Goal: Task Accomplishment & Management: Manage account settings

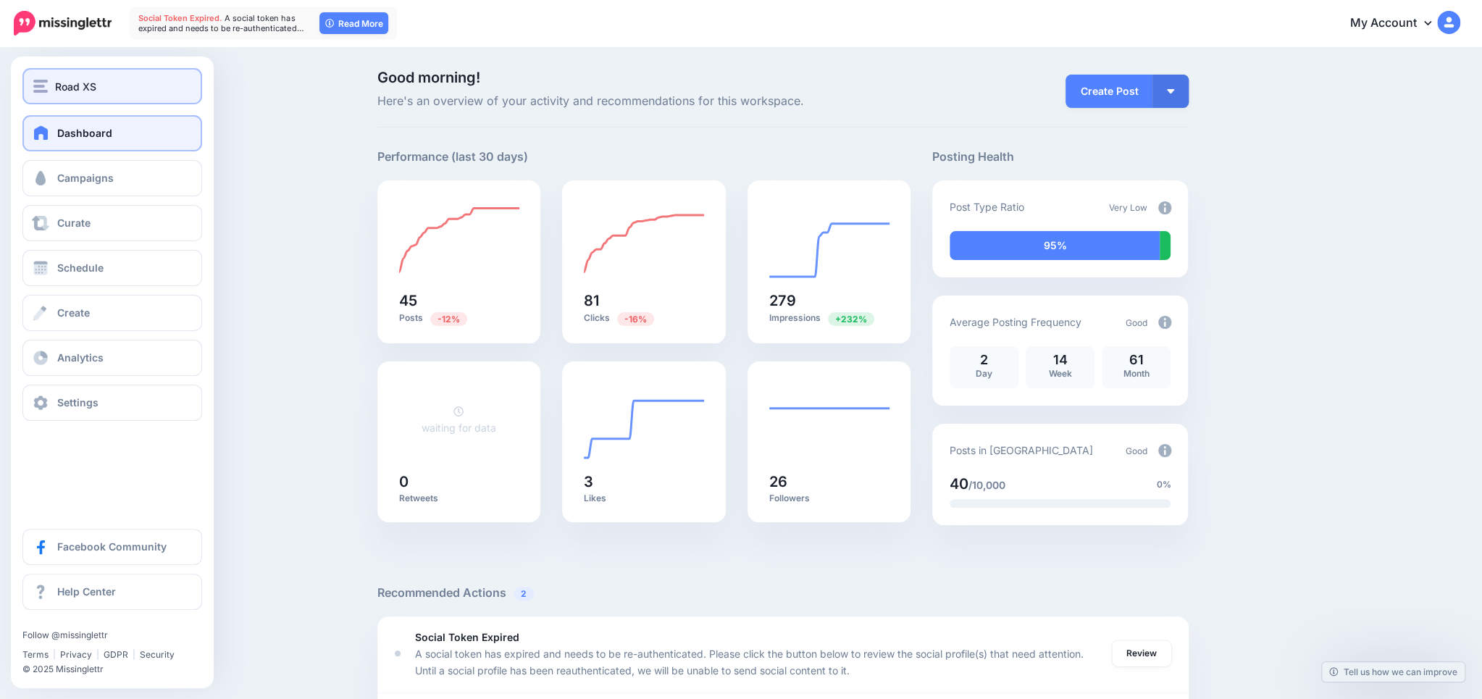
click at [75, 80] on span "Road XS" at bounding box center [75, 86] width 41 height 17
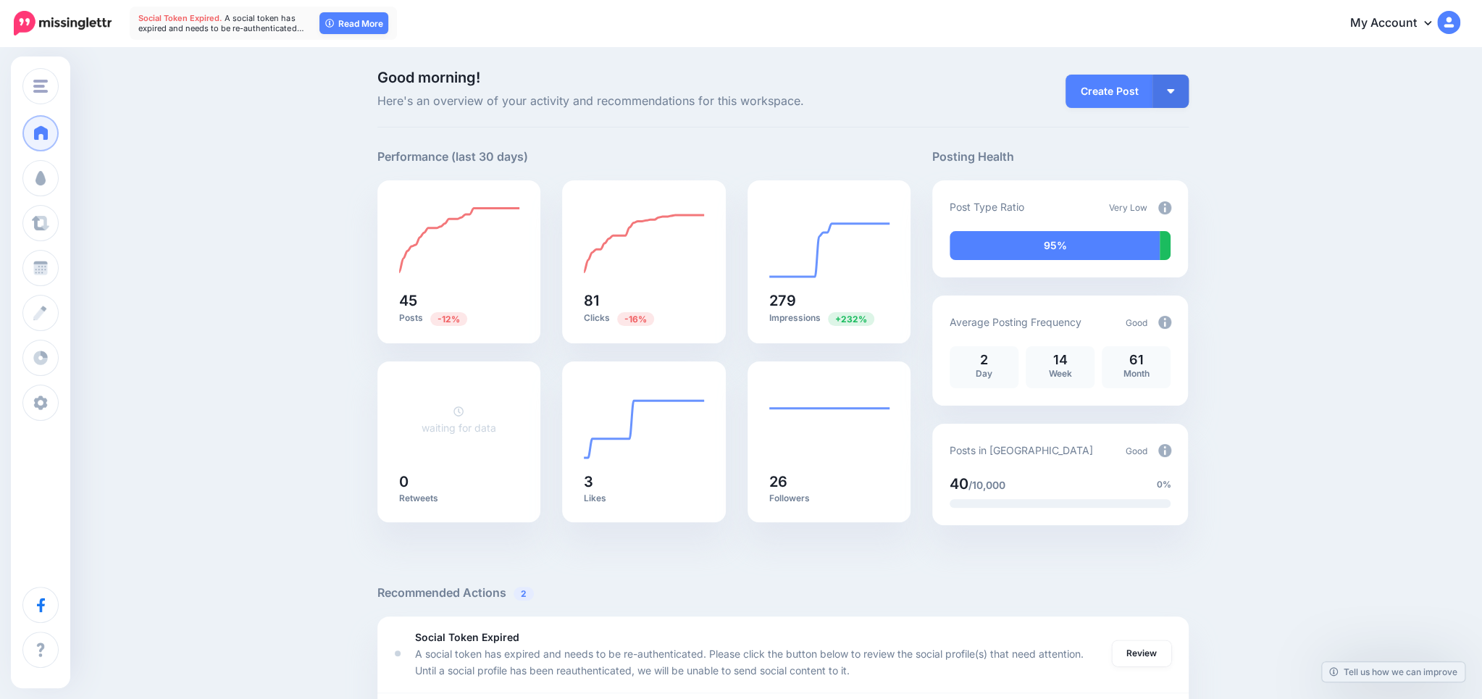
click at [318, 190] on div "Good morning! Here's an overview of your activity and recommendations for this …" at bounding box center [741, 616] width 1482 height 1135
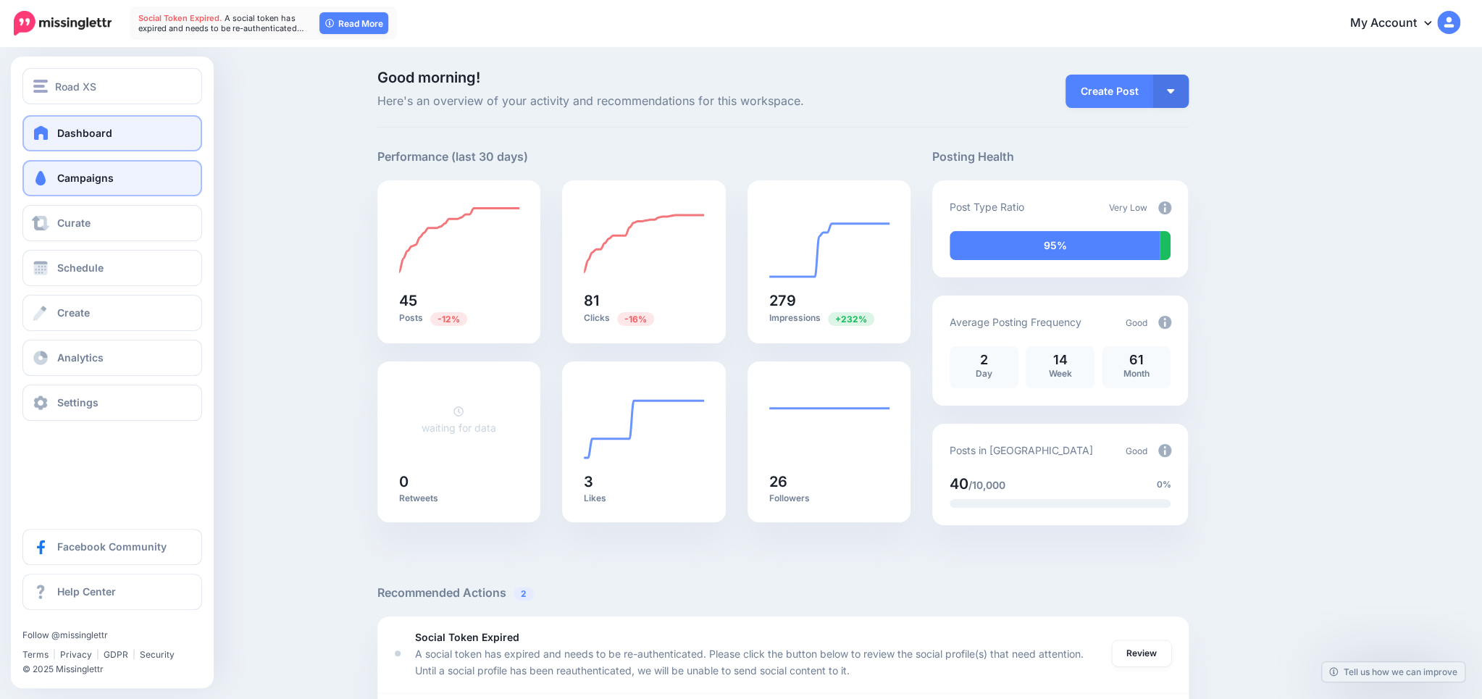
click at [80, 185] on link "Campaigns" at bounding box center [112, 178] width 180 height 36
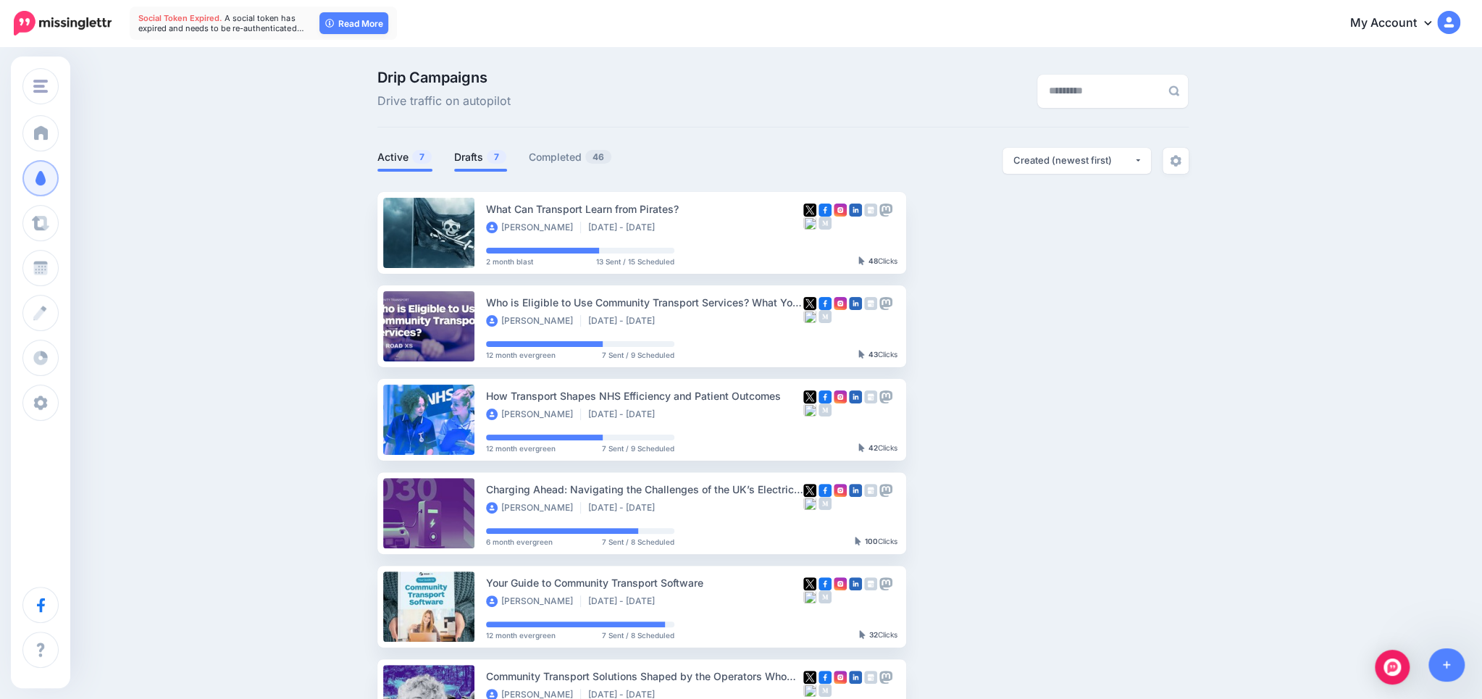
click at [480, 159] on link "Drafts 7" at bounding box center [480, 156] width 53 height 17
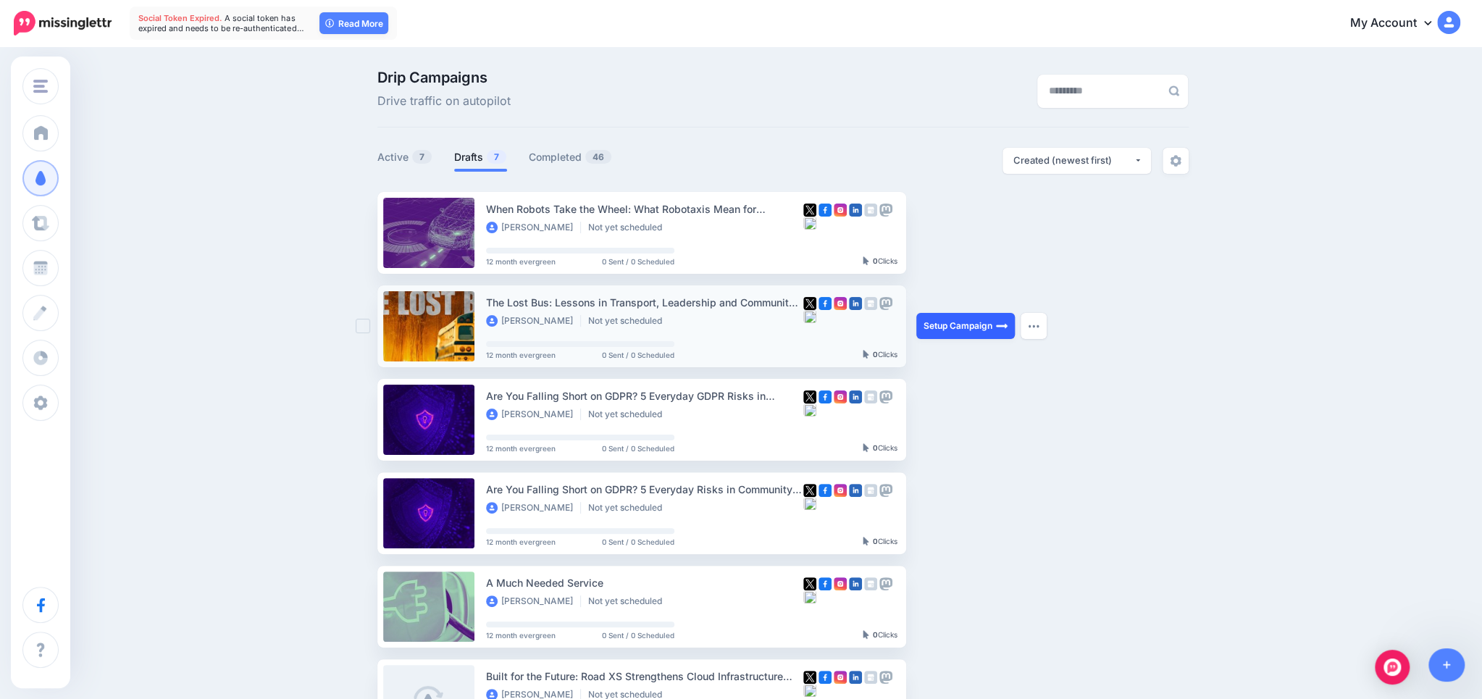
click at [973, 319] on link "Setup Campaign" at bounding box center [965, 326] width 98 height 26
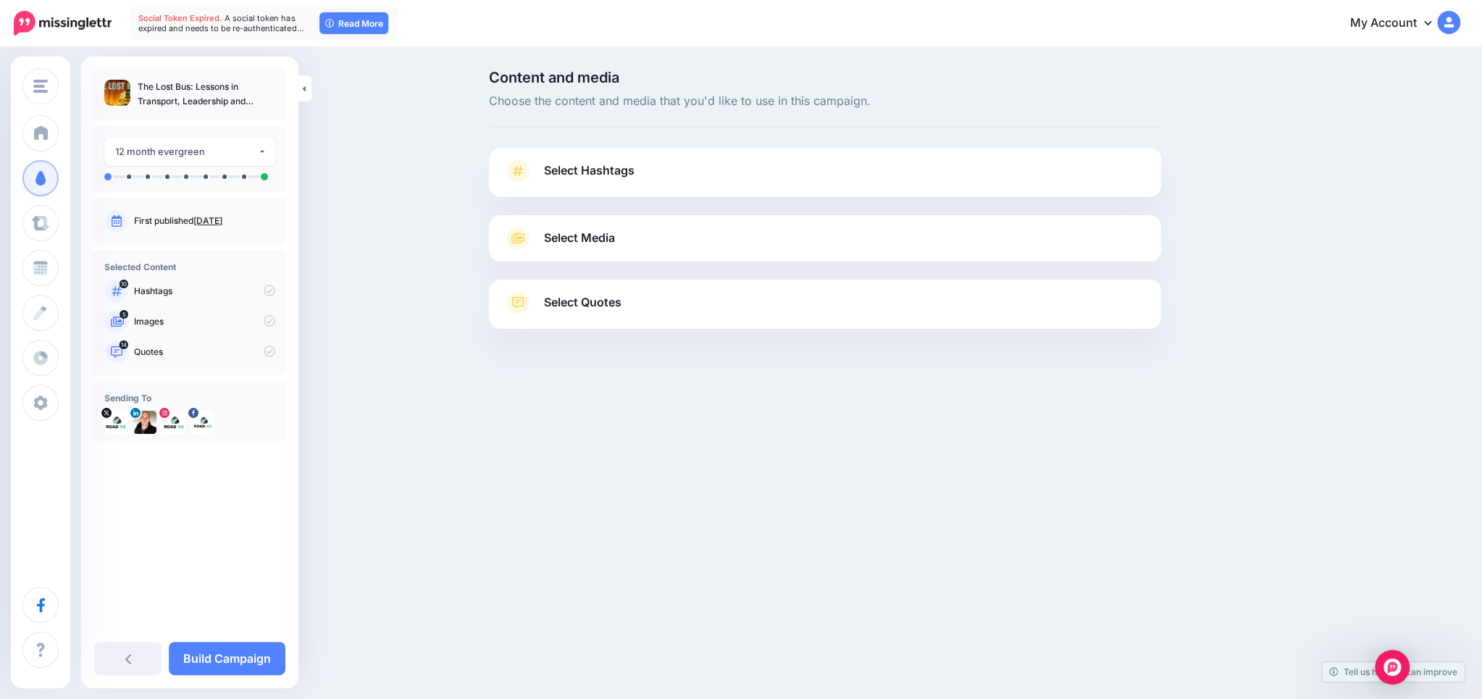
click at [636, 167] on link "Select Hashtags" at bounding box center [824, 178] width 643 height 38
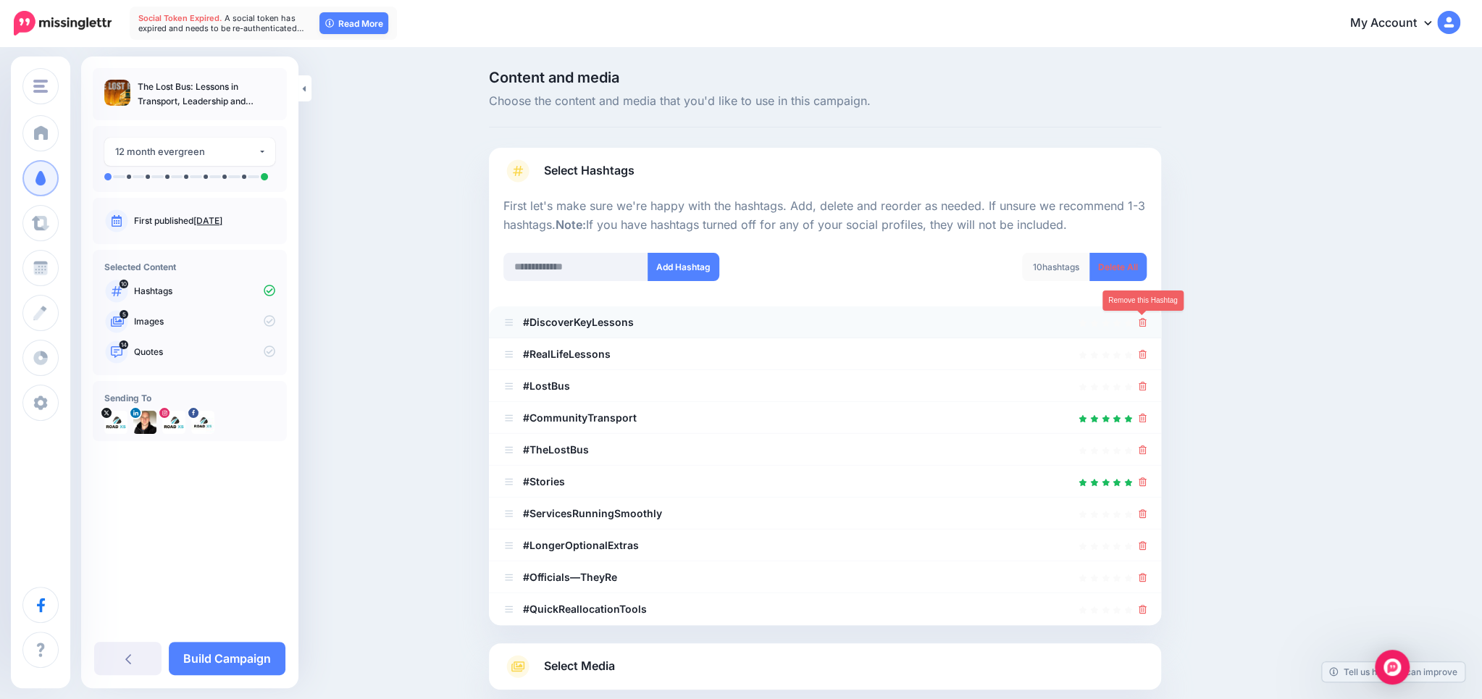
click at [1140, 316] on link at bounding box center [1142, 322] width 8 height 12
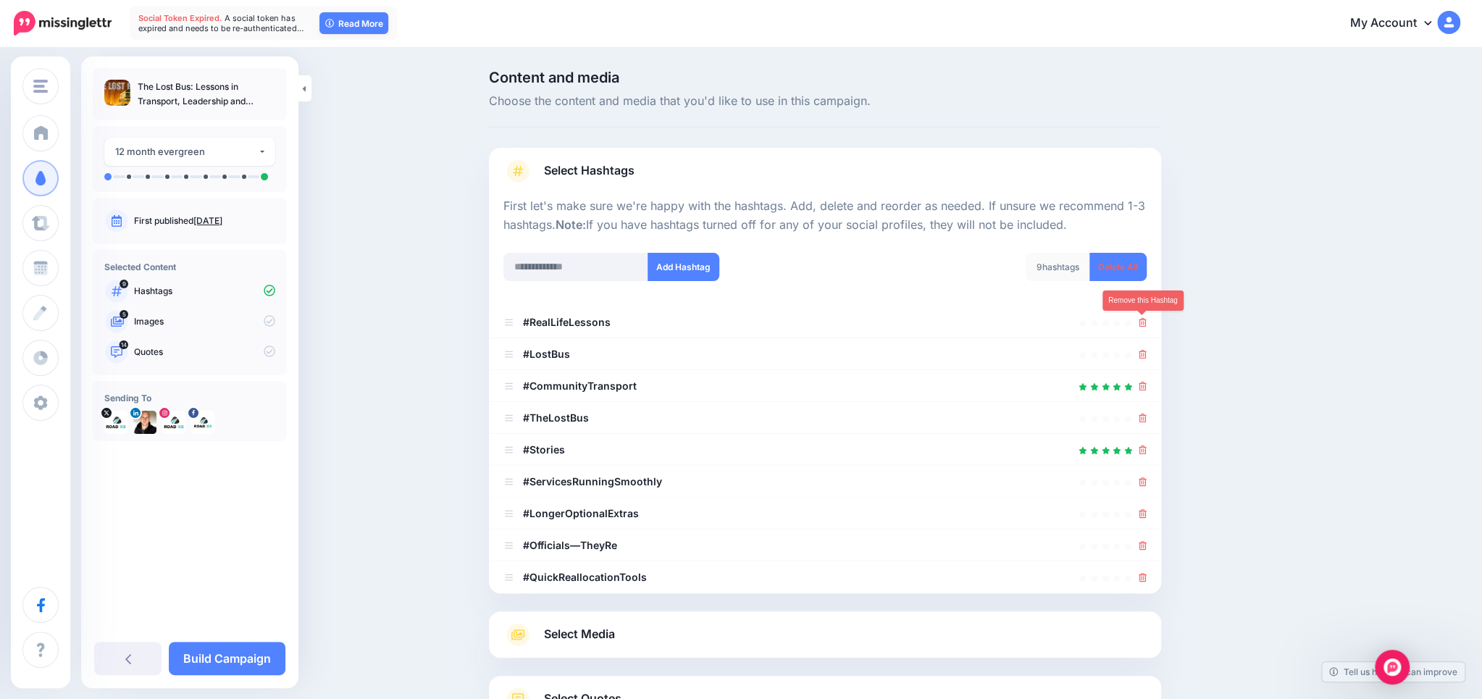
click at [1140, 316] on link at bounding box center [1142, 322] width 8 height 12
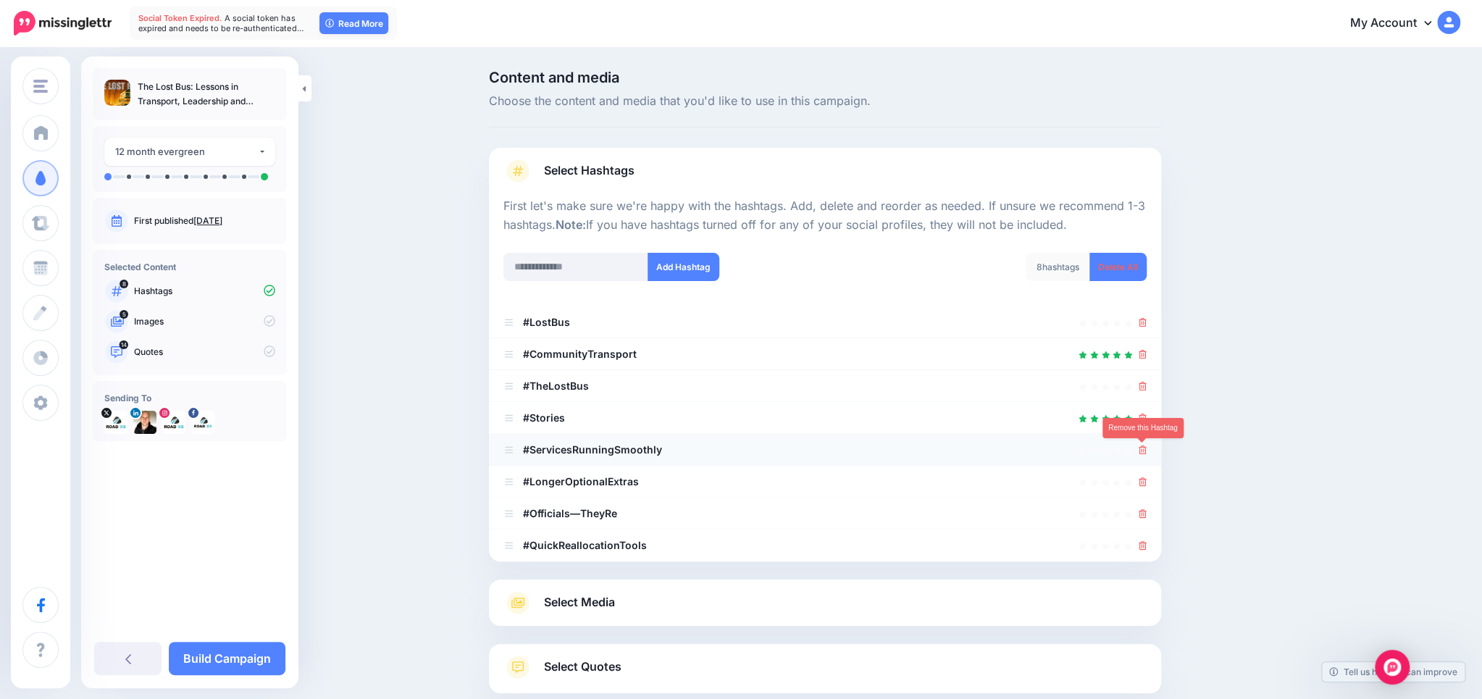
click at [1143, 447] on icon at bounding box center [1142, 449] width 8 height 9
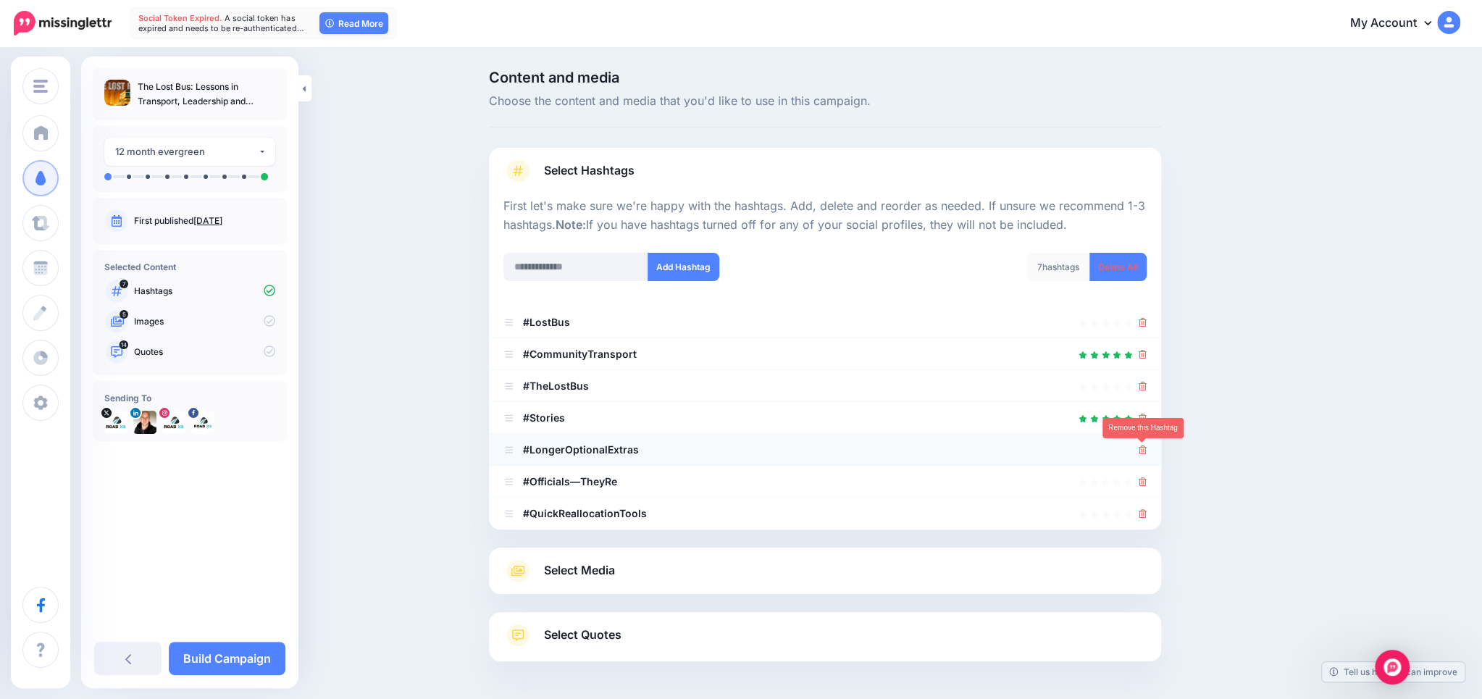
click at [1143, 447] on icon at bounding box center [1142, 449] width 8 height 9
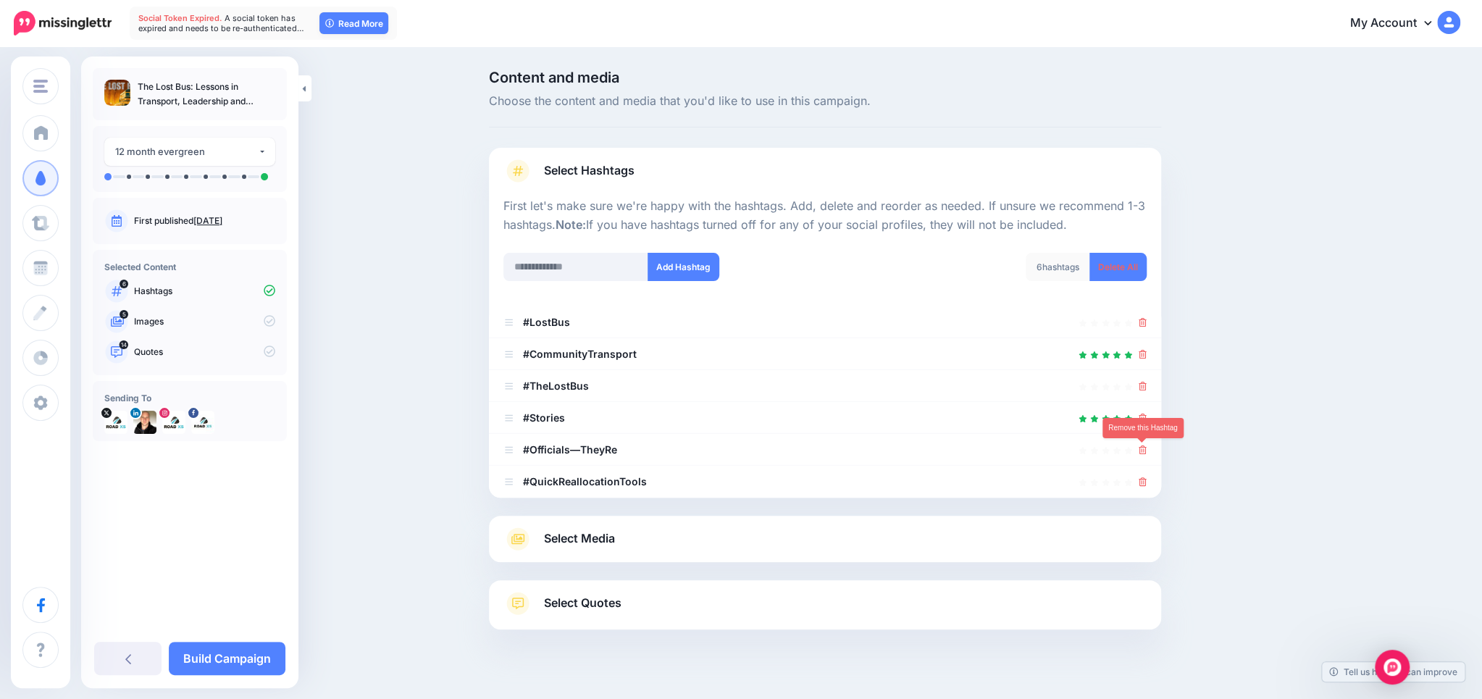
click at [1143, 447] on icon at bounding box center [1142, 449] width 8 height 9
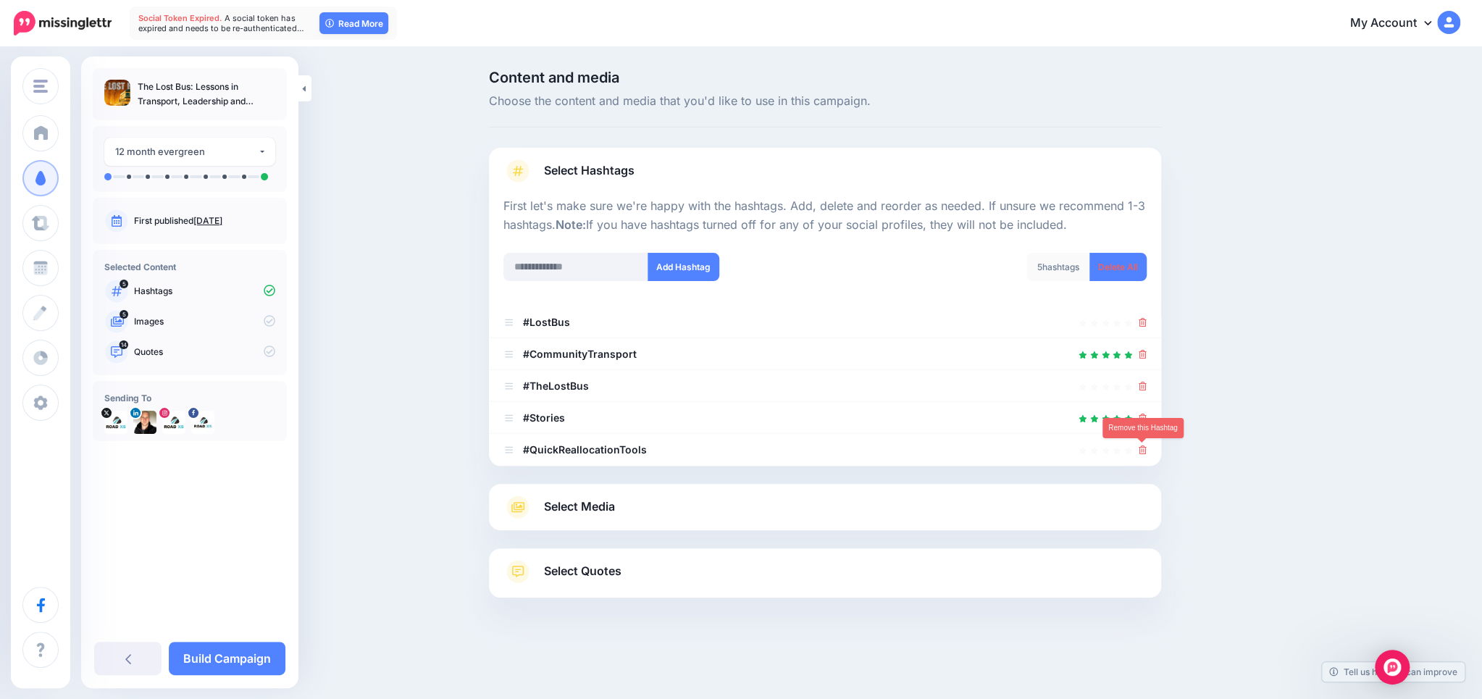
click at [1143, 447] on icon at bounding box center [1142, 449] width 8 height 9
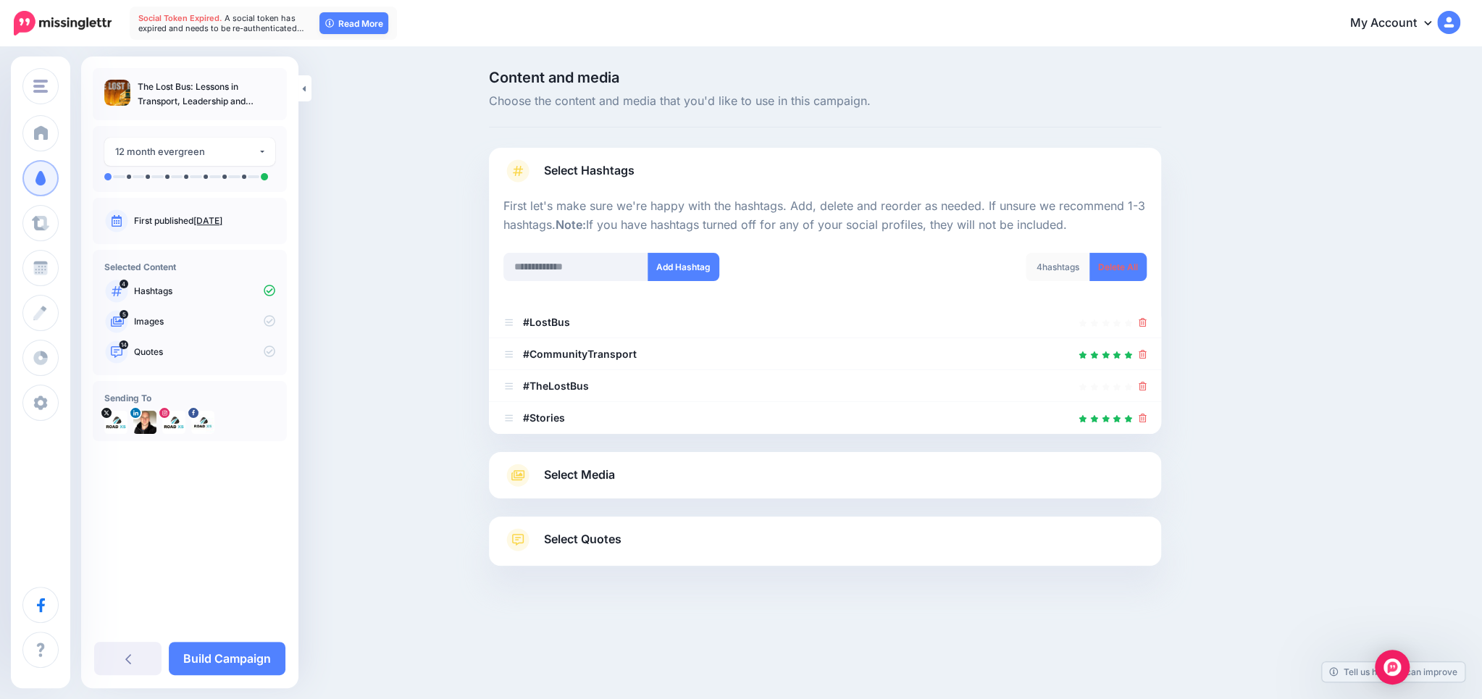
click at [701, 464] on link "Select Media" at bounding box center [824, 474] width 643 height 23
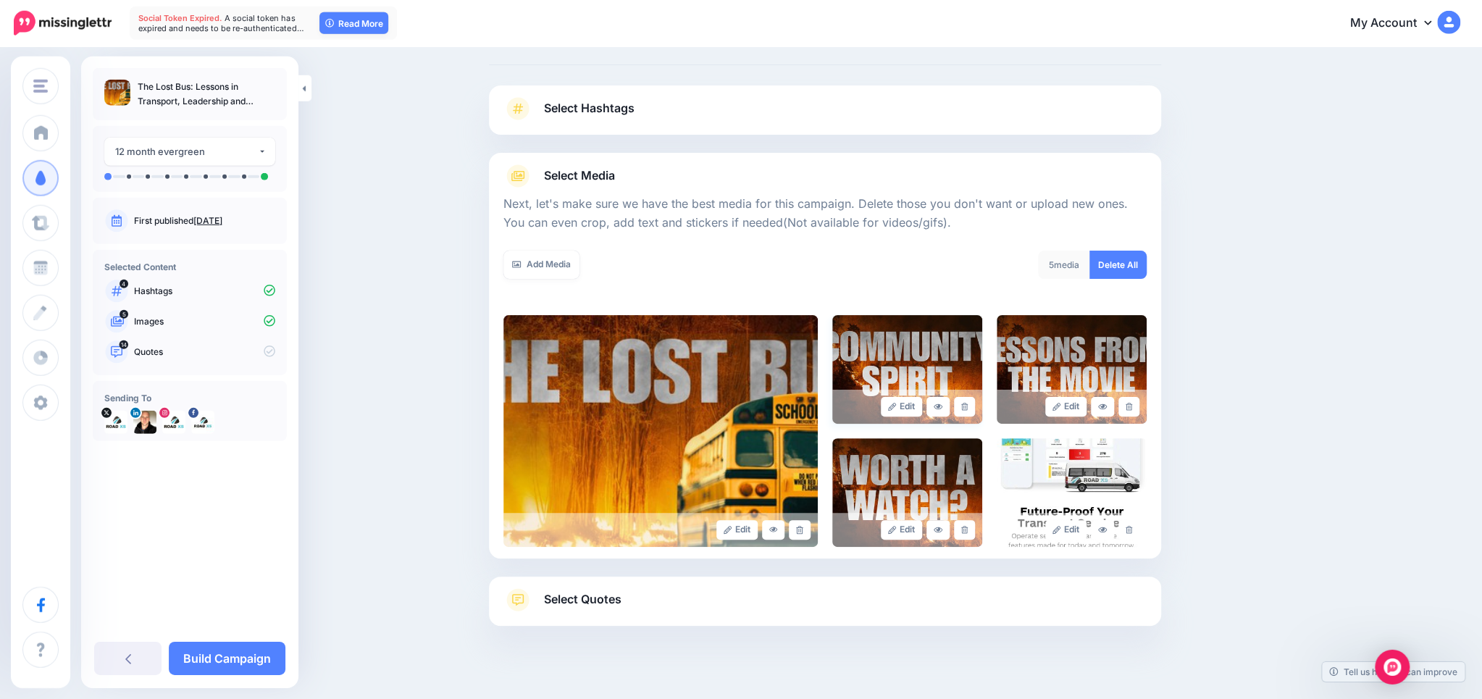
scroll to position [83, 0]
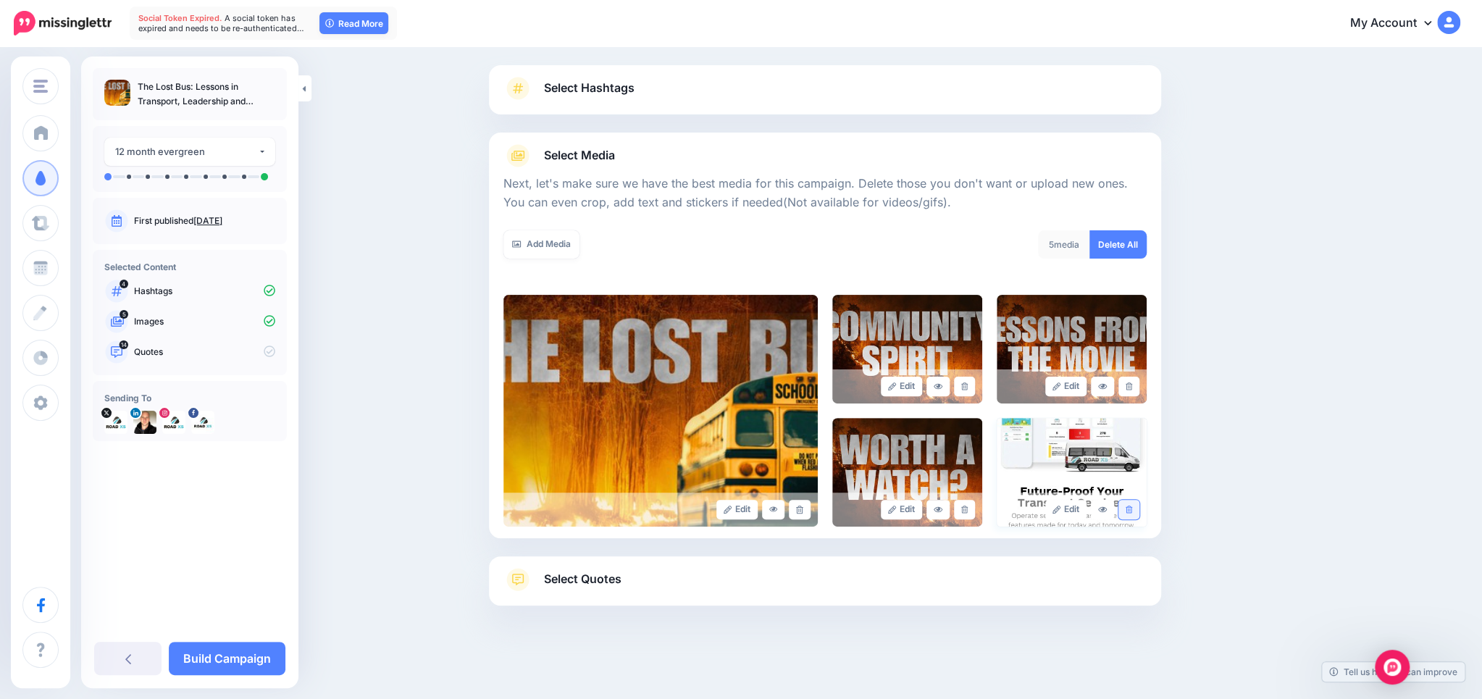
click at [1128, 507] on icon at bounding box center [1128, 509] width 7 height 8
click at [964, 387] on icon at bounding box center [964, 386] width 7 height 8
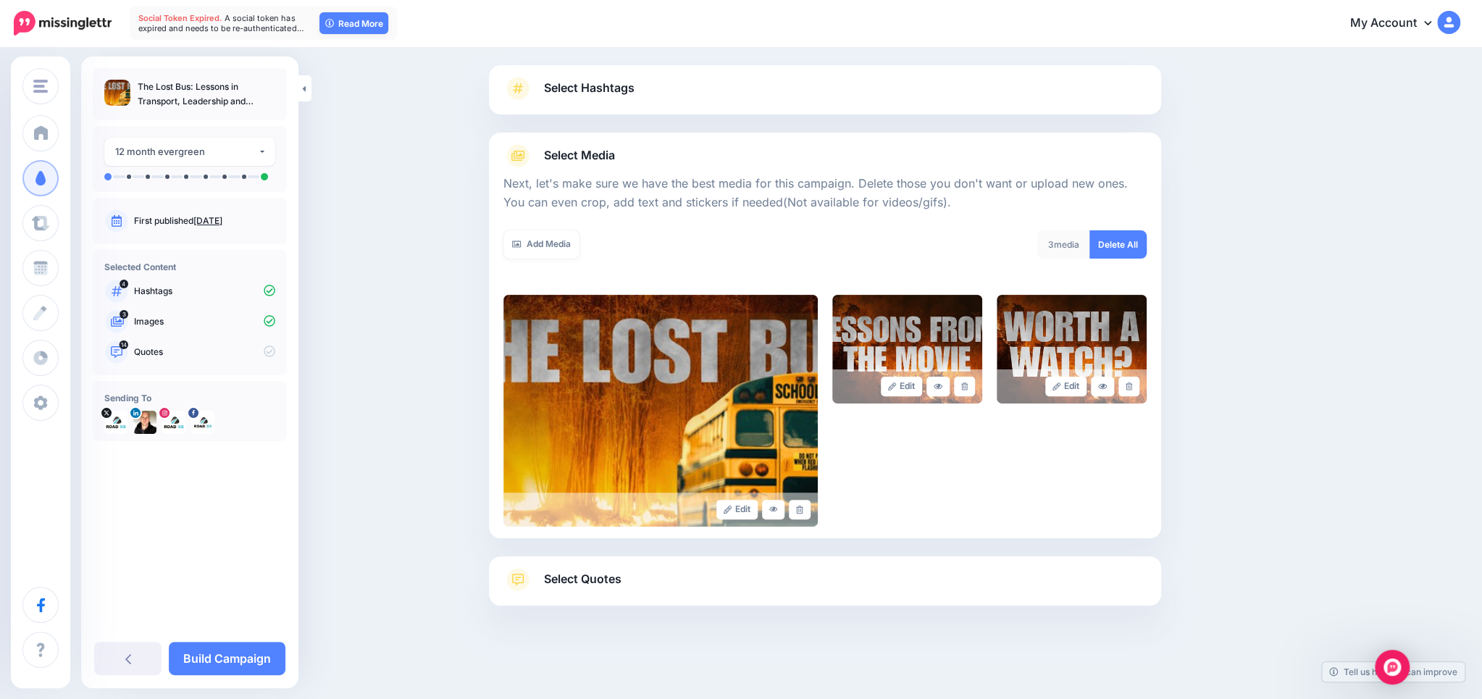
click at [662, 589] on link "Select Quotes" at bounding box center [824, 587] width 643 height 38
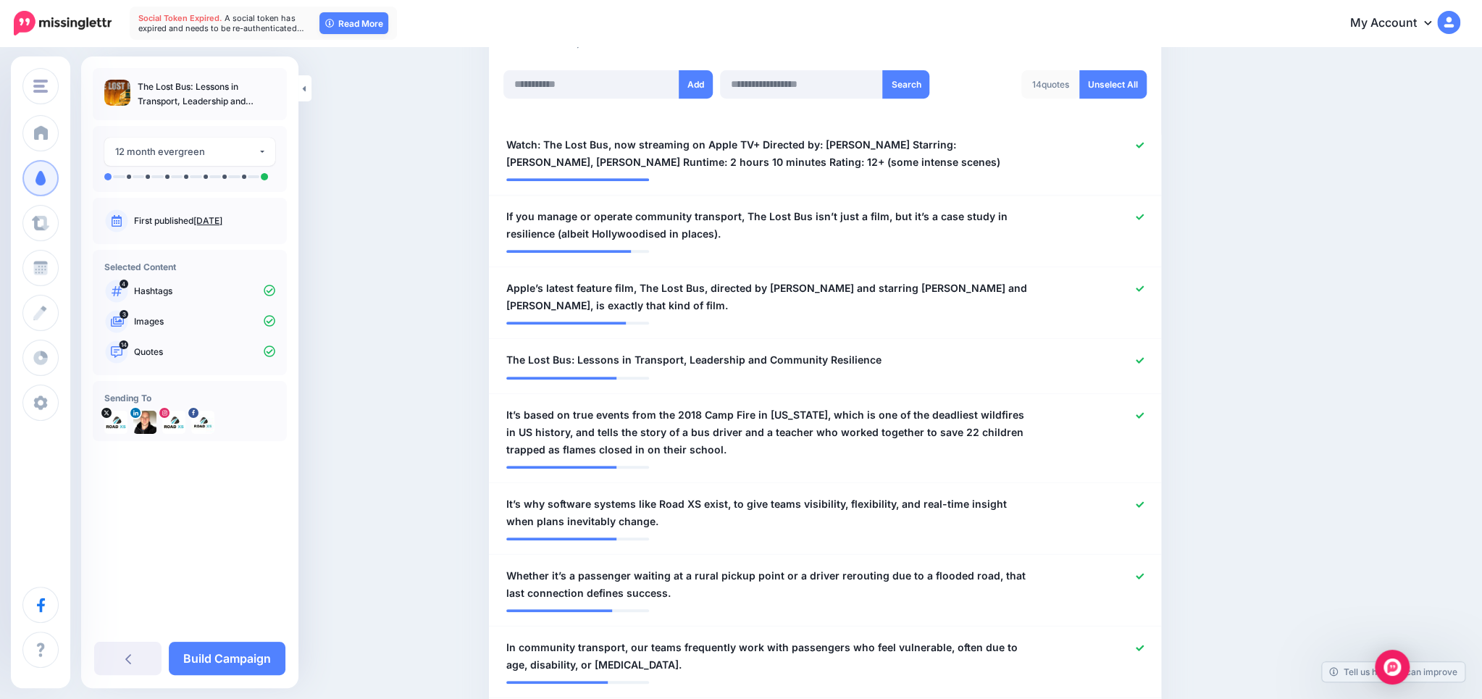
scroll to position [388, 0]
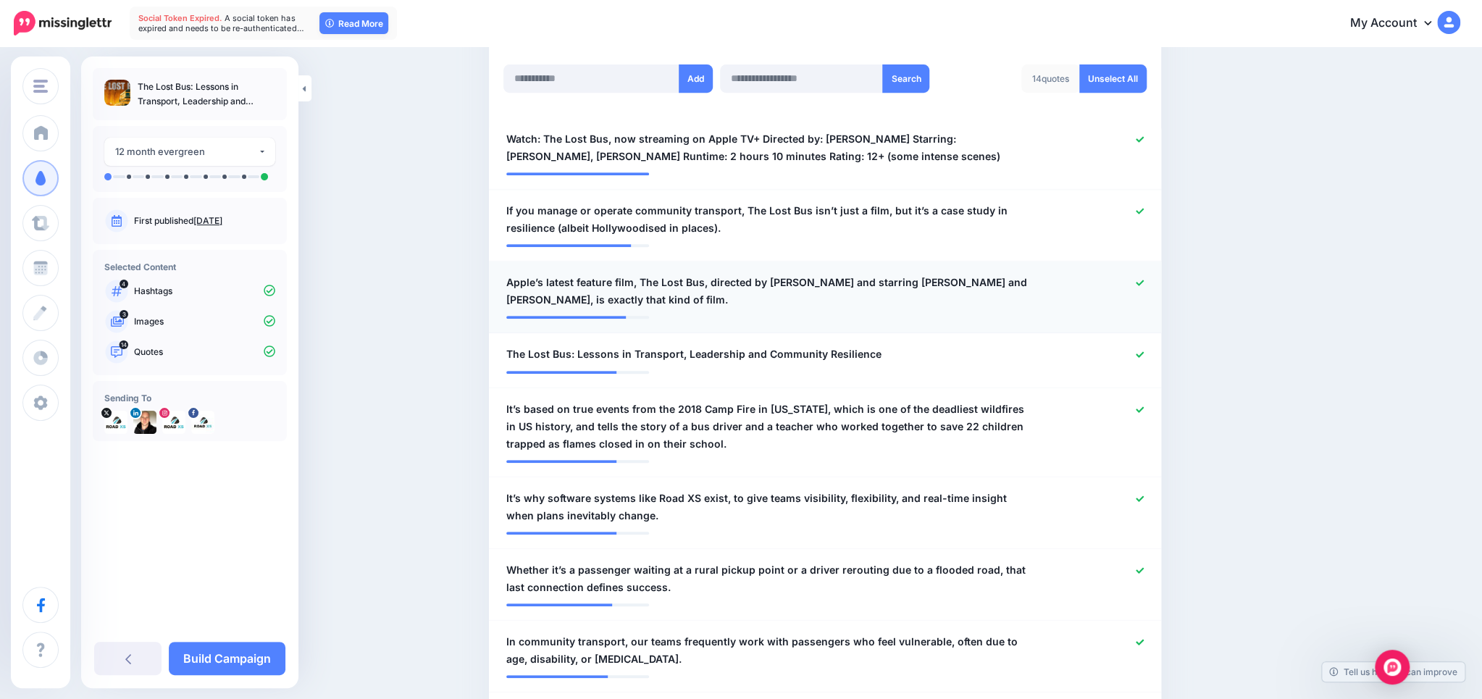
click at [1137, 280] on icon at bounding box center [1139, 283] width 8 height 8
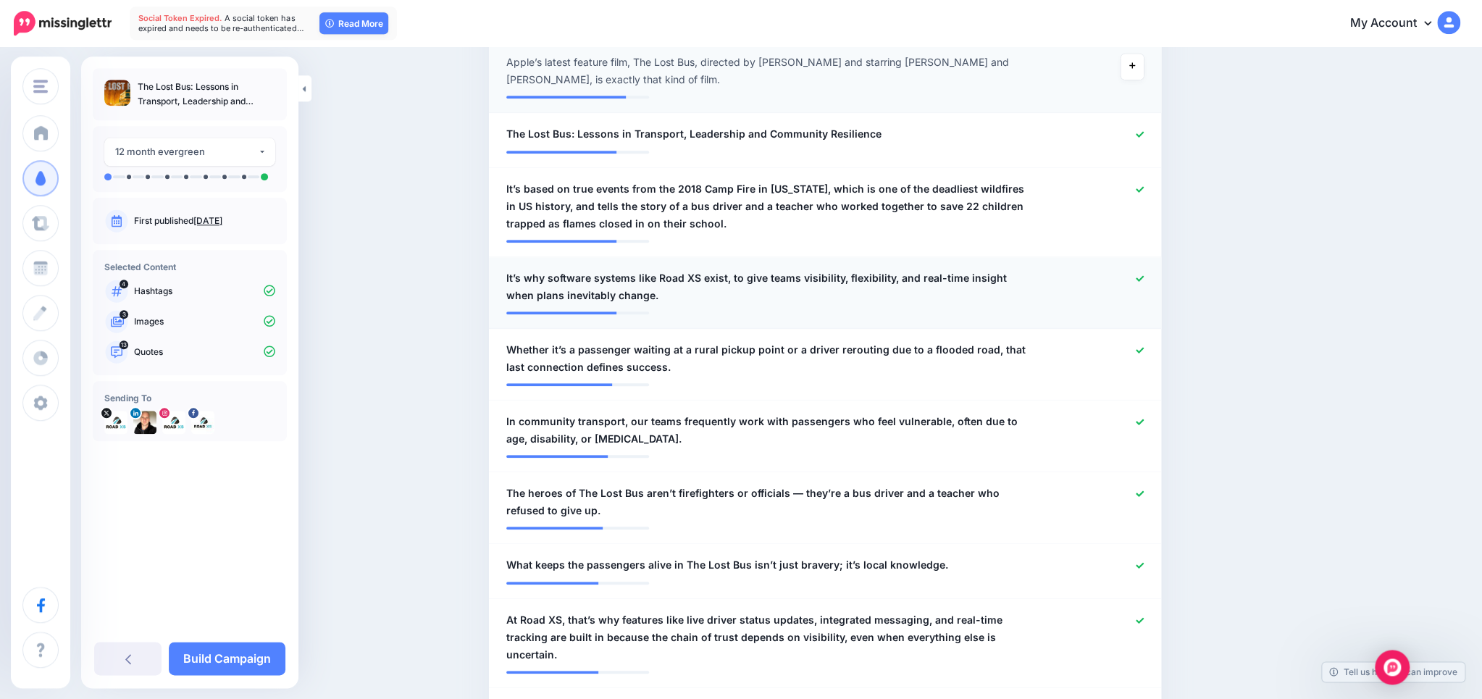
scroll to position [618, 0]
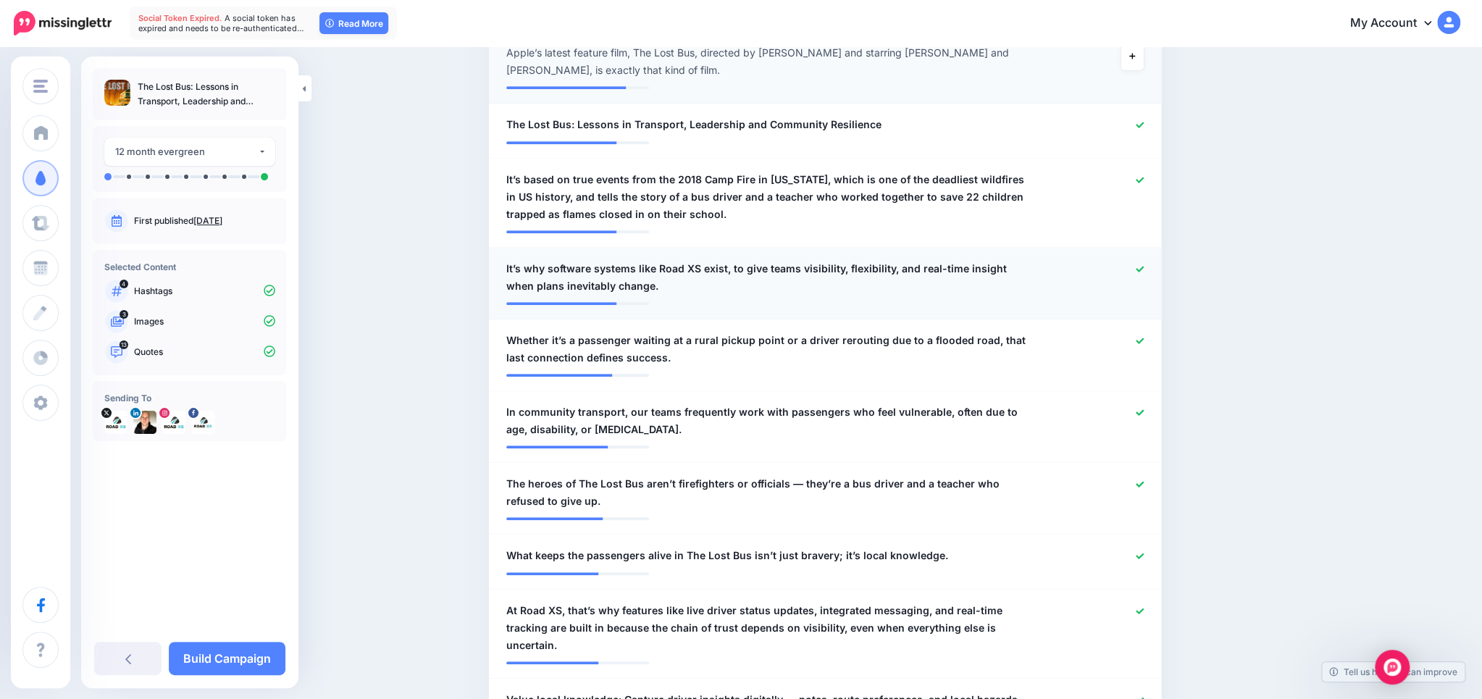
click at [1140, 266] on icon at bounding box center [1139, 269] width 8 height 8
click at [1135, 340] on div at bounding box center [1099, 349] width 110 height 35
click at [1138, 341] on icon at bounding box center [1139, 340] width 8 height 6
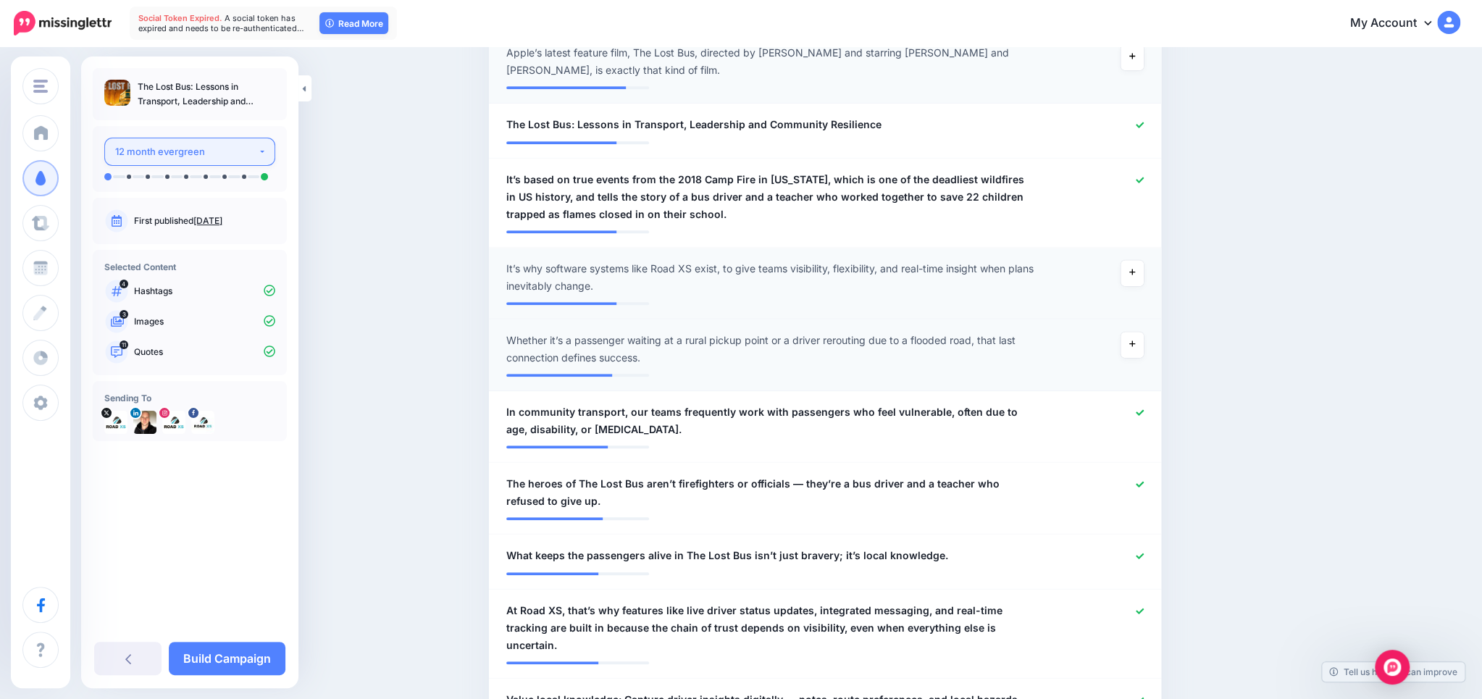
click at [144, 141] on button "12 month evergreen" at bounding box center [189, 152] width 171 height 28
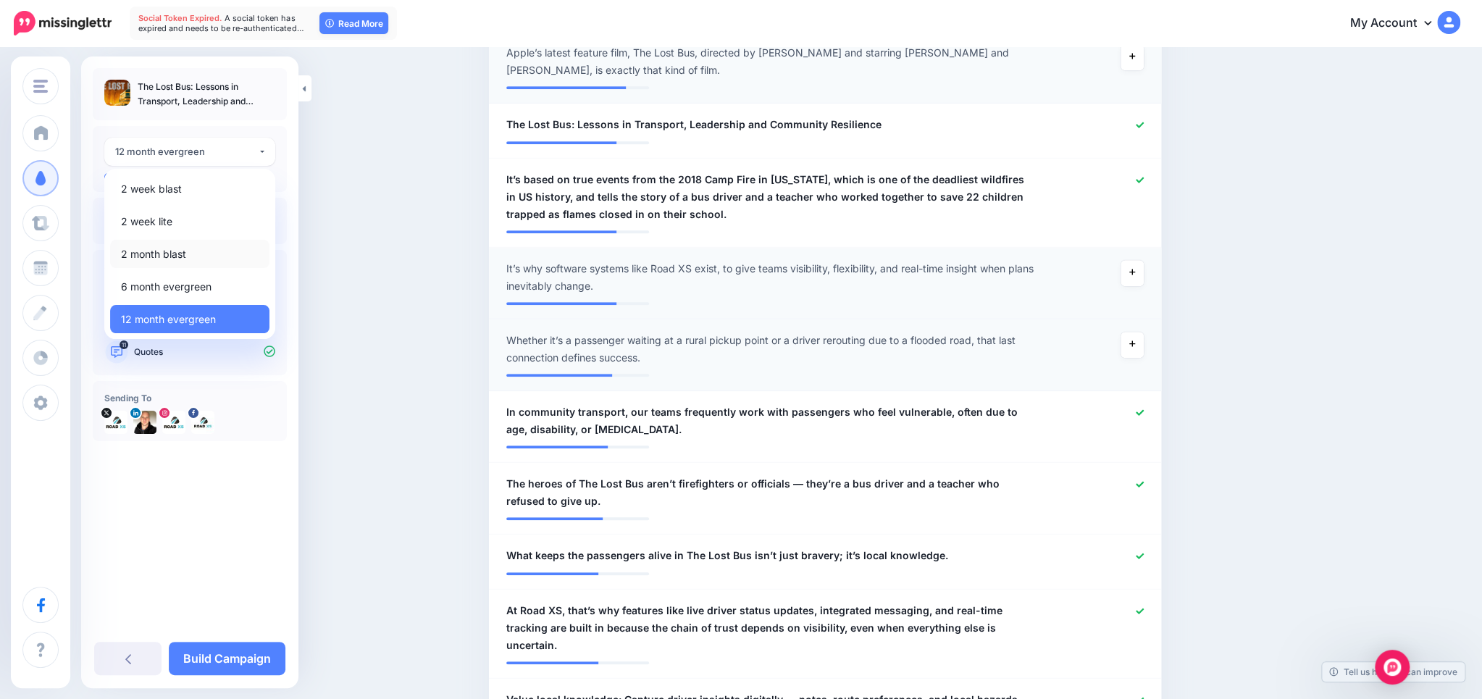
click at [199, 256] on link "2 month blast" at bounding box center [189, 254] width 159 height 28
select select "******"
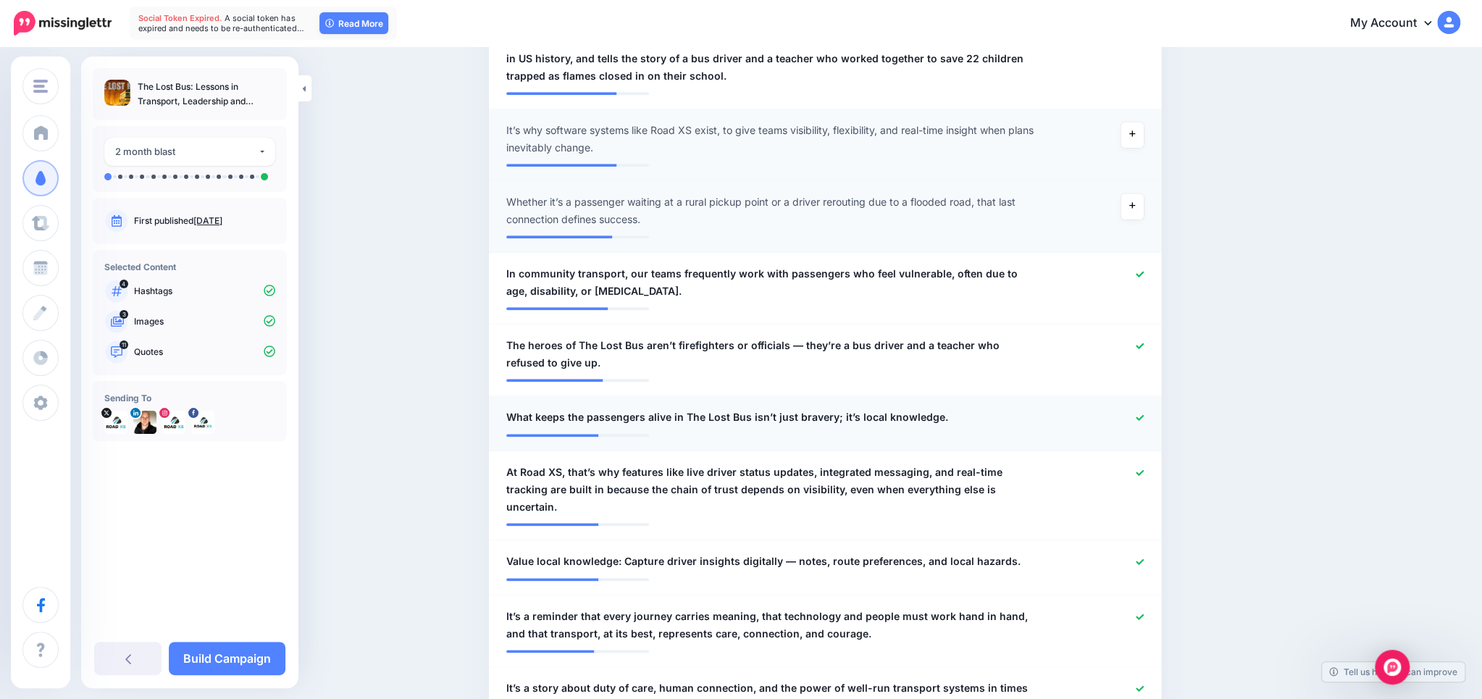
scroll to position [832, 0]
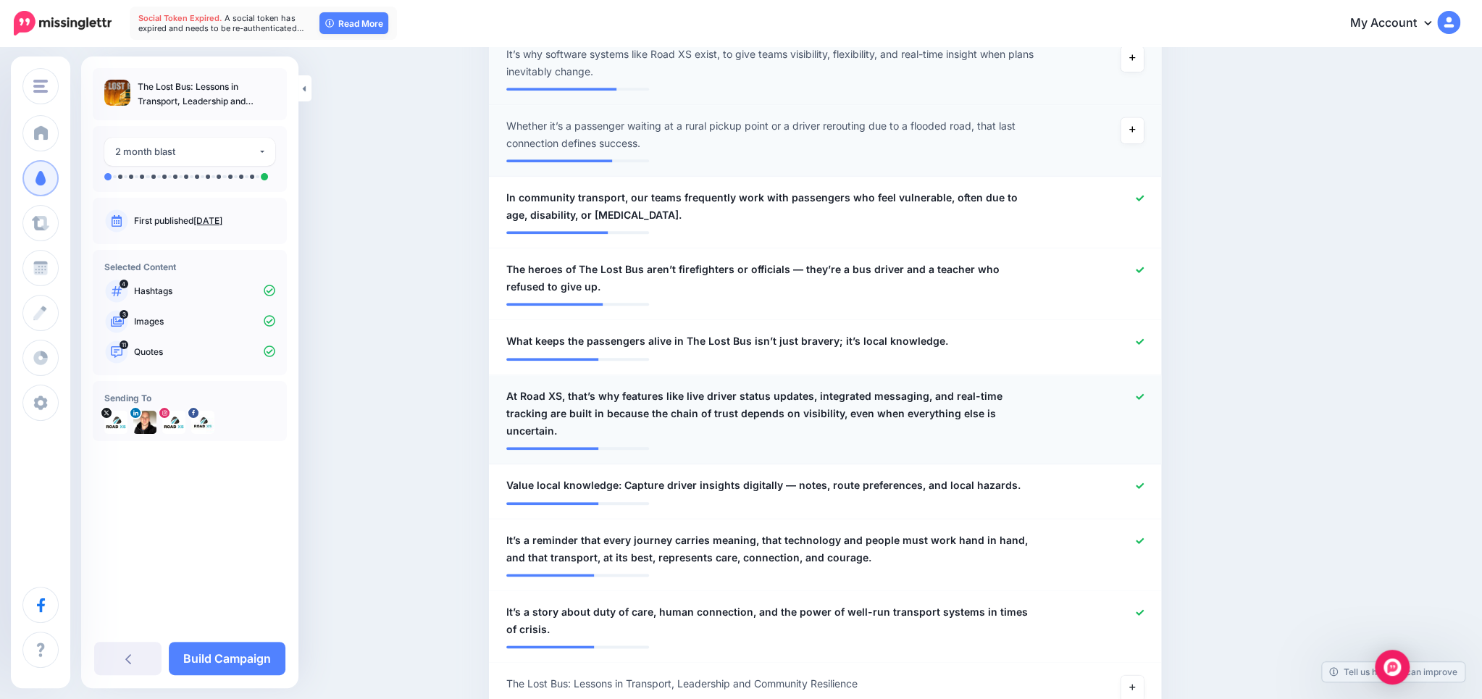
click at [1140, 392] on icon at bounding box center [1139, 396] width 8 height 8
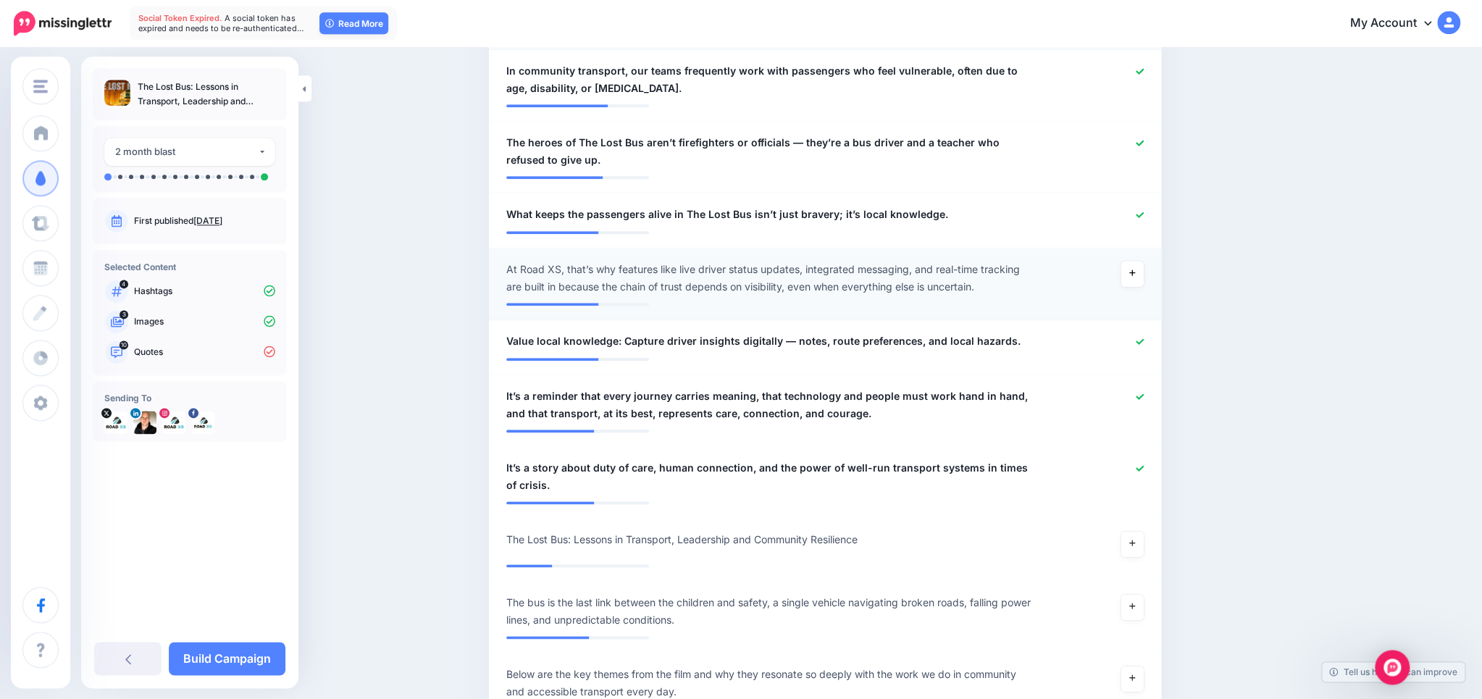
scroll to position [985, 0]
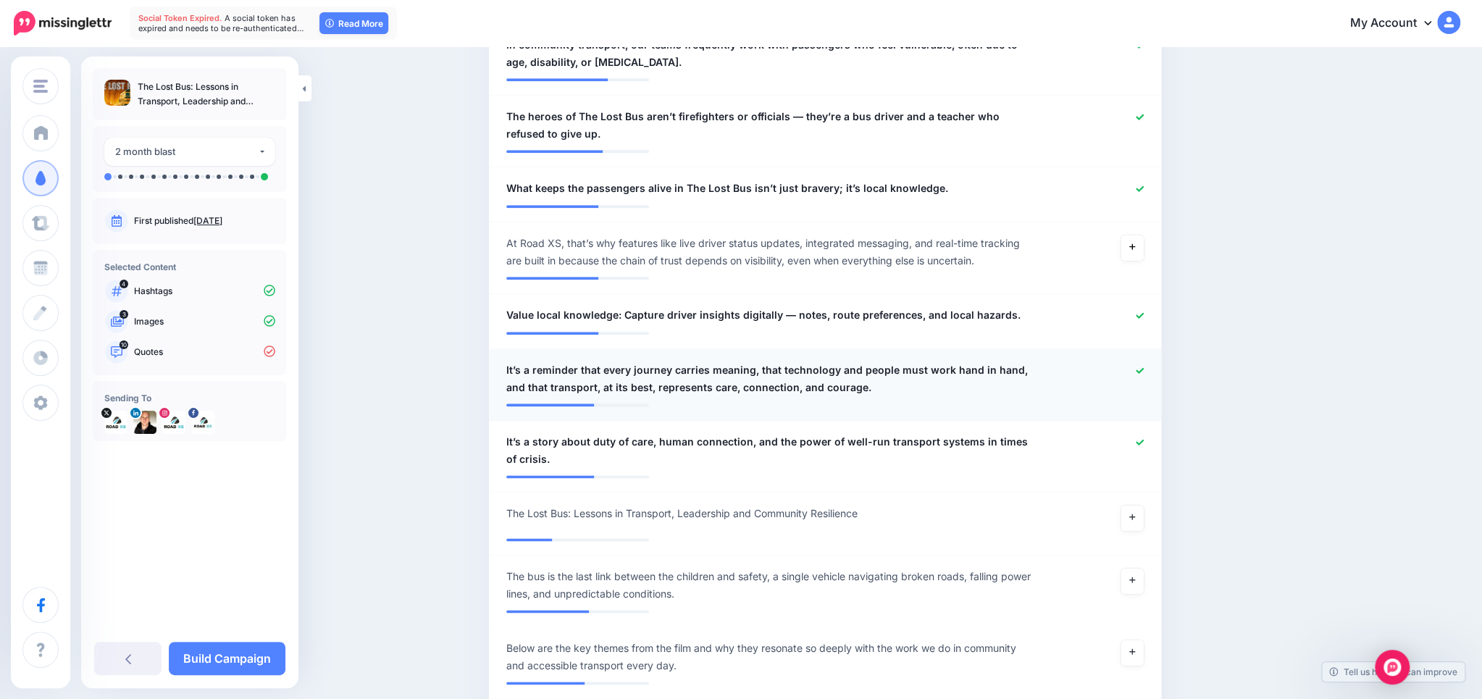
click at [1143, 366] on link at bounding box center [1139, 371] width 8 height 10
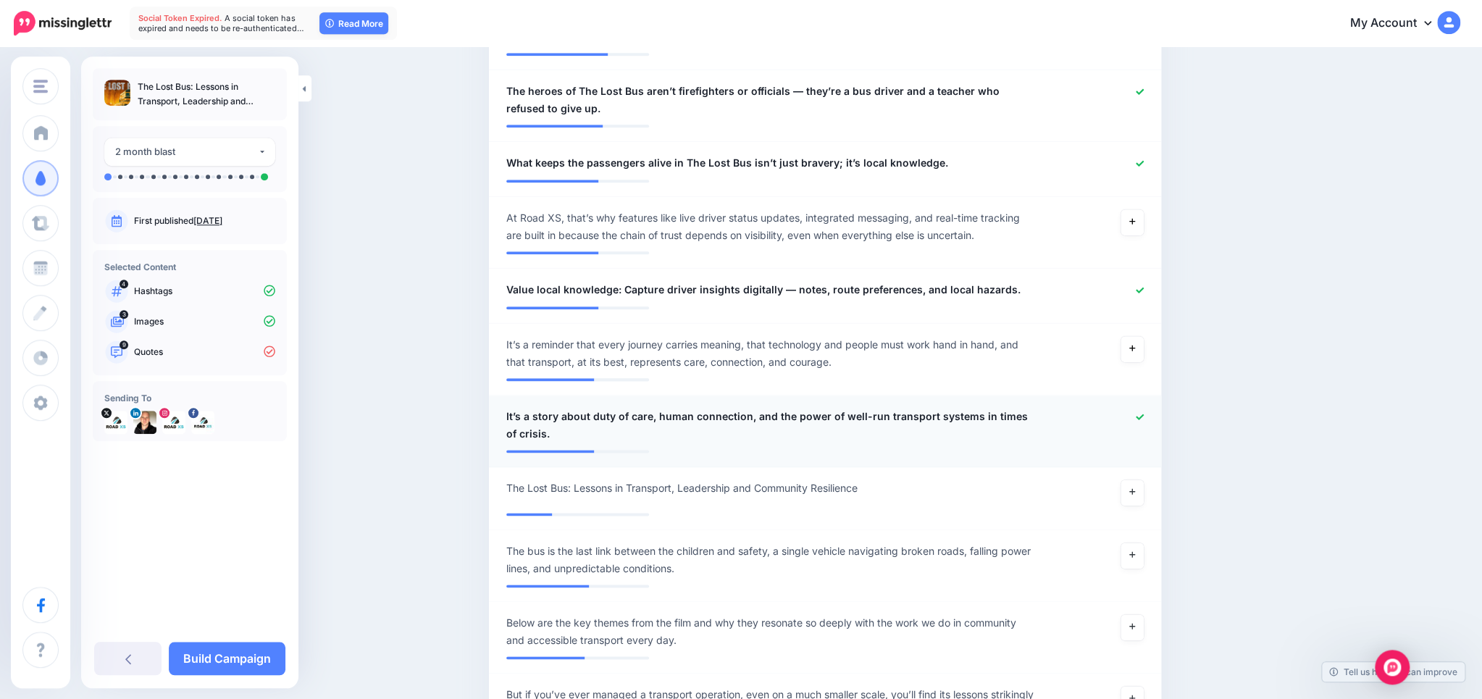
scroll to position [1062, 0]
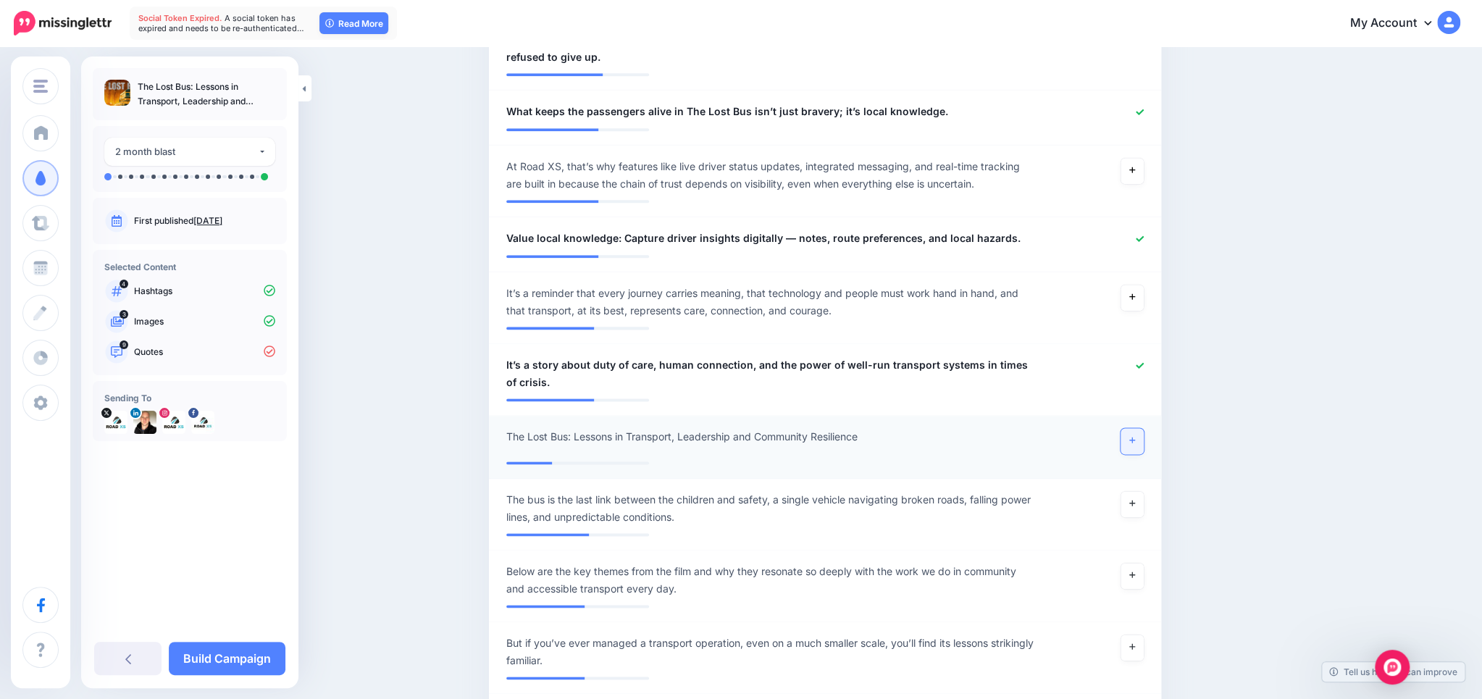
click at [1132, 437] on icon at bounding box center [1132, 440] width 6 height 8
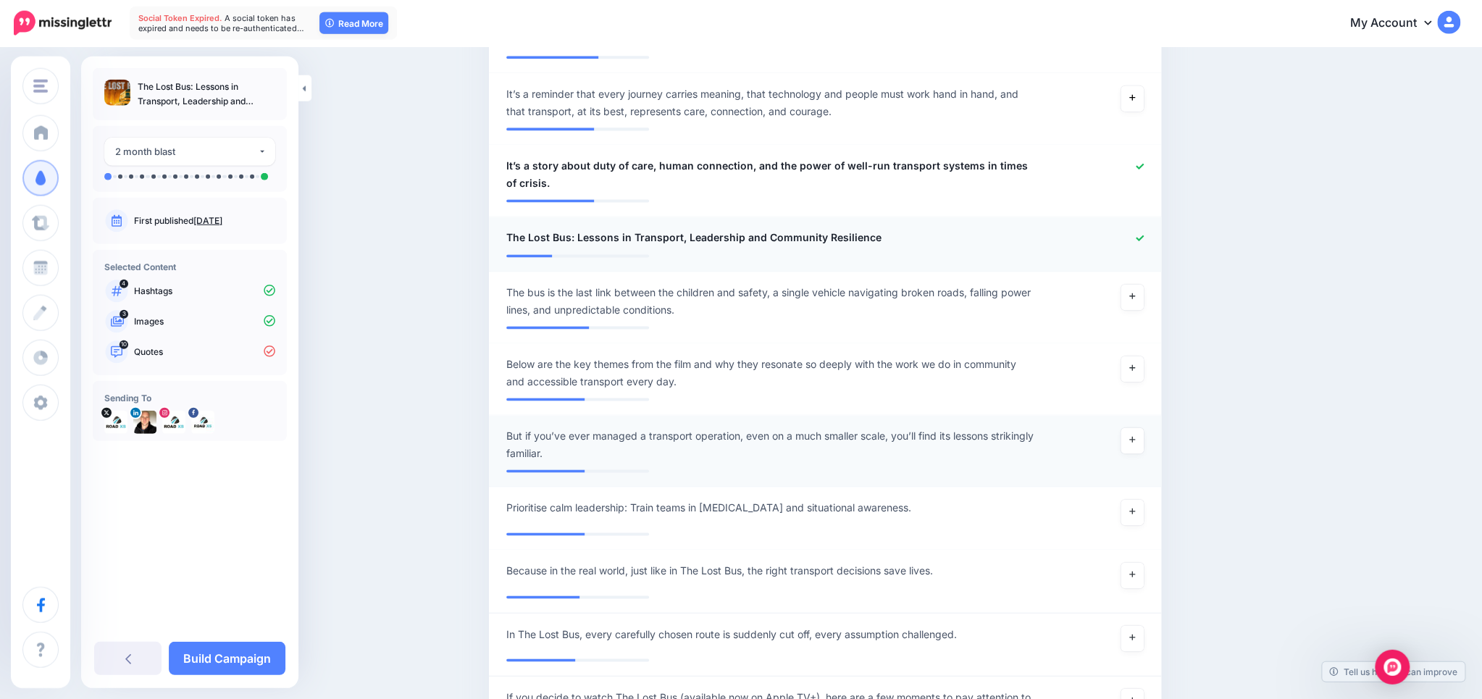
scroll to position [1291, 0]
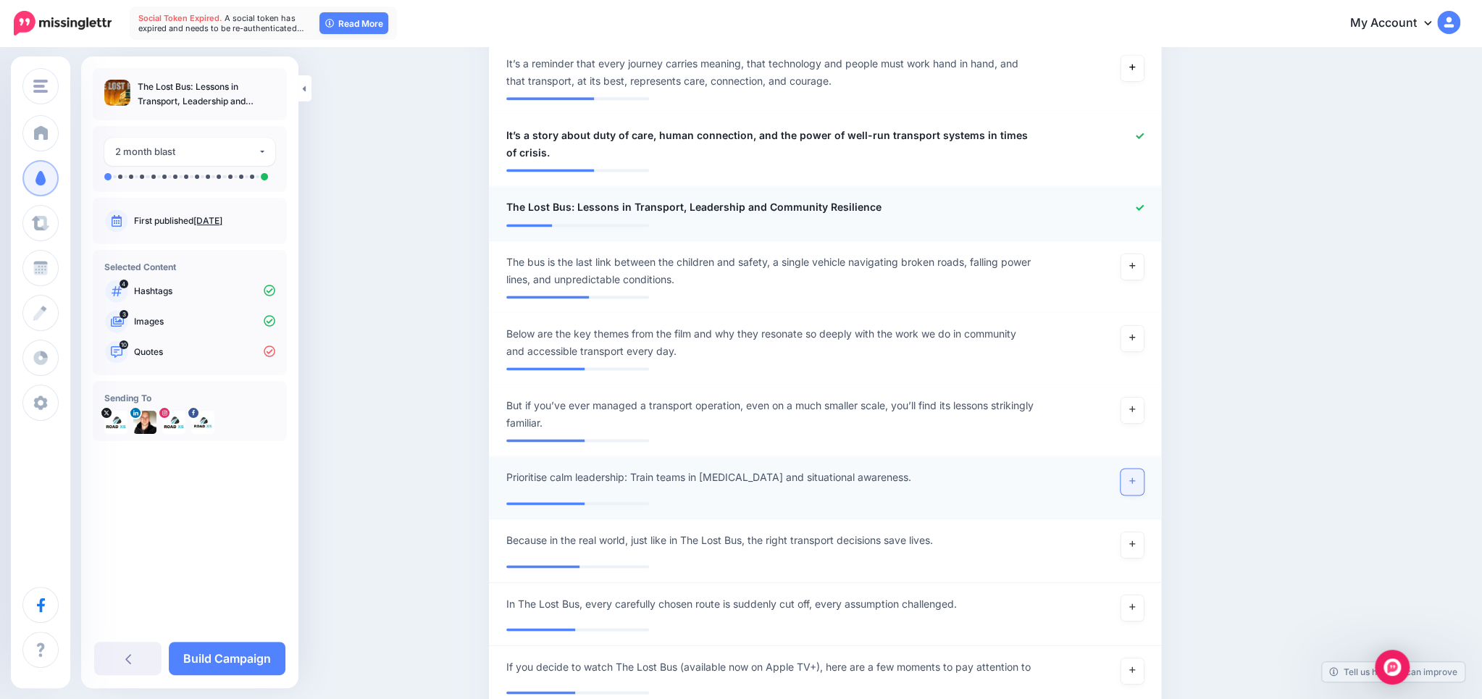
click at [1127, 479] on link at bounding box center [1131, 481] width 23 height 26
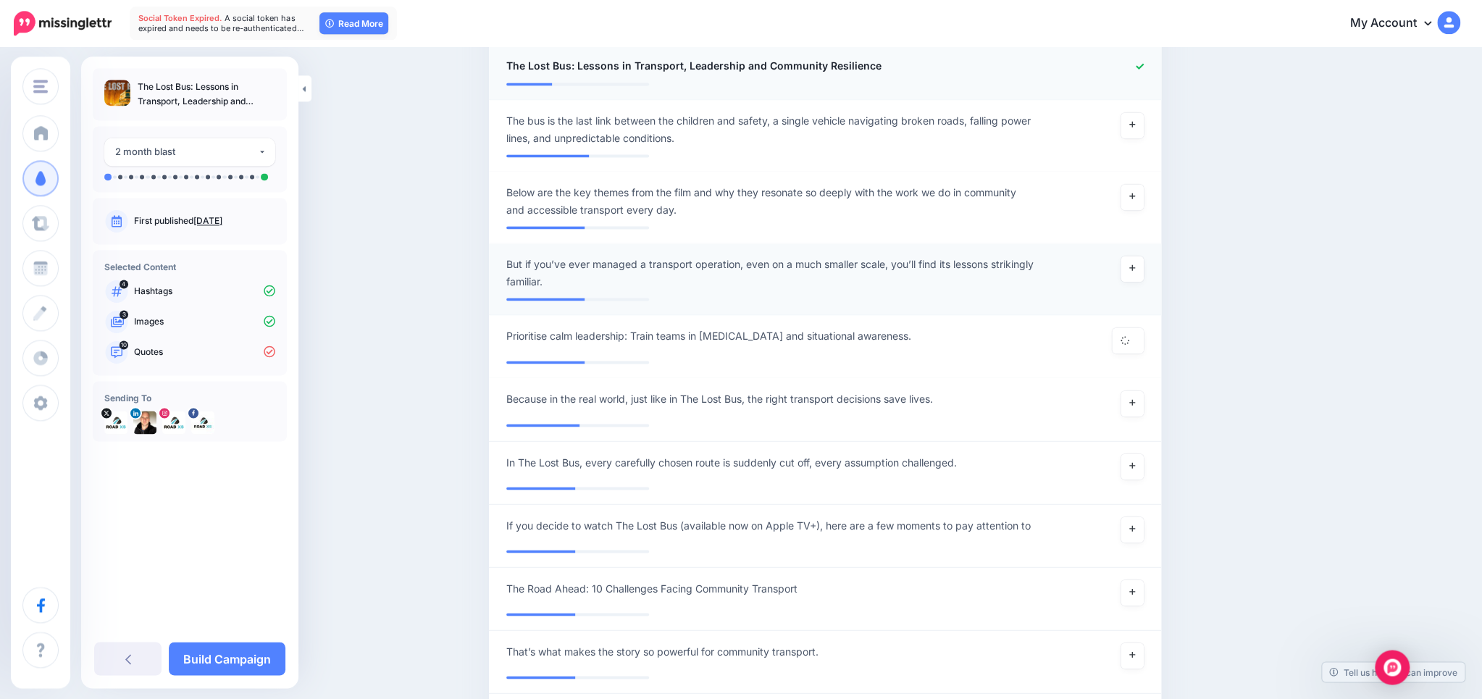
scroll to position [1444, 0]
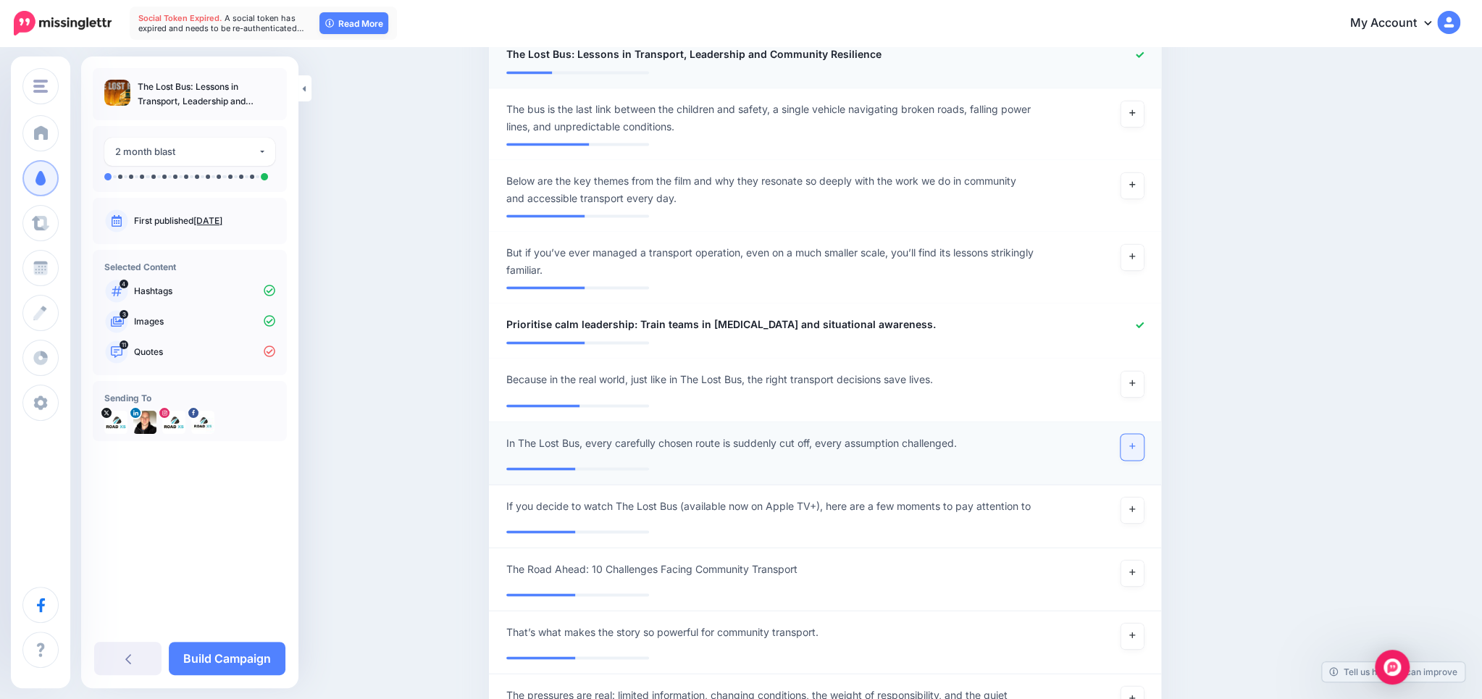
click at [1128, 445] on link at bounding box center [1131, 447] width 23 height 26
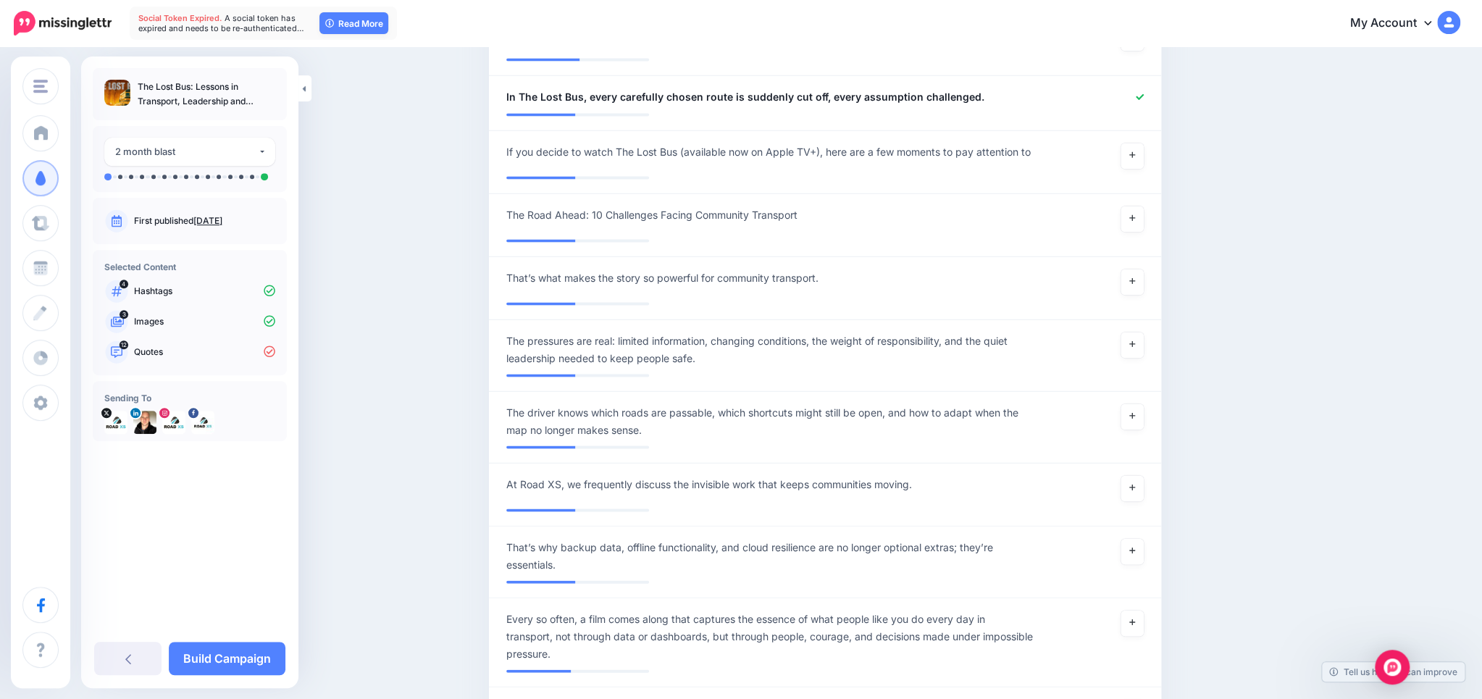
scroll to position [1826, 0]
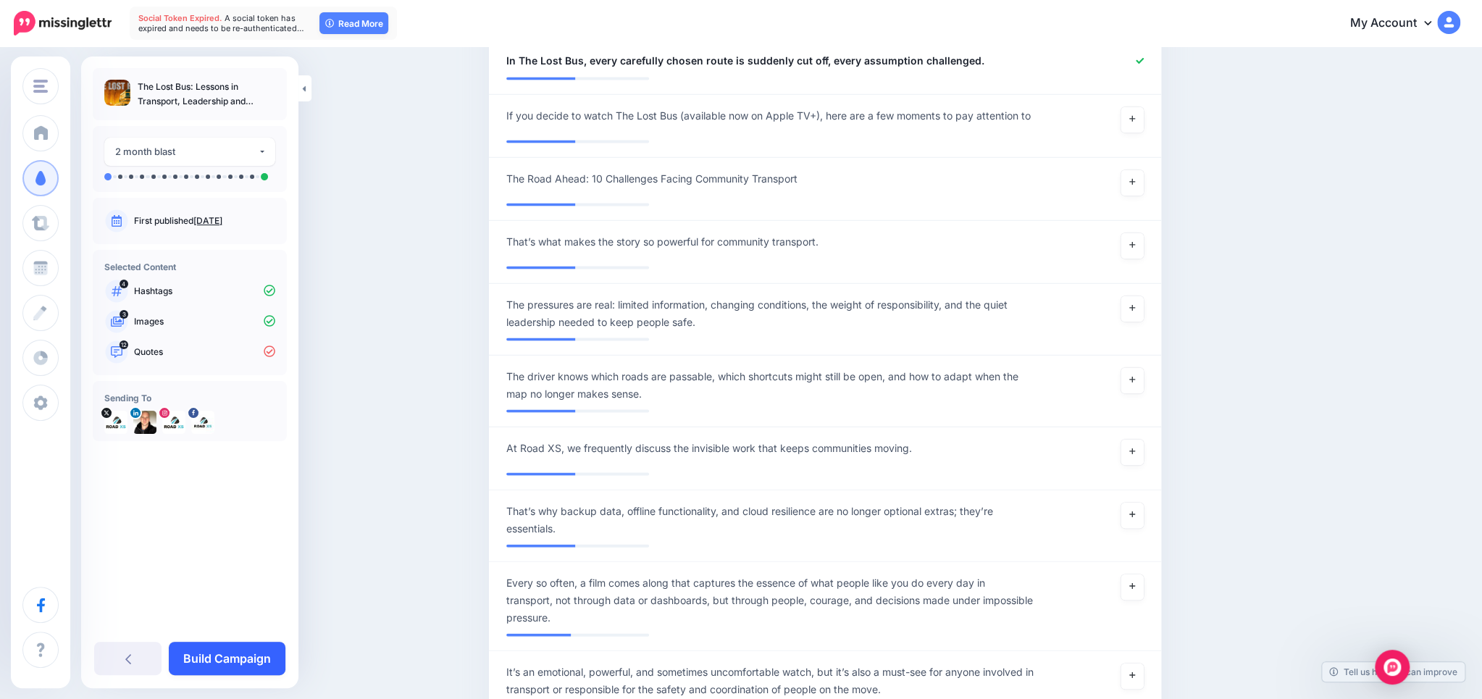
click at [242, 652] on link "Build Campaign" at bounding box center [227, 658] width 117 height 33
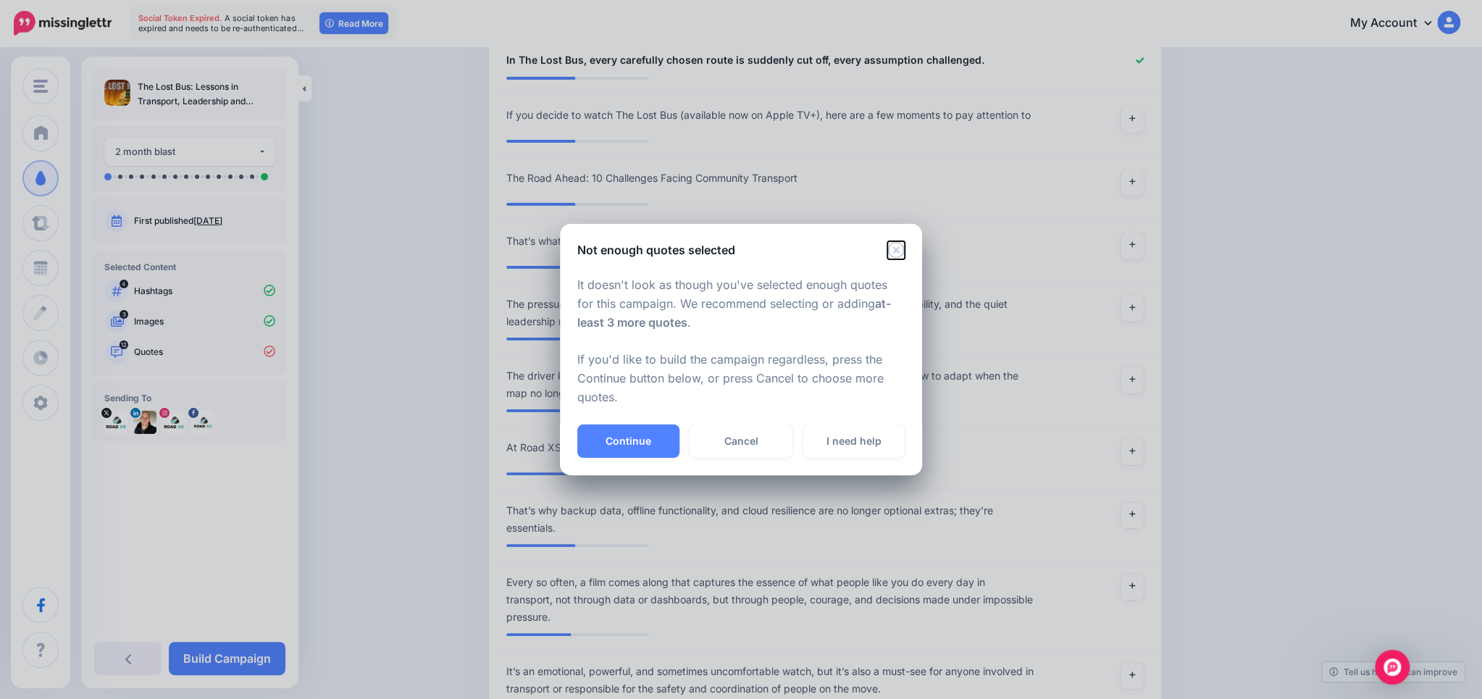
click at [896, 246] on icon "Close" at bounding box center [895, 249] width 17 height 17
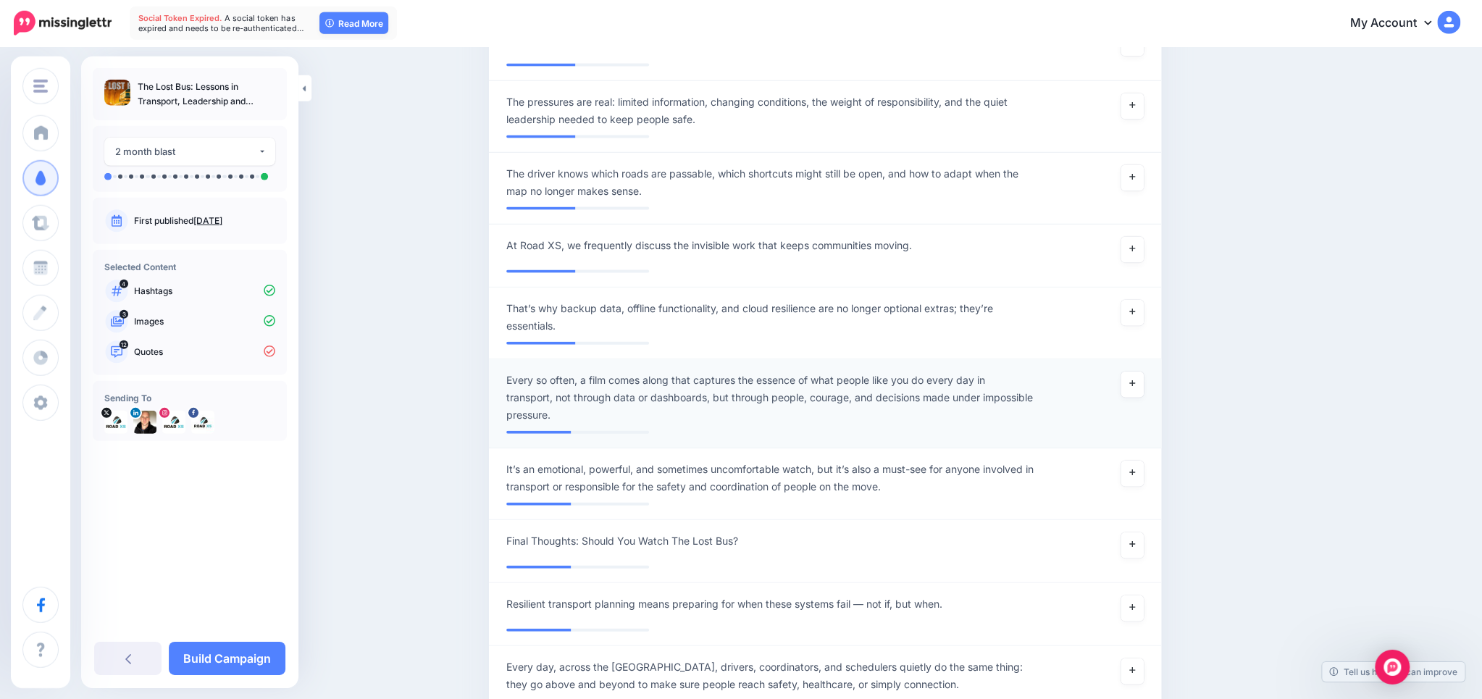
scroll to position [2132, 0]
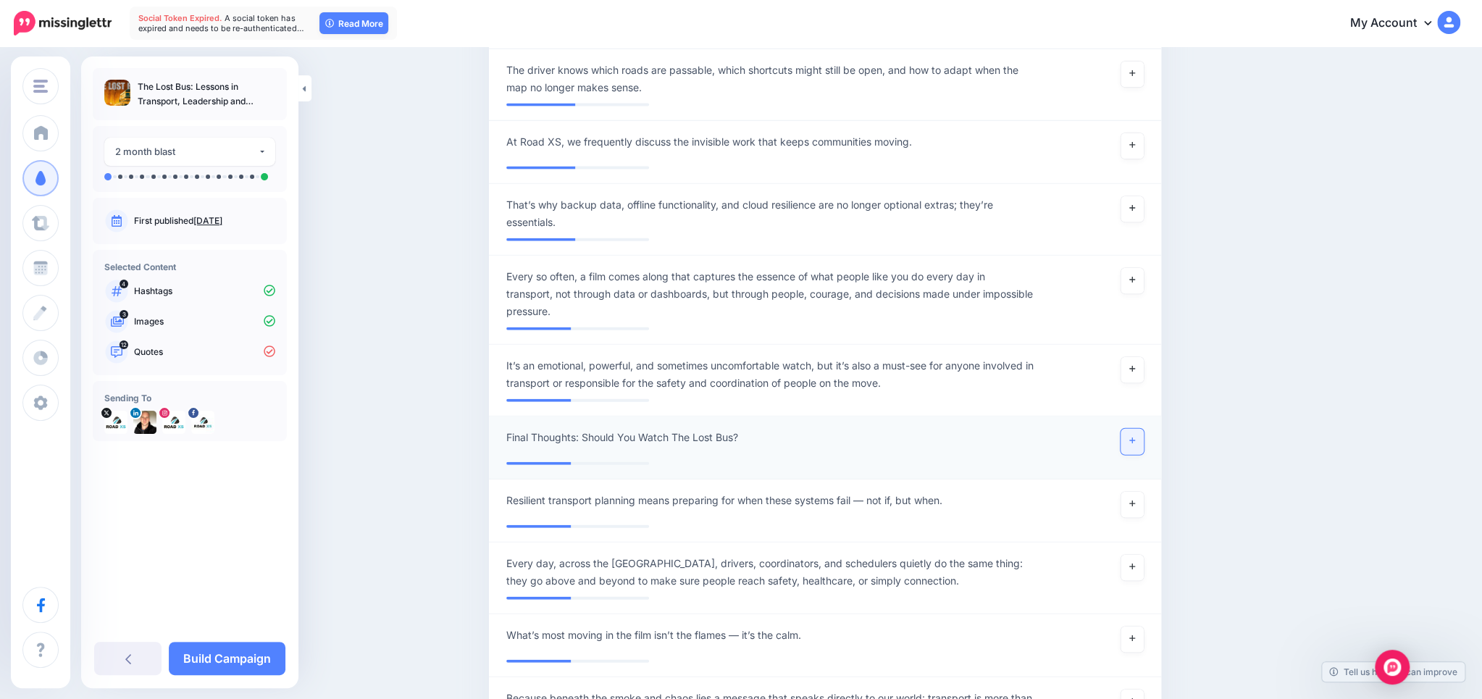
click at [1137, 437] on link at bounding box center [1131, 442] width 23 height 26
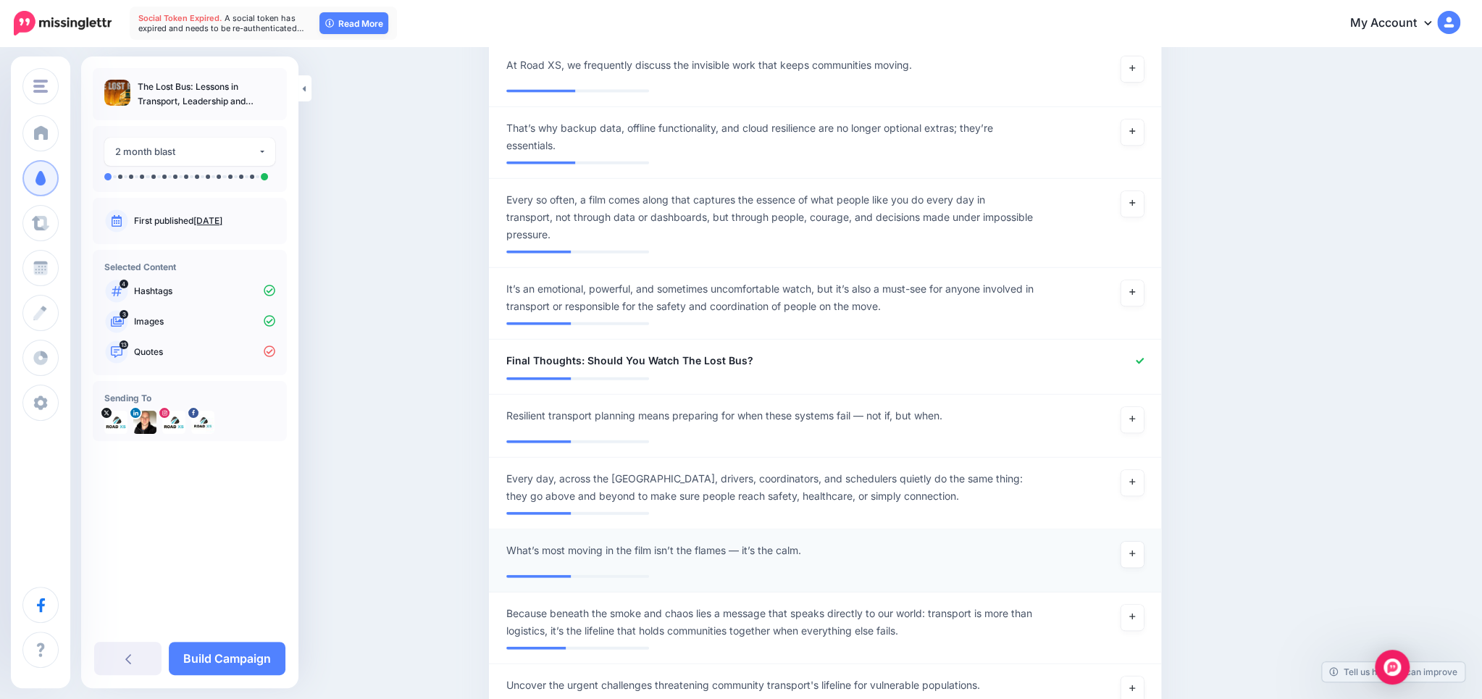
scroll to position [2361, 0]
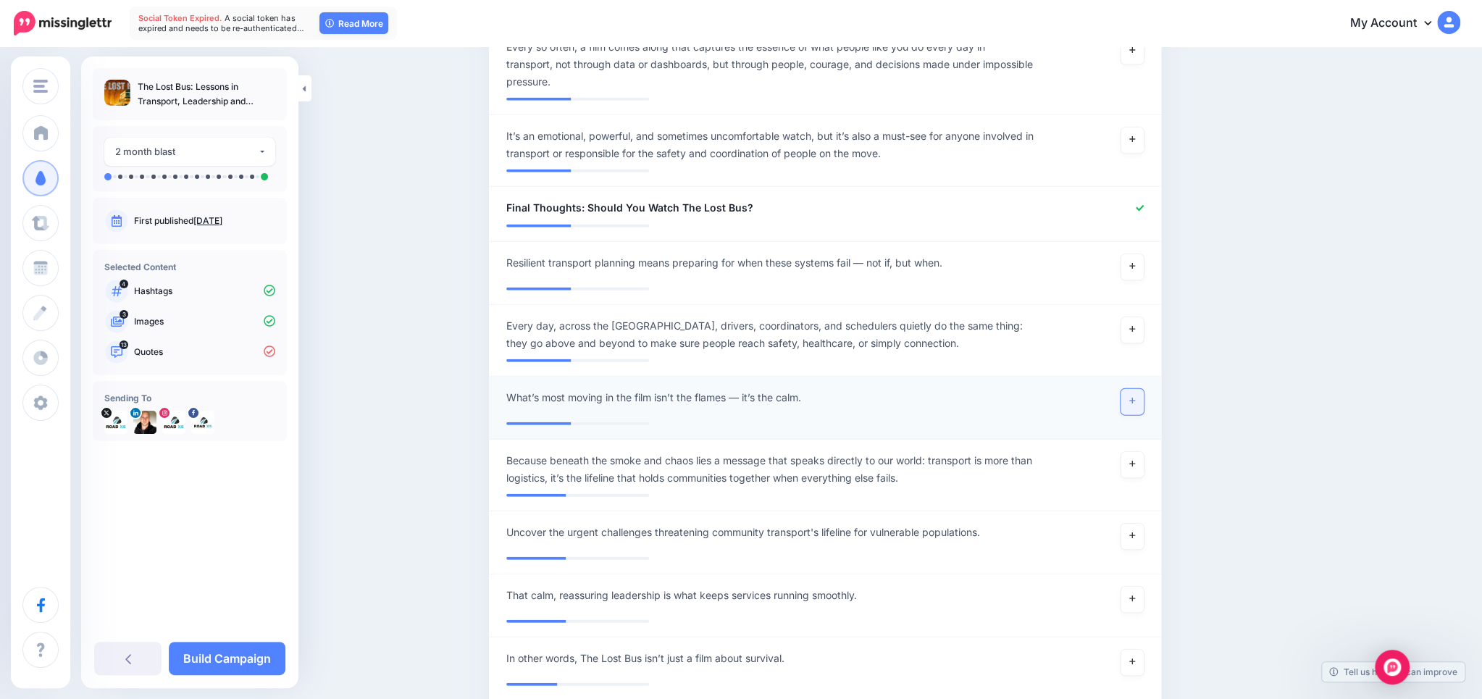
click at [1129, 402] on icon at bounding box center [1132, 401] width 6 height 8
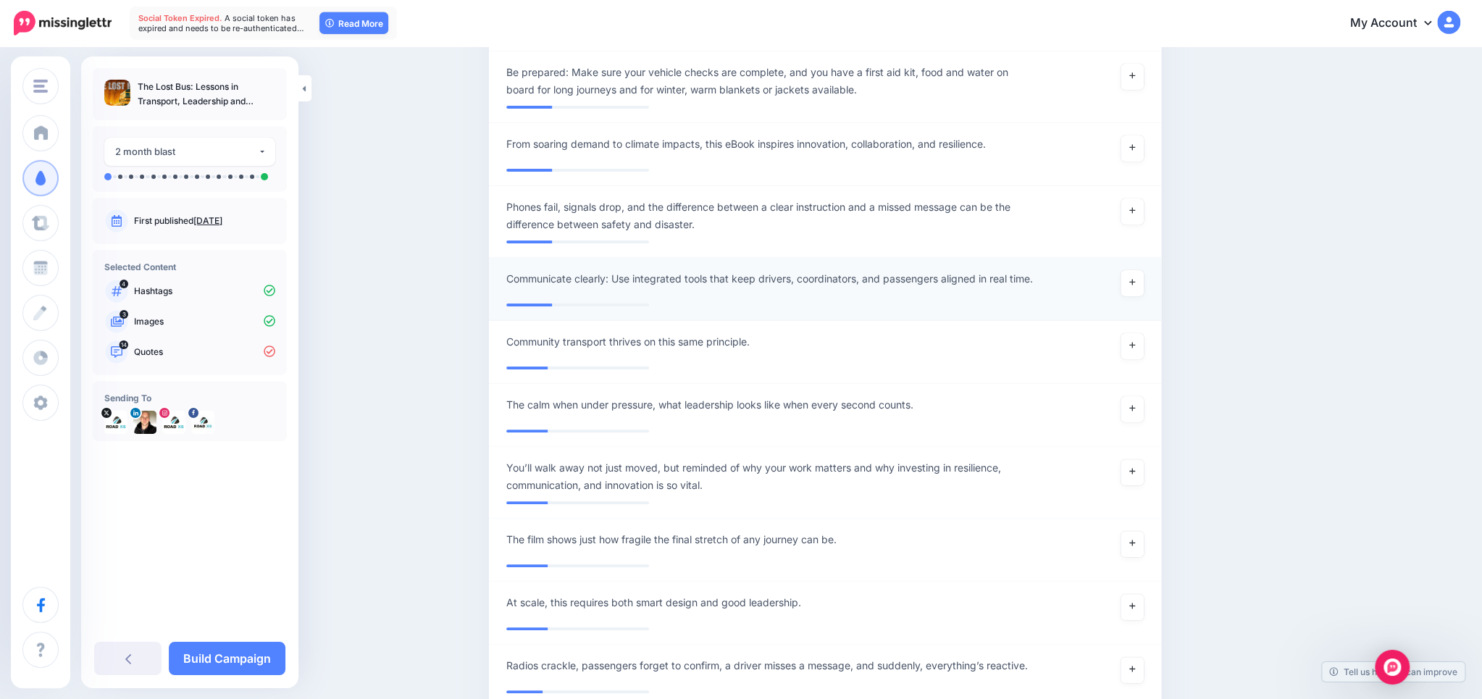
scroll to position [3815, 0]
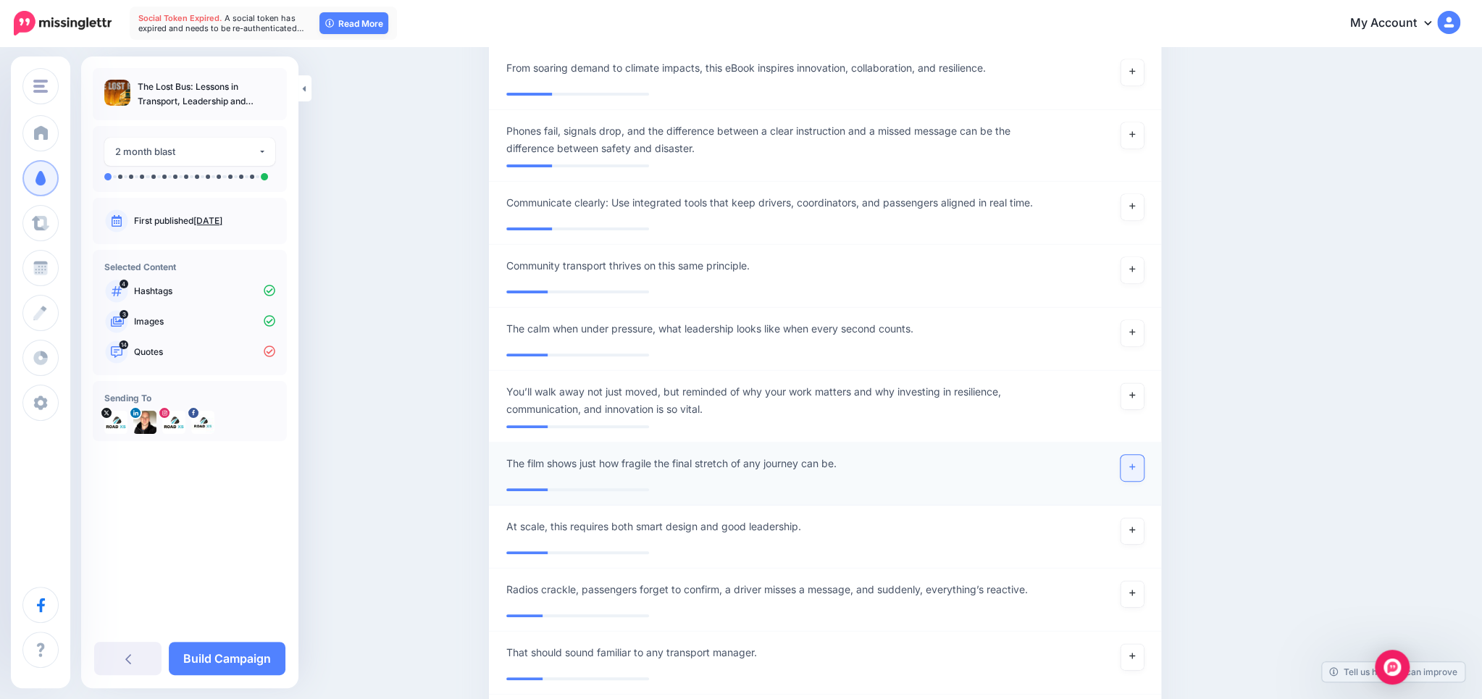
click at [1138, 467] on link at bounding box center [1131, 468] width 23 height 26
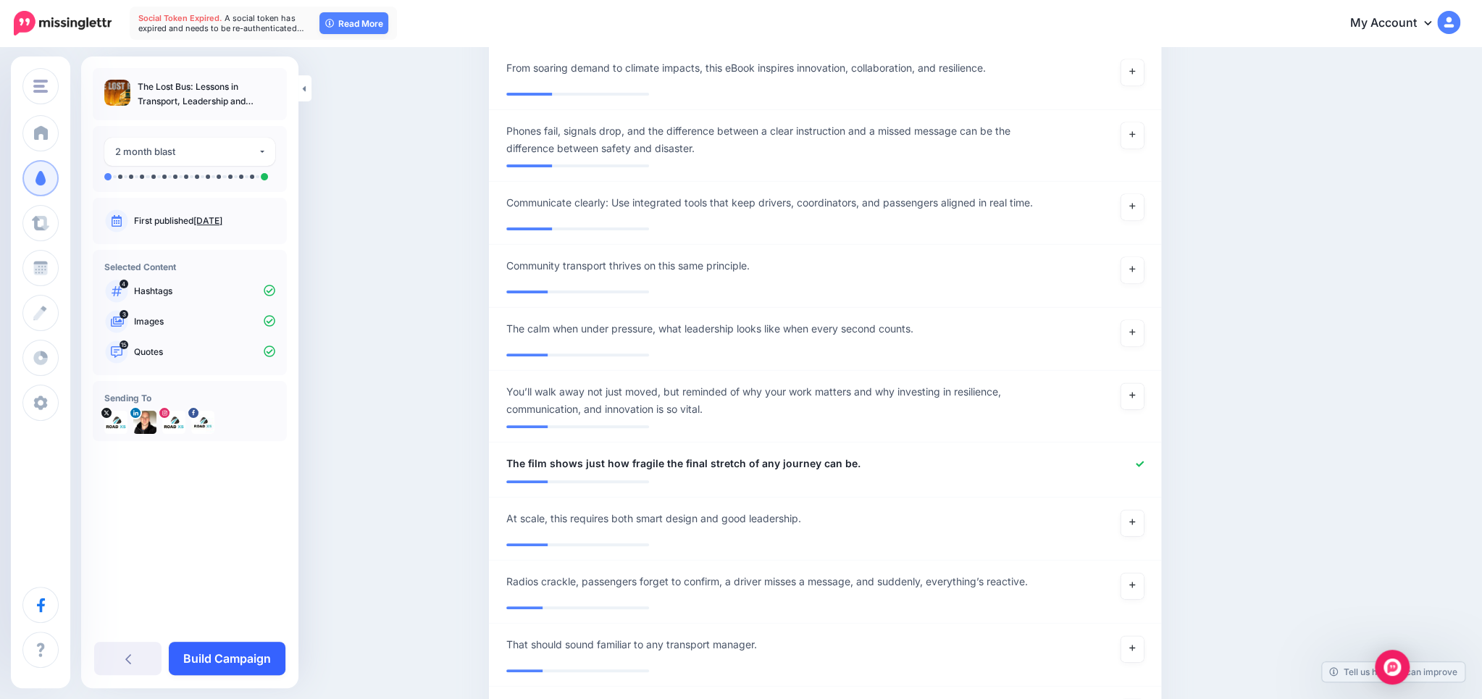
click at [254, 663] on link "Build Campaign" at bounding box center [227, 658] width 117 height 33
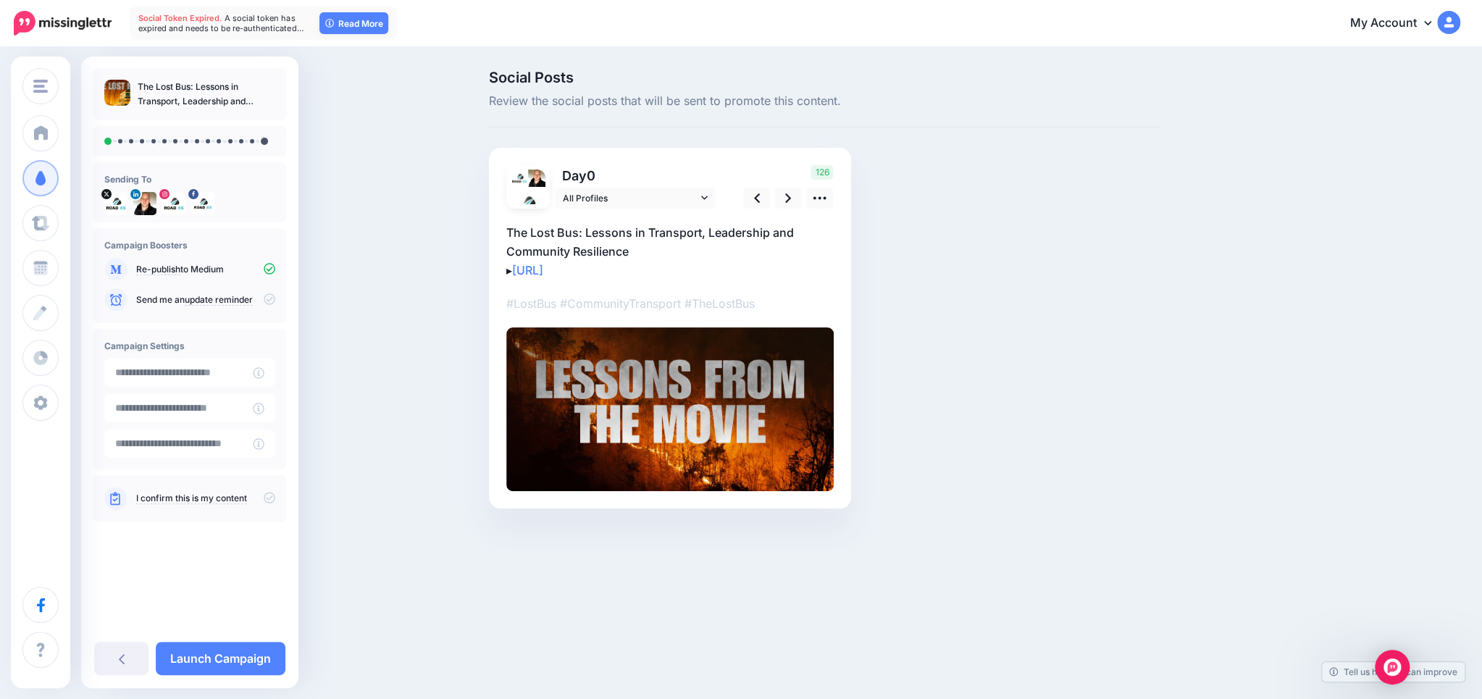
click at [694, 233] on p "The Lost Bus: Lessons in Transport, Leadership and Community Resilience ▸ https…" at bounding box center [669, 251] width 327 height 56
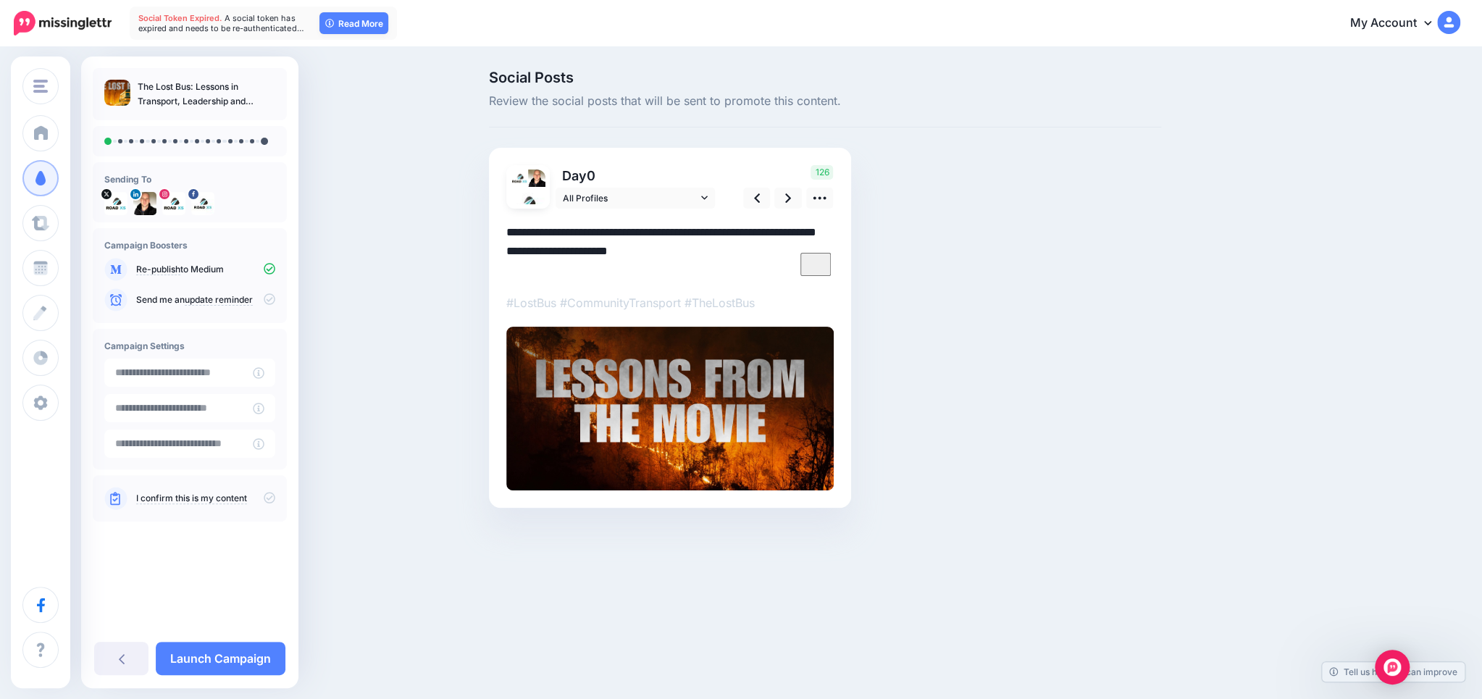
click at [629, 247] on textarea "**********" at bounding box center [669, 251] width 327 height 56
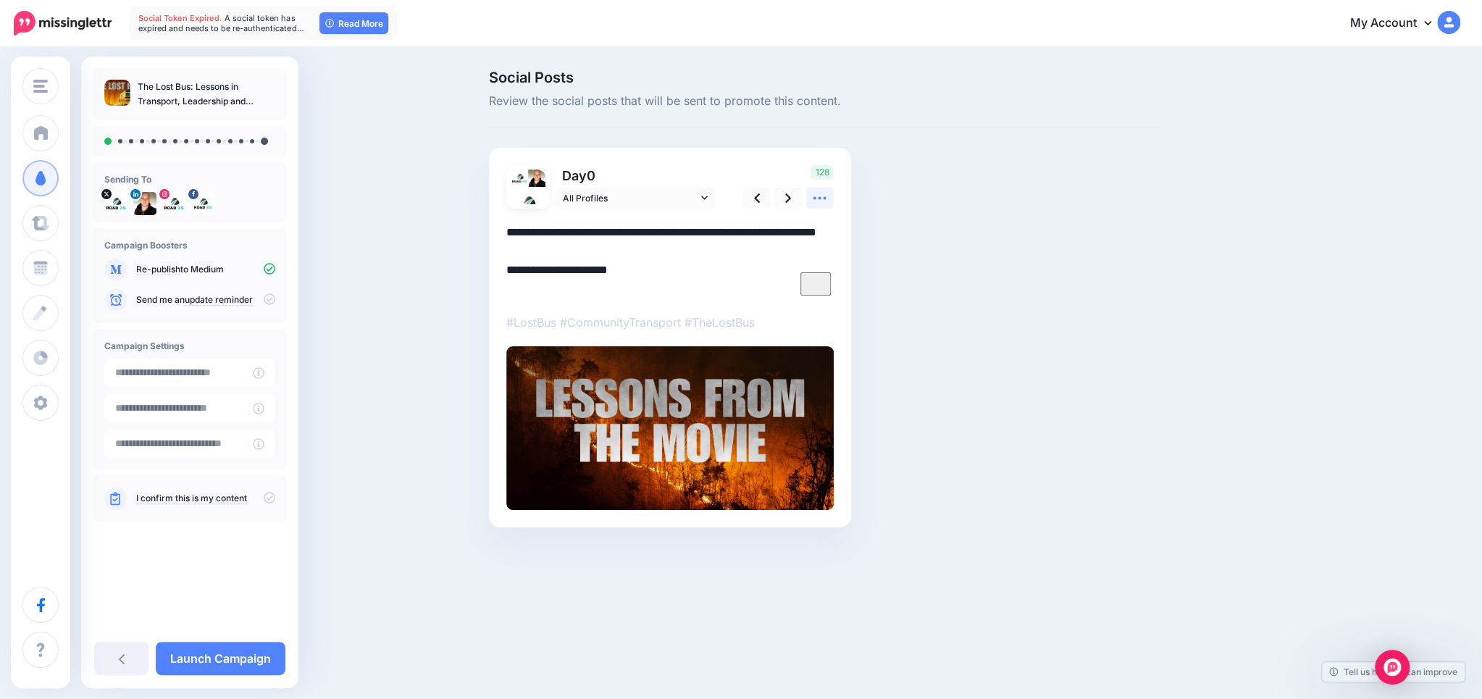
click at [814, 193] on icon at bounding box center [819, 197] width 15 height 15
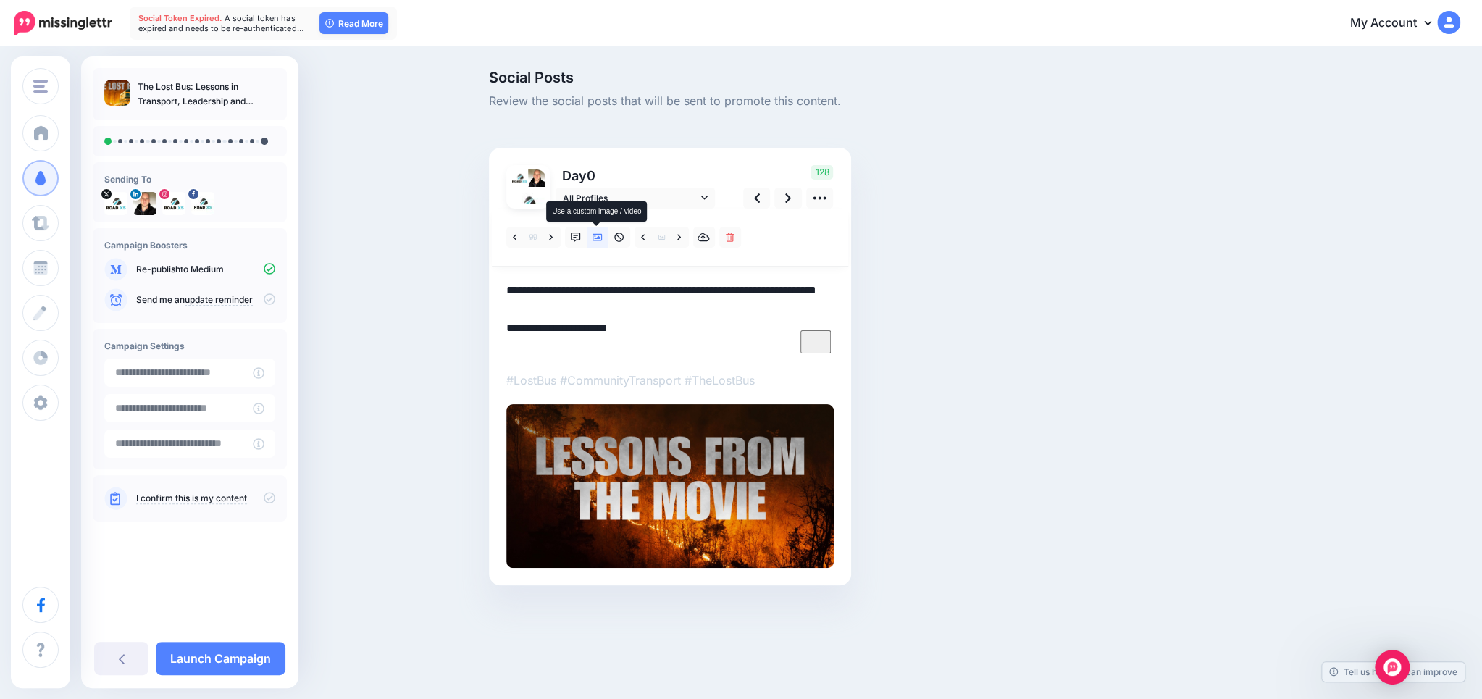
click at [589, 240] on link at bounding box center [598, 237] width 22 height 21
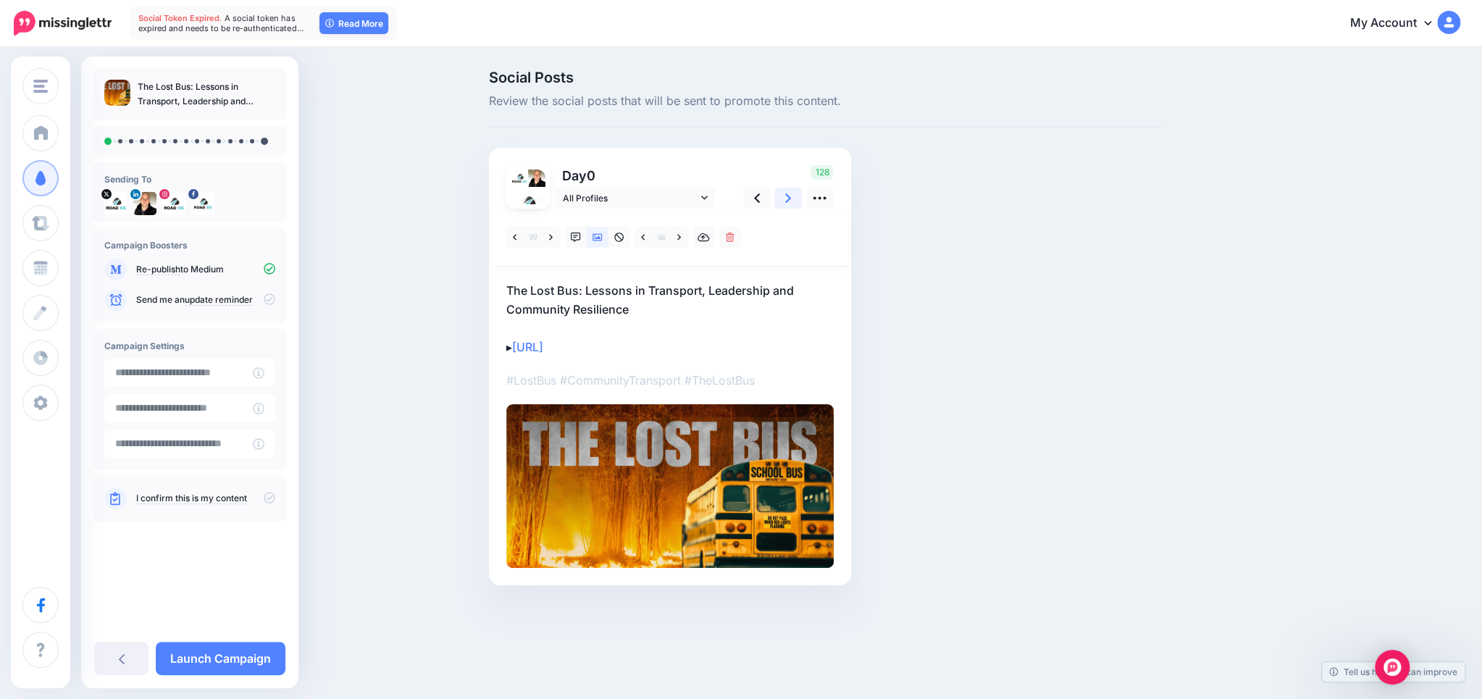
click at [792, 201] on link at bounding box center [788, 198] width 28 height 21
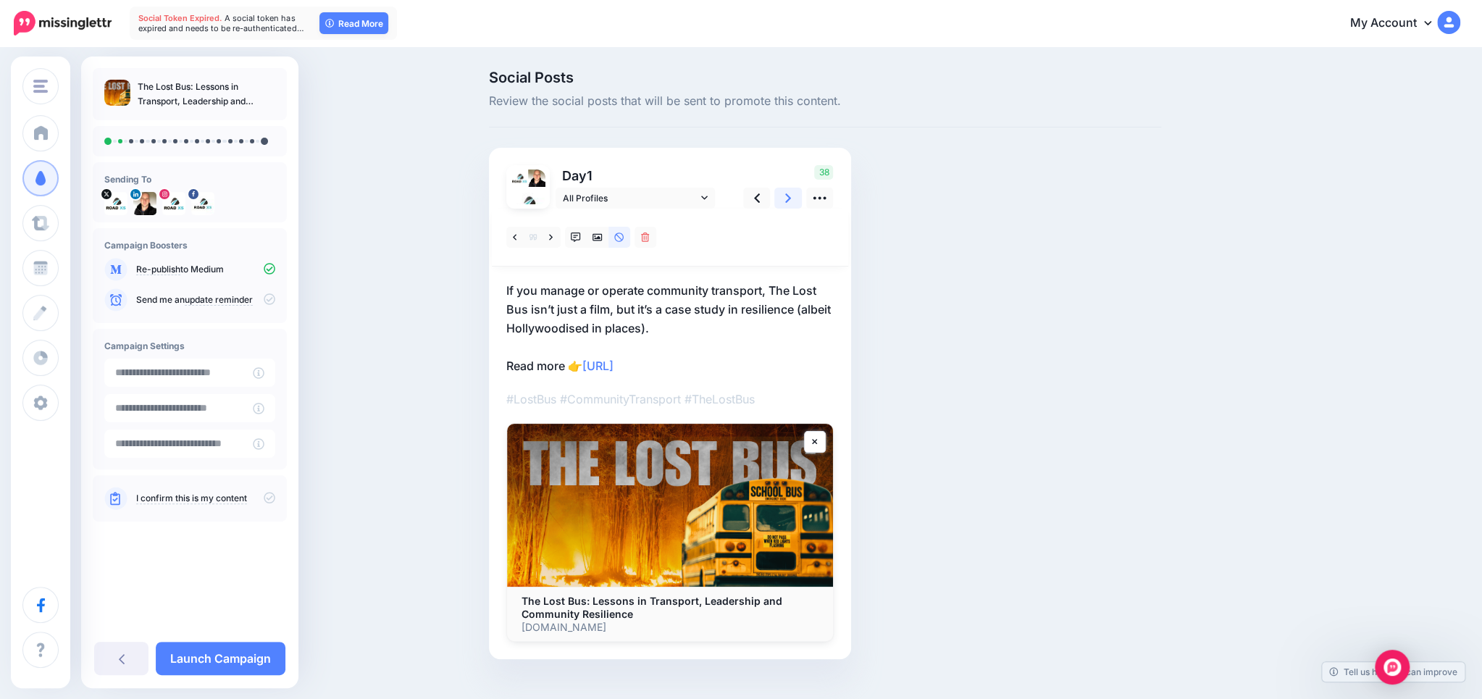
click at [792, 201] on link at bounding box center [788, 198] width 28 height 21
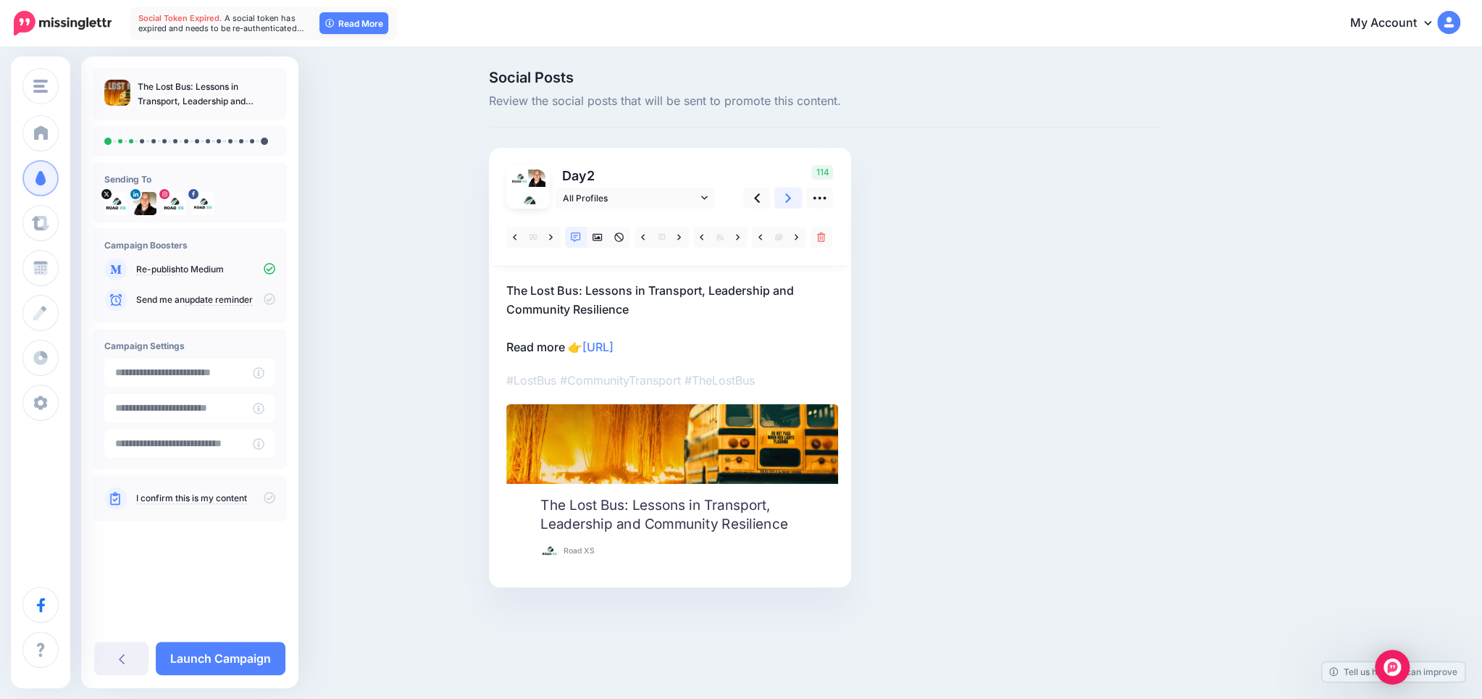
click at [792, 200] on link at bounding box center [788, 198] width 28 height 21
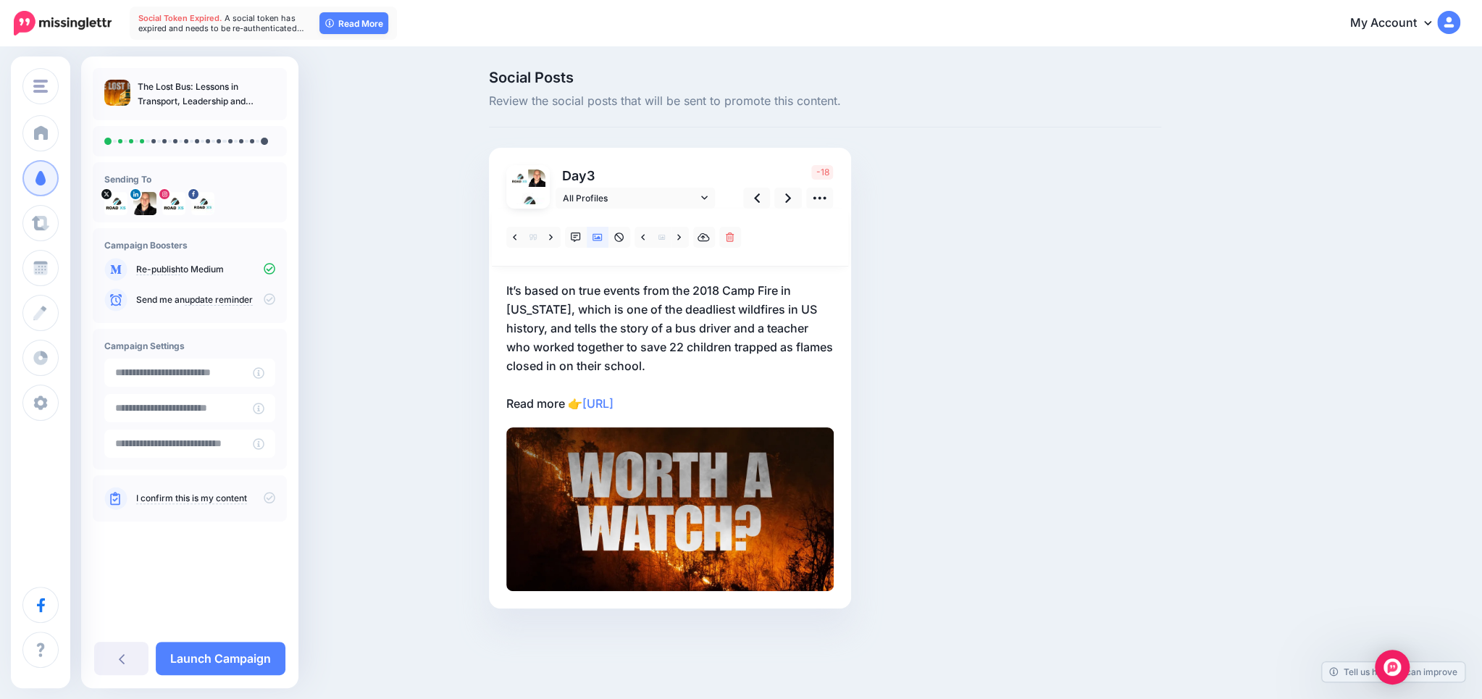
click at [562, 321] on p "It’s based on true events from the 2018 Camp Fire in California, which is one o…" at bounding box center [669, 347] width 327 height 132
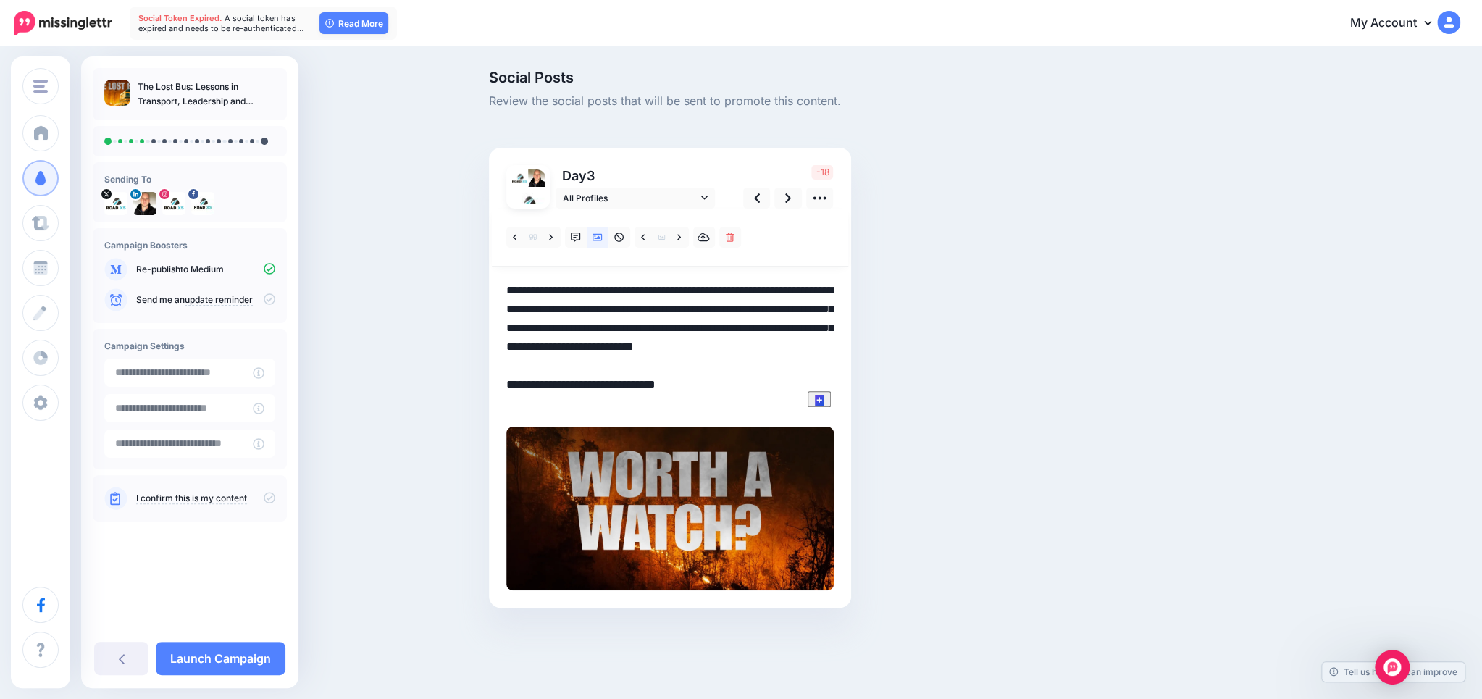
drag, startPoint x: 527, startPoint y: 289, endPoint x: 440, endPoint y: 290, distance: 86.9
click at [506, 290] on textarea "**********" at bounding box center [669, 346] width 327 height 131
drag, startPoint x: 573, startPoint y: 328, endPoint x: 566, endPoint y: 306, distance: 23.6
click at [566, 306] on textarea "**********" at bounding box center [669, 346] width 327 height 131
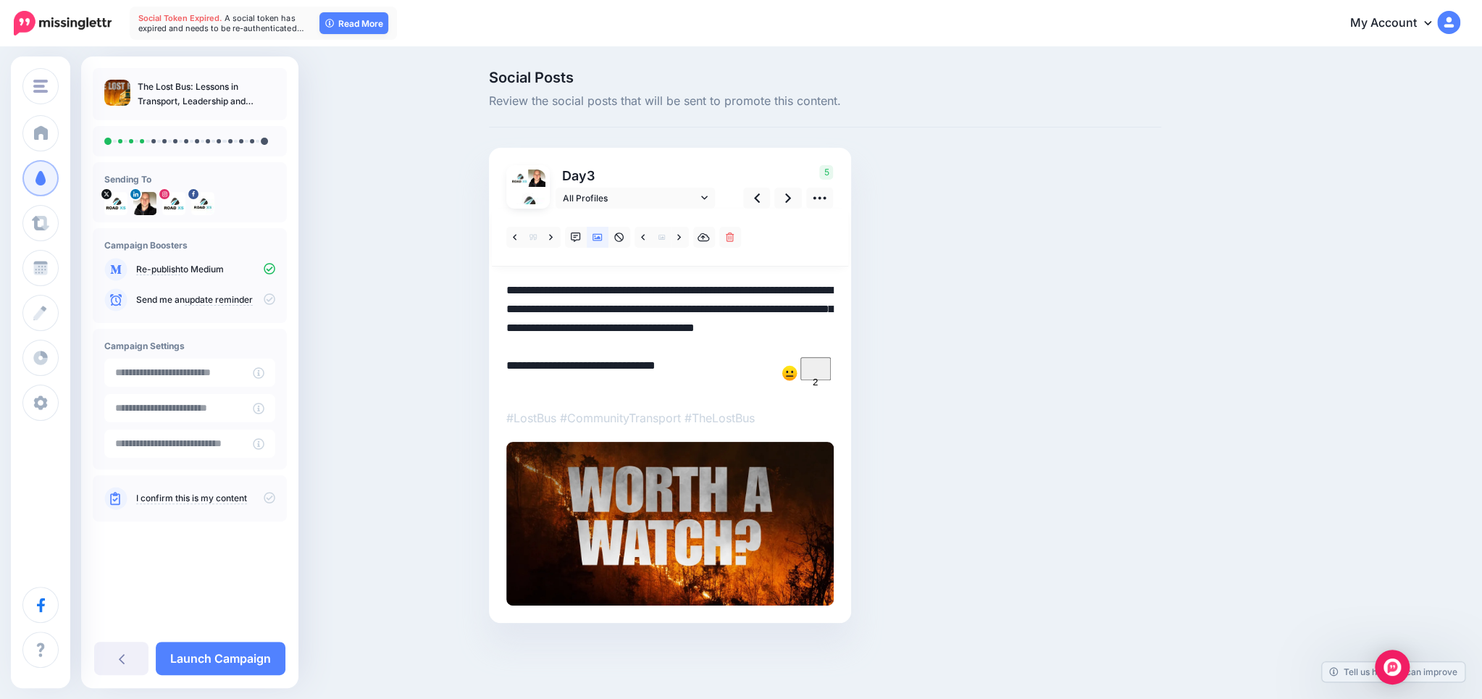
click at [577, 343] on textarea "**********" at bounding box center [669, 337] width 327 height 113
click at [682, 348] on textarea "**********" at bounding box center [669, 337] width 327 height 113
click at [694, 337] on textarea "**********" at bounding box center [669, 337] width 327 height 113
click at [694, 346] on textarea "**********" at bounding box center [669, 337] width 327 height 113
click at [671, 235] on link at bounding box center [680, 237] width 18 height 21
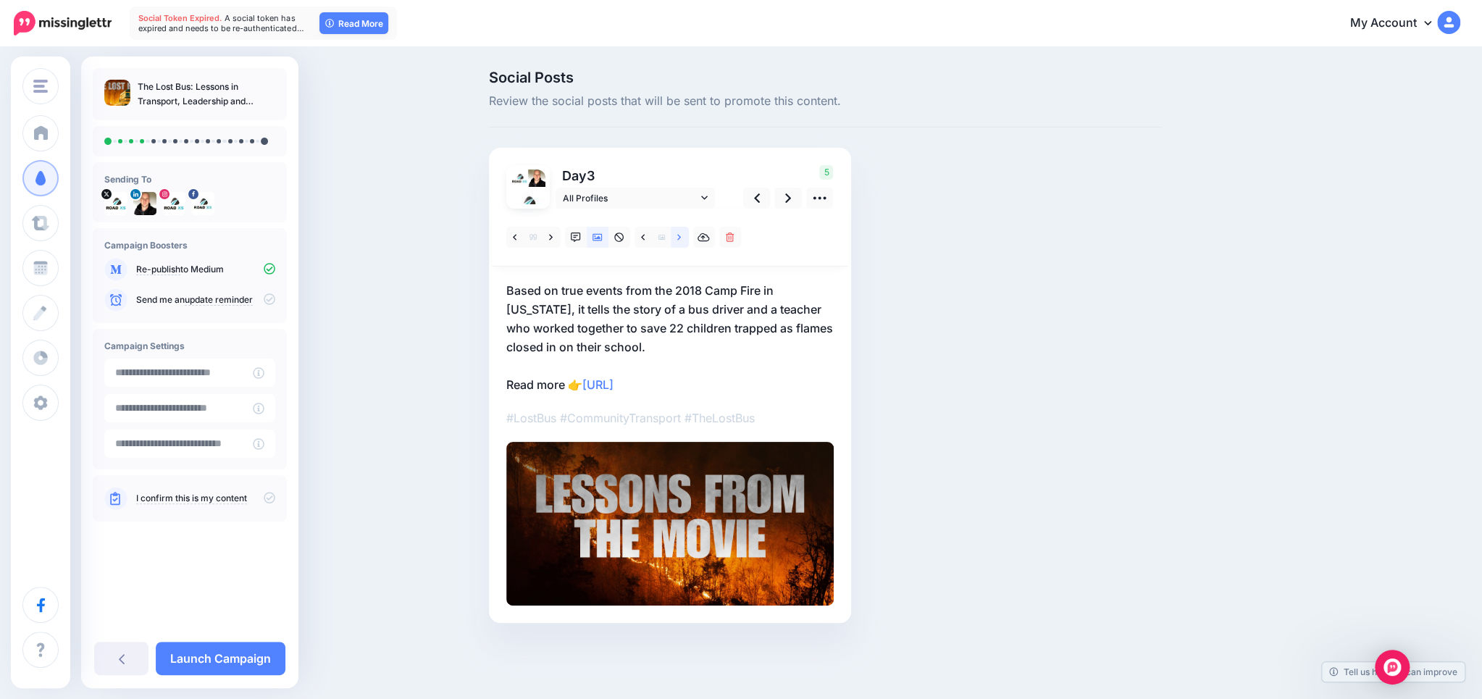
click at [678, 235] on icon at bounding box center [679, 237] width 4 height 6
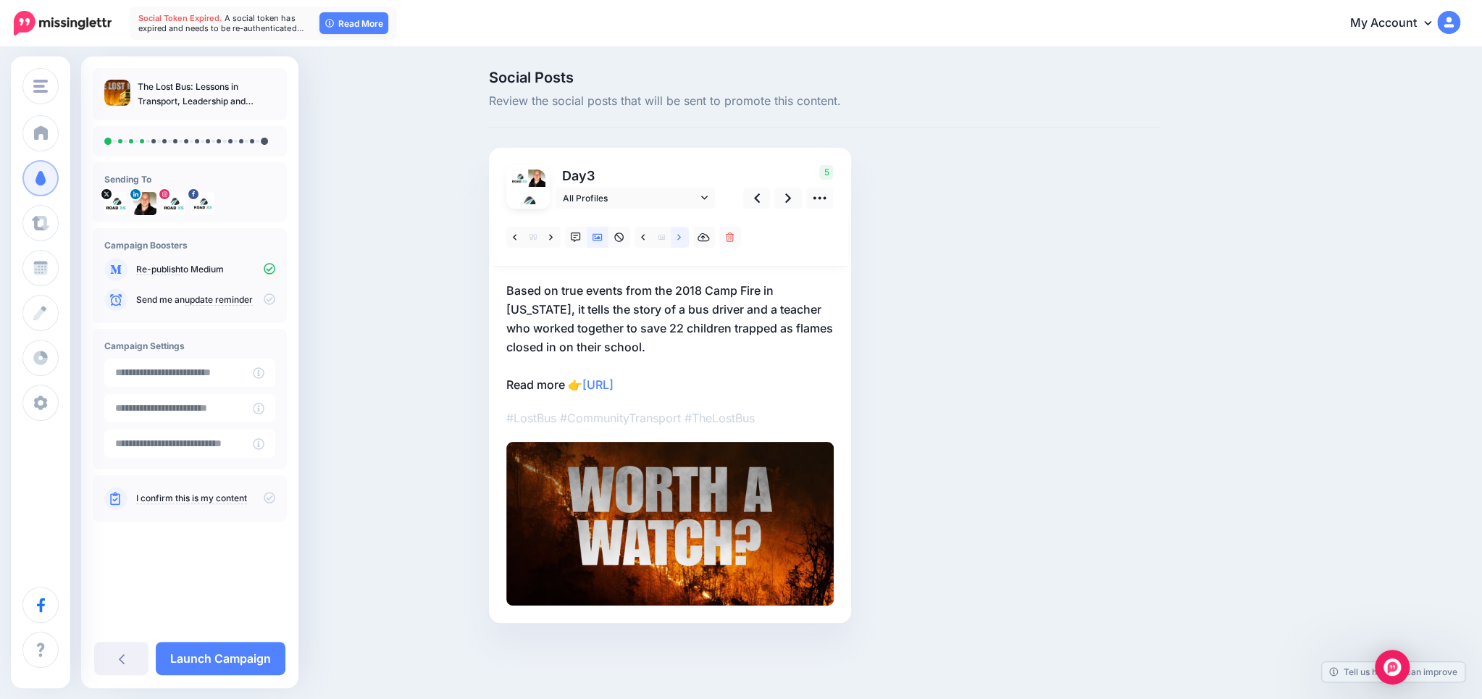
click at [678, 235] on icon at bounding box center [679, 237] width 4 height 6
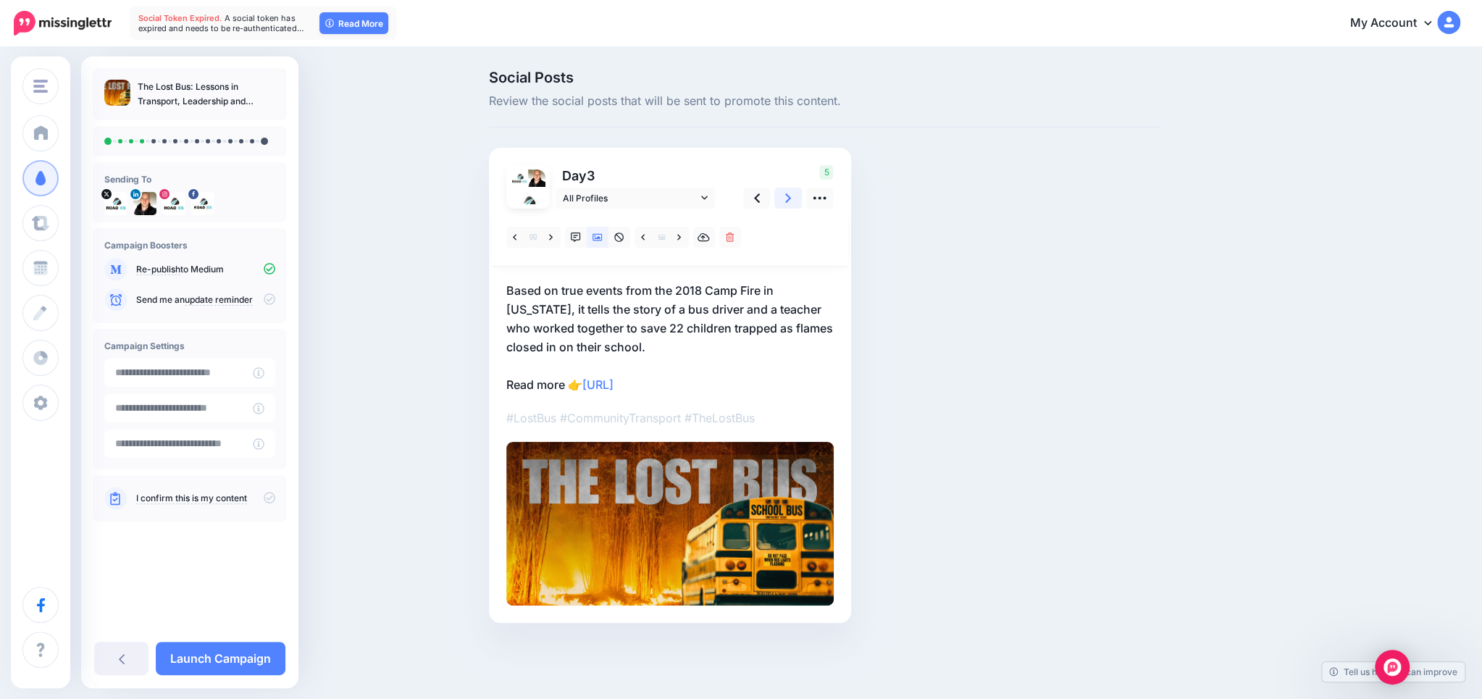
click at [784, 199] on link at bounding box center [788, 198] width 28 height 21
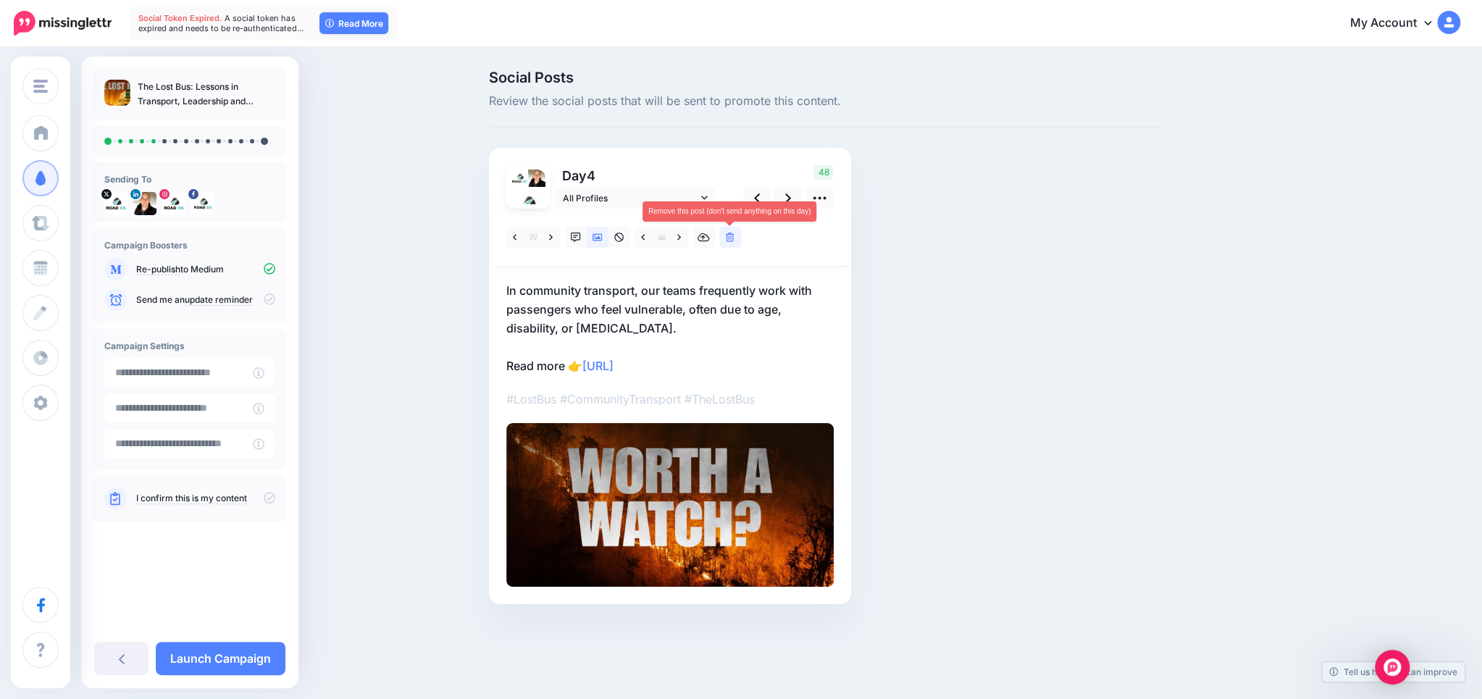
click at [728, 230] on link at bounding box center [730, 237] width 22 height 21
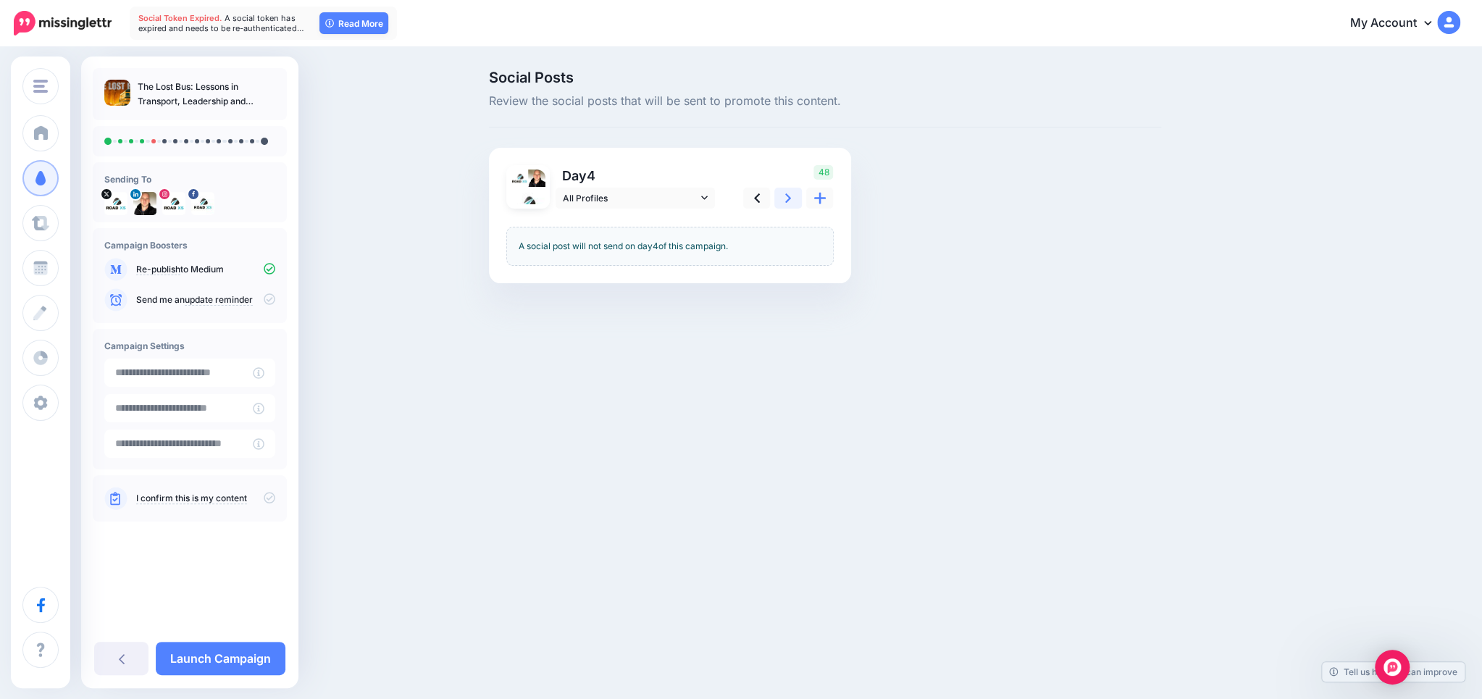
click at [787, 196] on icon at bounding box center [788, 197] width 6 height 9
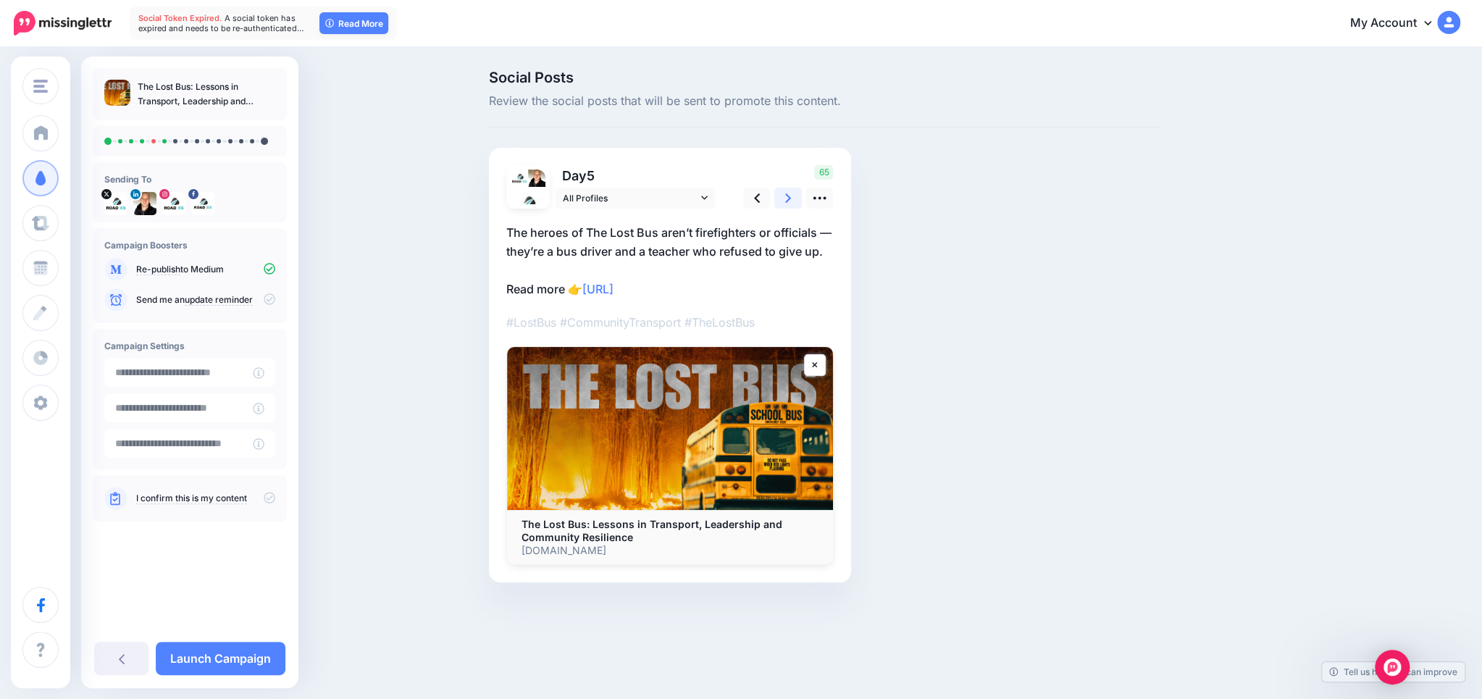
click at [787, 196] on icon at bounding box center [788, 197] width 6 height 9
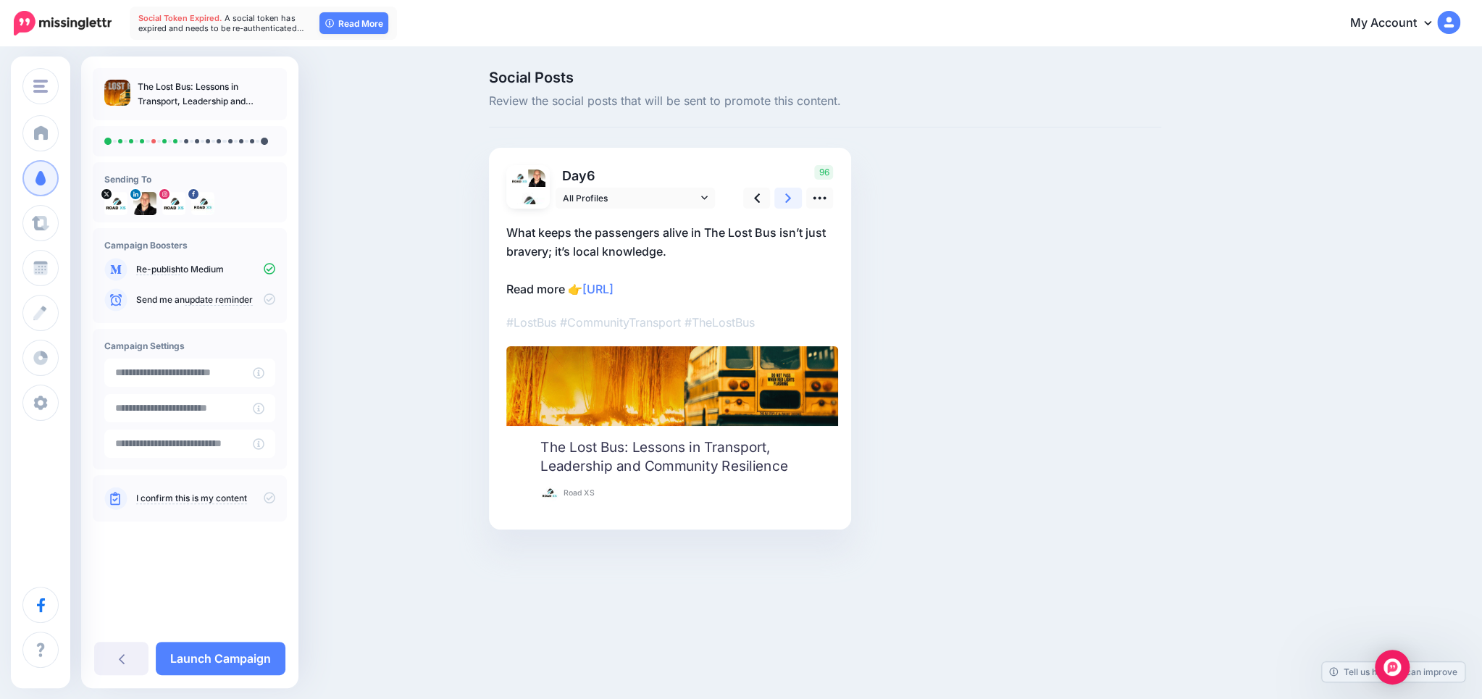
click at [787, 196] on icon at bounding box center [788, 197] width 6 height 9
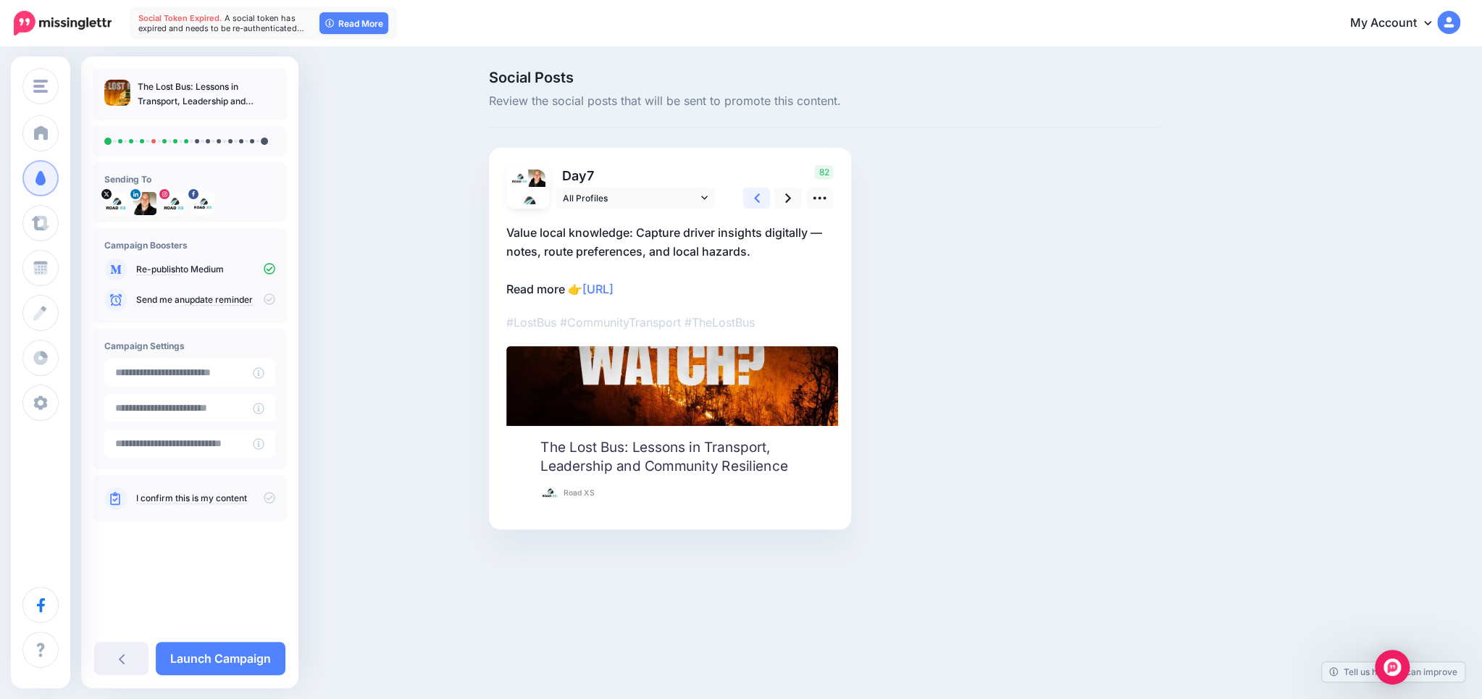
click at [769, 201] on link at bounding box center [757, 198] width 28 height 21
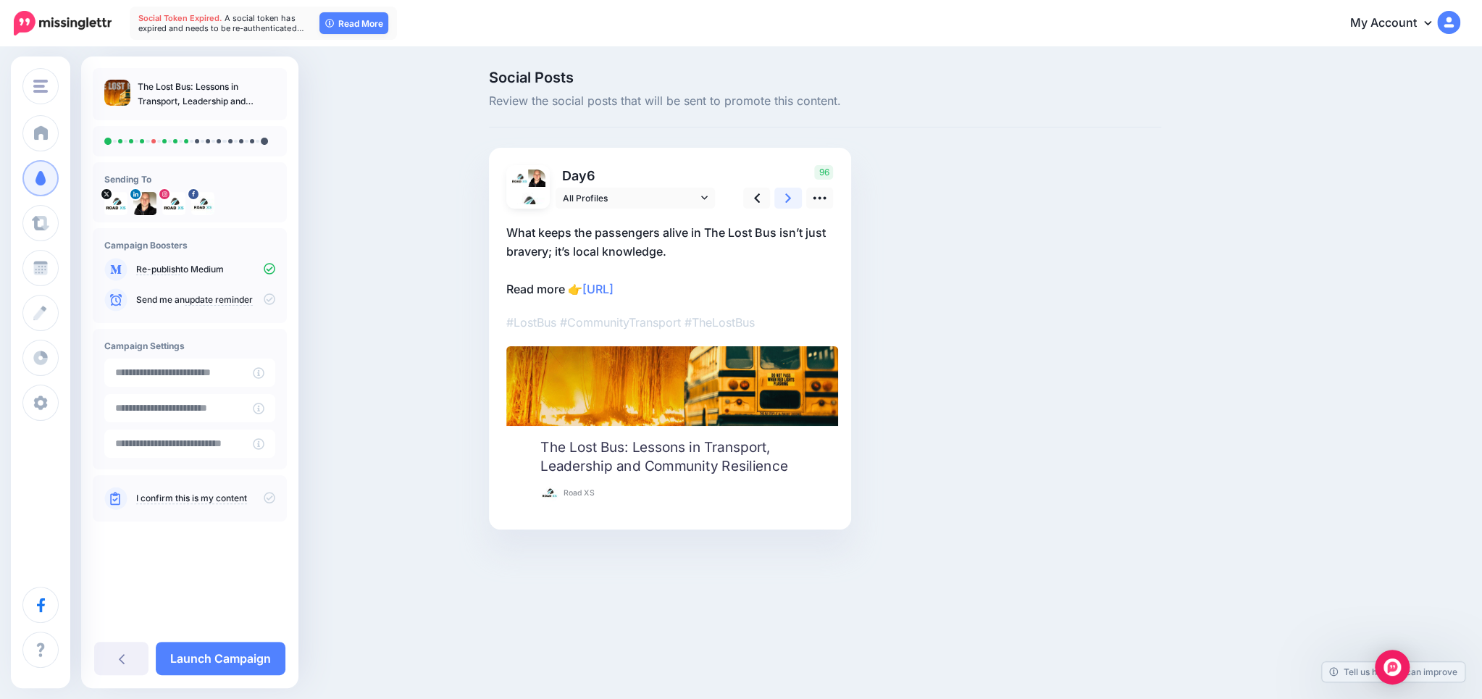
click at [788, 198] on icon at bounding box center [788, 197] width 6 height 15
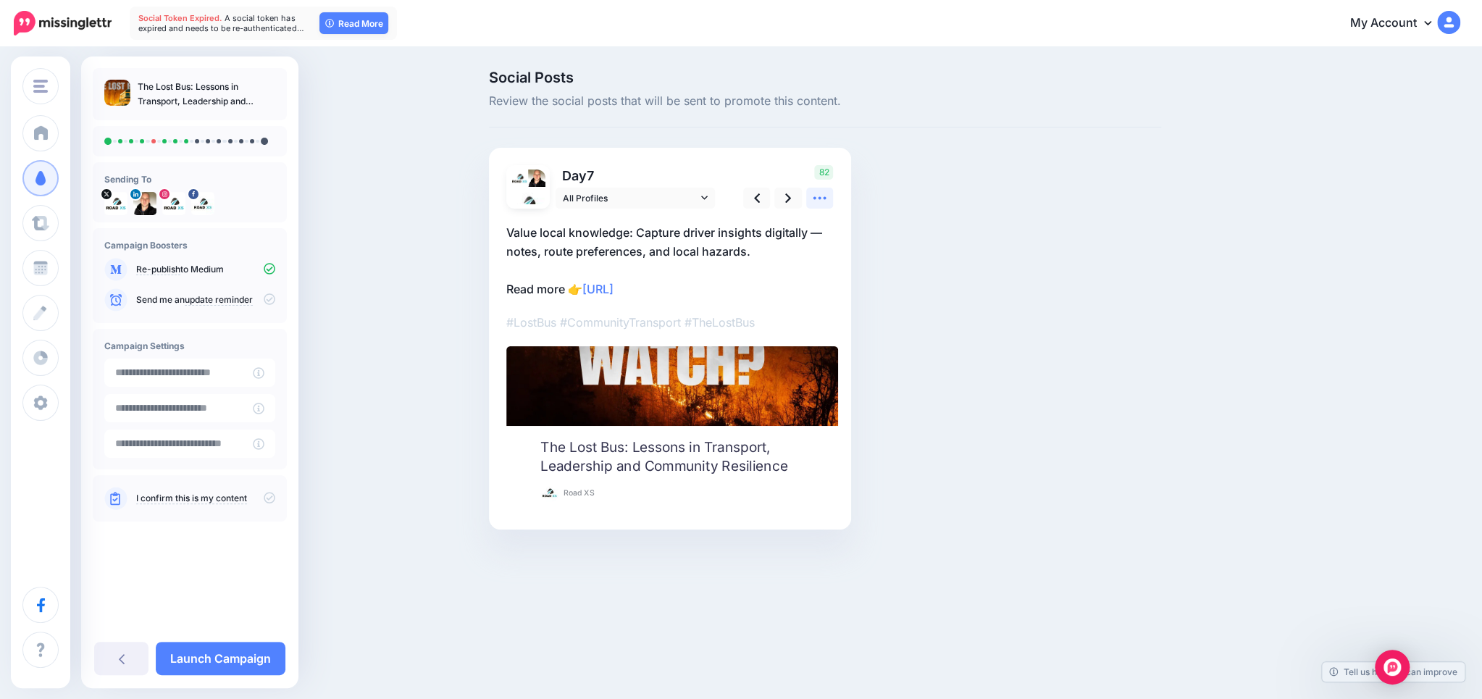
click at [820, 201] on icon at bounding box center [819, 197] width 15 height 15
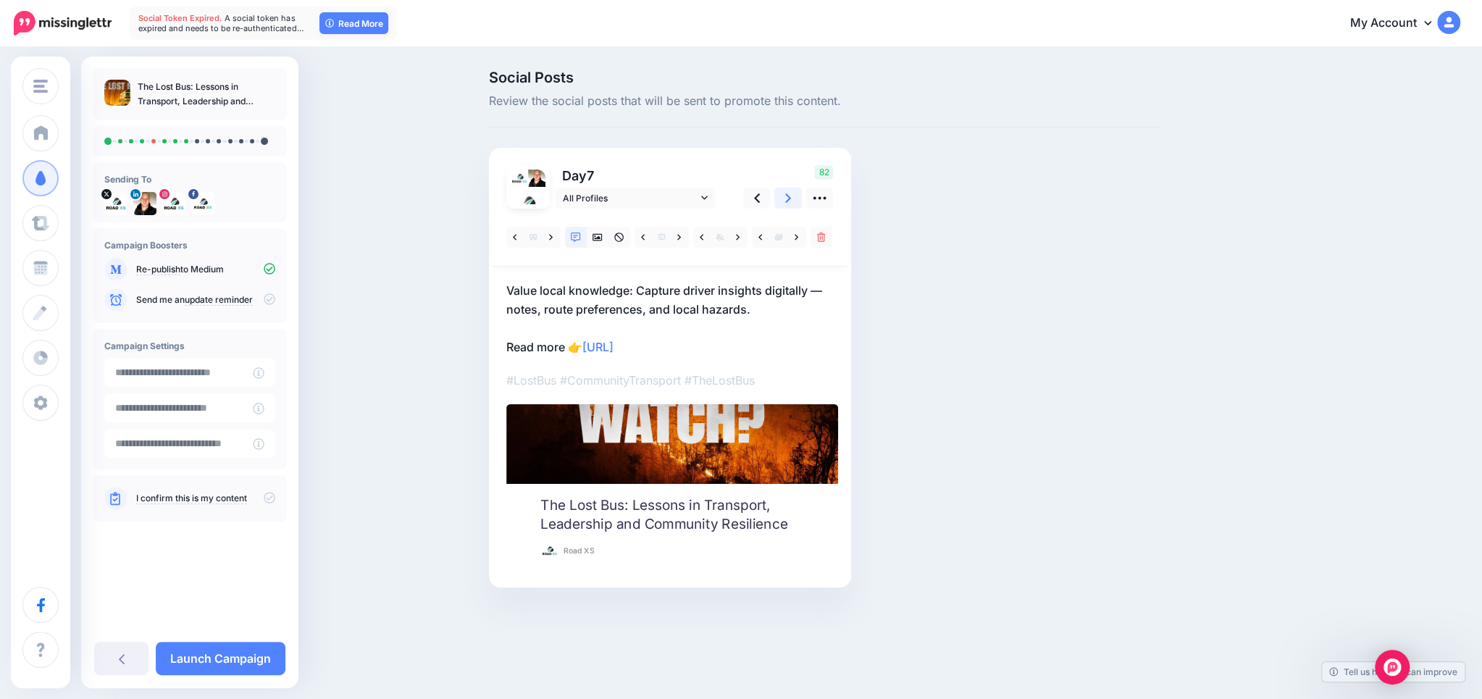
click at [789, 193] on icon at bounding box center [788, 197] width 6 height 15
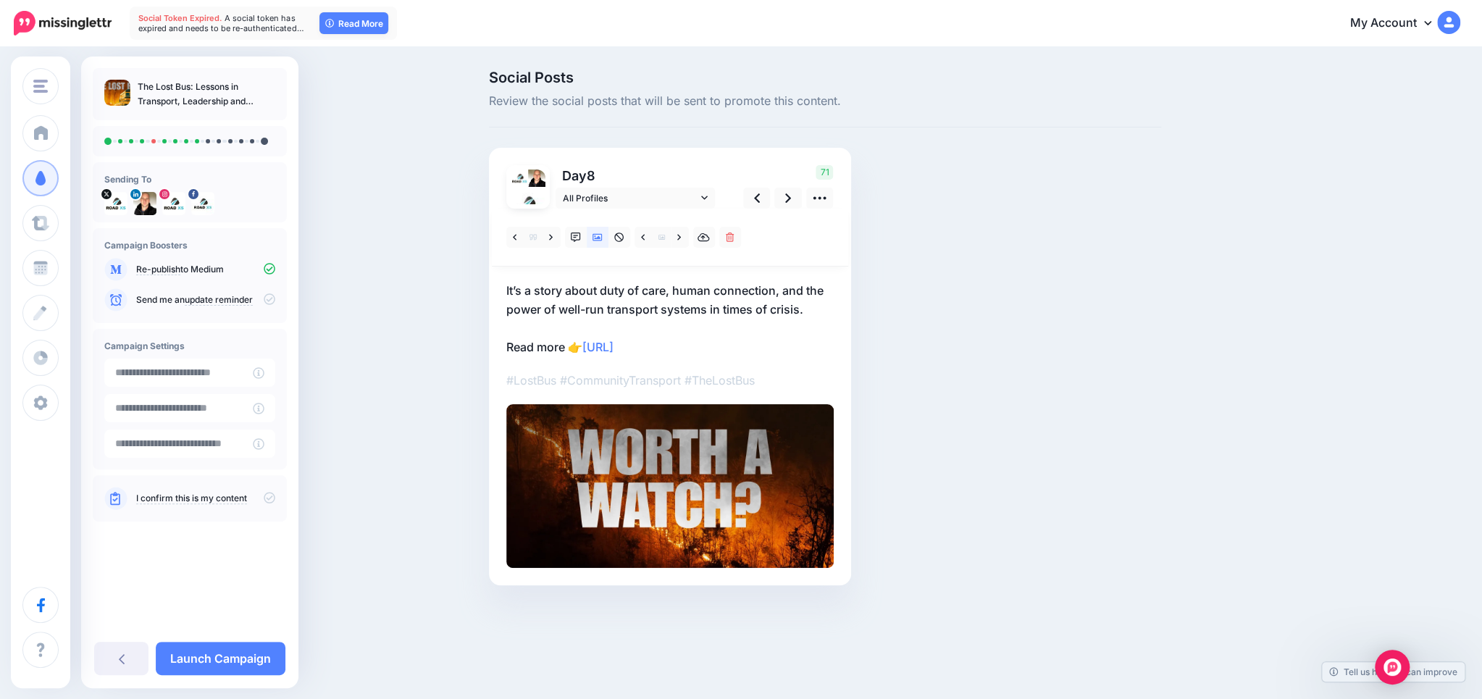
click at [549, 297] on p "It’s a story about duty of care, human connection, and the power of well-run tr…" at bounding box center [669, 318] width 327 height 75
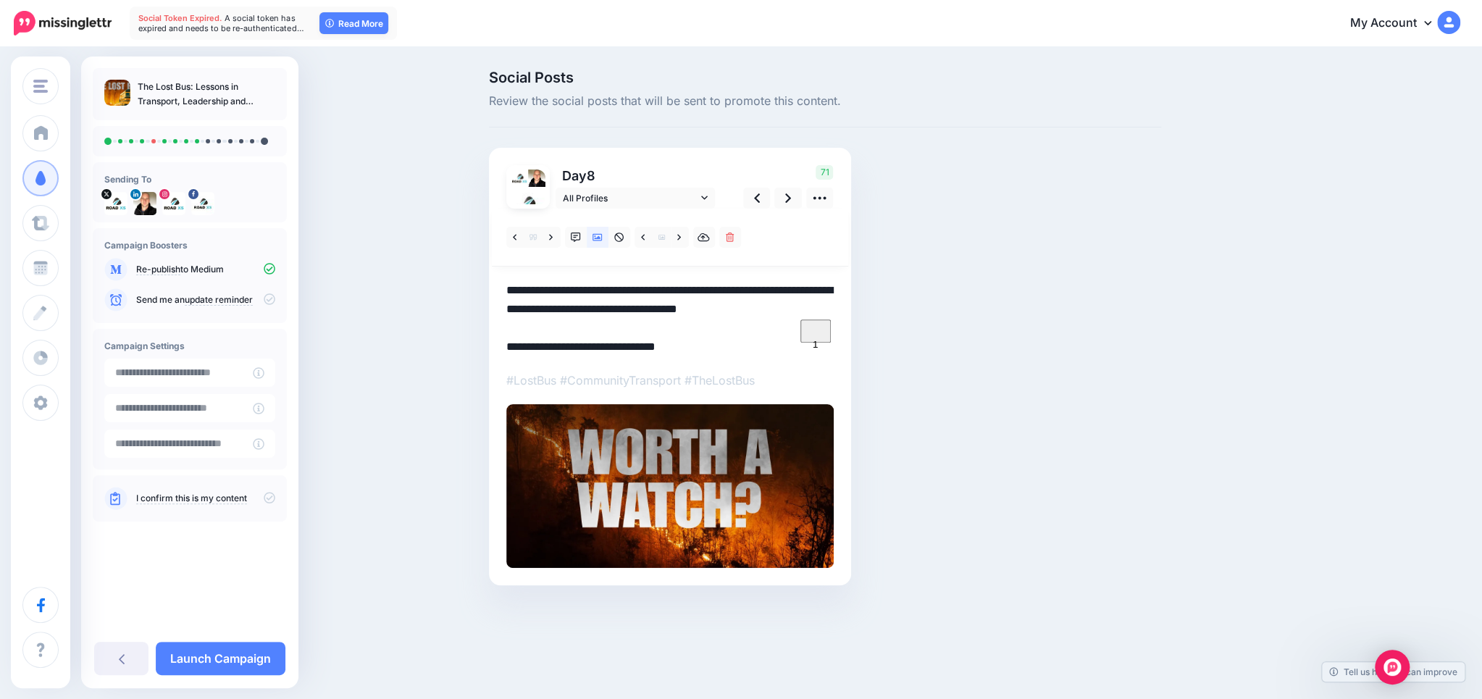
drag, startPoint x: 534, startPoint y: 292, endPoint x: 471, endPoint y: 292, distance: 63.7
click at [506, 292] on textarea "**********" at bounding box center [669, 318] width 327 height 75
click at [794, 196] on link at bounding box center [788, 198] width 28 height 21
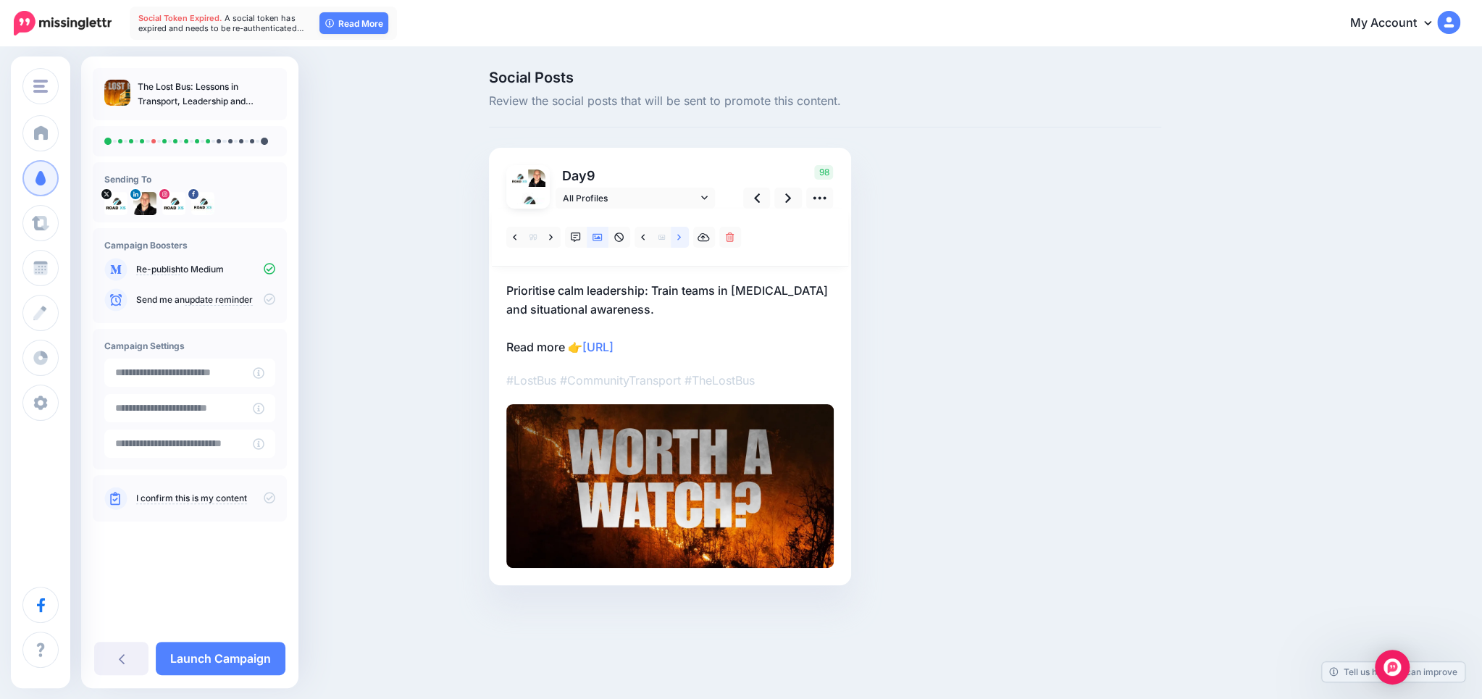
click at [684, 235] on link at bounding box center [680, 237] width 18 height 21
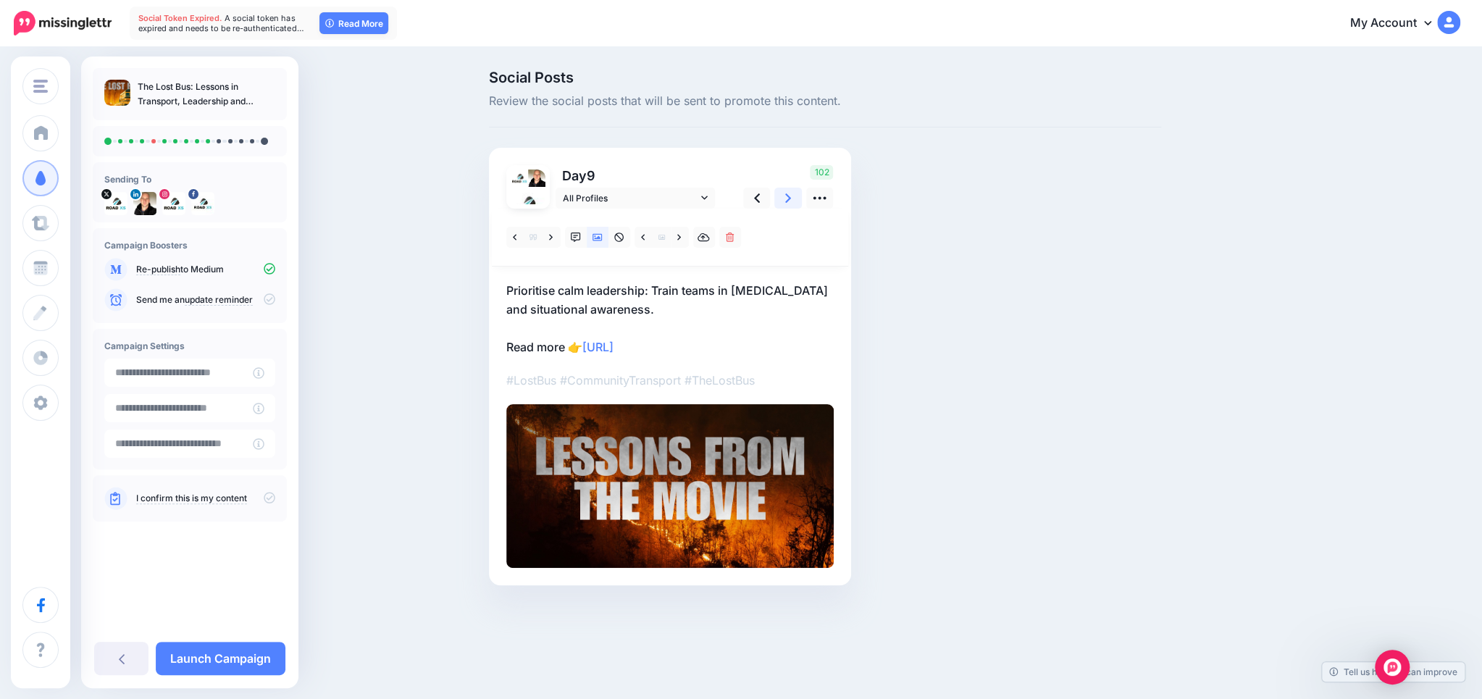
click at [789, 192] on icon at bounding box center [788, 197] width 6 height 15
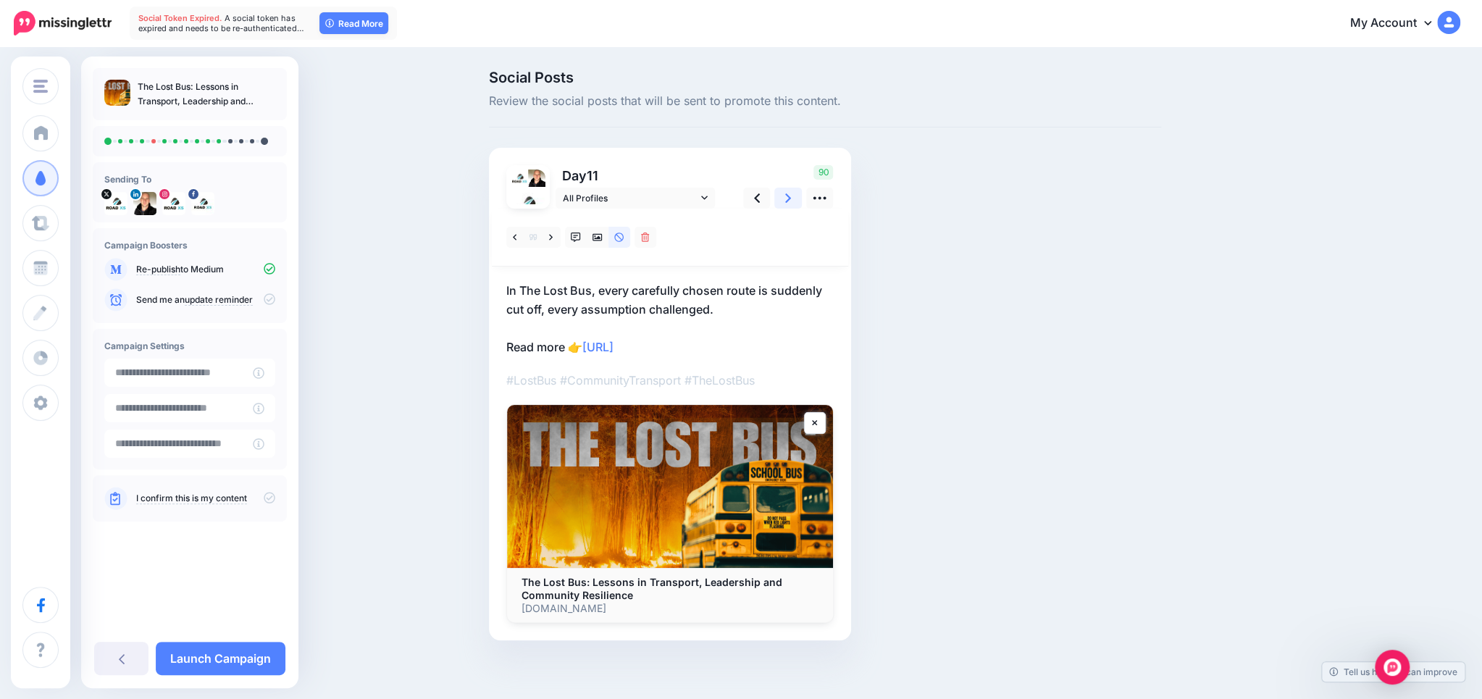
click at [789, 193] on icon at bounding box center [788, 197] width 6 height 15
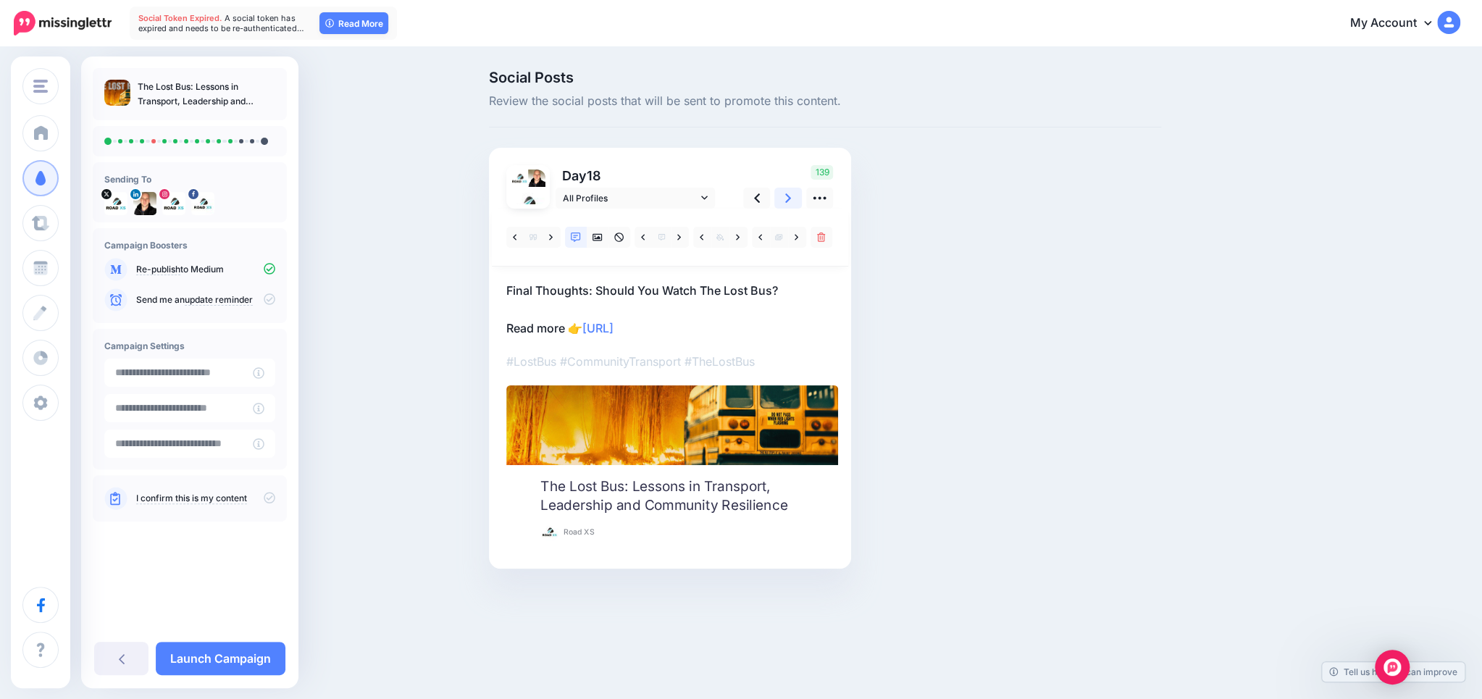
click at [789, 193] on icon at bounding box center [788, 197] width 6 height 15
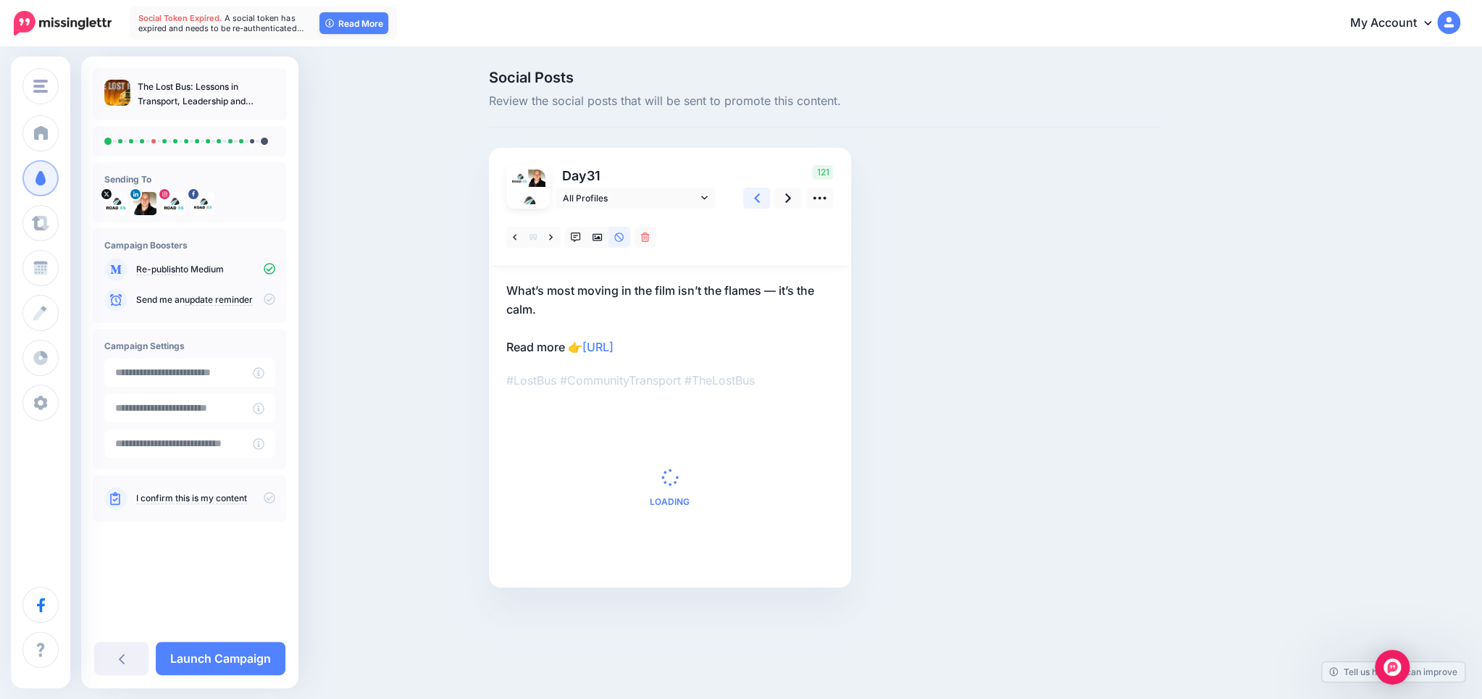
click at [758, 198] on icon at bounding box center [757, 197] width 6 height 15
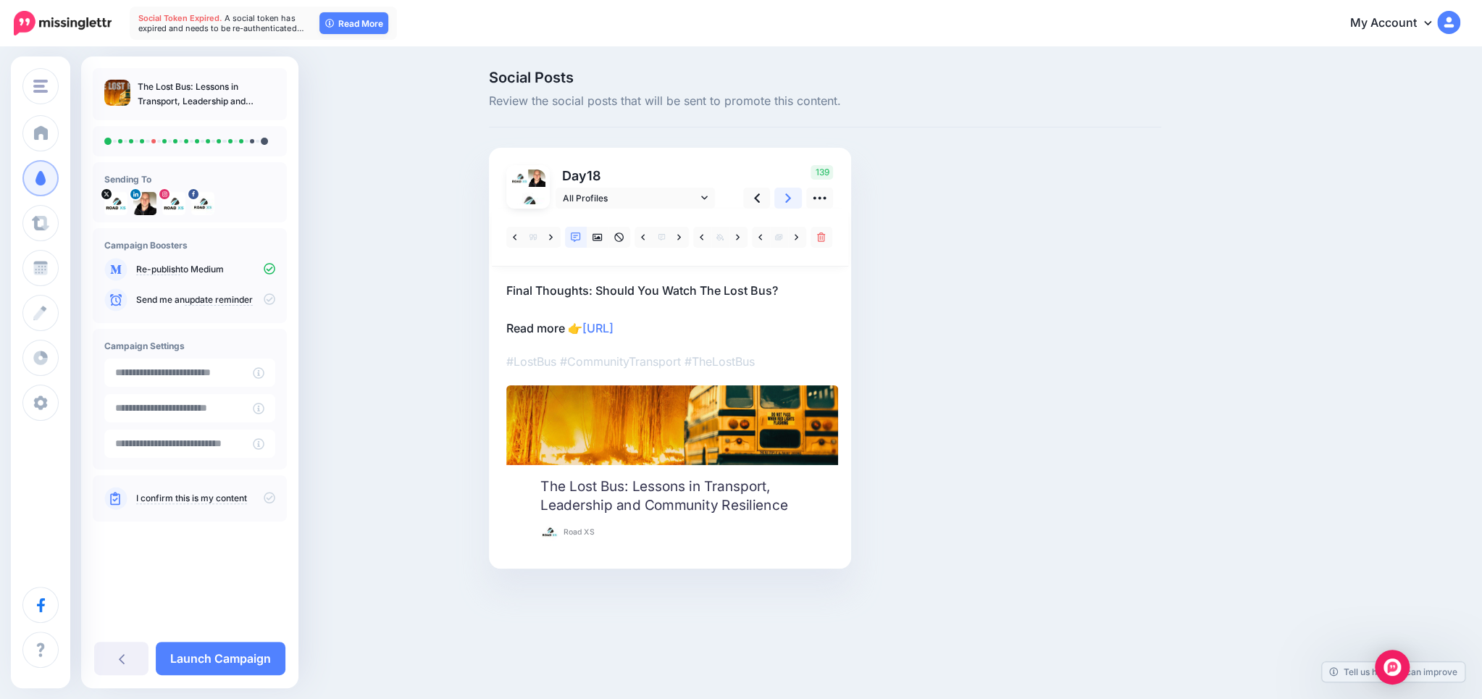
click at [794, 197] on link at bounding box center [788, 198] width 28 height 21
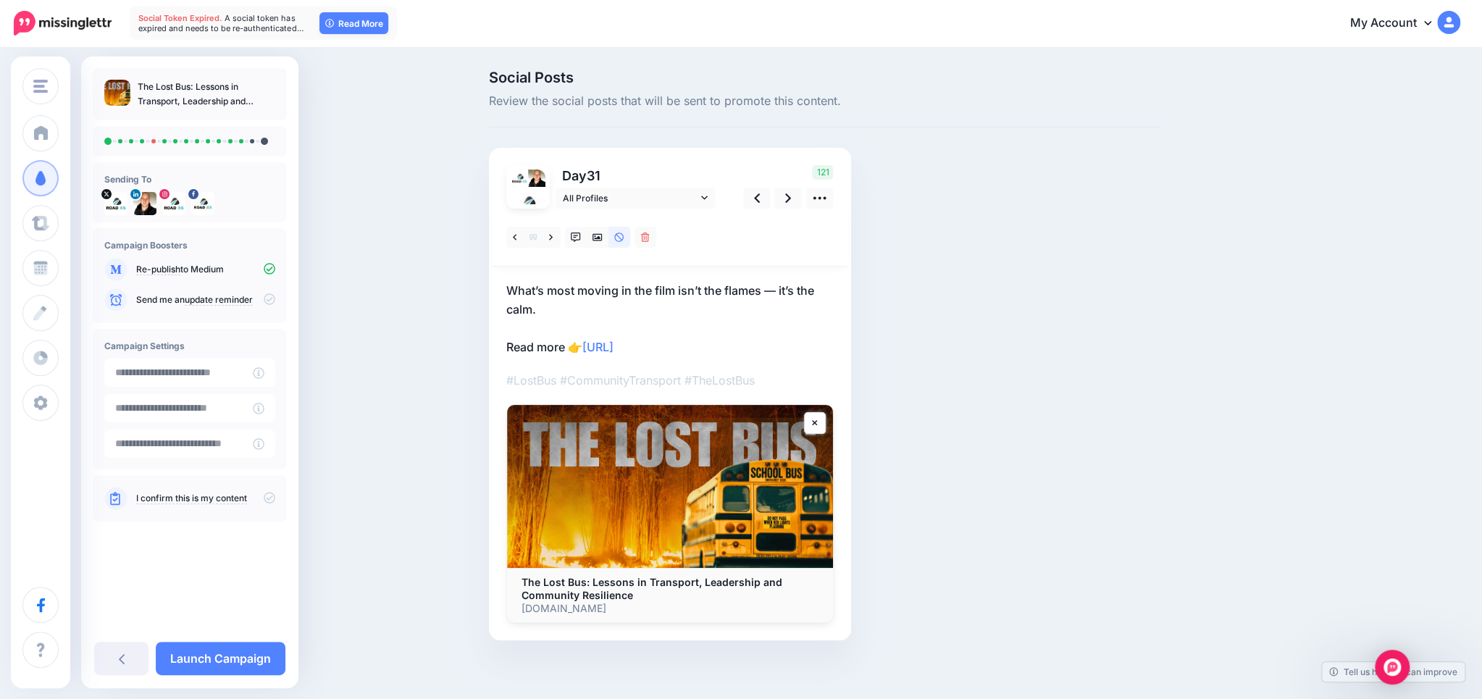
click at [770, 290] on p "What’s most moving in the film isn’t the flames — it’s the calm. Read more 👉 ht…" at bounding box center [669, 318] width 327 height 75
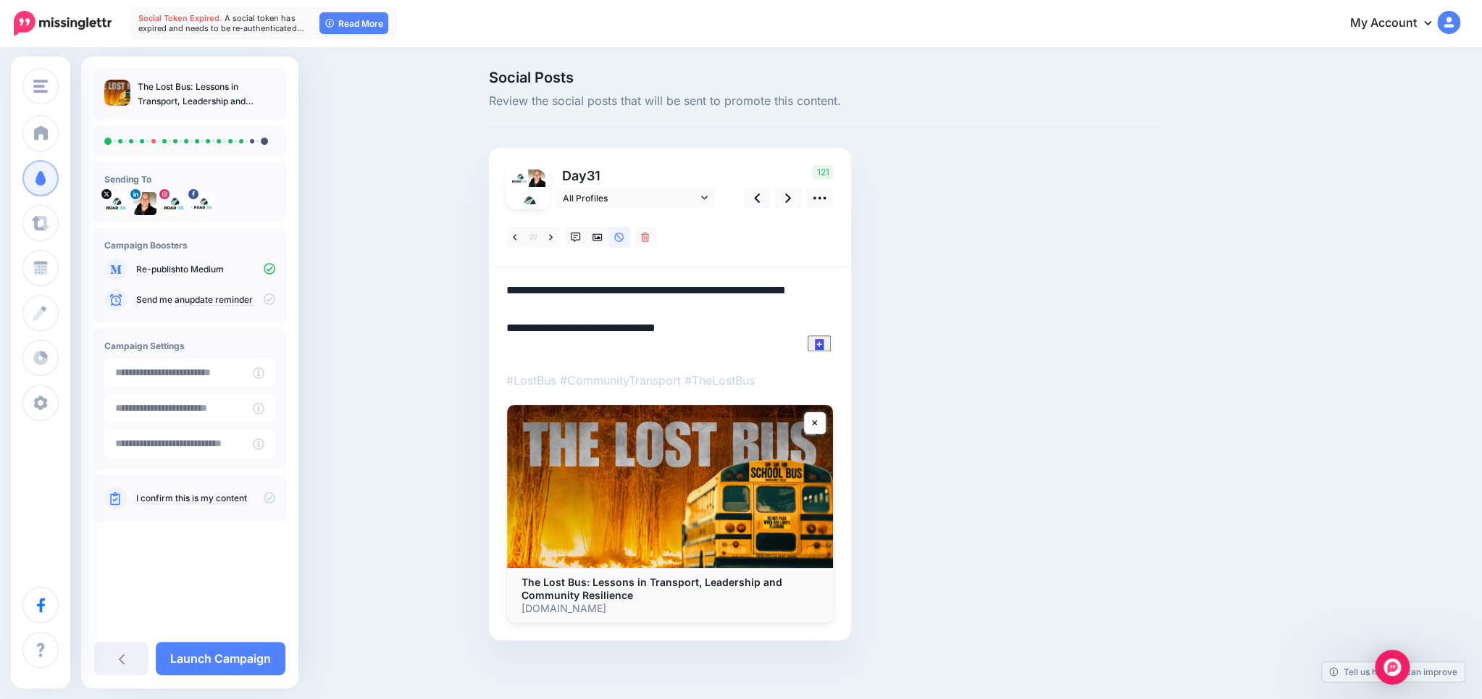
click at [778, 285] on textarea "**********" at bounding box center [669, 318] width 327 height 75
type textarea "**********"
click at [592, 236] on icon at bounding box center [597, 237] width 10 height 7
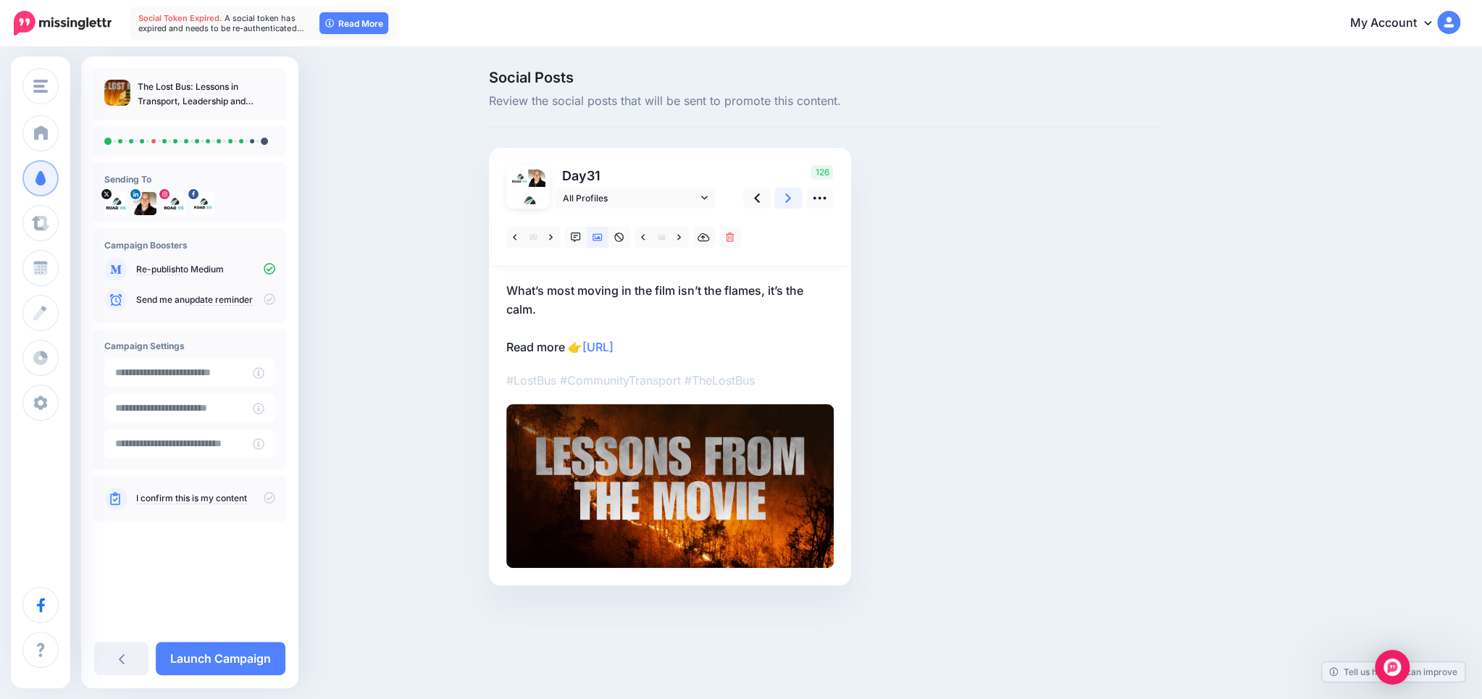
click at [789, 197] on icon at bounding box center [788, 197] width 6 height 9
click at [679, 230] on link at bounding box center [680, 237] width 18 height 21
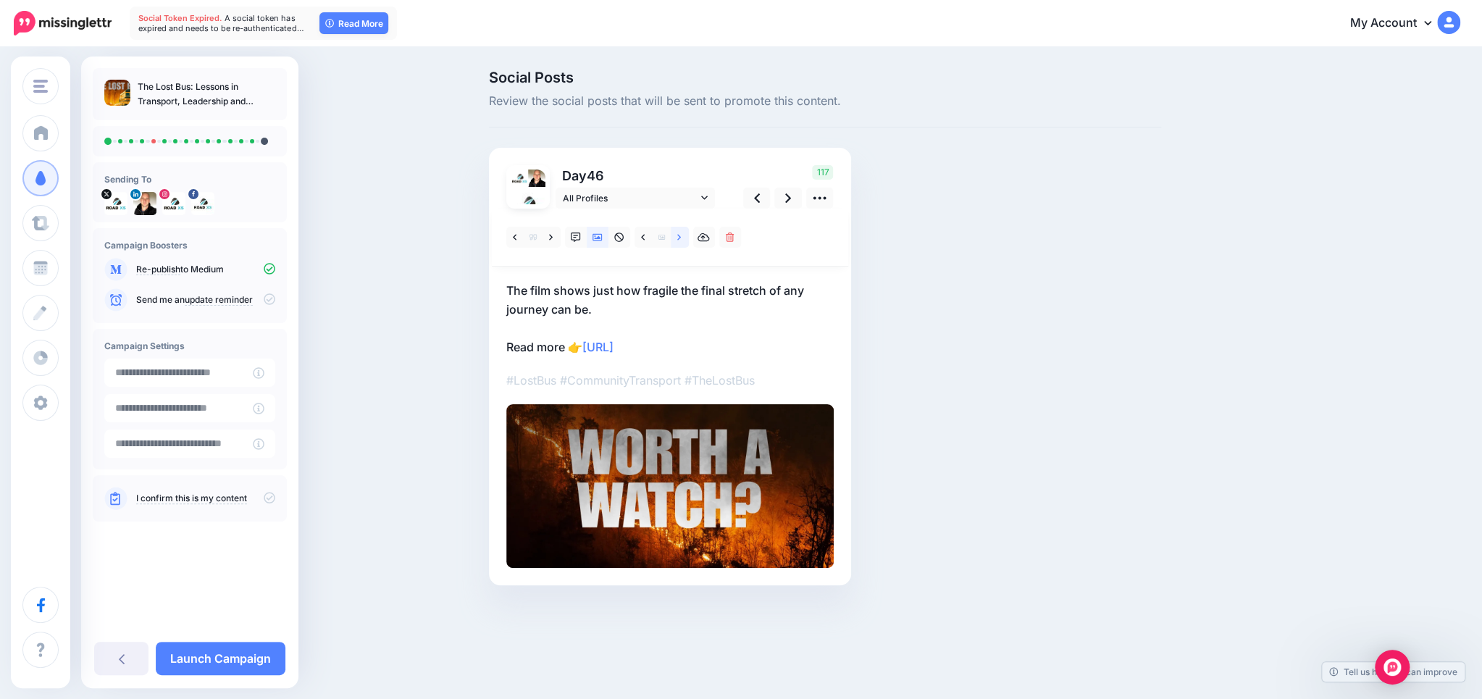
click at [674, 233] on link at bounding box center [680, 237] width 18 height 21
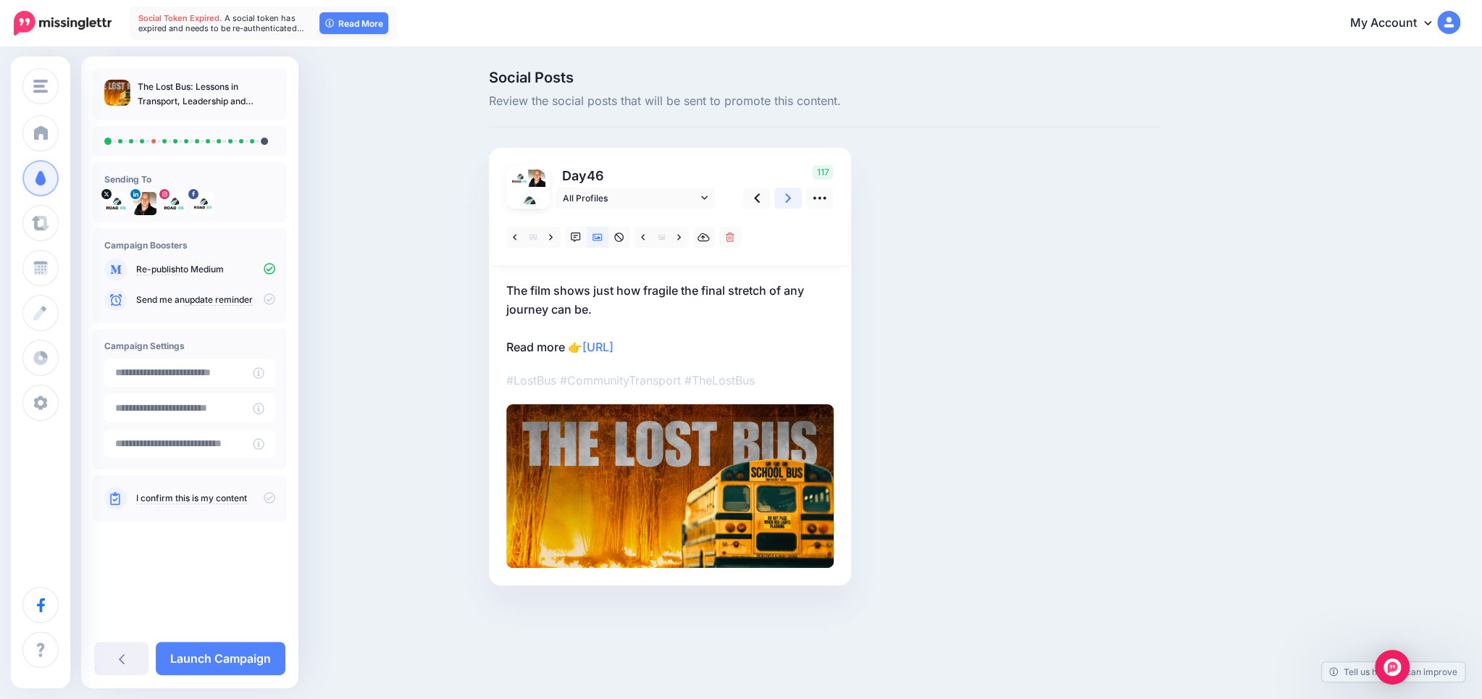
click at [792, 197] on link at bounding box center [788, 198] width 28 height 21
click at [786, 196] on icon at bounding box center [788, 197] width 6 height 15
click at [207, 644] on link "Launch Campaign" at bounding box center [221, 658] width 130 height 33
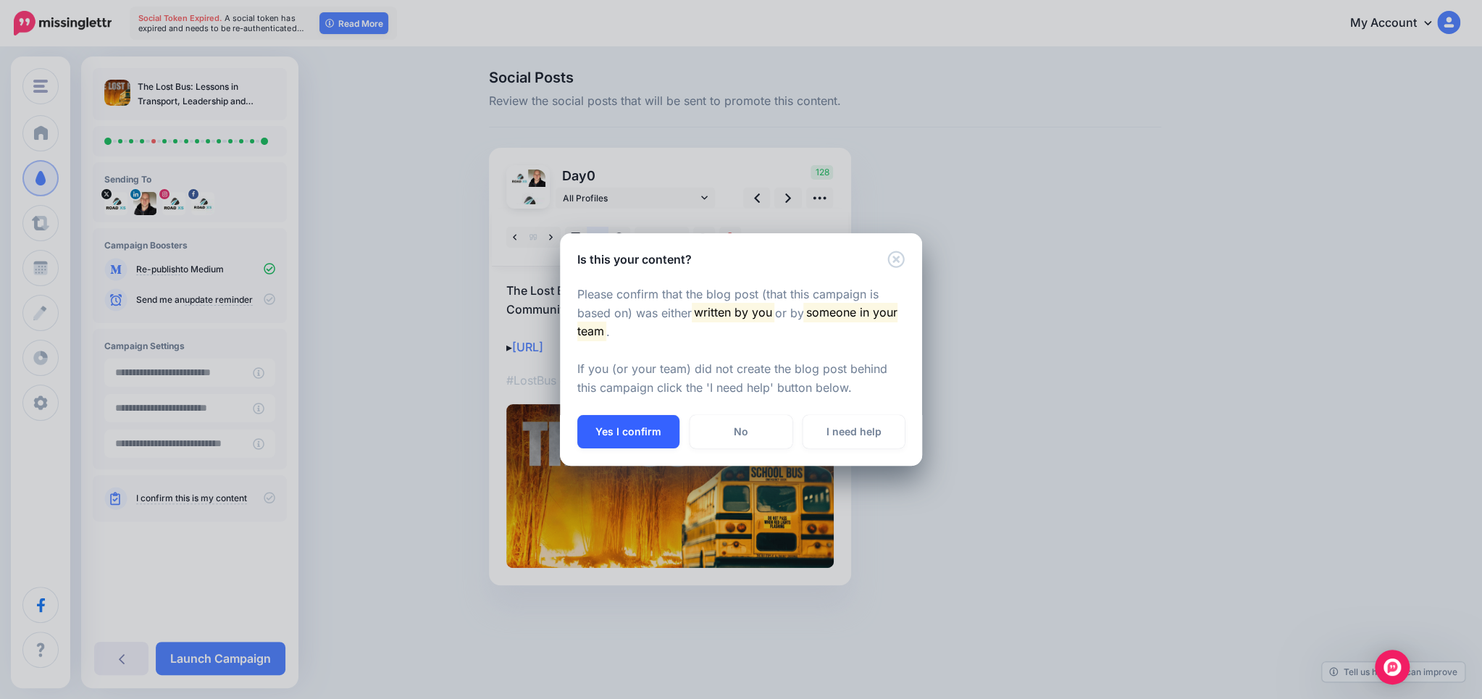
click at [664, 436] on button "Yes I confirm" at bounding box center [628, 431] width 102 height 33
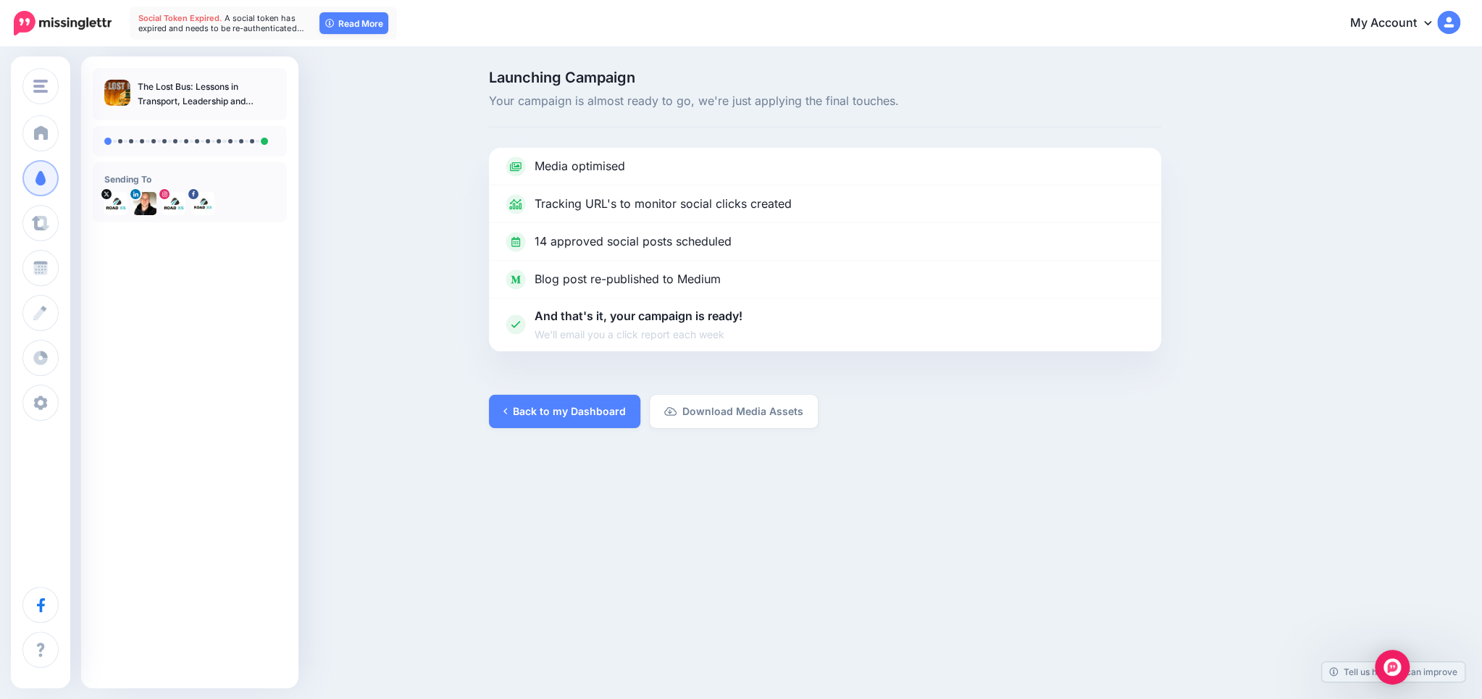
click at [497, 522] on div "Road XS OJE Technology Road XS Campden Online Septic Tanks [GEOGRAPHIC_DATA] CT…" at bounding box center [741, 349] width 1482 height 699
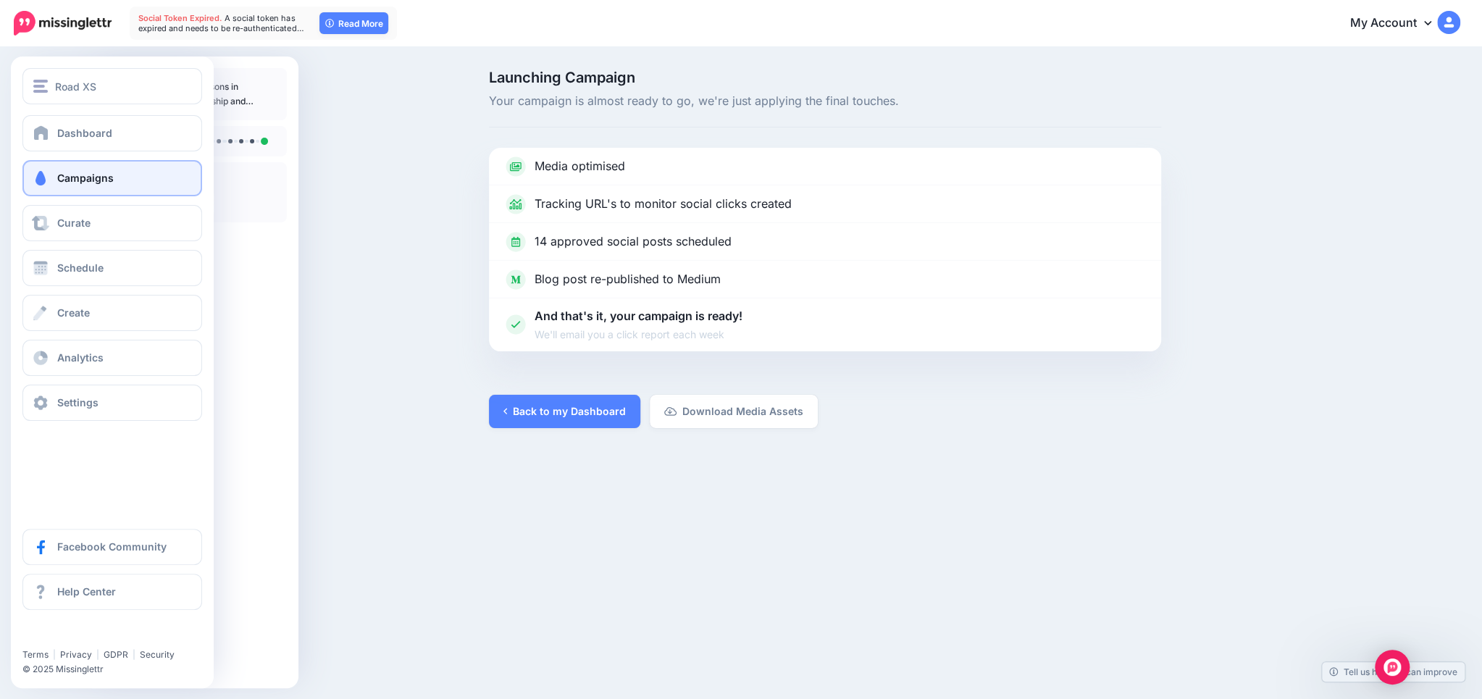
click at [58, 176] on span "Campaigns" at bounding box center [85, 178] width 56 height 12
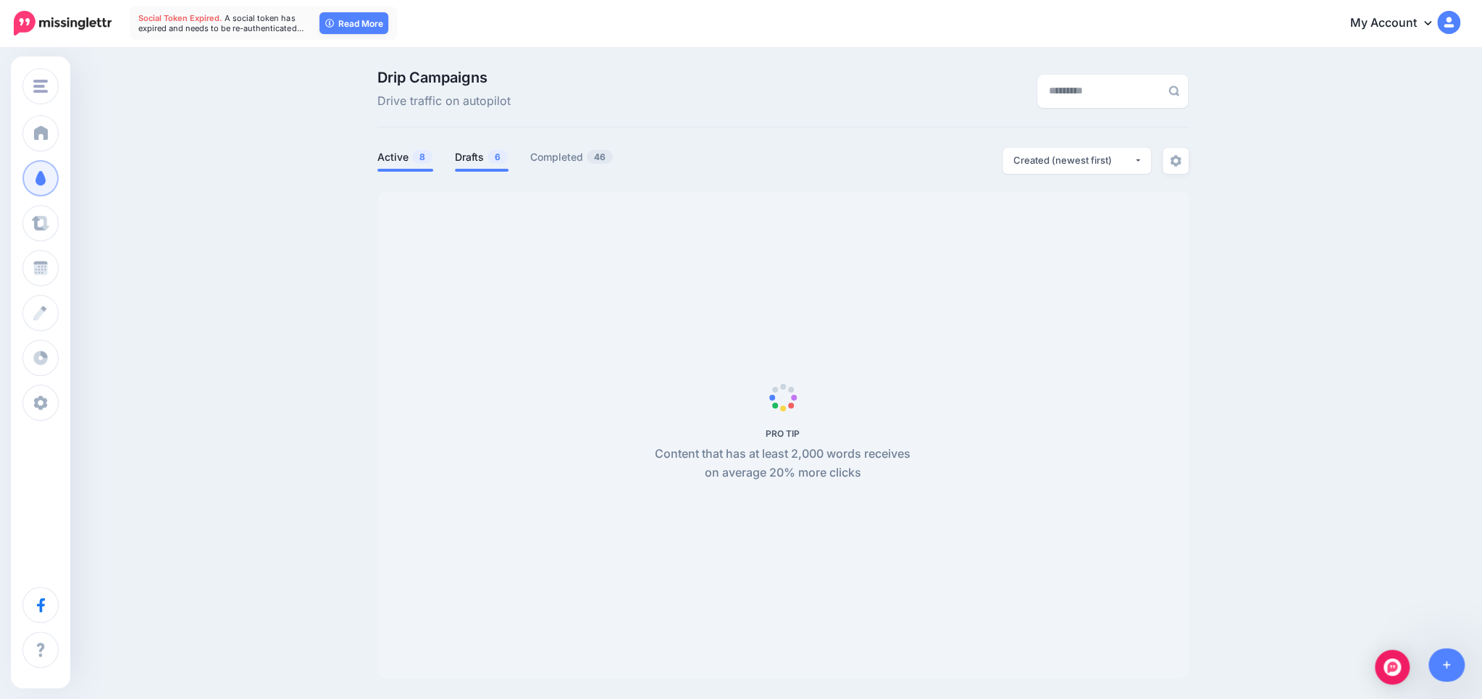
click at [462, 161] on link "Drafts 6" at bounding box center [482, 156] width 54 height 17
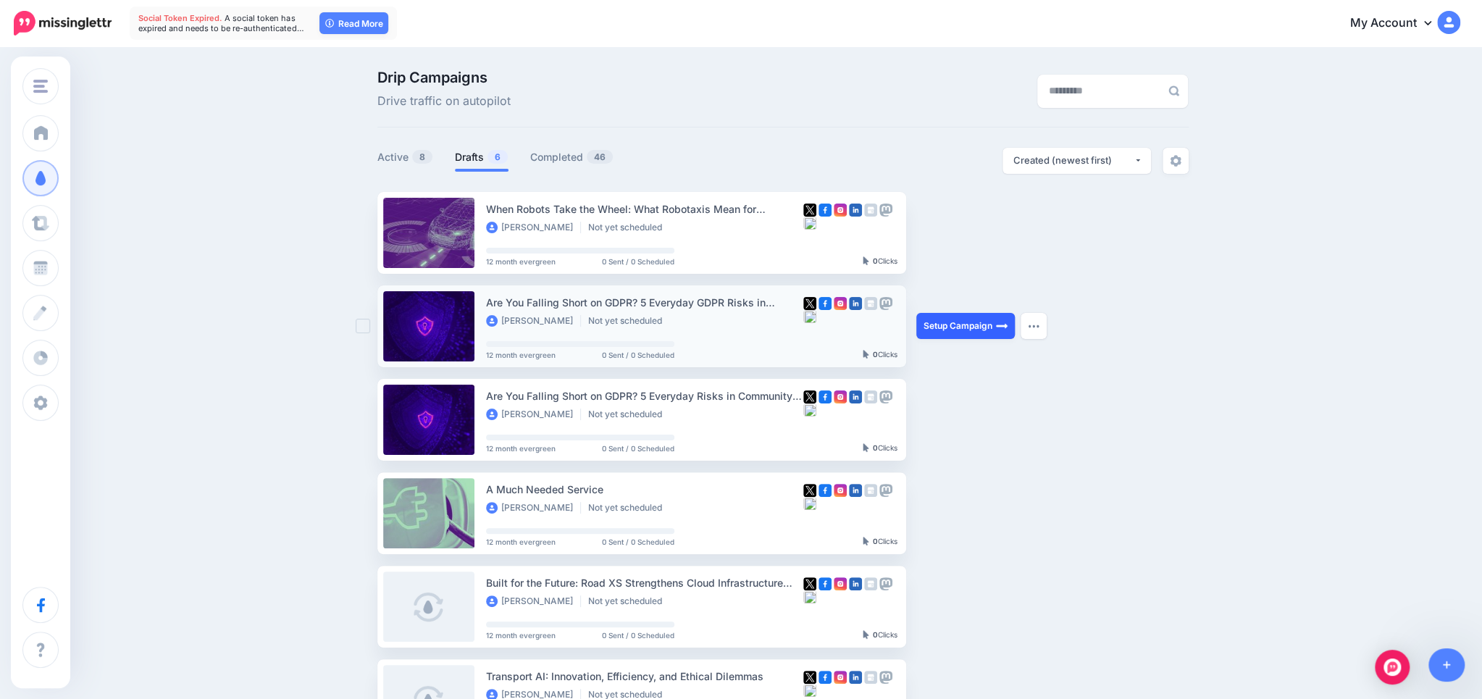
click at [956, 327] on link "Setup Campaign" at bounding box center [965, 326] width 98 height 26
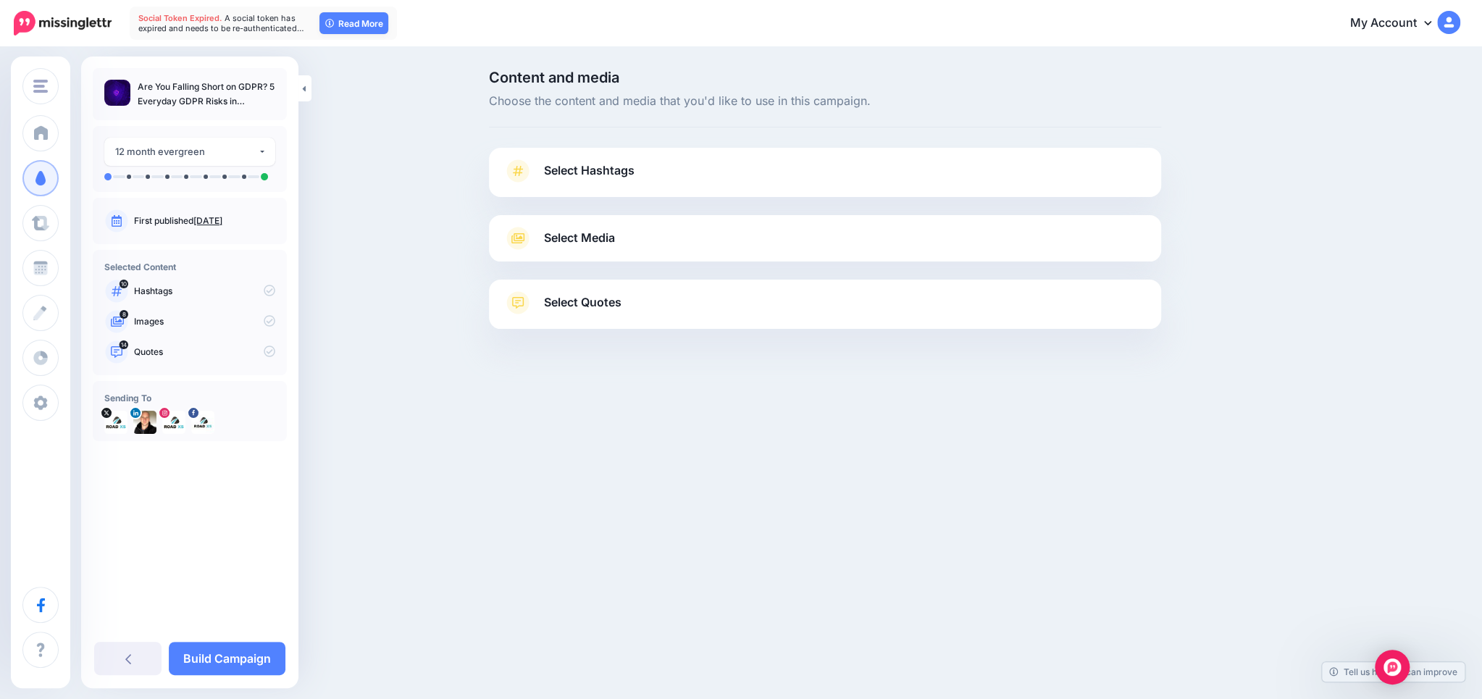
click at [603, 175] on span "Select Hashtags" at bounding box center [589, 171] width 91 height 20
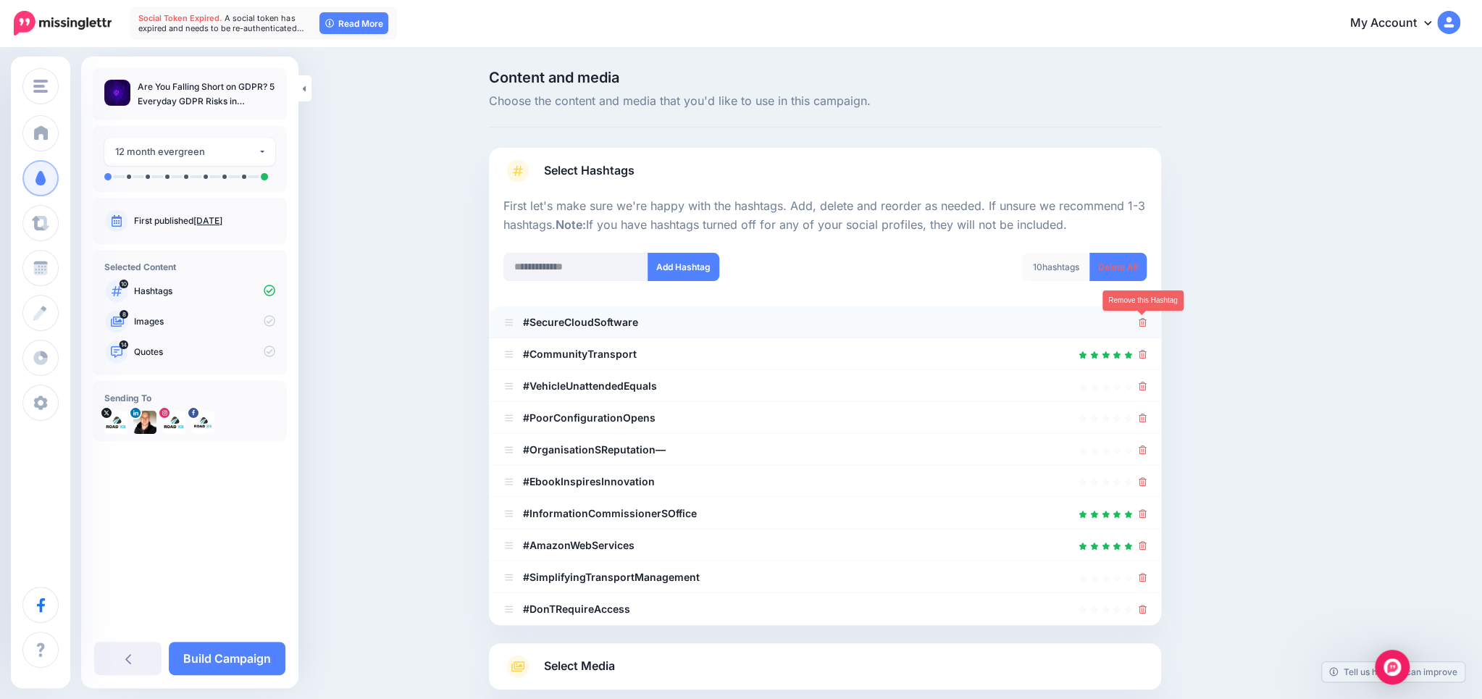
click at [1142, 319] on icon at bounding box center [1142, 322] width 8 height 9
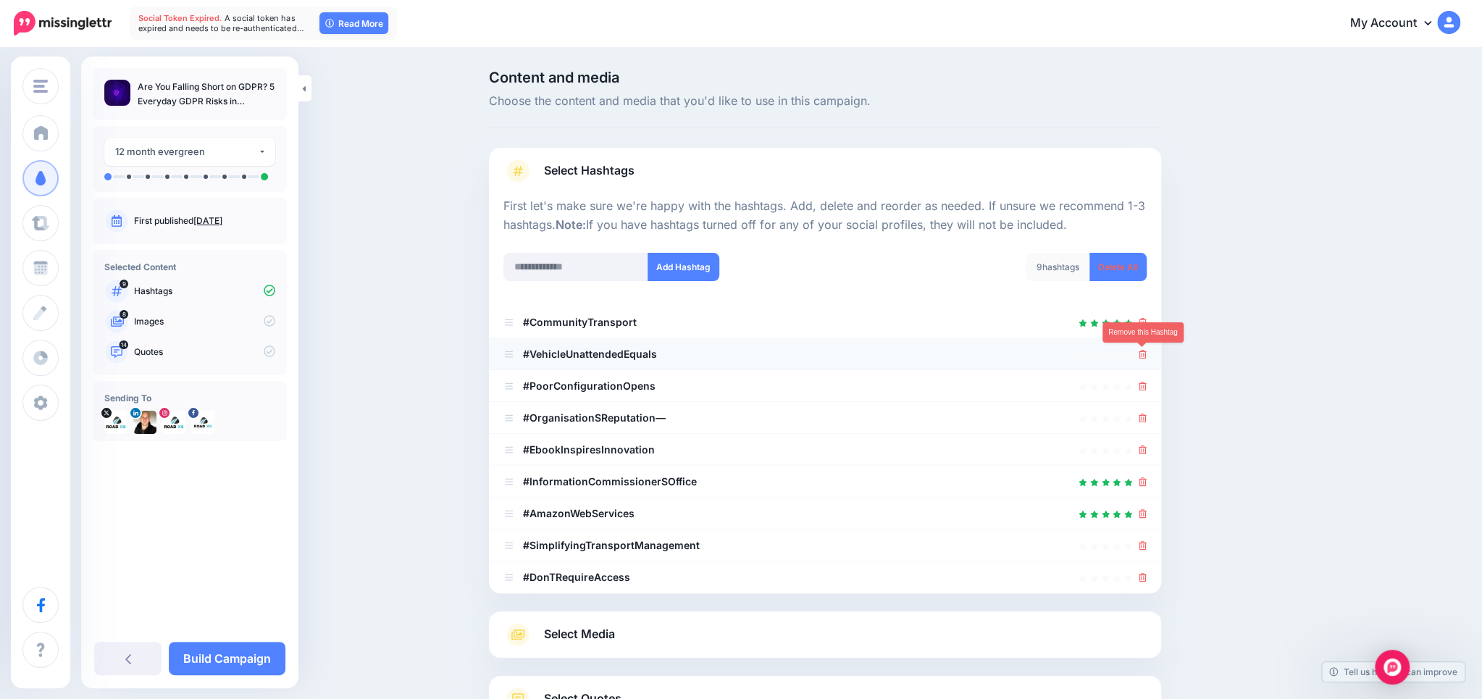
click at [1140, 350] on icon at bounding box center [1142, 354] width 8 height 9
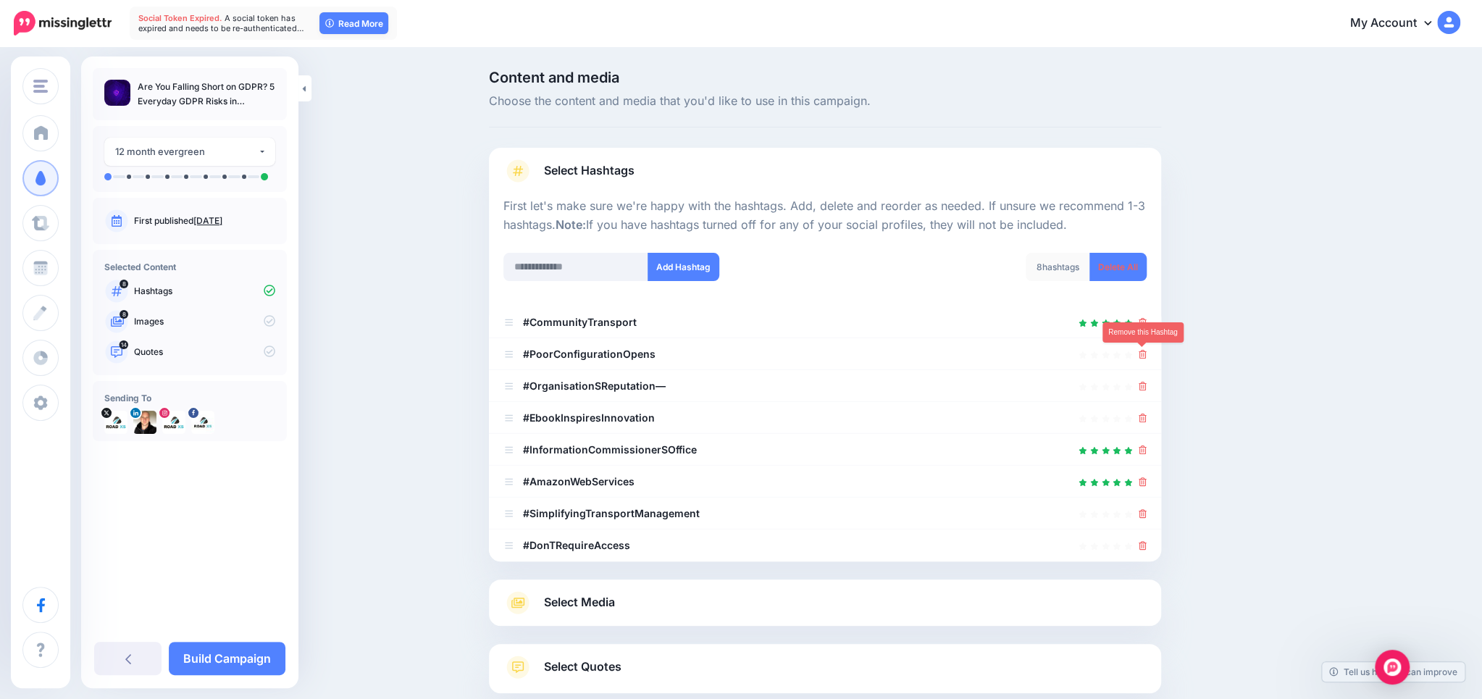
click at [1139, 350] on icon at bounding box center [1142, 354] width 8 height 9
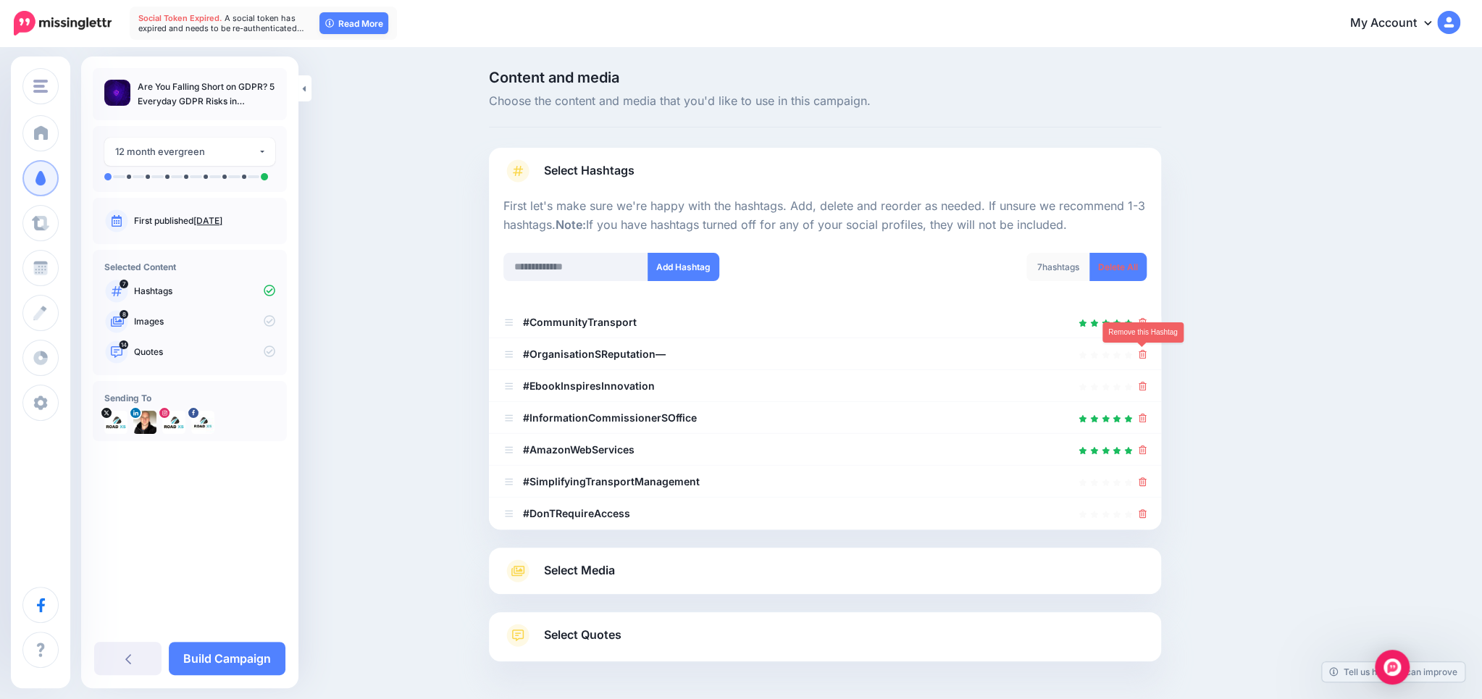
click at [1139, 350] on icon at bounding box center [1142, 354] width 8 height 9
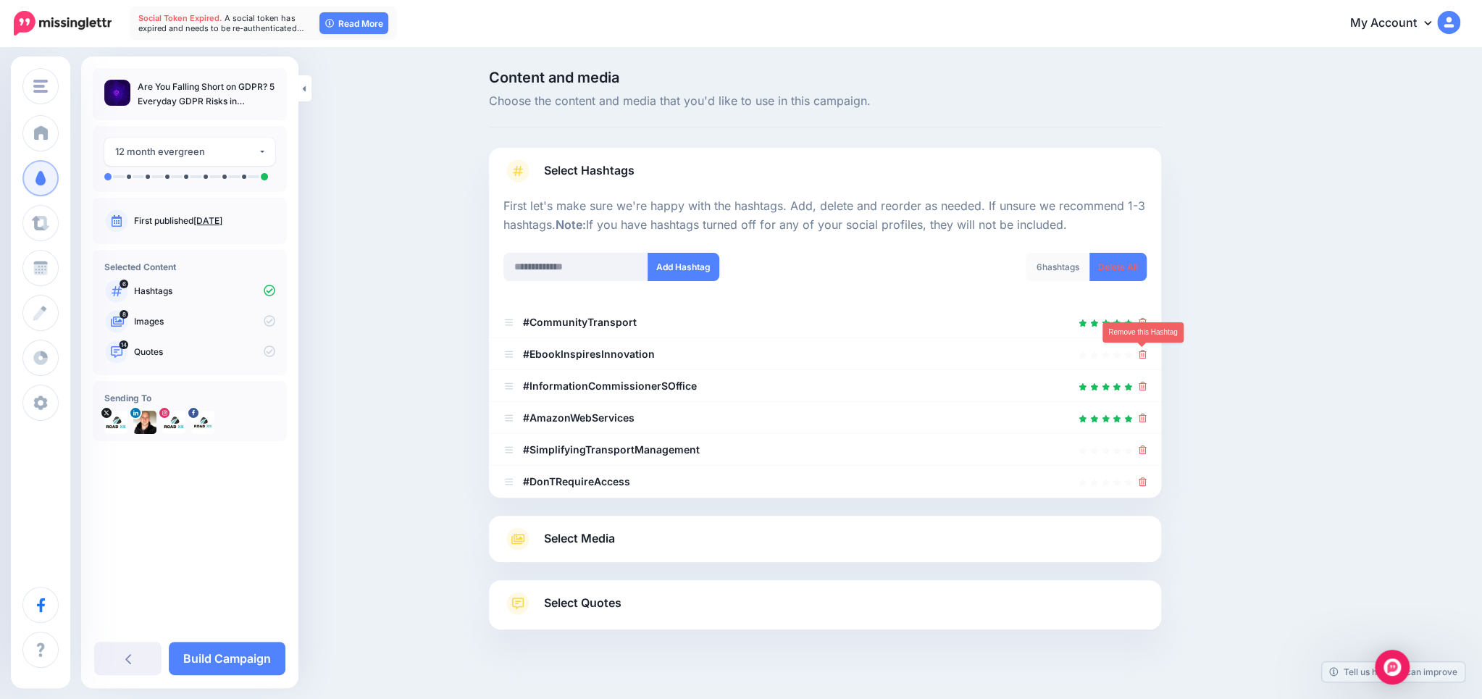
click at [1139, 350] on icon at bounding box center [1142, 354] width 8 height 9
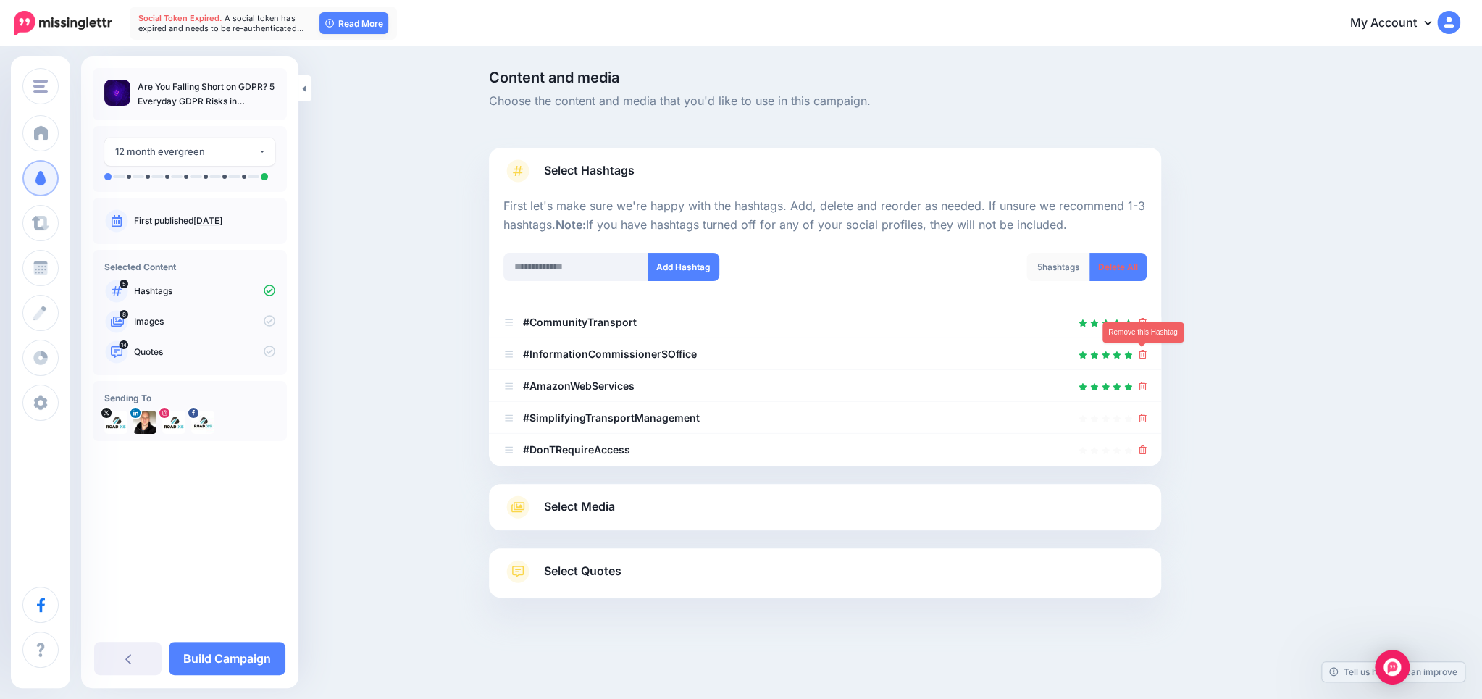
click at [1139, 350] on icon at bounding box center [1142, 354] width 8 height 9
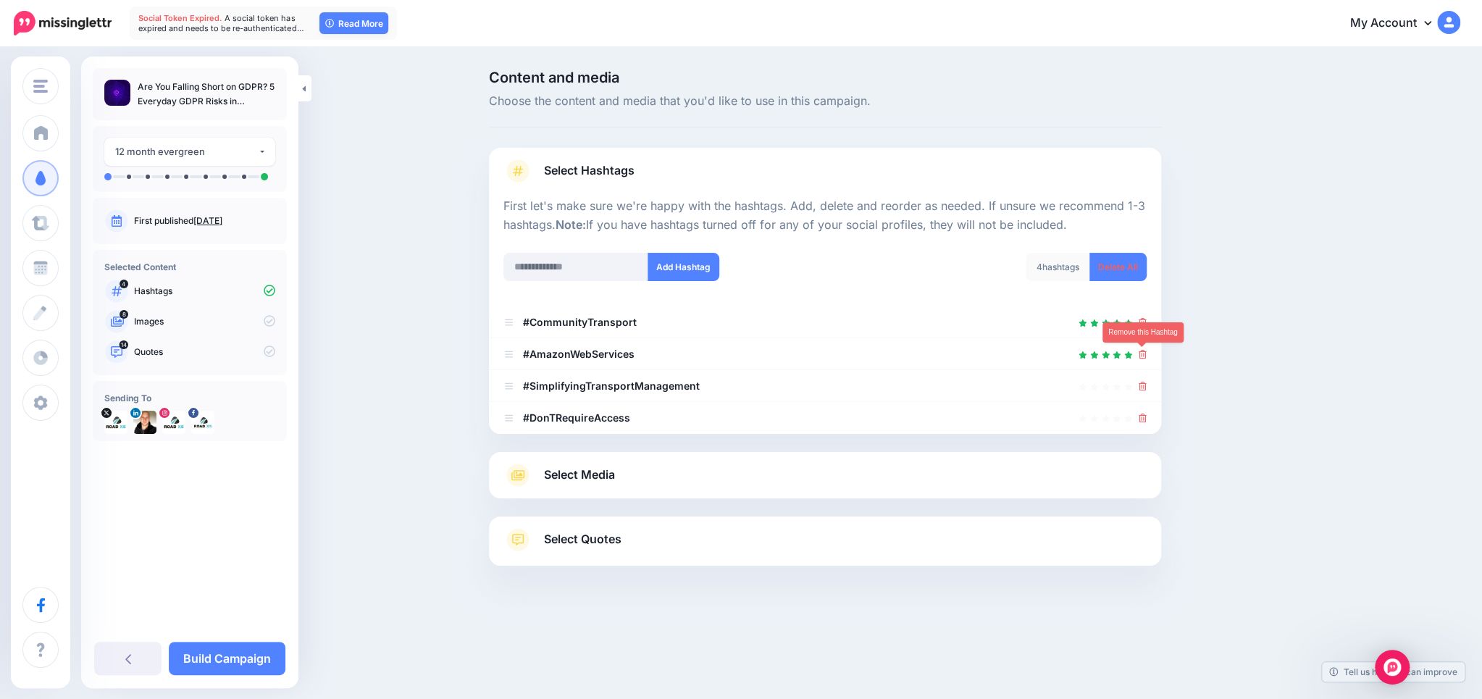
click at [1139, 350] on icon at bounding box center [1142, 354] width 8 height 9
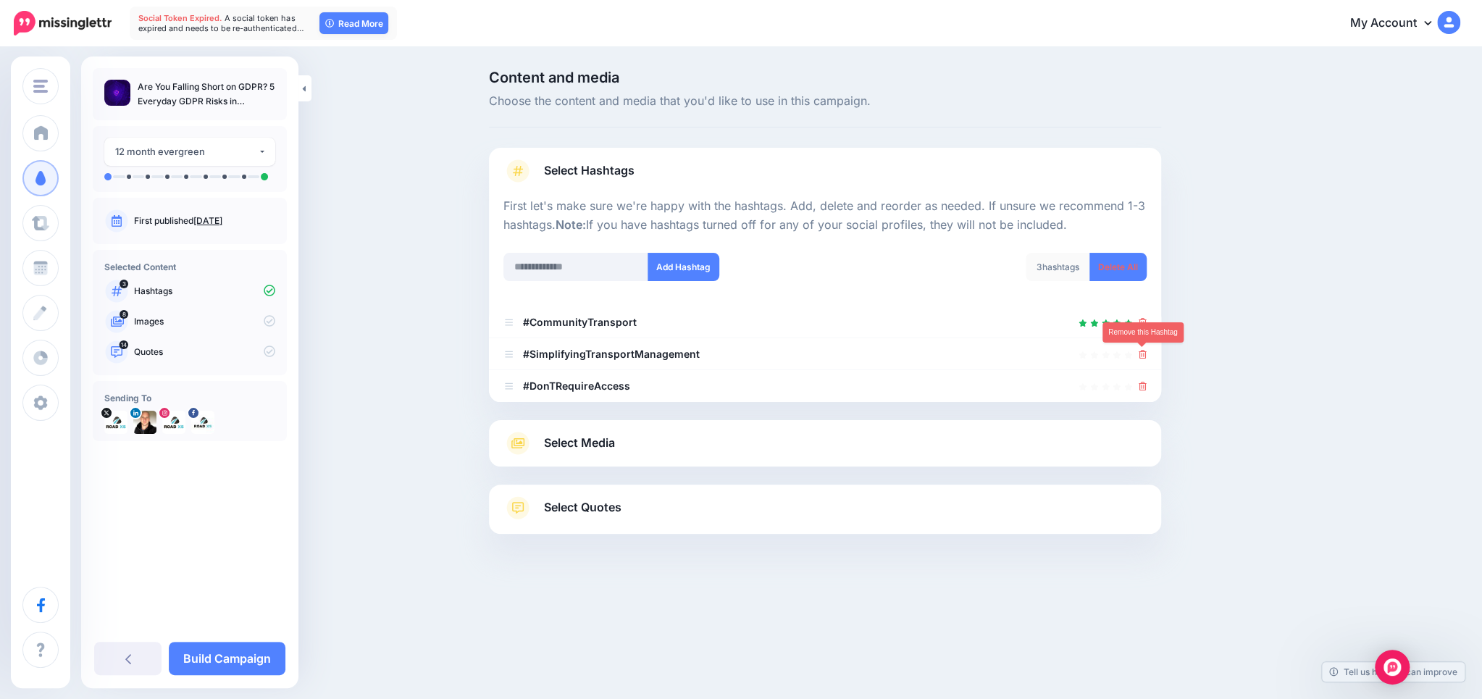
click at [1139, 350] on icon at bounding box center [1142, 354] width 8 height 9
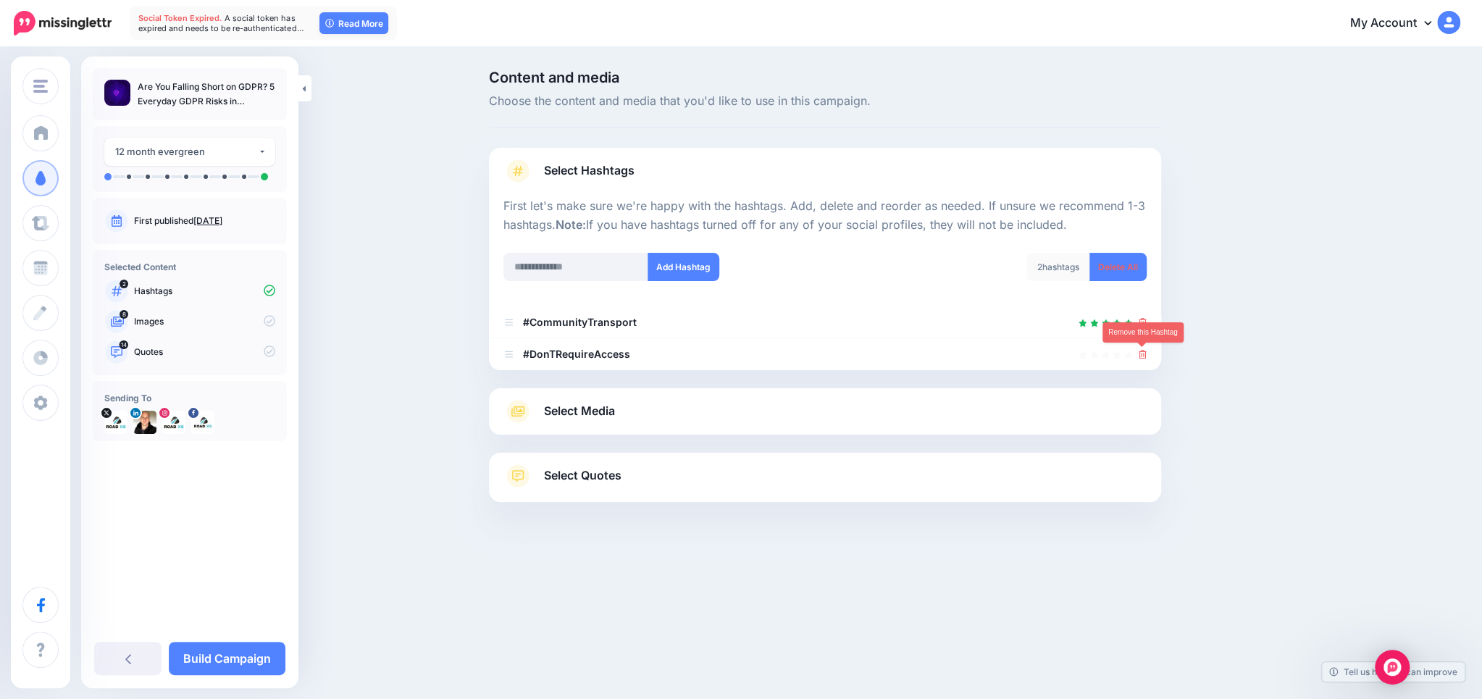
click at [1139, 350] on icon at bounding box center [1142, 354] width 8 height 9
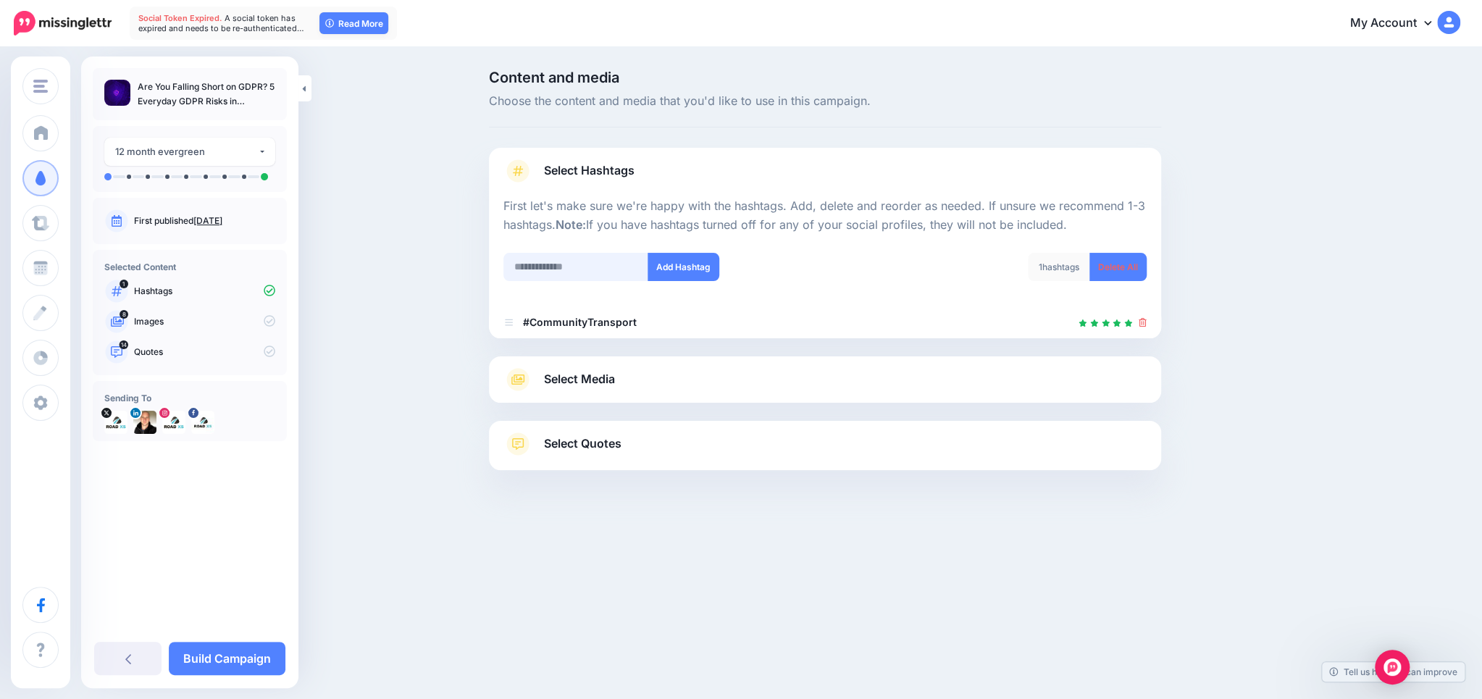
click at [592, 263] on input "text" at bounding box center [575, 267] width 145 height 28
type input "*********"
click at [680, 268] on button "Add Hashtag" at bounding box center [683, 267] width 72 height 28
click at [589, 272] on input "text" at bounding box center [575, 267] width 145 height 28
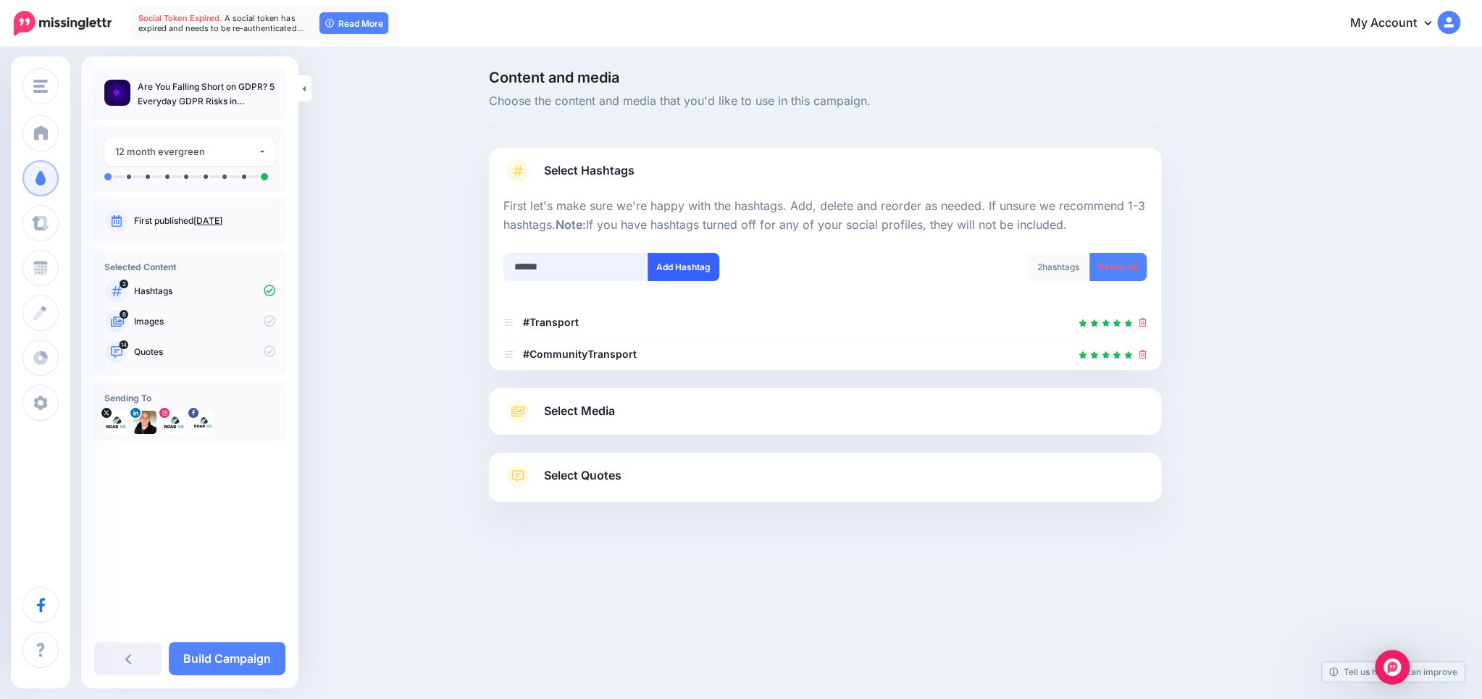
type input "******"
click at [693, 265] on button "Add Hashtag" at bounding box center [683, 267] width 72 height 28
click at [555, 266] on input "text" at bounding box center [575, 267] width 145 height 28
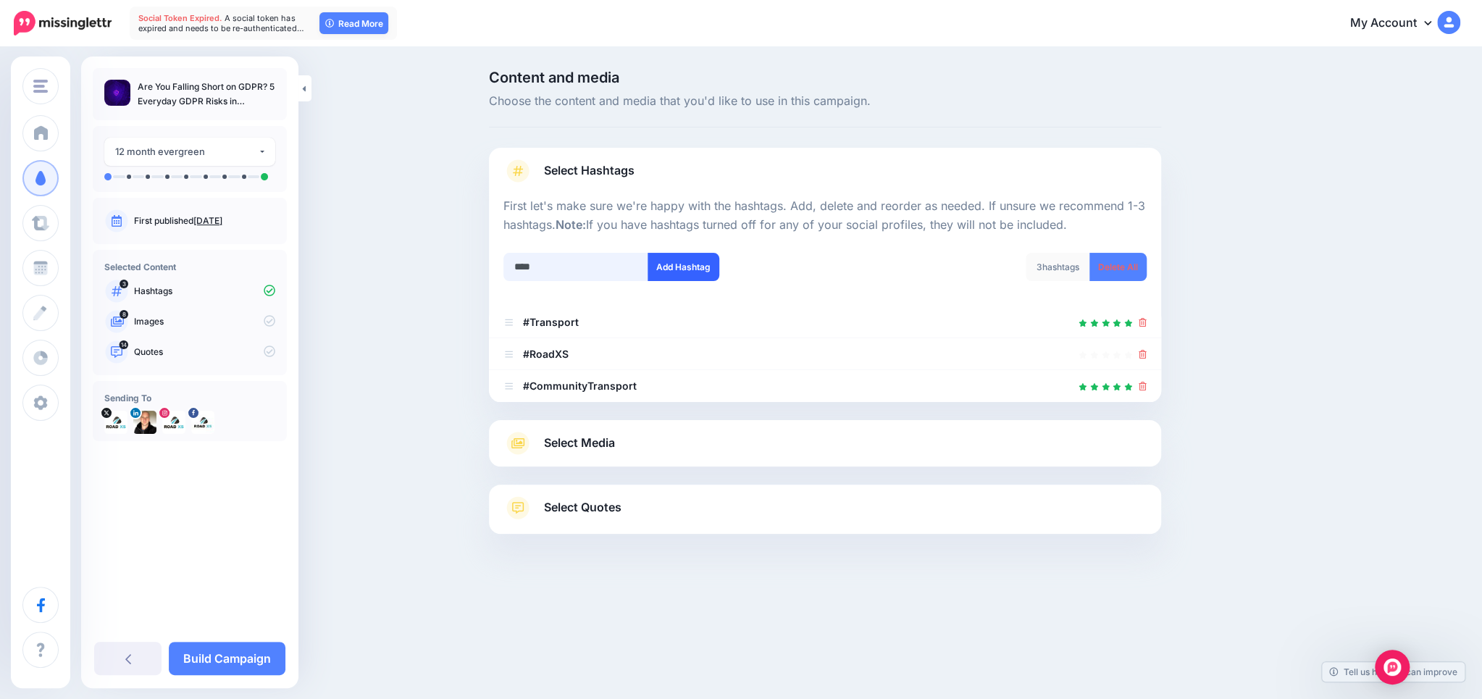
type input "****"
click at [702, 266] on button "Add Hashtag" at bounding box center [683, 267] width 72 height 28
click at [570, 267] on input "****" at bounding box center [575, 267] width 145 height 28
click at [570, 267] on input "text" at bounding box center [575, 267] width 145 height 28
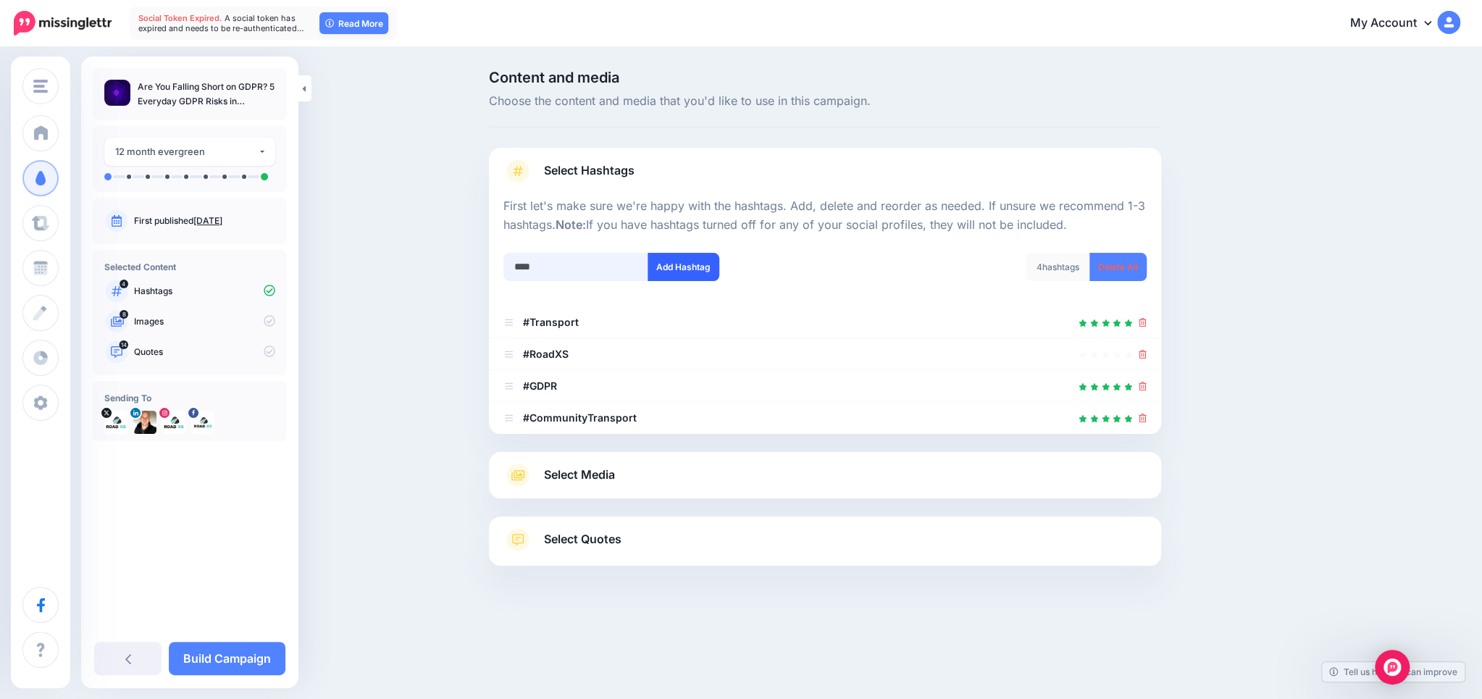
type input "****"
click at [660, 271] on button "Add Hashtag" at bounding box center [683, 267] width 72 height 28
click at [619, 480] on link "Select Media" at bounding box center [824, 474] width 643 height 23
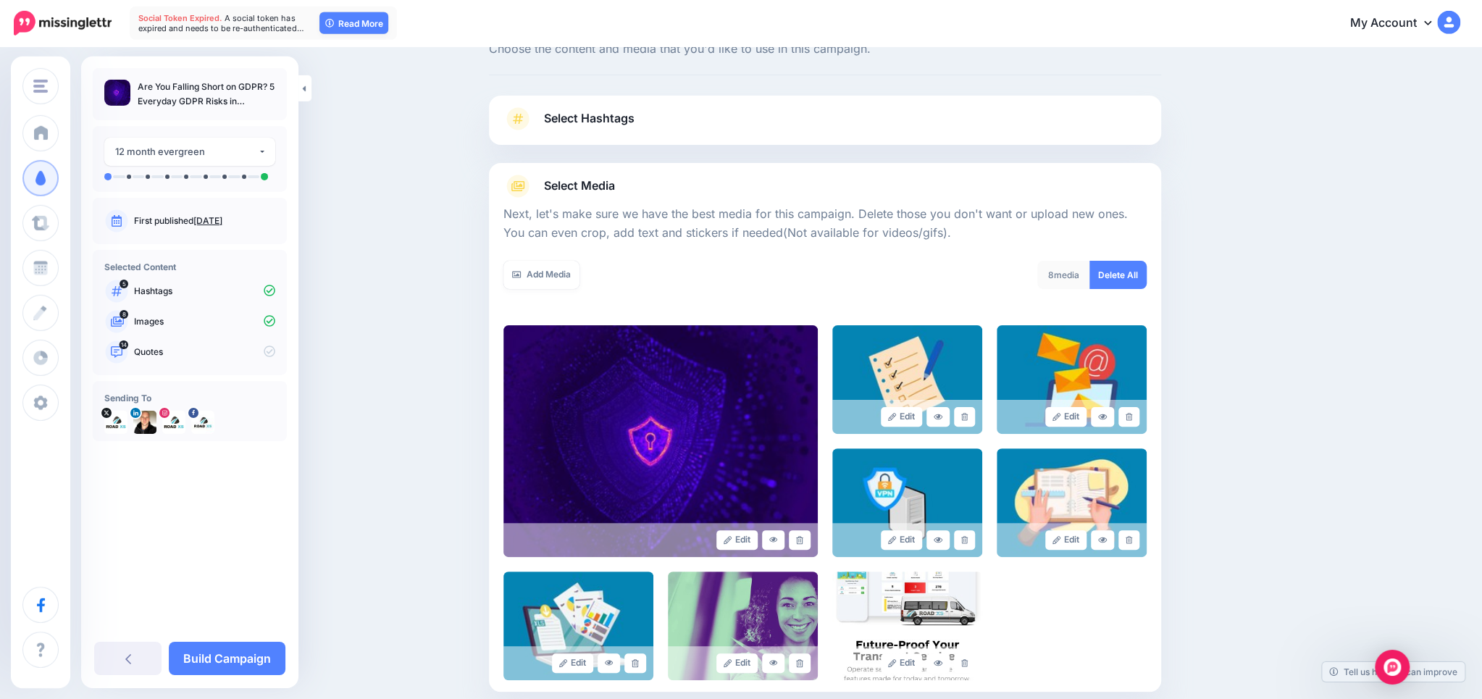
scroll to position [153, 0]
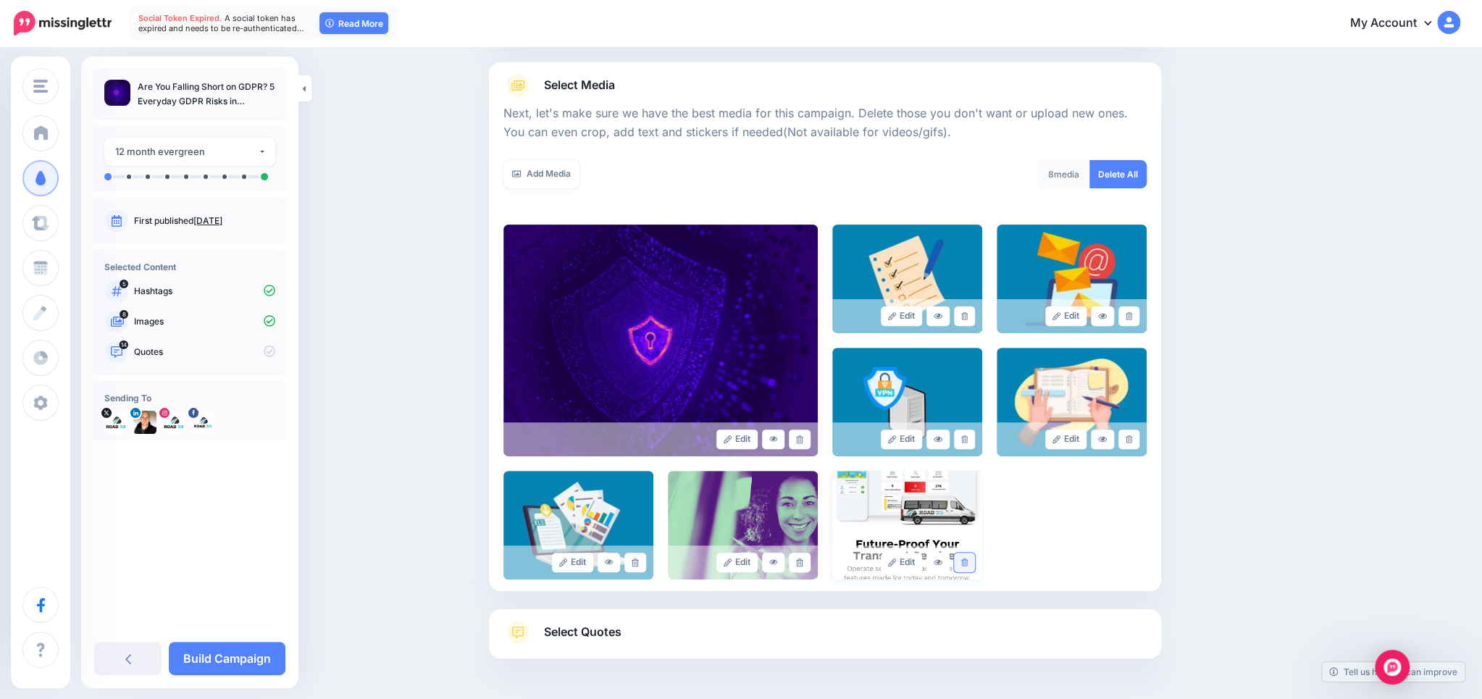
click at [965, 562] on icon at bounding box center [964, 562] width 7 height 8
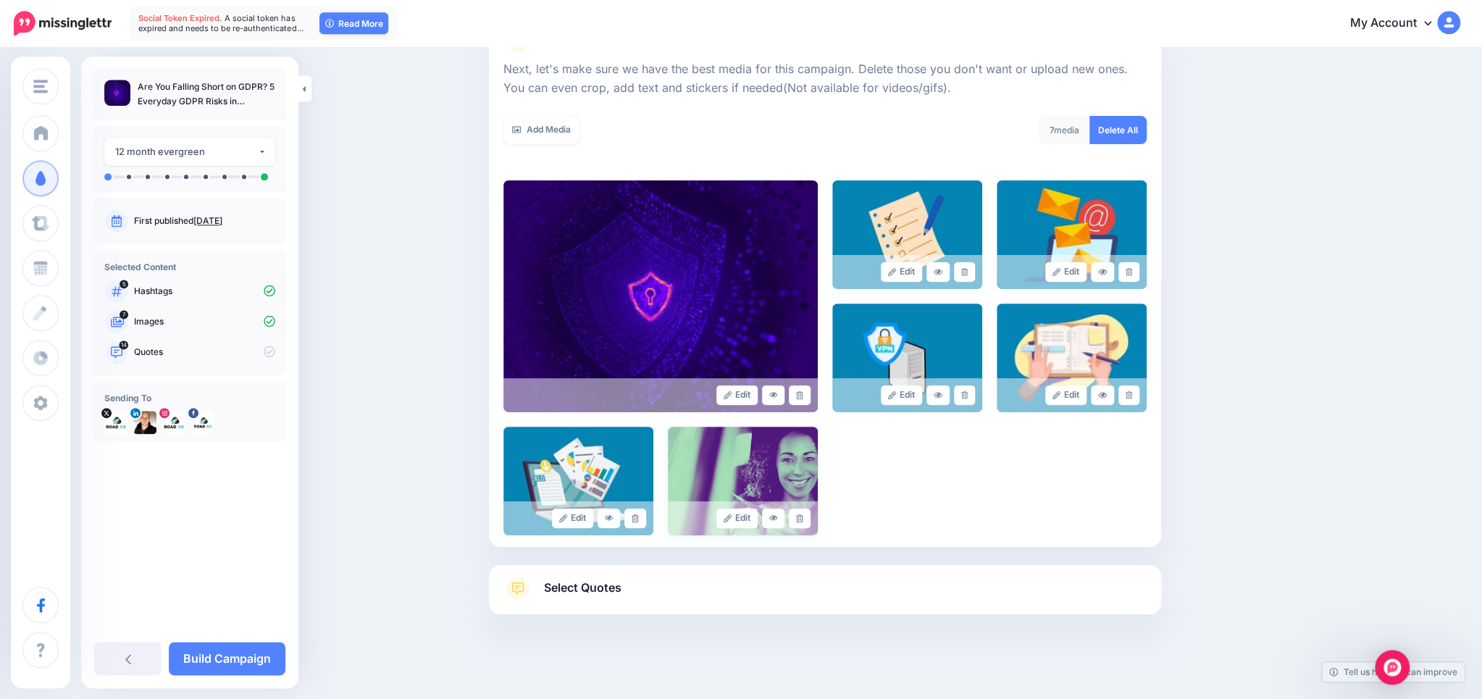
scroll to position [206, 0]
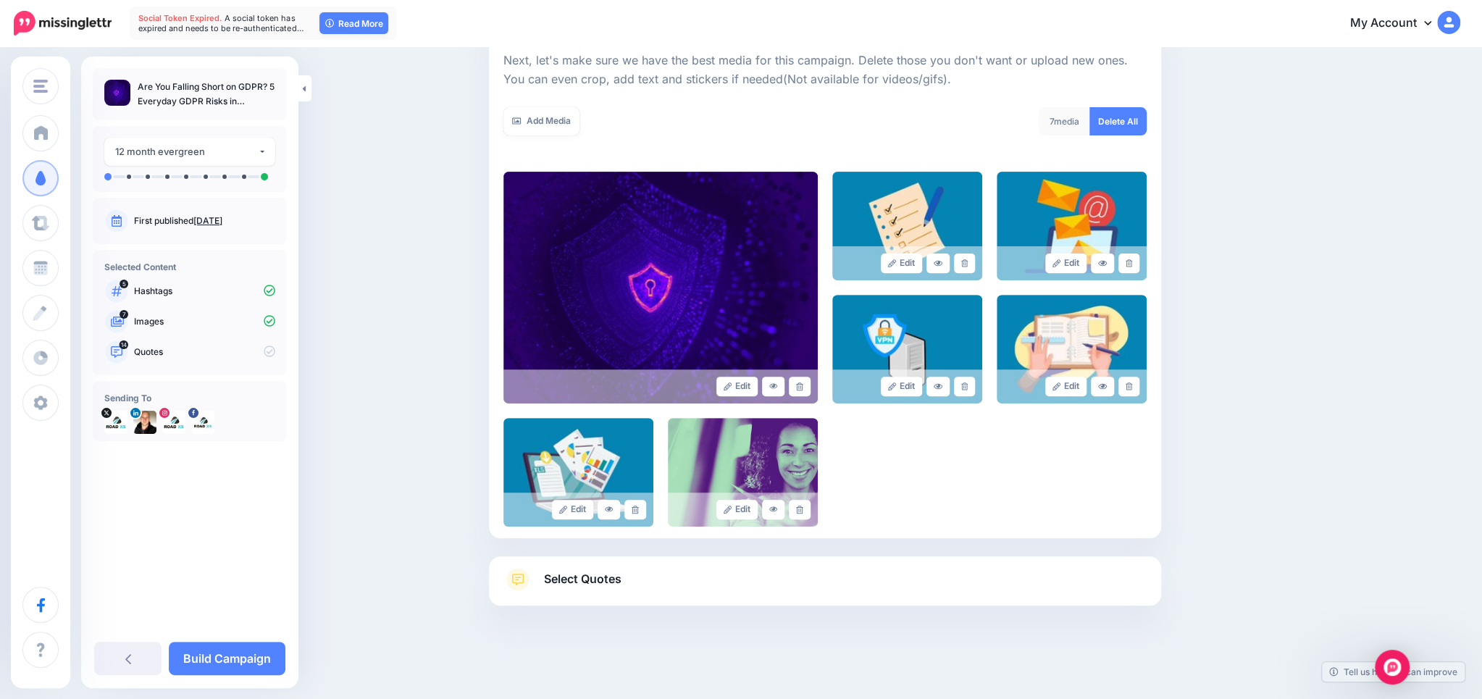
click at [631, 575] on link "Select Quotes" at bounding box center [824, 587] width 643 height 38
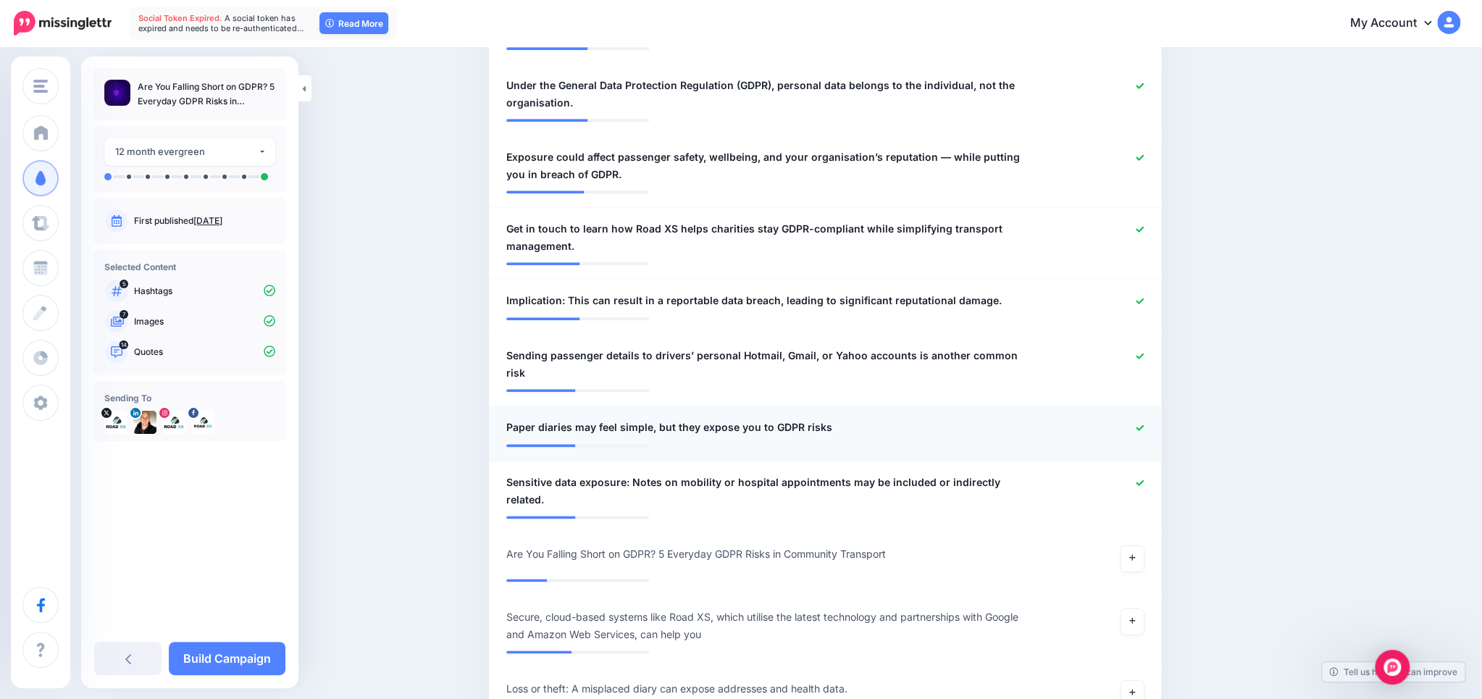
scroll to position [970, 0]
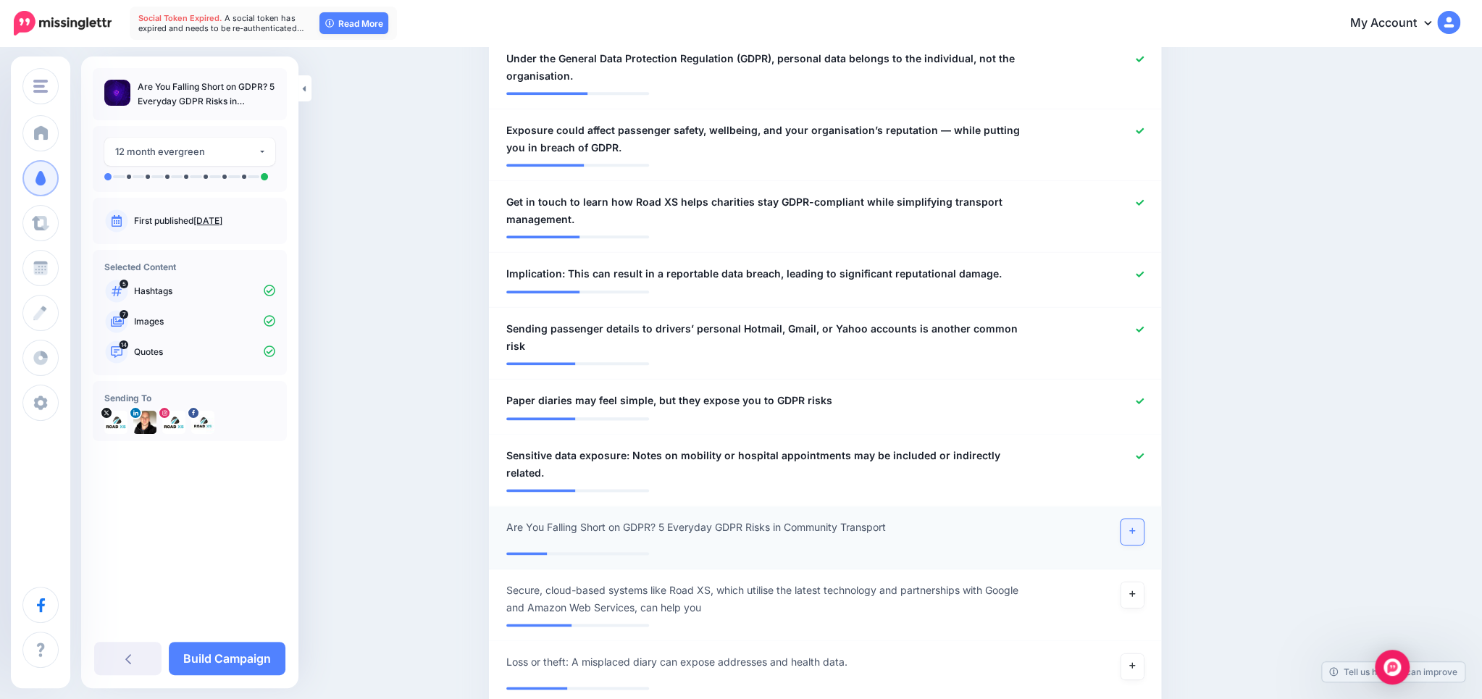
click at [1131, 528] on icon at bounding box center [1132, 531] width 6 height 6
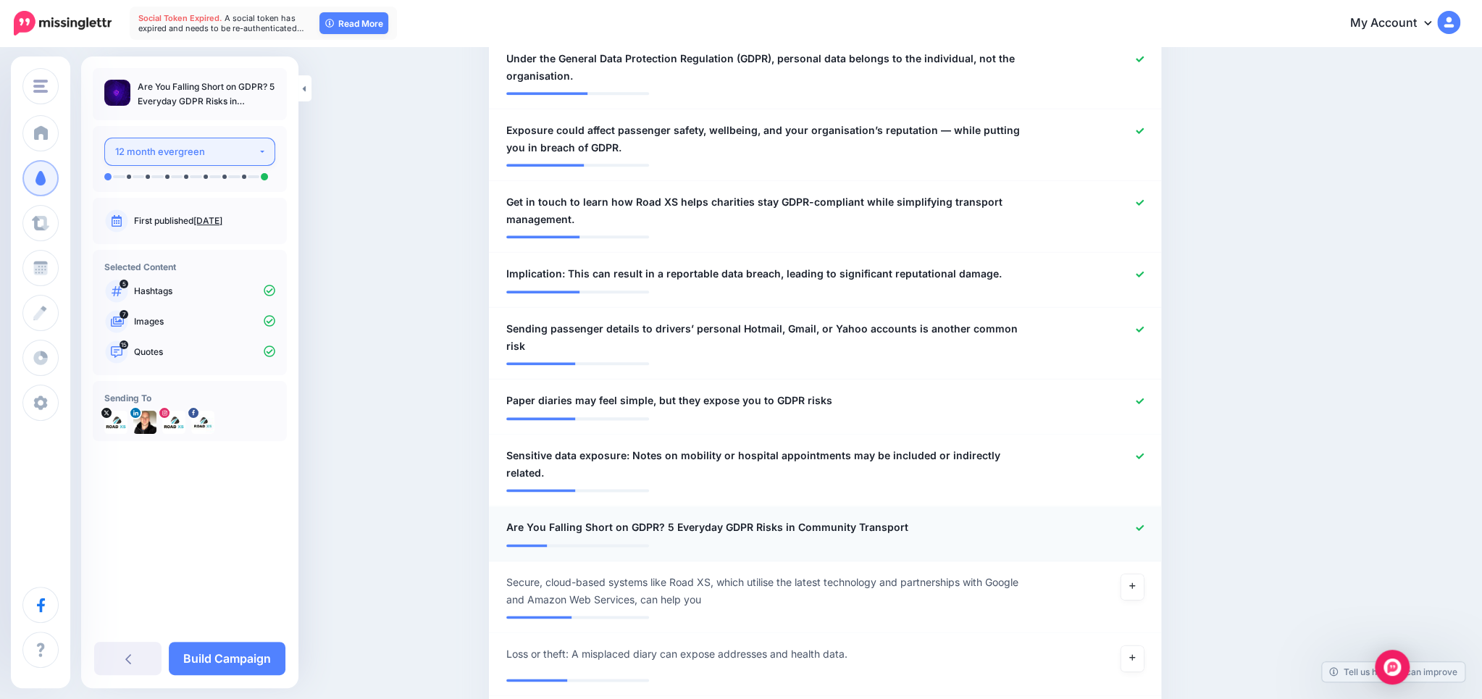
click at [126, 145] on div "12 month evergreen" at bounding box center [186, 151] width 143 height 17
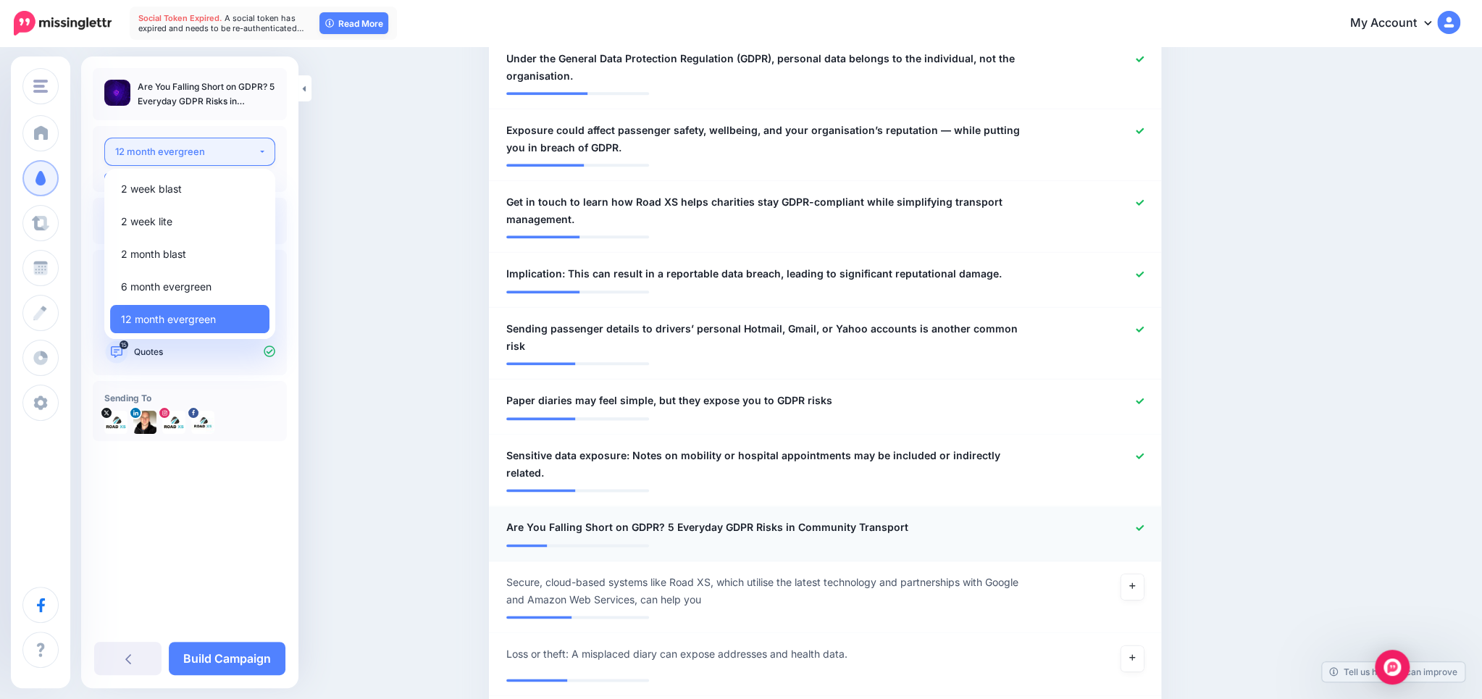
click at [126, 145] on div "12 month evergreen" at bounding box center [186, 151] width 143 height 17
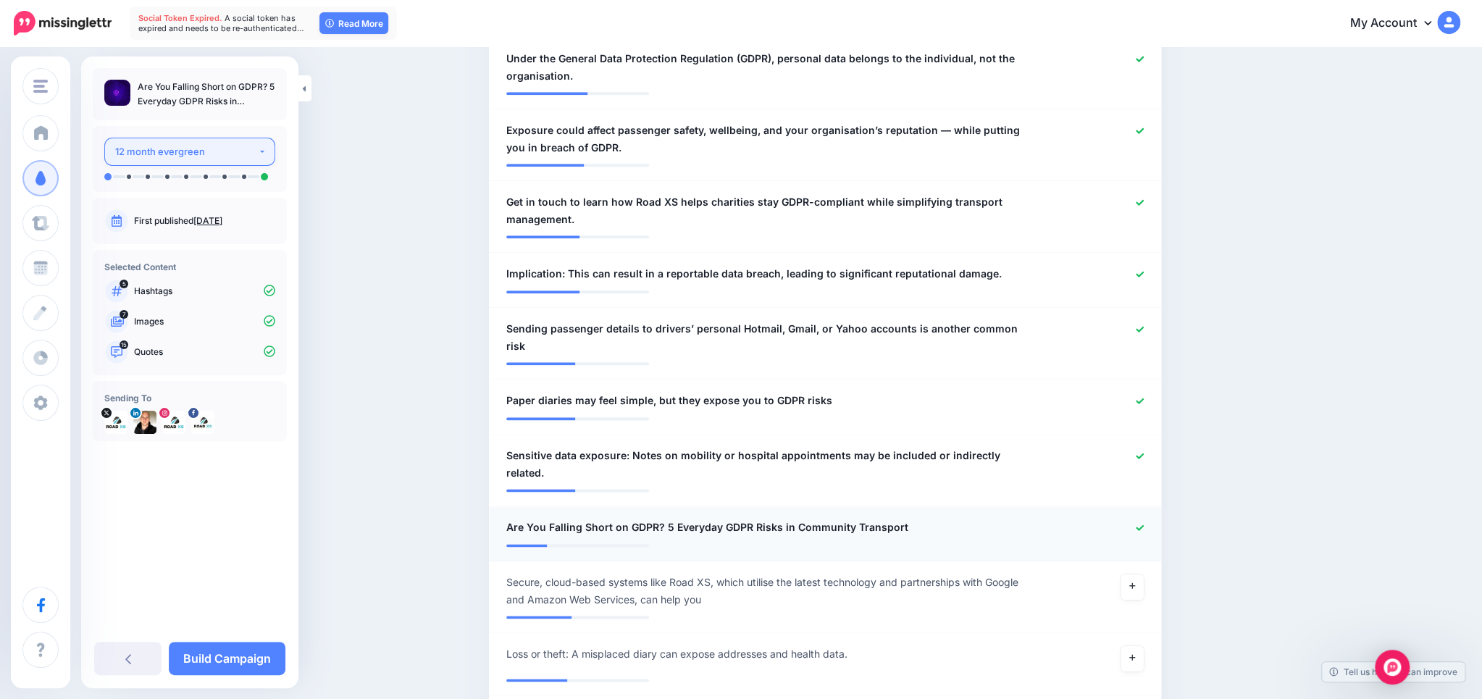
click at [170, 151] on div "12 month evergreen" at bounding box center [186, 151] width 143 height 17
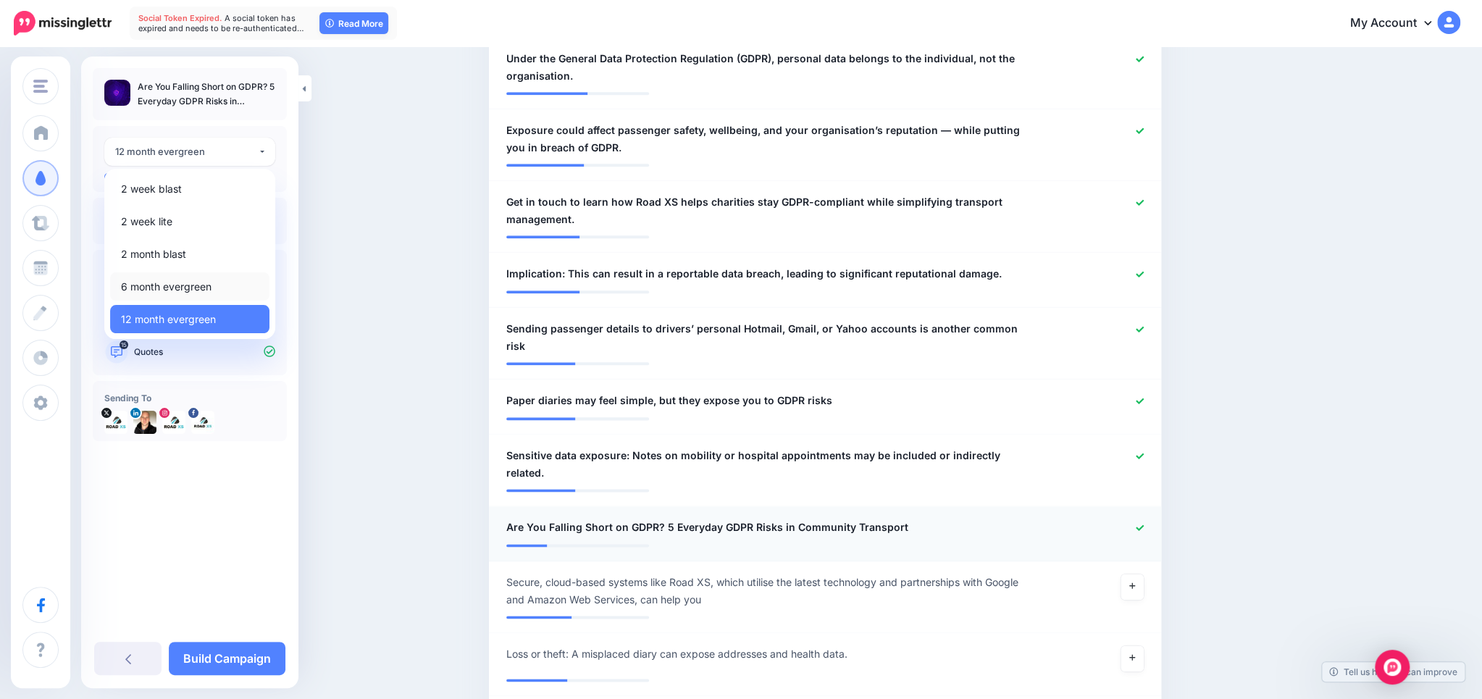
click at [155, 283] on span "6 month evergreen" at bounding box center [166, 286] width 91 height 17
select select "******"
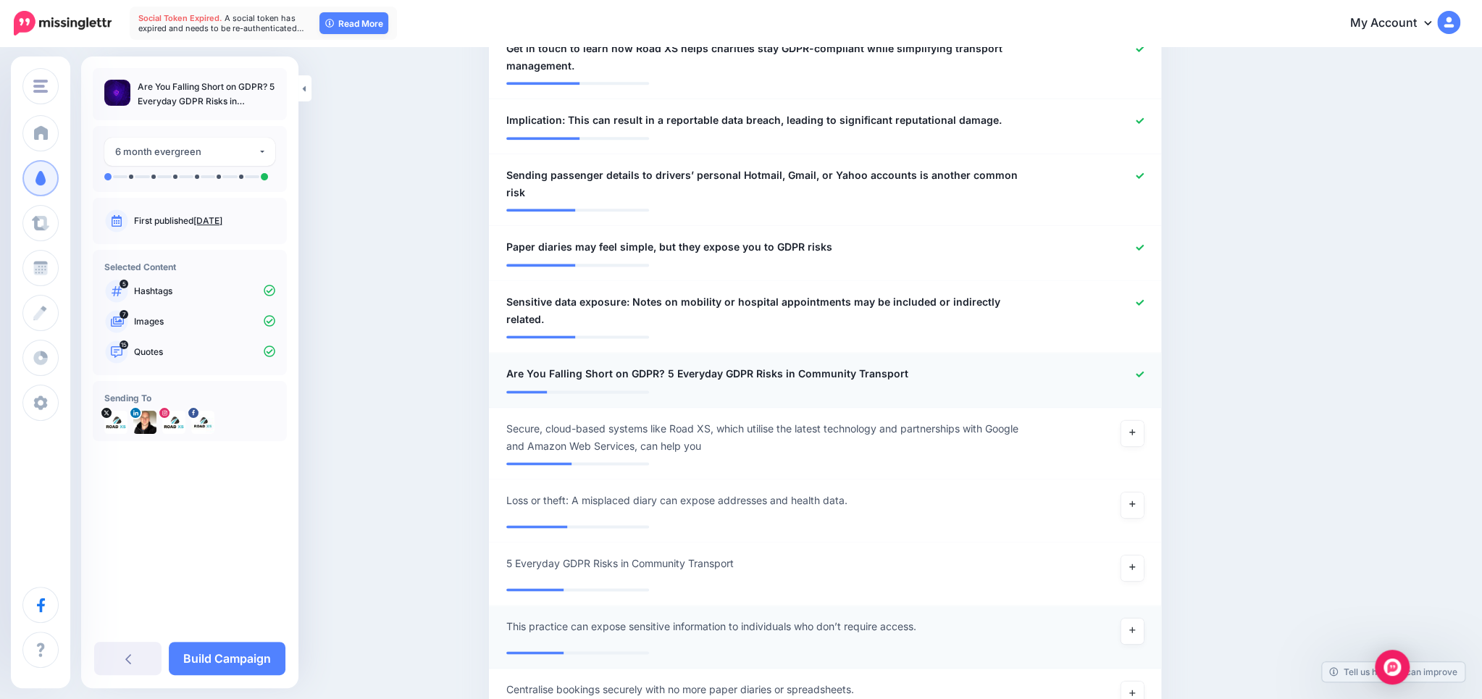
scroll to position [1261, 0]
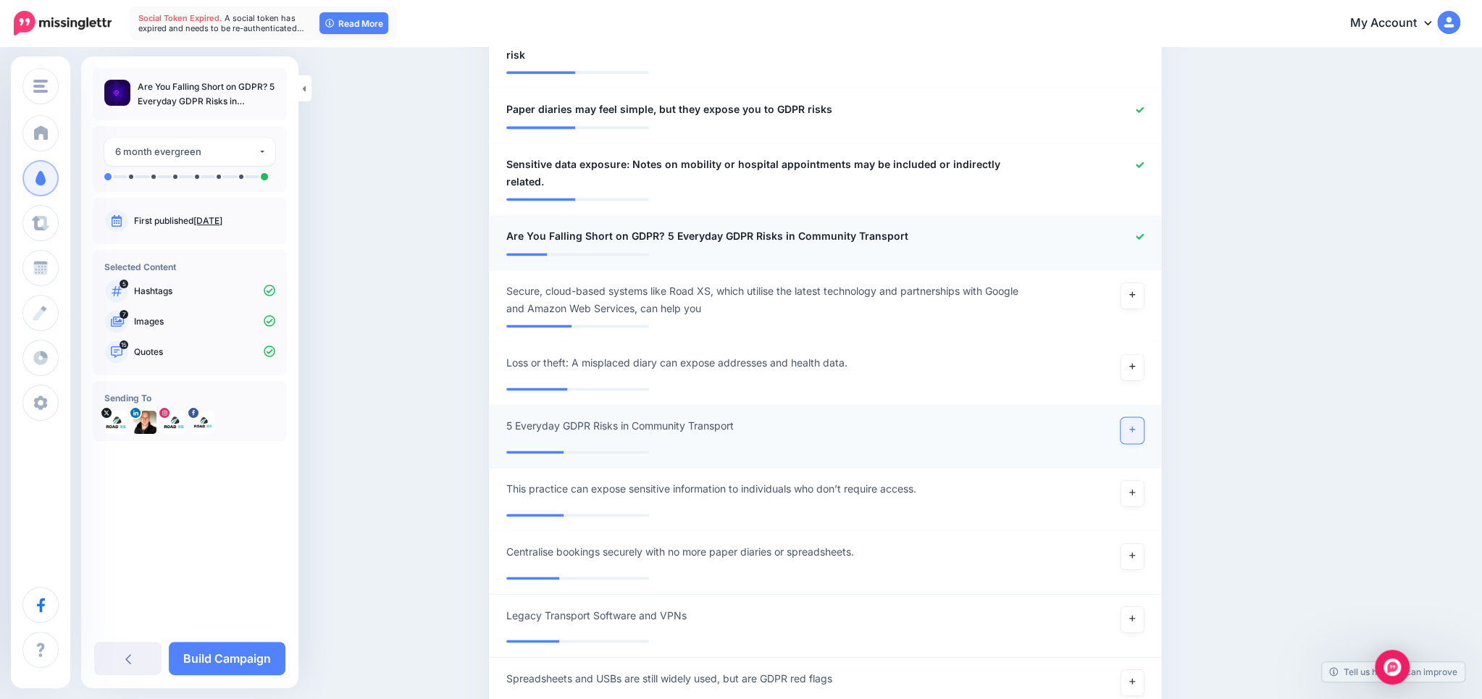
click at [1130, 425] on icon at bounding box center [1132, 429] width 6 height 8
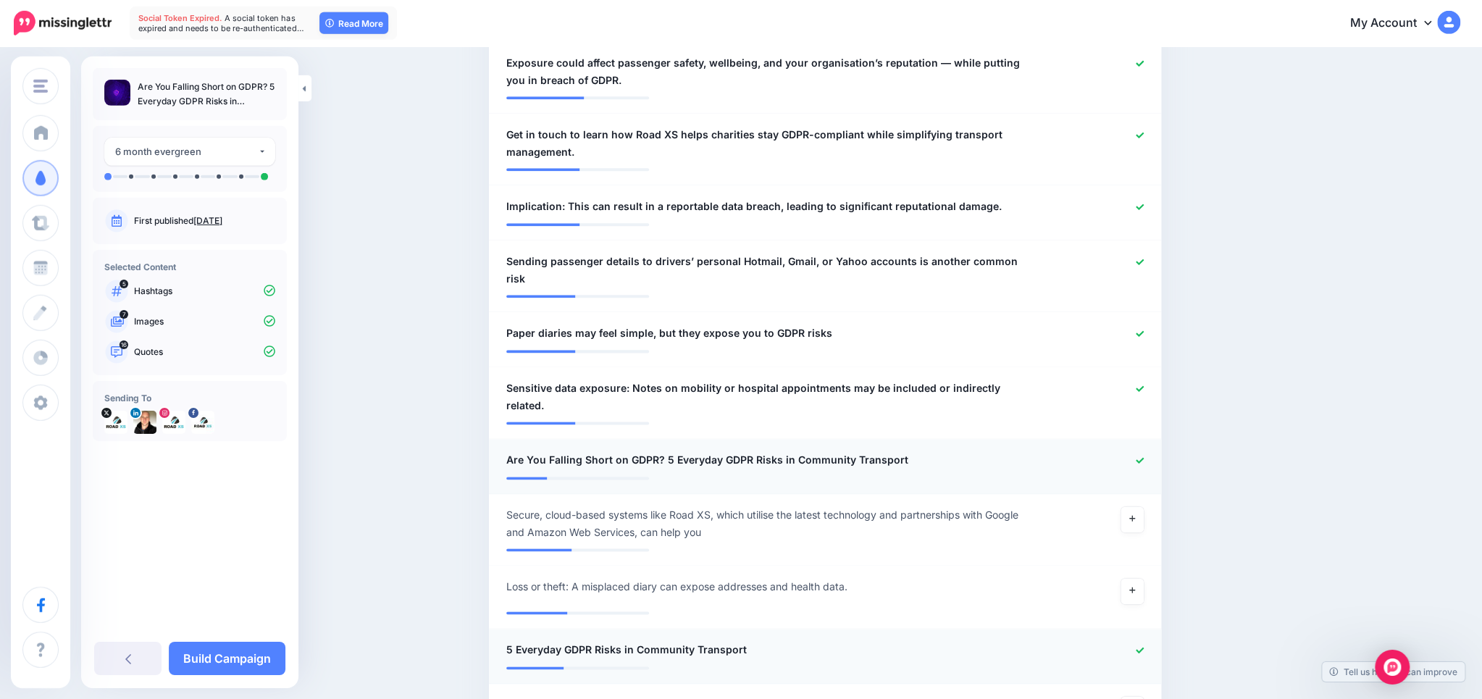
scroll to position [1414, 0]
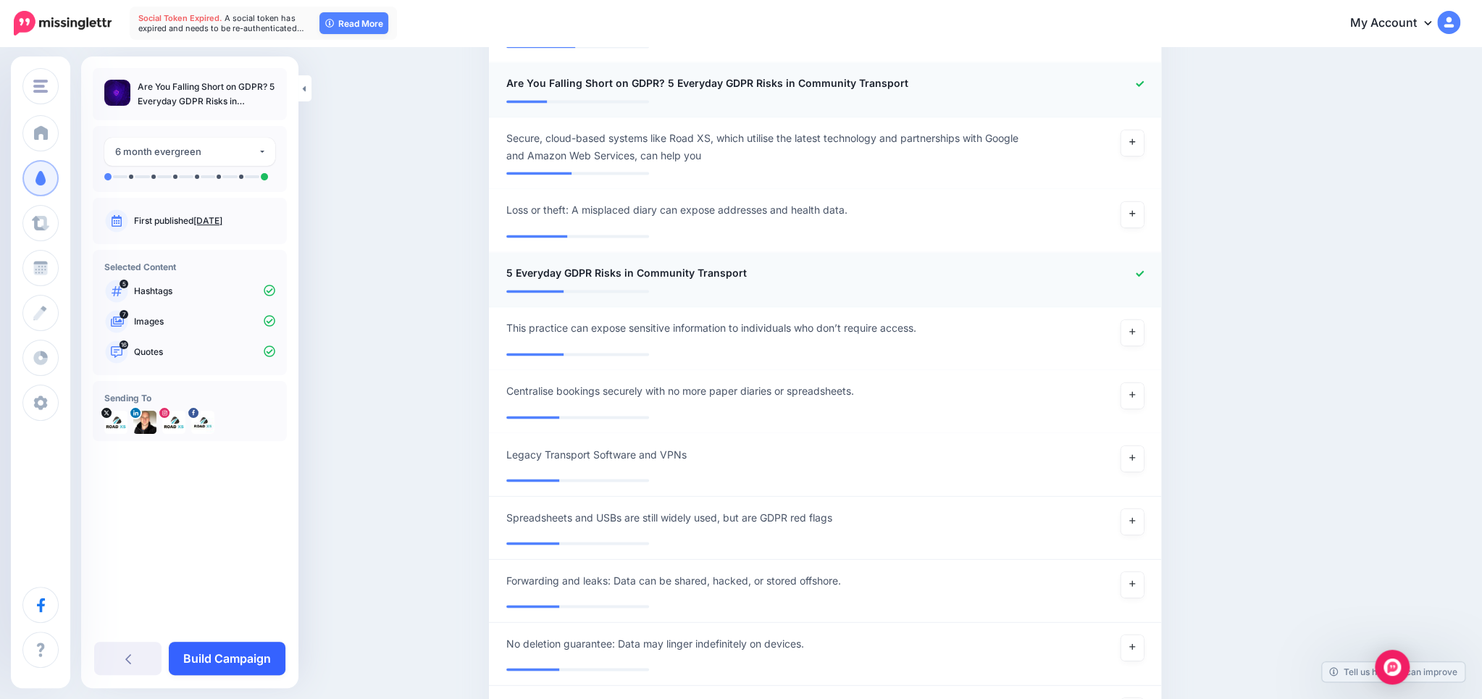
click at [254, 663] on link "Build Campaign" at bounding box center [227, 658] width 117 height 33
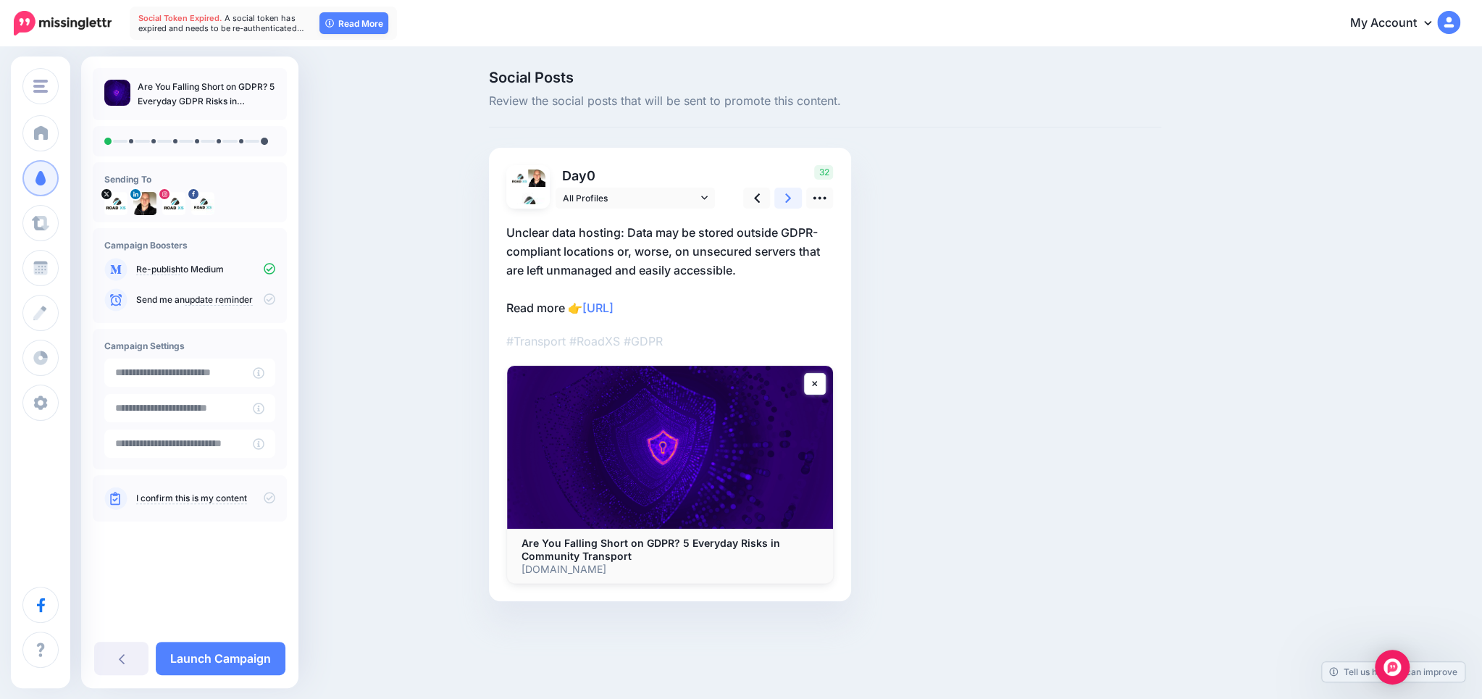
click at [791, 198] on link at bounding box center [788, 198] width 28 height 21
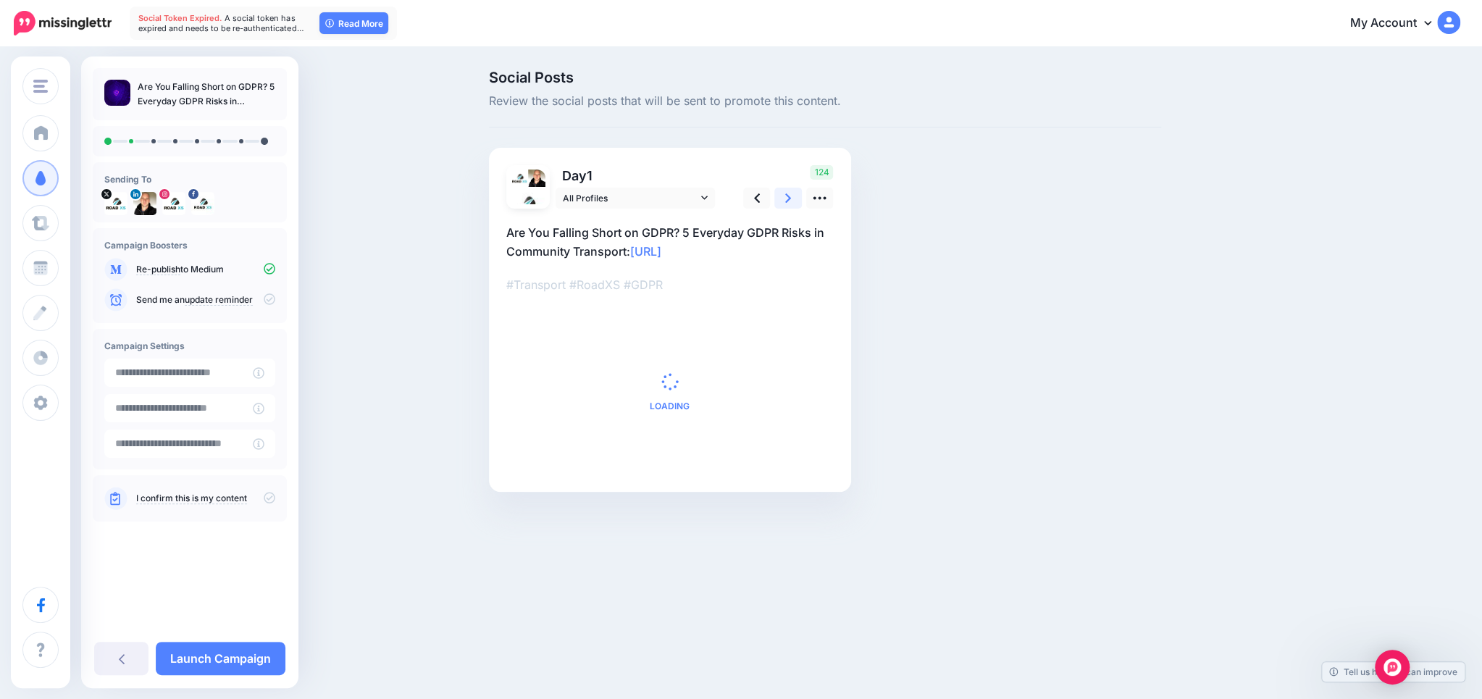
click at [791, 198] on link at bounding box center [788, 198] width 28 height 21
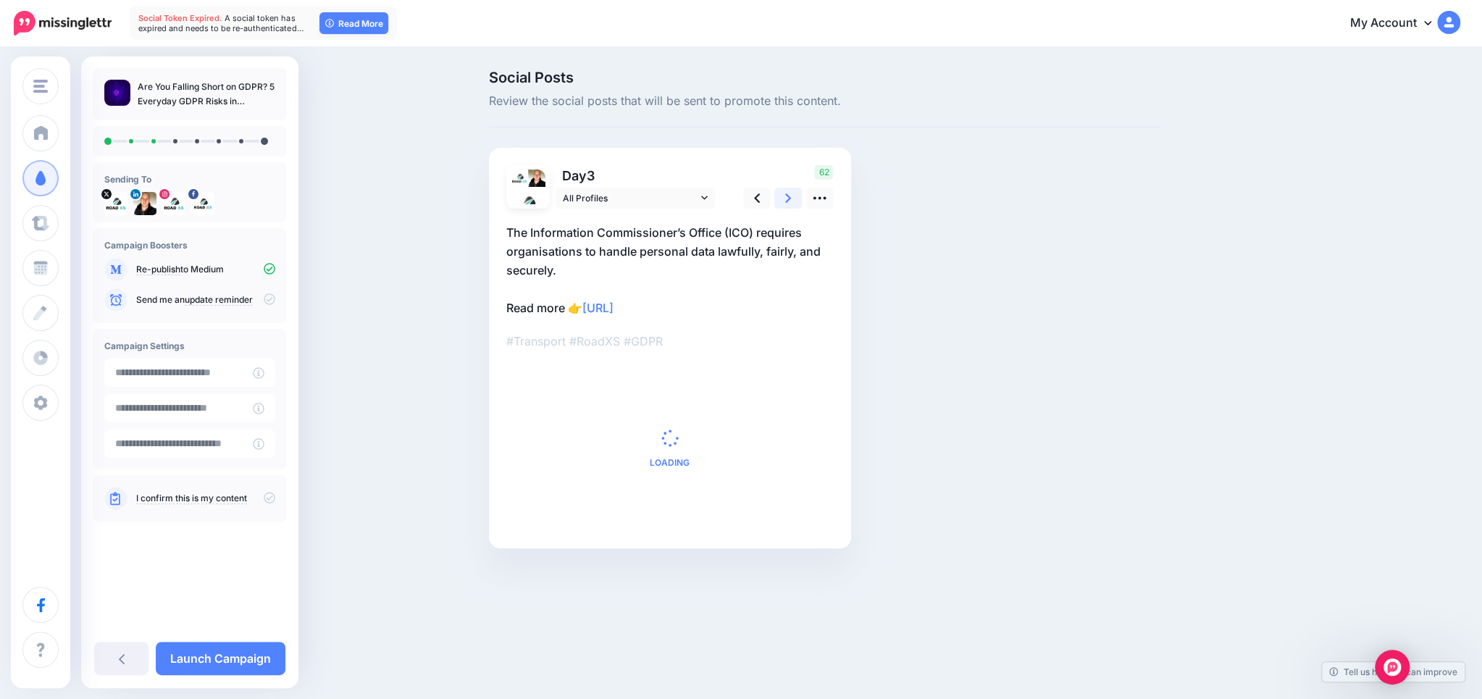
click at [791, 198] on link at bounding box center [788, 198] width 28 height 21
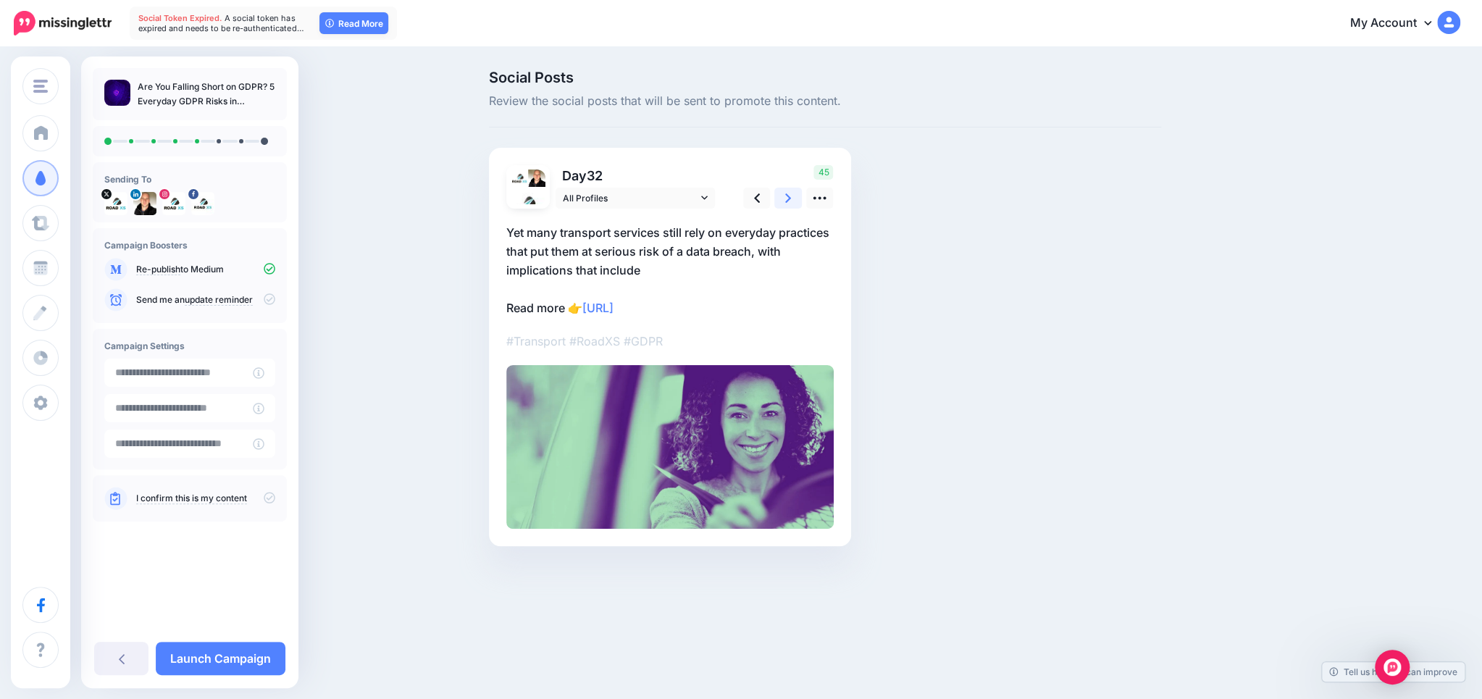
click at [791, 198] on link at bounding box center [788, 198] width 28 height 21
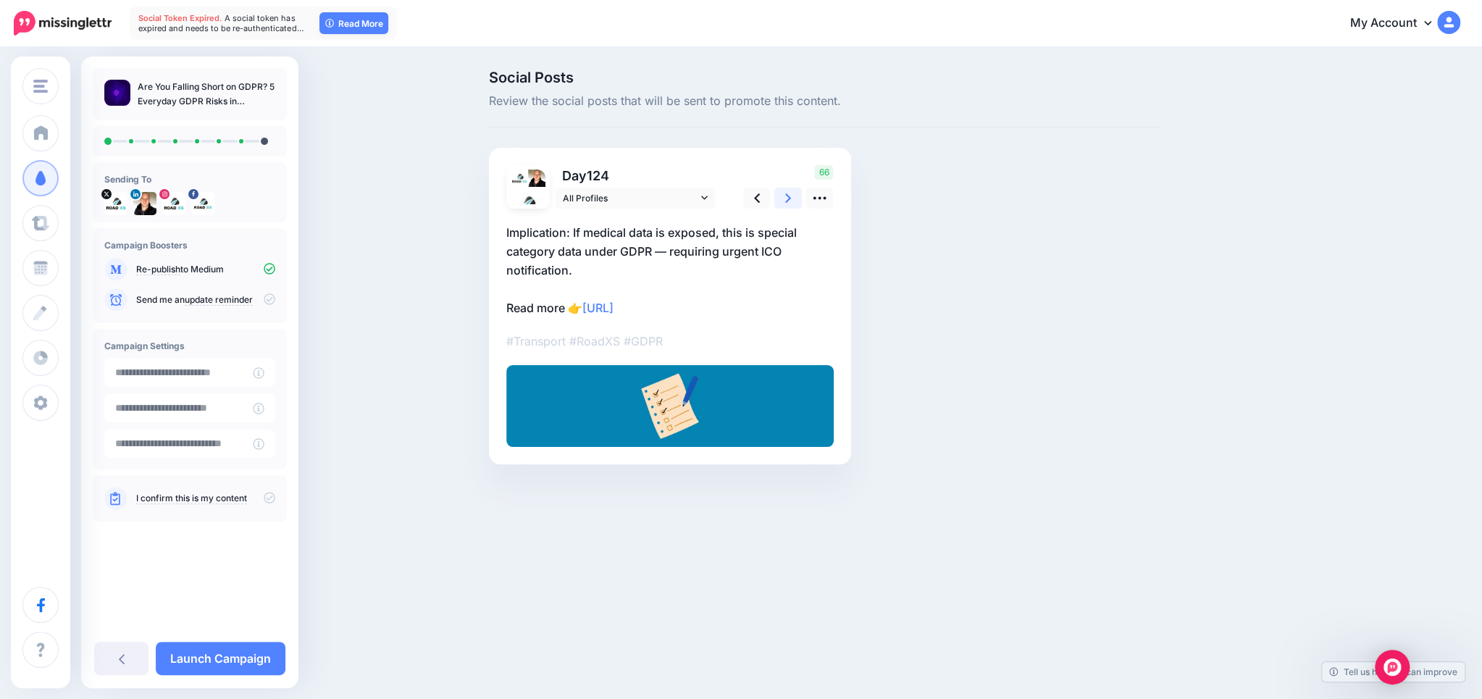
click at [791, 198] on link at bounding box center [788, 198] width 28 height 21
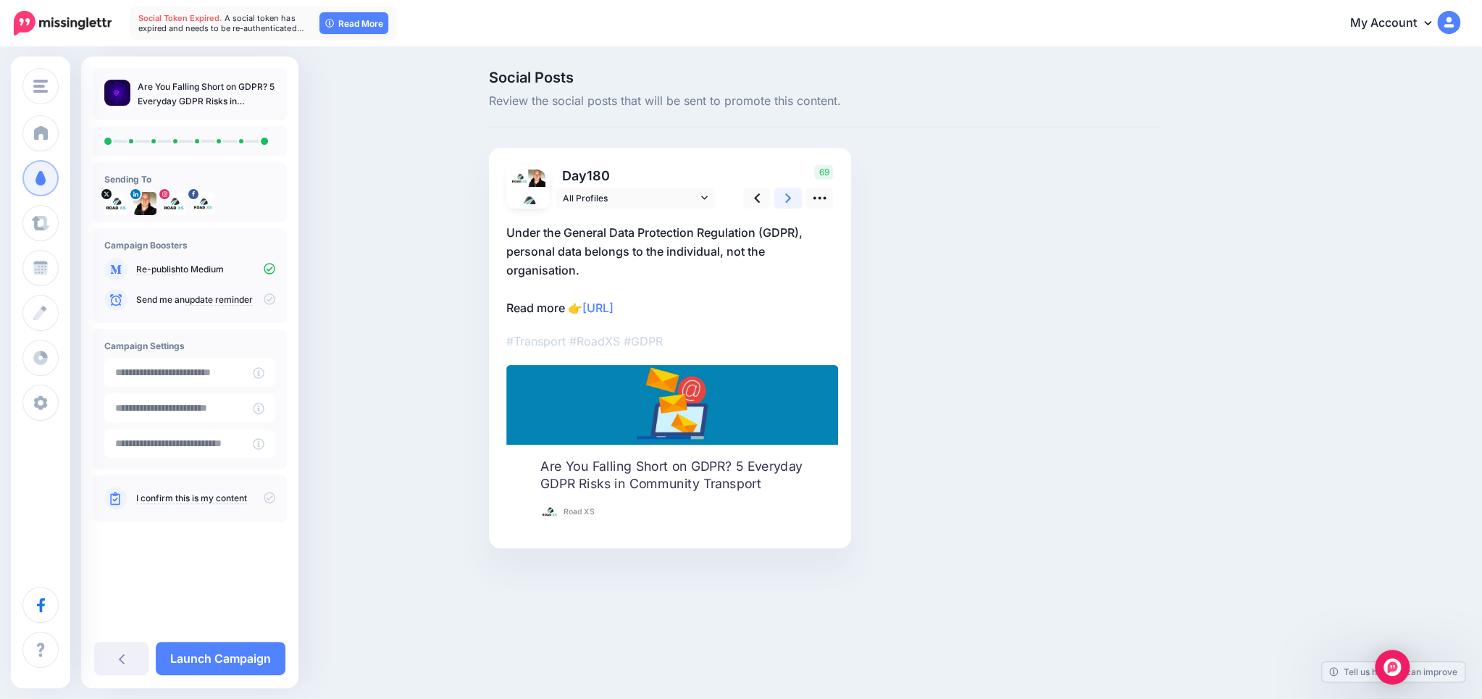
click at [791, 198] on link at bounding box center [788, 198] width 28 height 21
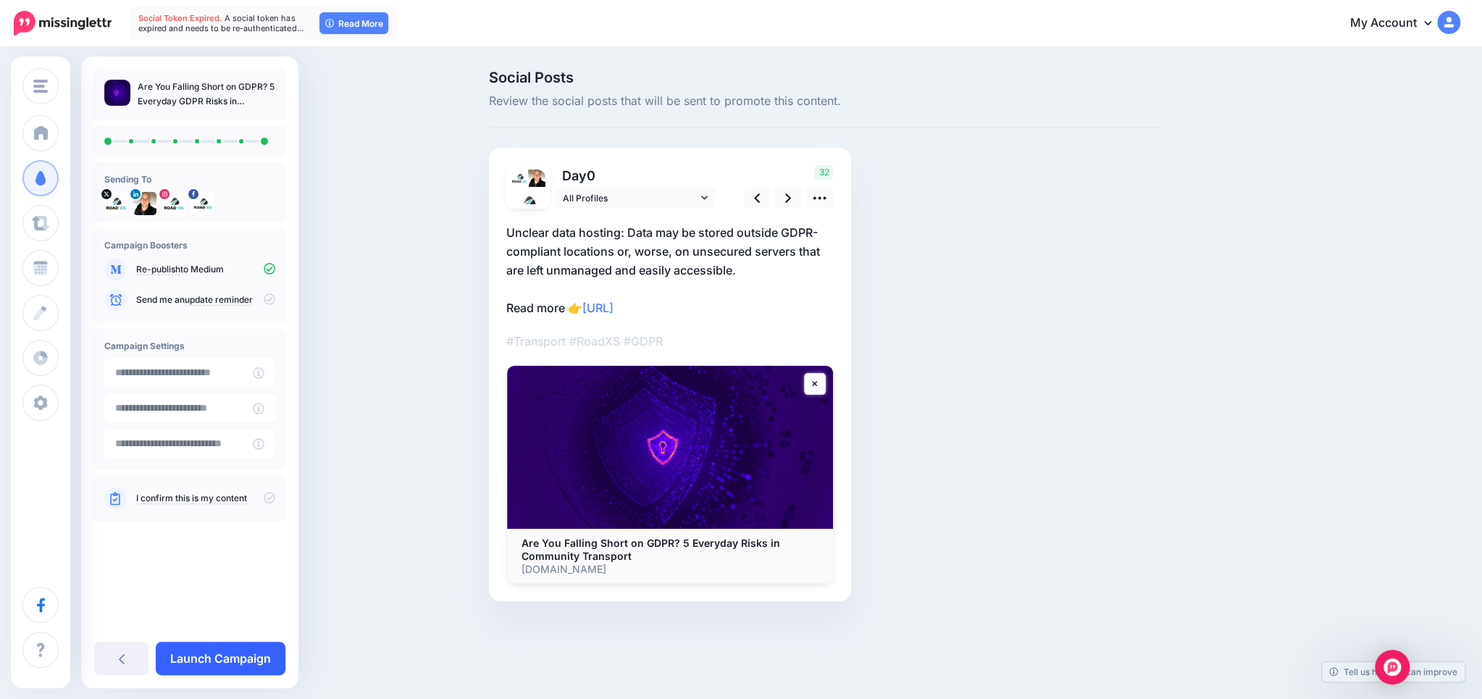
click at [252, 656] on link "Launch Campaign" at bounding box center [221, 658] width 130 height 33
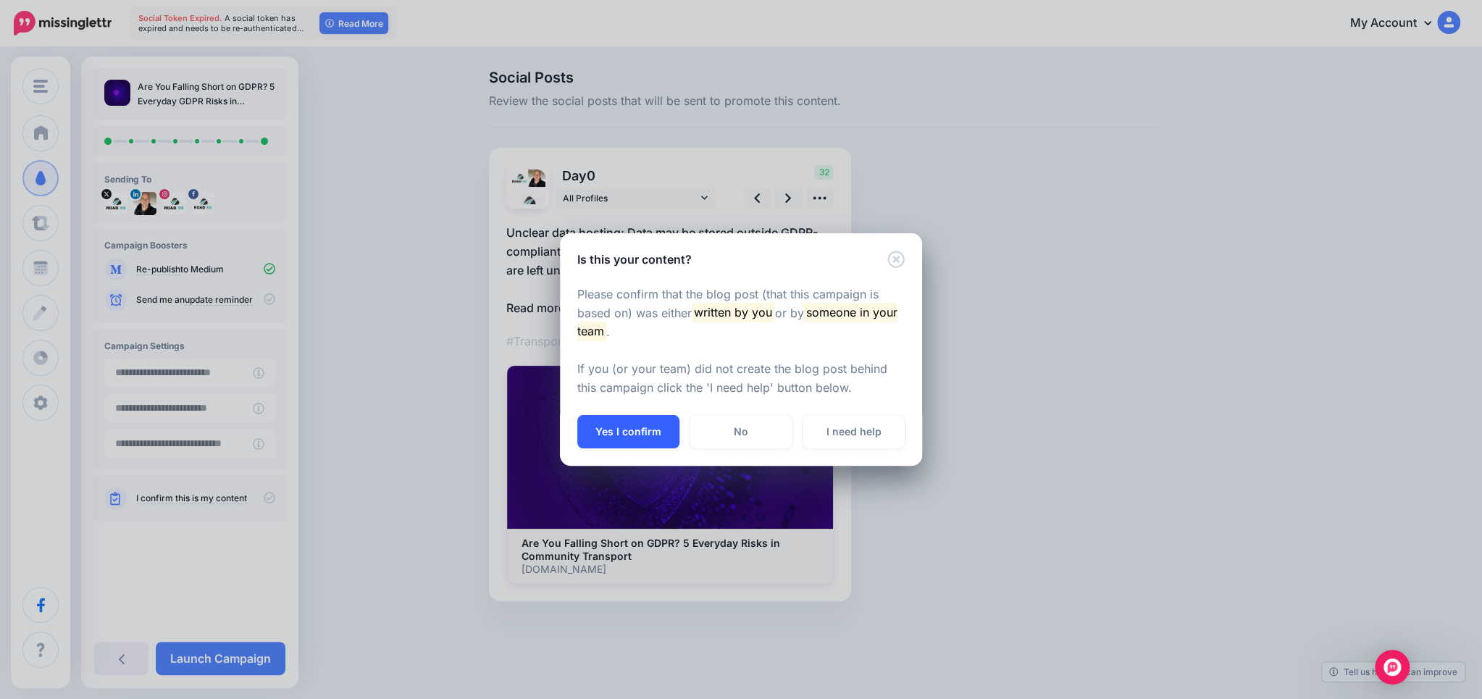
click at [638, 432] on button "Yes I confirm" at bounding box center [628, 431] width 102 height 33
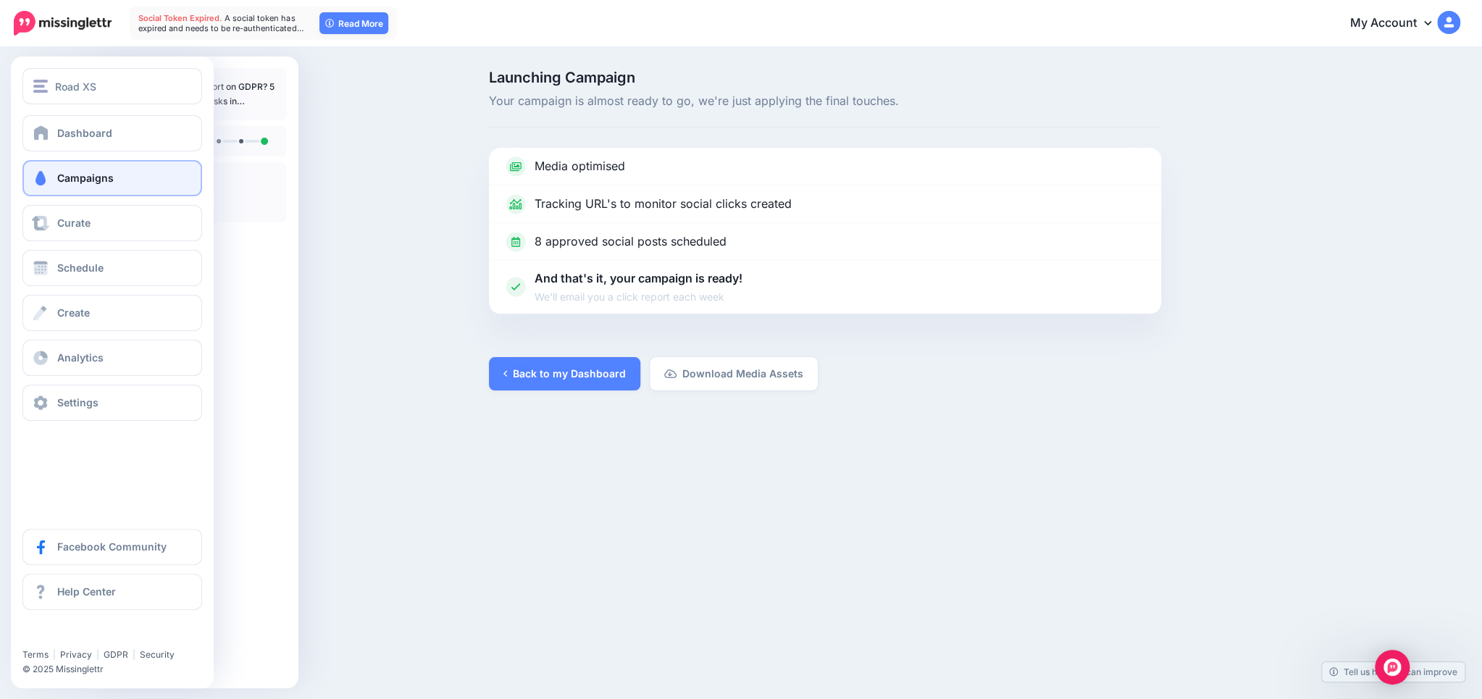
click at [68, 175] on span "Campaigns" at bounding box center [85, 178] width 56 height 12
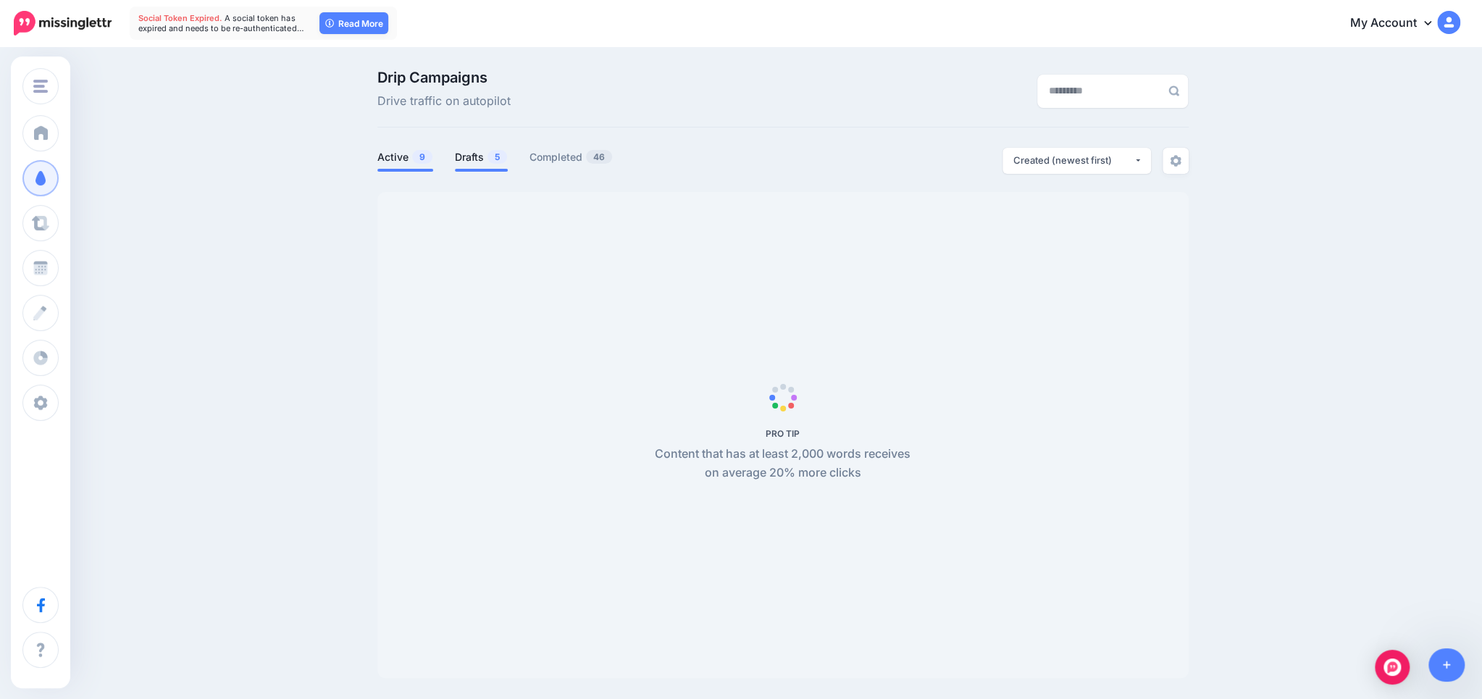
click at [481, 161] on link "Drafts 5" at bounding box center [481, 156] width 53 height 17
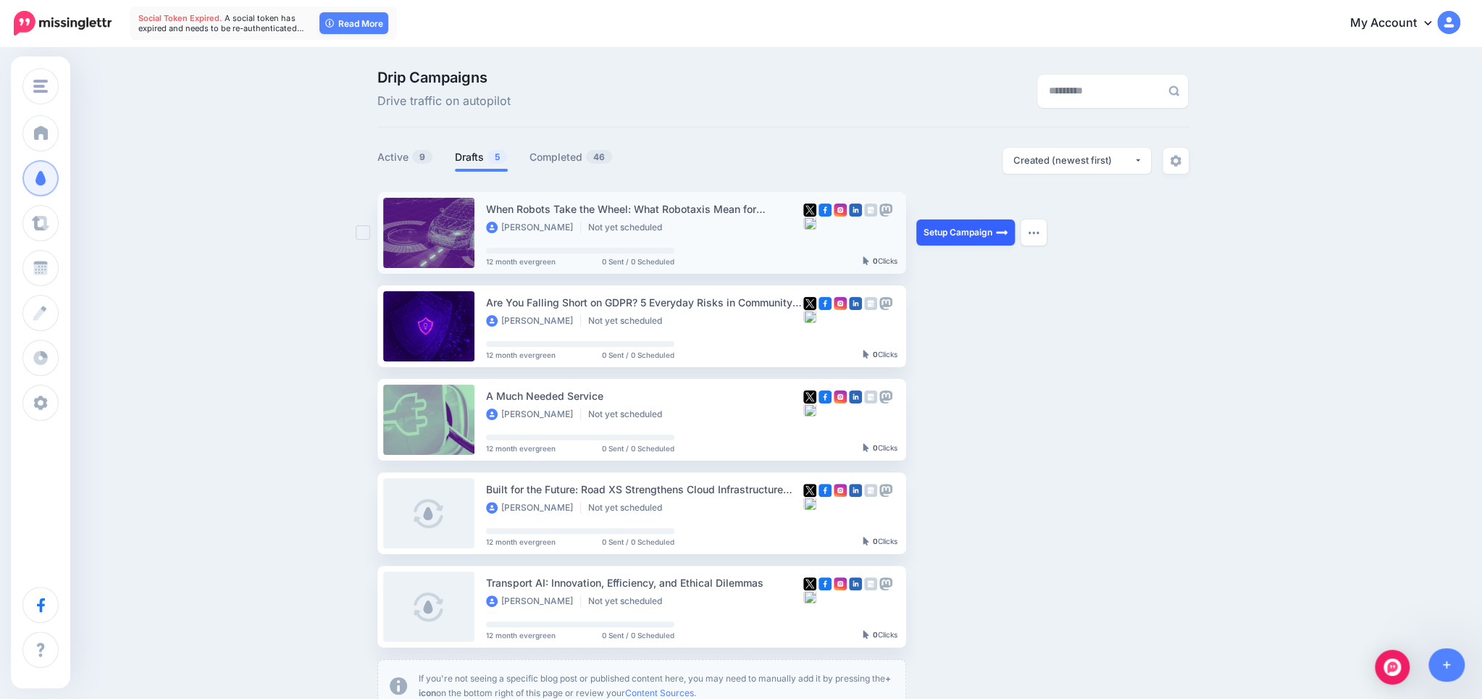
click at [957, 233] on link "Setup Campaign" at bounding box center [965, 232] width 98 height 26
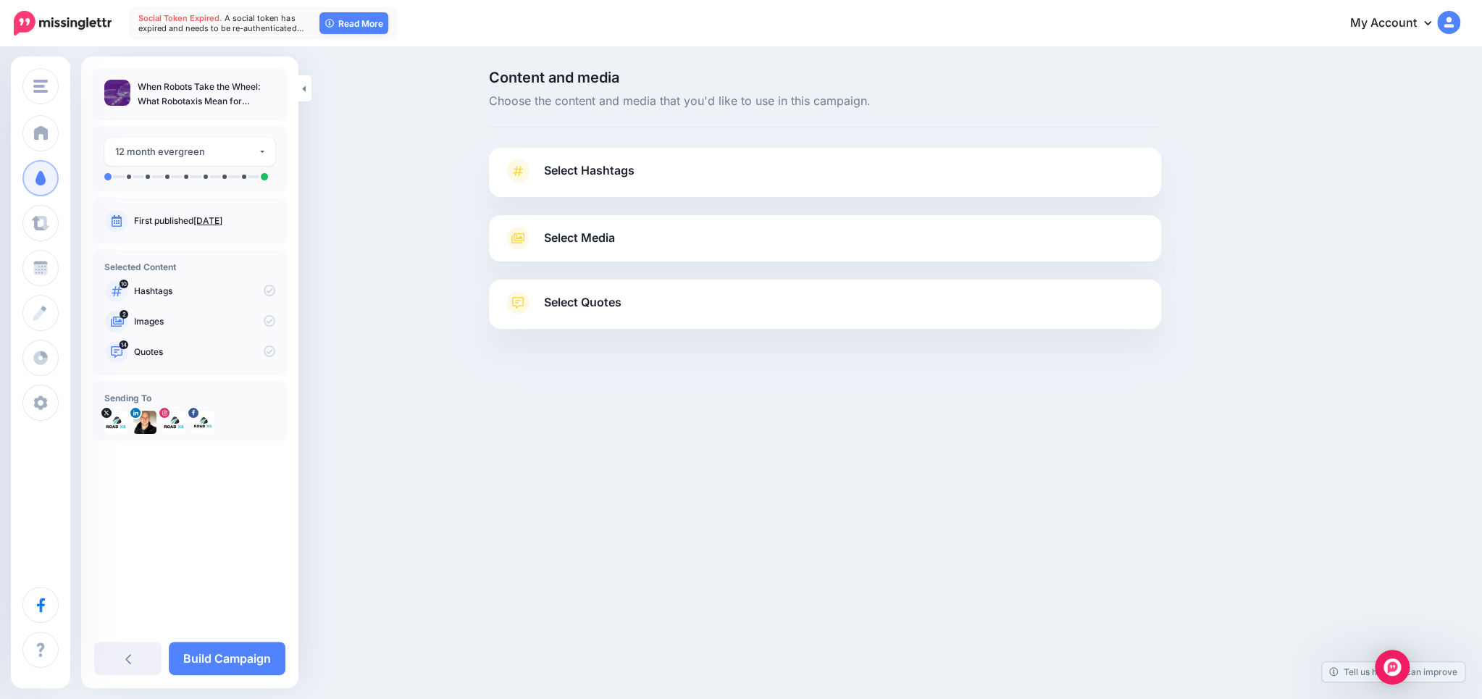
click at [654, 164] on link "Select Hashtags" at bounding box center [824, 178] width 643 height 38
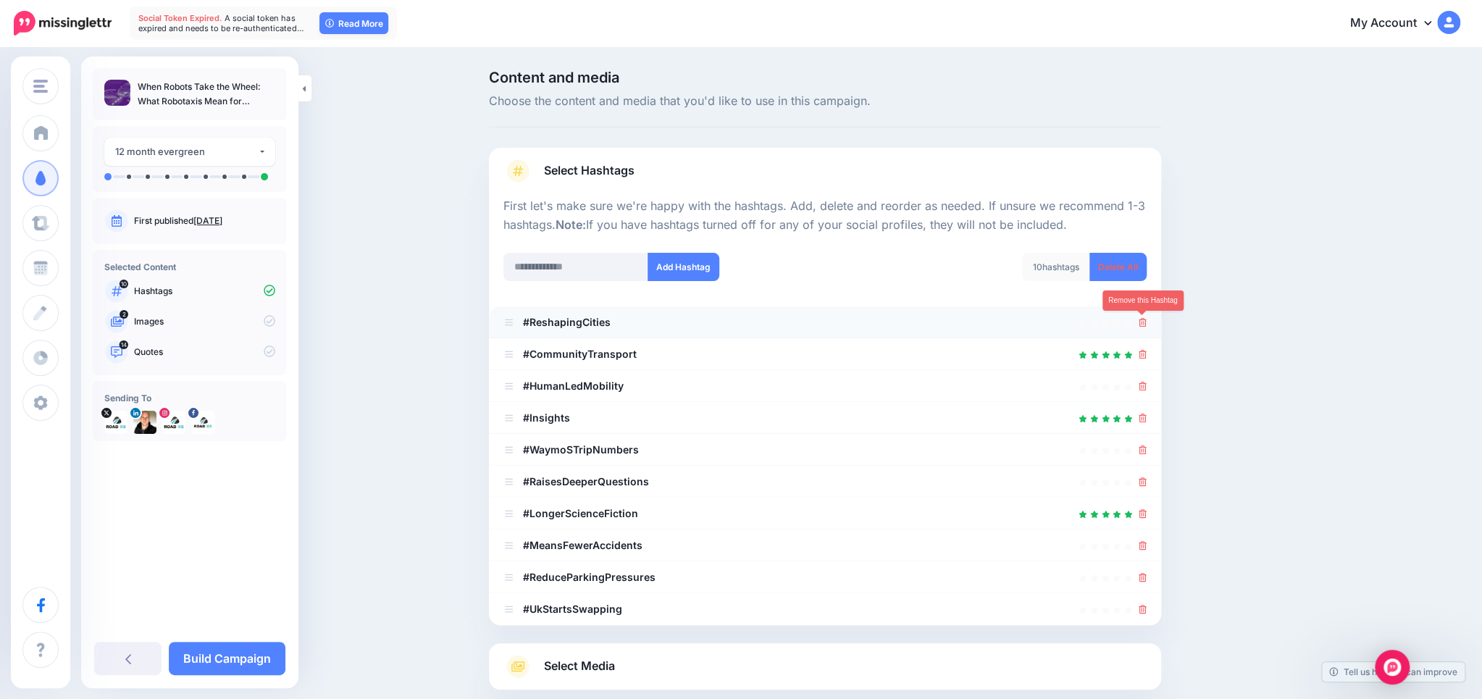
click at [1142, 323] on icon at bounding box center [1142, 322] width 8 height 9
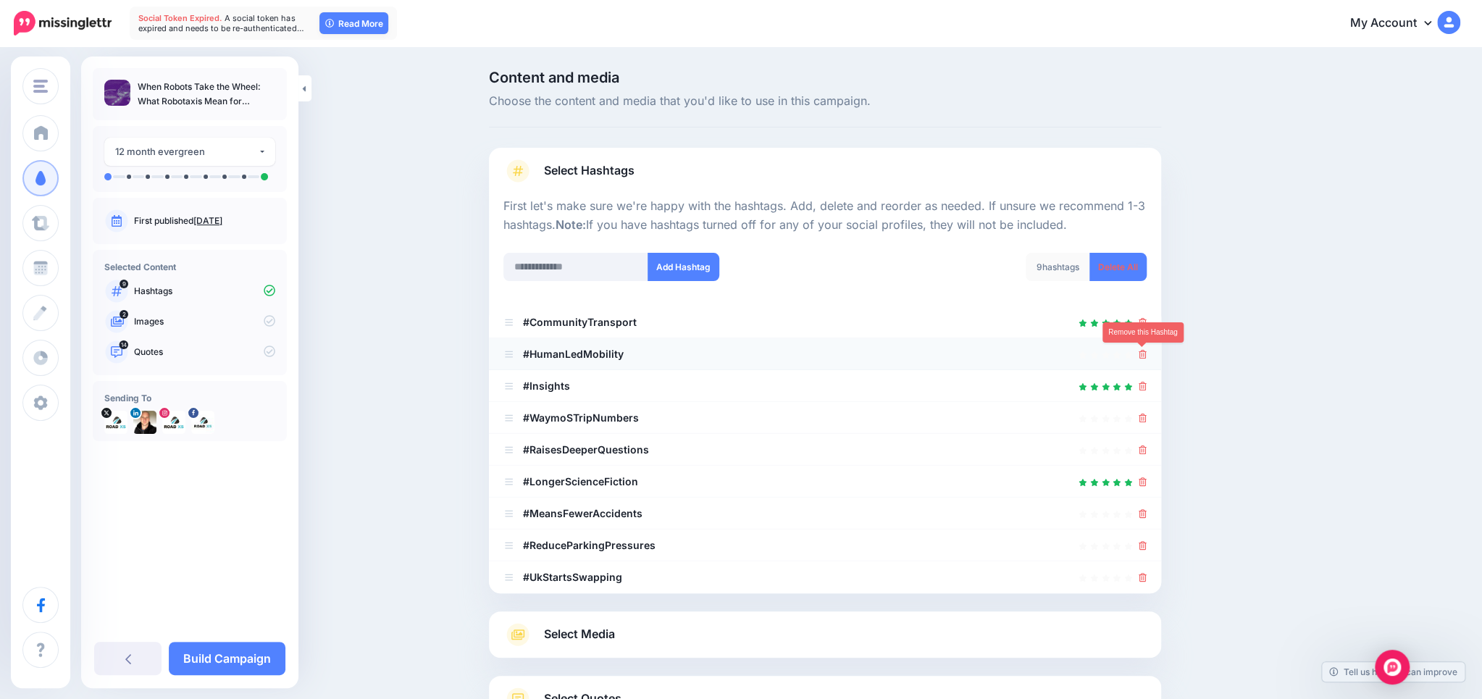
click at [1143, 349] on link at bounding box center [1142, 354] width 8 height 12
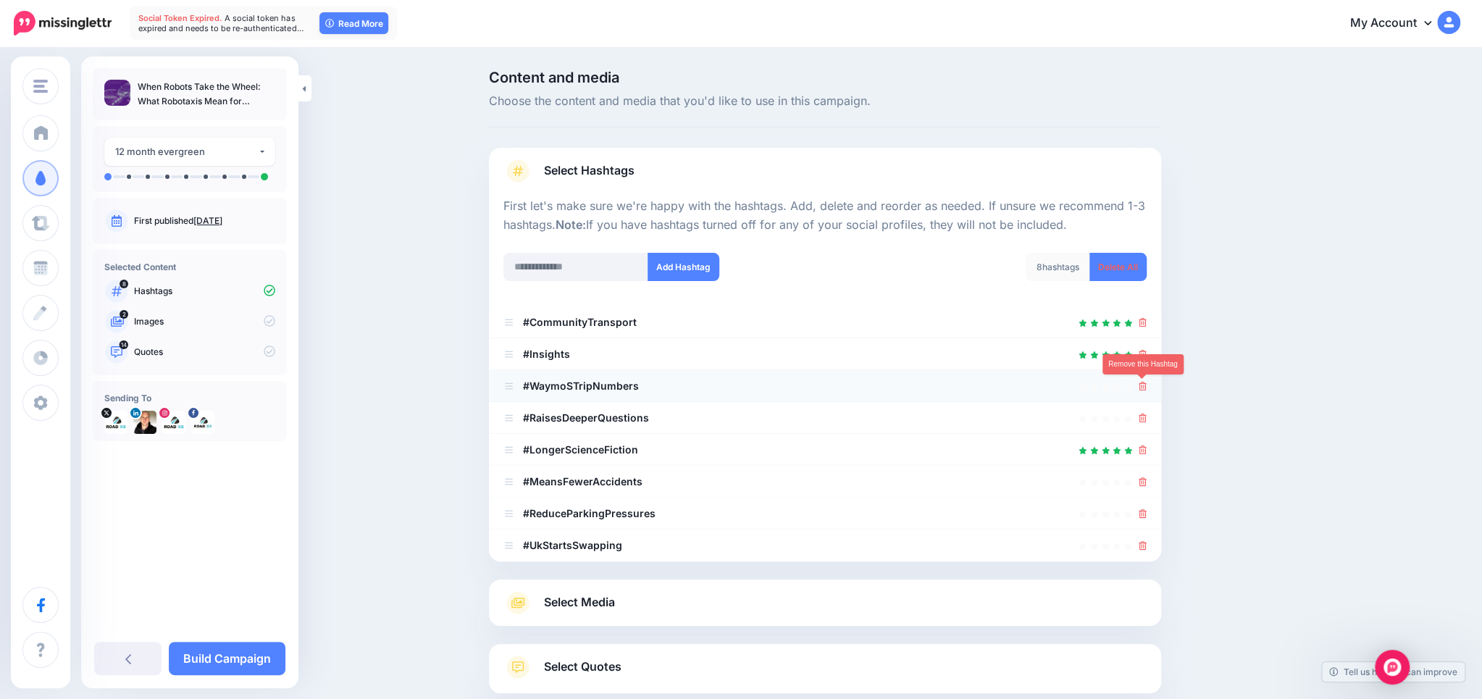
click at [1140, 383] on icon at bounding box center [1142, 386] width 8 height 9
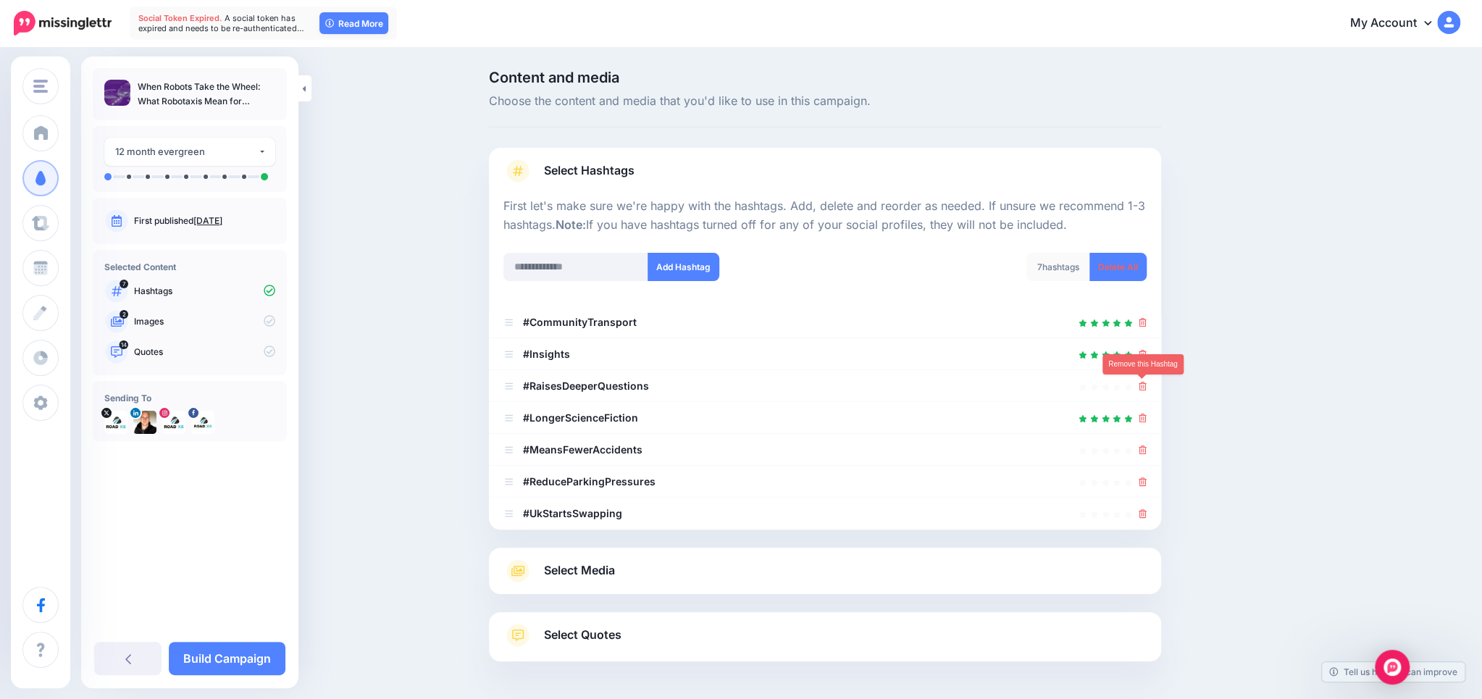
click at [1140, 383] on icon at bounding box center [1142, 386] width 8 height 9
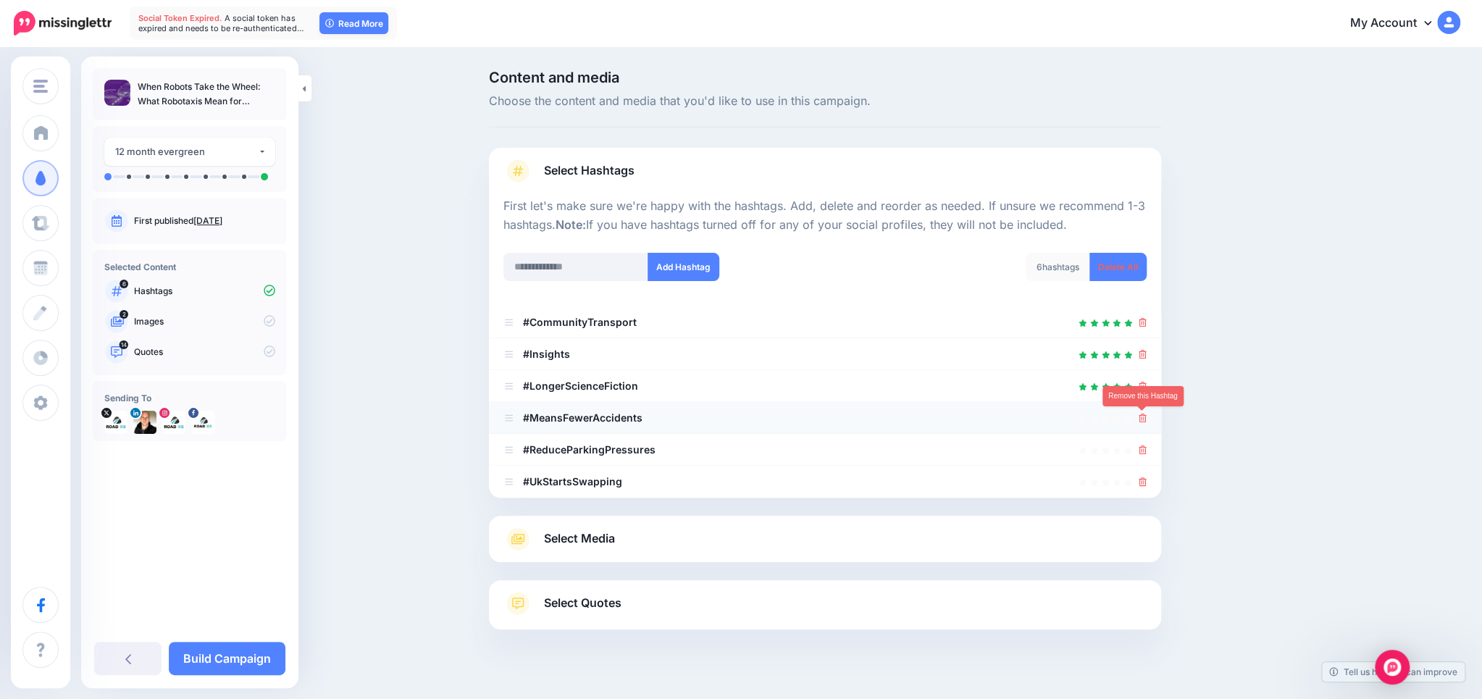
click at [1143, 414] on icon at bounding box center [1142, 417] width 8 height 9
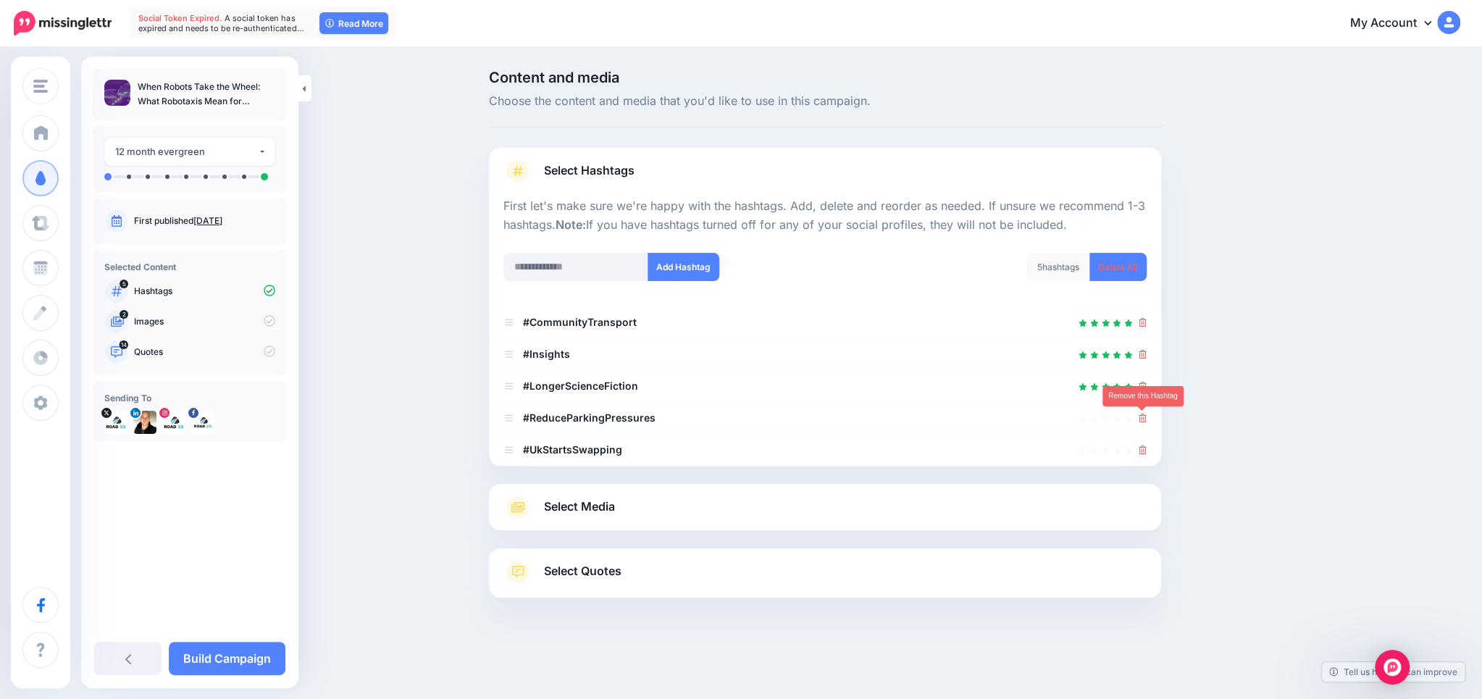
click at [1143, 414] on icon at bounding box center [1142, 417] width 8 height 9
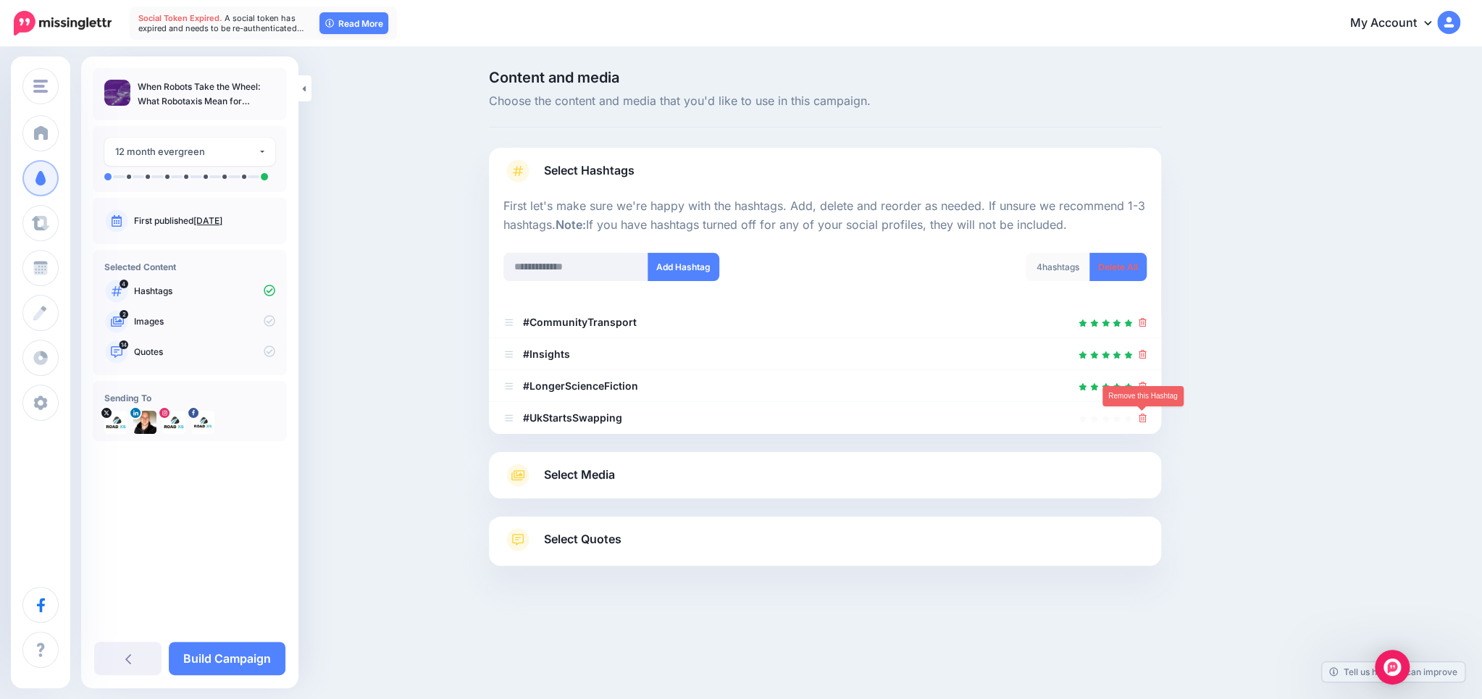
click at [1143, 414] on icon at bounding box center [1142, 417] width 8 height 9
click at [617, 262] on input "text" at bounding box center [575, 267] width 145 height 28
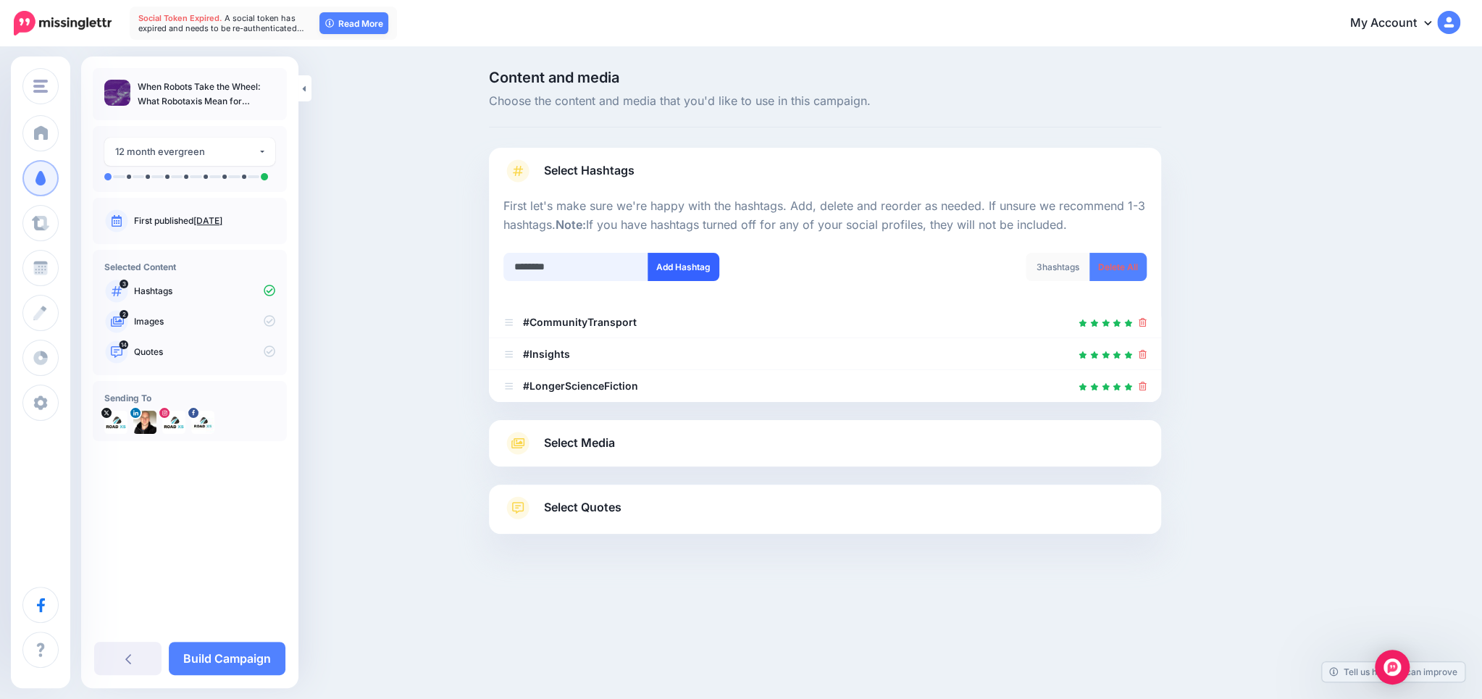
type input "********"
click at [694, 272] on button "Add Hashtag" at bounding box center [683, 267] width 72 height 28
click at [563, 269] on input "text" at bounding box center [575, 267] width 145 height 28
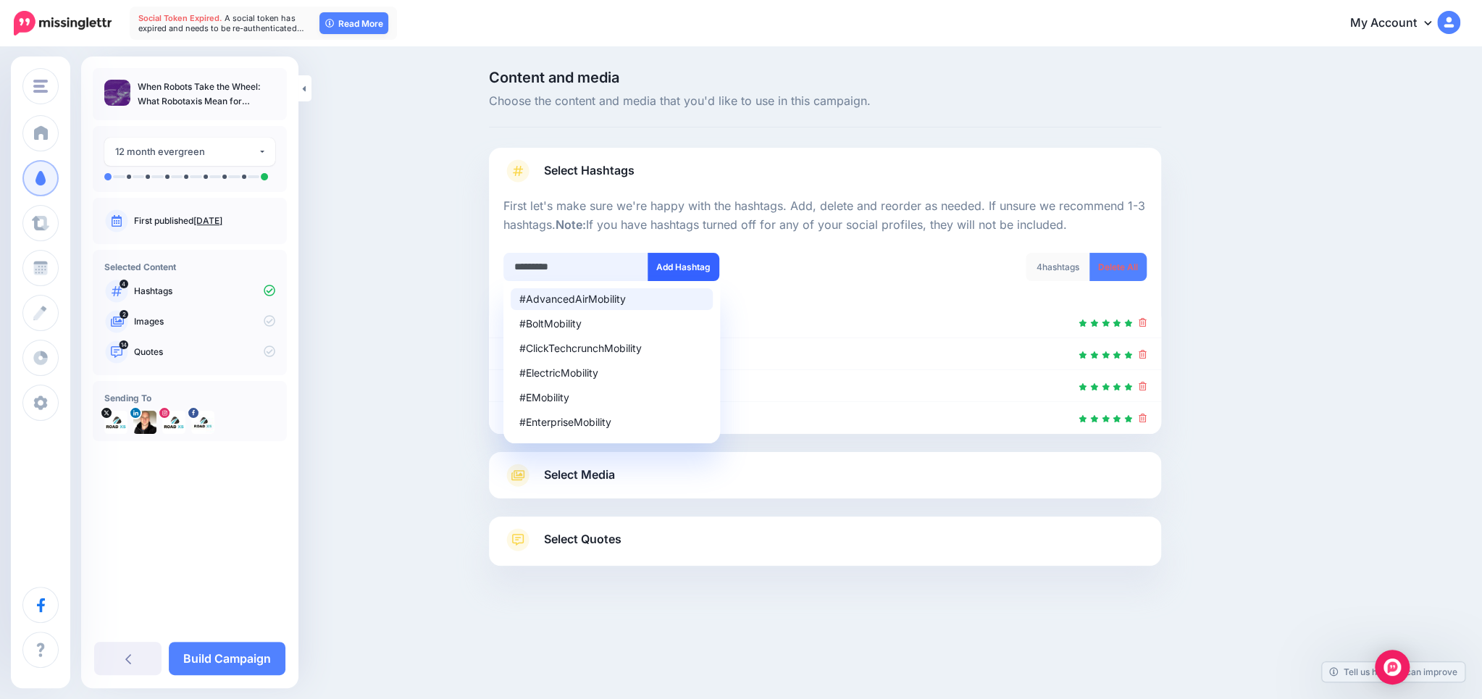
type input "*********"
click at [688, 265] on button "Add Hashtag" at bounding box center [683, 267] width 72 height 28
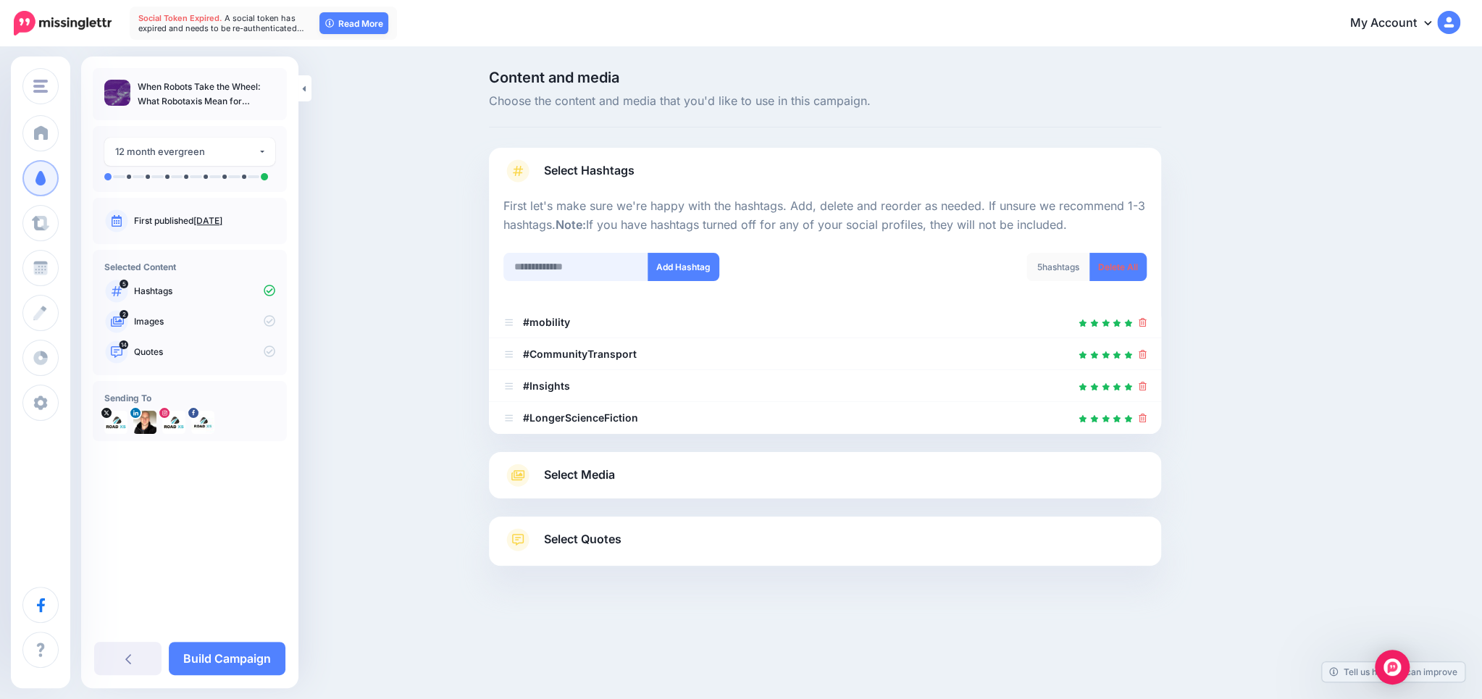
click at [583, 261] on input "text" at bounding box center [575, 267] width 145 height 28
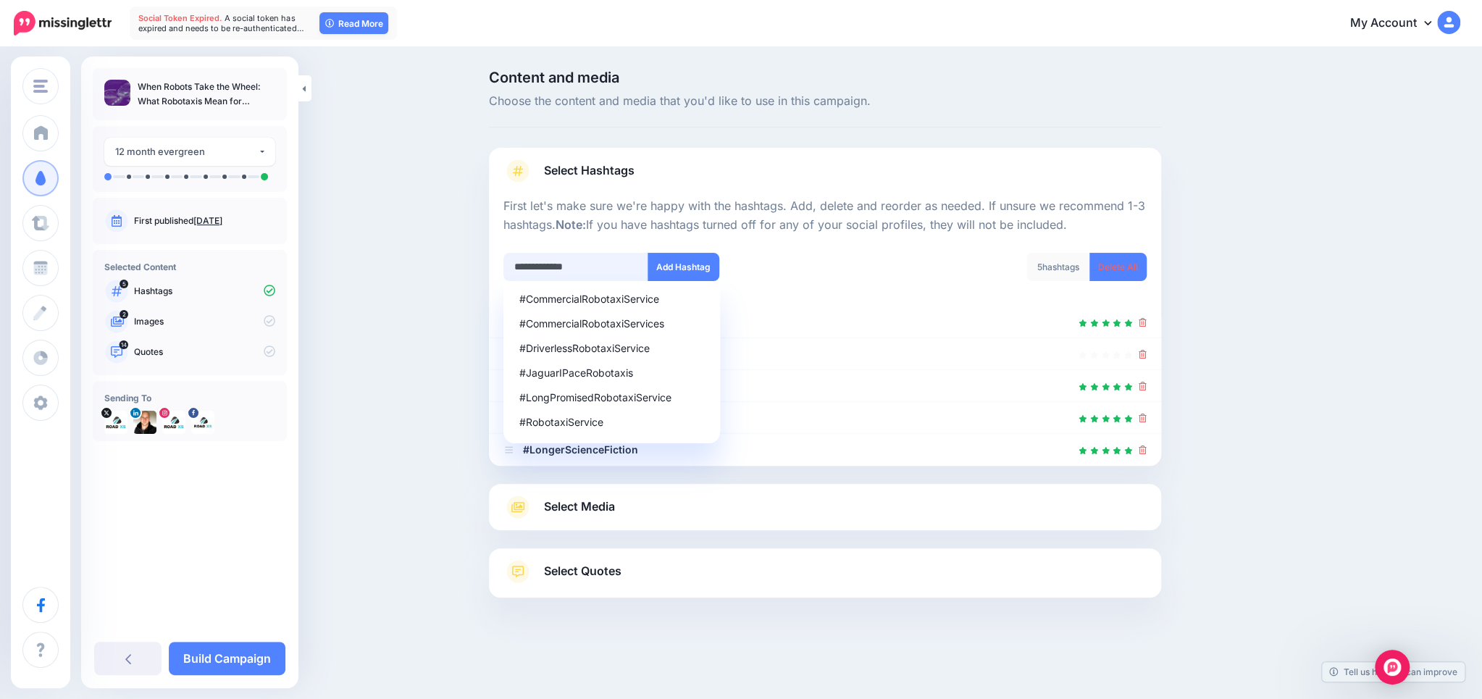
type input "**********"
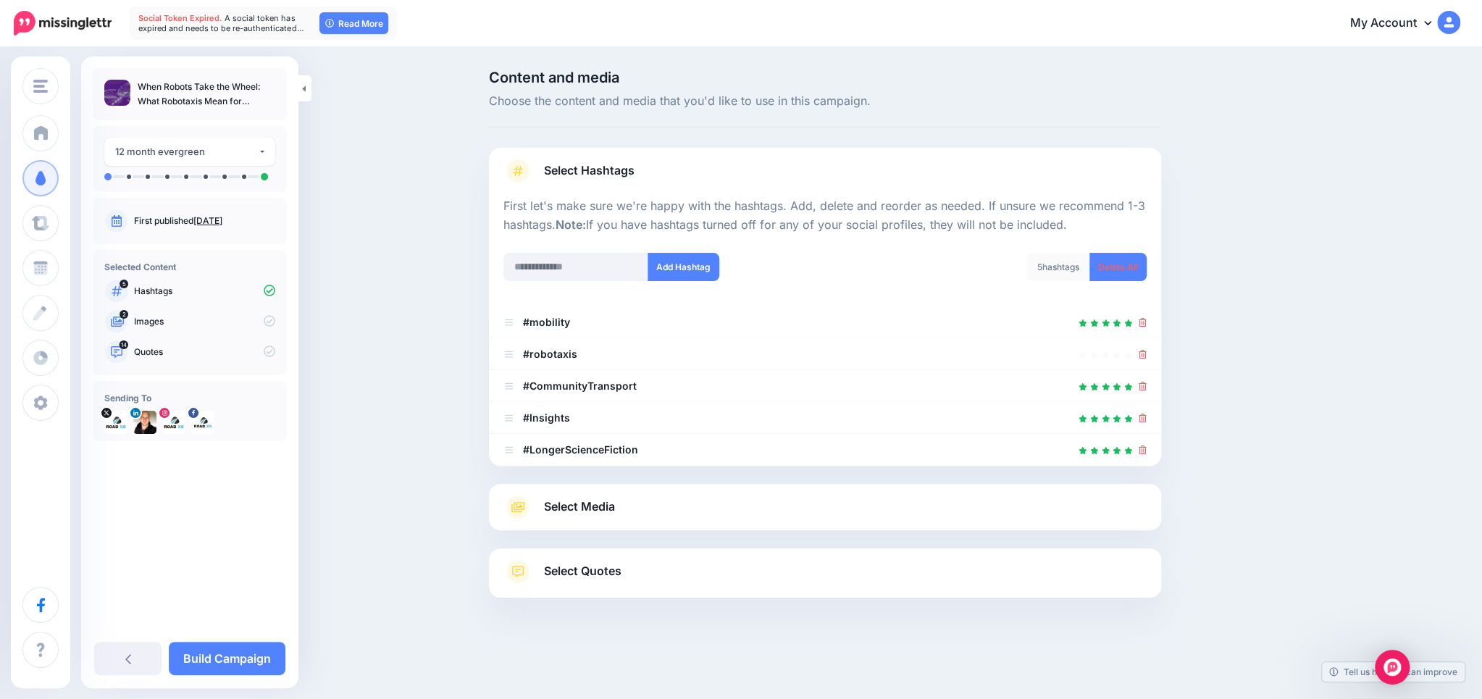
click at [607, 249] on div at bounding box center [824, 244] width 643 height 18
click at [593, 267] on input "text" at bounding box center [575, 267] width 145 height 28
type input "*****"
click at [715, 272] on button "Add Hashtag" at bounding box center [683, 267] width 72 height 28
click at [607, 510] on span "Select Media" at bounding box center [579, 507] width 71 height 20
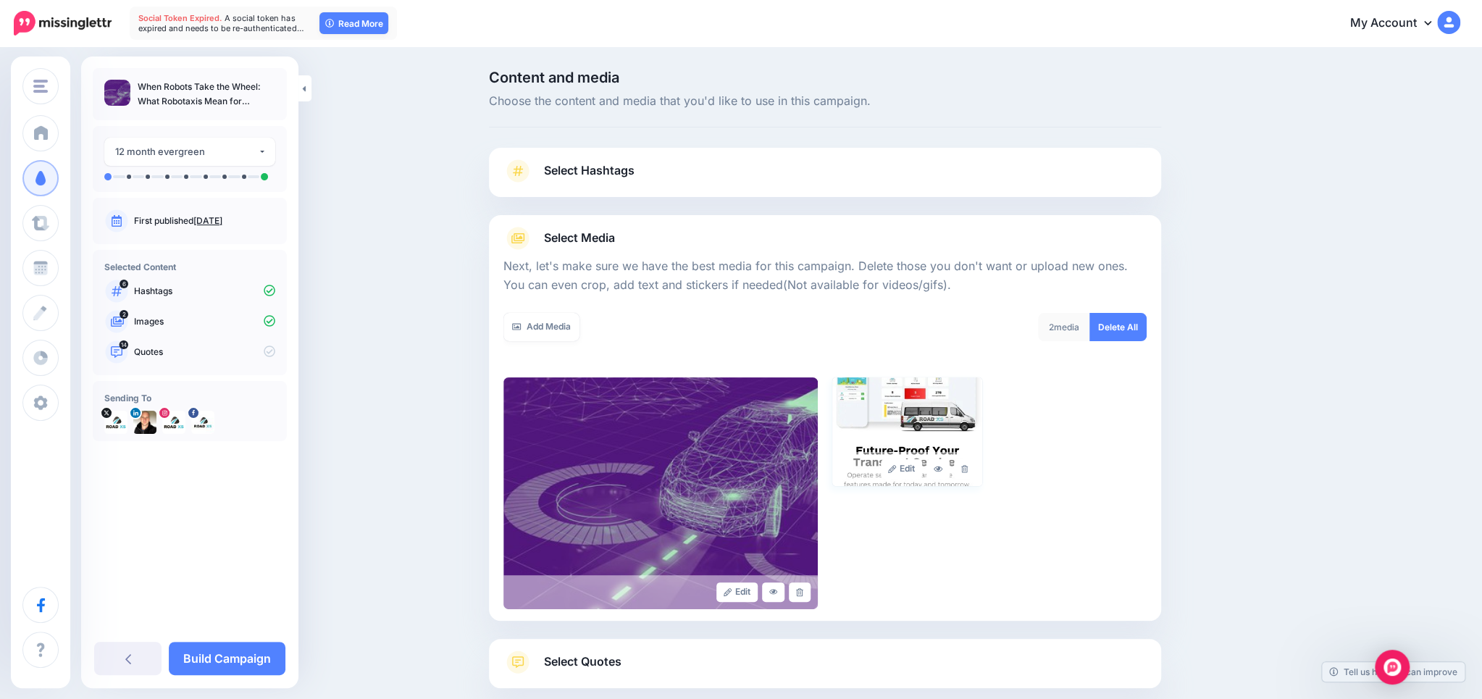
scroll to position [83, 0]
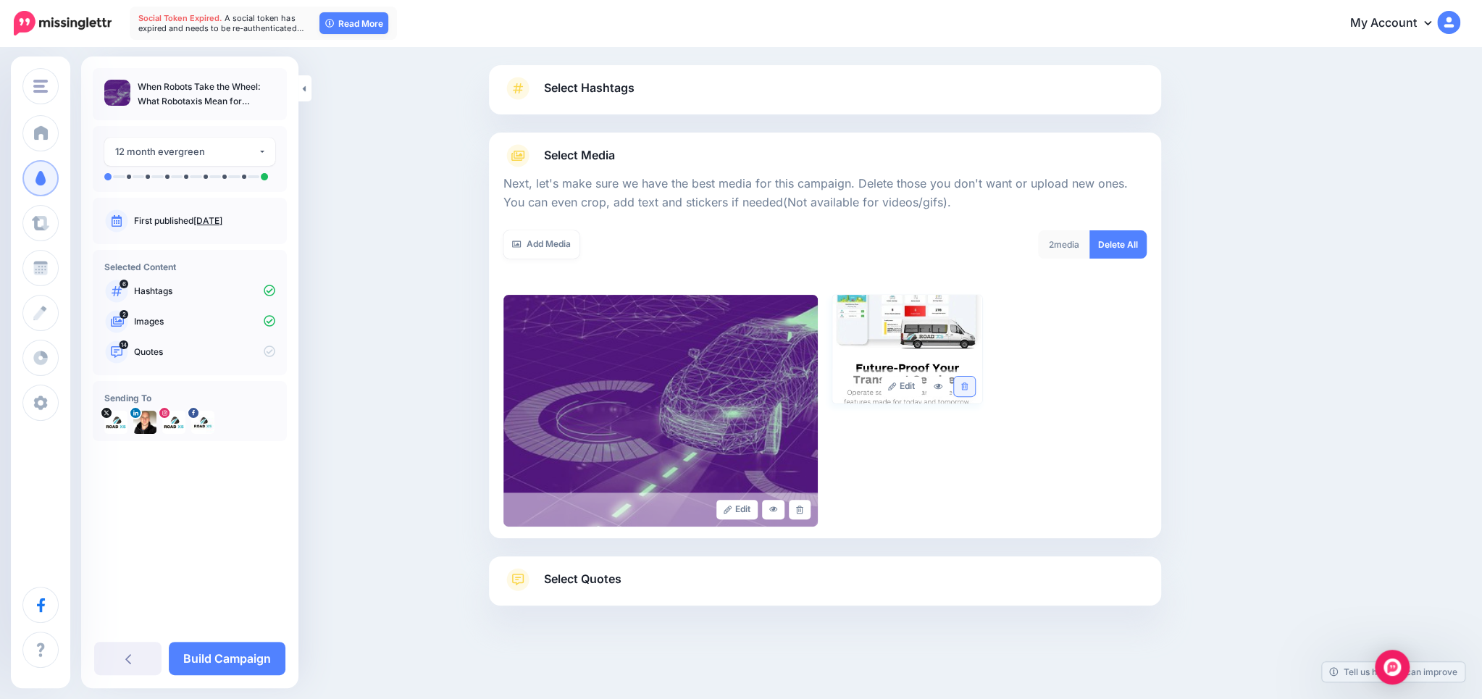
click at [966, 387] on icon at bounding box center [964, 386] width 7 height 8
click at [645, 580] on link "Select Quotes" at bounding box center [824, 587] width 643 height 38
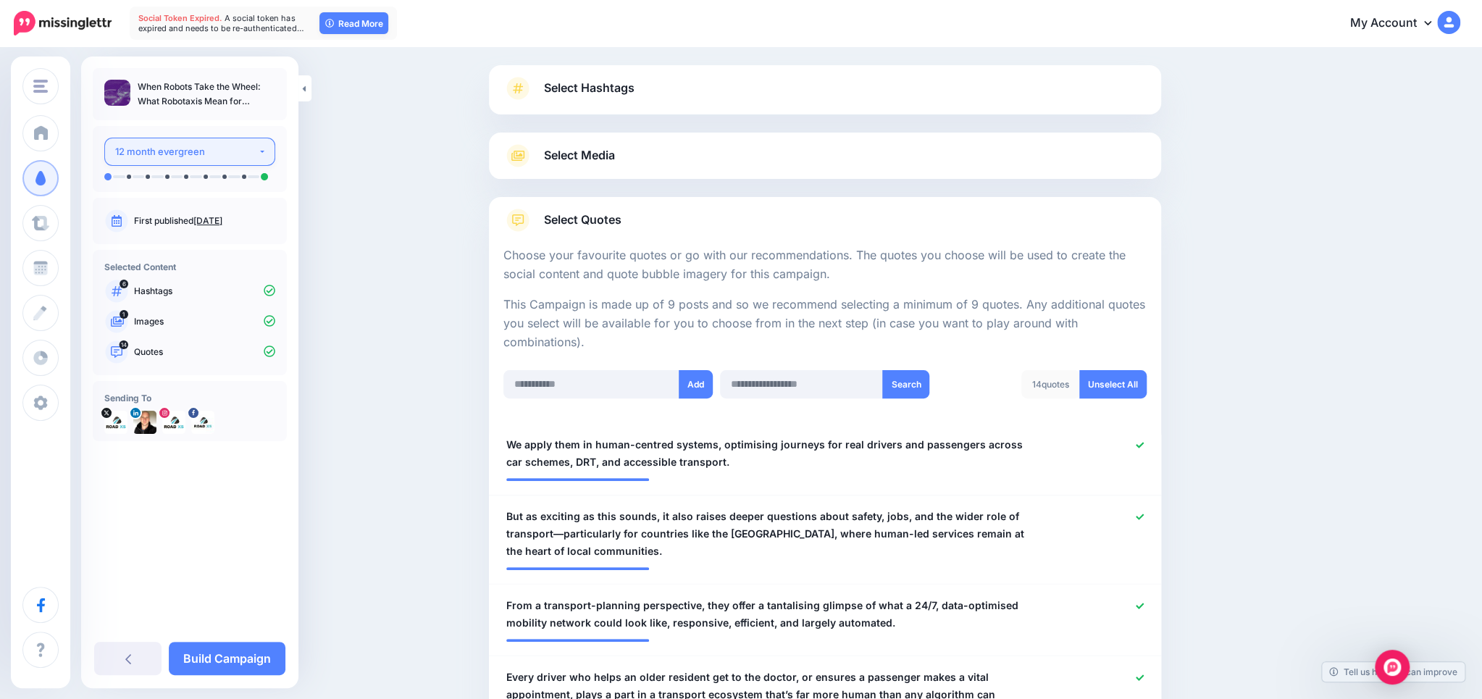
click at [142, 158] on div "12 month evergreen" at bounding box center [186, 151] width 143 height 17
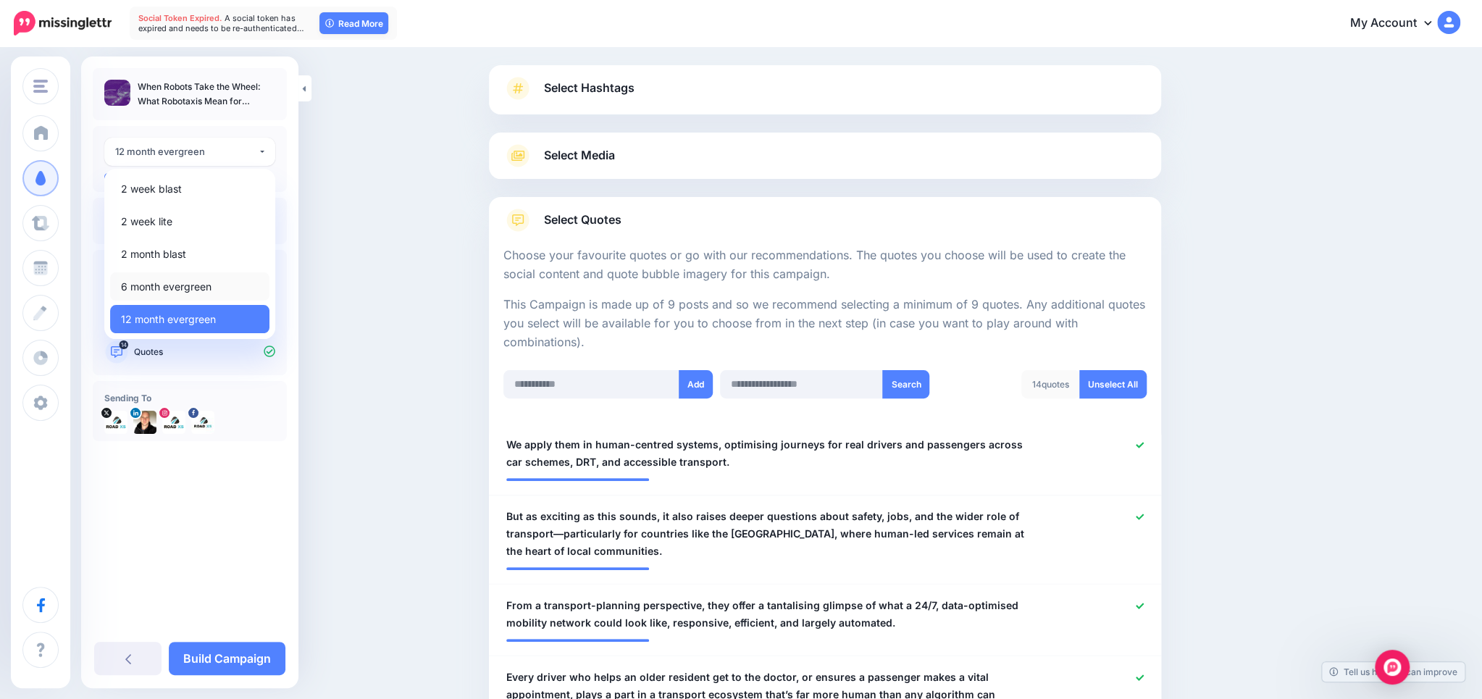
click at [155, 276] on link "6 month evergreen" at bounding box center [189, 286] width 159 height 28
select select "******"
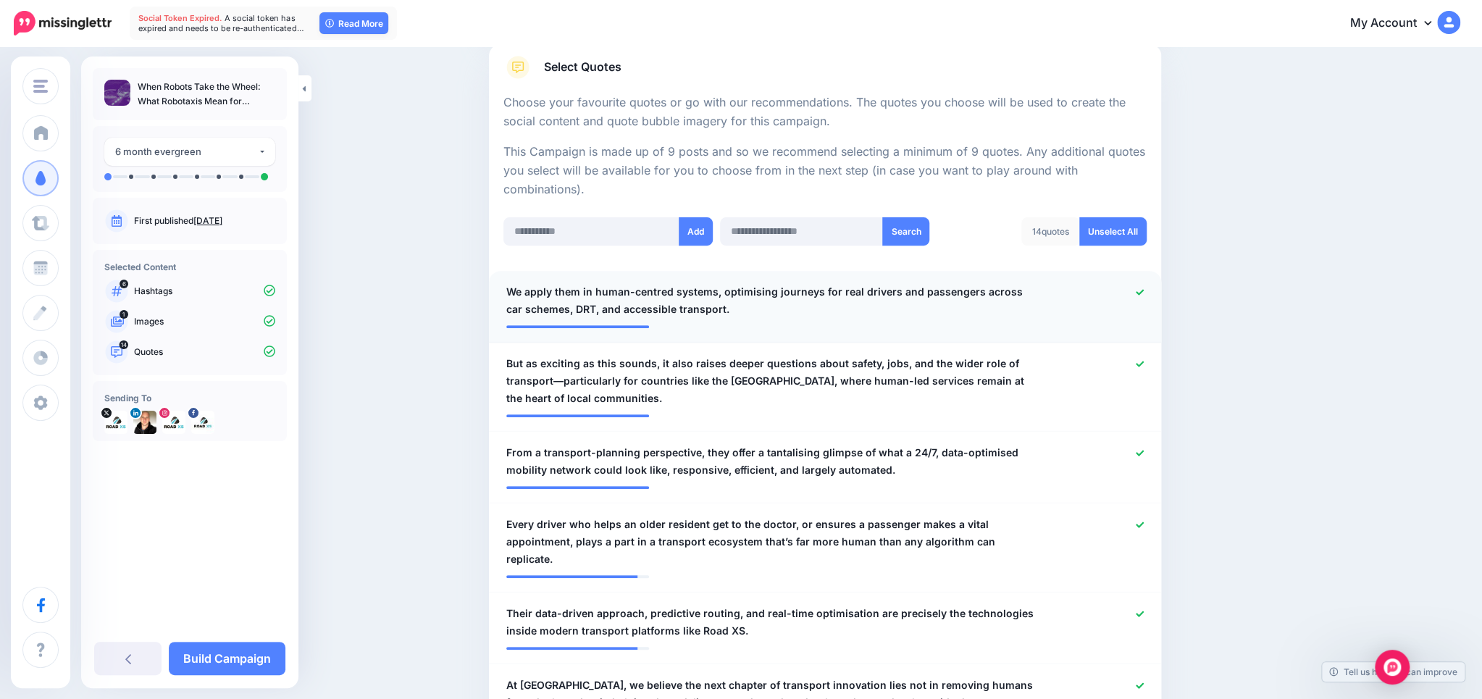
scroll to position [374, 0]
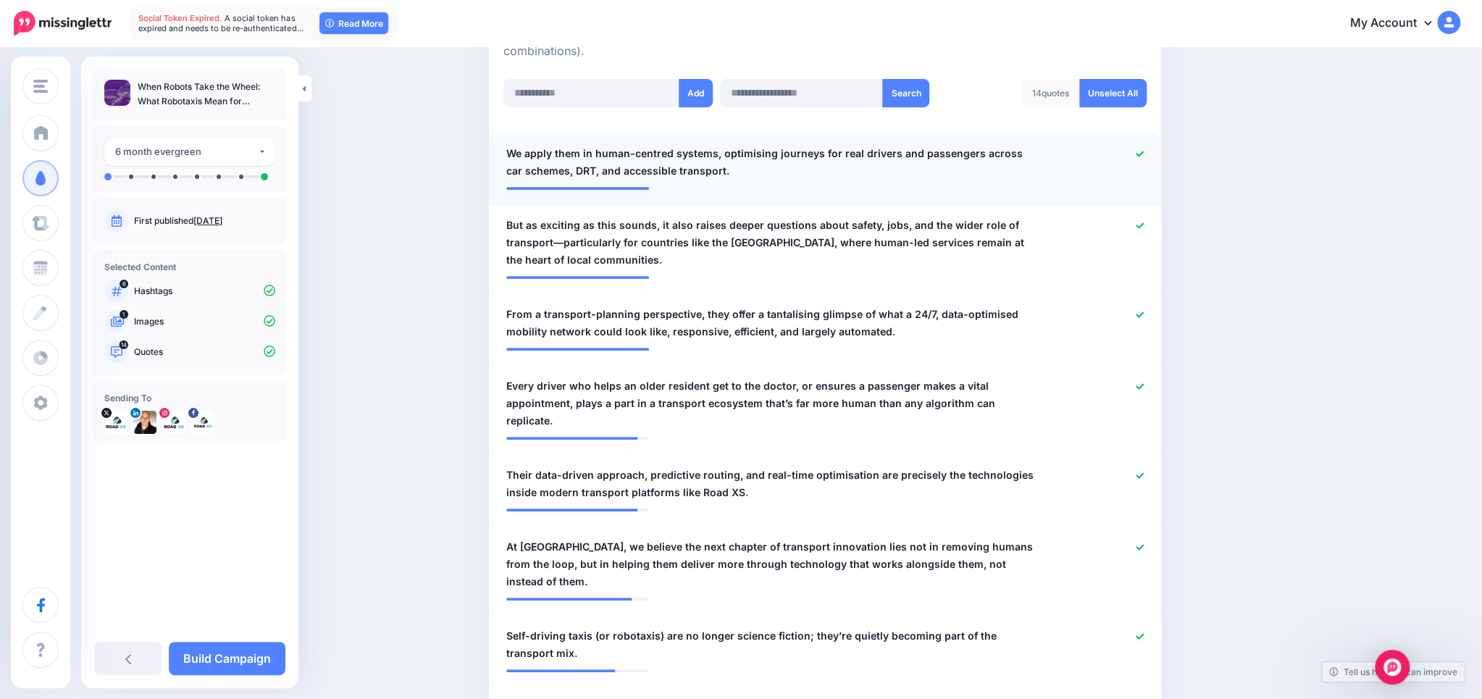
click at [1134, 151] on div at bounding box center [1099, 162] width 110 height 35
click at [1142, 154] on icon at bounding box center [1139, 154] width 8 height 8
click at [1140, 223] on icon at bounding box center [1139, 226] width 8 height 8
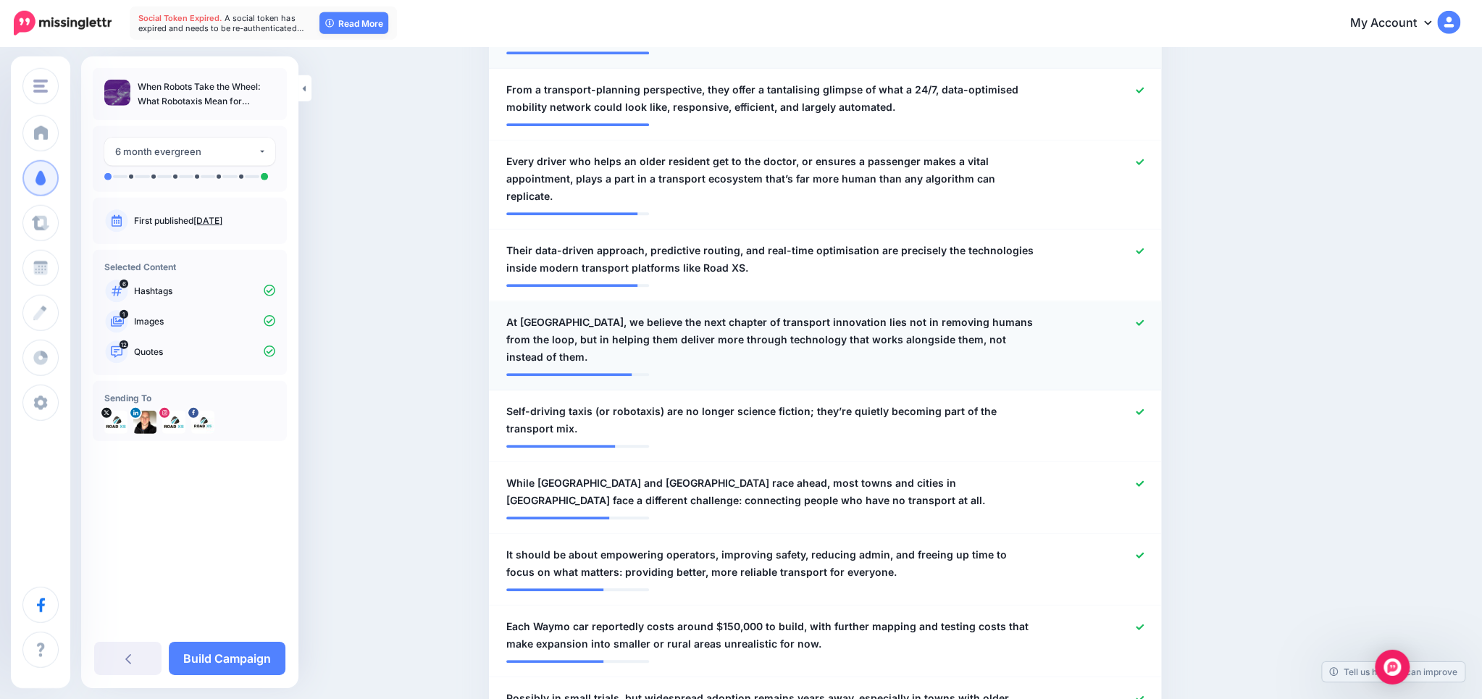
scroll to position [602, 0]
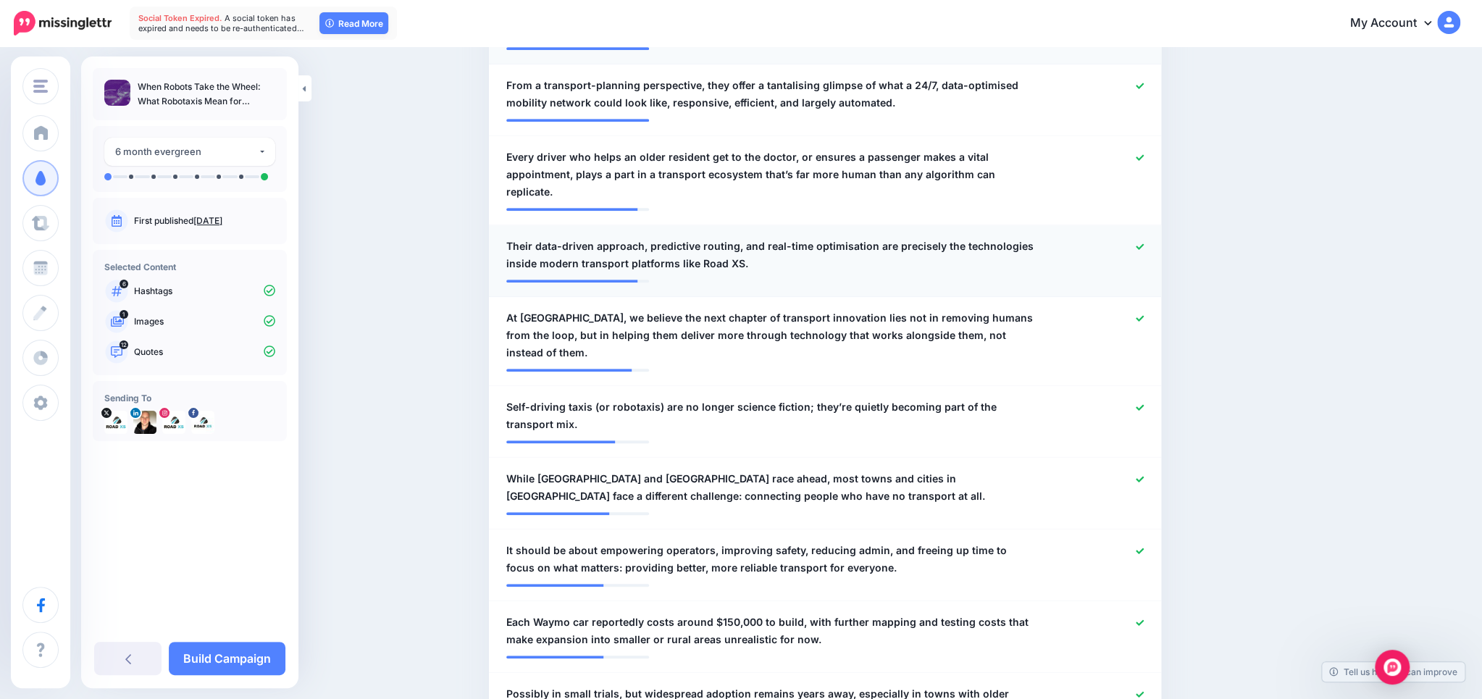
click at [1138, 243] on icon at bounding box center [1139, 247] width 8 height 8
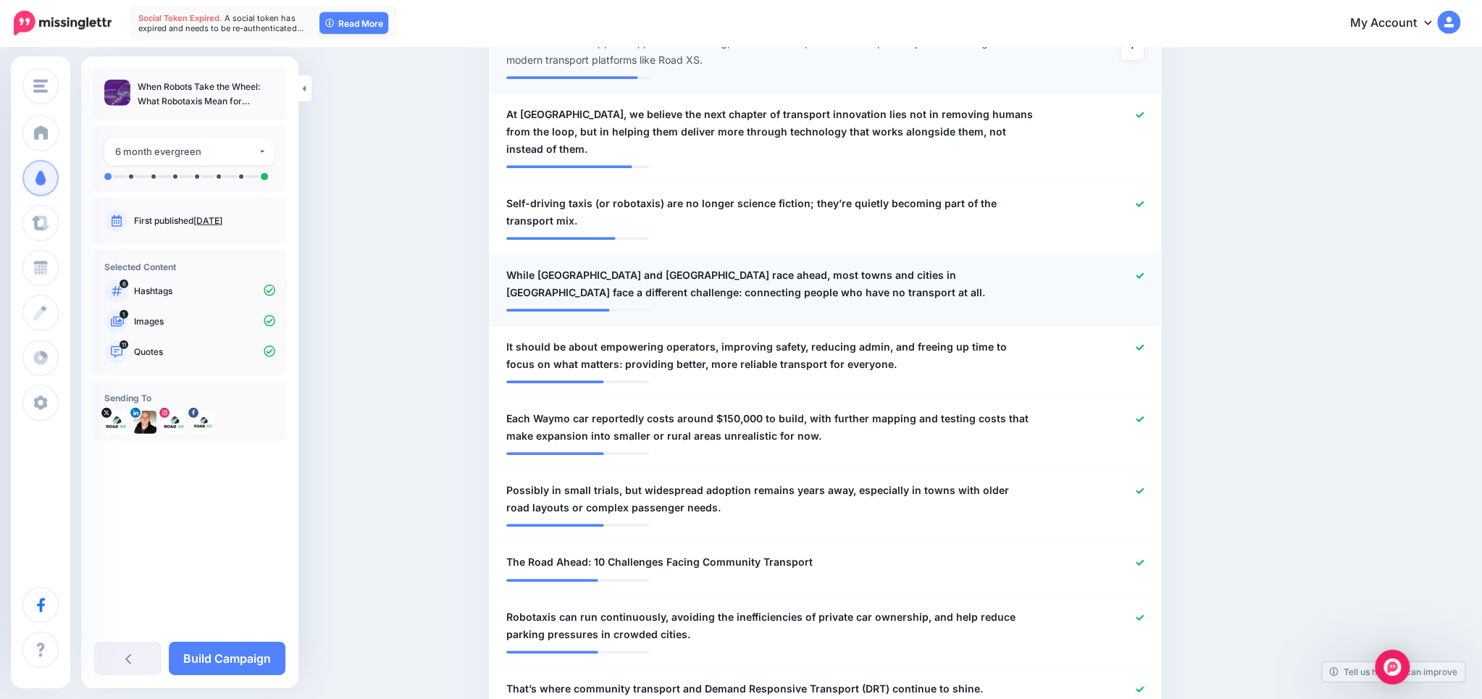
scroll to position [832, 0]
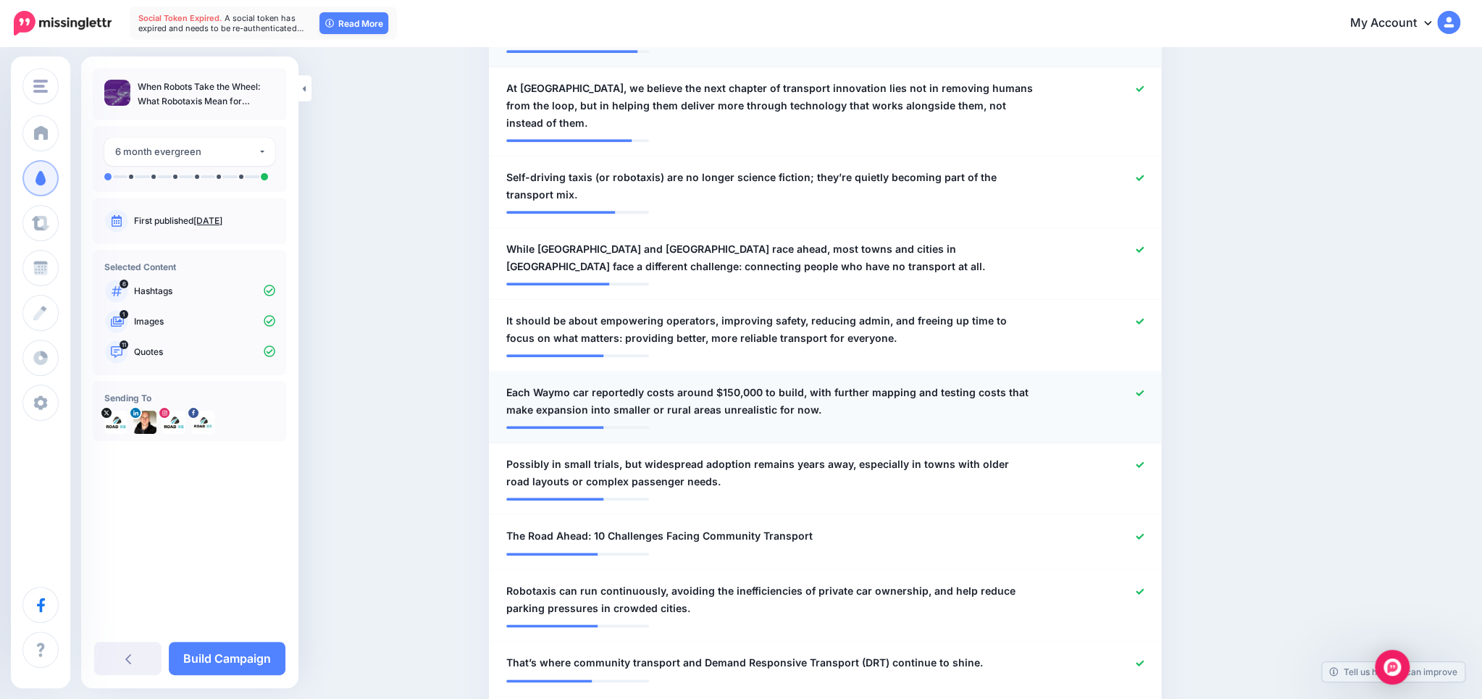
click at [1138, 389] on icon at bounding box center [1139, 393] width 8 height 8
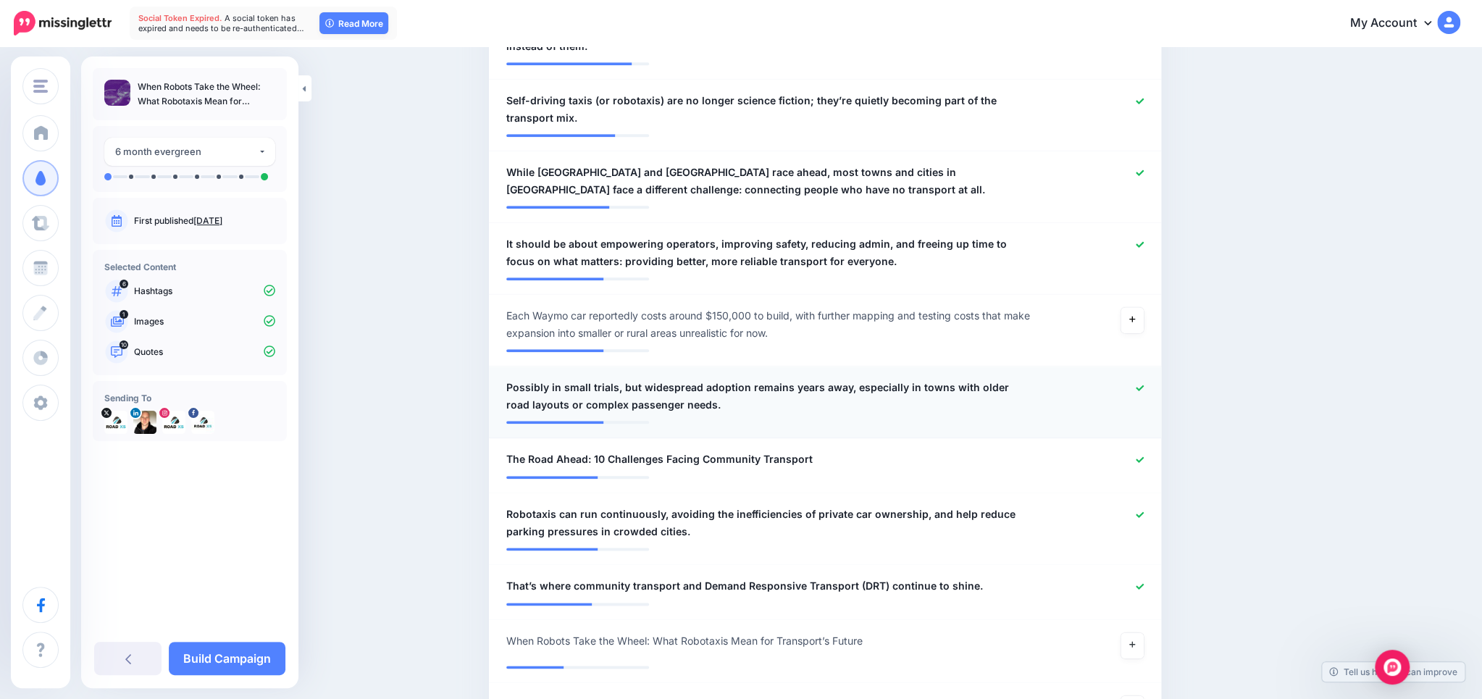
click at [1137, 384] on icon at bounding box center [1139, 388] width 8 height 8
click at [1138, 455] on icon at bounding box center [1139, 459] width 8 height 8
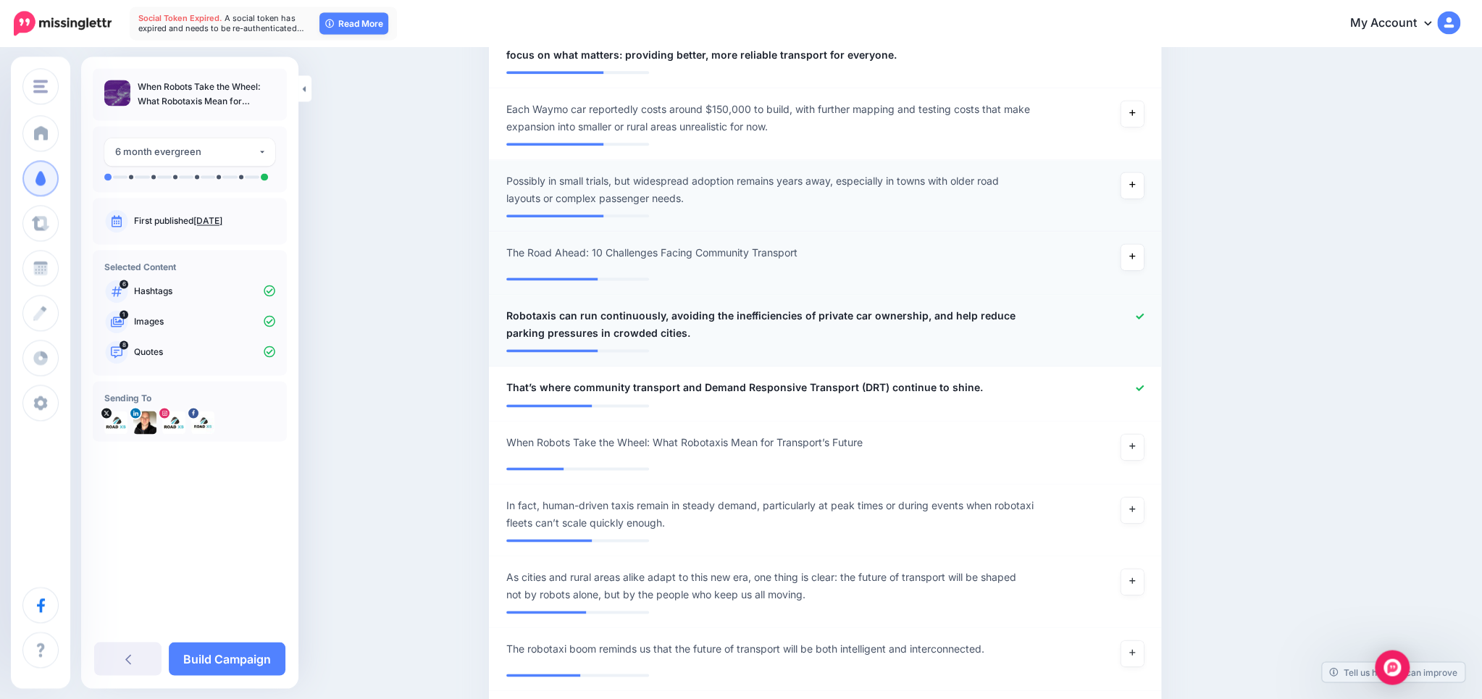
scroll to position [1138, 0]
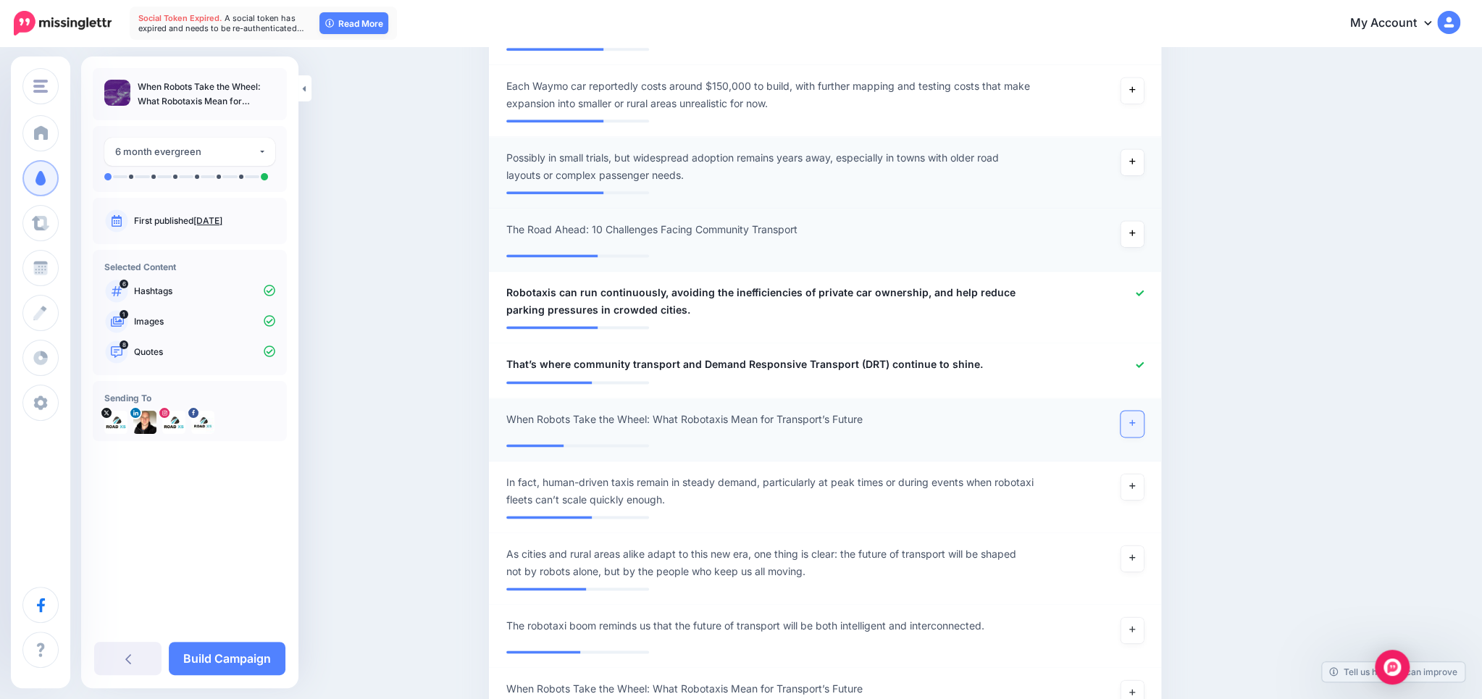
click at [1132, 419] on icon at bounding box center [1132, 423] width 6 height 8
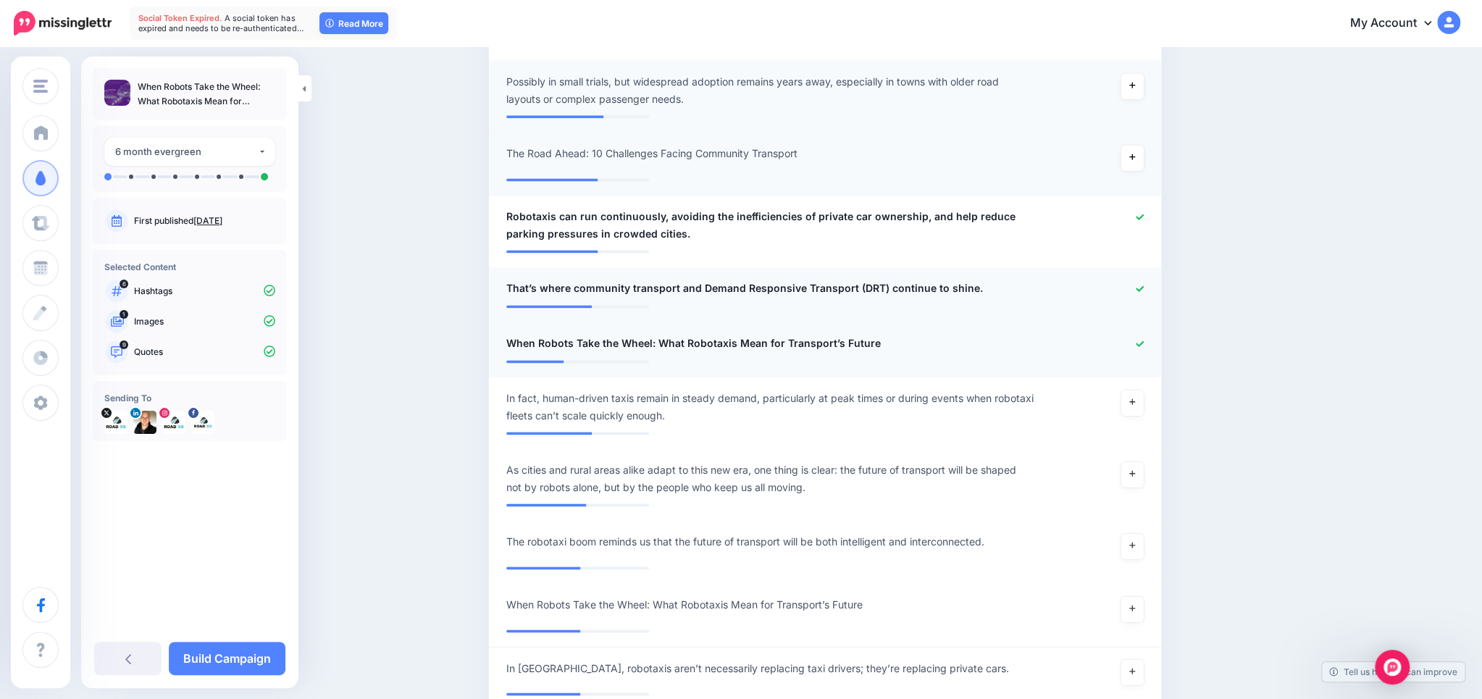
scroll to position [1291, 0]
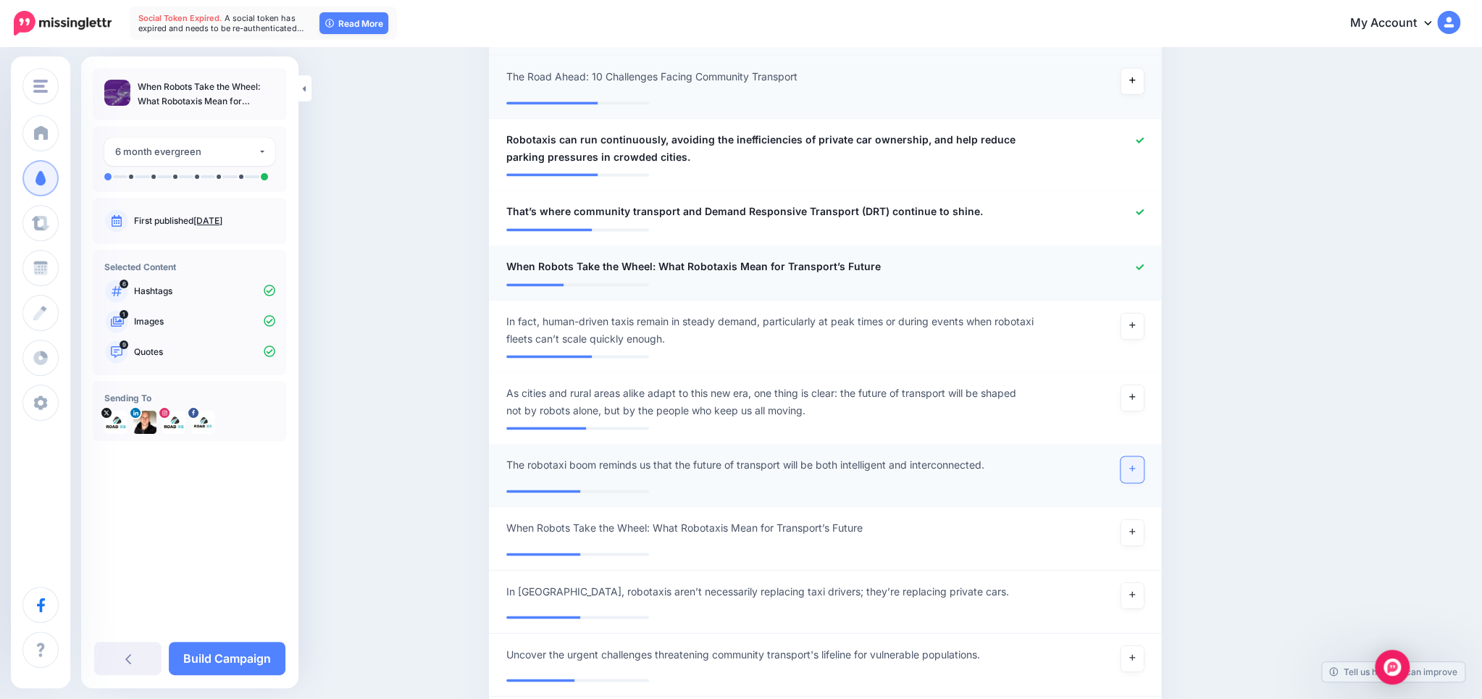
click at [1132, 464] on icon at bounding box center [1132, 468] width 6 height 8
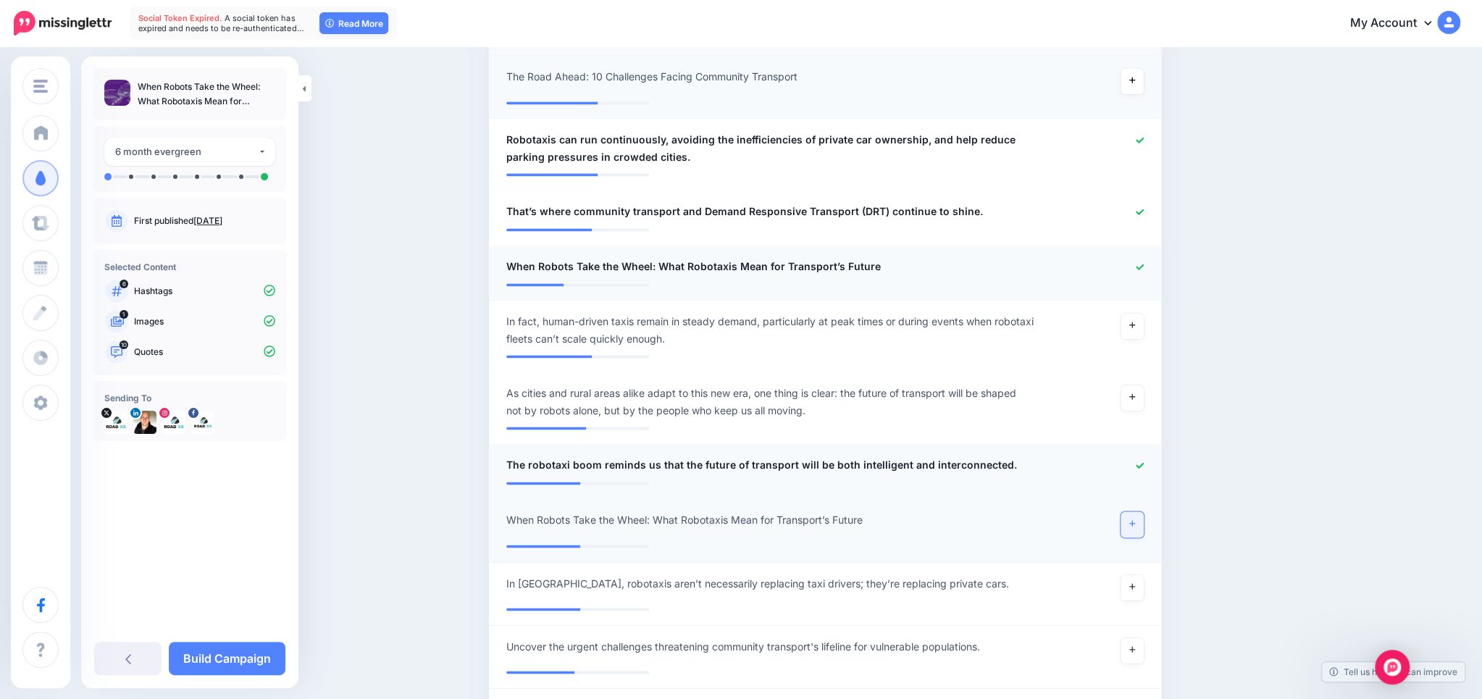
click at [1128, 511] on link at bounding box center [1131, 524] width 23 height 26
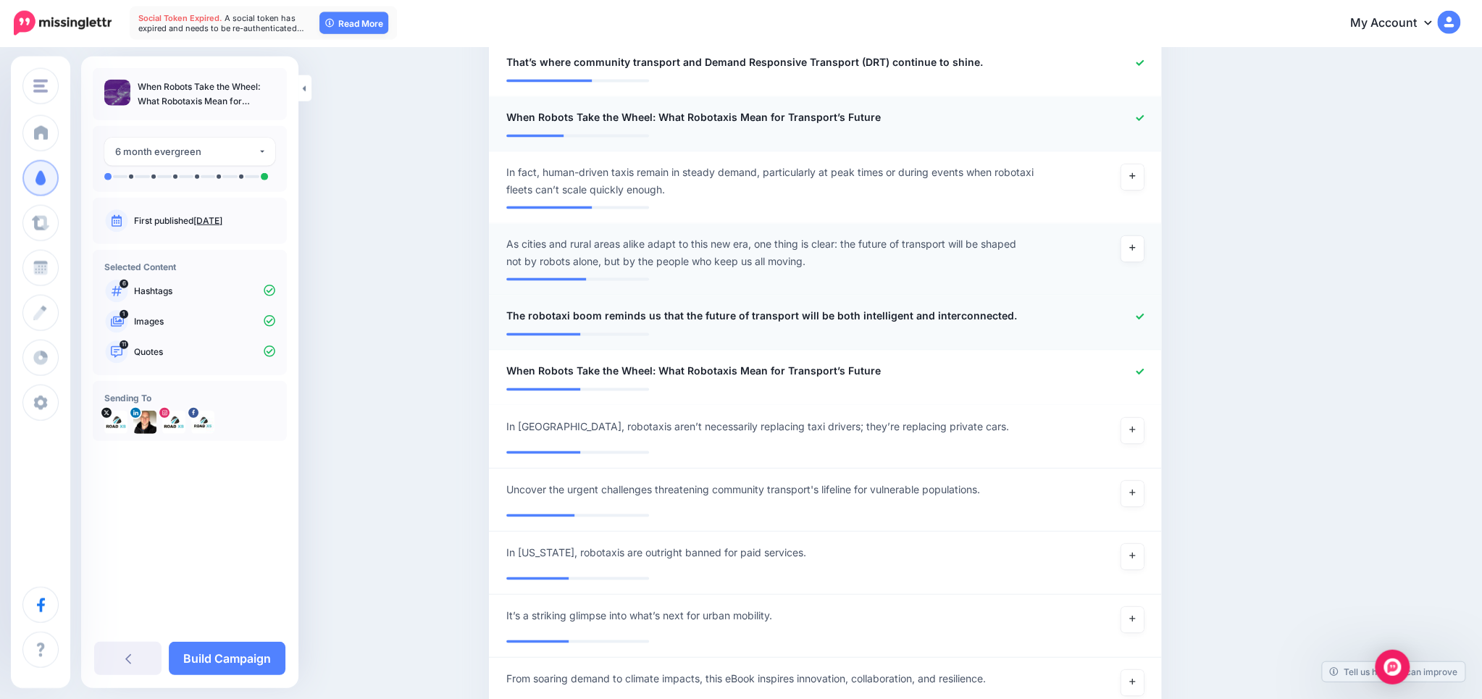
scroll to position [1444, 0]
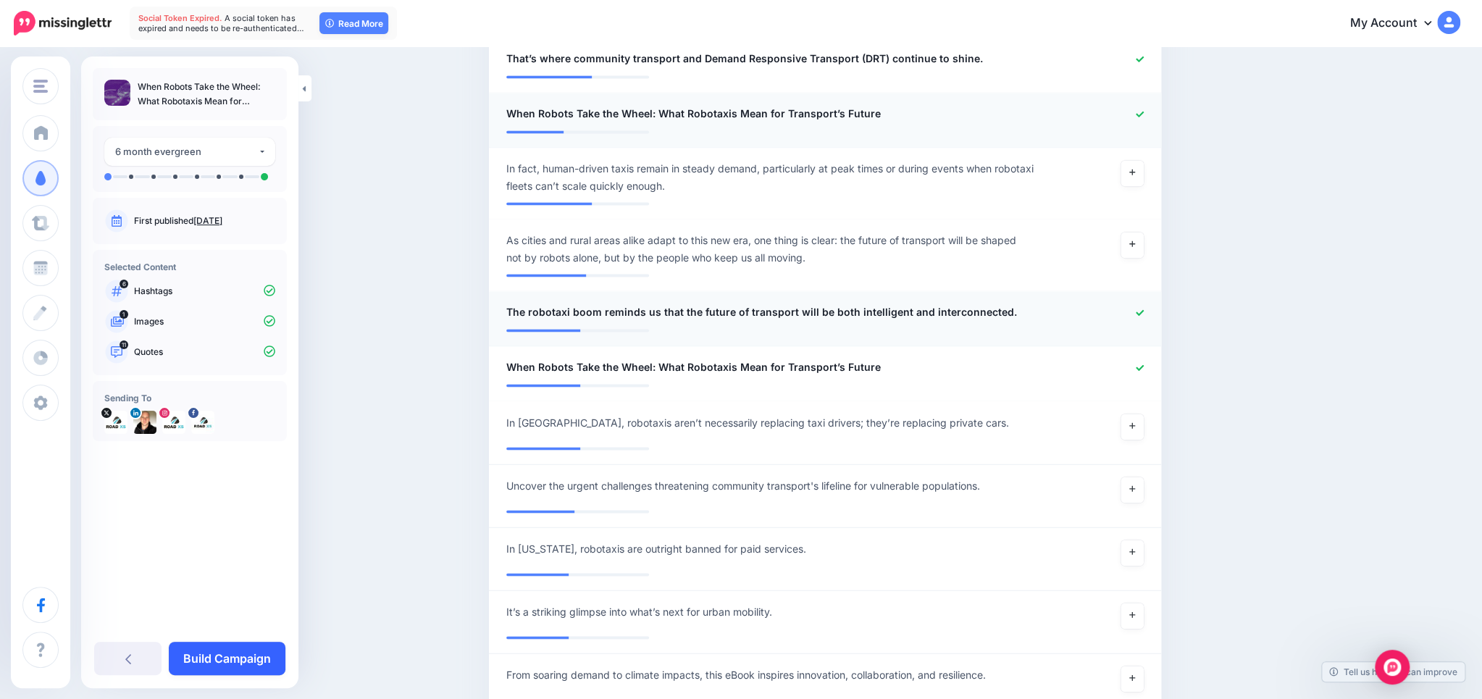
click at [253, 653] on link "Build Campaign" at bounding box center [227, 658] width 117 height 33
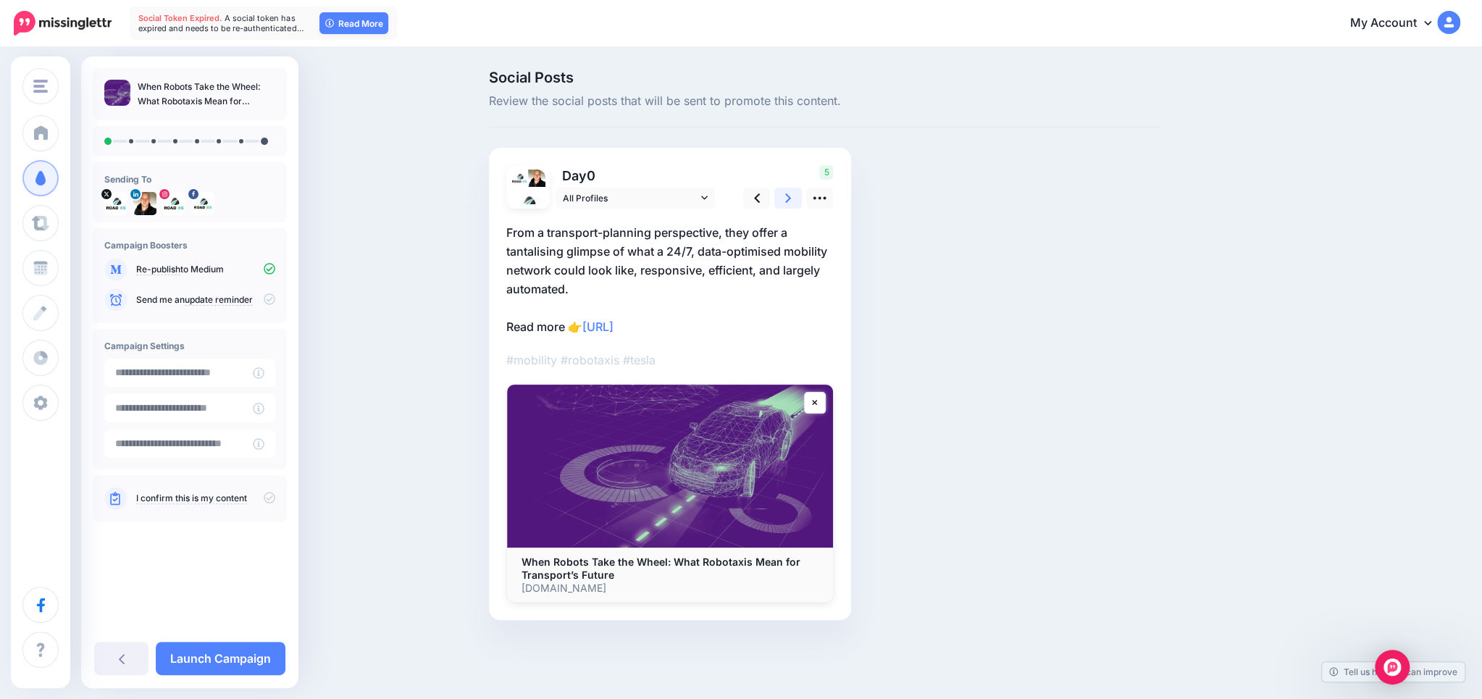
click at [786, 198] on icon at bounding box center [788, 197] width 6 height 15
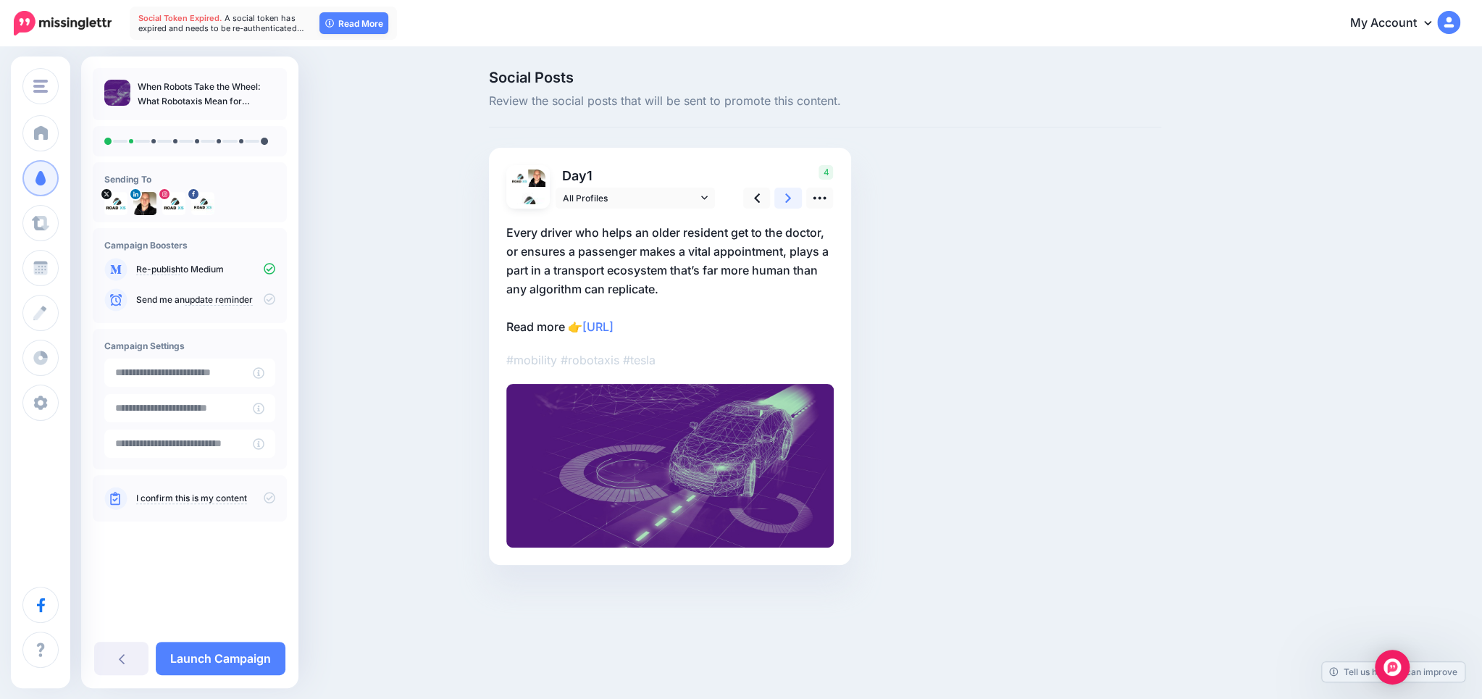
click at [786, 198] on icon at bounding box center [788, 197] width 6 height 15
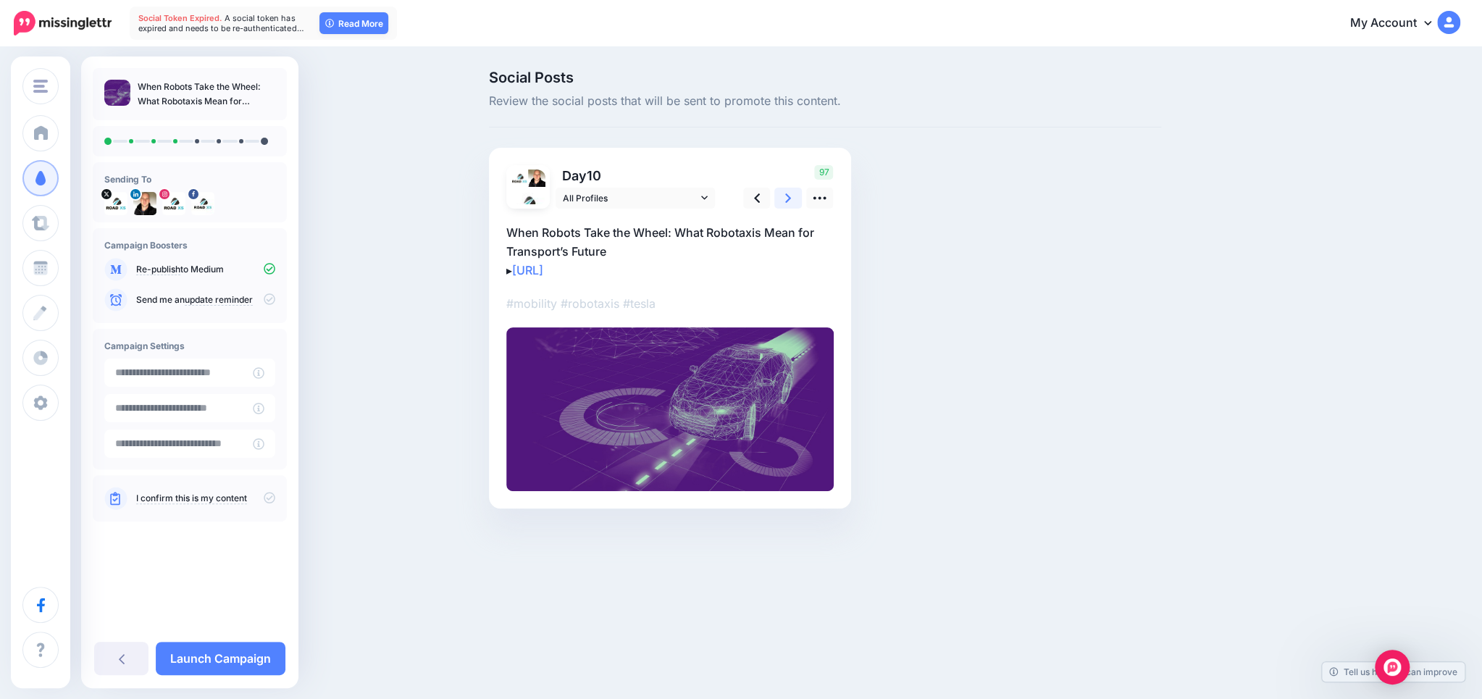
click at [786, 198] on icon at bounding box center [788, 197] width 6 height 15
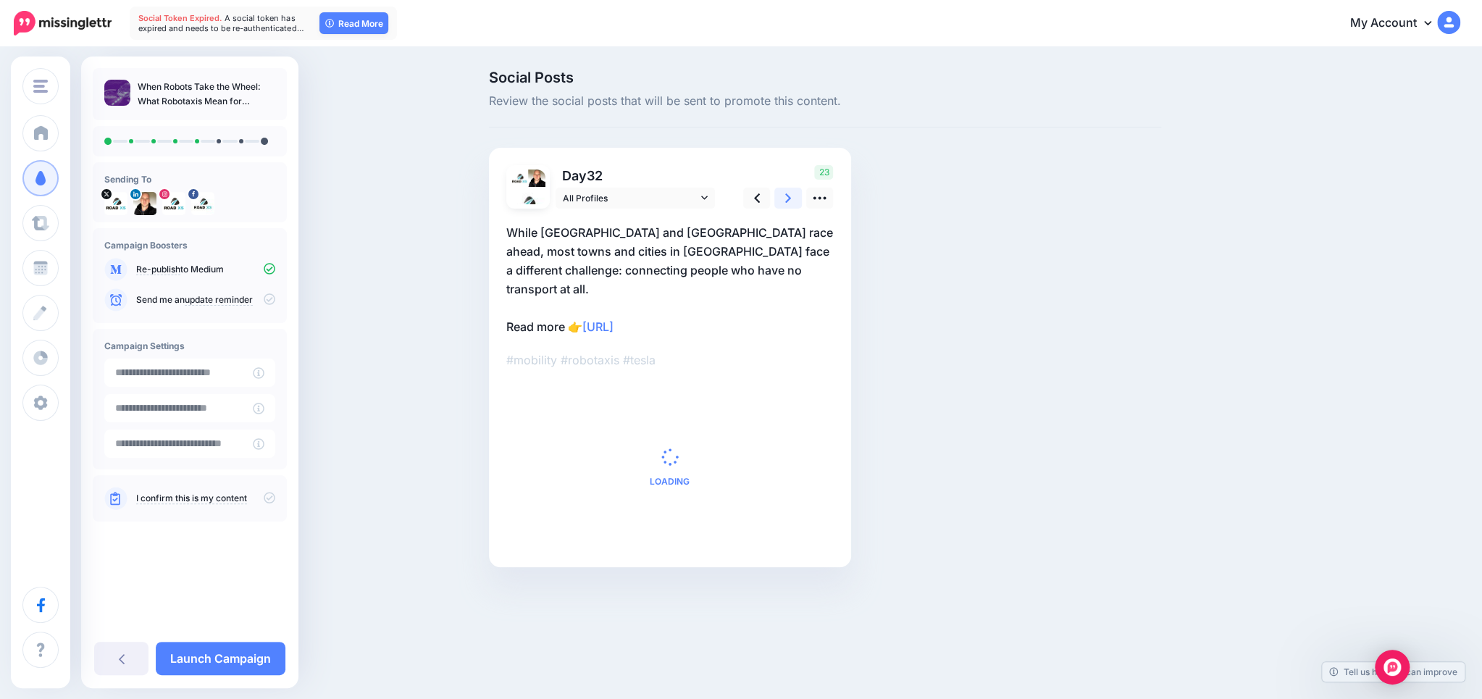
click at [786, 198] on icon at bounding box center [788, 197] width 6 height 15
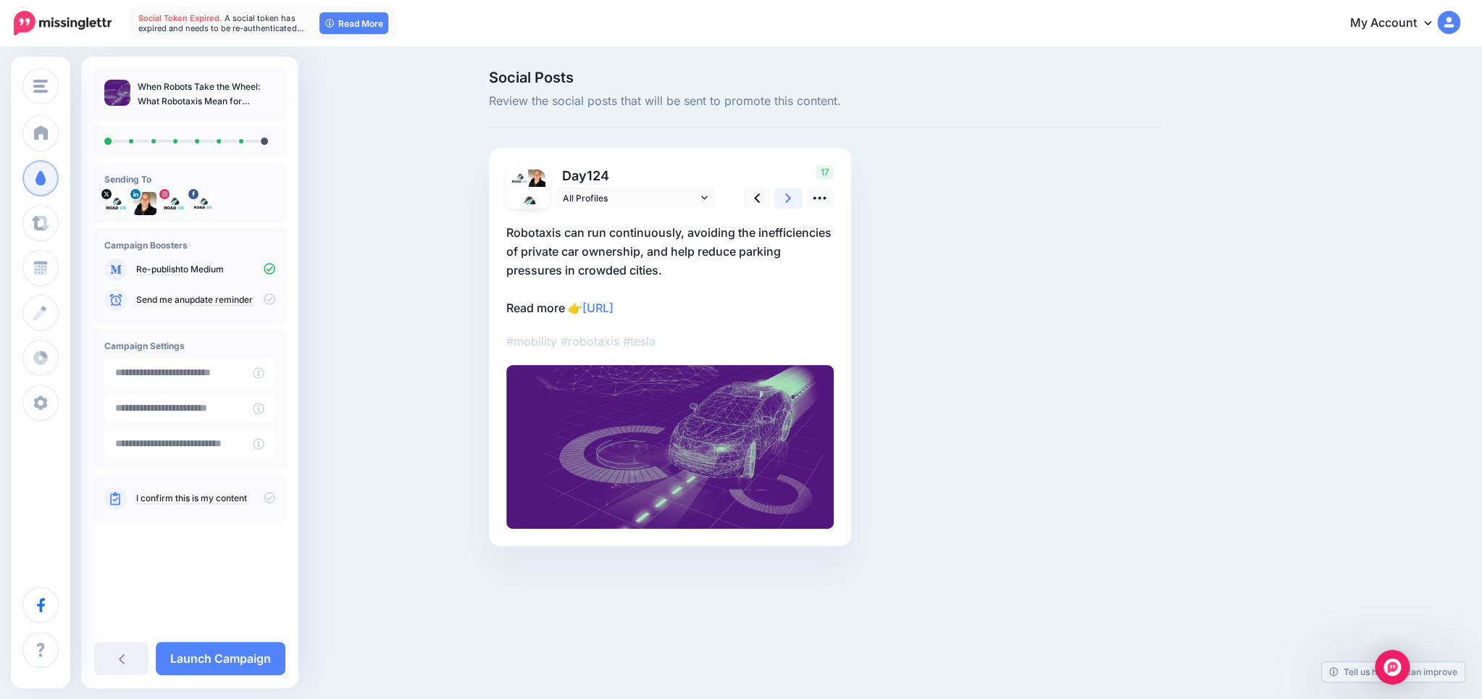
click at [786, 198] on icon at bounding box center [788, 197] width 6 height 15
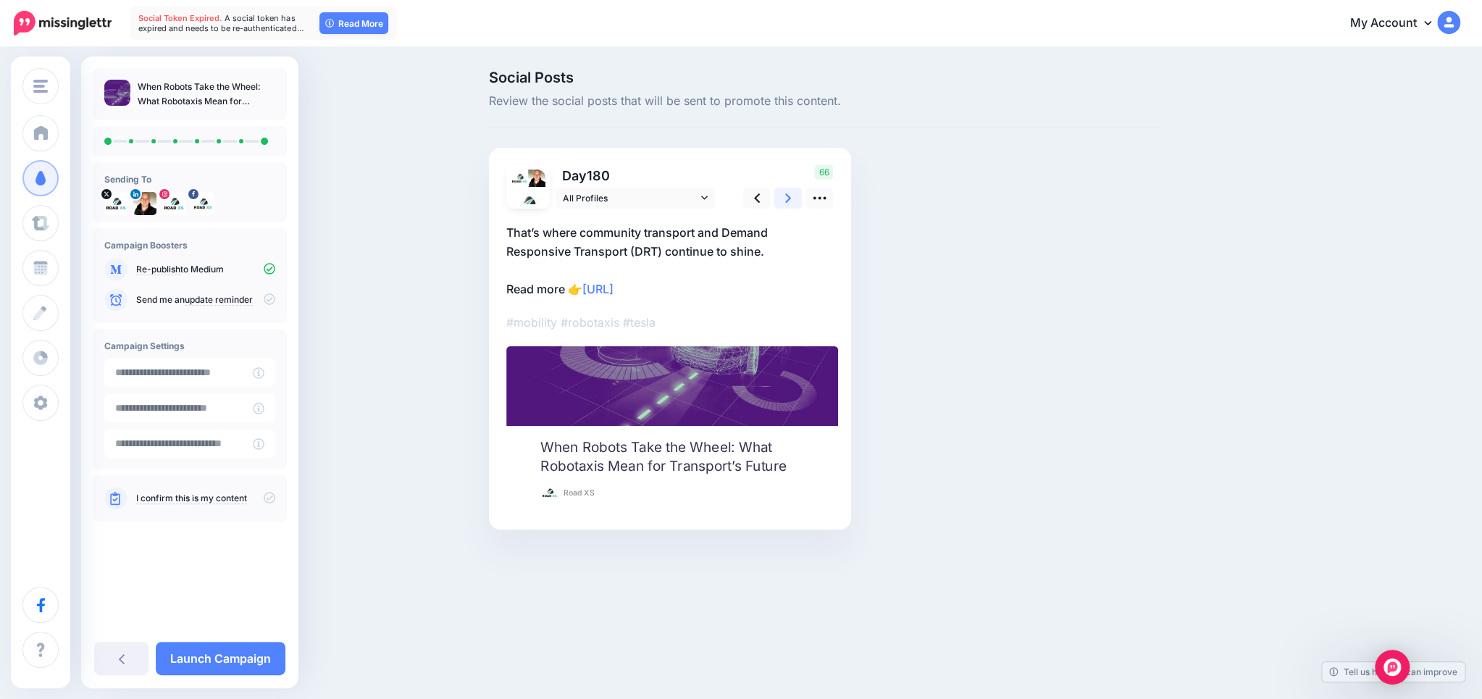
click at [786, 198] on icon at bounding box center [788, 197] width 6 height 15
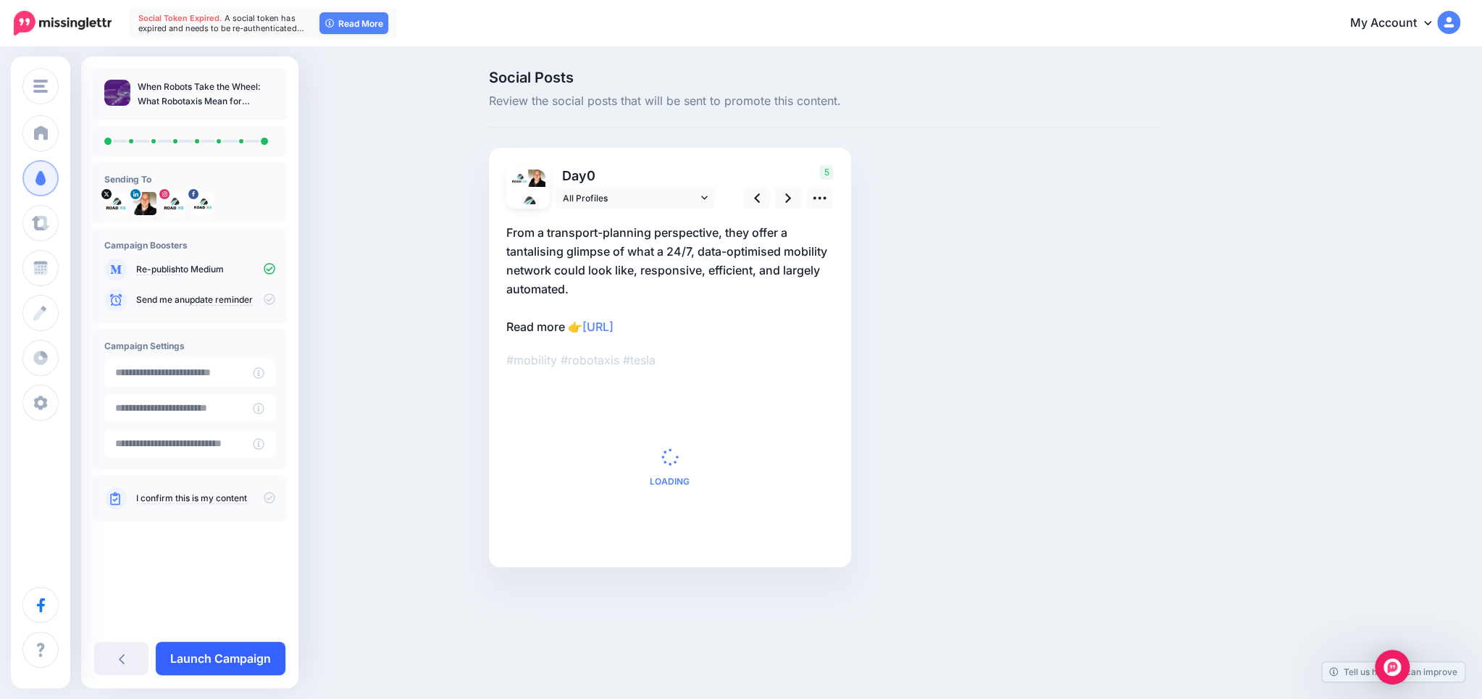
click at [225, 657] on link "Launch Campaign" at bounding box center [221, 658] width 130 height 33
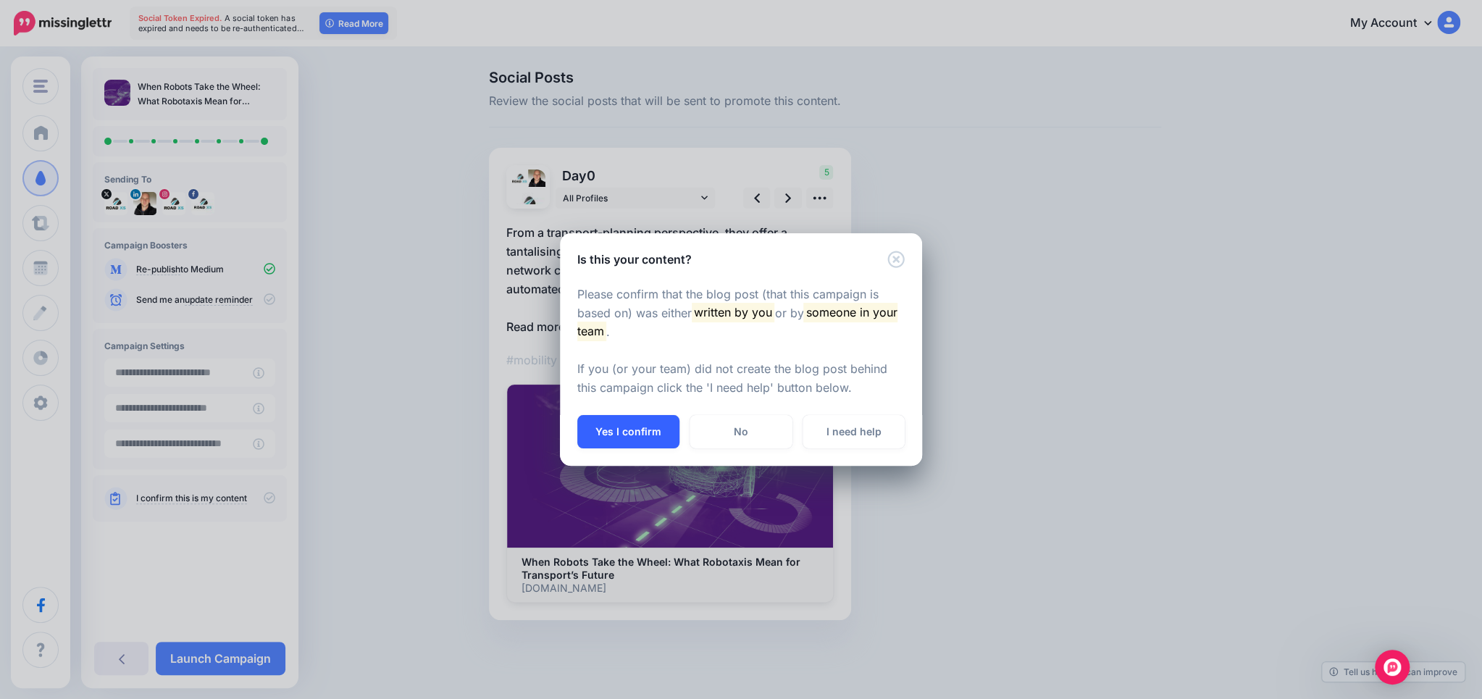
click at [660, 437] on button "Yes I confirm" at bounding box center [628, 431] width 102 height 33
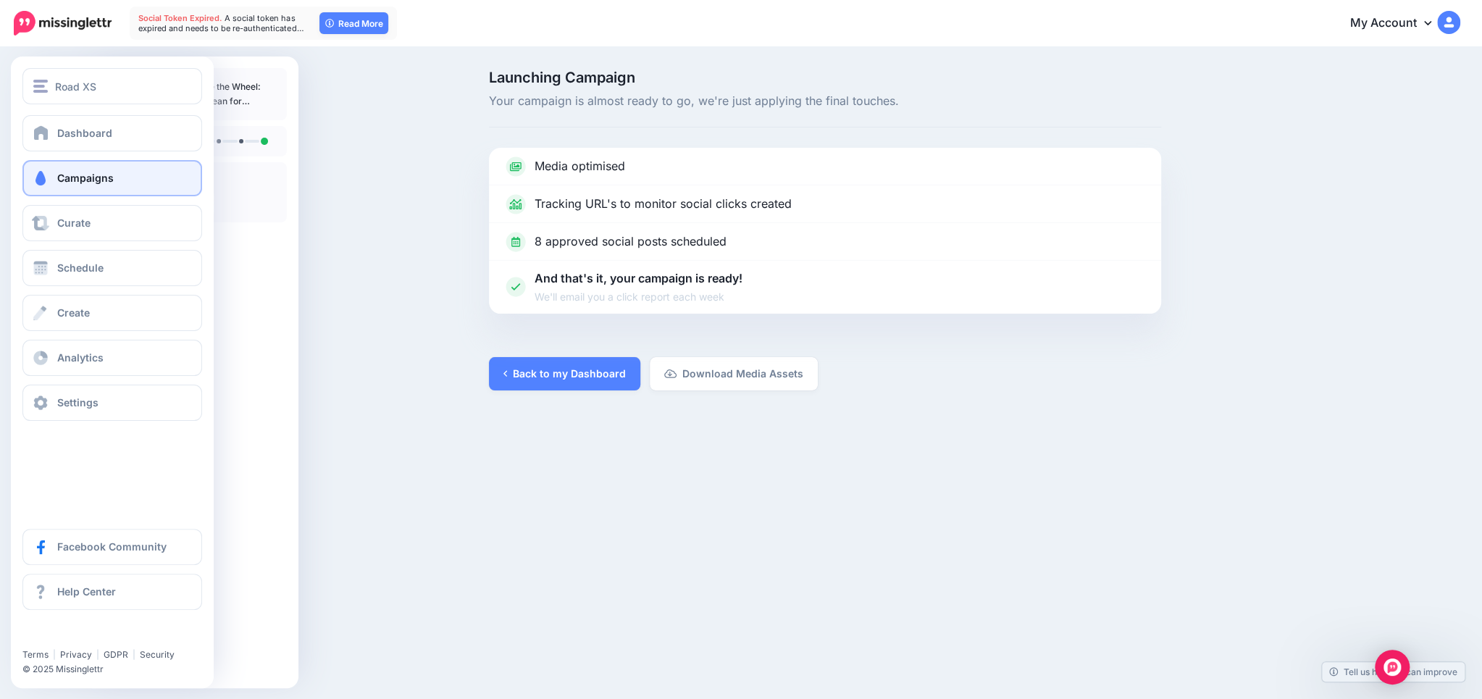
click at [100, 172] on span "Campaigns" at bounding box center [85, 178] width 56 height 12
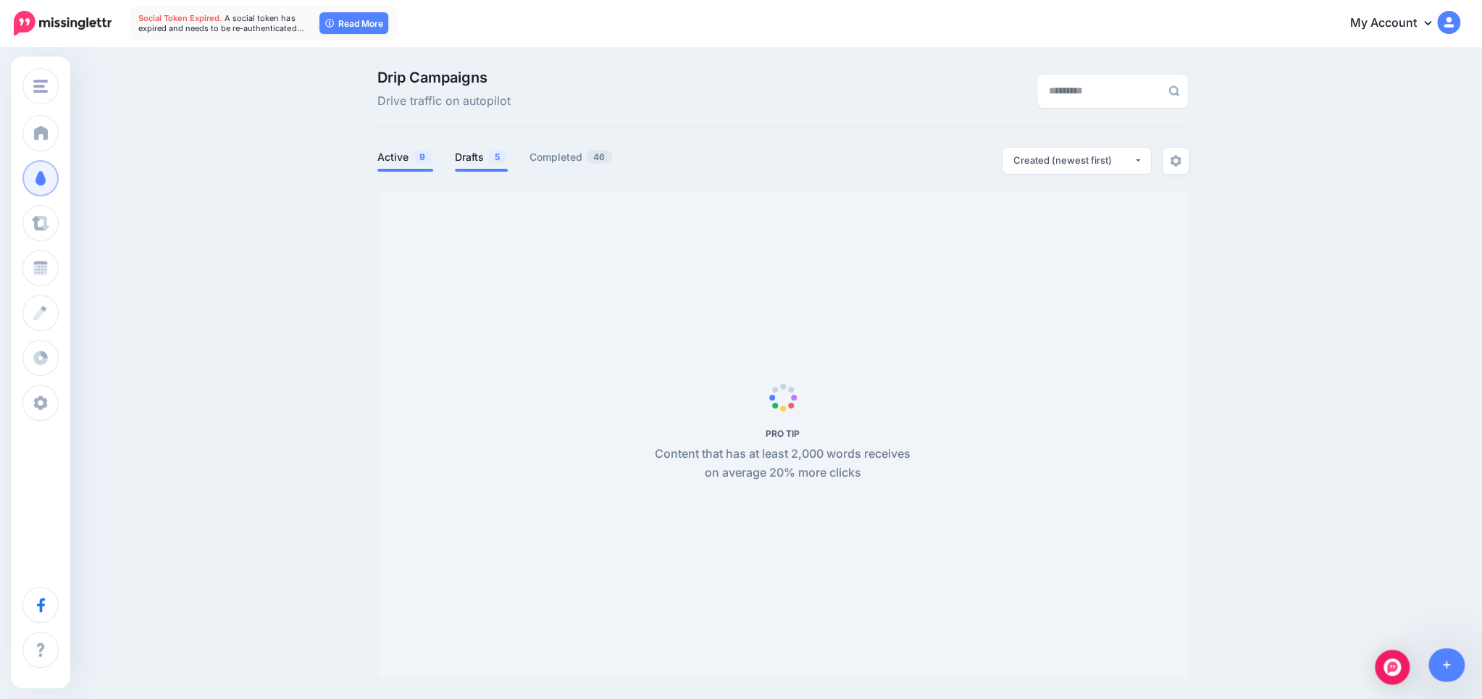
click at [474, 161] on link "Drafts 5" at bounding box center [481, 156] width 53 height 17
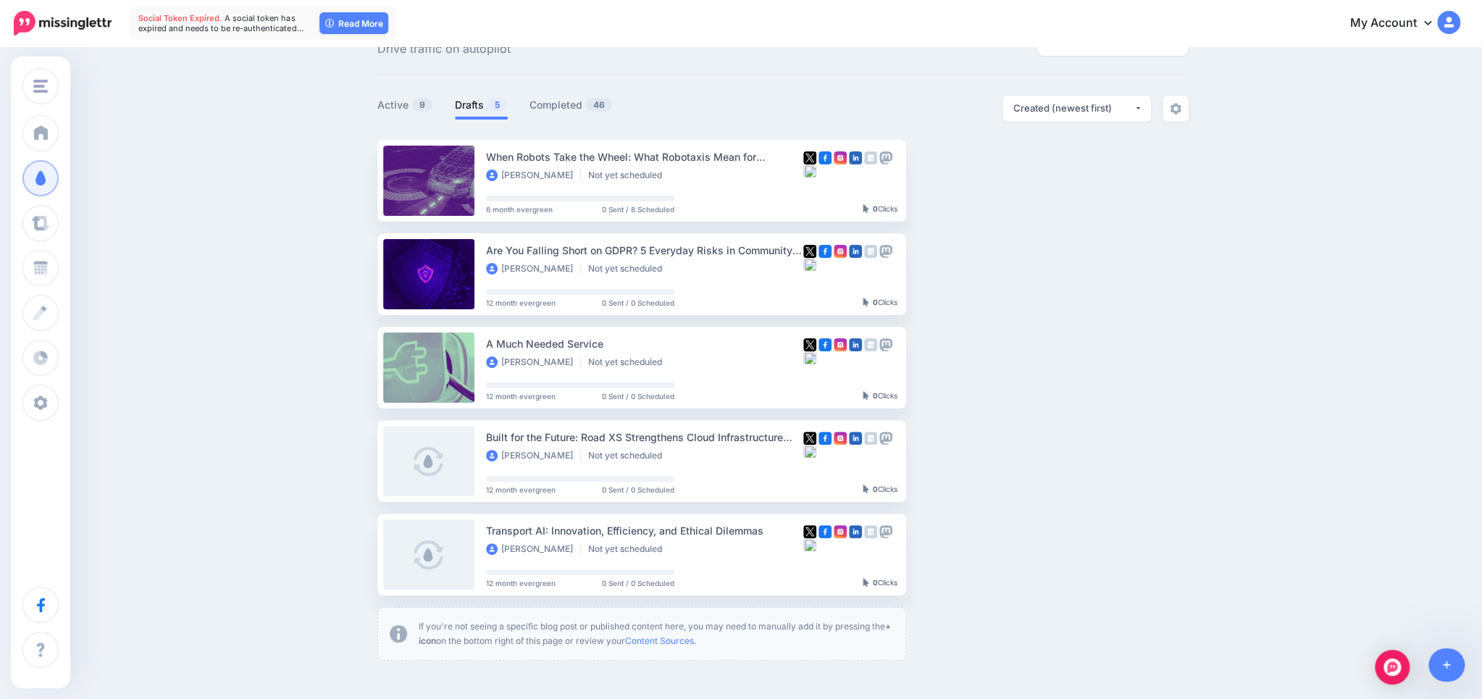
scroll to position [76, 0]
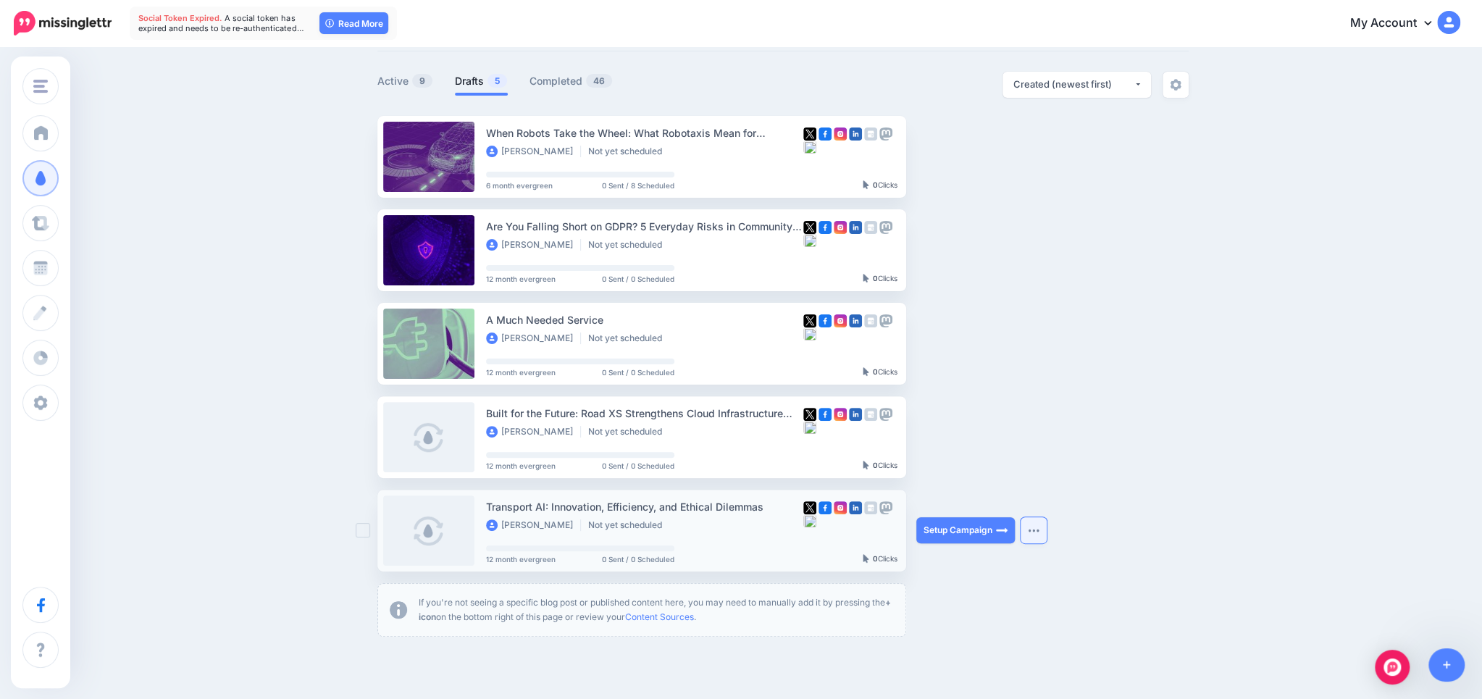
click at [1031, 529] on img "button" at bounding box center [1033, 530] width 12 height 4
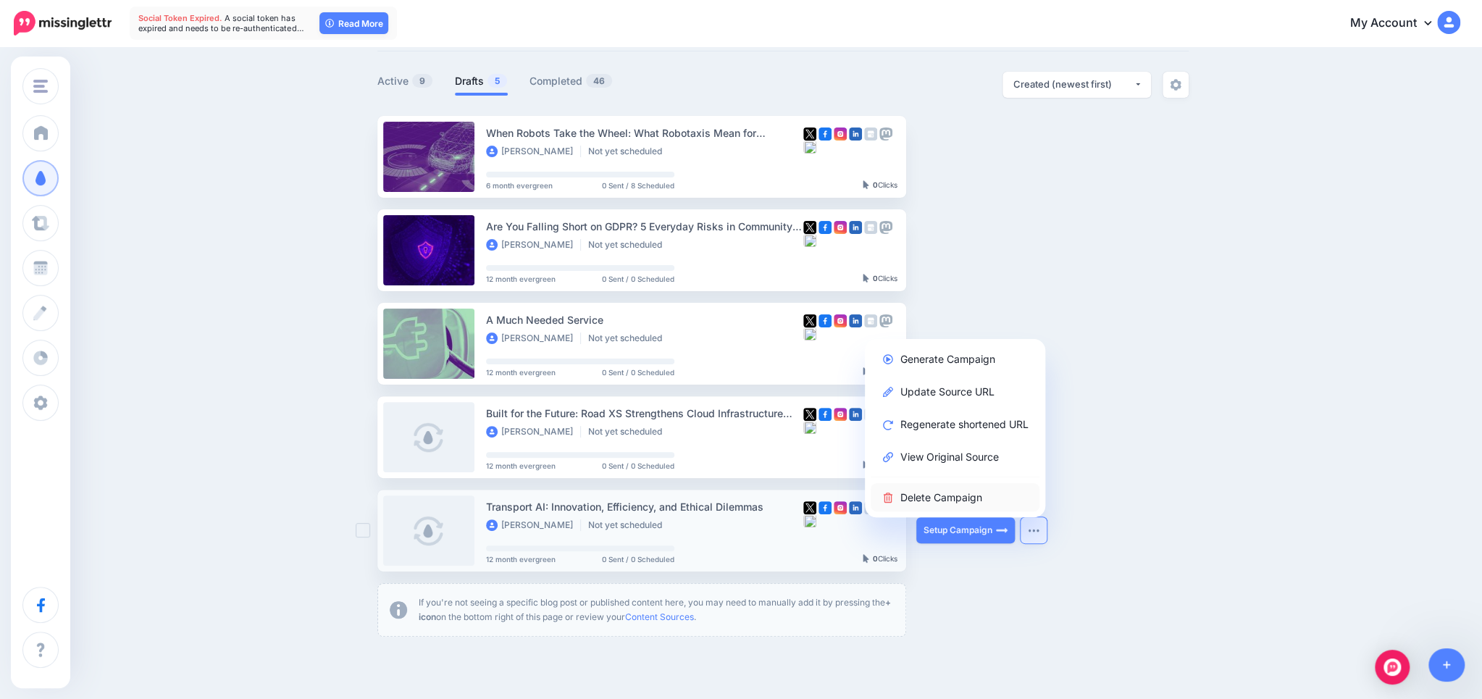
click at [965, 500] on link "Delete Campaign" at bounding box center [954, 497] width 169 height 28
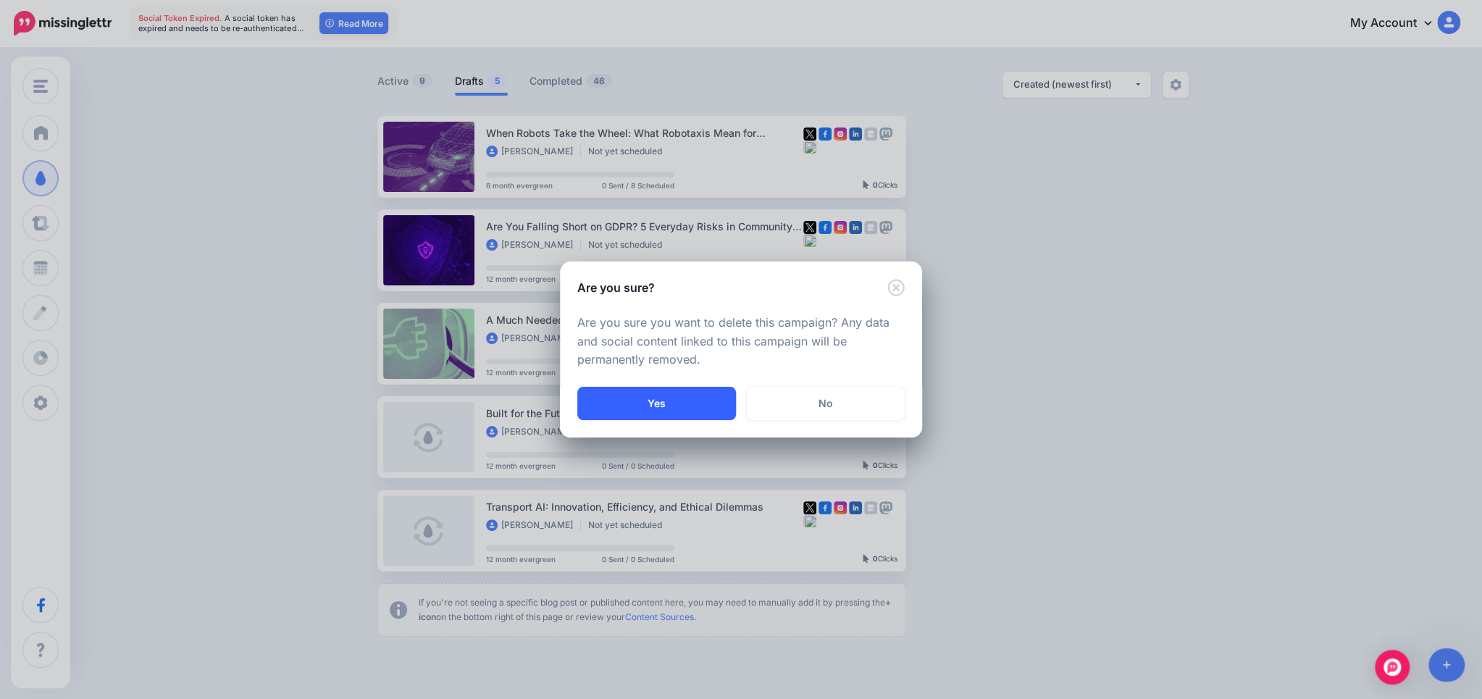
click at [697, 409] on button "Yes" at bounding box center [656, 403] width 159 height 33
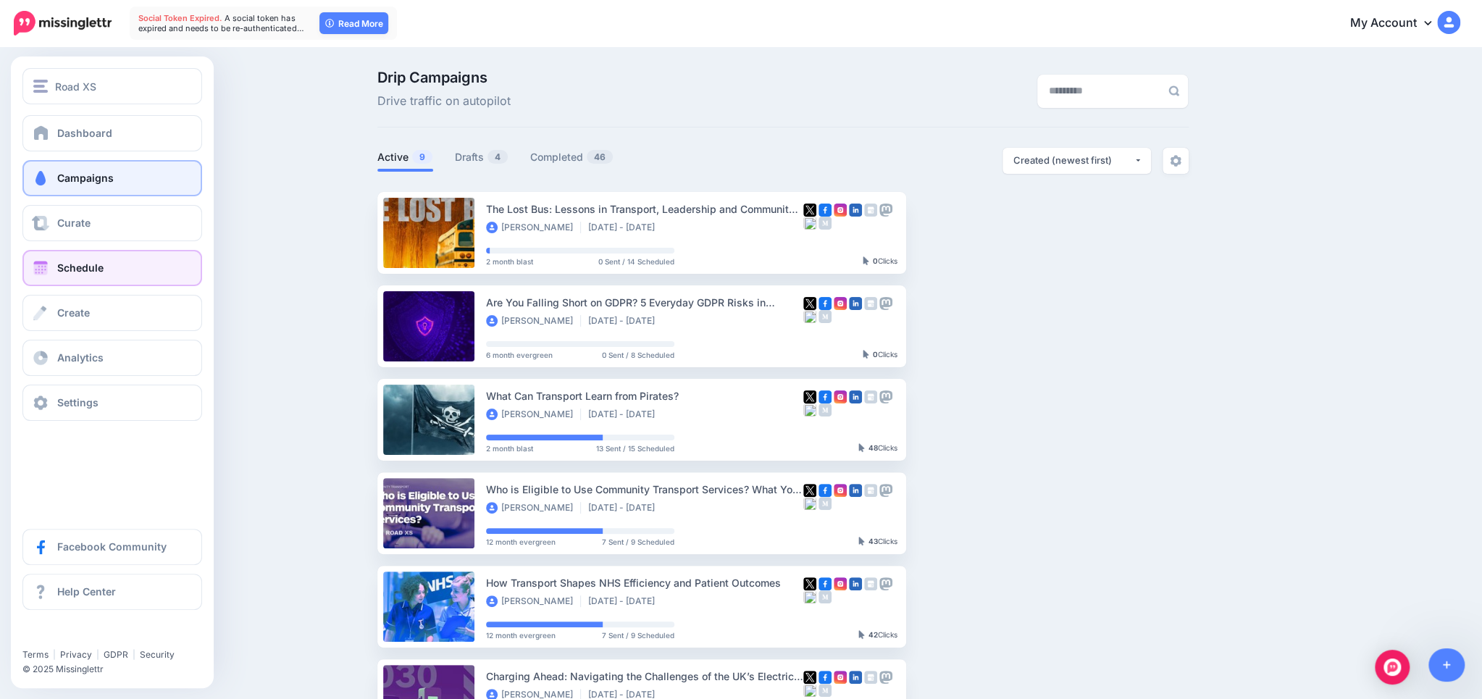
click at [112, 270] on link "Schedule" at bounding box center [112, 268] width 180 height 36
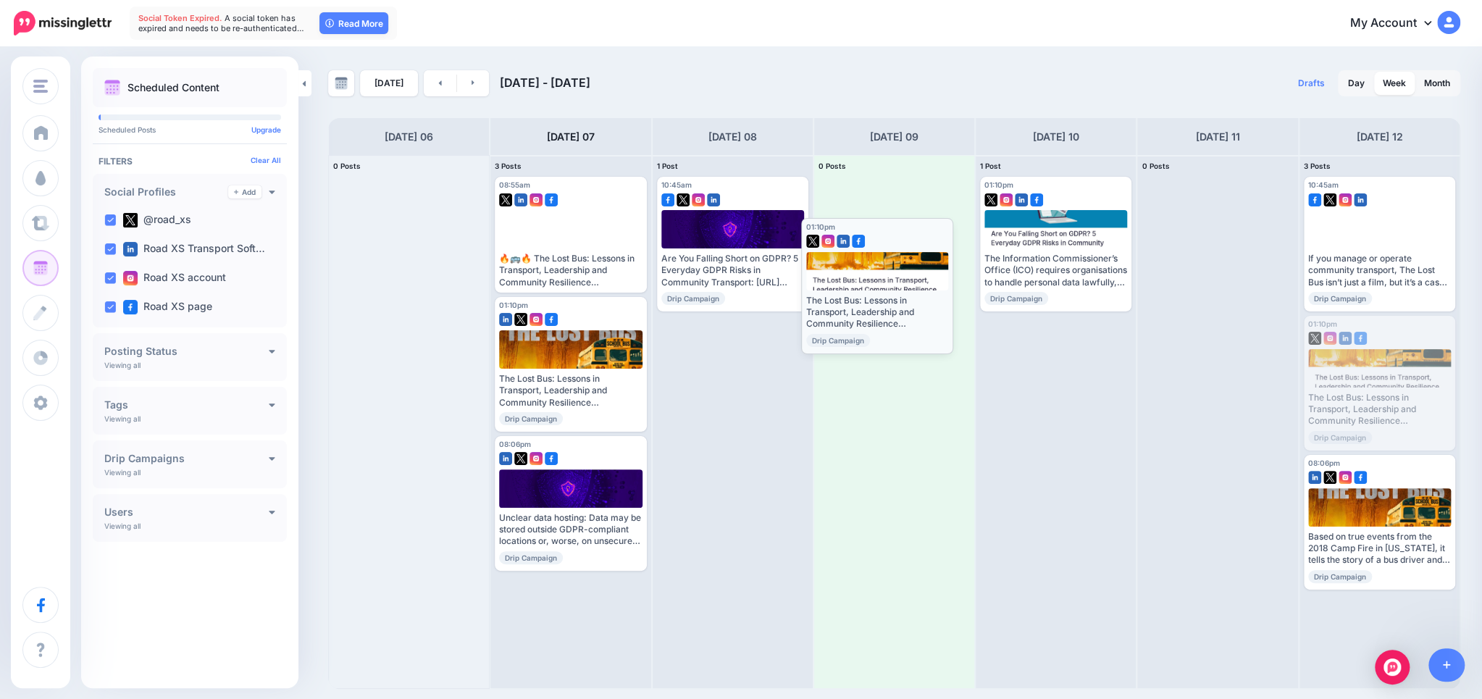
drag, startPoint x: 1405, startPoint y: 340, endPoint x: 905, endPoint y: 242, distance: 509.8
click at [905, 242] on body "Social Token Expired. A social token has expired and needs to be re-authenticat…" at bounding box center [741, 349] width 1482 height 699
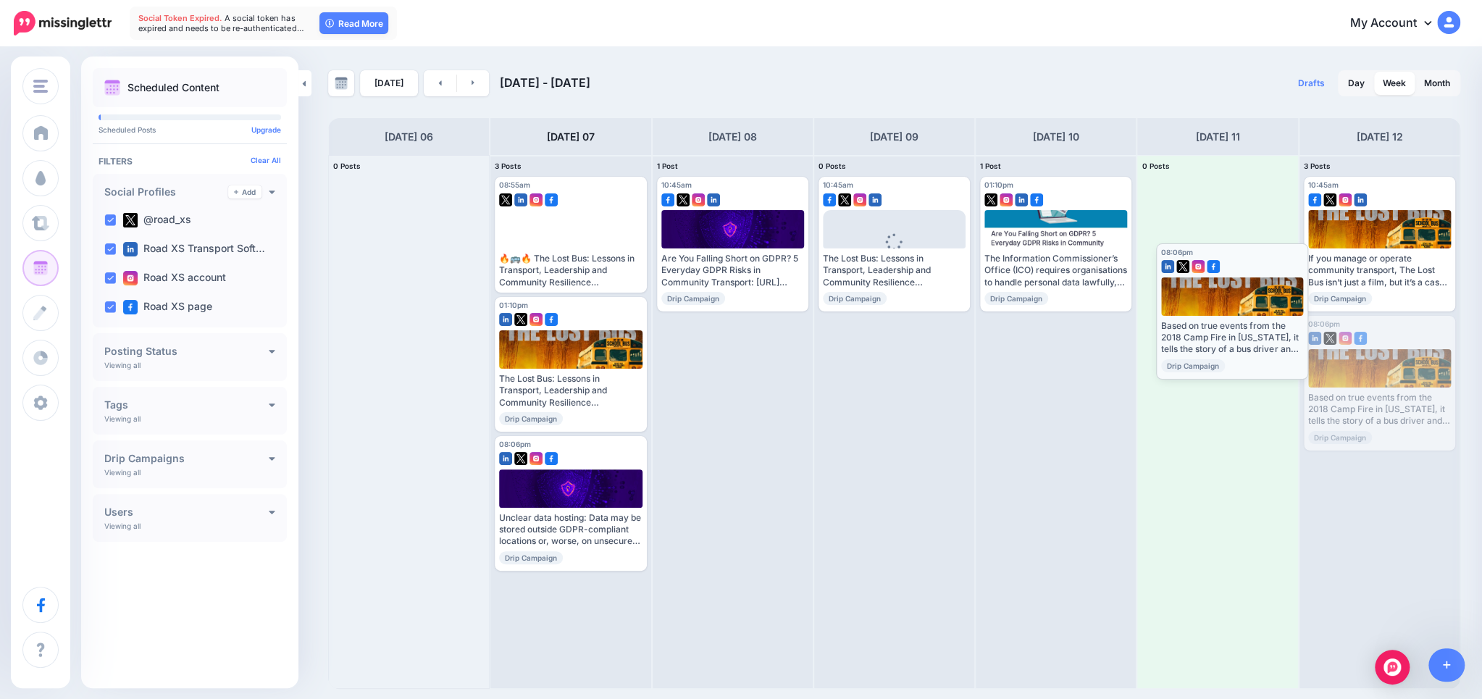
drag, startPoint x: 1397, startPoint y: 337, endPoint x: 1254, endPoint y: 265, distance: 160.0
click at [1254, 265] on body "Social Token Expired. A social token has expired and needs to be re-authenticat…" at bounding box center [741, 349] width 1482 height 699
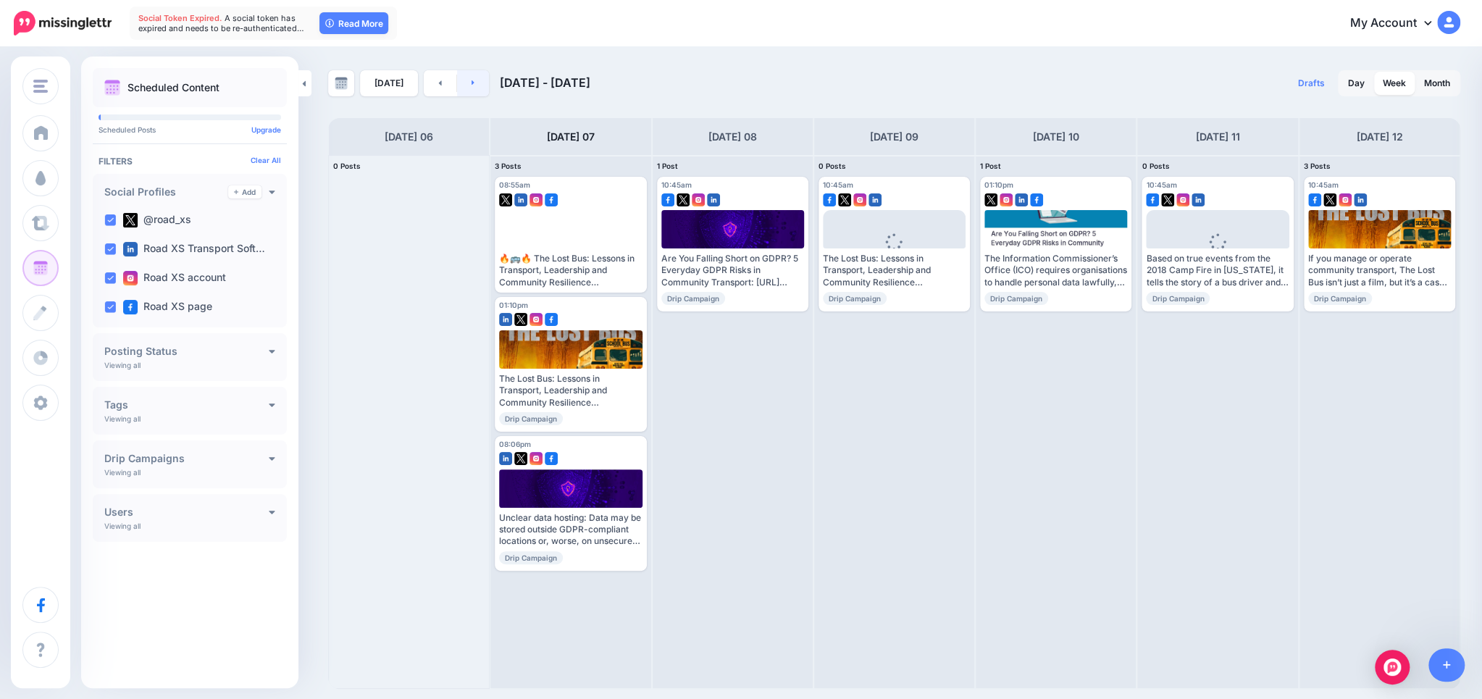
click at [462, 82] on link at bounding box center [473, 83] width 33 height 26
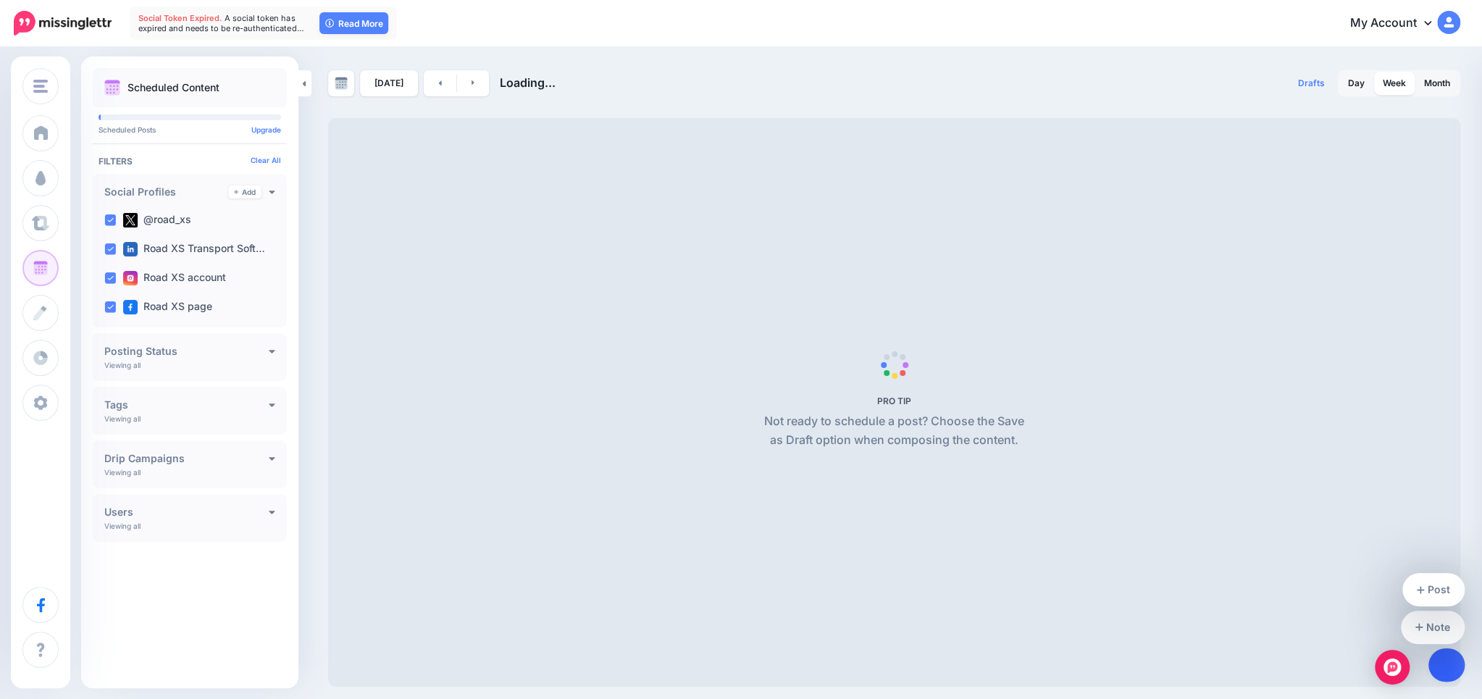
drag, startPoint x: 1447, startPoint y: 666, endPoint x: 1438, endPoint y: 658, distance: 12.3
click at [1447, 665] on icon at bounding box center [1446, 665] width 8 height 10
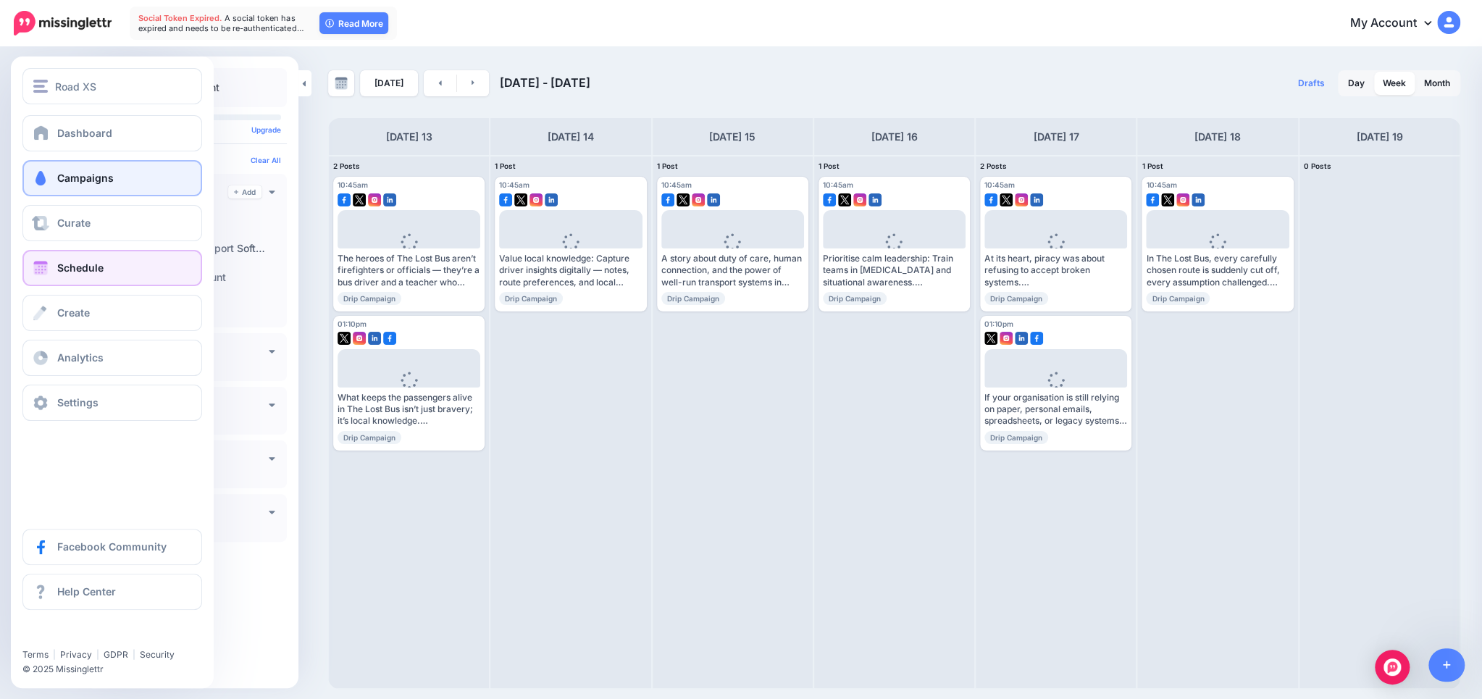
click at [72, 171] on link "Campaigns" at bounding box center [112, 178] width 180 height 36
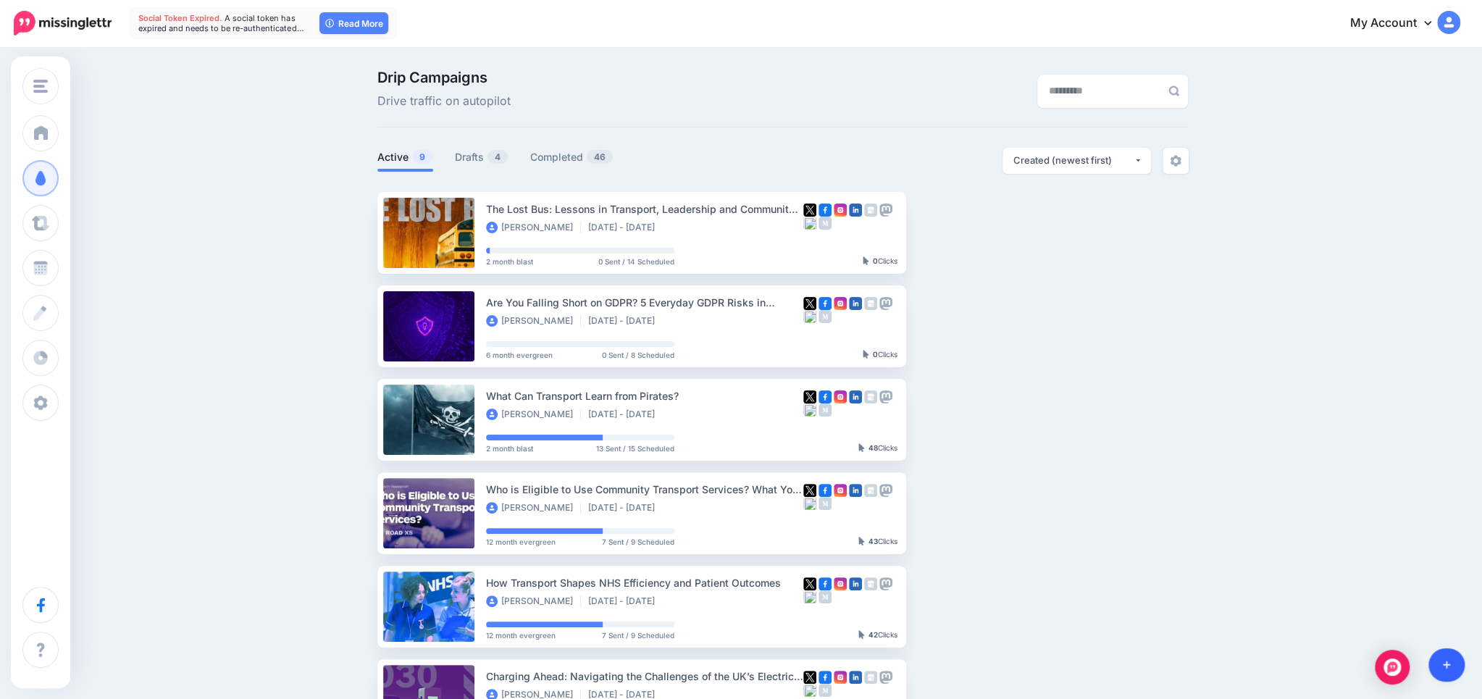
click at [1443, 660] on icon at bounding box center [1446, 665] width 8 height 10
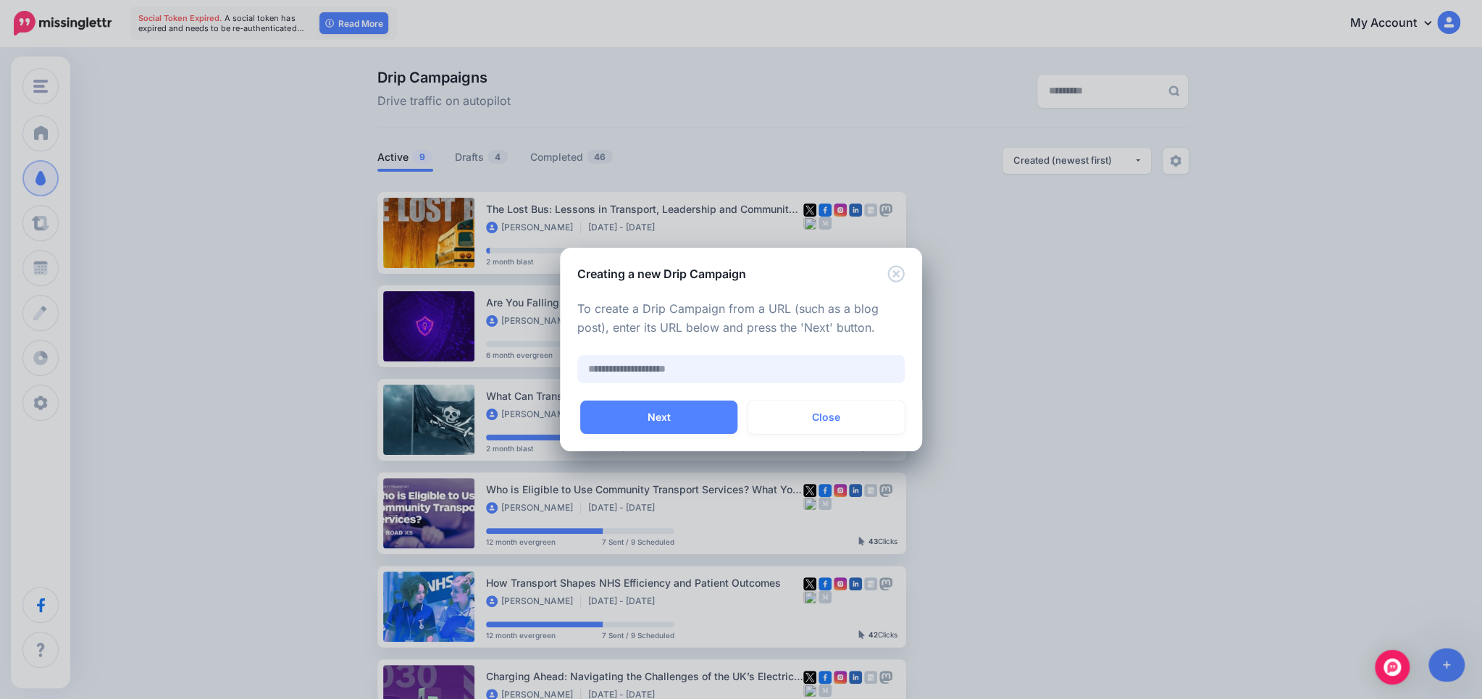
click at [668, 368] on input "text" at bounding box center [740, 369] width 327 height 28
paste input "**********"
type input "**********"
click at [697, 419] on button "Next" at bounding box center [658, 416] width 157 height 33
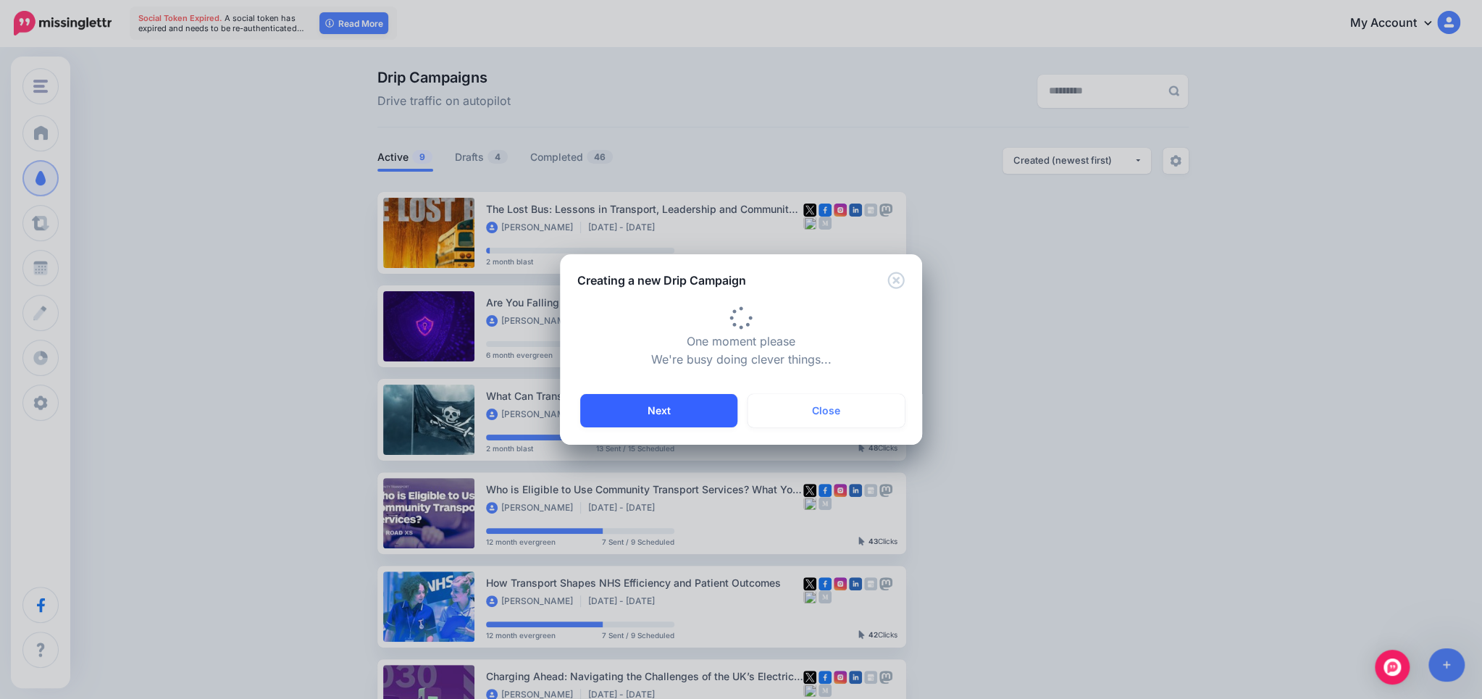
type input "**********"
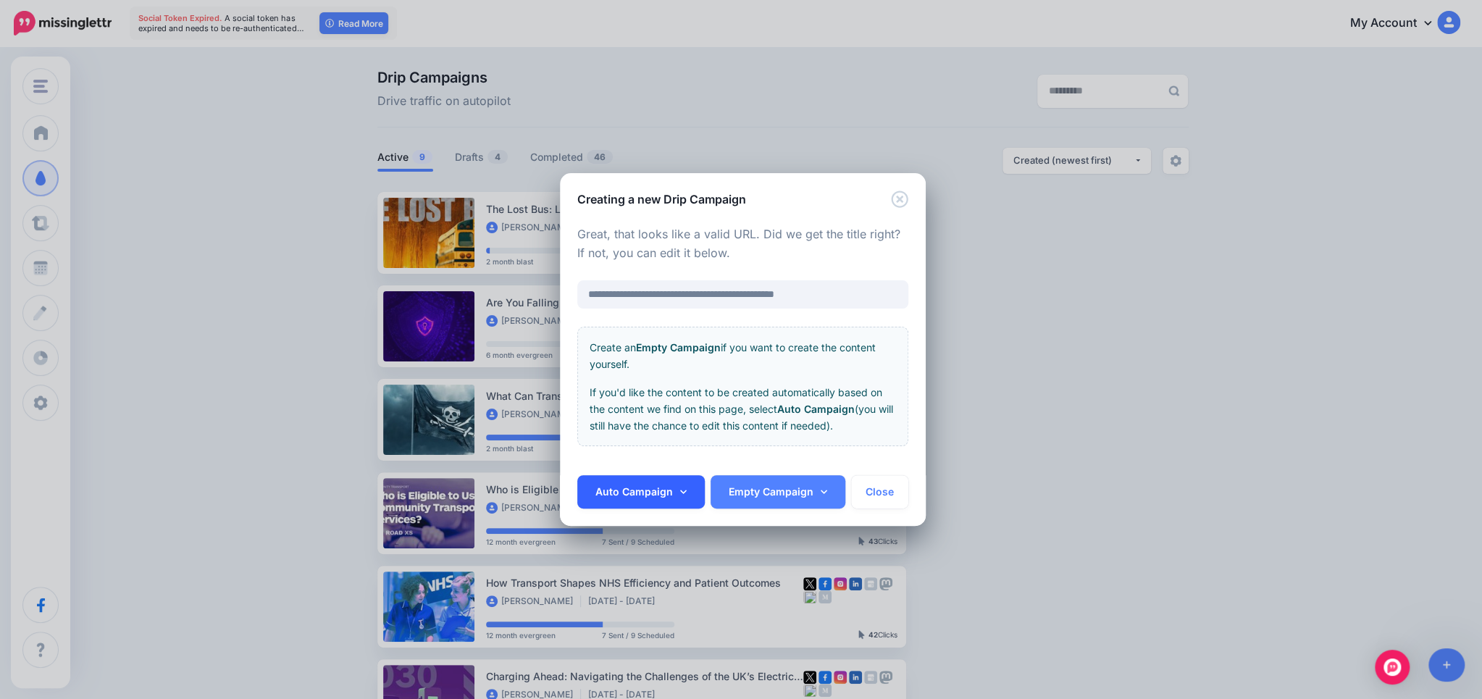
click at [671, 499] on link "Auto Campaign" at bounding box center [640, 491] width 127 height 33
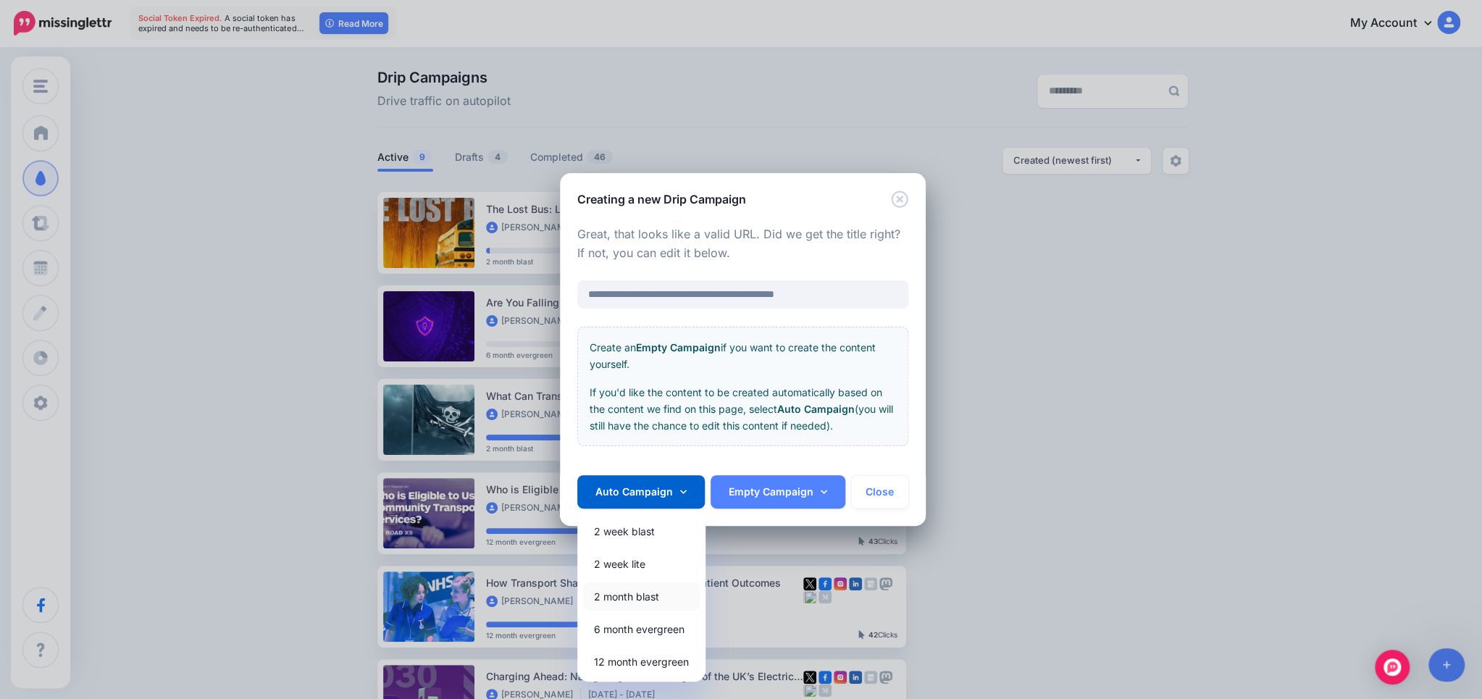
click at [635, 591] on link "2 month blast" at bounding box center [641, 596] width 117 height 28
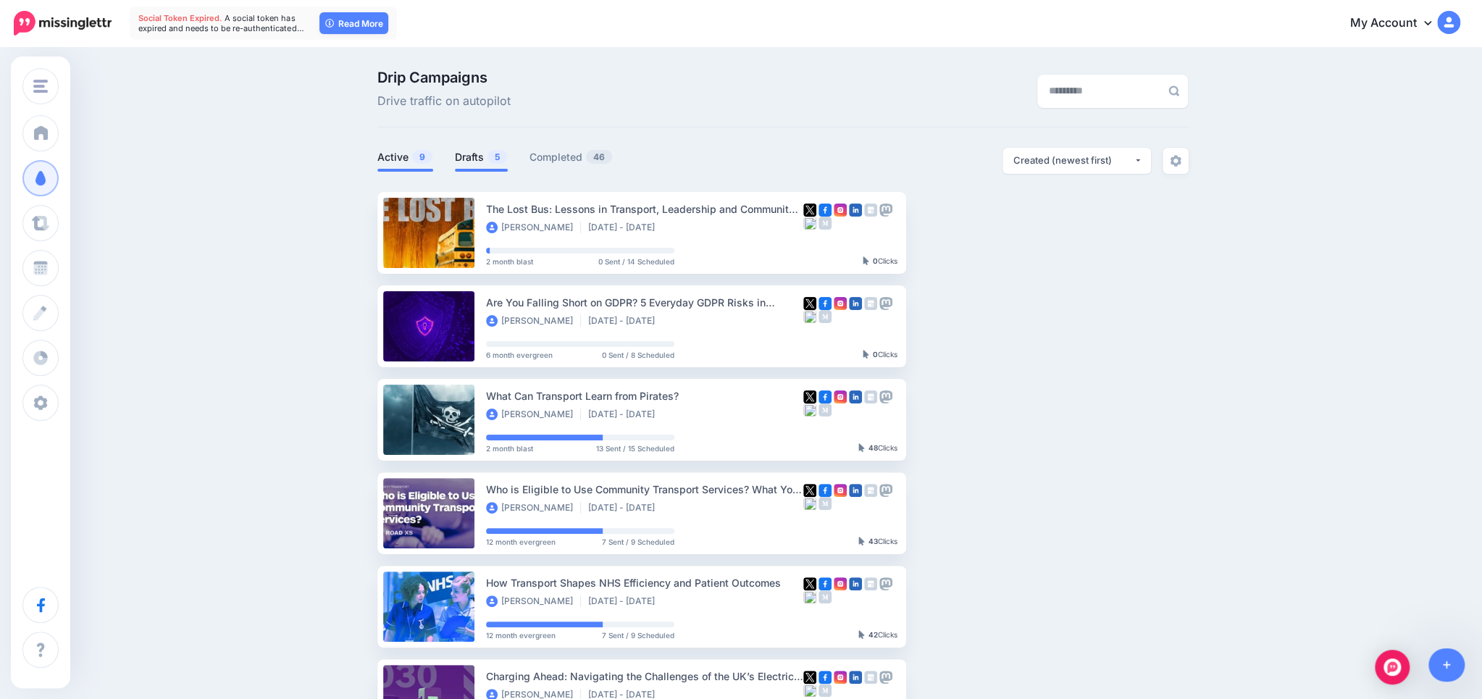
click at [479, 161] on link "Drafts 5" at bounding box center [481, 156] width 53 height 17
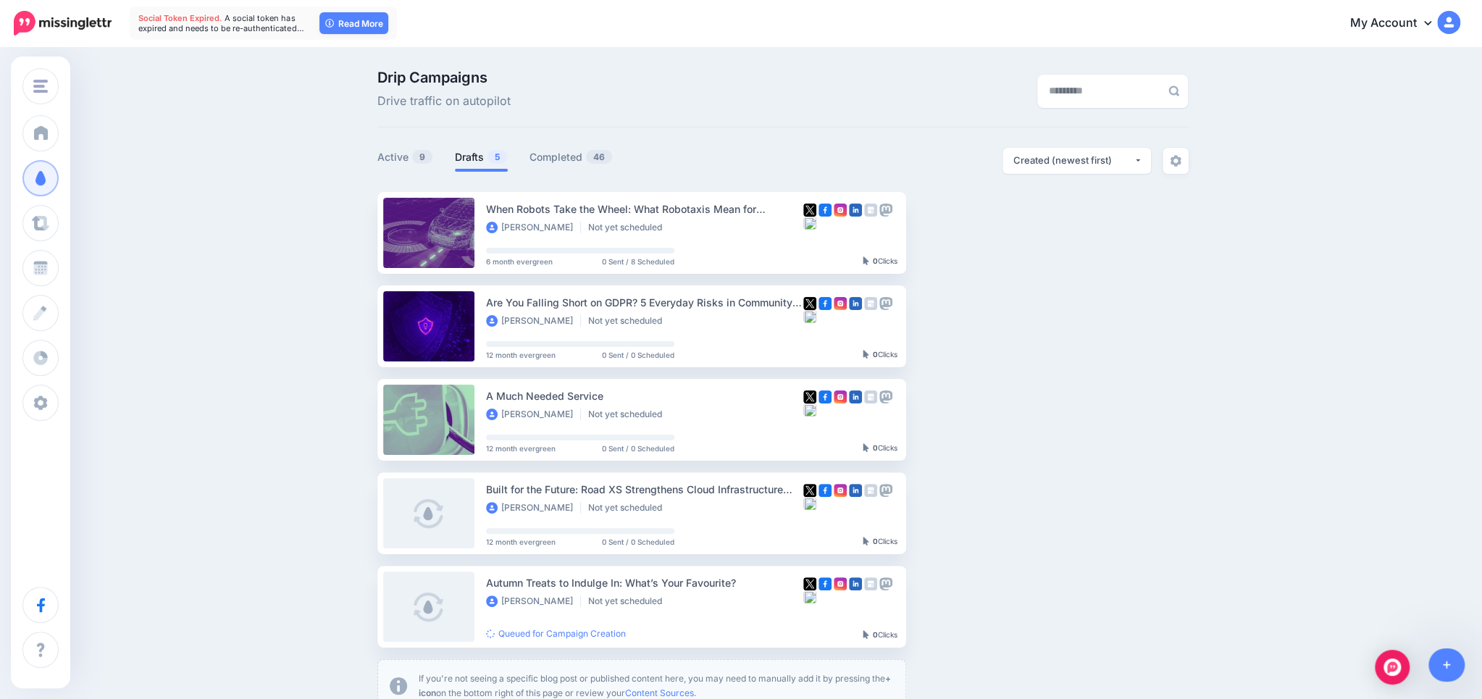
click at [253, 280] on div "Drip Campaigns Drive traffic on autopilot Active 9 5 46" at bounding box center [741, 397] width 1482 height 697
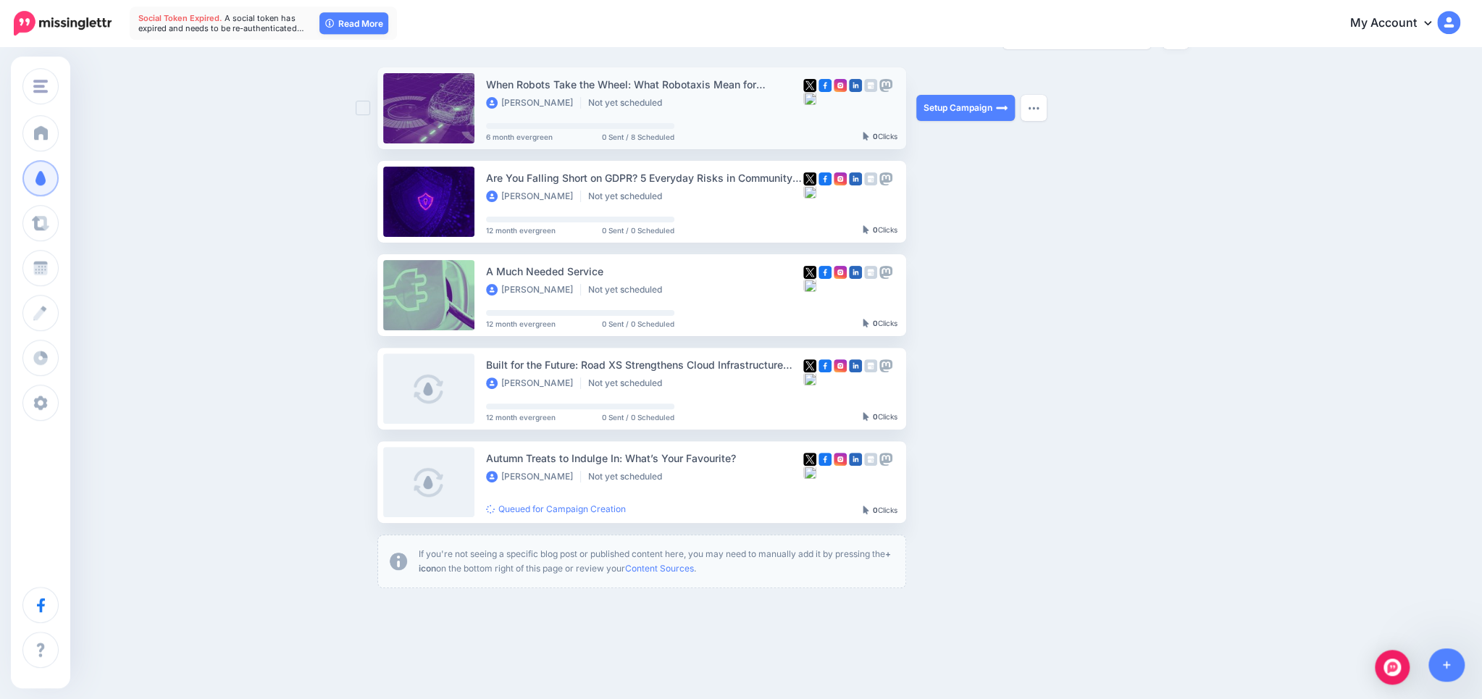
scroll to position [159, 0]
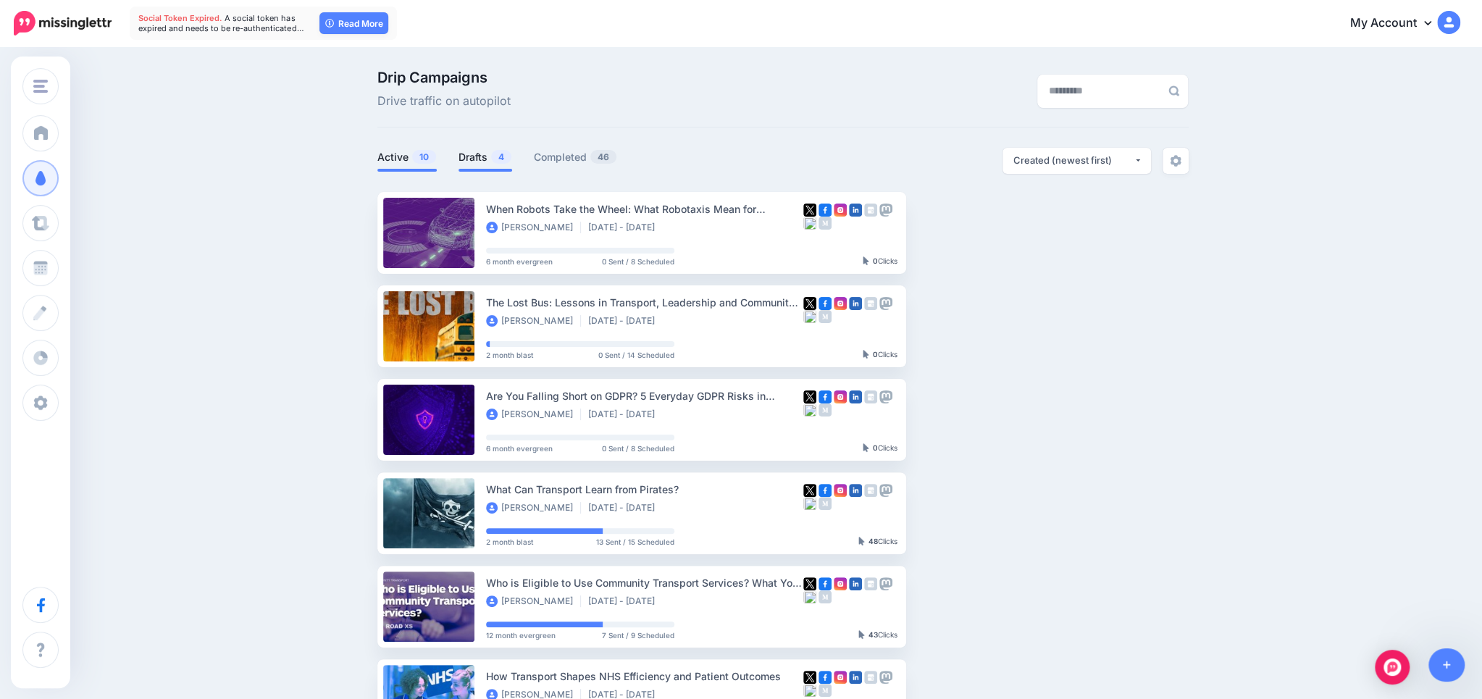
click at [486, 168] on li "Drafts 4" at bounding box center [485, 160] width 54 height 24
click at [486, 162] on link "Drafts 4" at bounding box center [485, 156] width 54 height 17
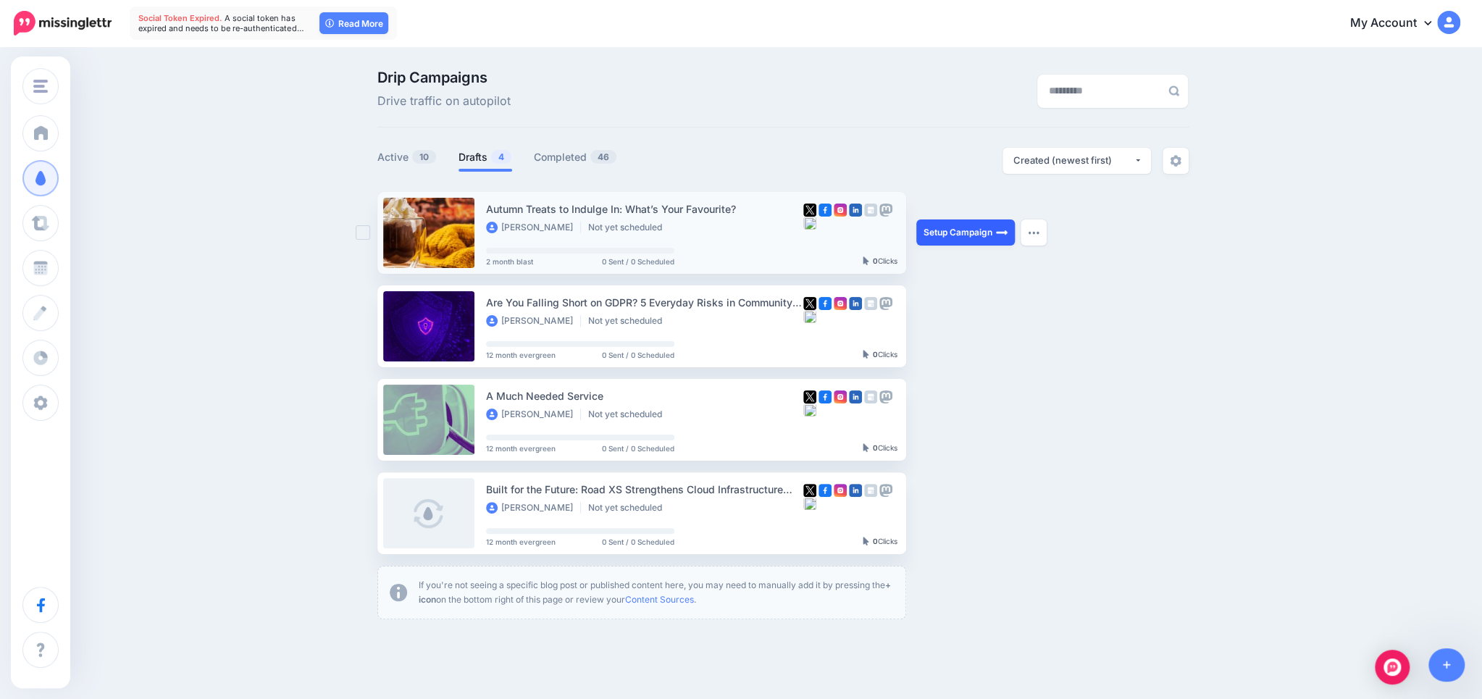
click at [961, 231] on link "Setup Campaign" at bounding box center [965, 232] width 98 height 26
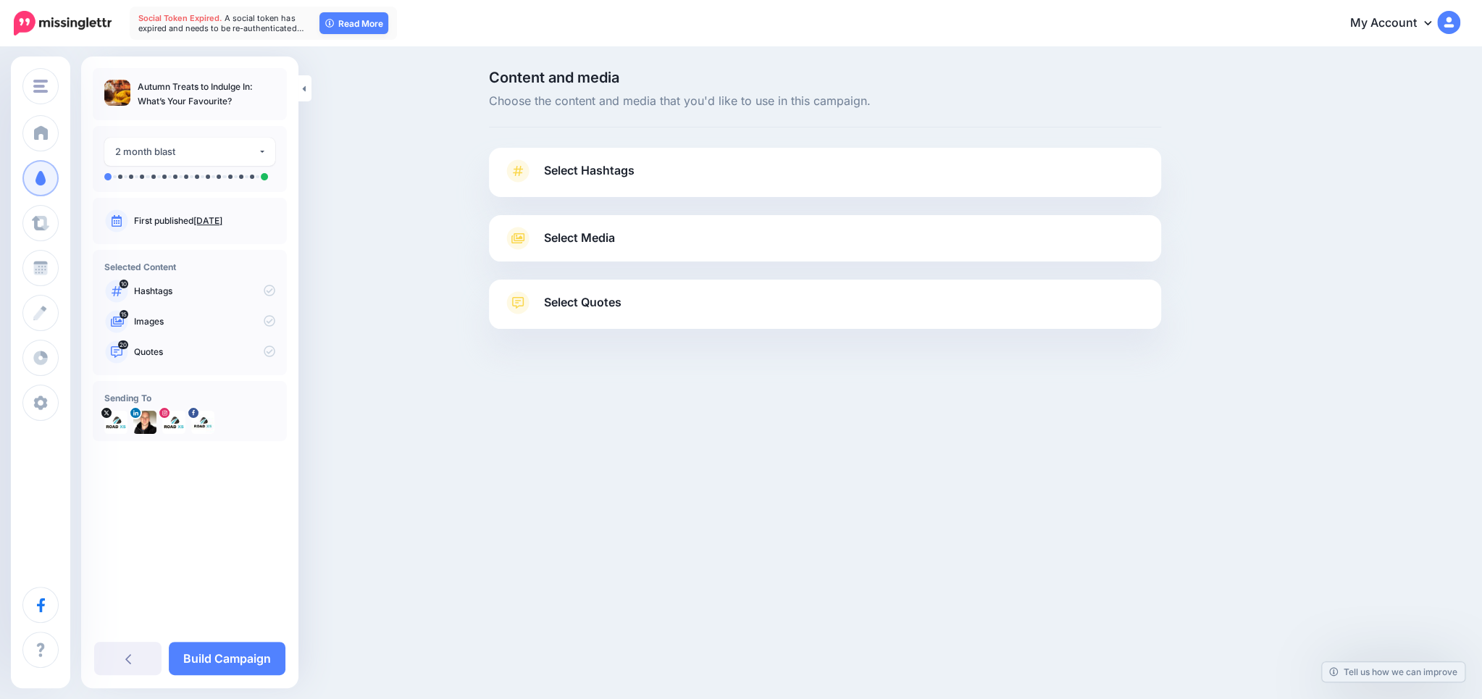
click at [649, 181] on link "Select Hashtags" at bounding box center [824, 178] width 643 height 38
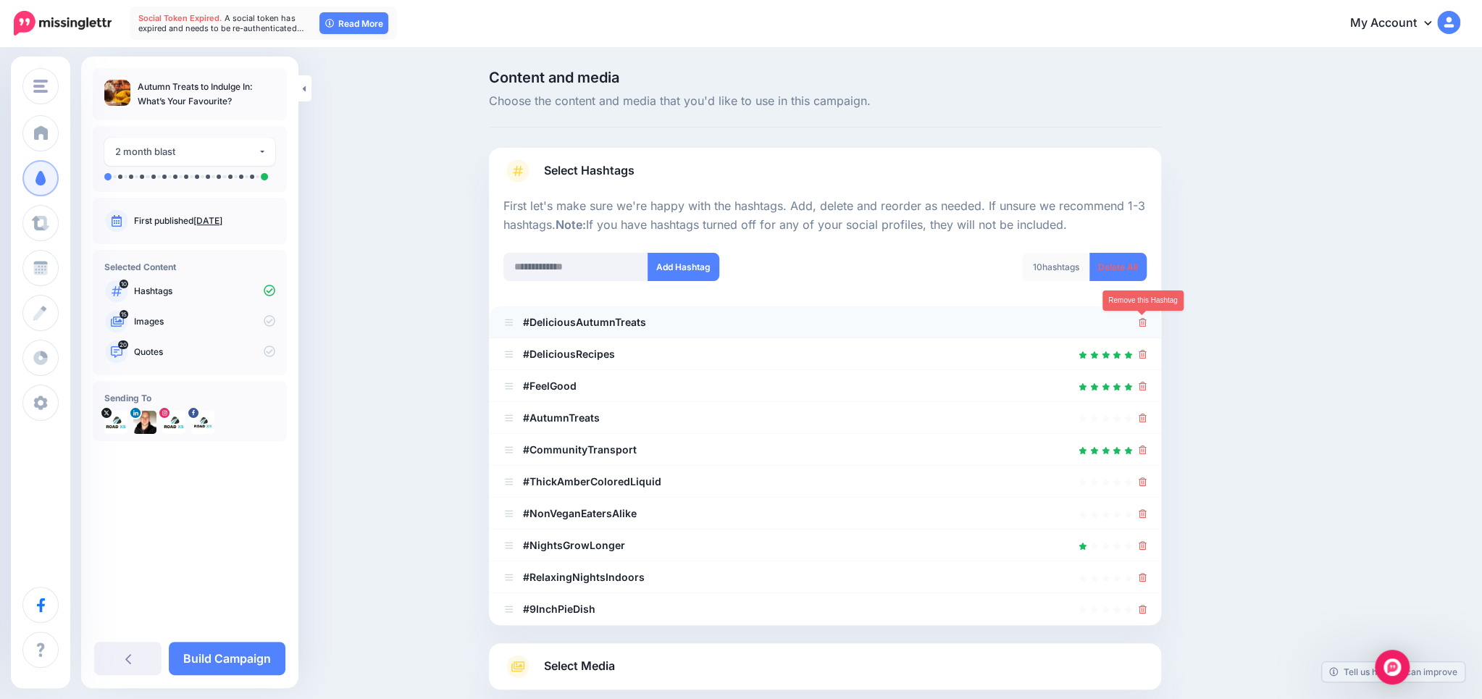
click at [1140, 320] on icon at bounding box center [1142, 322] width 8 height 9
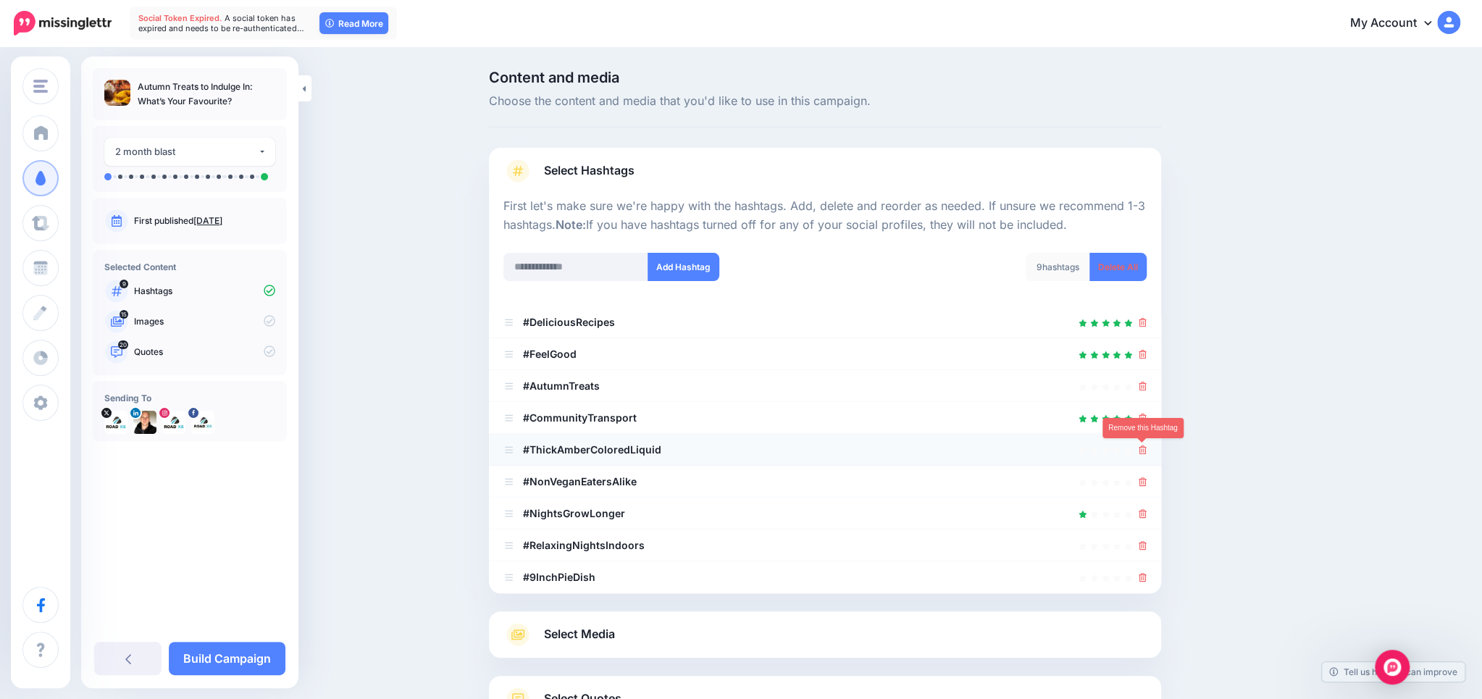
click at [1140, 450] on icon at bounding box center [1142, 449] width 8 height 9
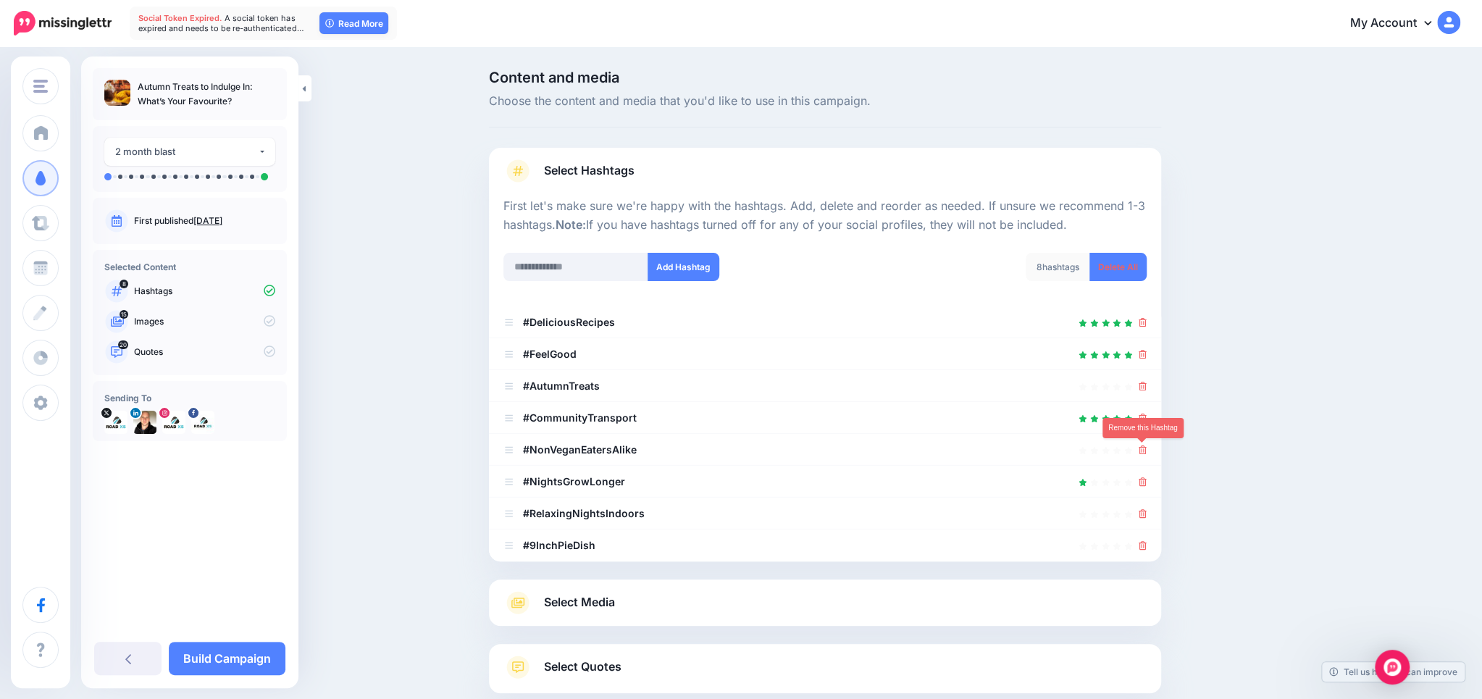
click at [1140, 450] on icon at bounding box center [1142, 449] width 8 height 9
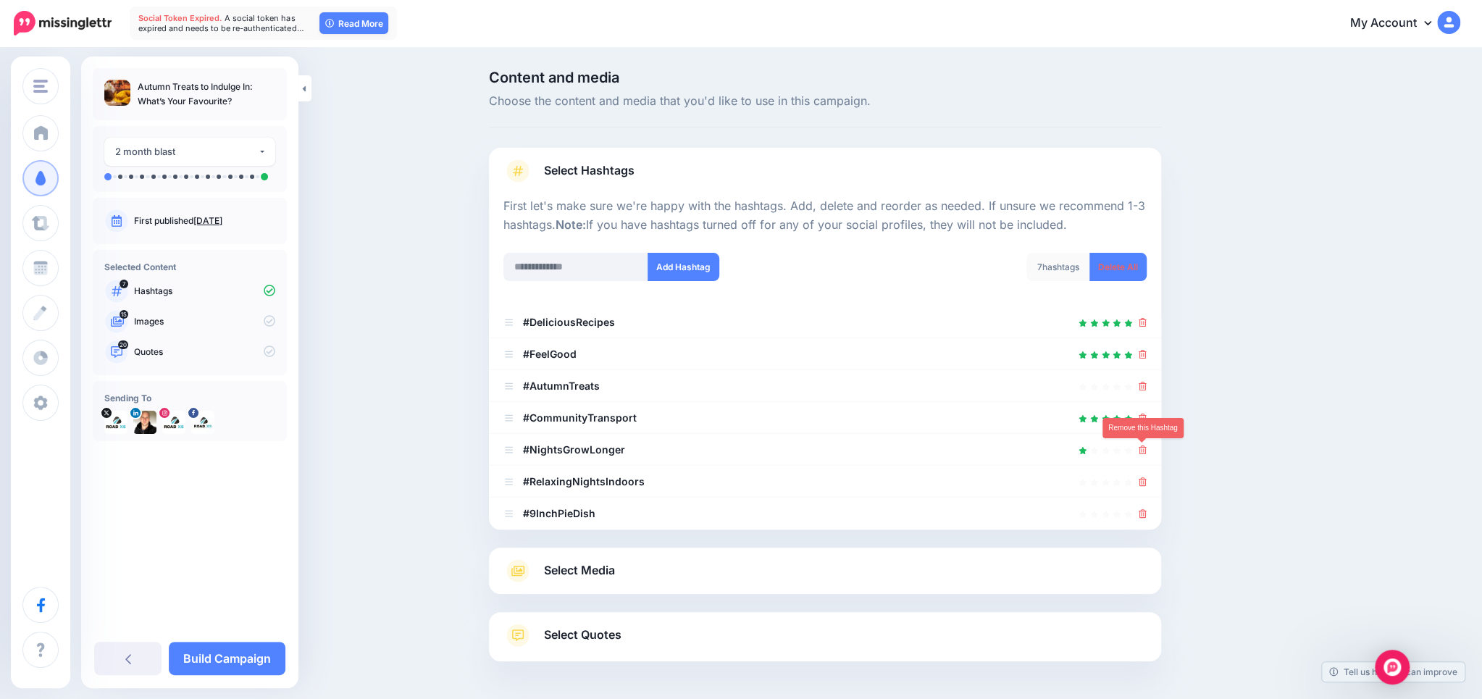
click at [1140, 450] on icon at bounding box center [1142, 449] width 8 height 9
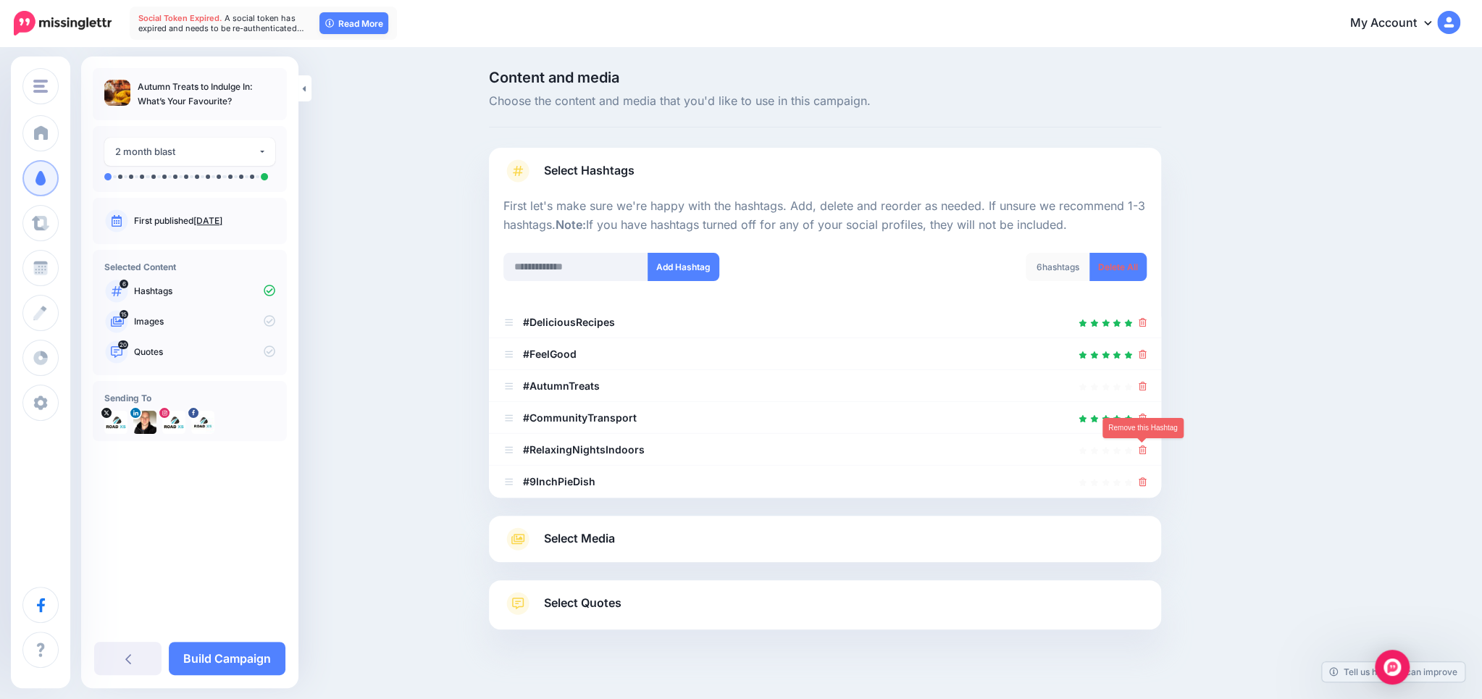
click at [1140, 450] on icon at bounding box center [1142, 449] width 8 height 9
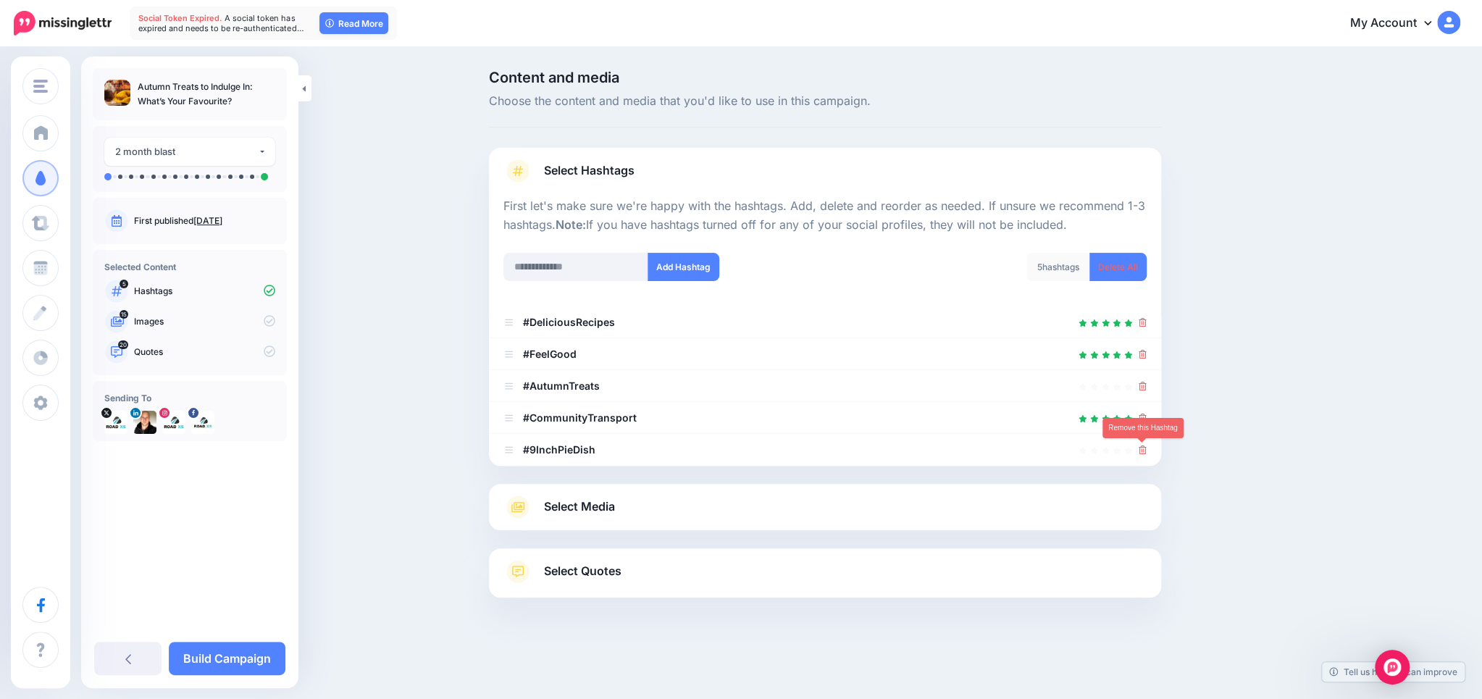
click at [1140, 450] on icon at bounding box center [1142, 449] width 8 height 9
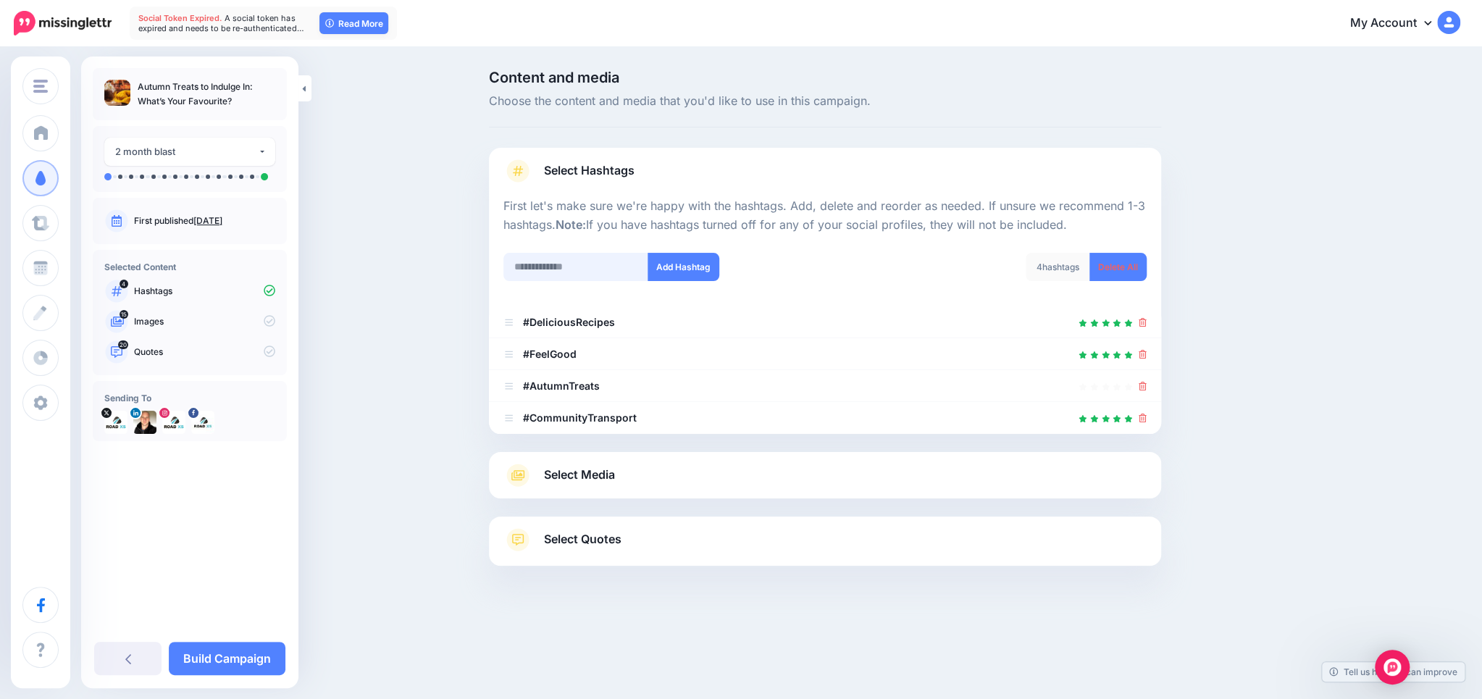
click at [573, 269] on input "text" at bounding box center [575, 267] width 145 height 28
type input "******"
click at [702, 269] on button "Add Hashtag" at bounding box center [683, 267] width 72 height 28
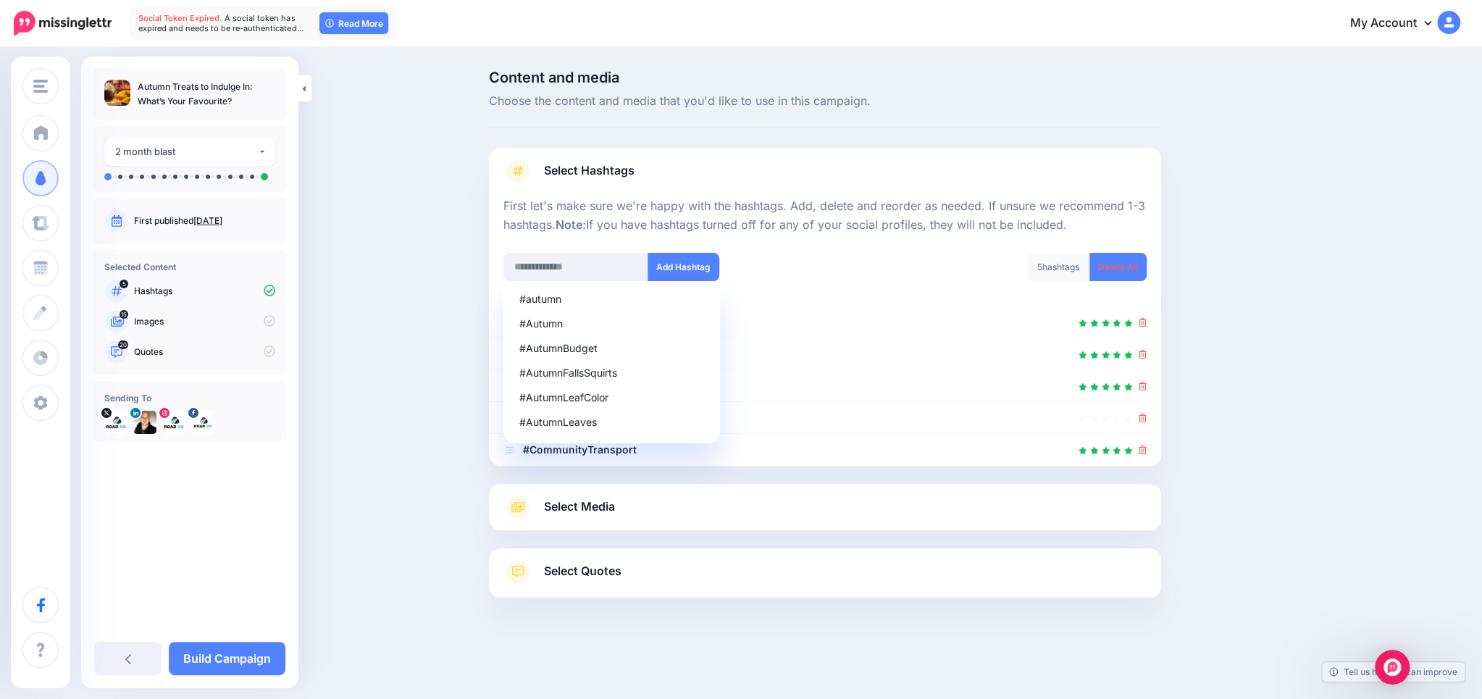
click at [1297, 450] on div "Content and media Choose the content and media that you'd like to use in this c…" at bounding box center [894, 370] width 833 height 600
click at [1289, 387] on div "Content and media Choose the content and media that you'd like to use in this c…" at bounding box center [894, 370] width 833 height 600
click at [445, 359] on div "Content and media Choose the content and media that you'd like to use in this c…" at bounding box center [741, 370] width 1482 height 643
click at [421, 407] on div "Content and media Choose the content and media that you'd like to use in this c…" at bounding box center [741, 370] width 1482 height 643
click at [408, 405] on div "Content and media Choose the content and media that you'd like to use in this c…" at bounding box center [741, 370] width 1482 height 643
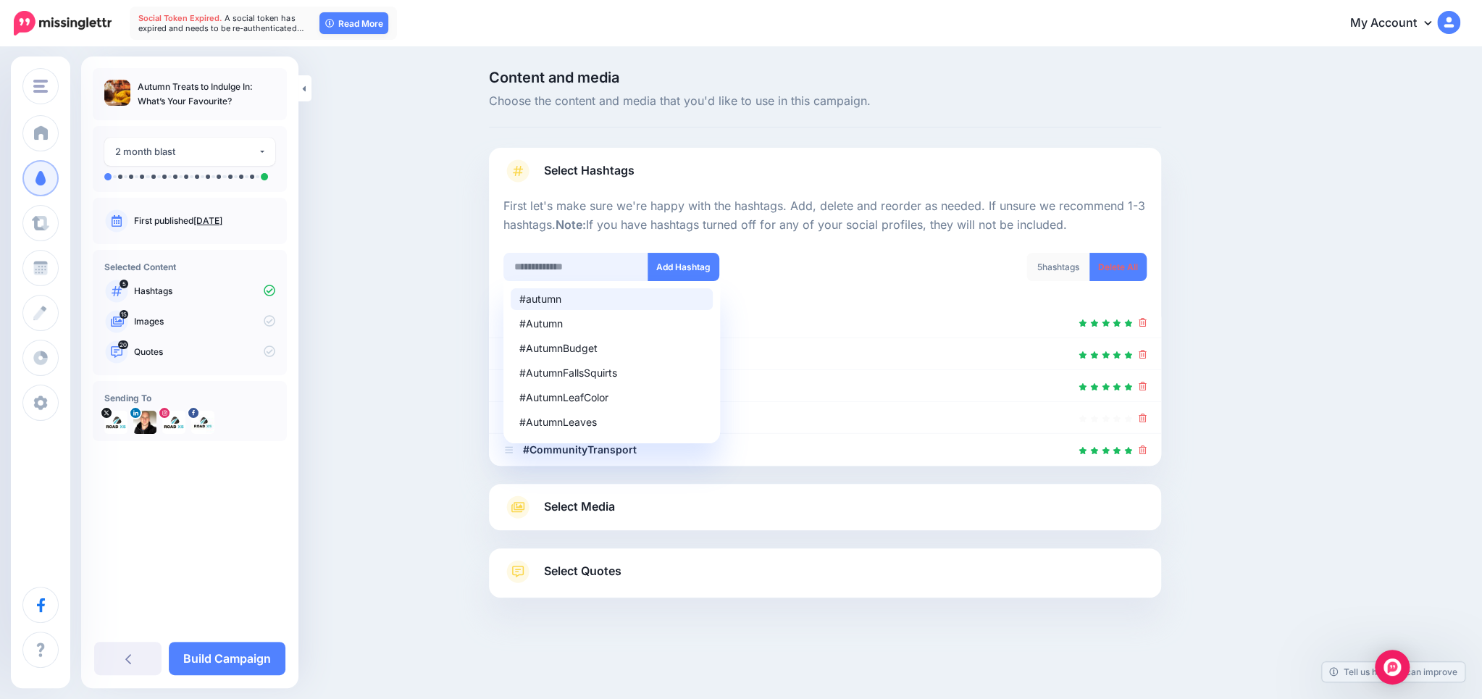
click at [600, 263] on input "text" at bounding box center [575, 267] width 145 height 28
click at [1238, 319] on div "Content and media Choose the content and media that you'd like to use in this c…" at bounding box center [894, 370] width 833 height 600
click at [1238, 318] on div "Content and media Choose the content and media that you'd like to use in this c…" at bounding box center [894, 370] width 833 height 600
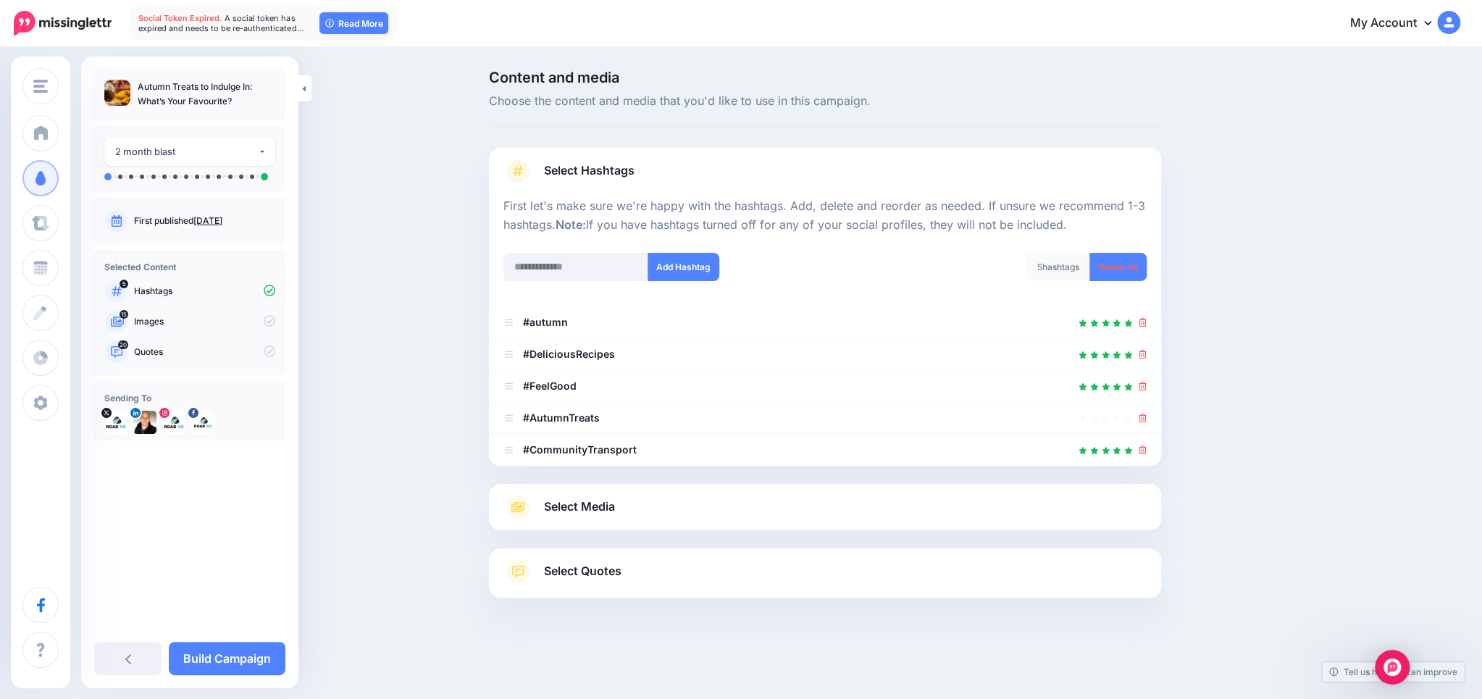
click at [1245, 316] on div "Content and media Choose the content and media that you'd like to use in this c…" at bounding box center [894, 370] width 833 height 600
click at [647, 504] on link "Select Media" at bounding box center [824, 506] width 643 height 23
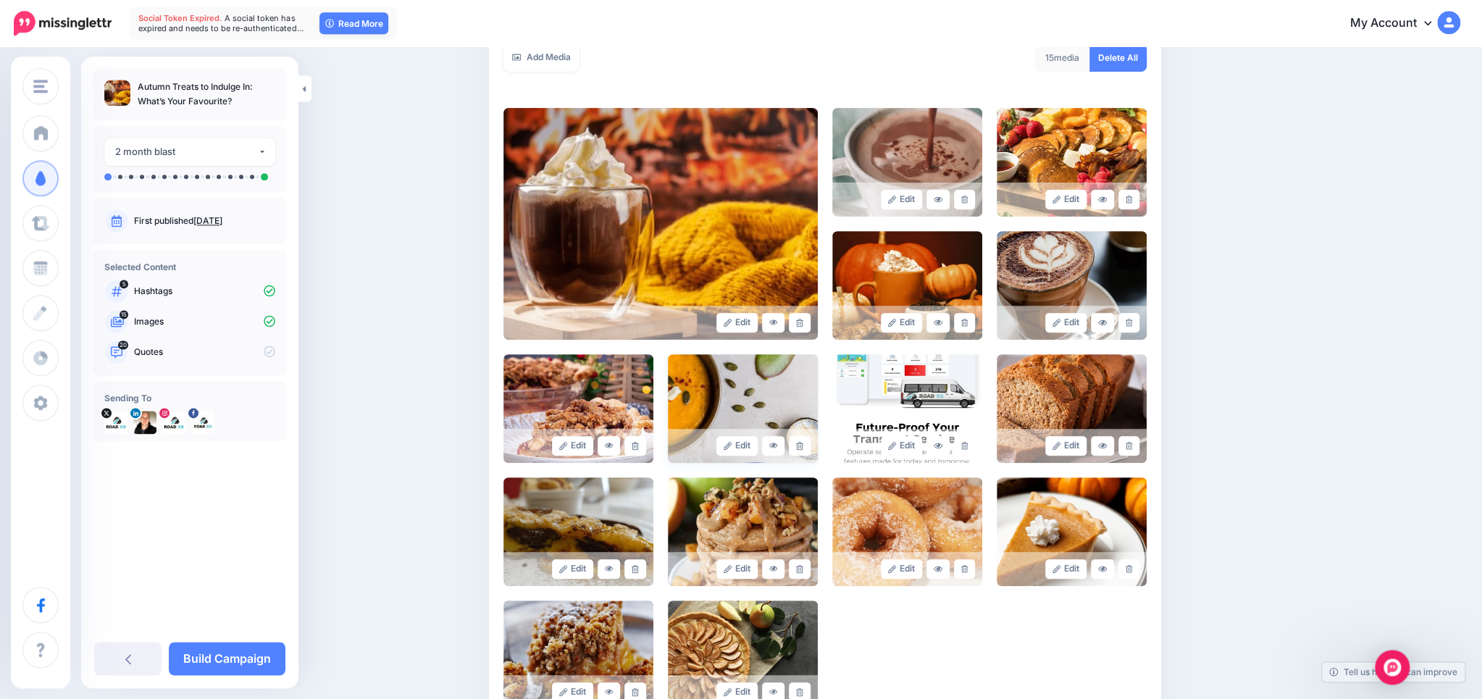
scroll to position [306, 0]
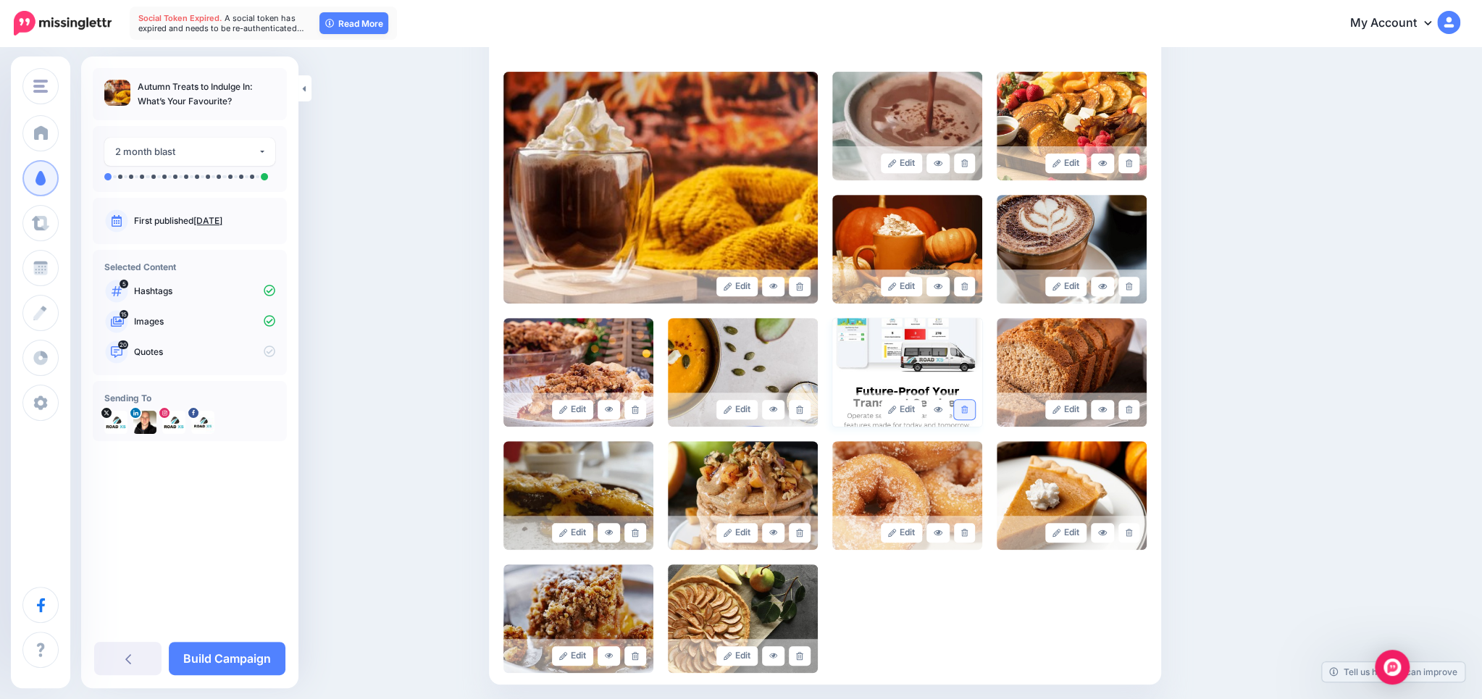
click at [963, 405] on link at bounding box center [964, 410] width 21 height 20
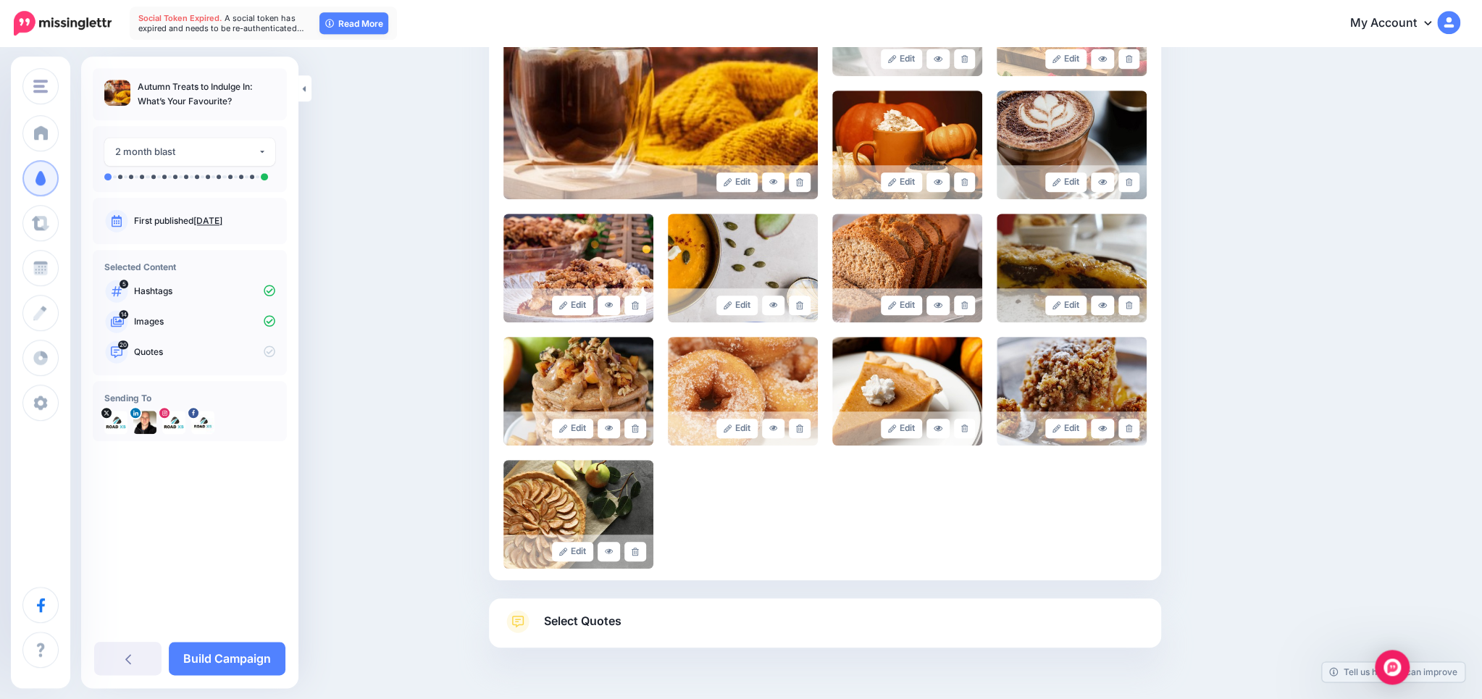
scroll to position [452, 0]
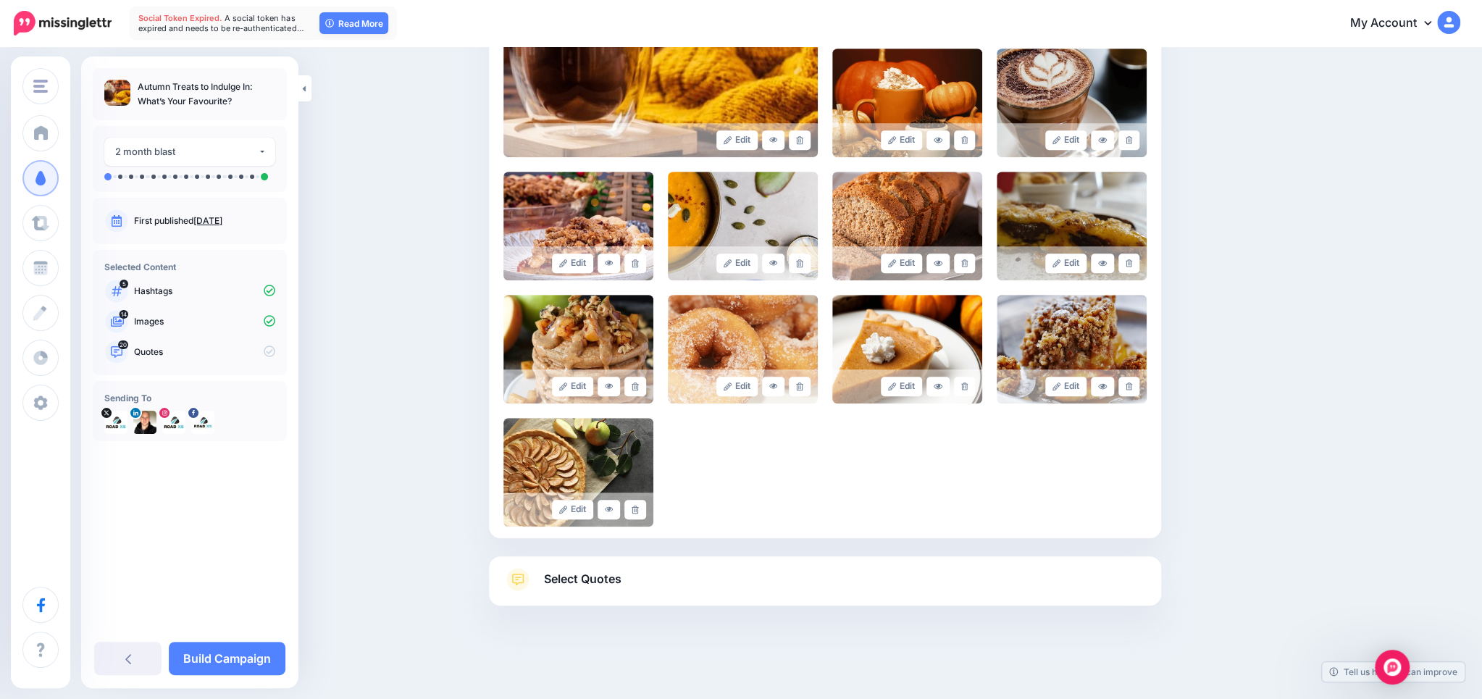
drag, startPoint x: 639, startPoint y: 597, endPoint x: 659, endPoint y: 587, distance: 22.4
click at [640, 597] on link "Select Quotes" at bounding box center [824, 587] width 643 height 38
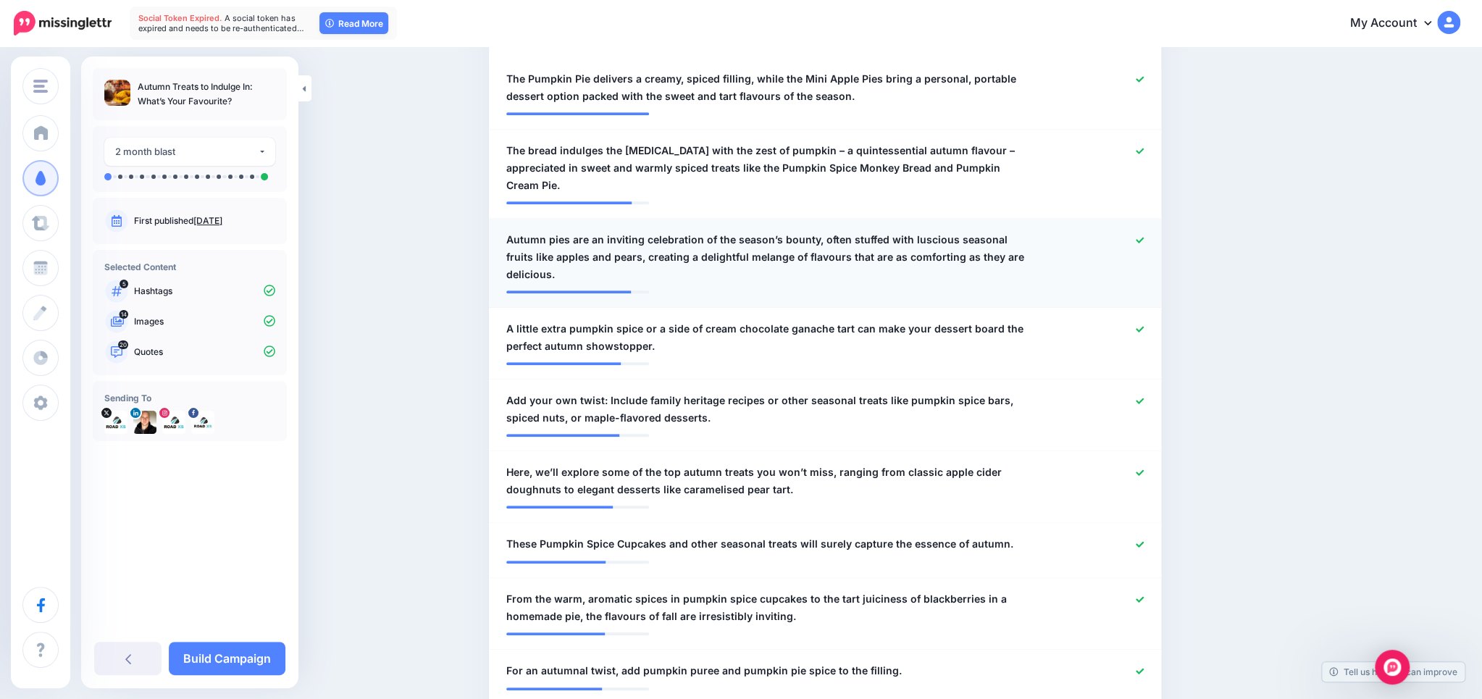
scroll to position [295, 0]
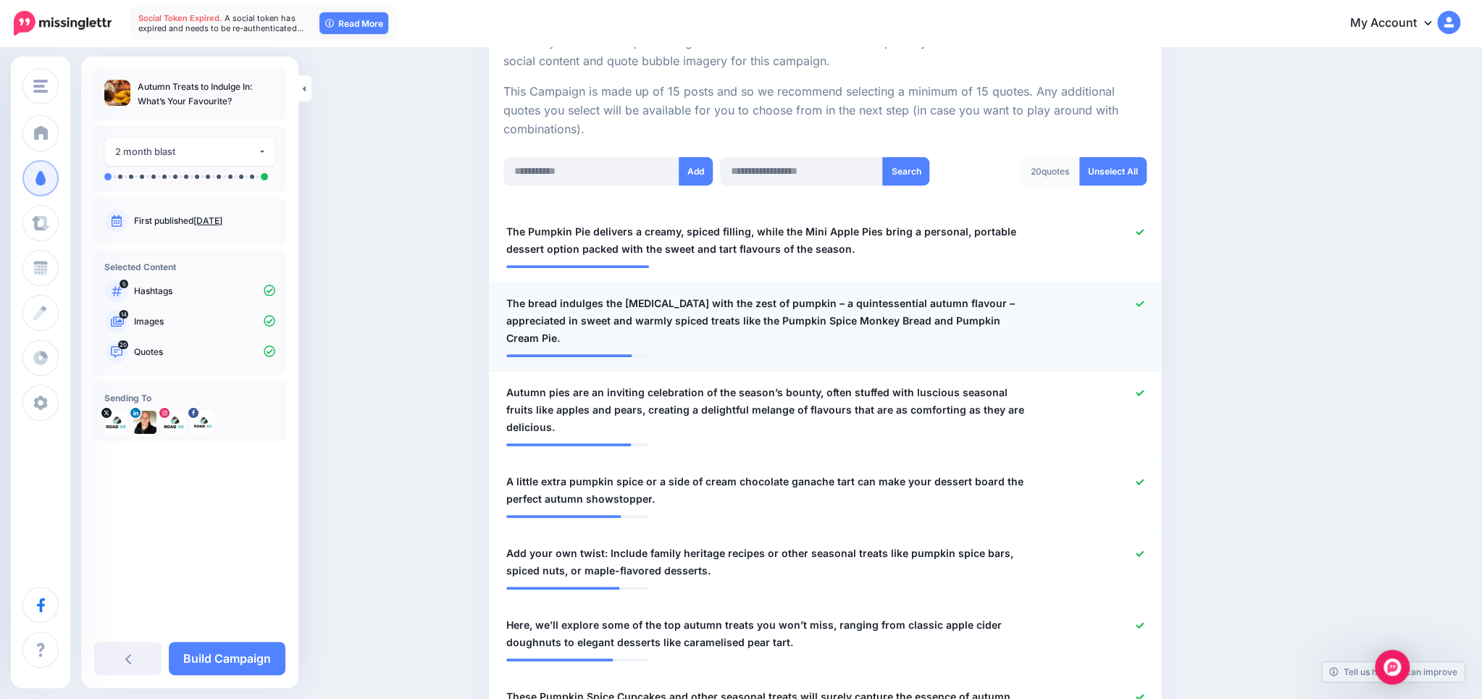
click at [1143, 303] on icon at bounding box center [1139, 304] width 8 height 8
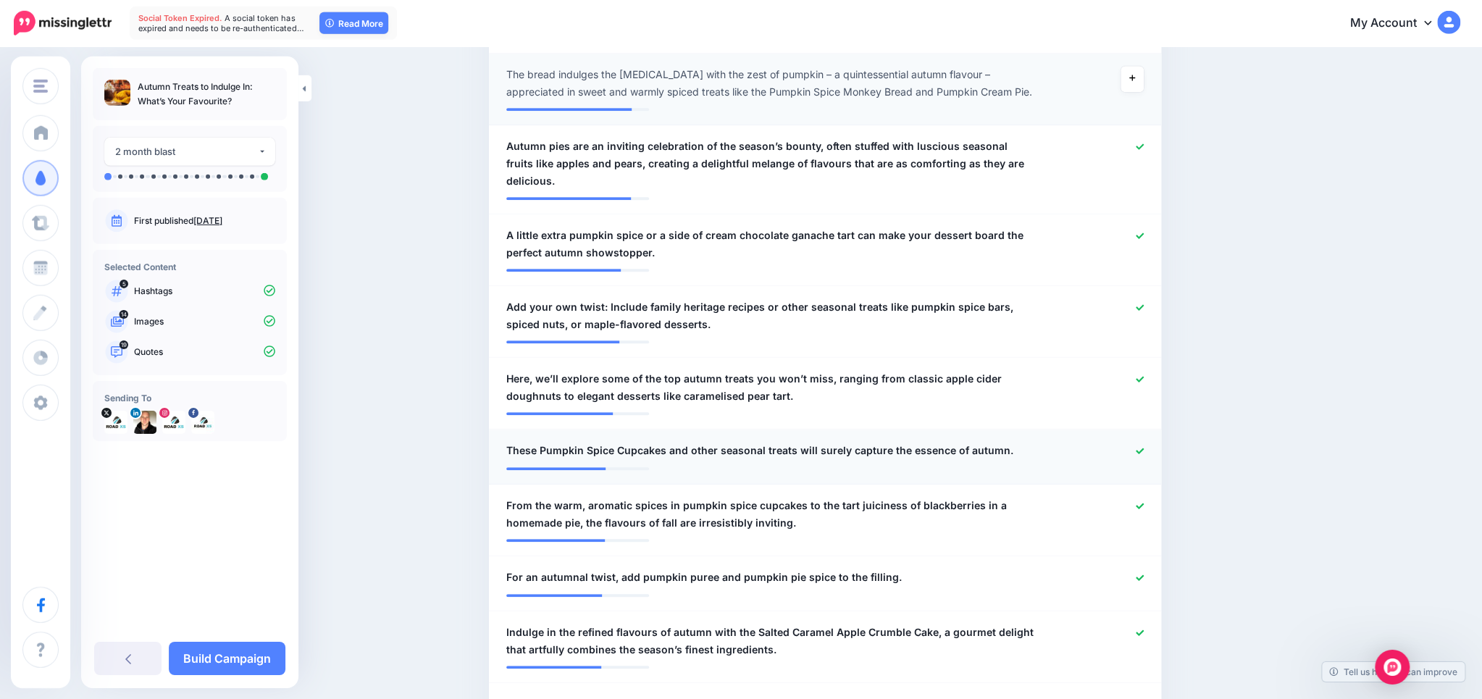
scroll to position [601, 0]
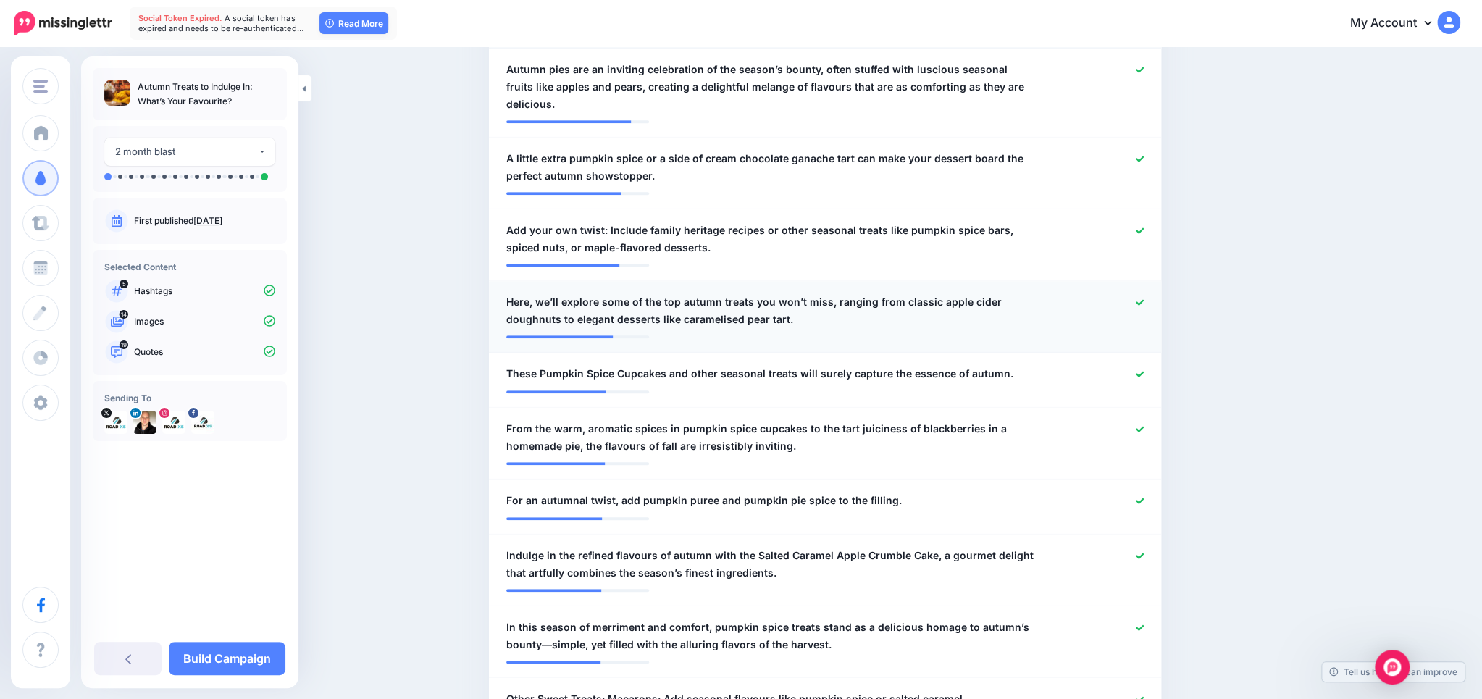
click at [1137, 298] on icon at bounding box center [1139, 302] width 8 height 8
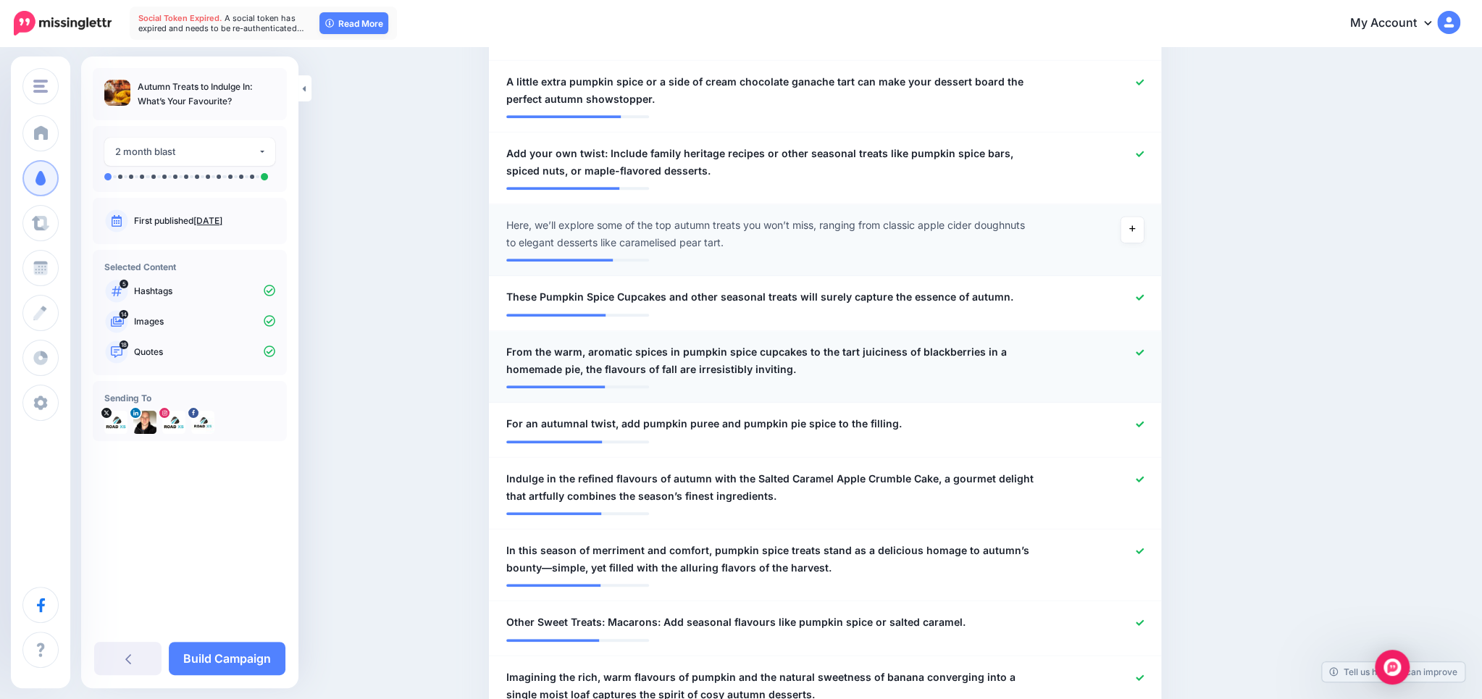
click at [1137, 348] on link at bounding box center [1139, 353] width 8 height 10
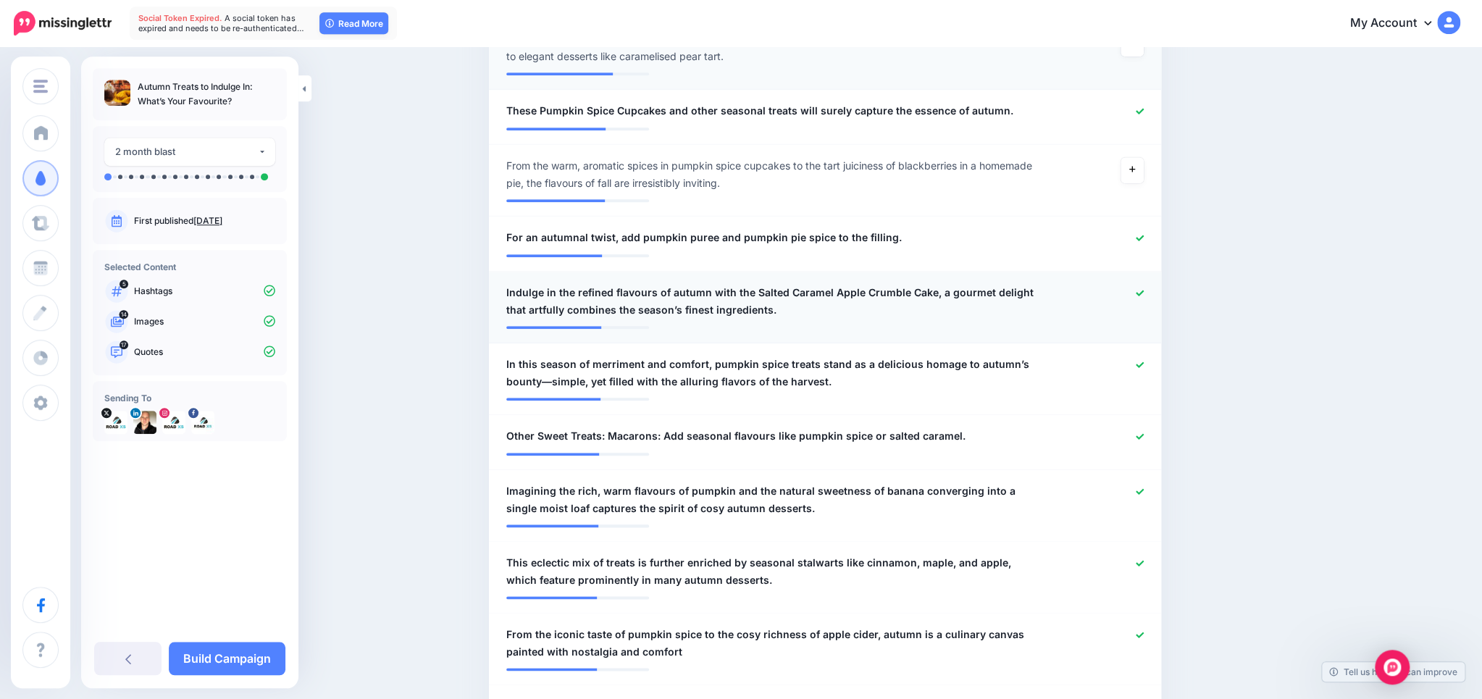
scroll to position [907, 0]
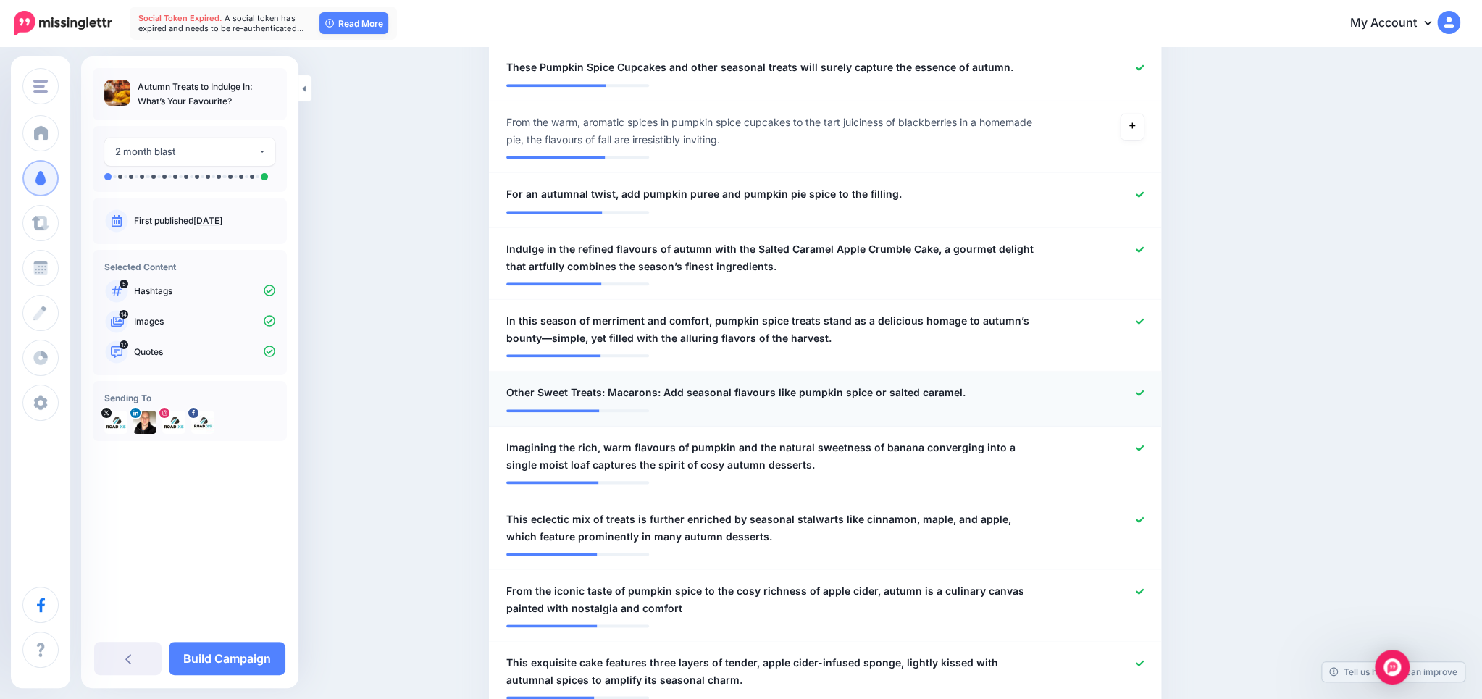
click at [1138, 390] on icon at bounding box center [1139, 393] width 8 height 6
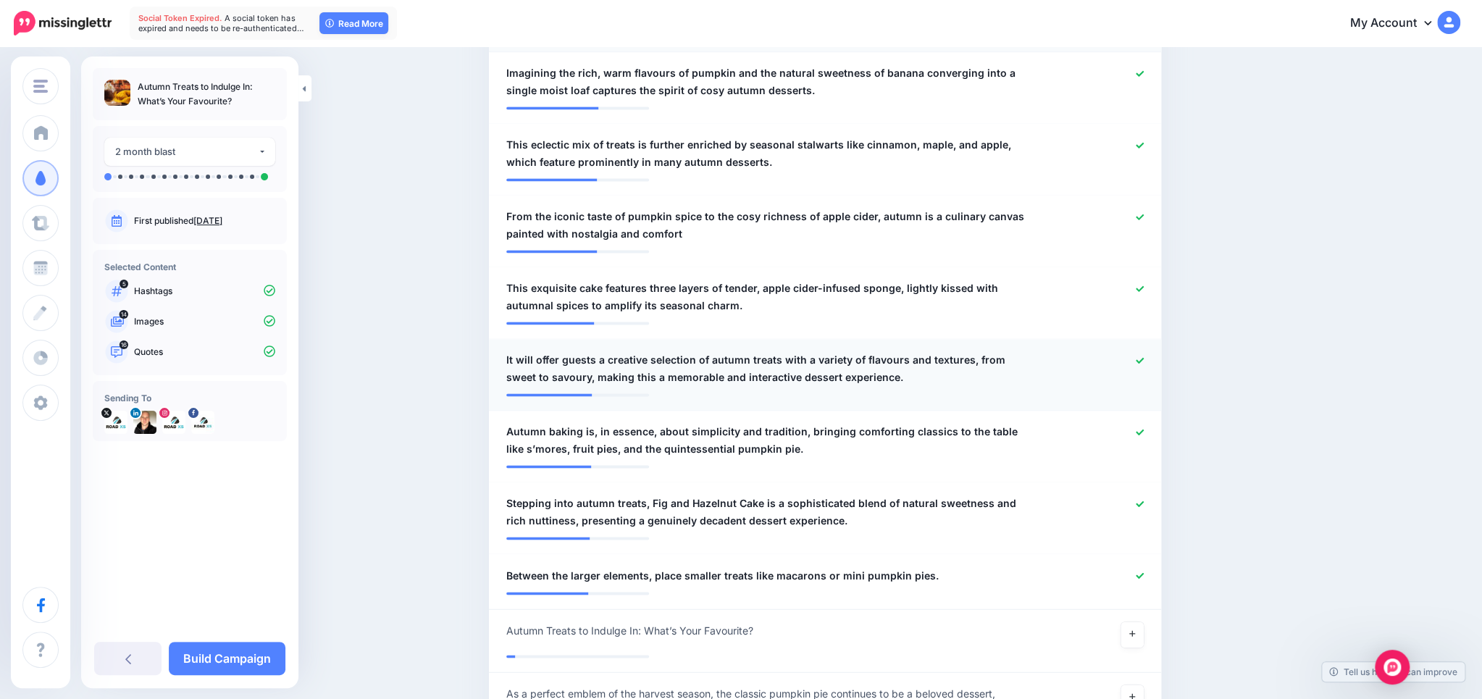
scroll to position [1519, 0]
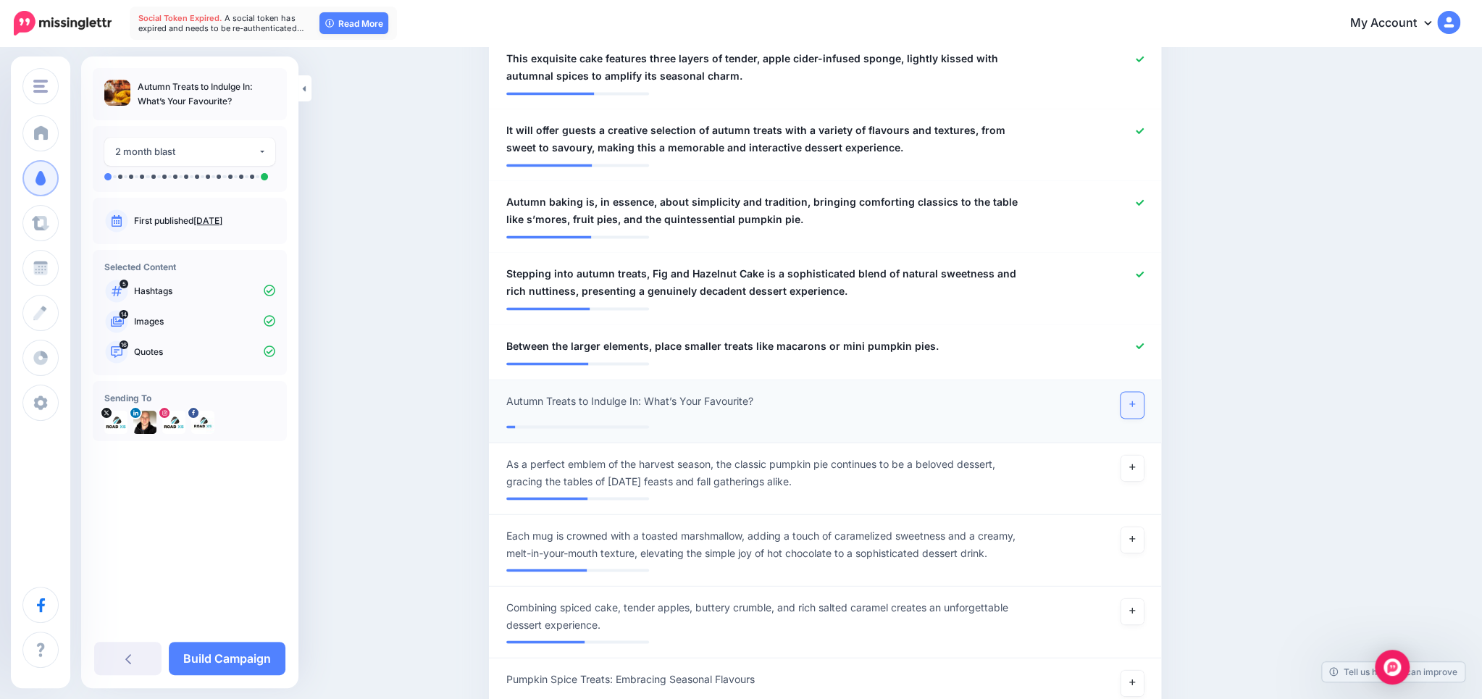
click at [1125, 392] on link at bounding box center [1131, 405] width 23 height 26
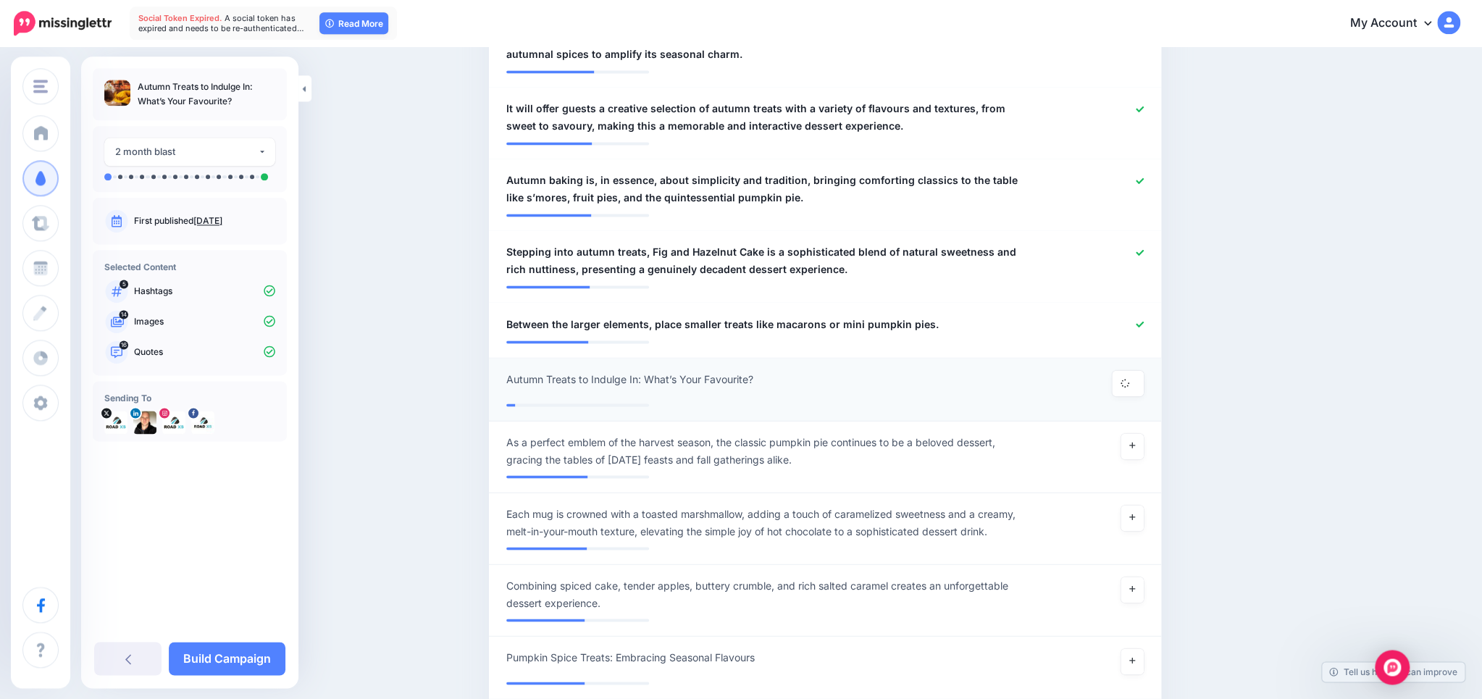
scroll to position [1672, 0]
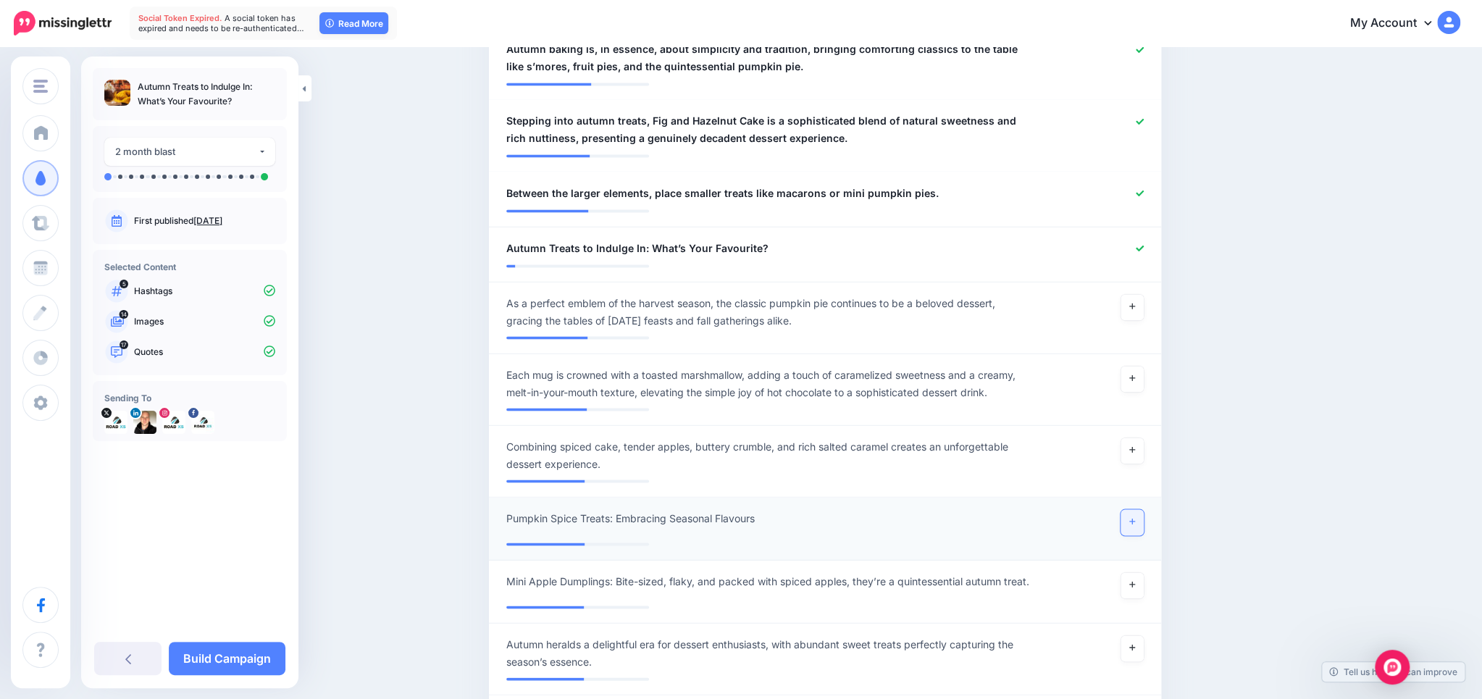
click at [1136, 509] on link at bounding box center [1131, 522] width 23 height 26
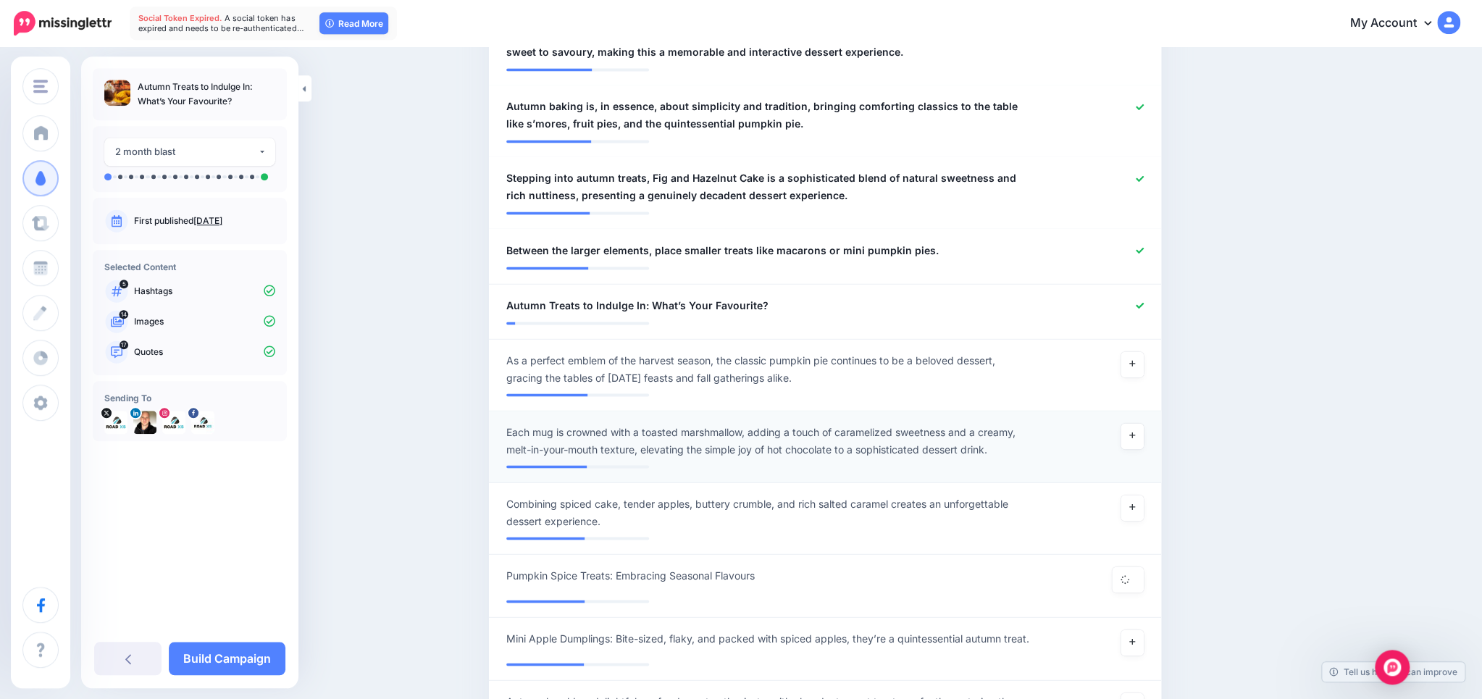
scroll to position [1519, 0]
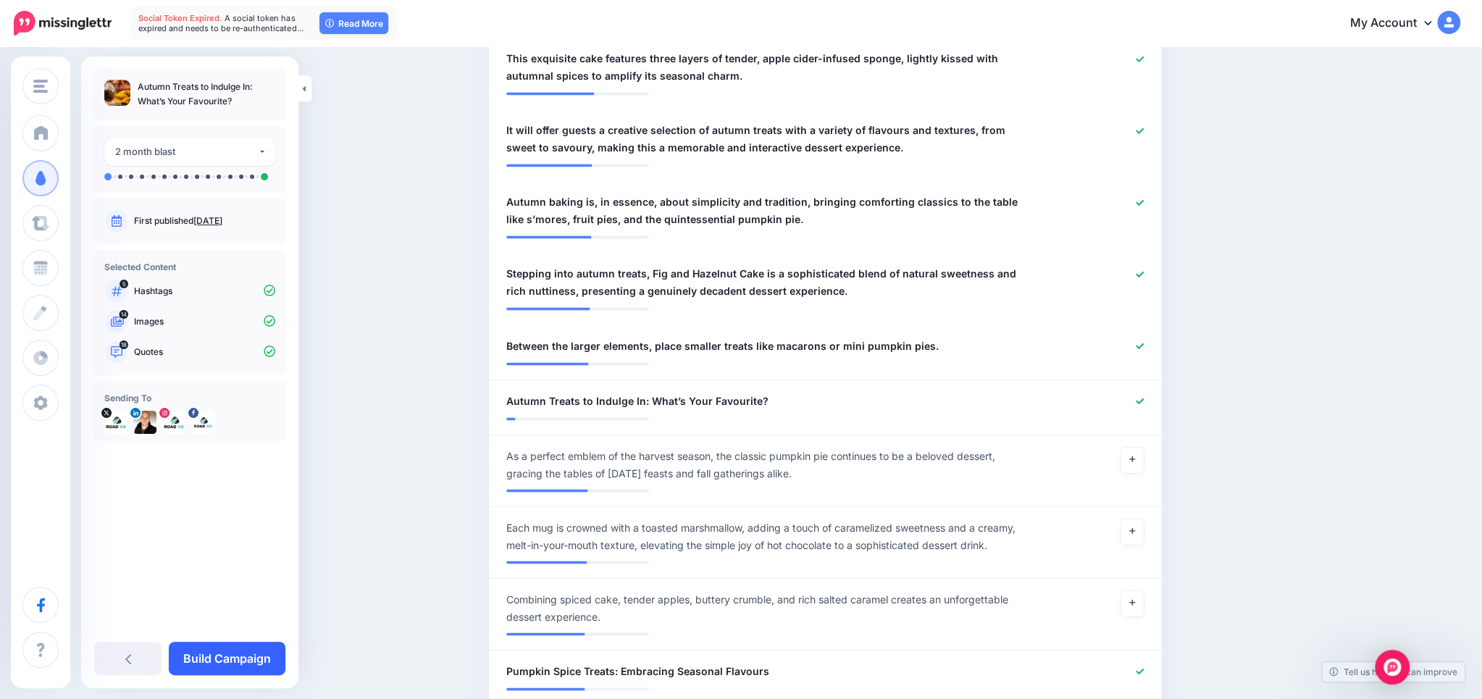
click at [227, 656] on link "Build Campaign" at bounding box center [227, 658] width 117 height 33
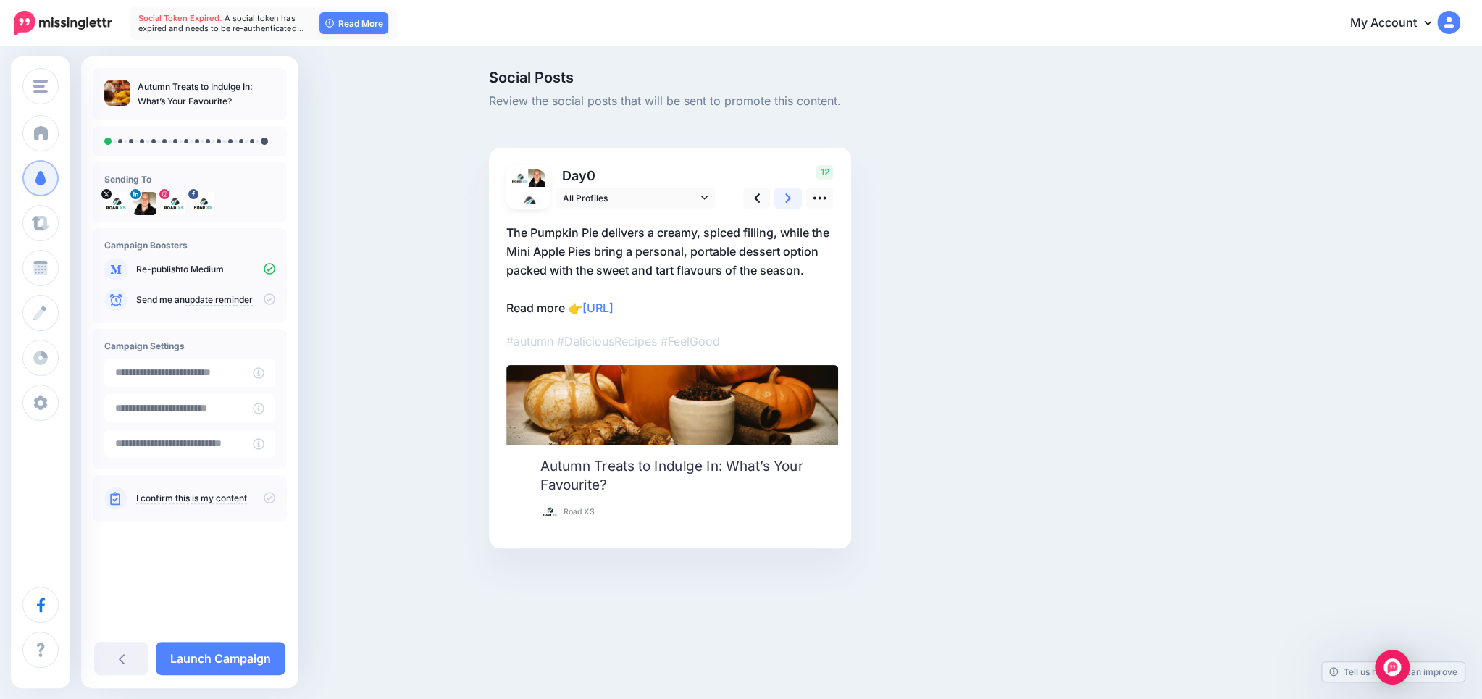
click at [794, 193] on link at bounding box center [788, 198] width 28 height 21
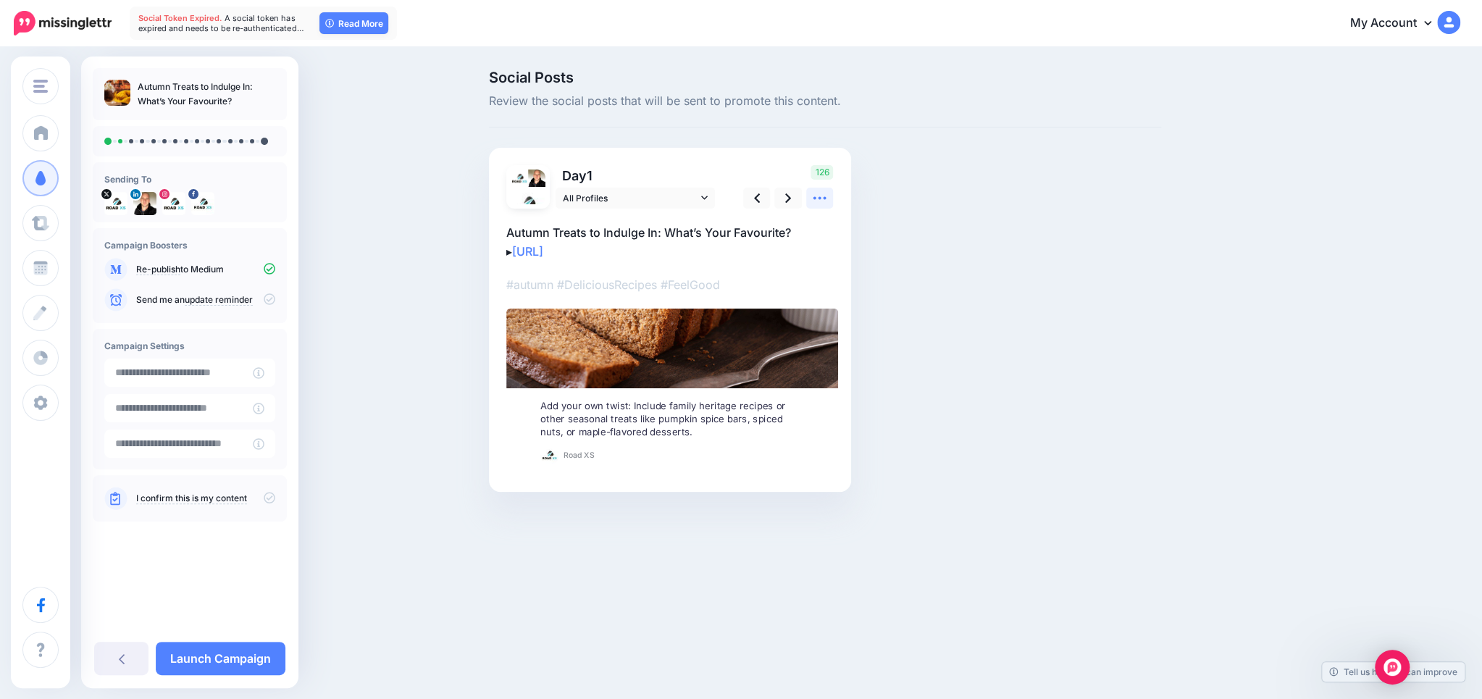
click at [812, 196] on link at bounding box center [820, 198] width 28 height 21
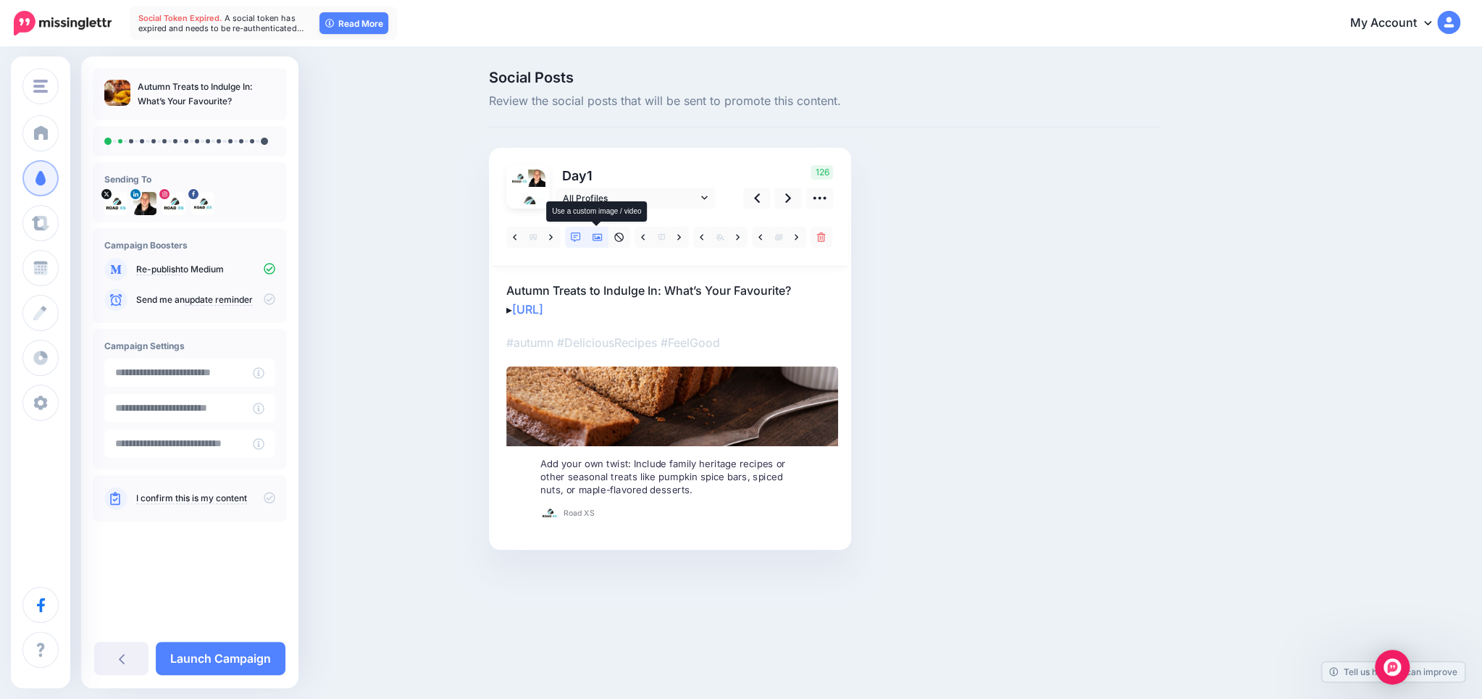
click at [596, 241] on icon at bounding box center [597, 237] width 10 height 10
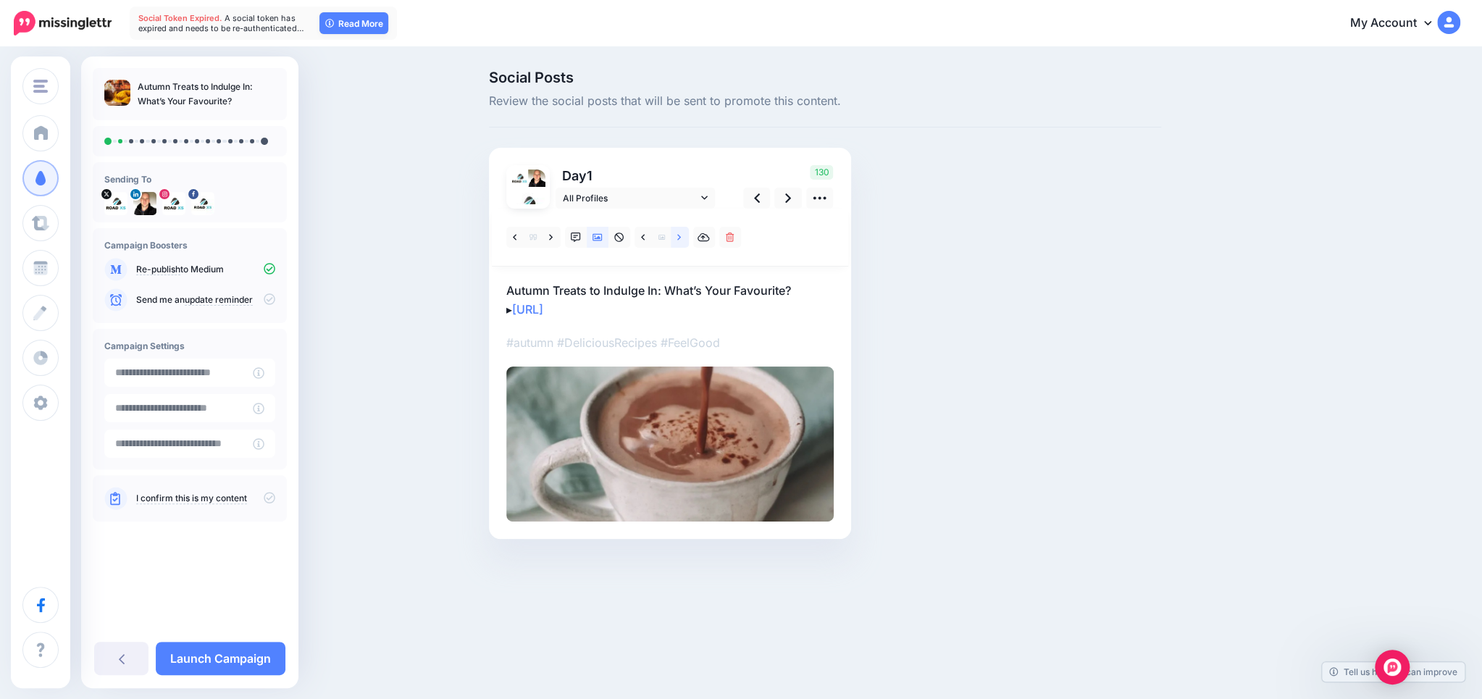
click at [676, 232] on link at bounding box center [680, 237] width 18 height 21
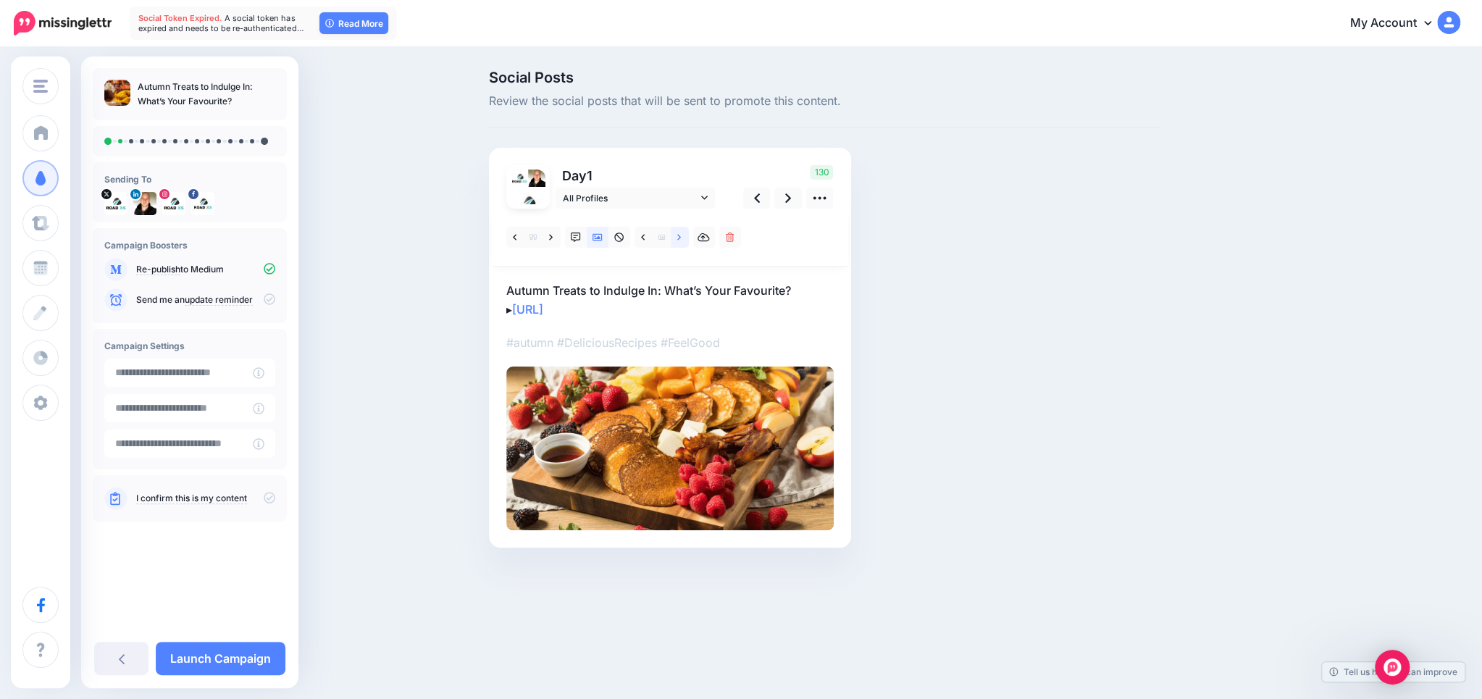
click at [676, 232] on link at bounding box center [680, 237] width 18 height 21
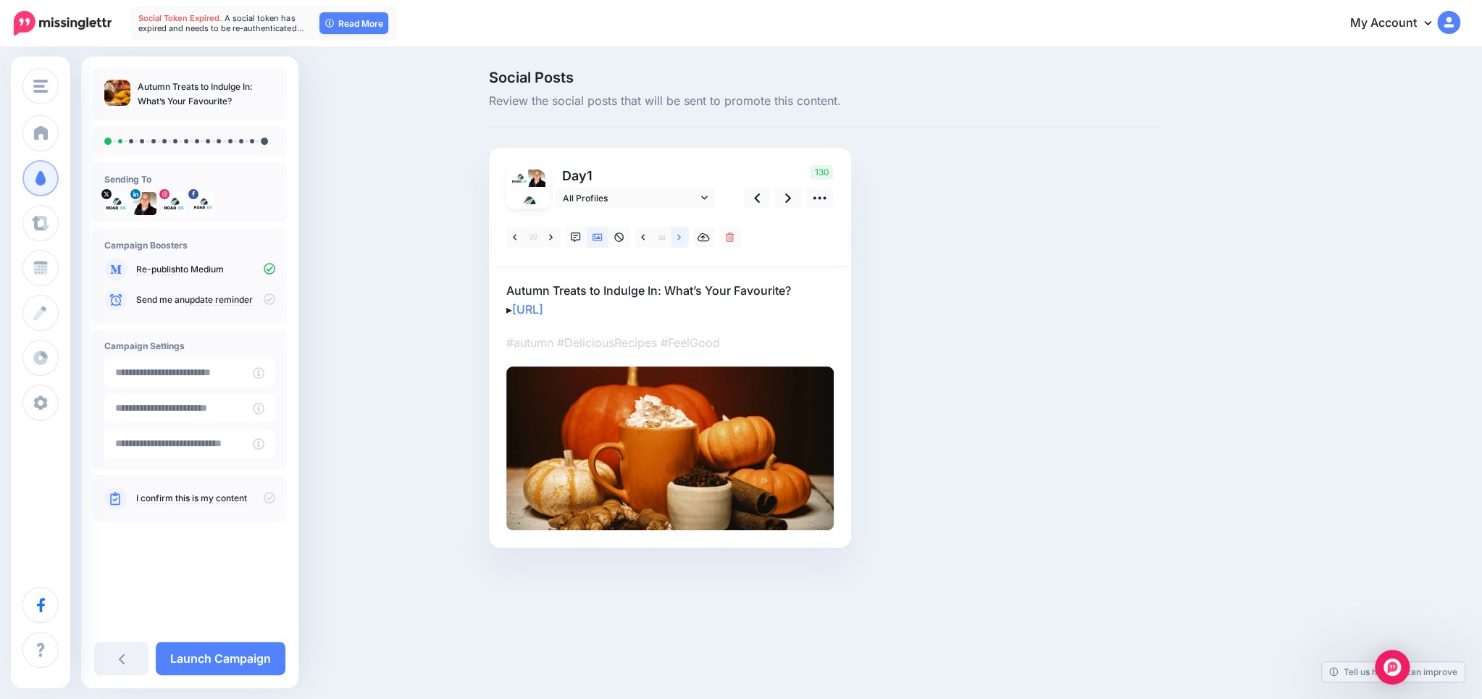
click at [676, 232] on link at bounding box center [680, 237] width 18 height 21
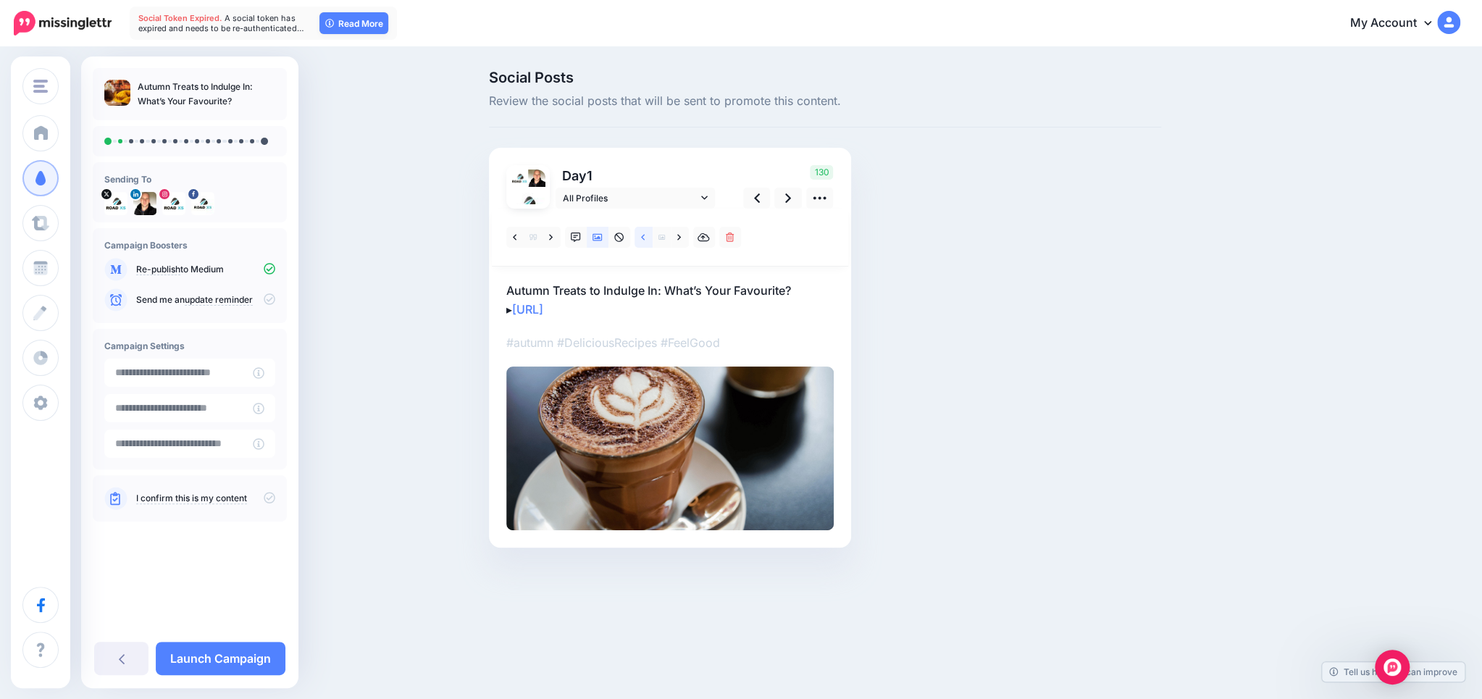
click at [643, 236] on icon at bounding box center [643, 237] width 4 height 6
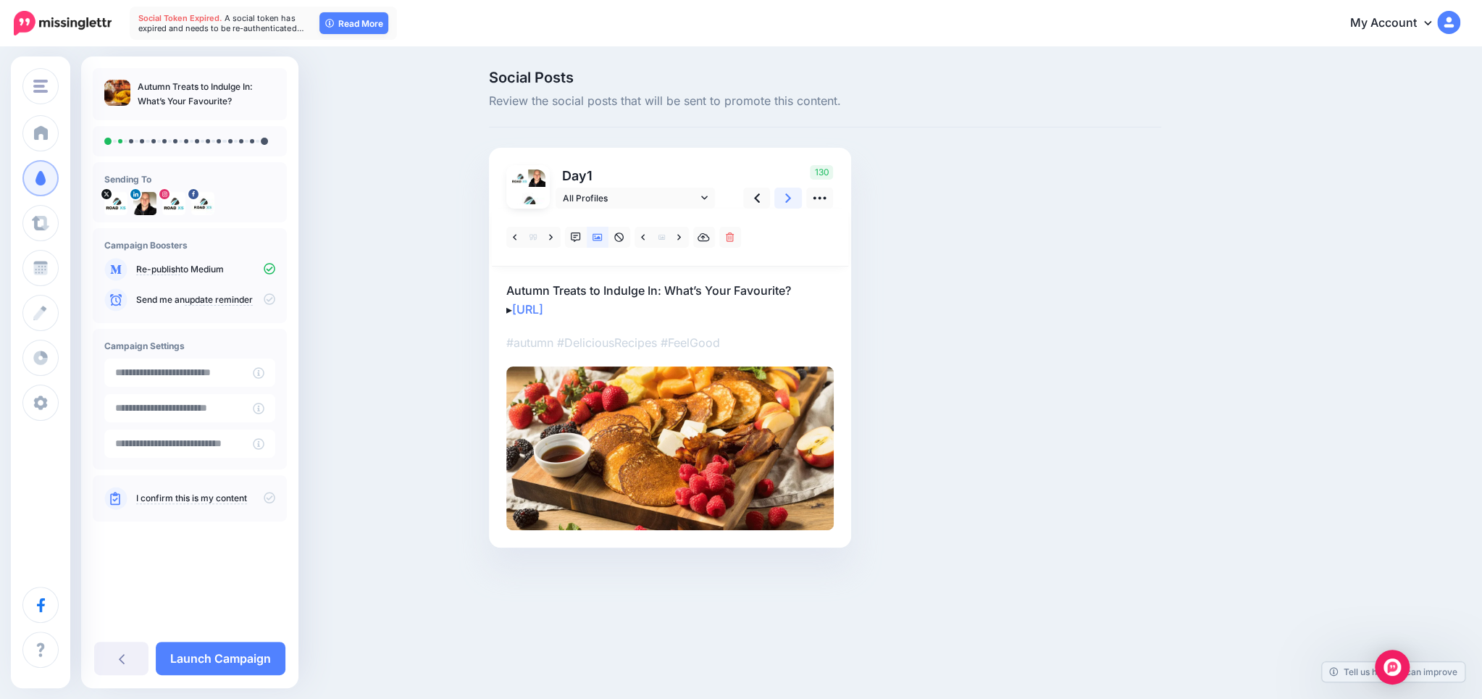
click at [786, 198] on icon at bounding box center [788, 197] width 6 height 15
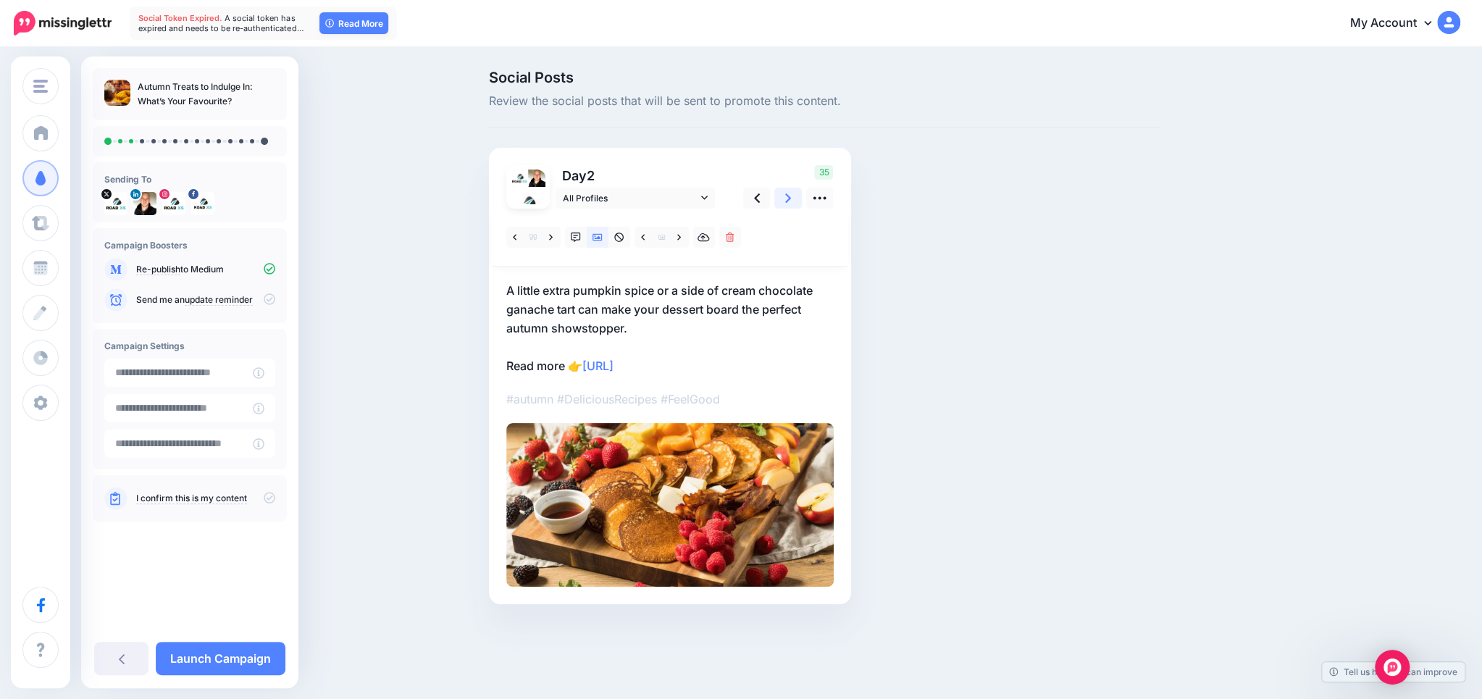
click at [795, 198] on link at bounding box center [788, 198] width 28 height 21
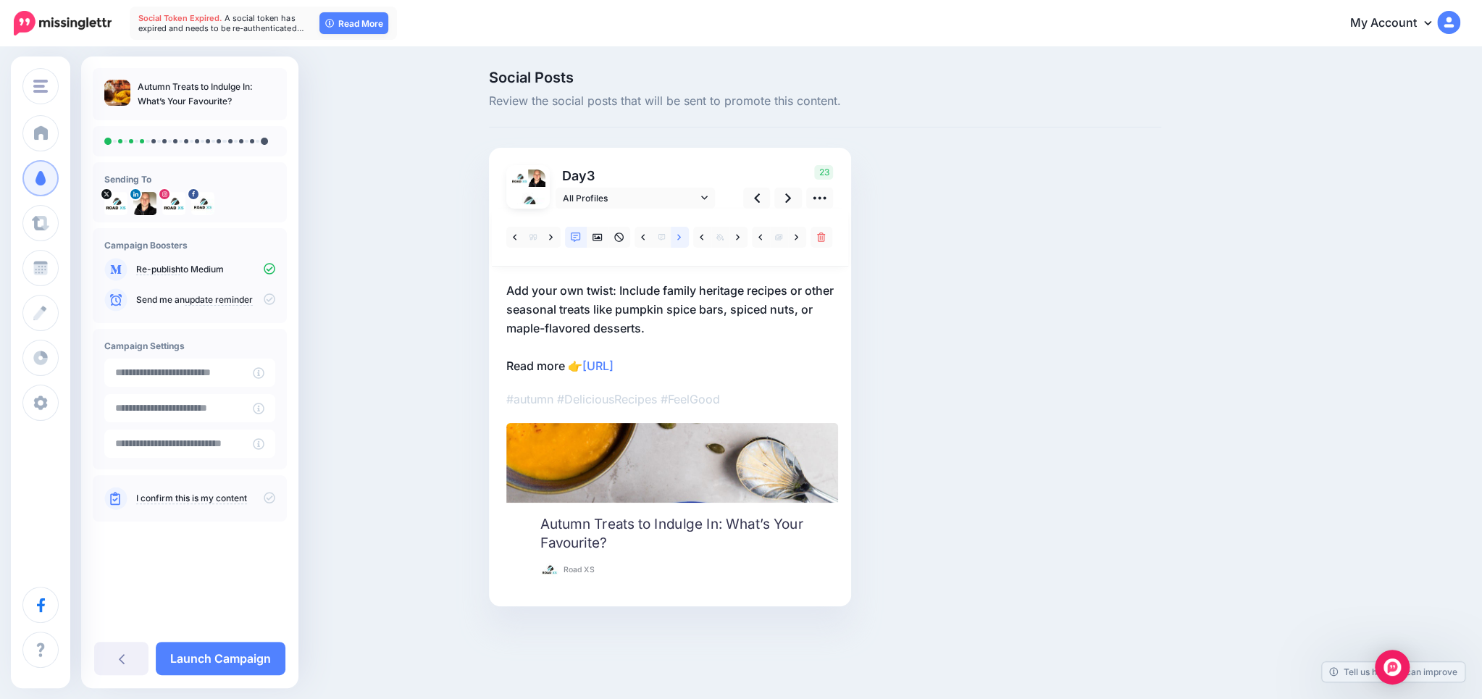
click at [678, 232] on icon at bounding box center [679, 237] width 4 height 10
click at [678, 233] on icon at bounding box center [679, 237] width 4 height 10
click at [658, 237] on icon at bounding box center [661, 237] width 7 height 7
click at [786, 198] on icon at bounding box center [788, 197] width 6 height 15
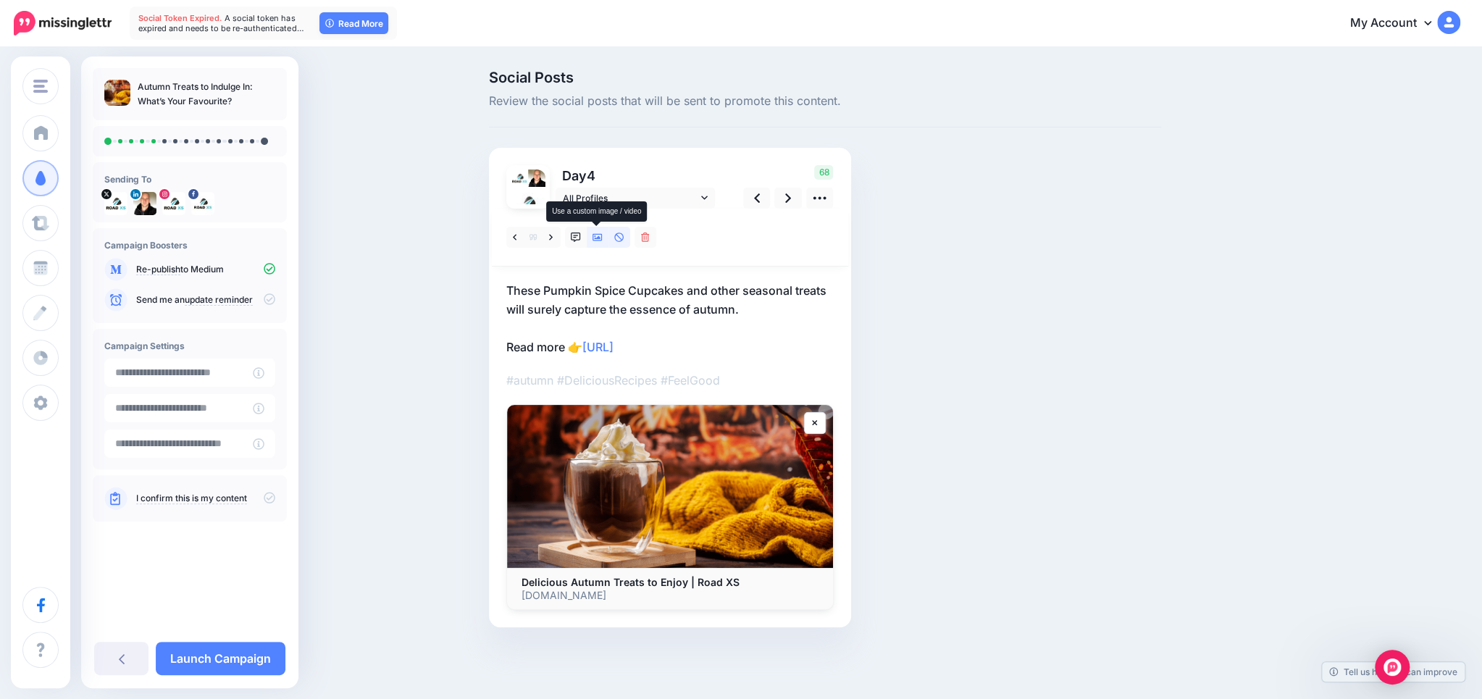
click at [595, 239] on icon at bounding box center [597, 237] width 10 height 7
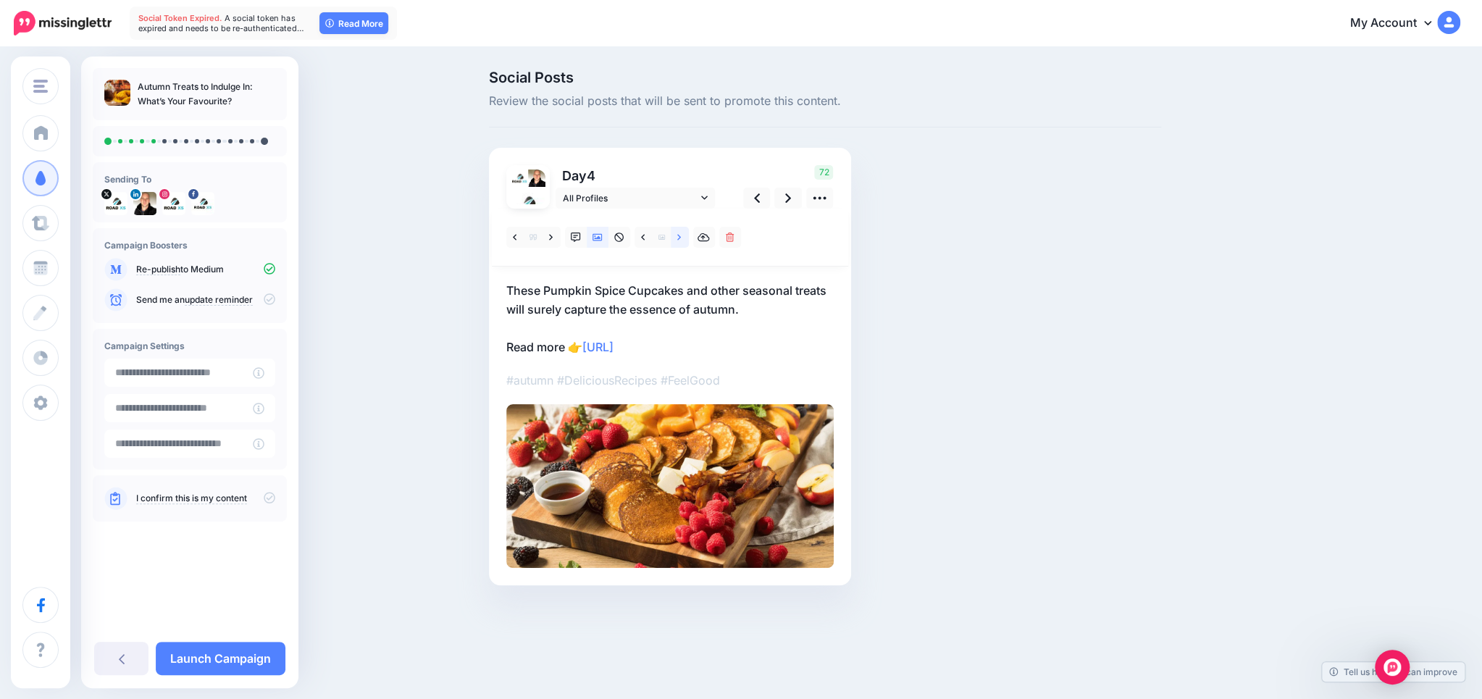
click at [678, 240] on icon at bounding box center [679, 237] width 4 height 10
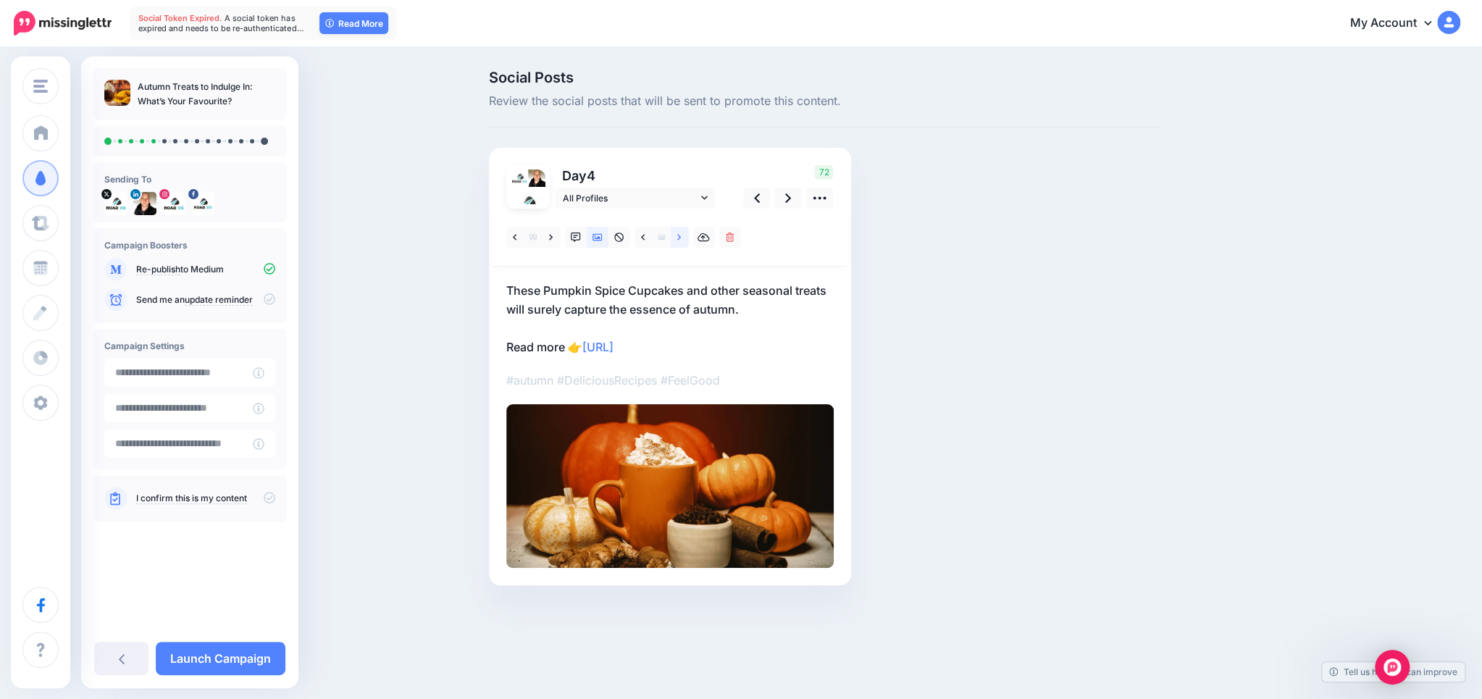
click at [678, 240] on icon at bounding box center [679, 237] width 4 height 10
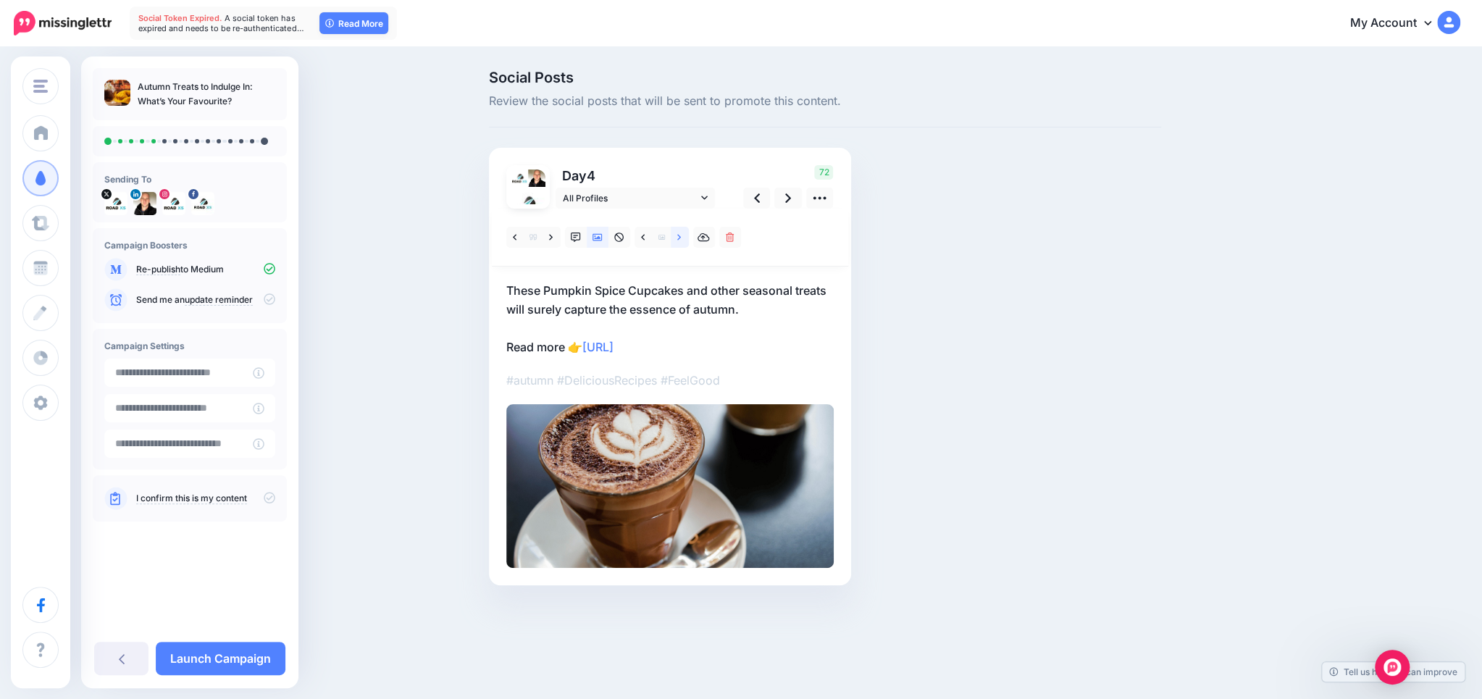
click at [678, 240] on icon at bounding box center [679, 237] width 4 height 10
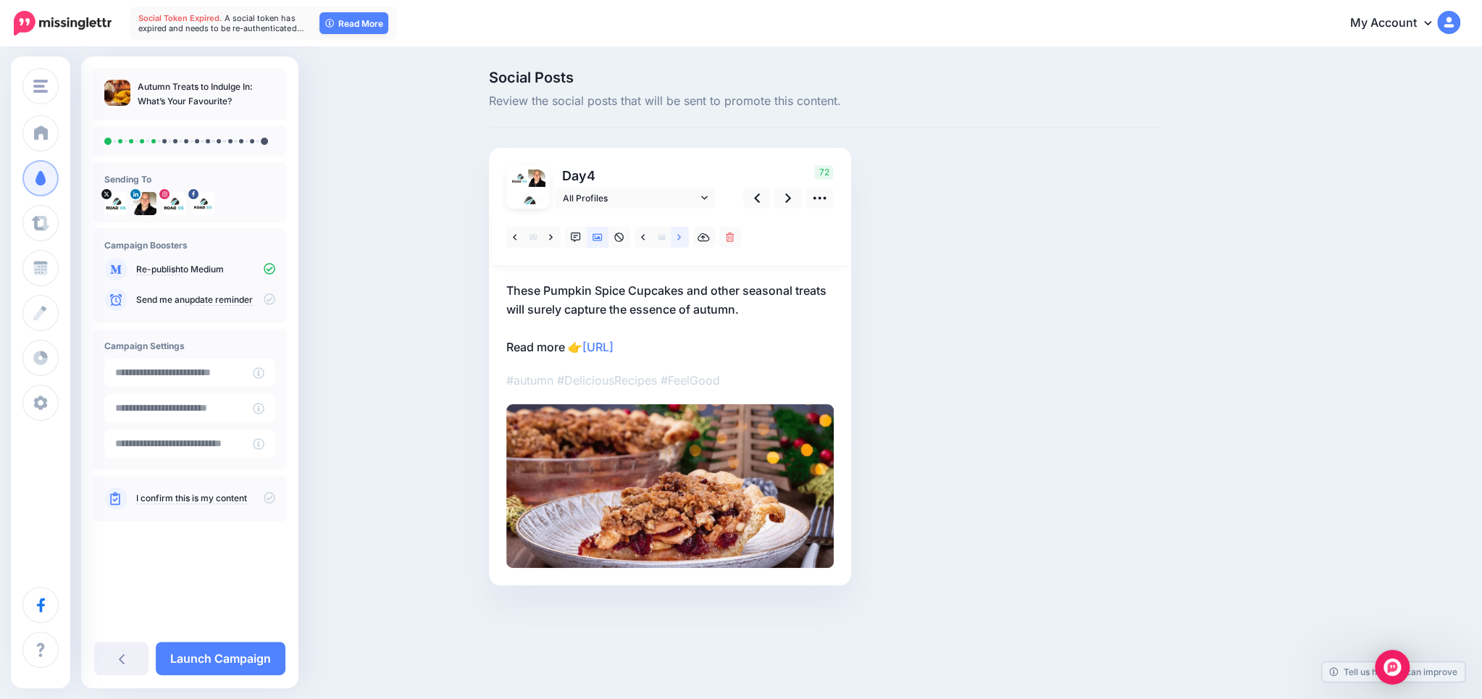
click at [678, 240] on icon at bounding box center [679, 237] width 4 height 10
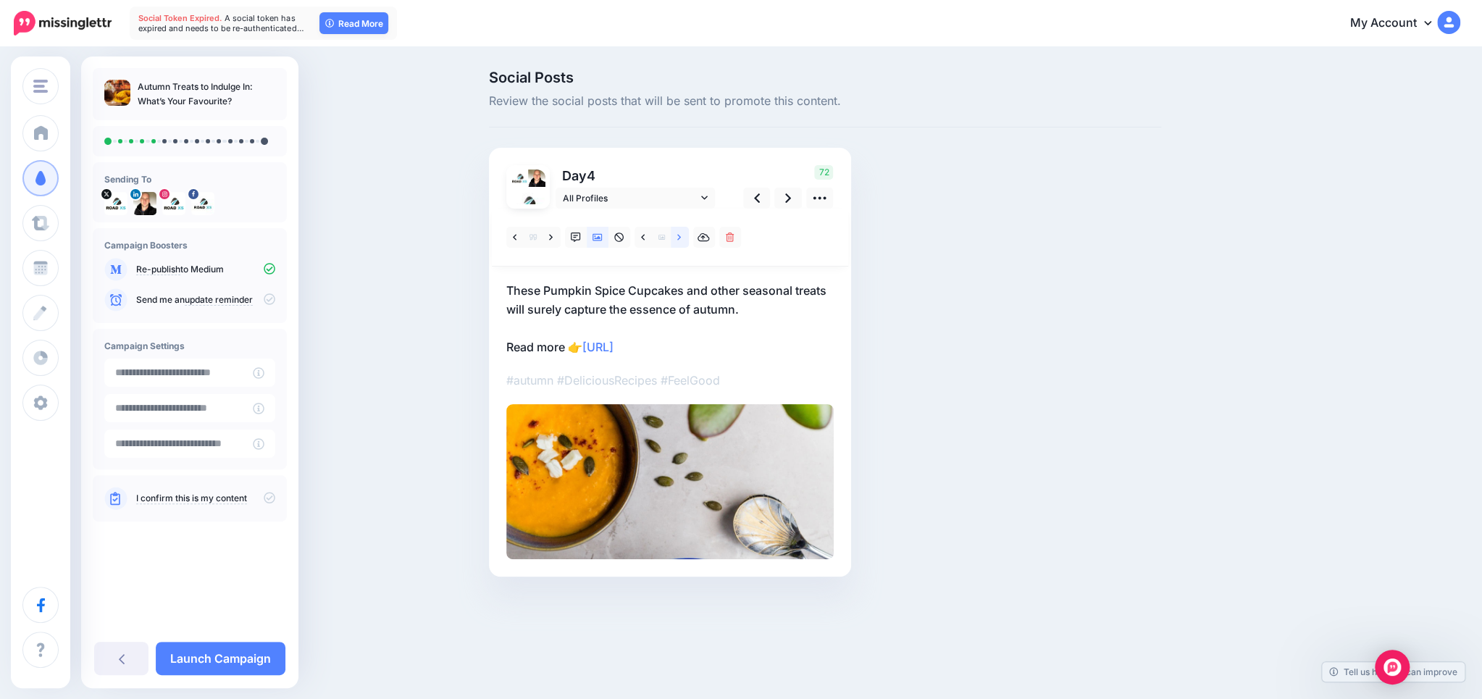
click at [678, 240] on icon at bounding box center [679, 237] width 4 height 10
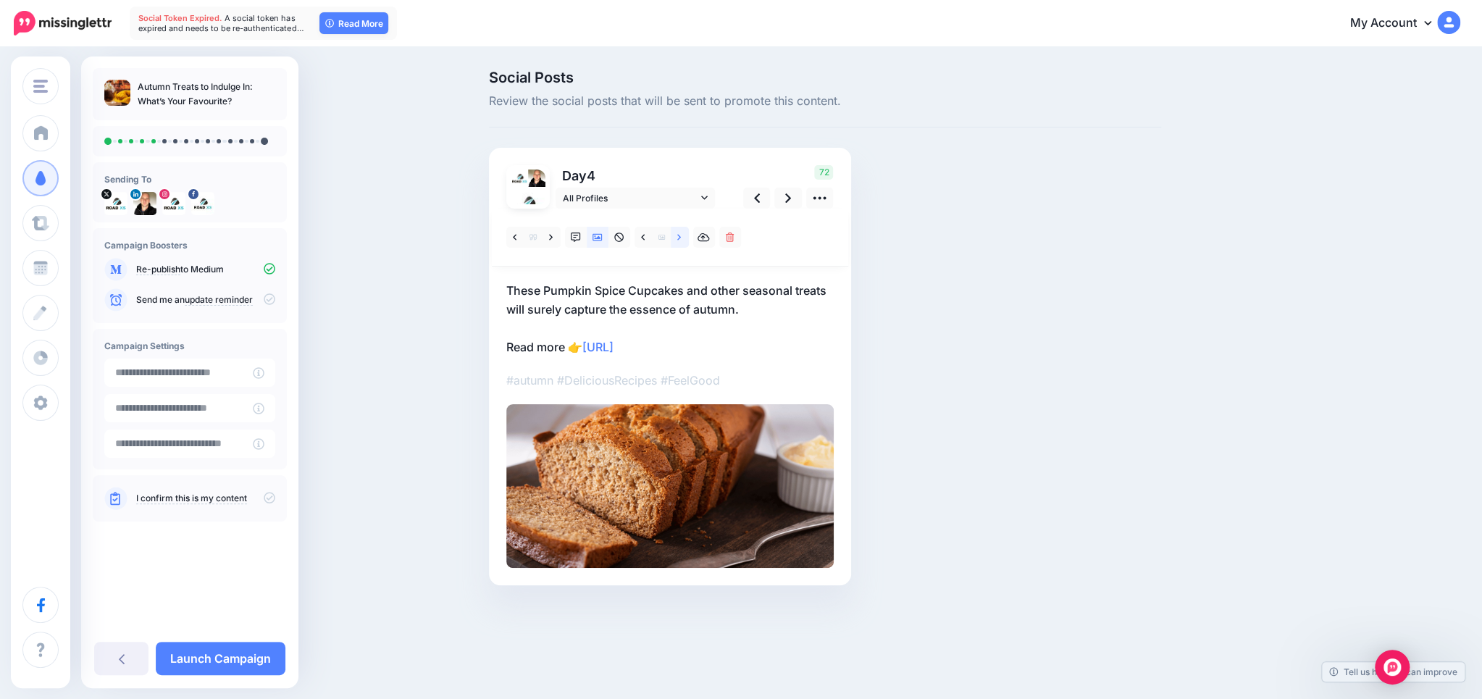
click at [678, 240] on icon at bounding box center [679, 237] width 4 height 10
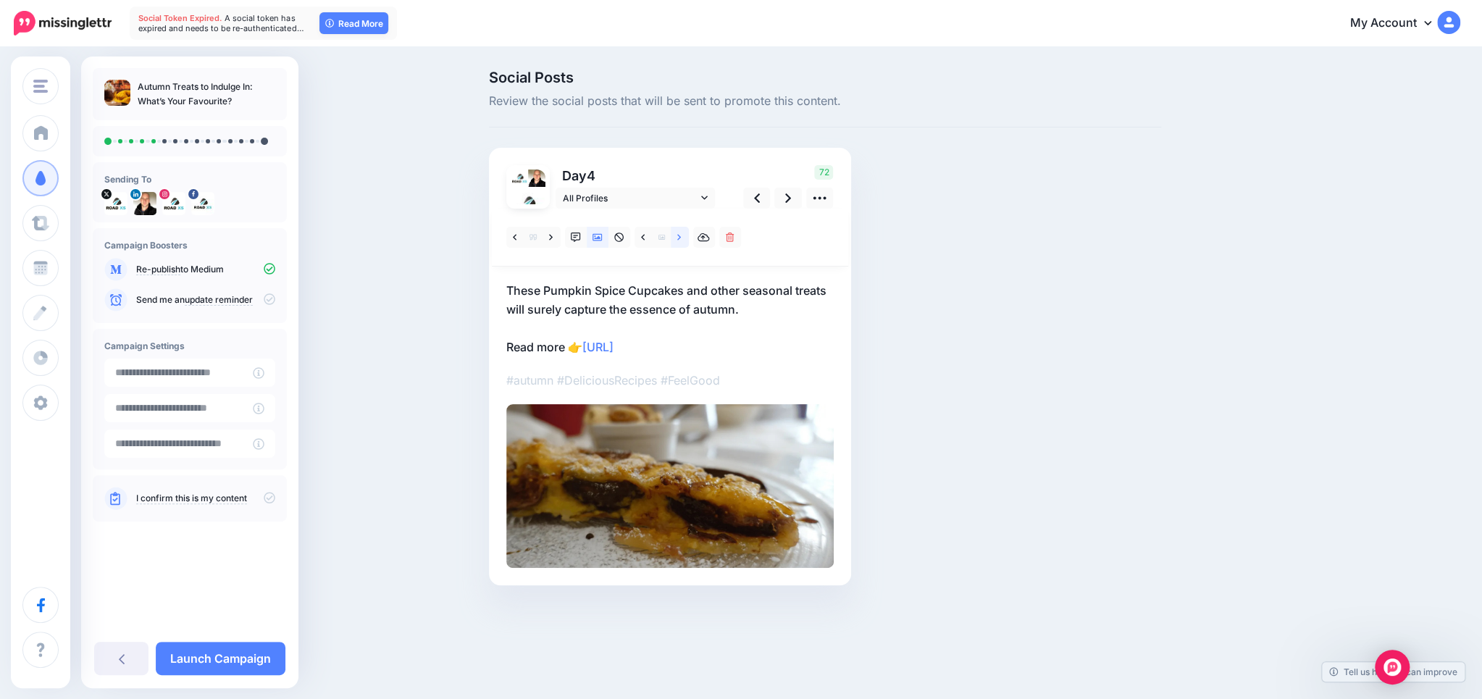
click at [678, 240] on icon at bounding box center [679, 237] width 4 height 10
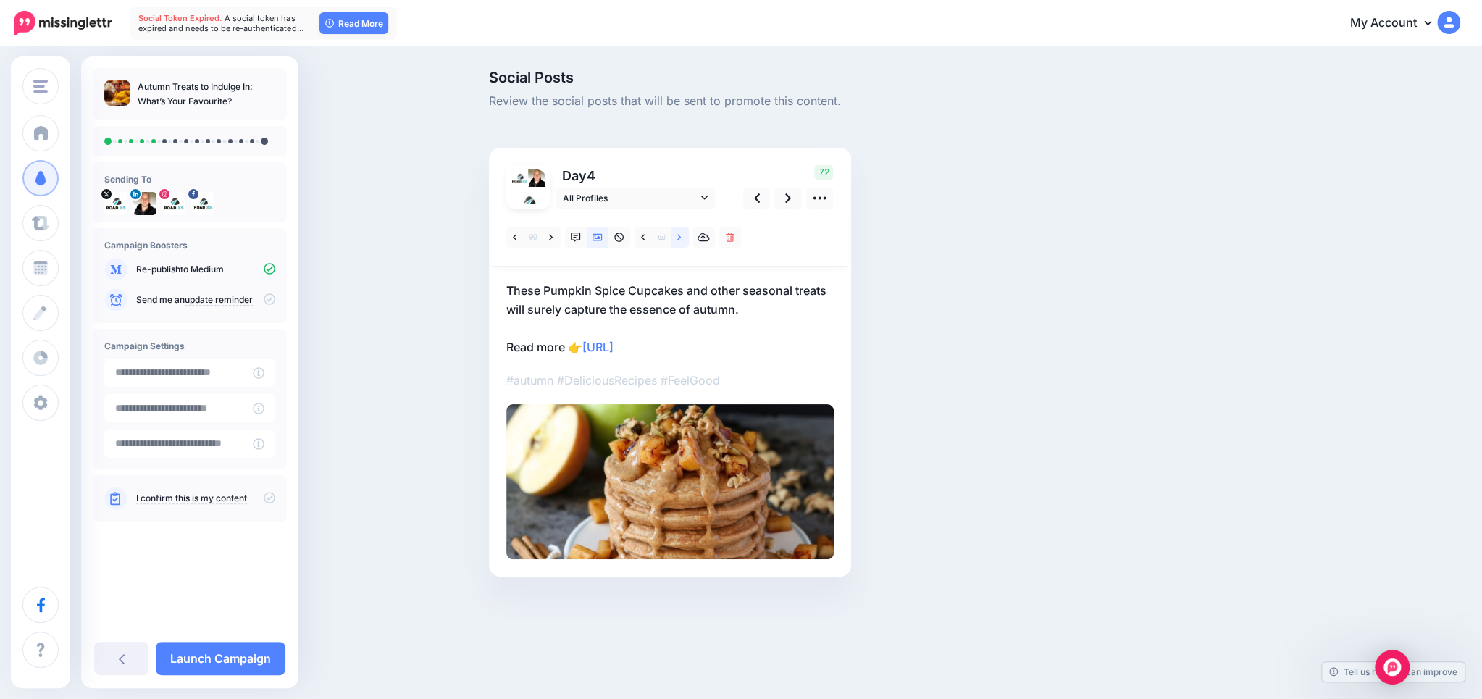
click at [678, 240] on icon at bounding box center [679, 237] width 4 height 10
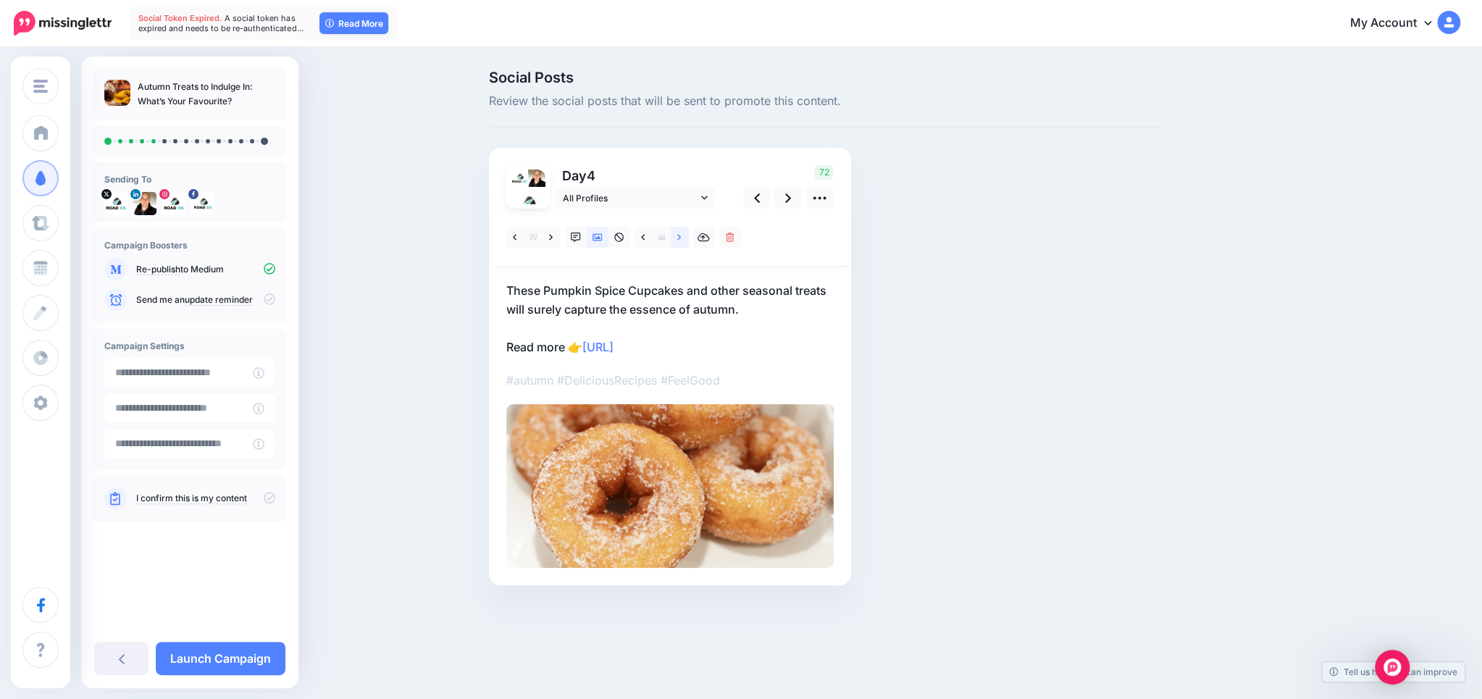
click at [678, 240] on icon at bounding box center [679, 237] width 4 height 10
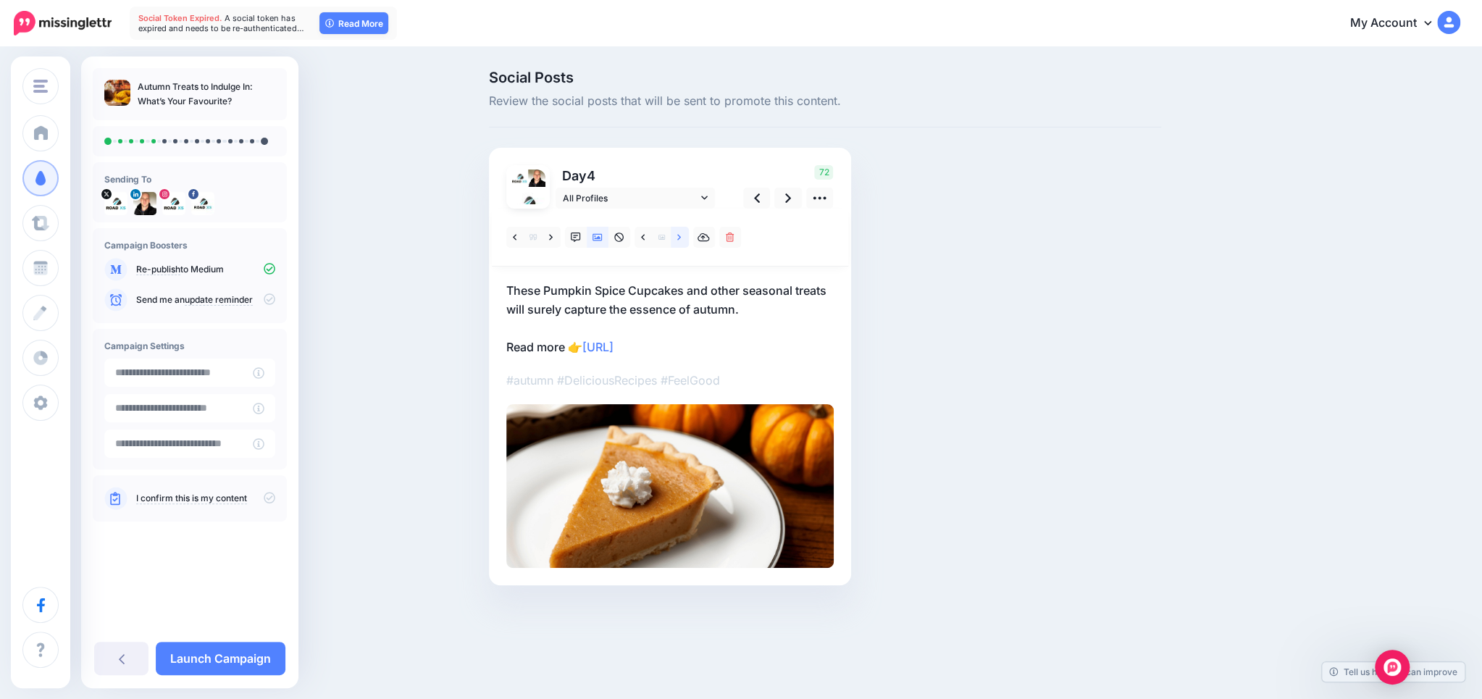
click at [678, 240] on icon at bounding box center [679, 237] width 4 height 10
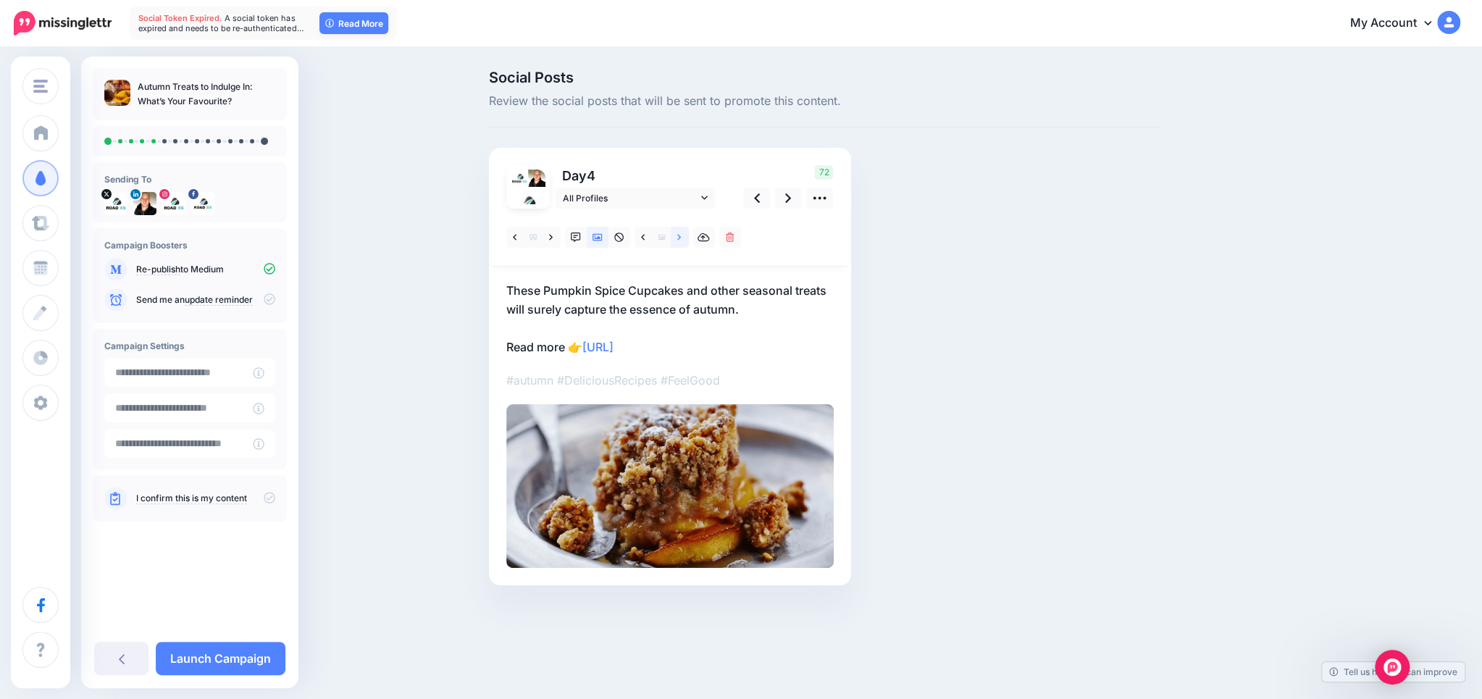
click at [678, 240] on icon at bounding box center [679, 237] width 4 height 10
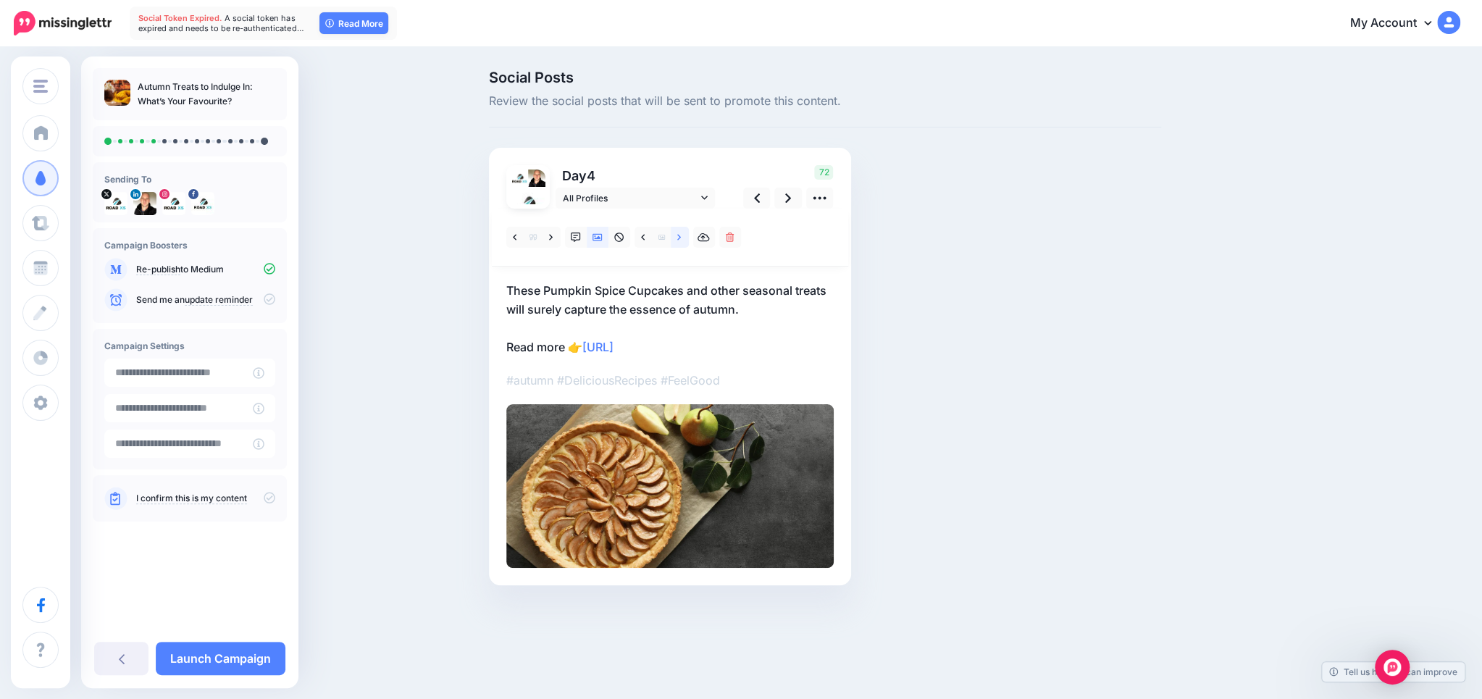
click at [678, 240] on icon at bounding box center [679, 237] width 4 height 10
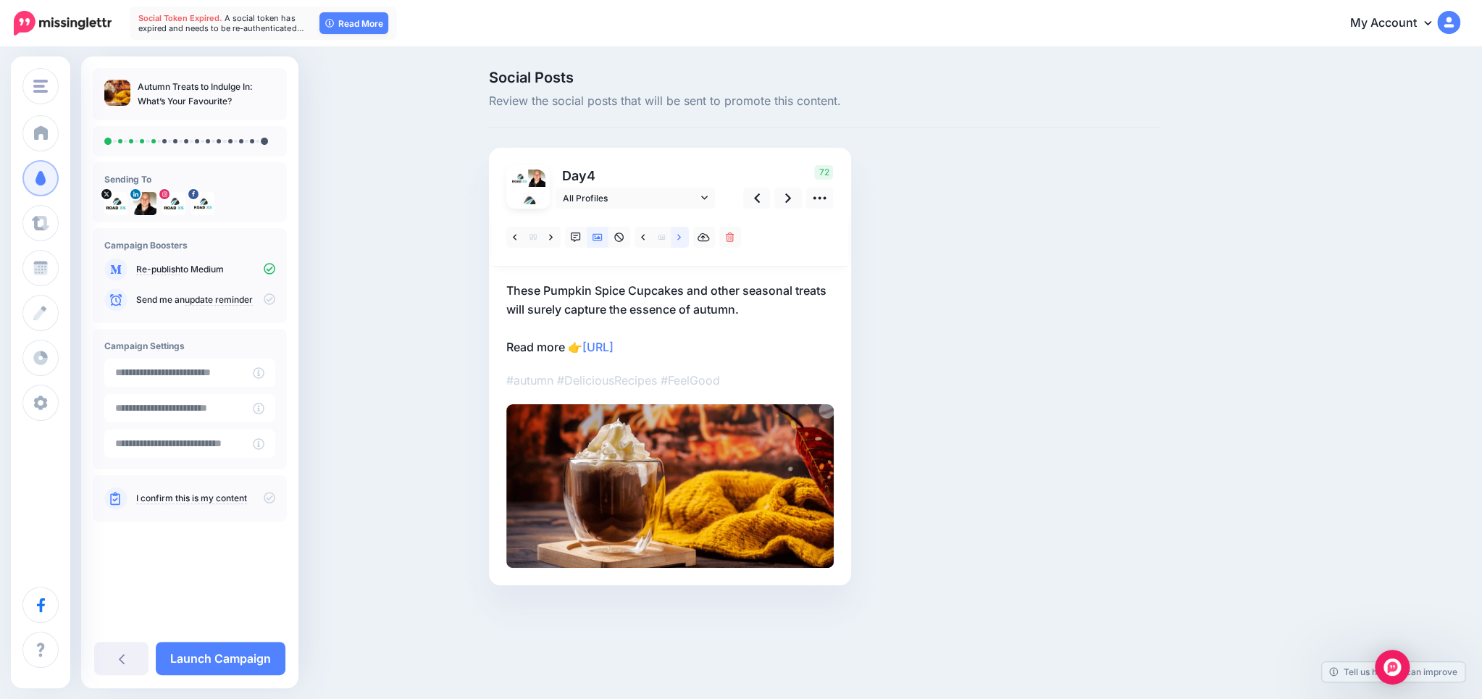
click at [678, 240] on icon at bounding box center [679, 237] width 4 height 10
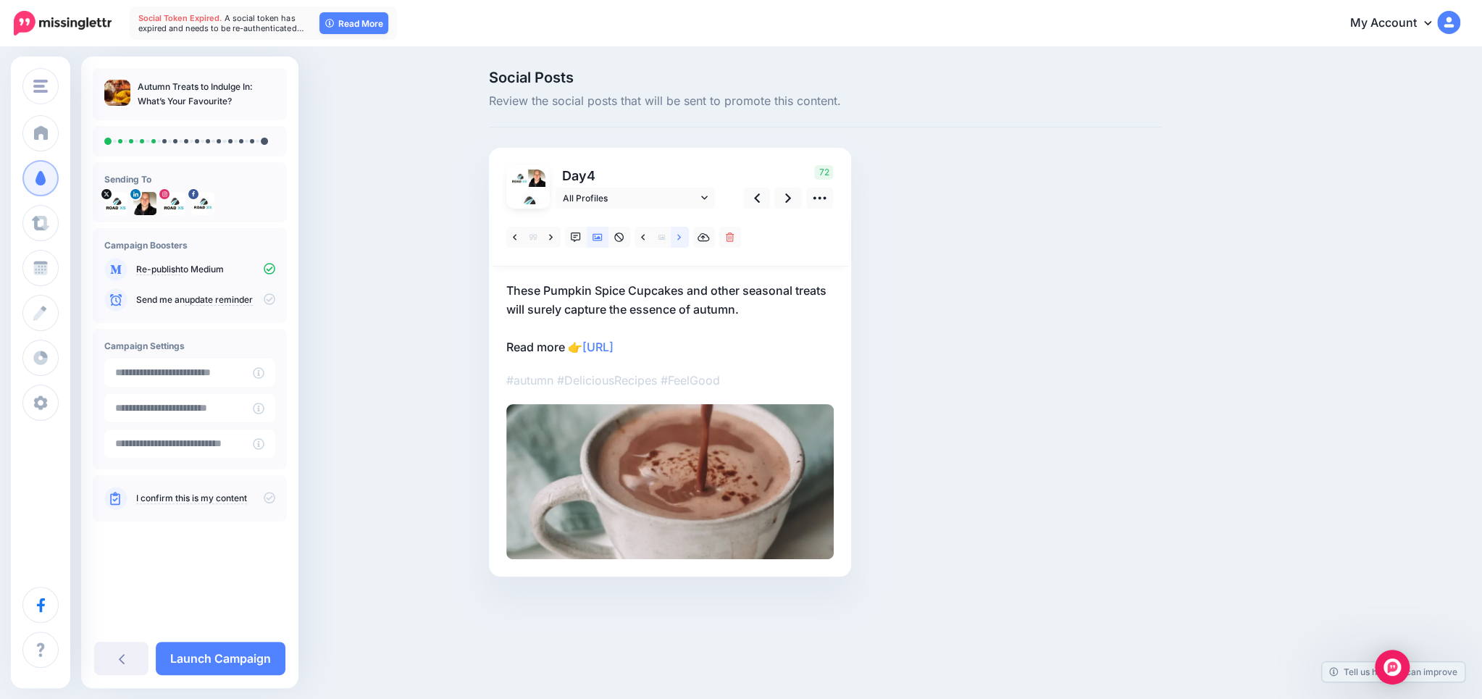
click at [678, 240] on icon at bounding box center [679, 237] width 4 height 10
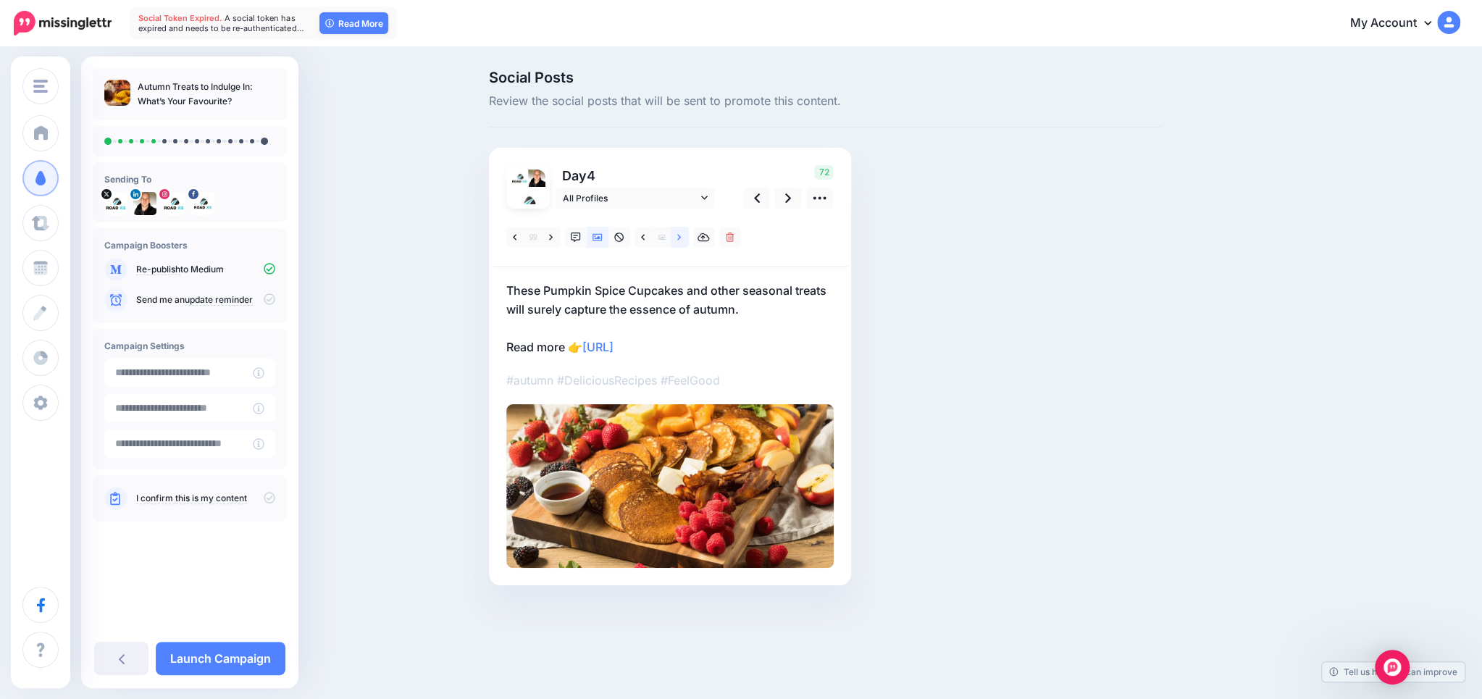
click at [678, 240] on icon at bounding box center [679, 237] width 4 height 10
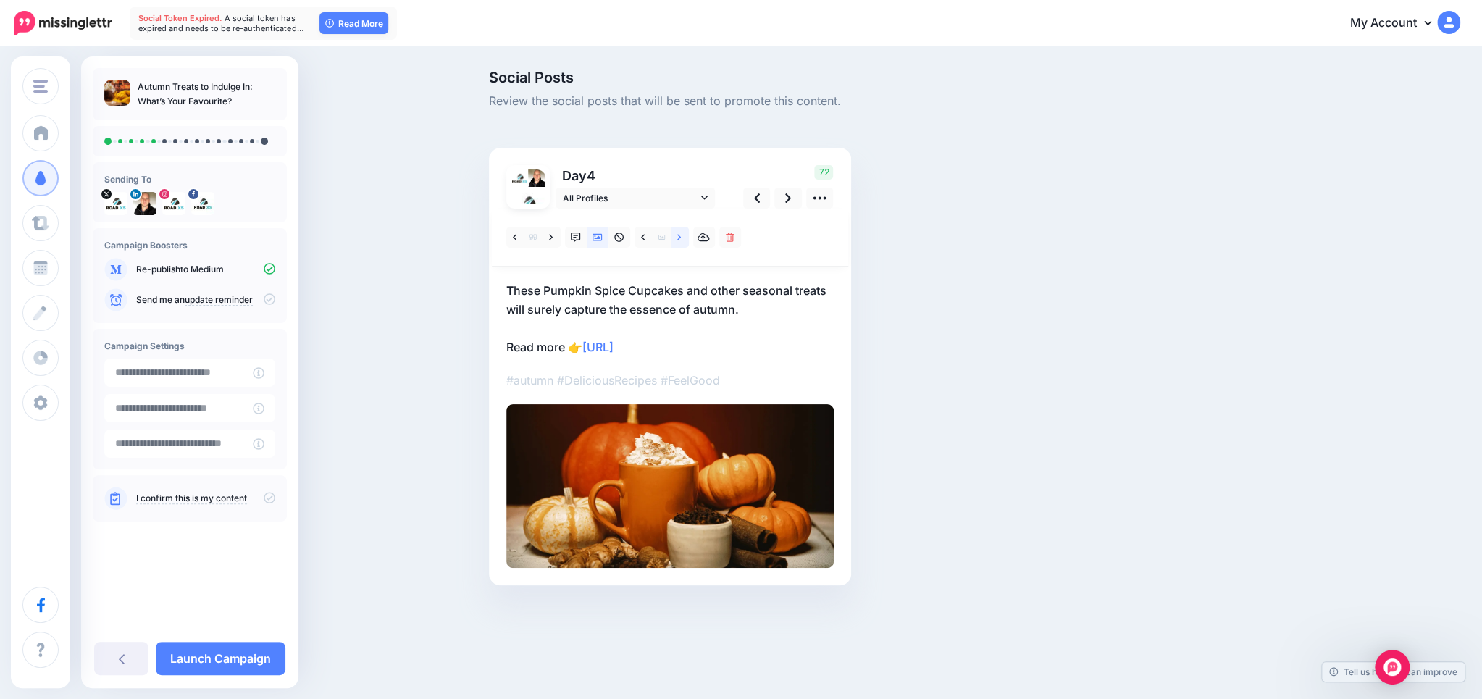
click at [678, 240] on icon at bounding box center [679, 237] width 4 height 10
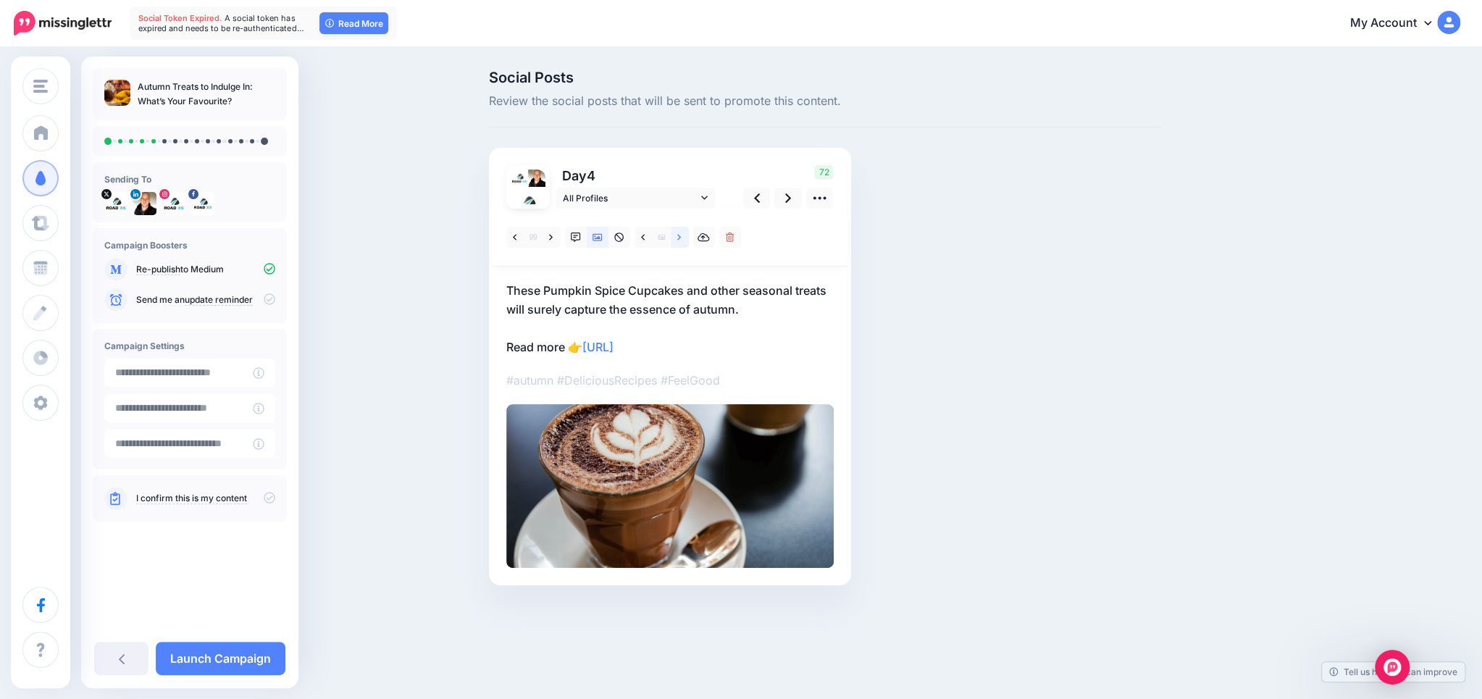
click at [678, 240] on icon at bounding box center [679, 237] width 4 height 10
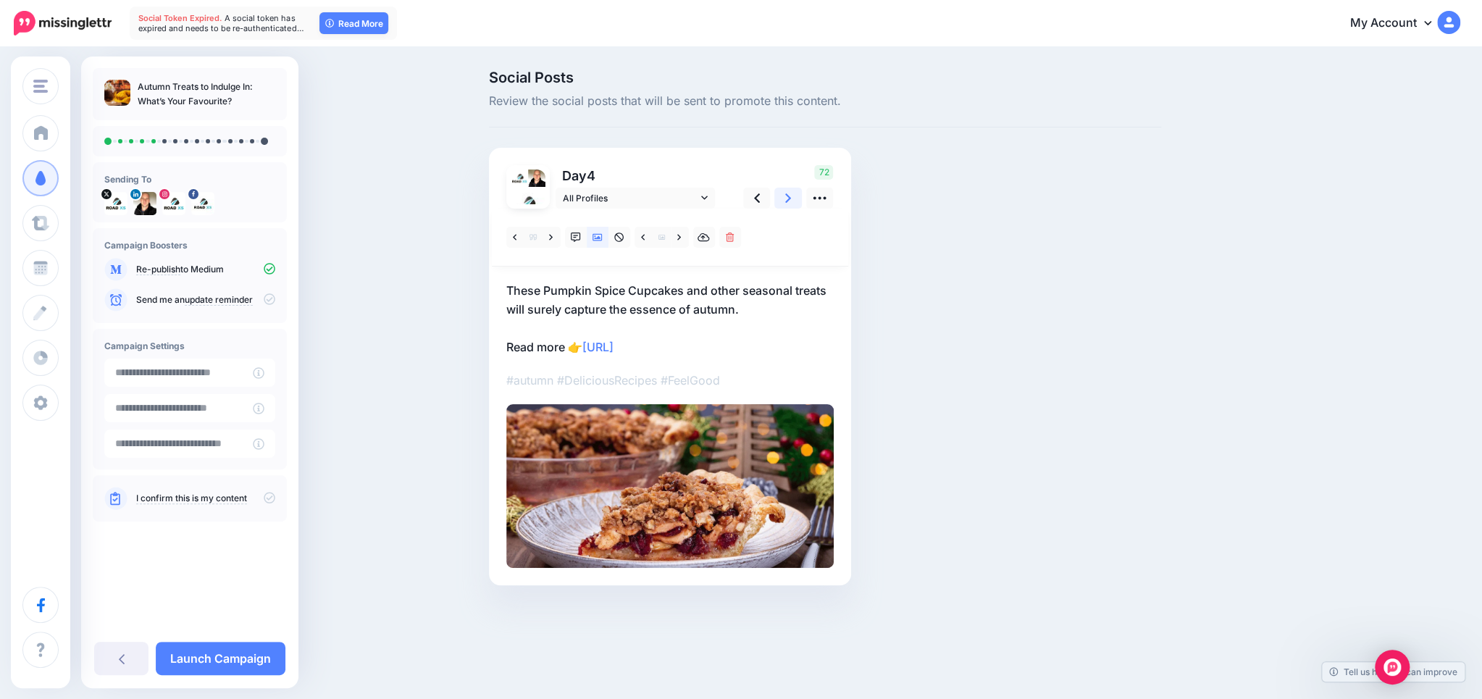
click at [788, 196] on icon at bounding box center [788, 197] width 6 height 15
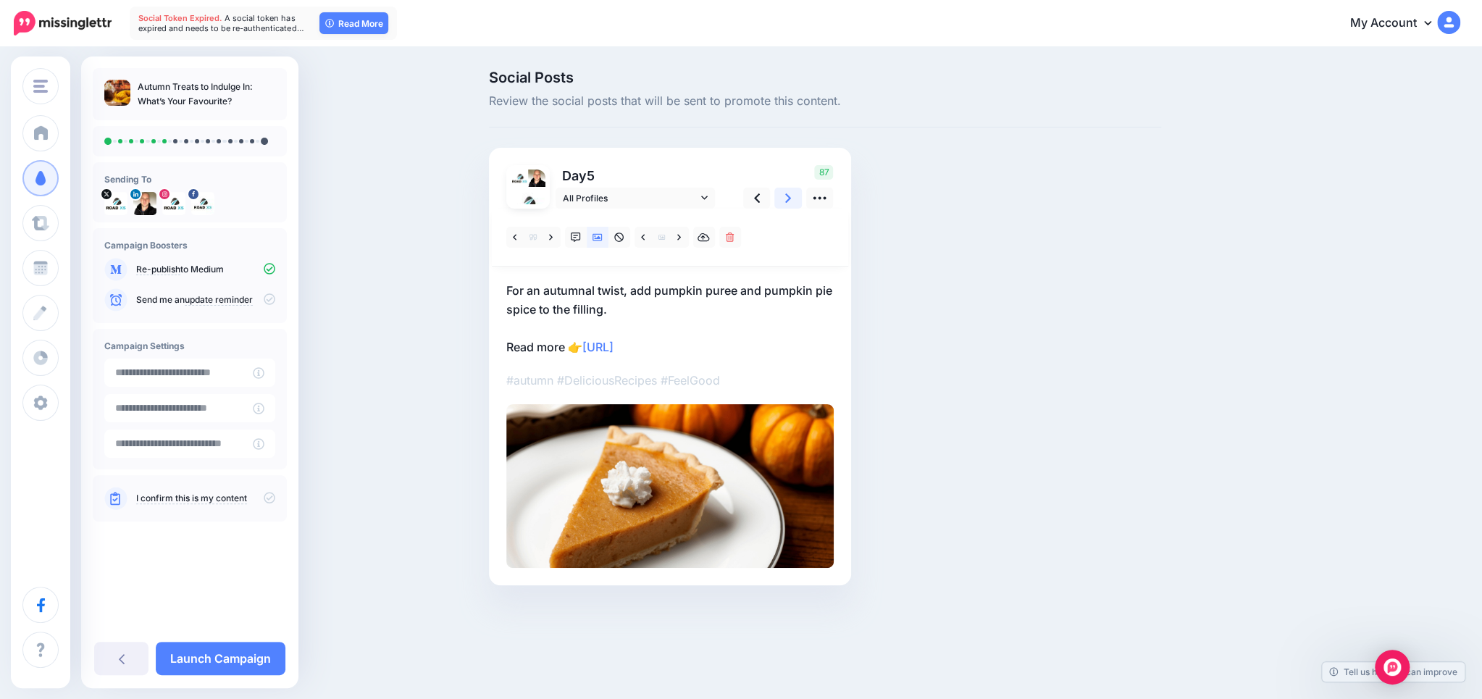
click at [788, 196] on icon at bounding box center [788, 197] width 6 height 15
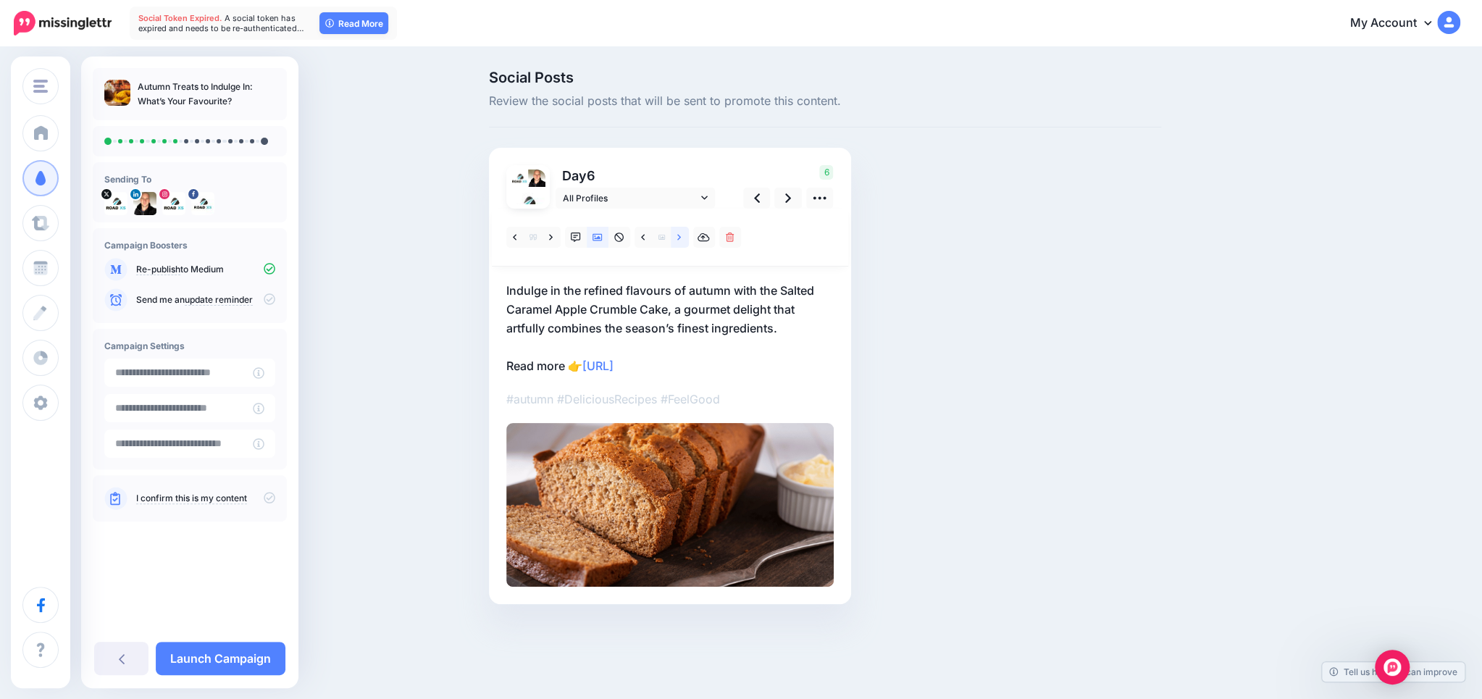
click at [676, 235] on link at bounding box center [680, 237] width 18 height 21
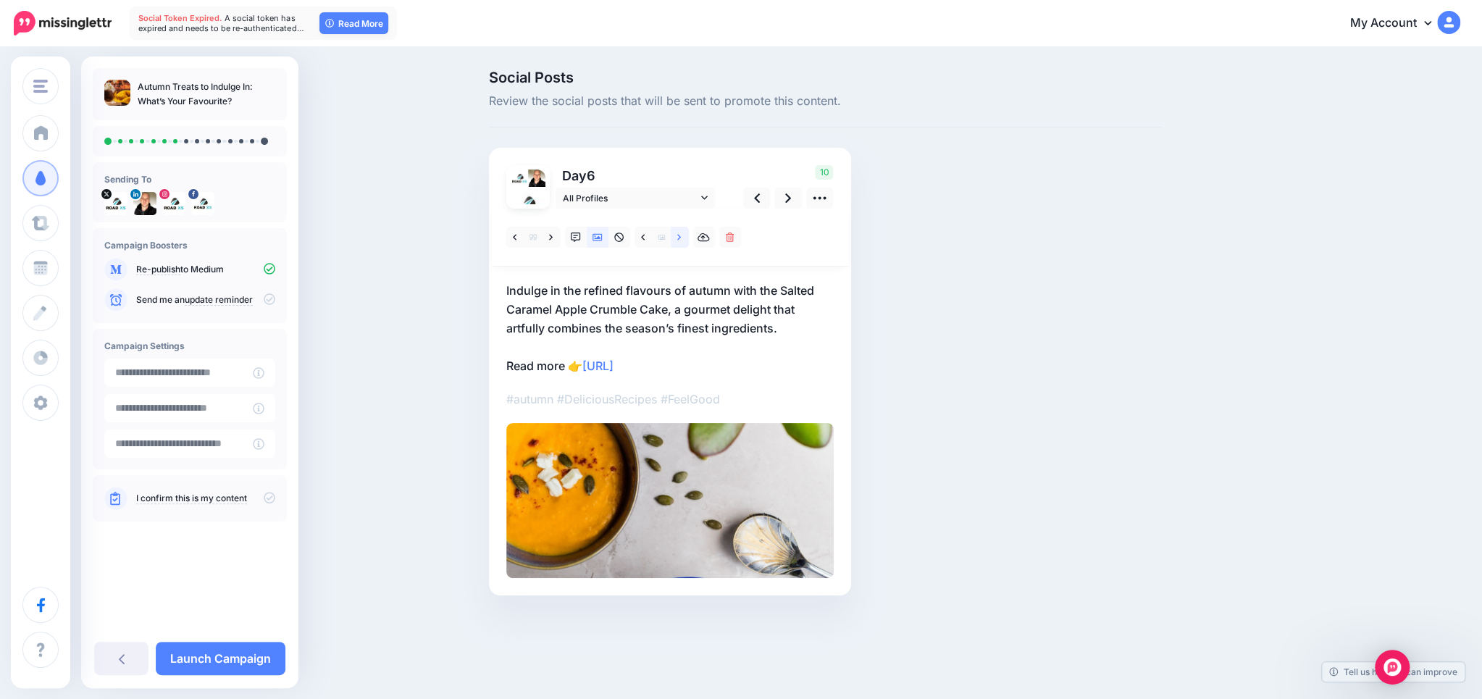
click at [676, 235] on link at bounding box center [680, 237] width 18 height 21
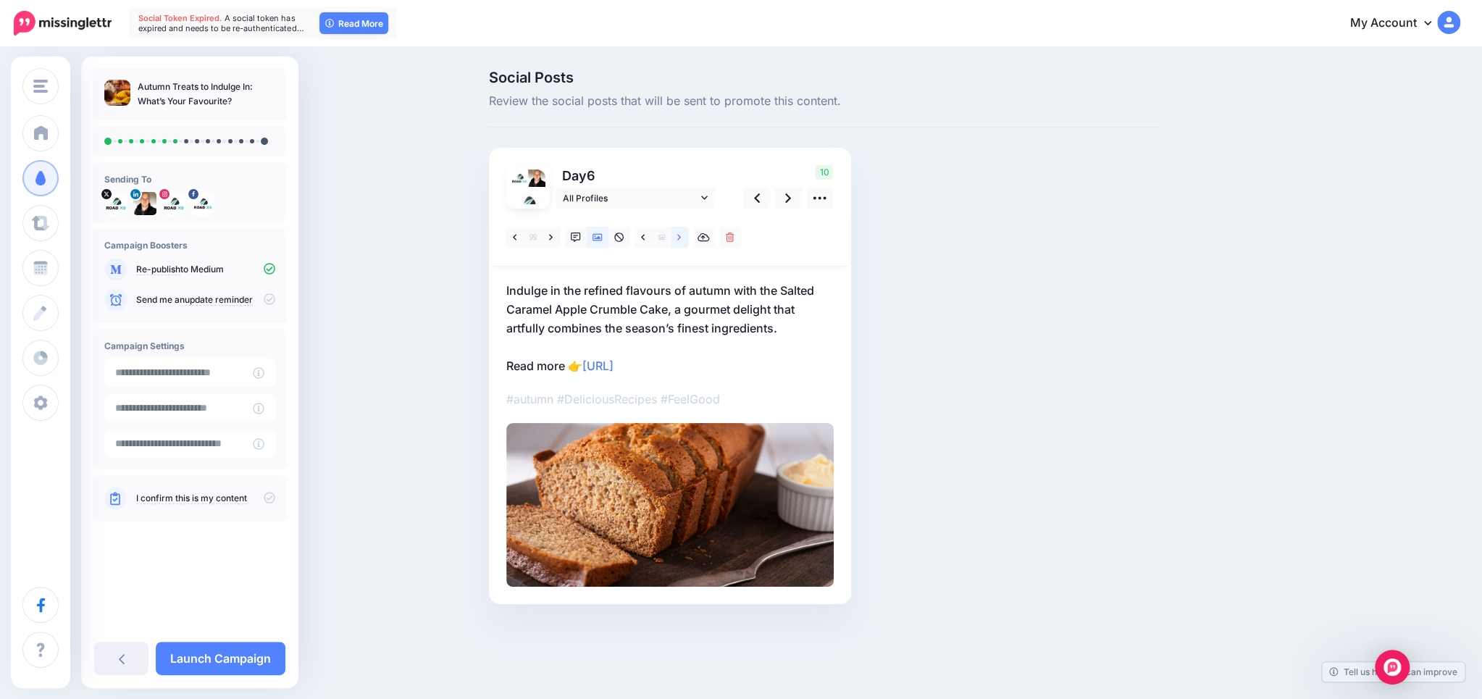
click at [676, 235] on link at bounding box center [680, 237] width 18 height 21
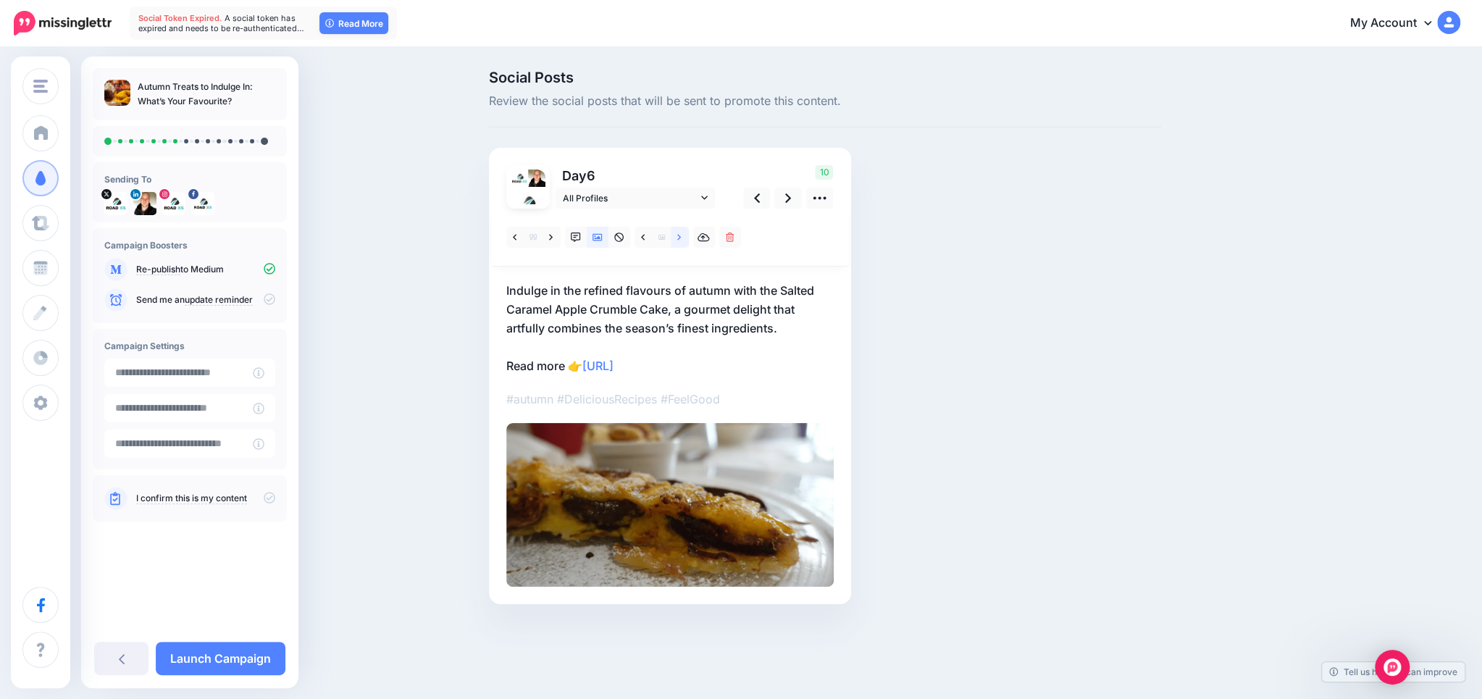
click at [676, 235] on link at bounding box center [680, 237] width 18 height 21
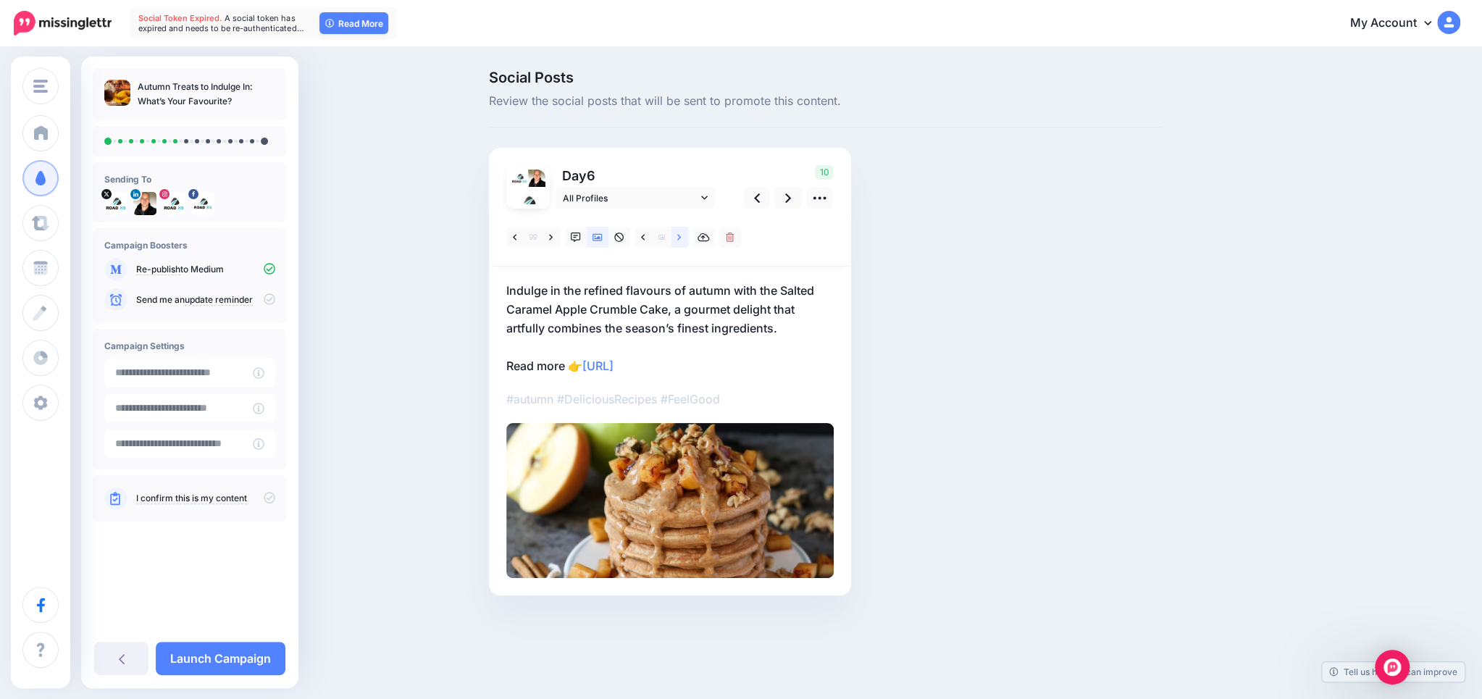
click at [676, 235] on link at bounding box center [680, 237] width 18 height 21
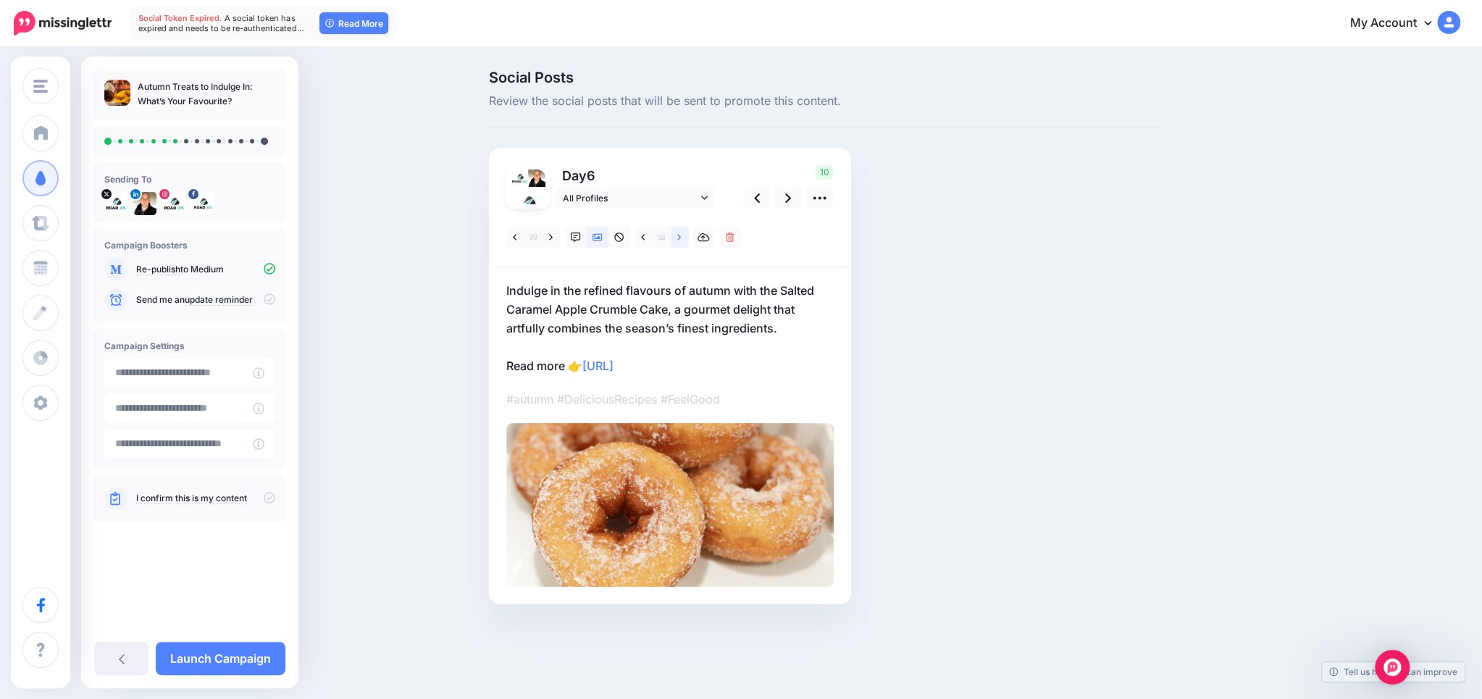
click at [676, 235] on link at bounding box center [680, 237] width 18 height 21
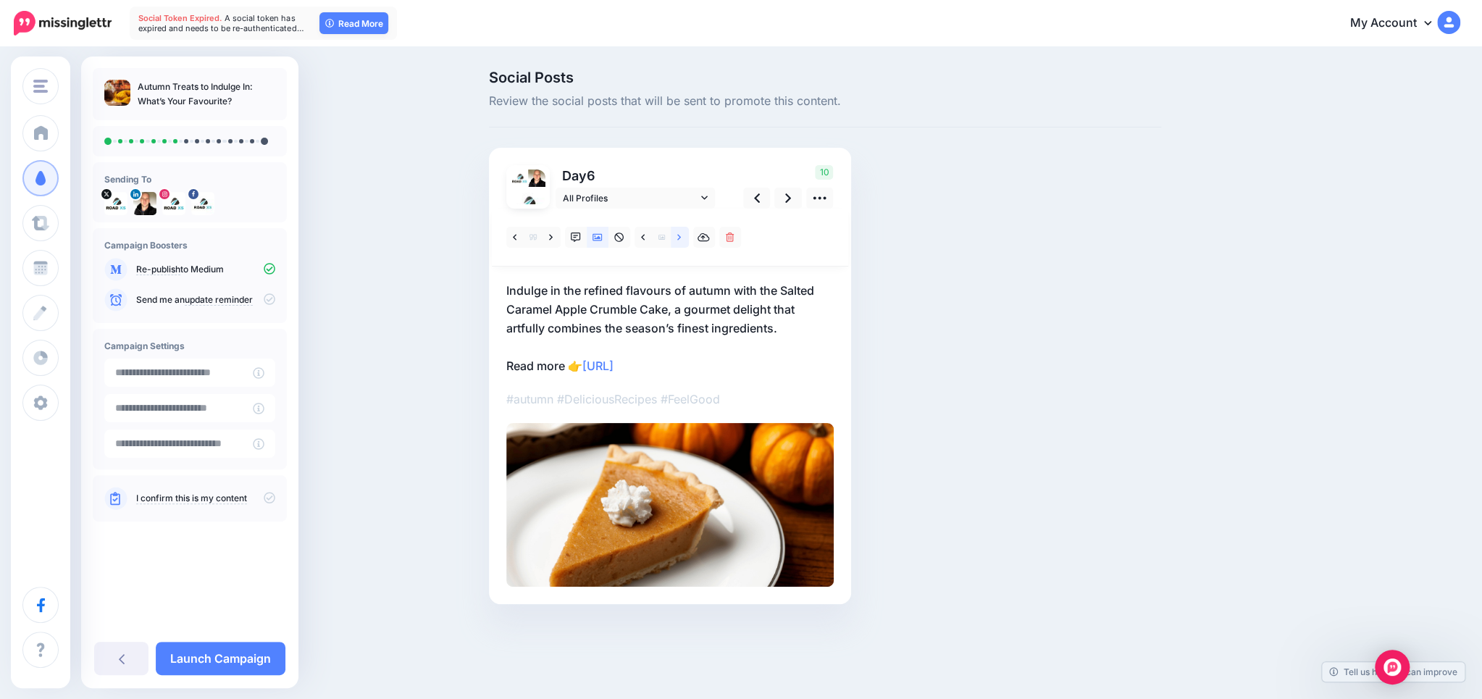
click at [676, 234] on link at bounding box center [680, 237] width 18 height 21
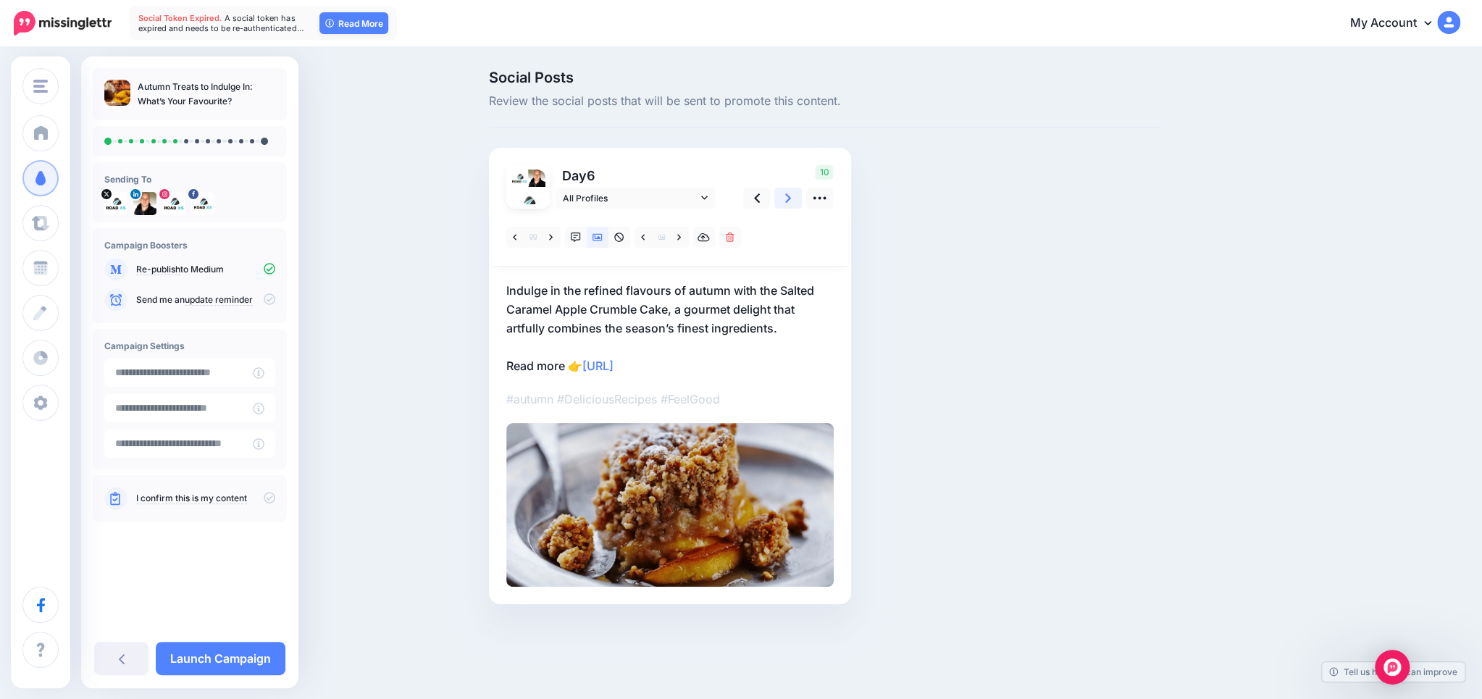
click at [789, 201] on icon at bounding box center [788, 197] width 6 height 15
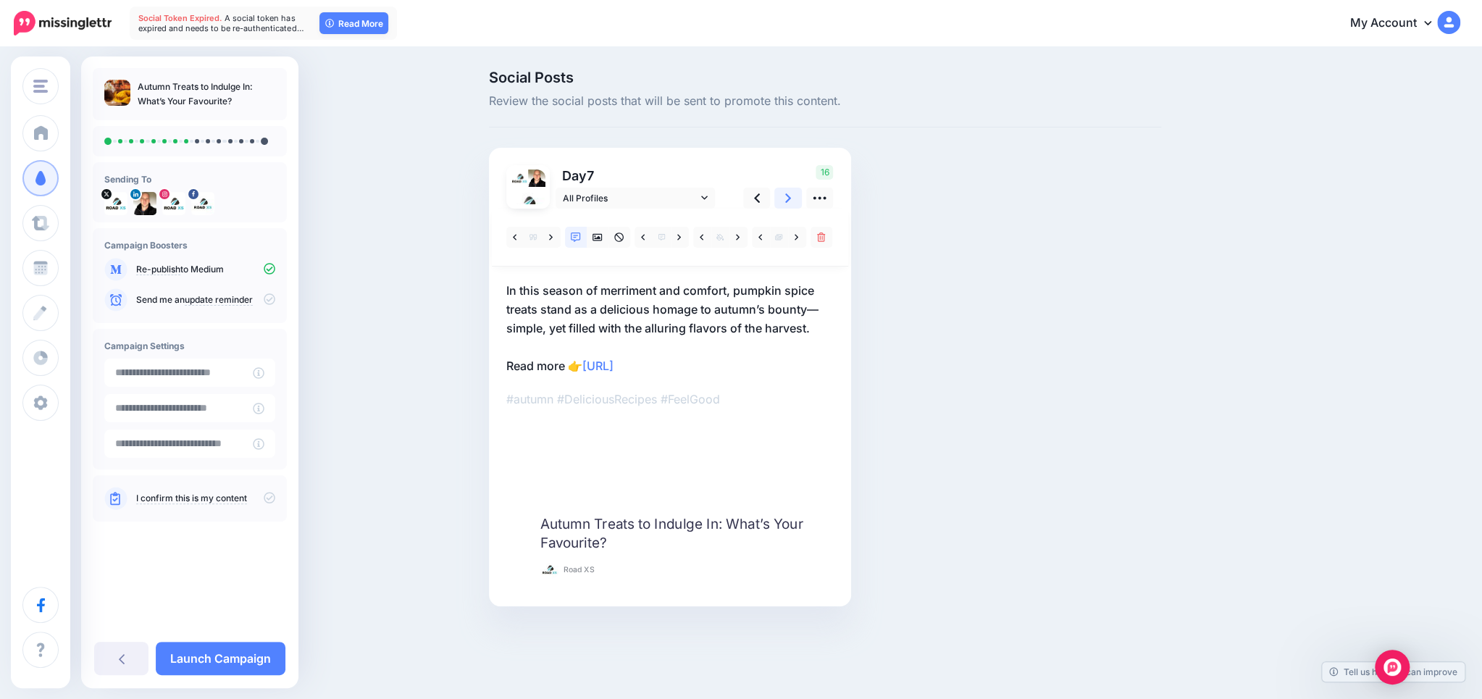
click at [789, 201] on icon at bounding box center [788, 197] width 6 height 15
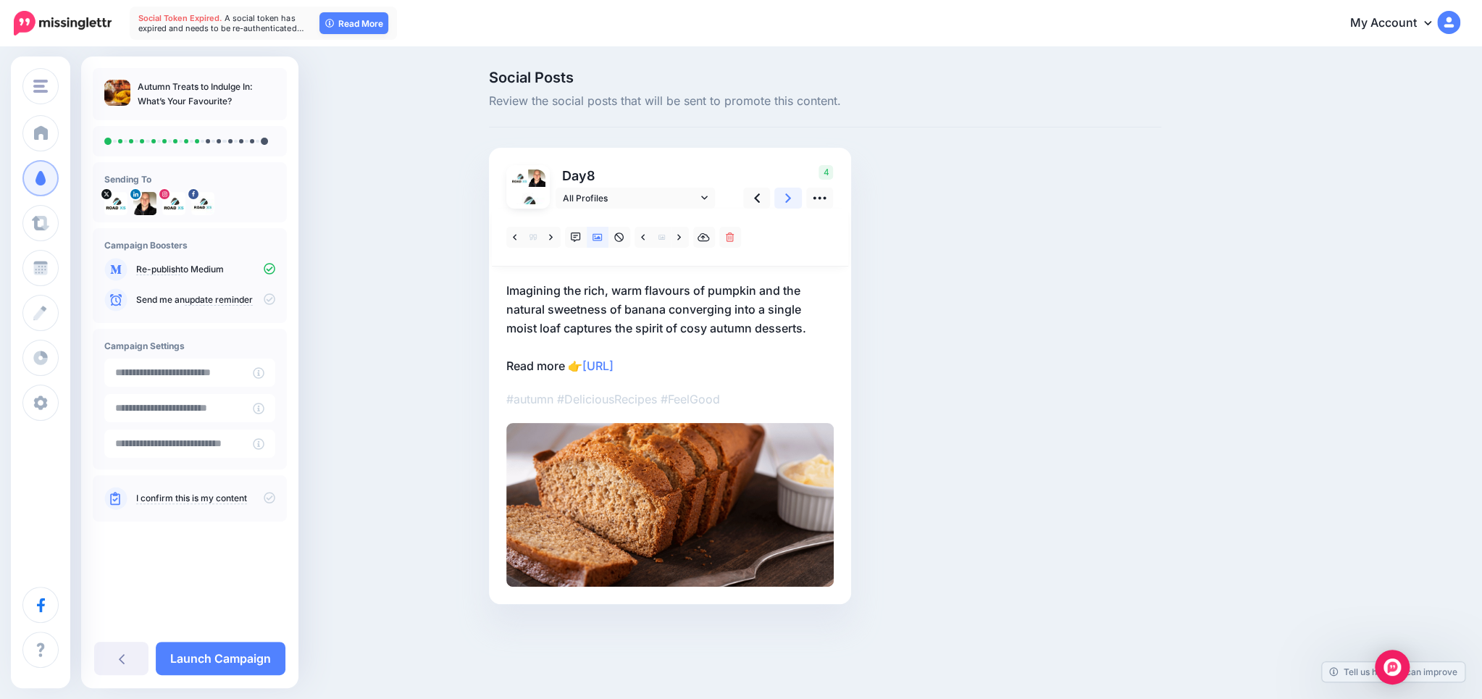
click at [778, 198] on link at bounding box center [788, 198] width 28 height 21
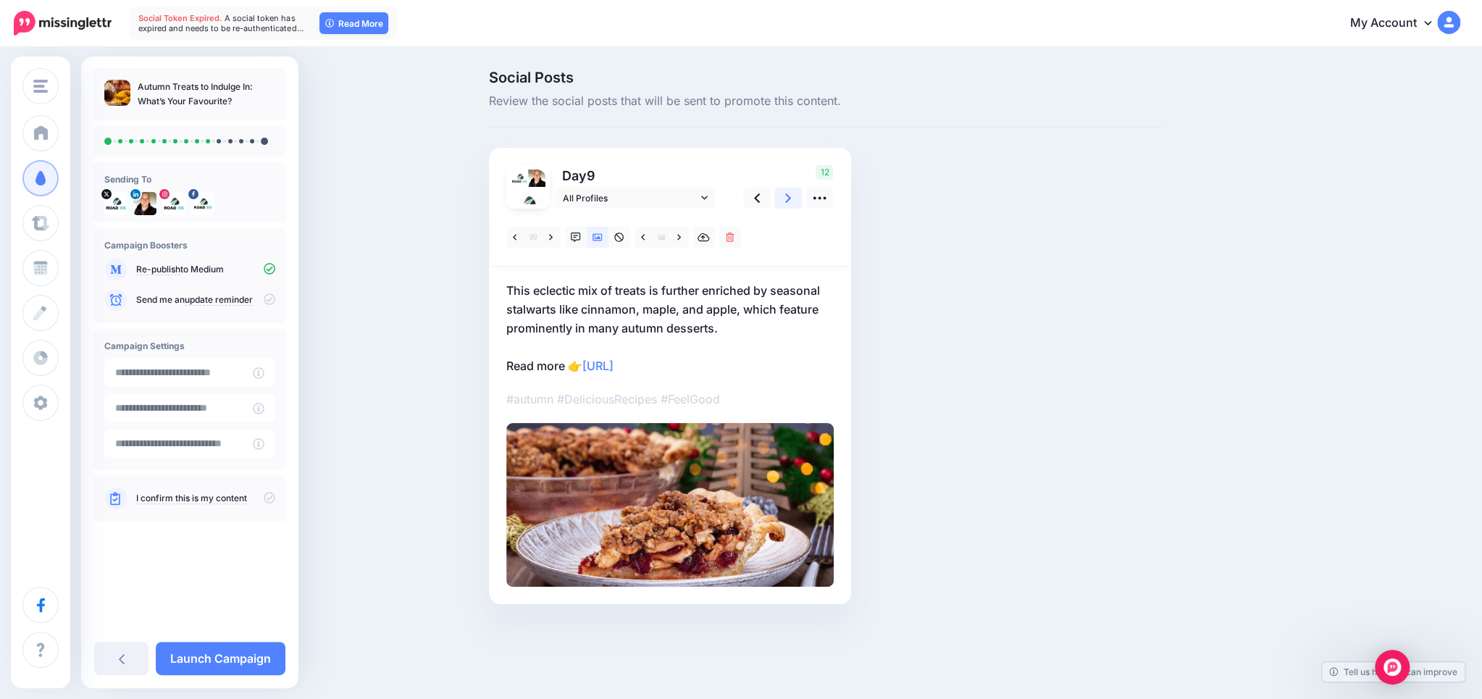
click at [778, 198] on link at bounding box center [788, 198] width 28 height 21
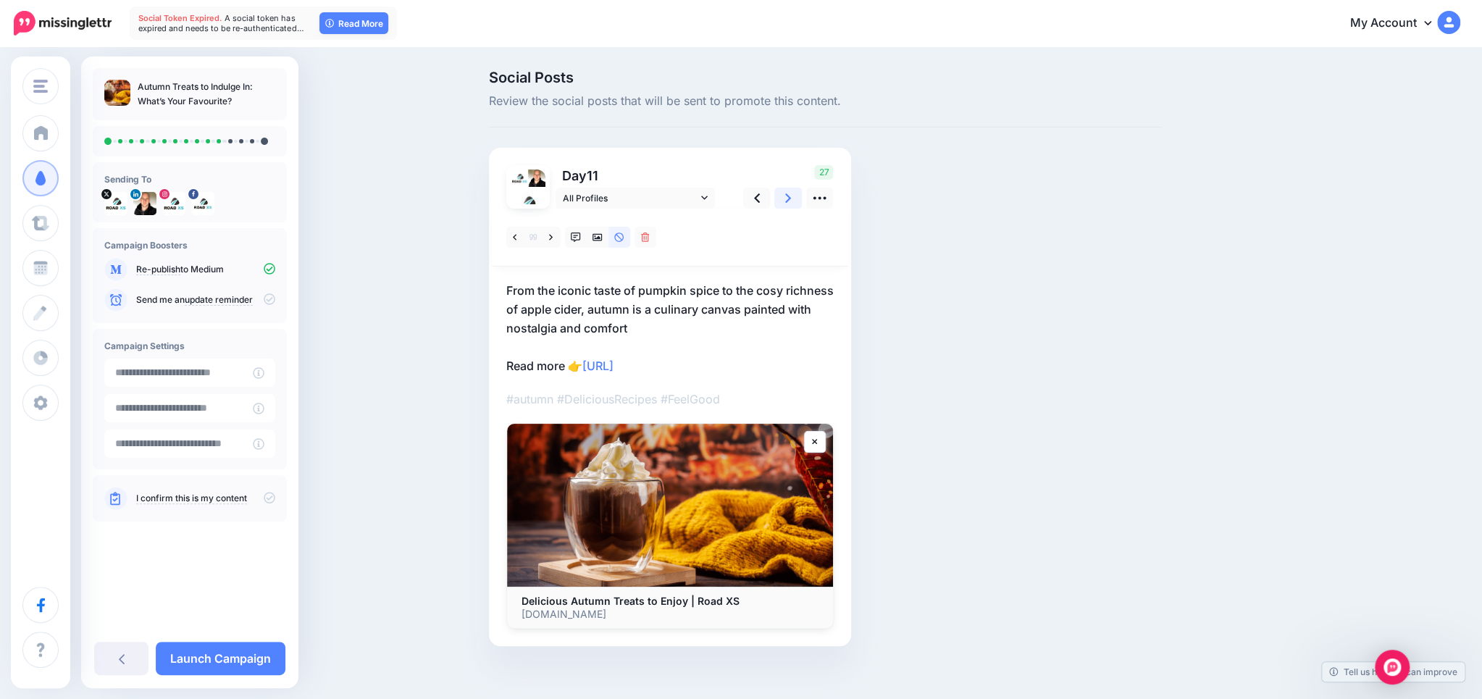
click at [778, 198] on link at bounding box center [788, 198] width 28 height 21
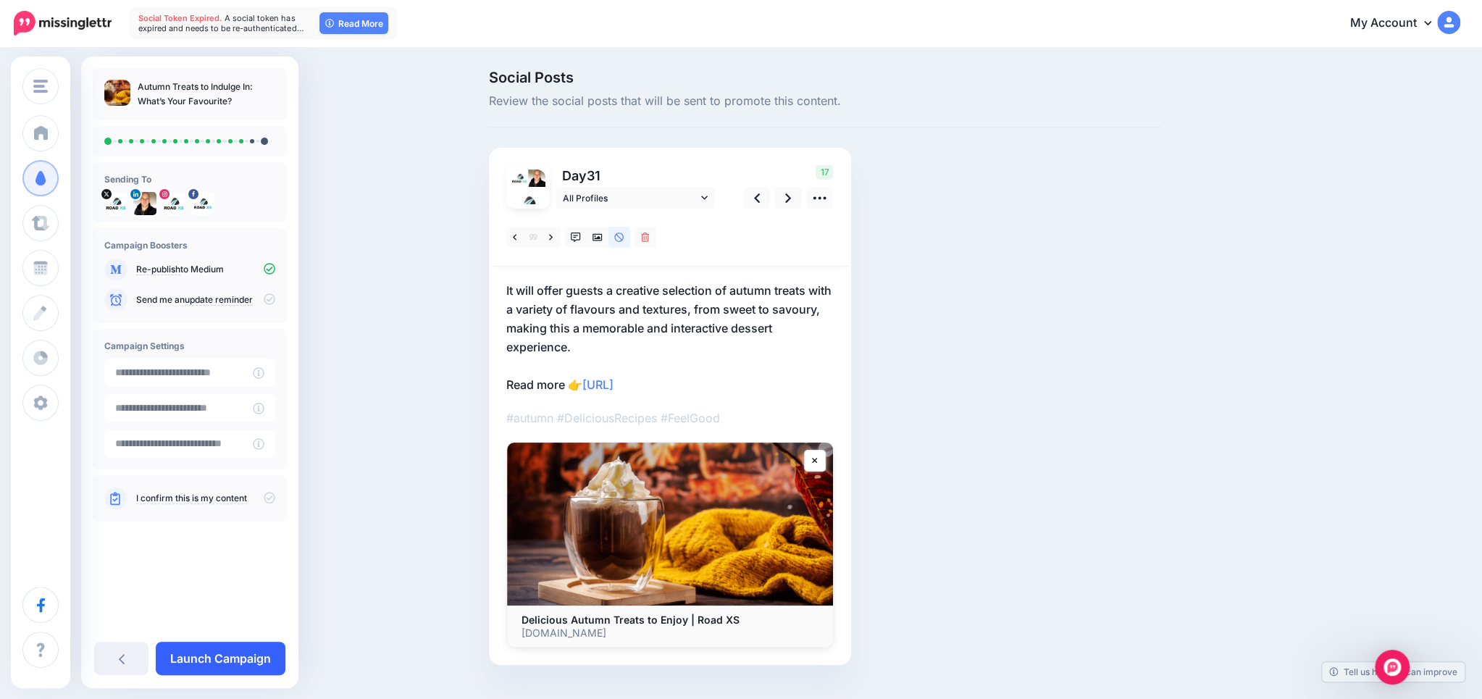
click at [247, 662] on link "Launch Campaign" at bounding box center [221, 658] width 130 height 33
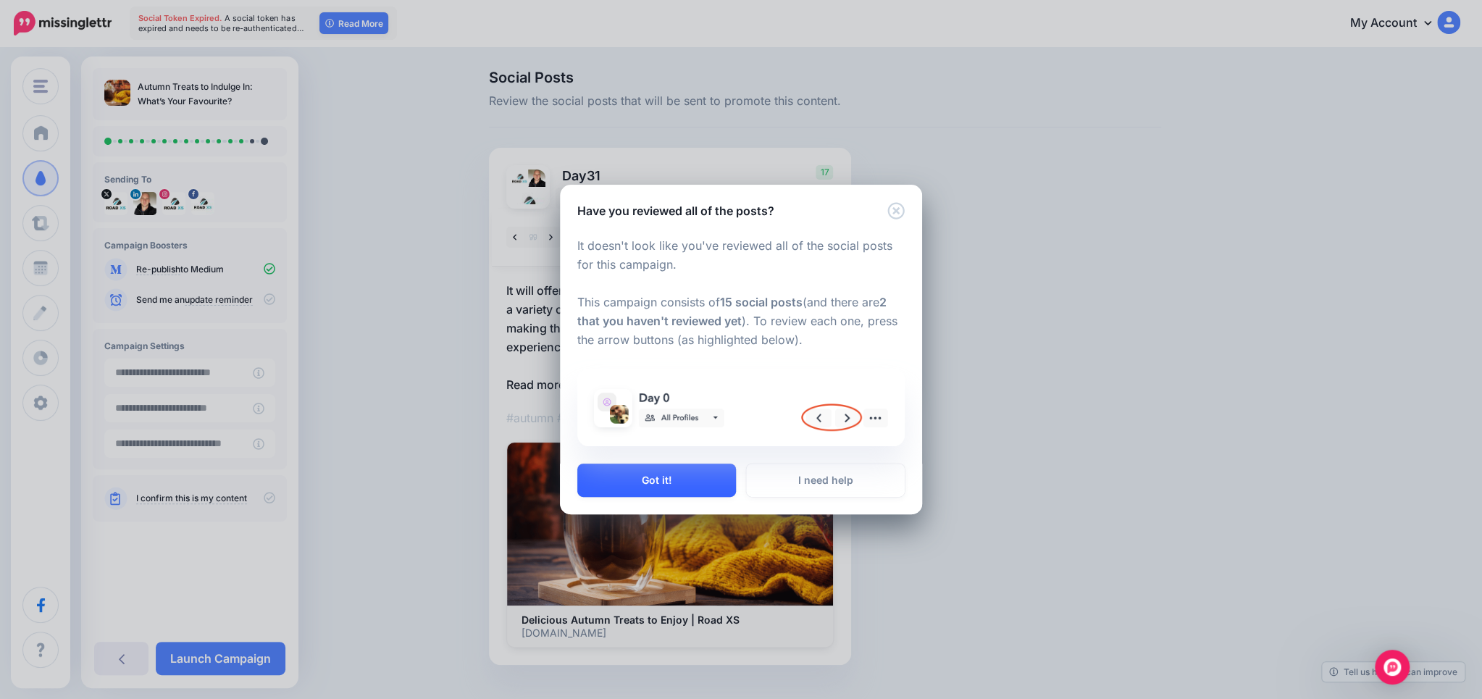
click at [618, 480] on button "Got it!" at bounding box center [656, 479] width 159 height 33
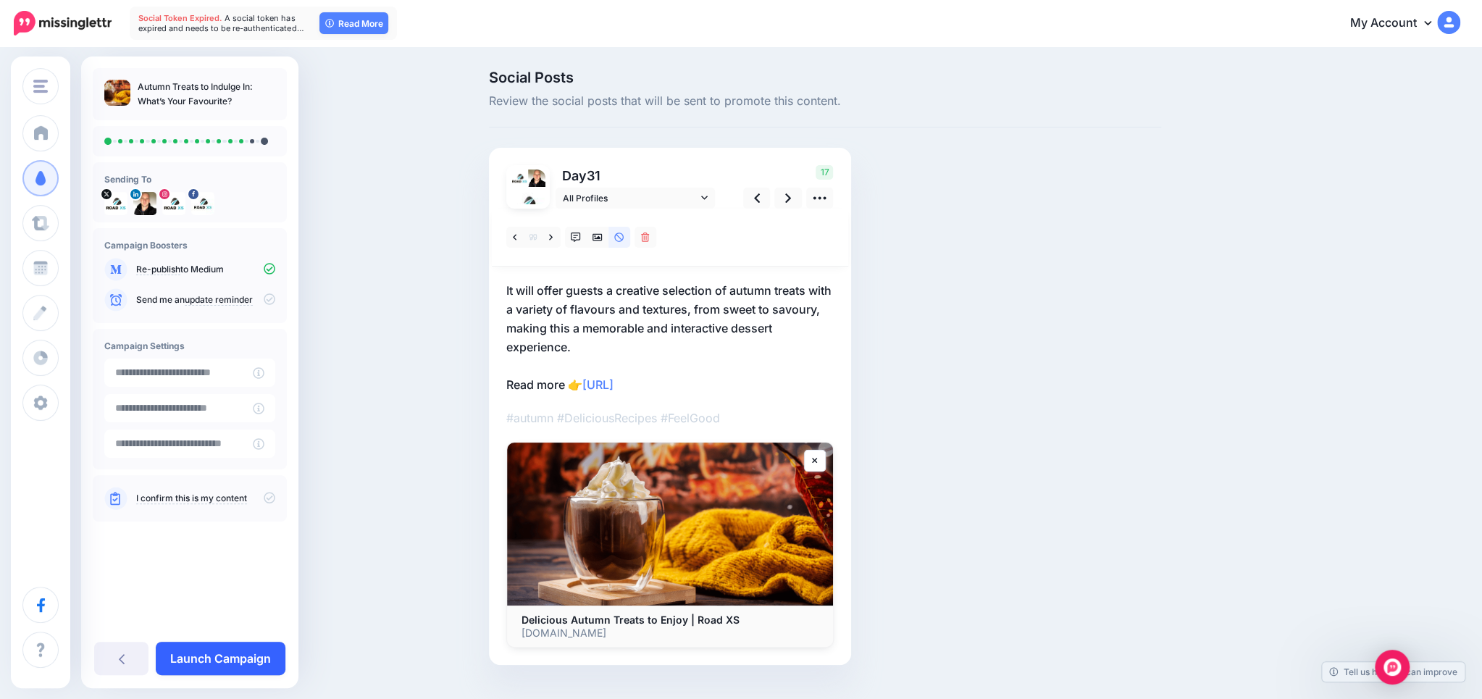
click at [240, 647] on link "Launch Campaign" at bounding box center [221, 658] width 130 height 33
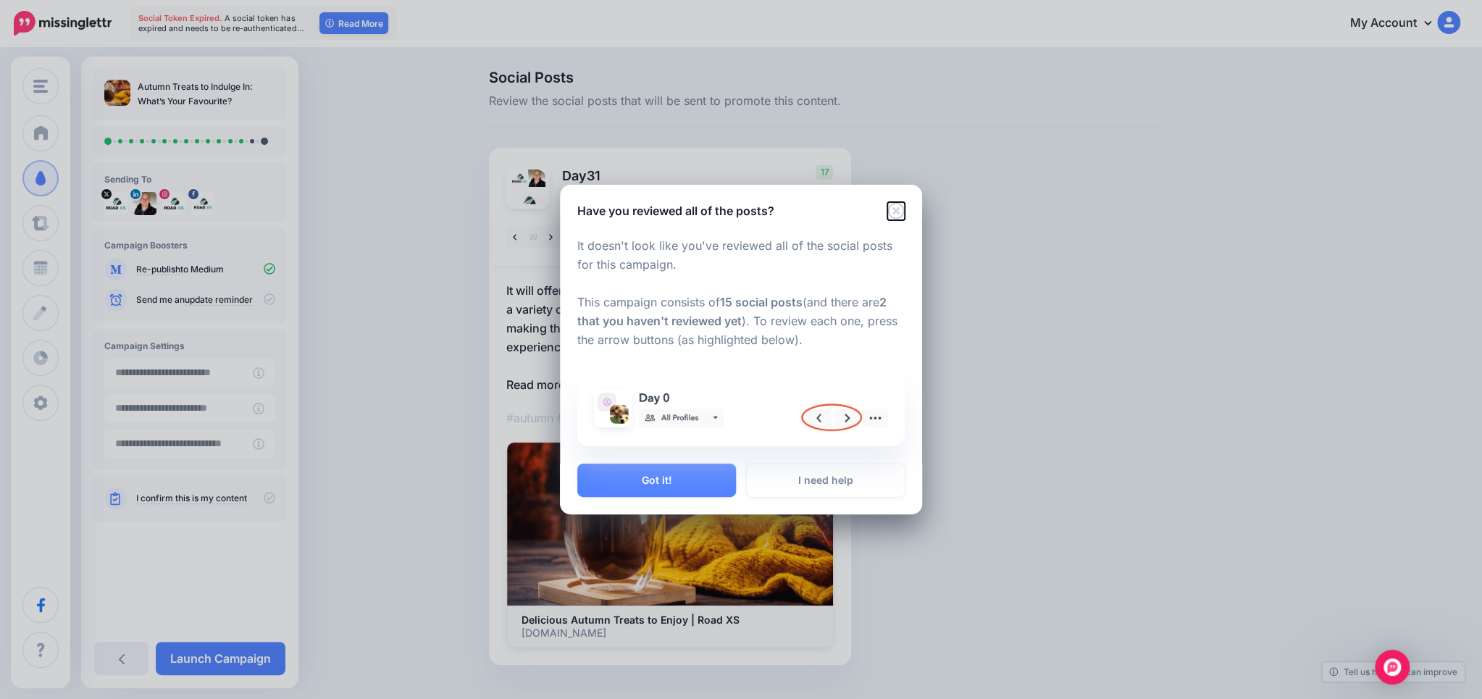
click at [893, 214] on icon "Close" at bounding box center [895, 211] width 17 height 17
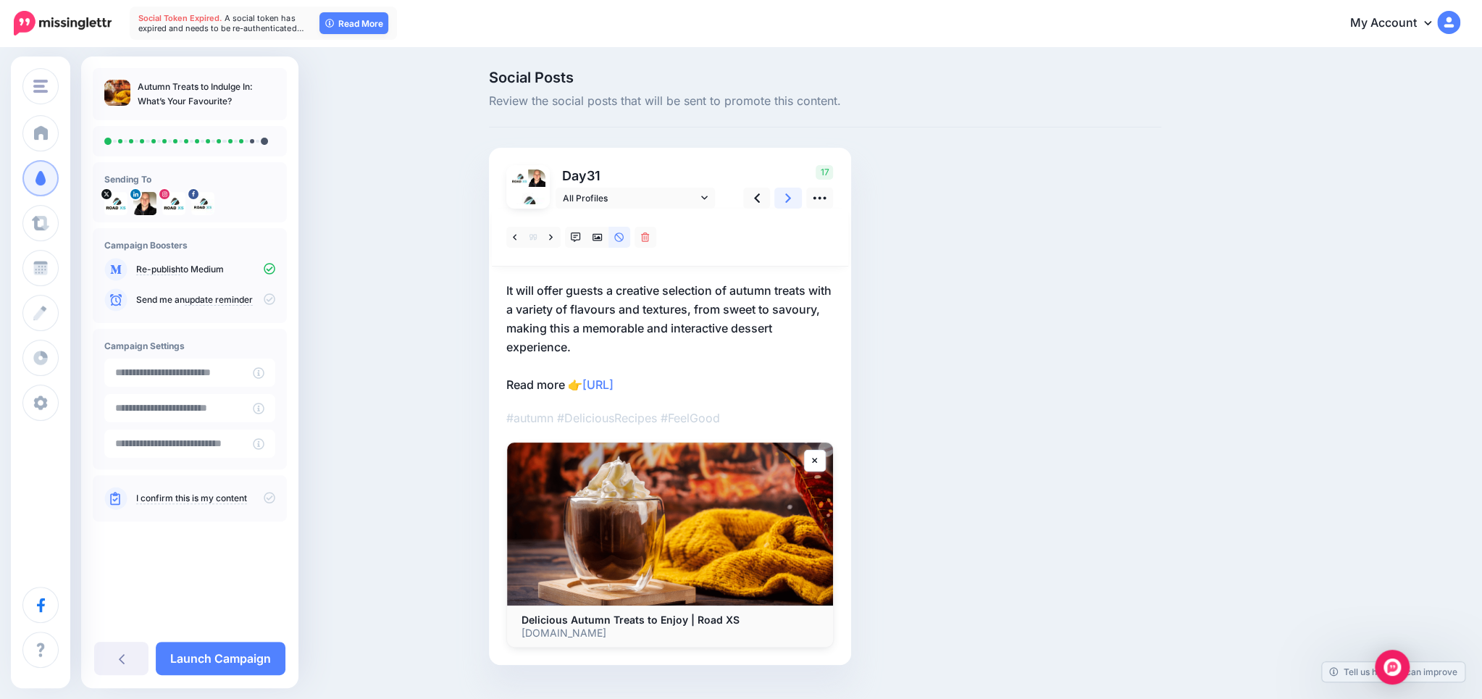
click at [789, 199] on icon at bounding box center [788, 197] width 6 height 9
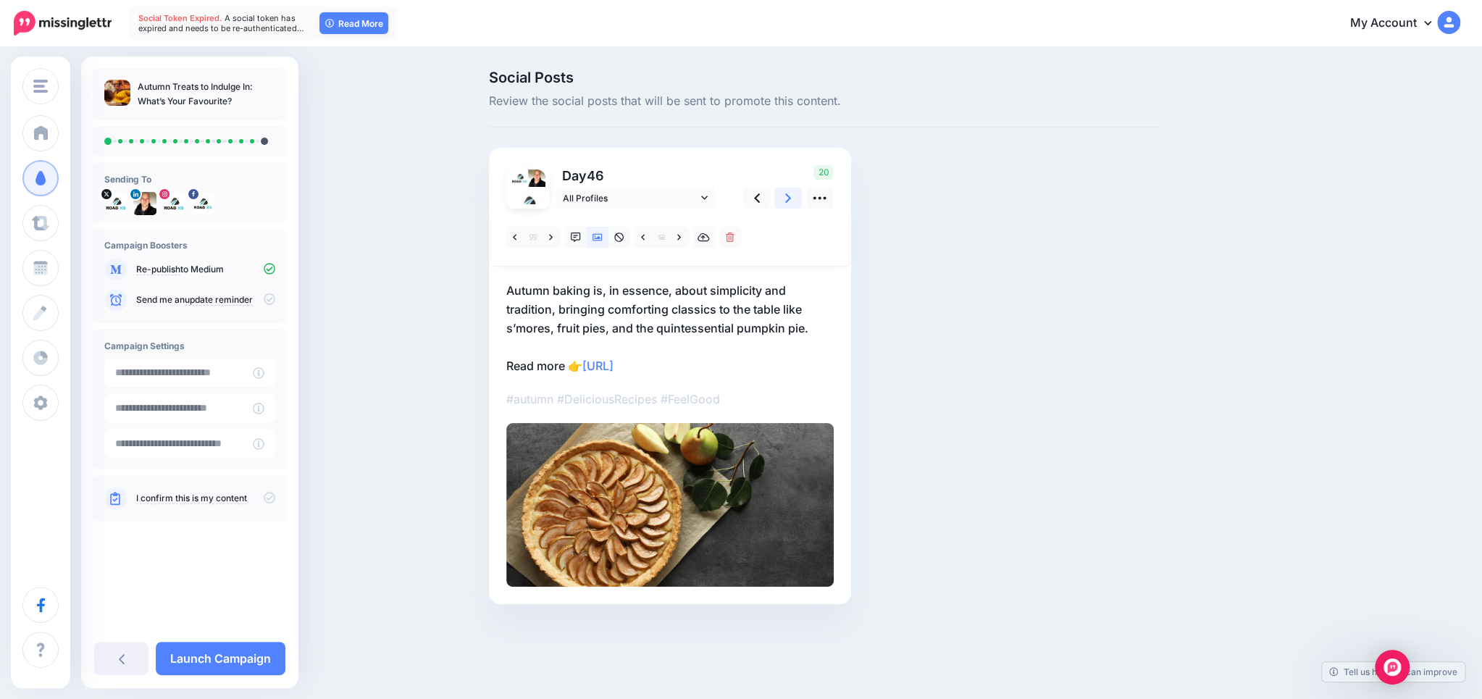
click at [789, 199] on icon at bounding box center [788, 197] width 6 height 9
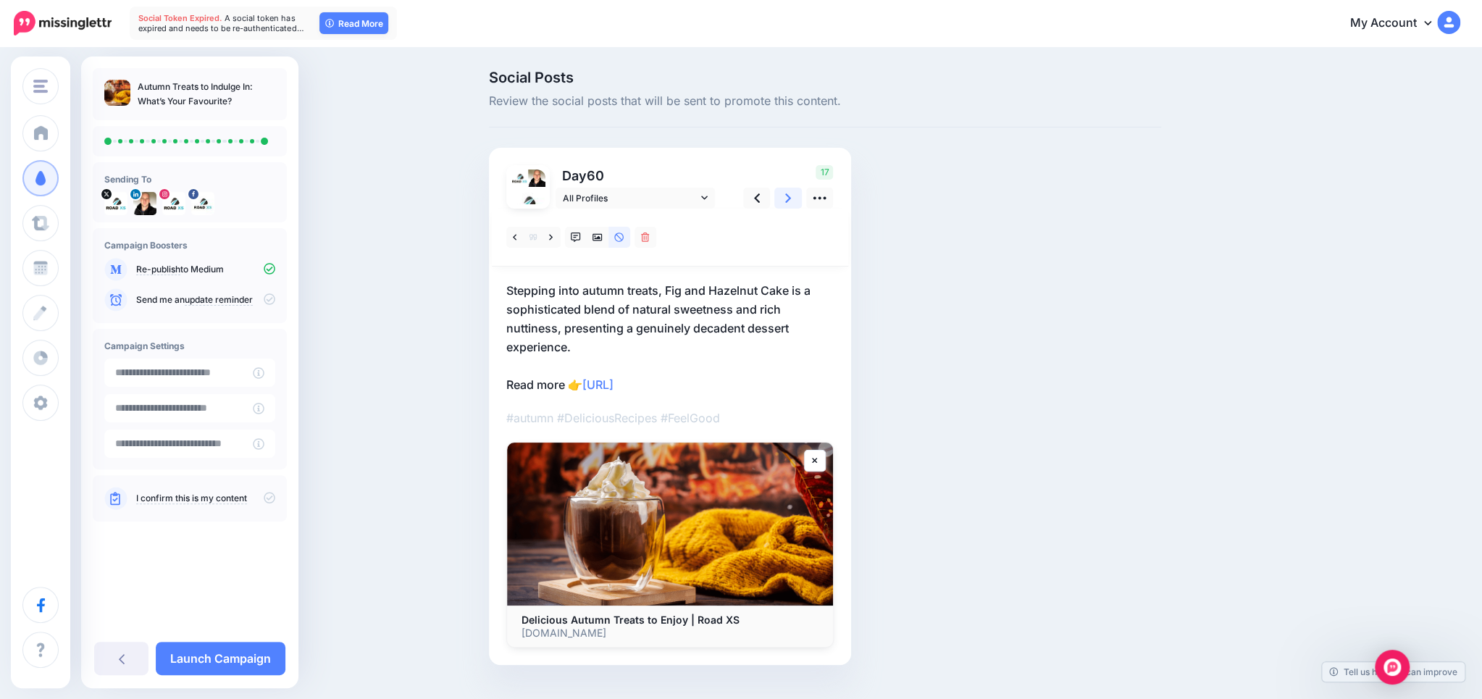
click at [788, 199] on icon at bounding box center [788, 197] width 6 height 9
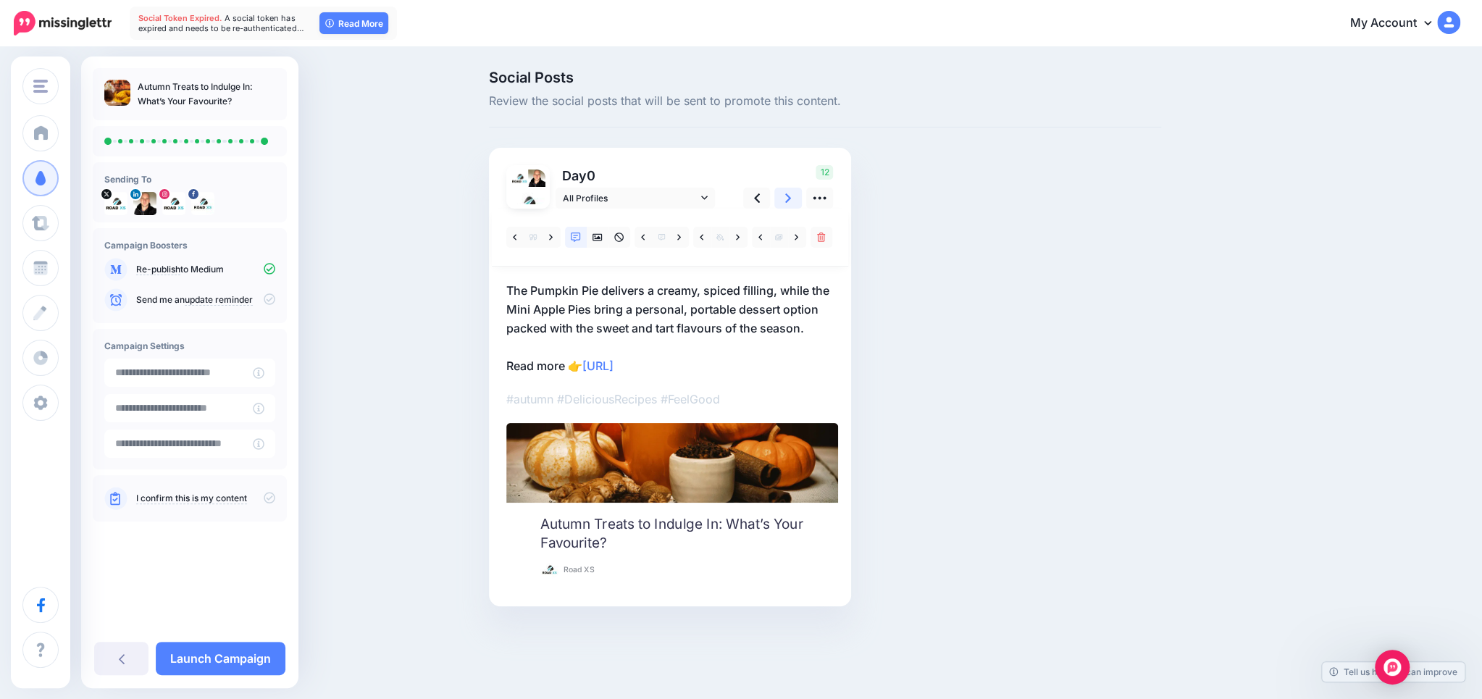
click at [788, 199] on icon at bounding box center [788, 197] width 6 height 9
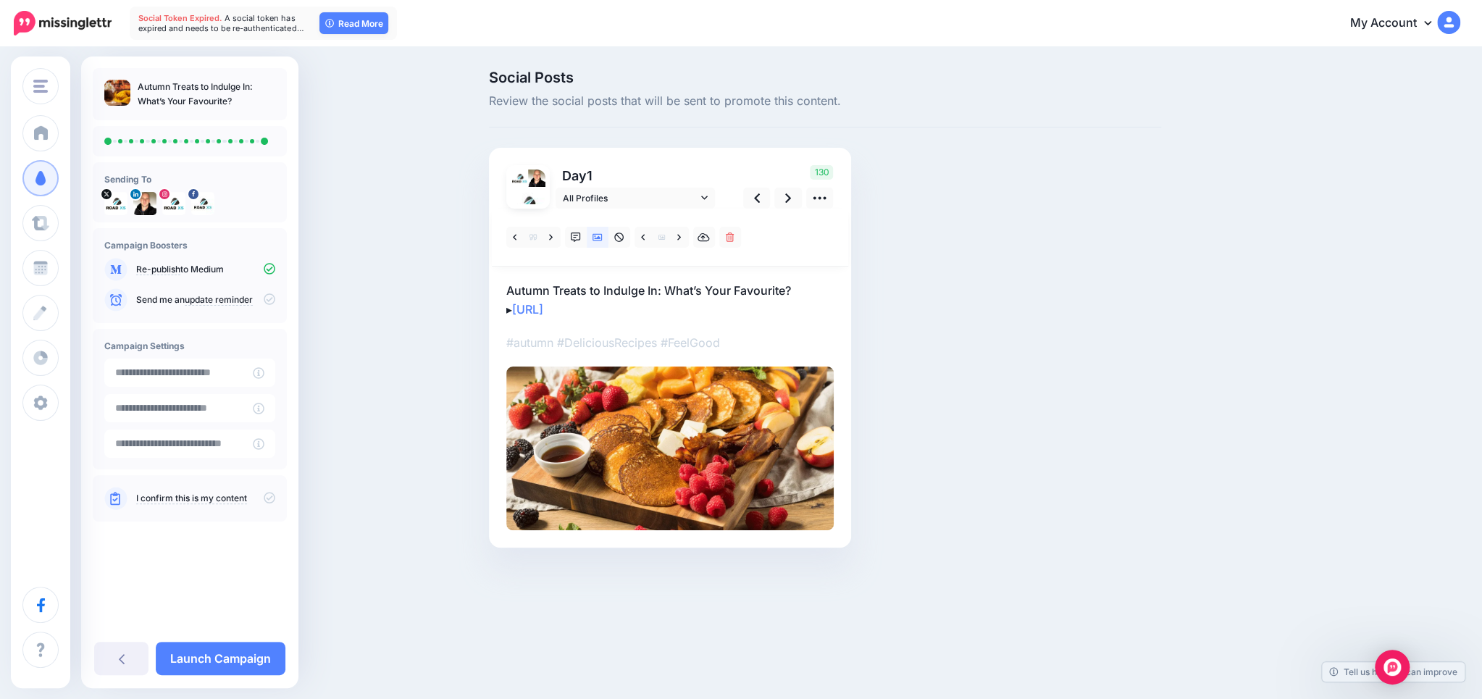
click at [758, 159] on div "Day 1 All Profiles" at bounding box center [670, 348] width 362 height 400
click at [224, 655] on link "Launch Campaign" at bounding box center [221, 658] width 130 height 33
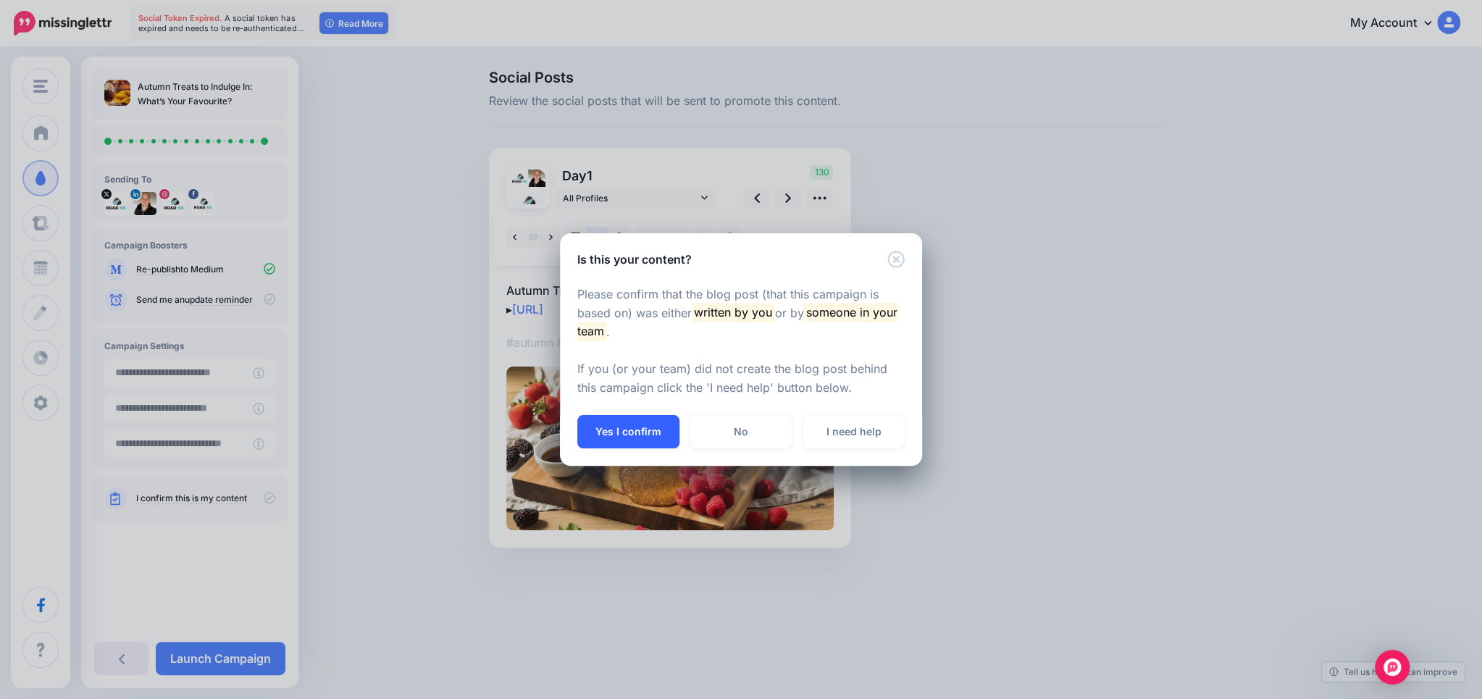
click at [625, 421] on button "Yes I confirm" at bounding box center [628, 431] width 102 height 33
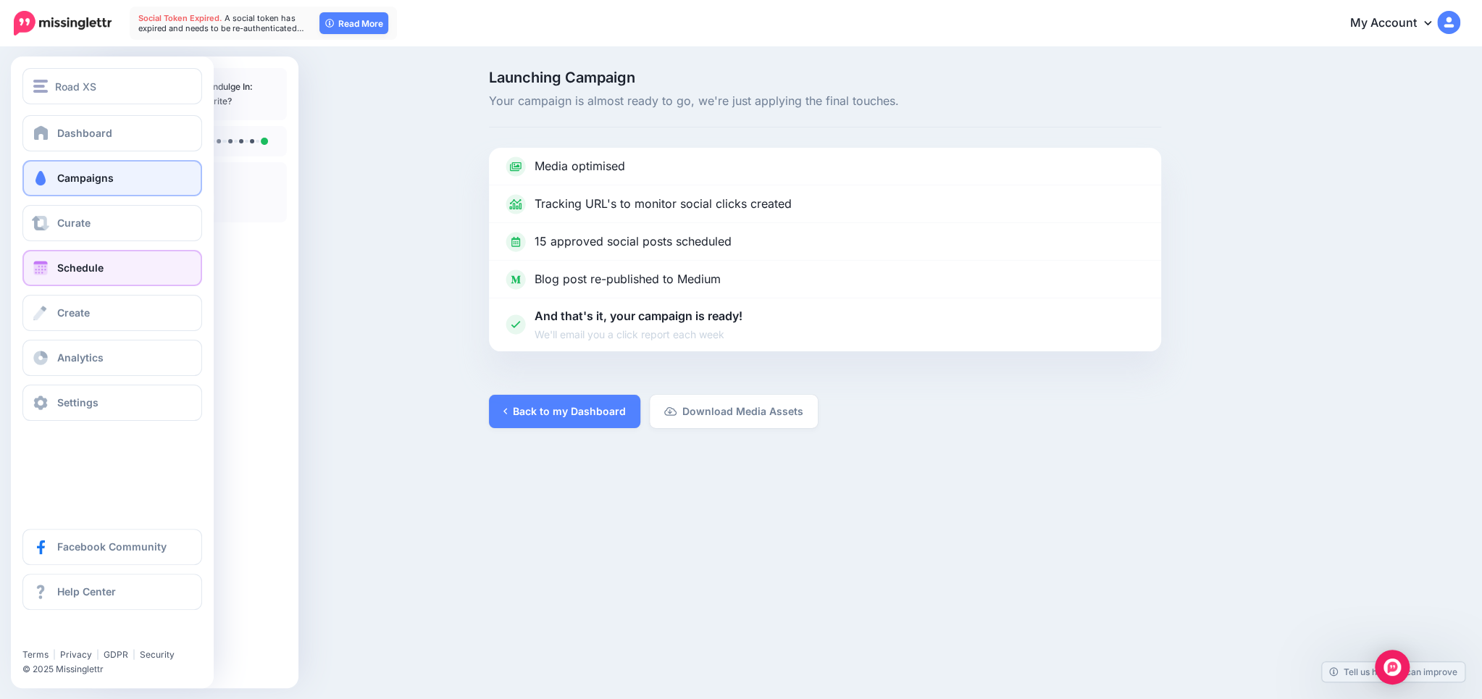
click at [98, 268] on span "Schedule" at bounding box center [80, 267] width 46 height 12
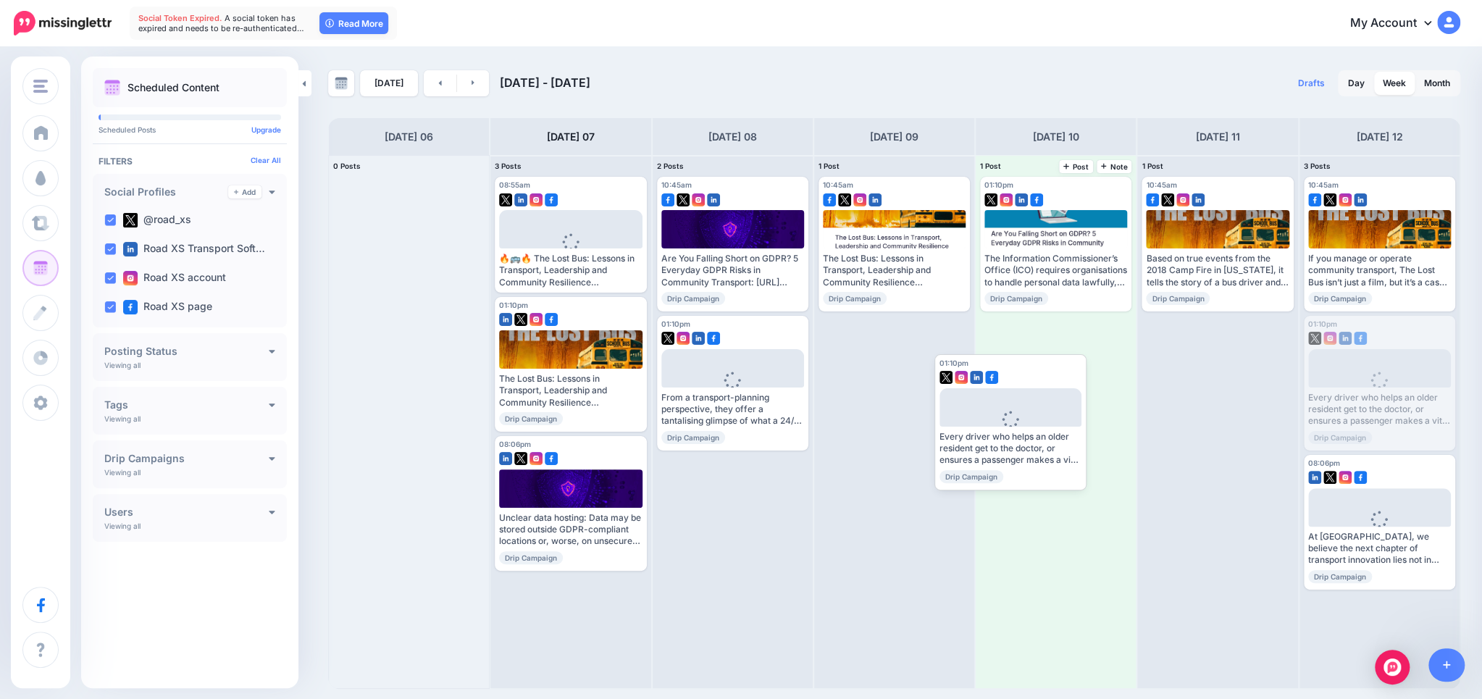
drag, startPoint x: 1413, startPoint y: 369, endPoint x: 1051, endPoint y: 408, distance: 364.1
click at [1047, 407] on body "Social Token Expired. A social token has expired and needs to be re-authenticat…" at bounding box center [741, 349] width 1482 height 699
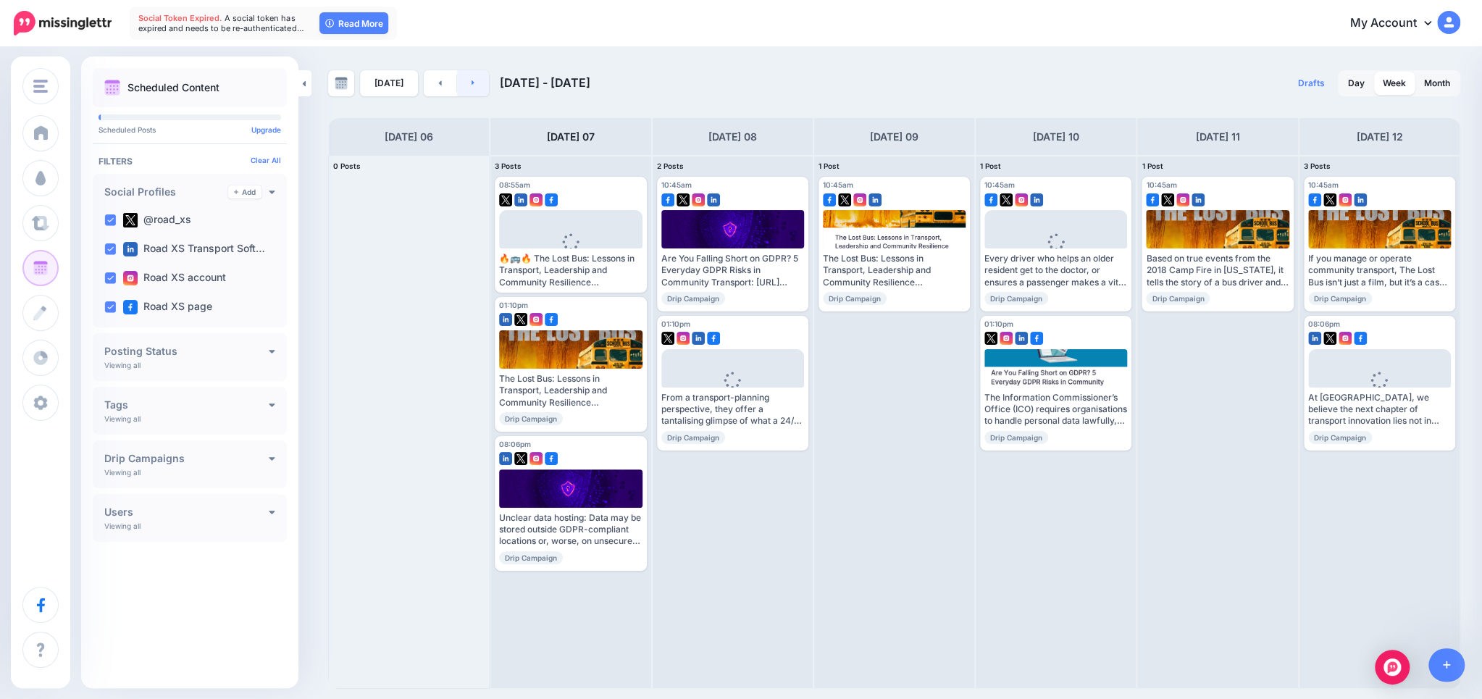
click at [471, 80] on link at bounding box center [473, 83] width 33 height 26
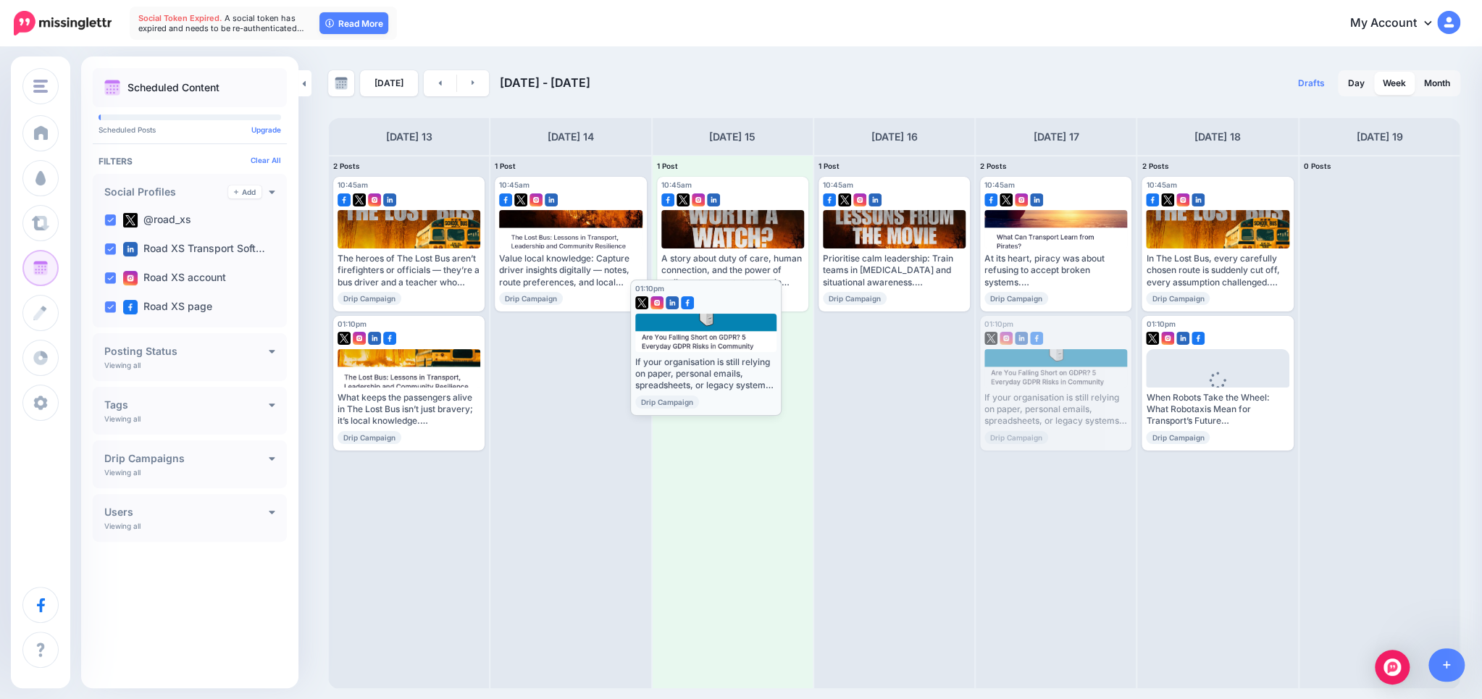
drag, startPoint x: 1072, startPoint y: 399, endPoint x: 723, endPoint y: 363, distance: 351.6
click at [723, 363] on body "Social Token Expired. A social token has expired and needs to be re-authenticat…" at bounding box center [741, 349] width 1482 height 699
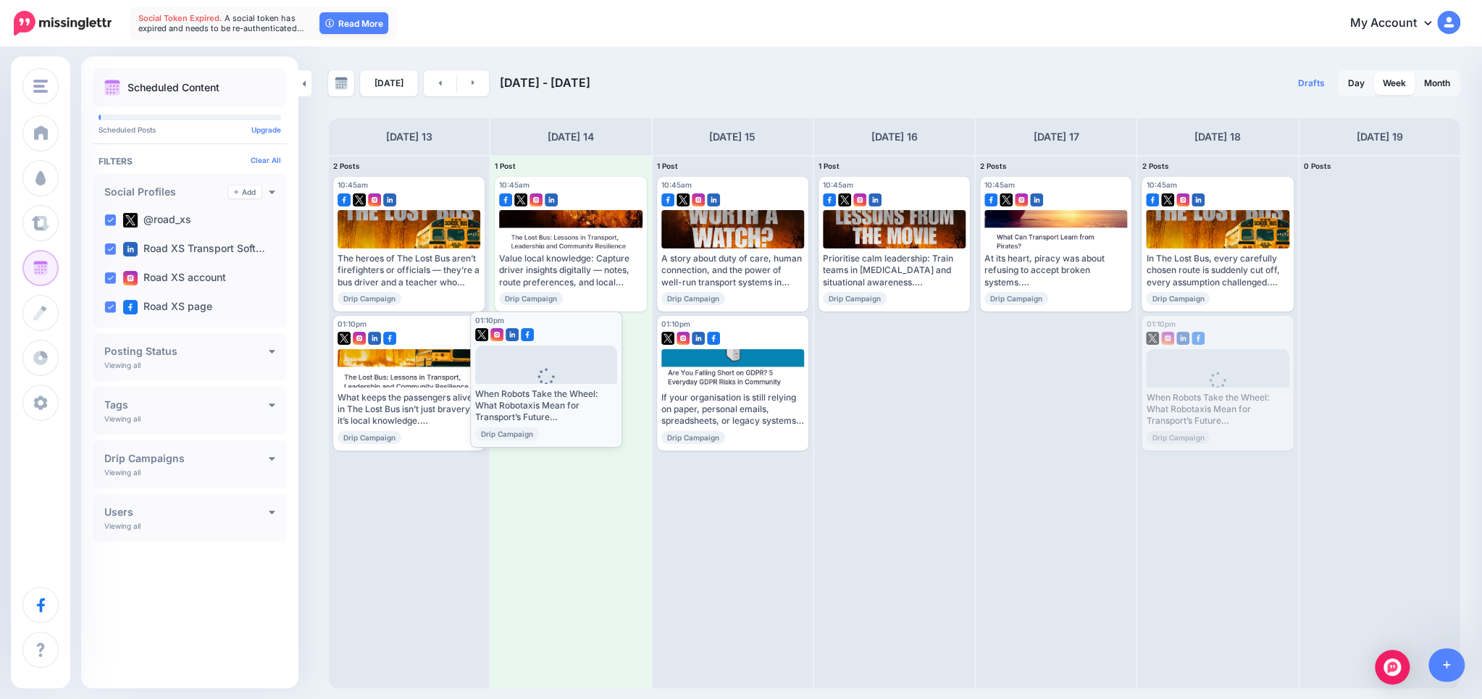
drag, startPoint x: 1243, startPoint y: 412, endPoint x: 576, endPoint y: 407, distance: 666.9
click at [576, 407] on body "Social Token Expired. A social token has expired and needs to be re-authenticat…" at bounding box center [741, 349] width 1482 height 699
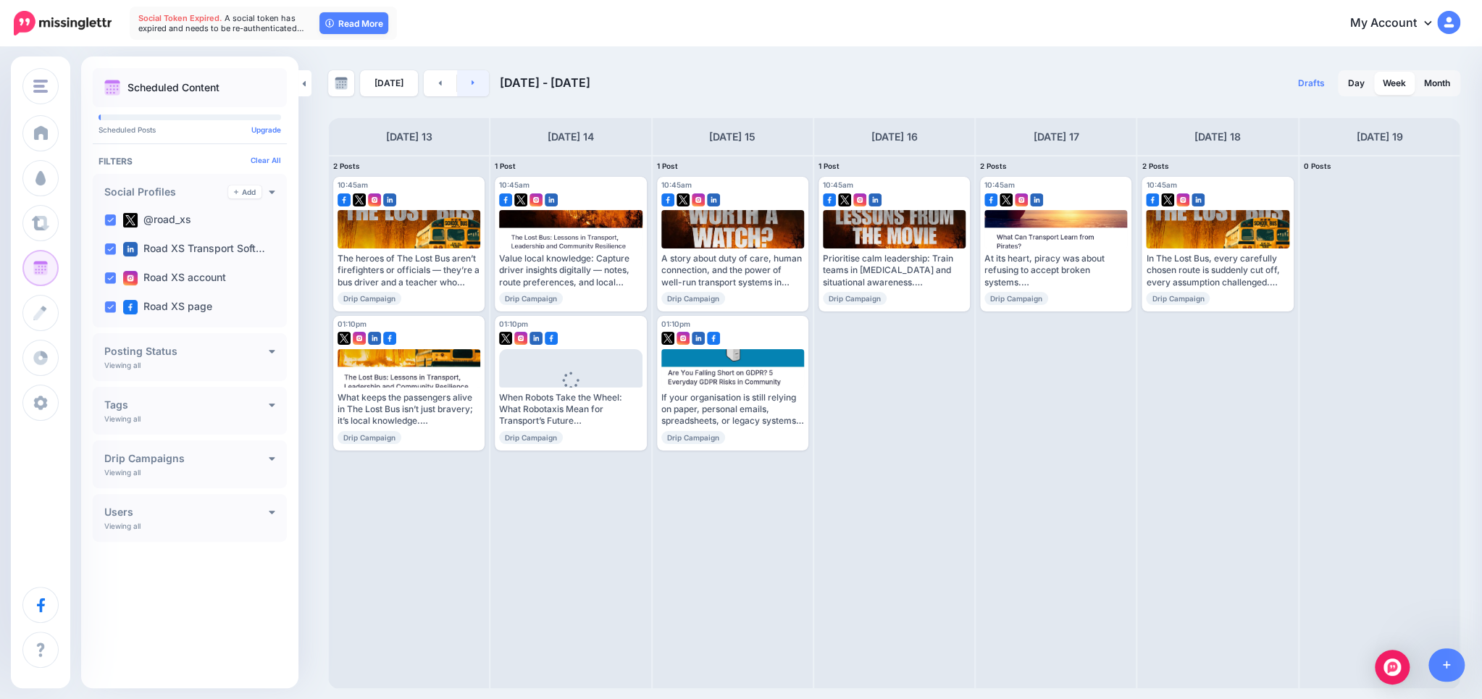
click at [477, 80] on link at bounding box center [473, 83] width 33 height 26
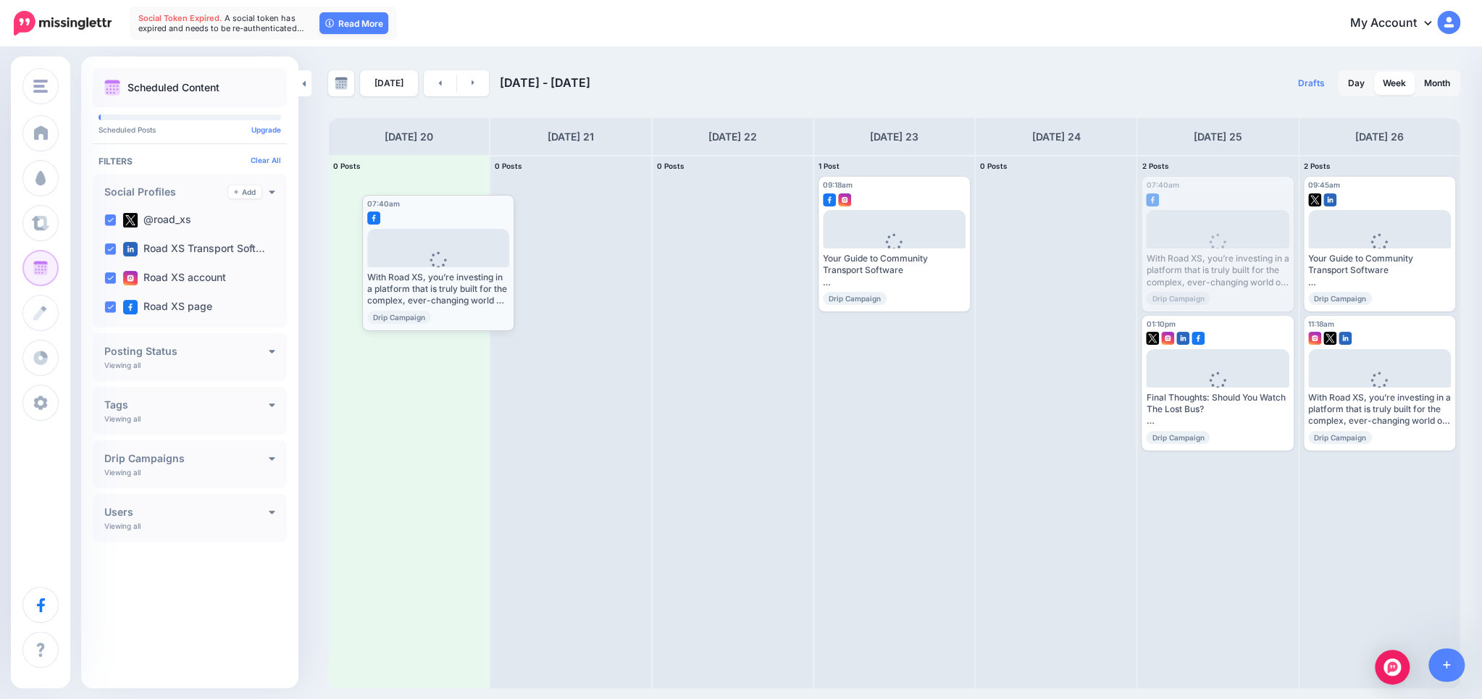
drag, startPoint x: 1176, startPoint y: 235, endPoint x: 371, endPoint y: 251, distance: 804.6
click at [371, 251] on body "Social Token Expired. A social token has expired and needs to be re-authenticat…" at bounding box center [741, 349] width 1482 height 699
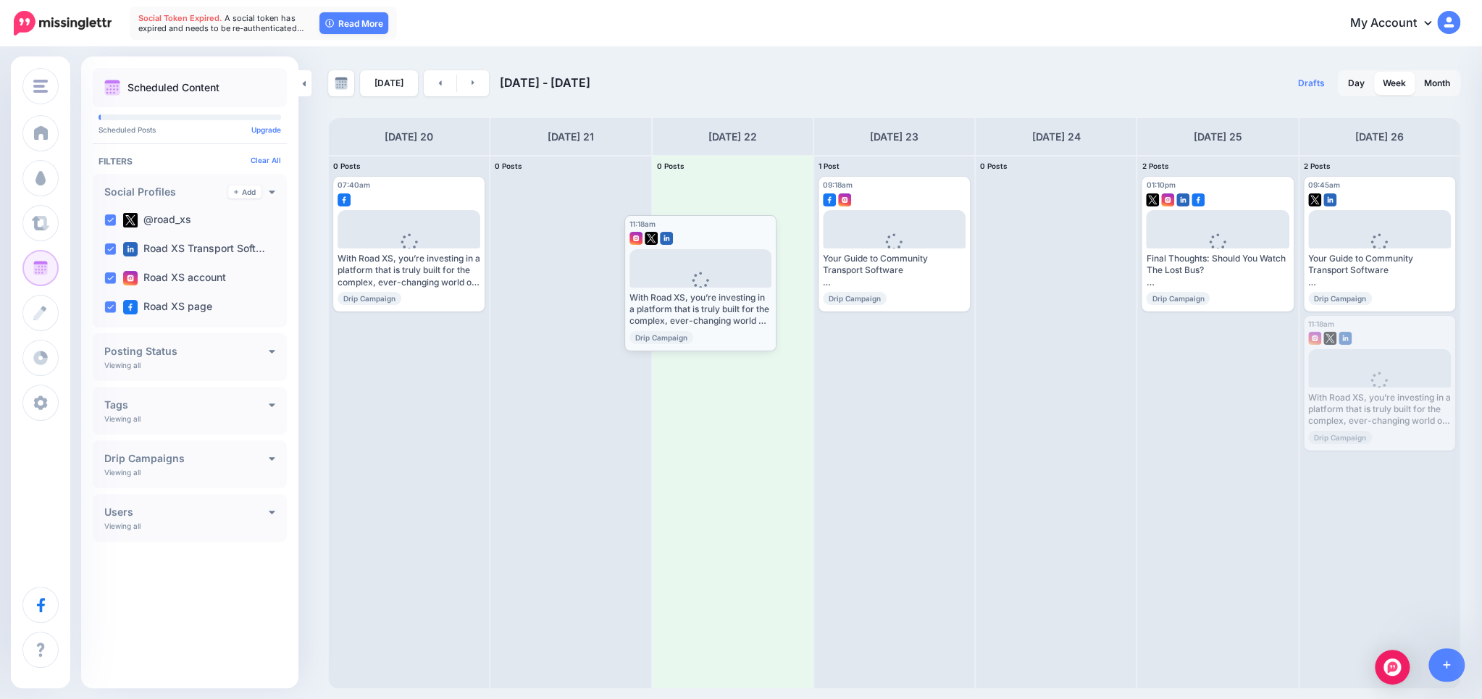
drag, startPoint x: 1387, startPoint y: 413, endPoint x: 723, endPoint y: 308, distance: 672.1
click at [723, 308] on body "Social Token Expired. A social token has expired and needs to be re-authenticat…" at bounding box center [741, 349] width 1482 height 699
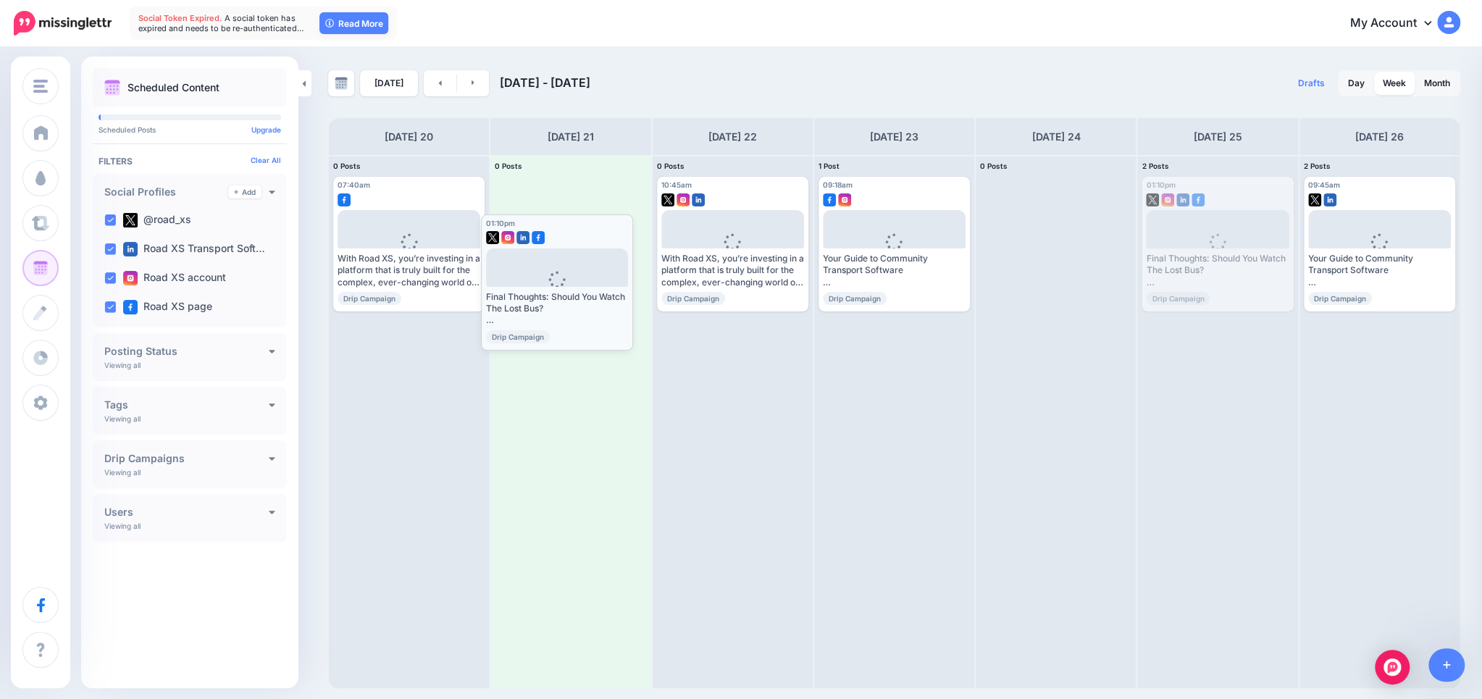
drag, startPoint x: 1218, startPoint y: 245, endPoint x: 562, endPoint y: 280, distance: 657.0
click at [562, 280] on body "Social Token Expired. A social token has expired and needs to be re-authenticat…" at bounding box center [741, 349] width 1482 height 699
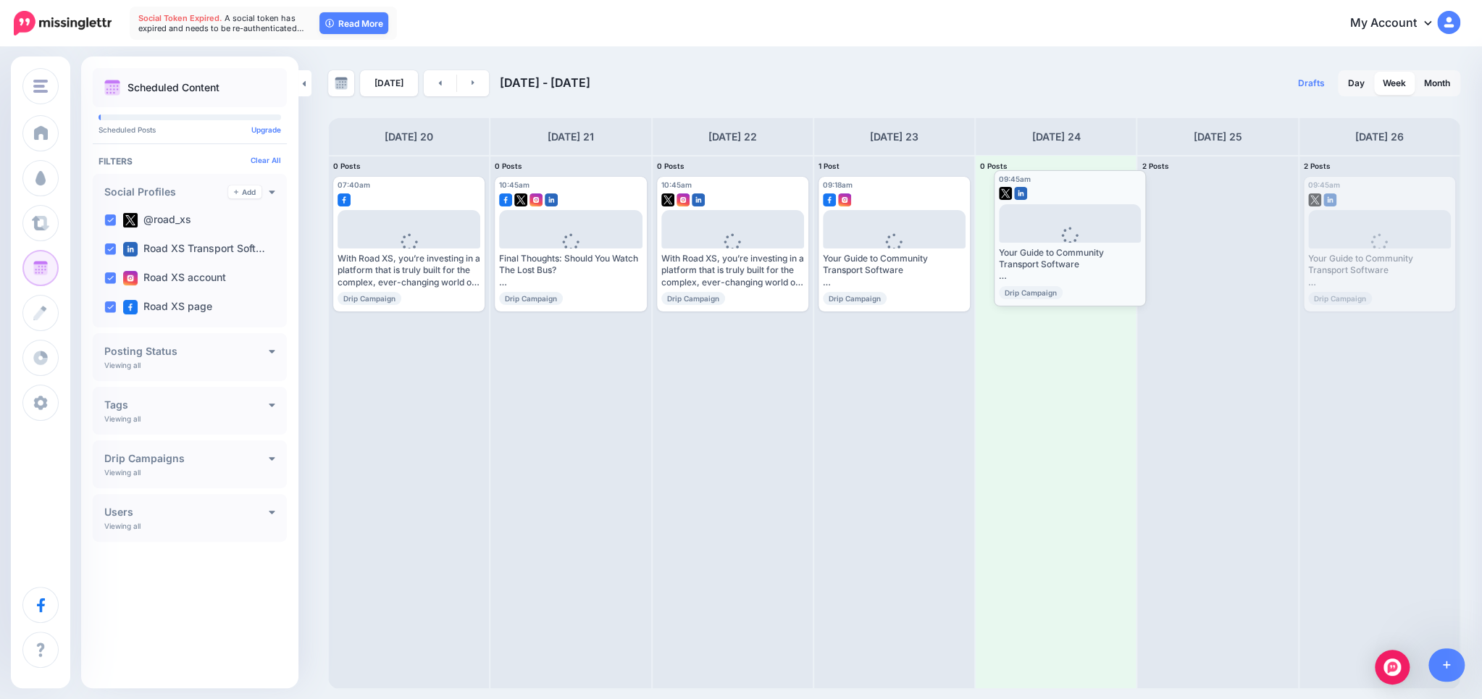
drag, startPoint x: 1382, startPoint y: 248, endPoint x: 1076, endPoint y: 239, distance: 305.7
click at [1076, 239] on body "Social Token Expired. A social token has expired and needs to be re-authenticat…" at bounding box center [741, 349] width 1482 height 699
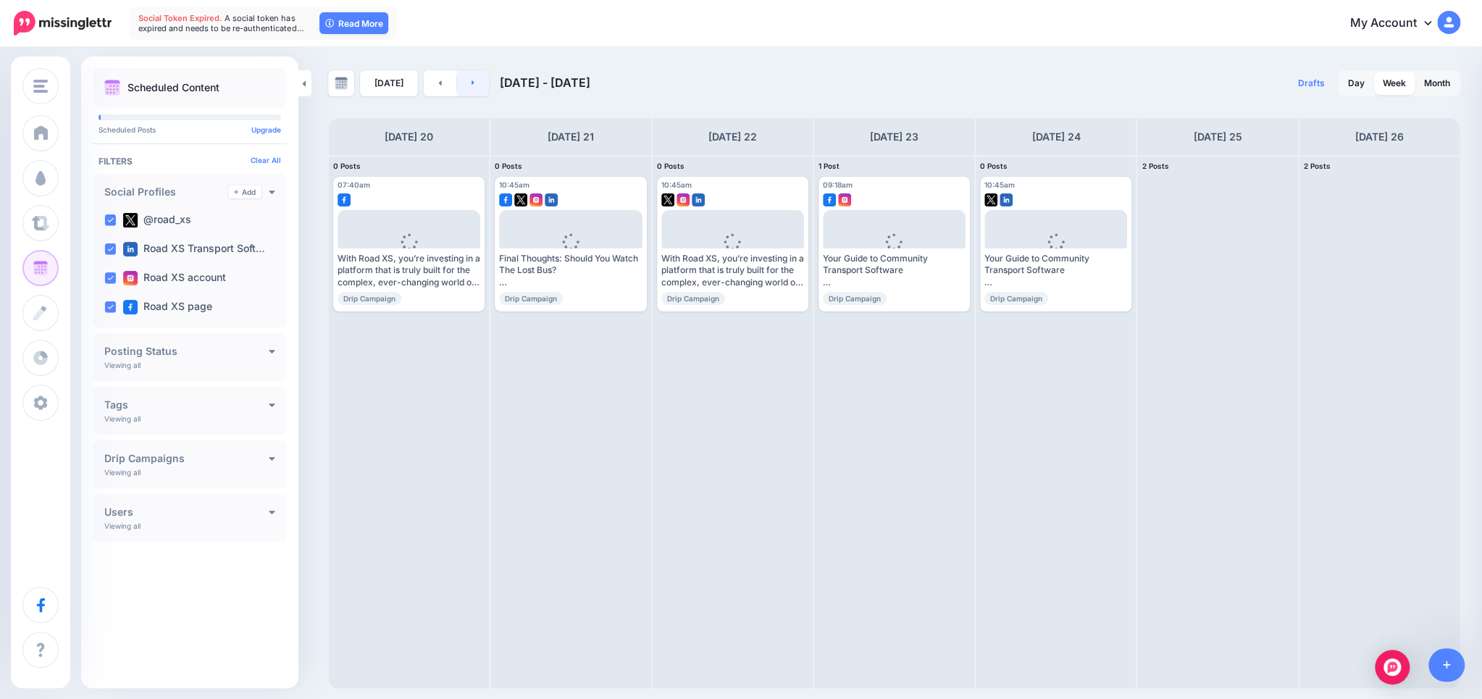
click at [468, 89] on link at bounding box center [473, 83] width 33 height 26
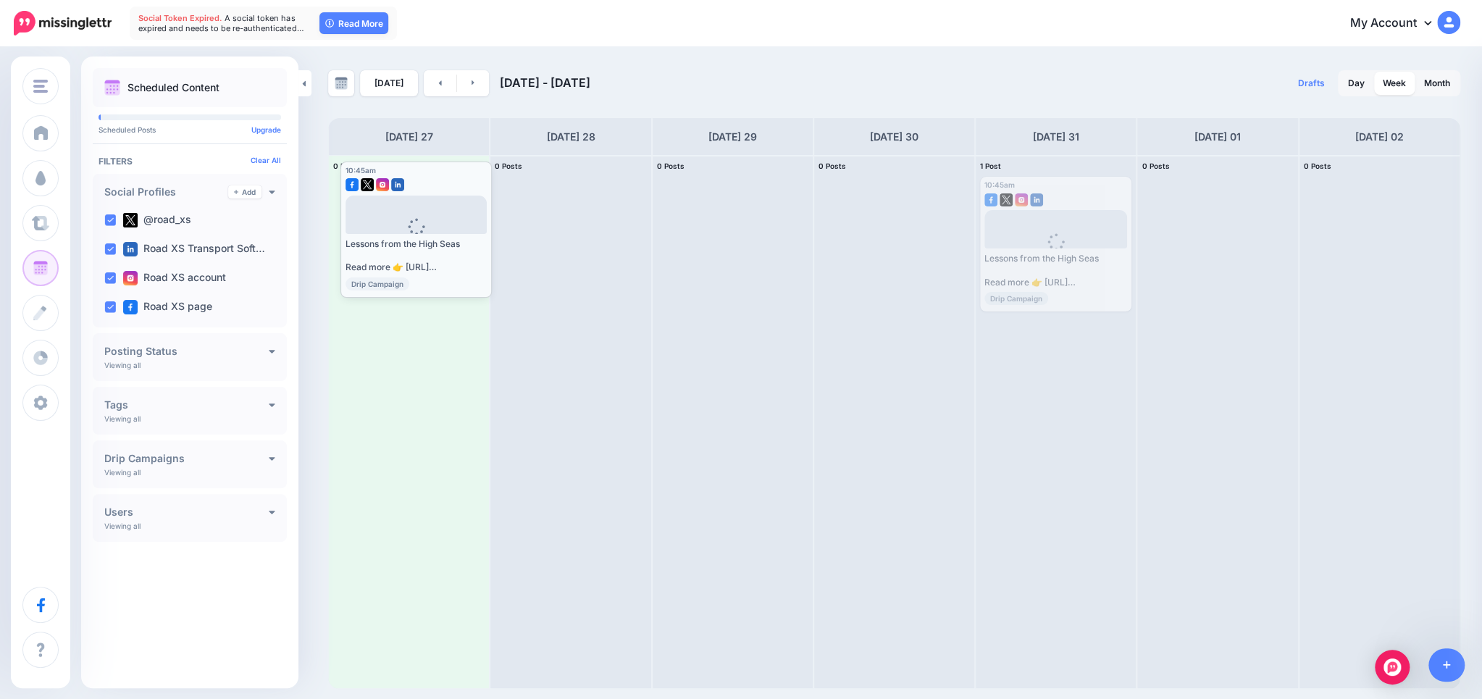
drag, startPoint x: 1066, startPoint y: 193, endPoint x: 427, endPoint y: 177, distance: 638.8
click at [427, 177] on body "Social Token Expired. A social token has expired and needs to be re-authenticat…" at bounding box center [741, 349] width 1482 height 699
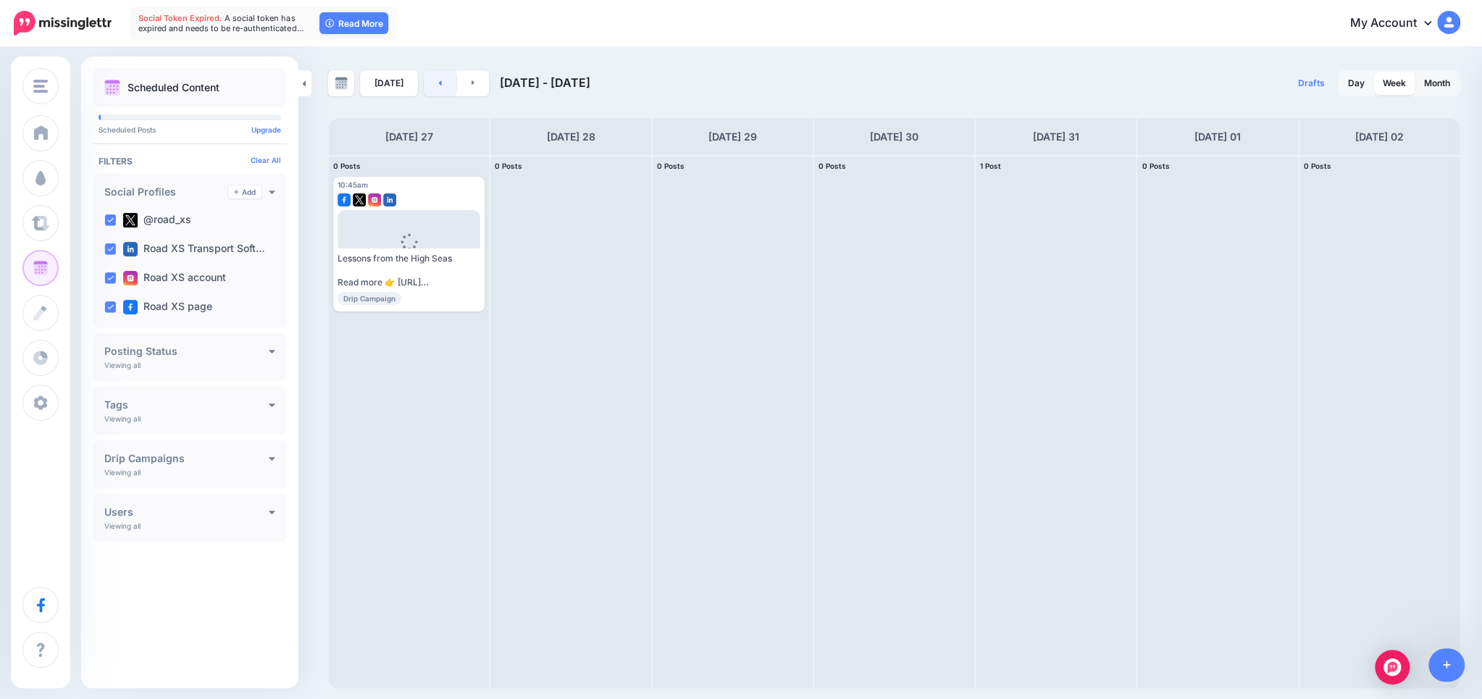
click at [432, 79] on link at bounding box center [440, 83] width 33 height 26
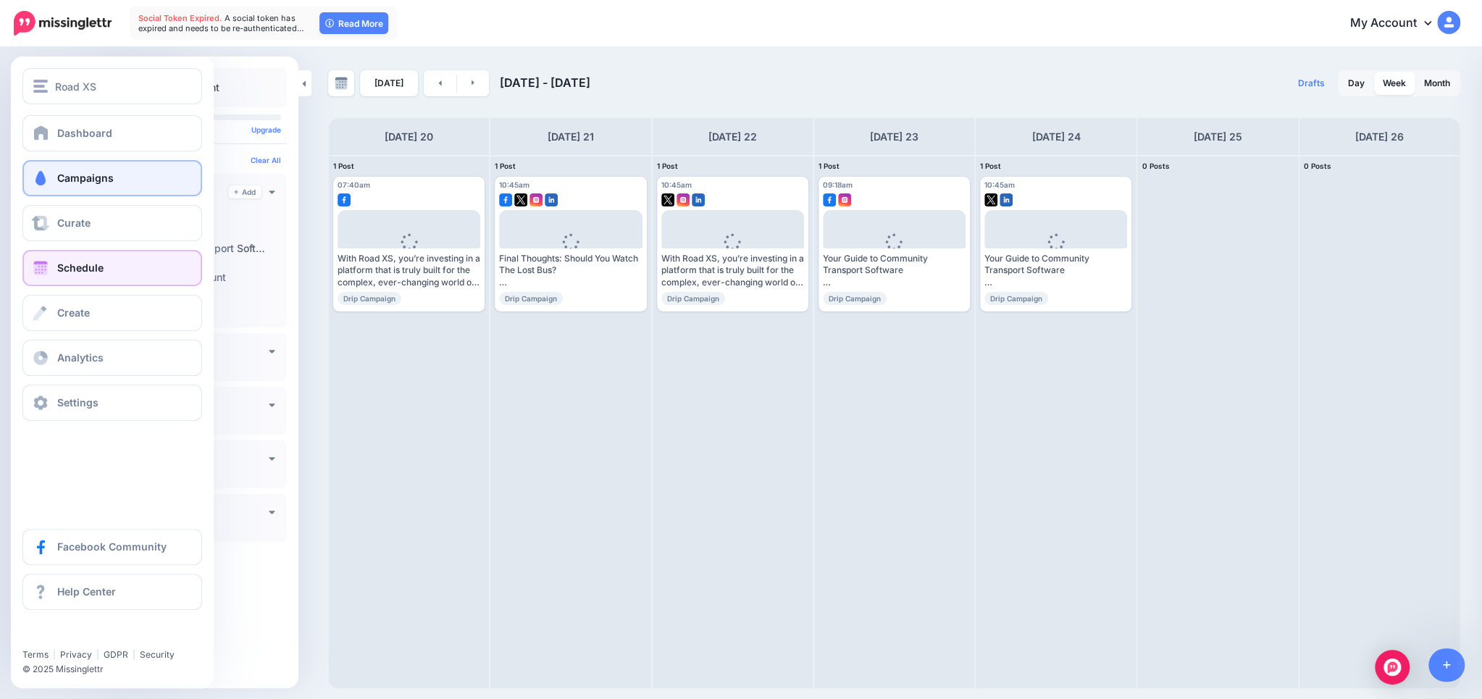
click at [59, 166] on link "Campaigns" at bounding box center [112, 178] width 180 height 36
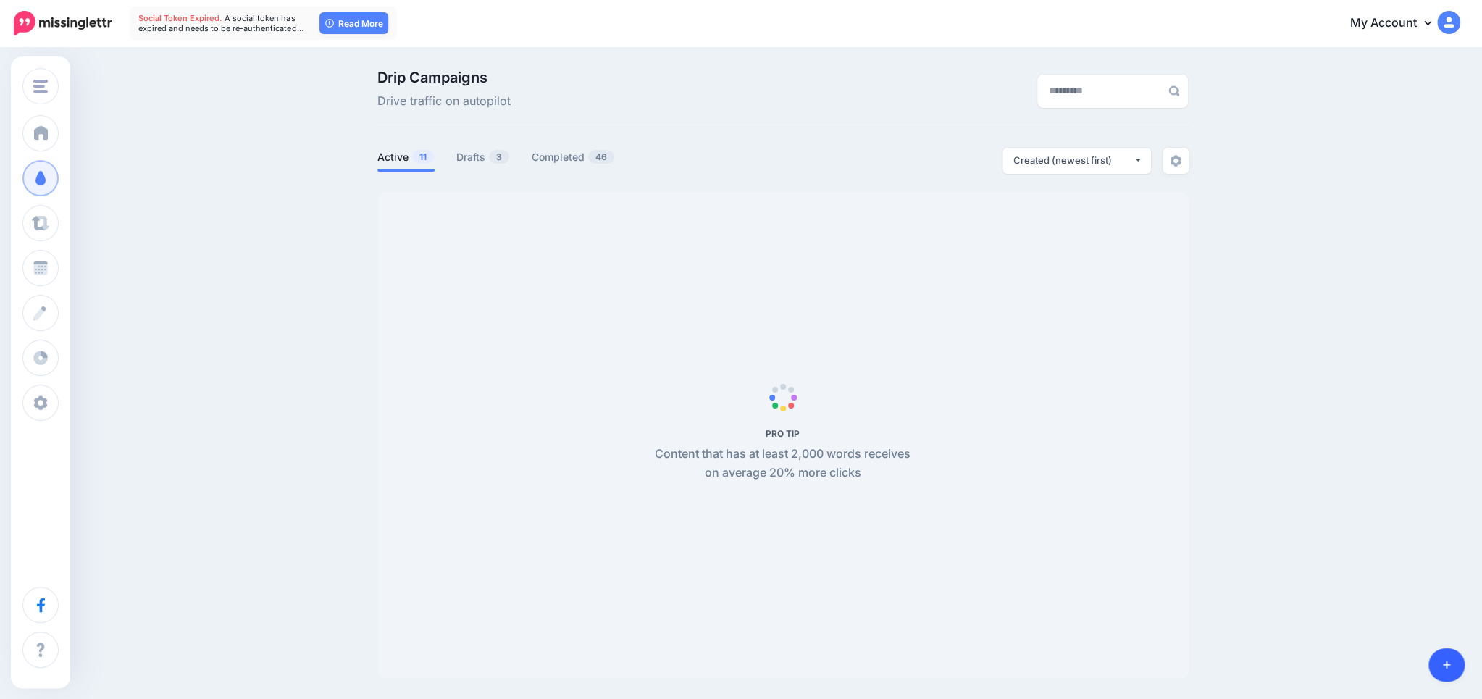
click at [1434, 669] on link at bounding box center [1446, 664] width 37 height 33
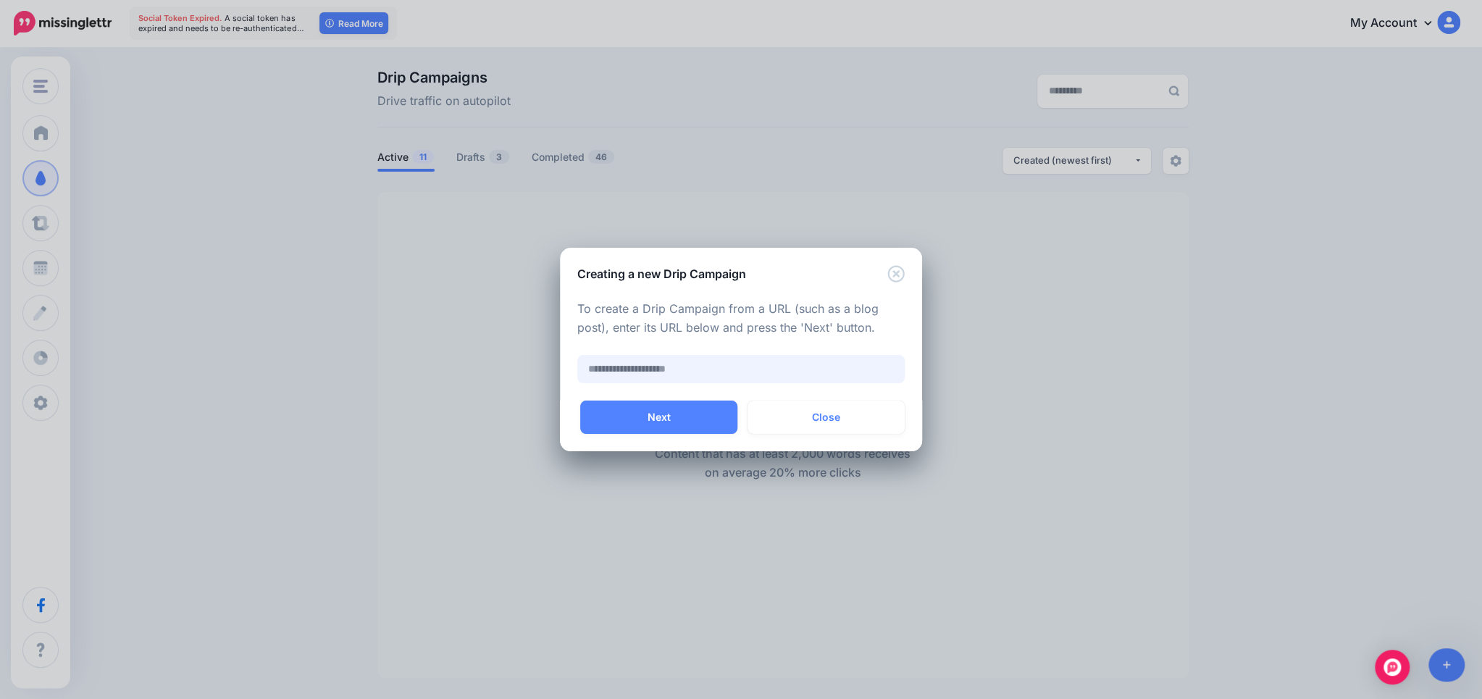
click at [682, 362] on input "text" at bounding box center [740, 369] width 327 height 28
paste input "**********"
type input "**********"
click at [691, 424] on button "Next" at bounding box center [658, 416] width 157 height 33
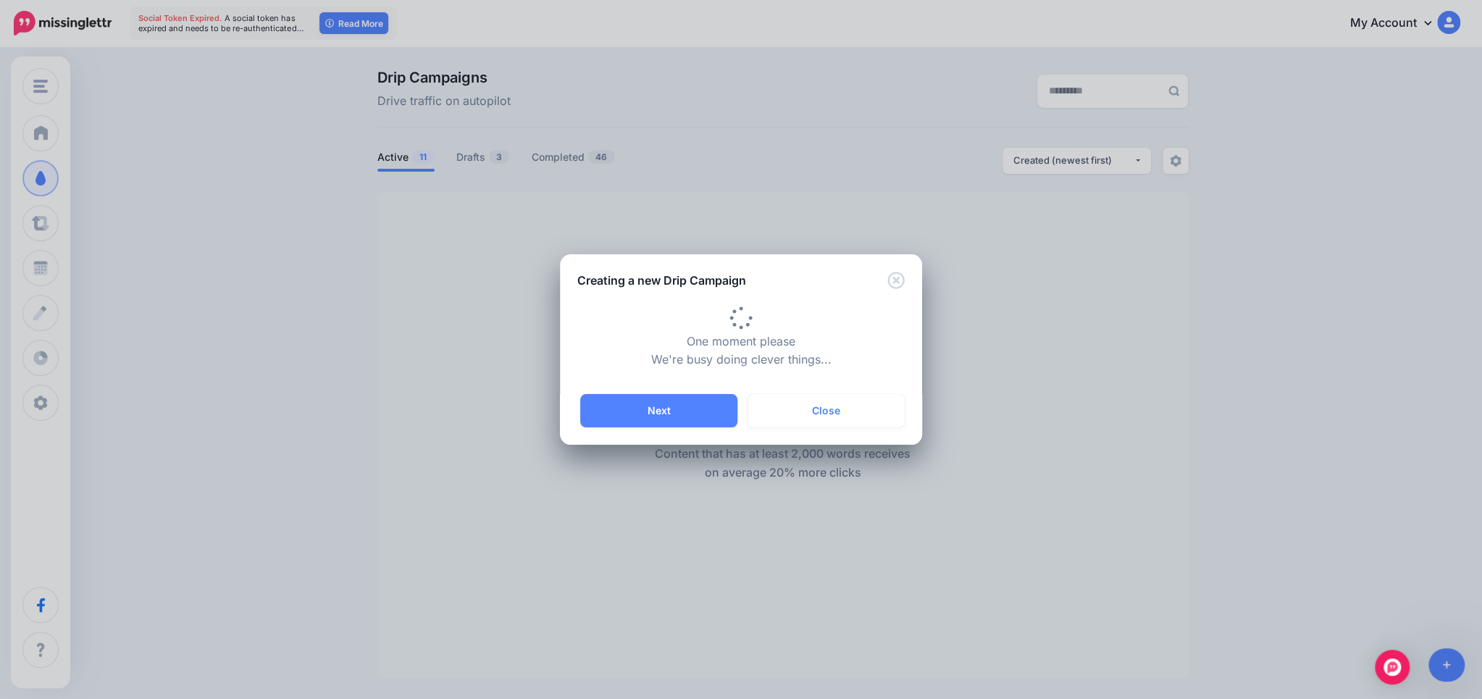
type input "**********"
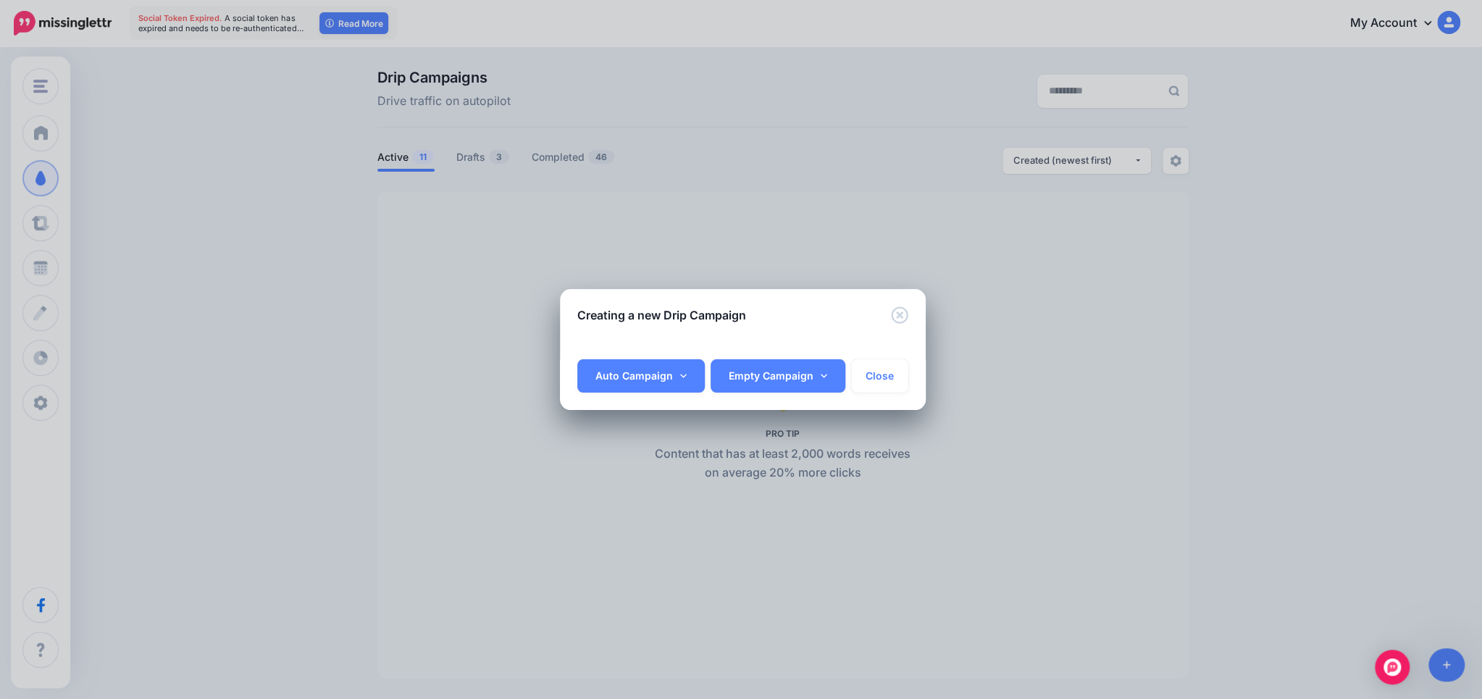
scroll to position [0, 64]
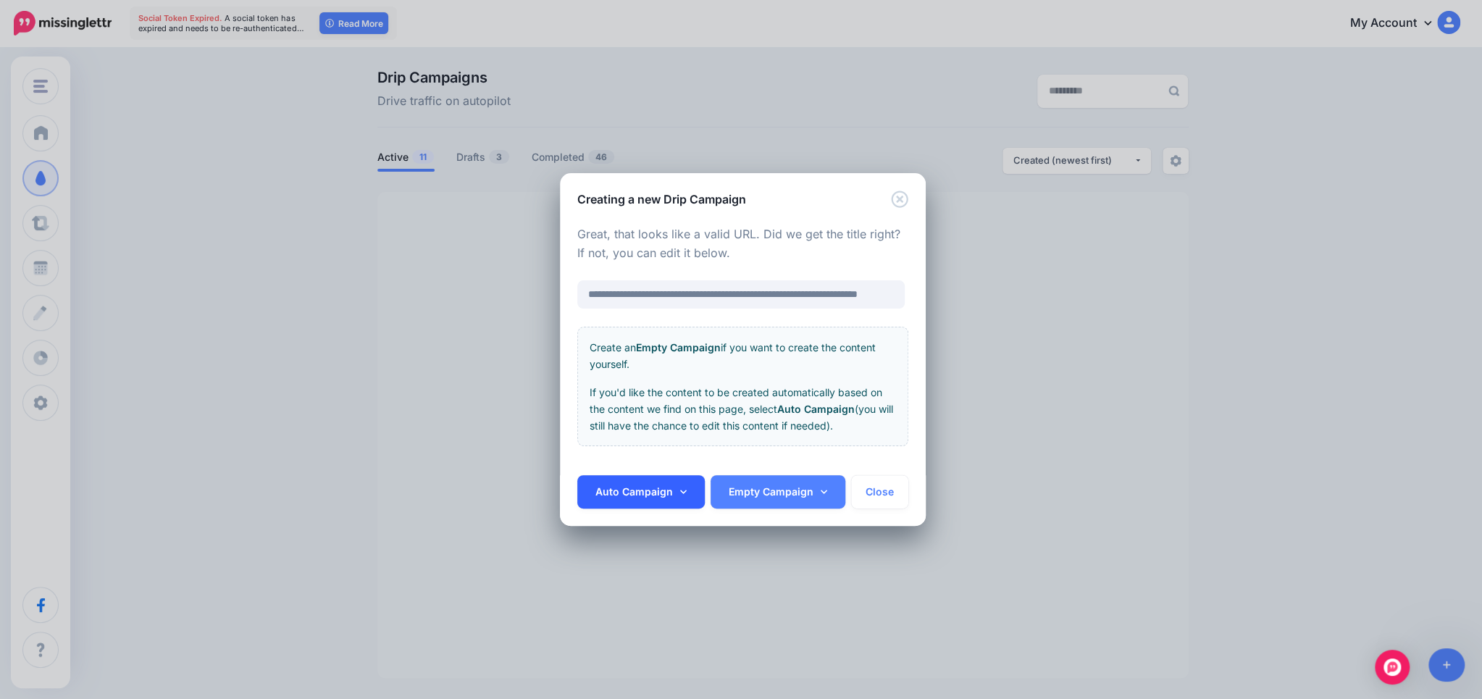
click at [656, 493] on link "Auto Campaign" at bounding box center [640, 491] width 127 height 33
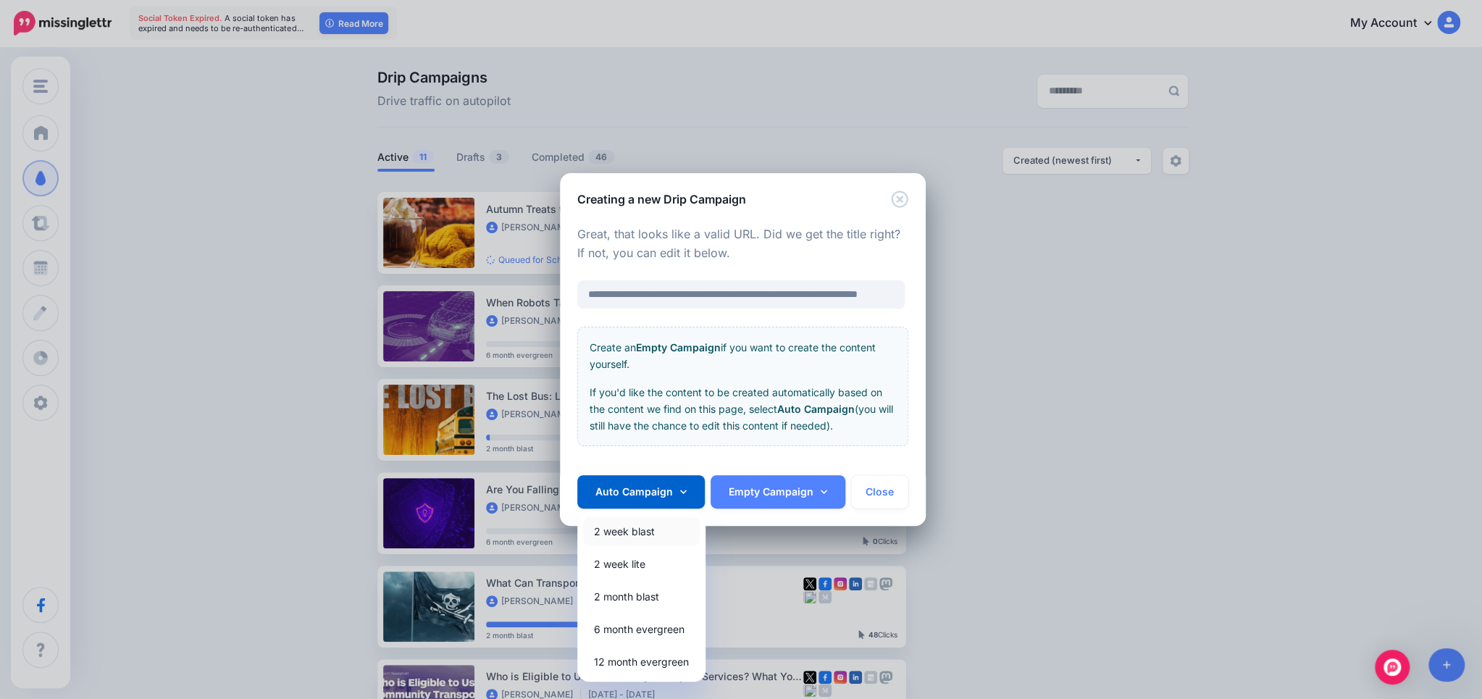
click at [630, 528] on link "2 week blast" at bounding box center [641, 531] width 117 height 28
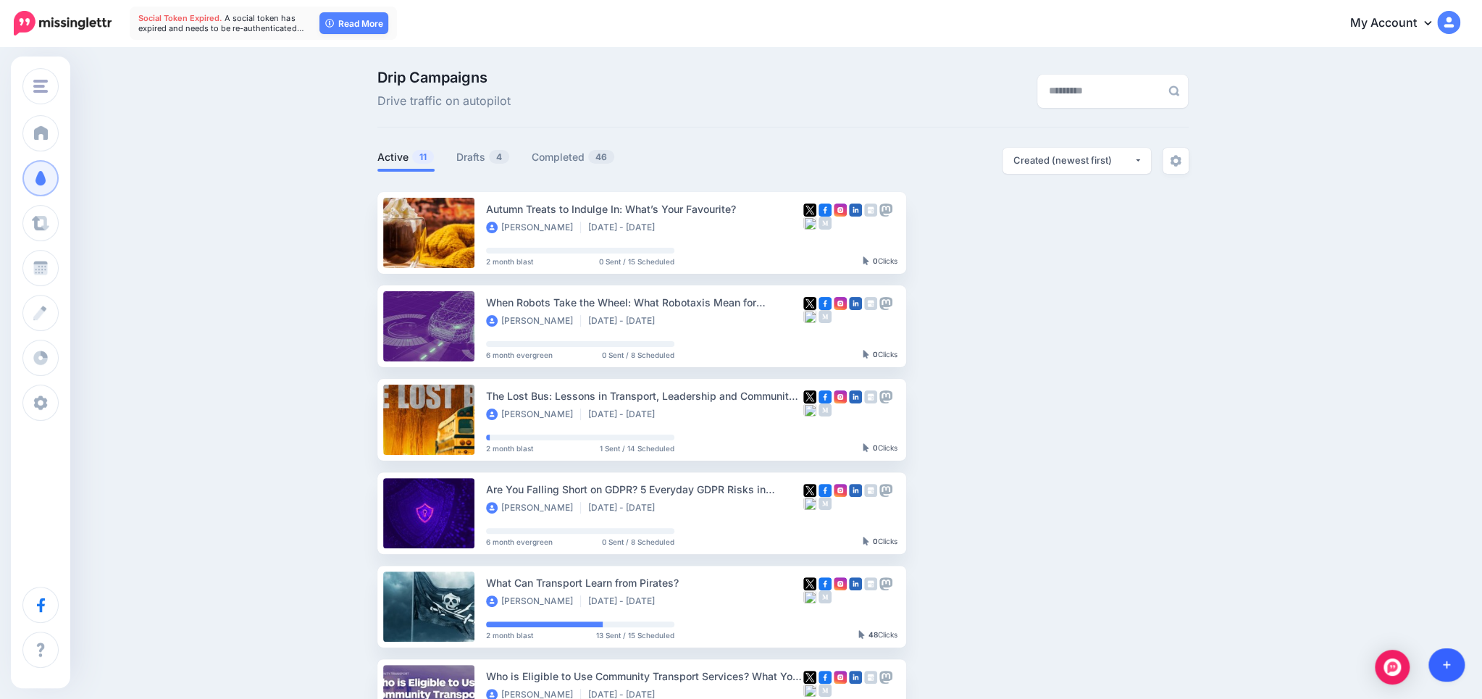
click at [1444, 668] on icon at bounding box center [1446, 665] width 8 height 10
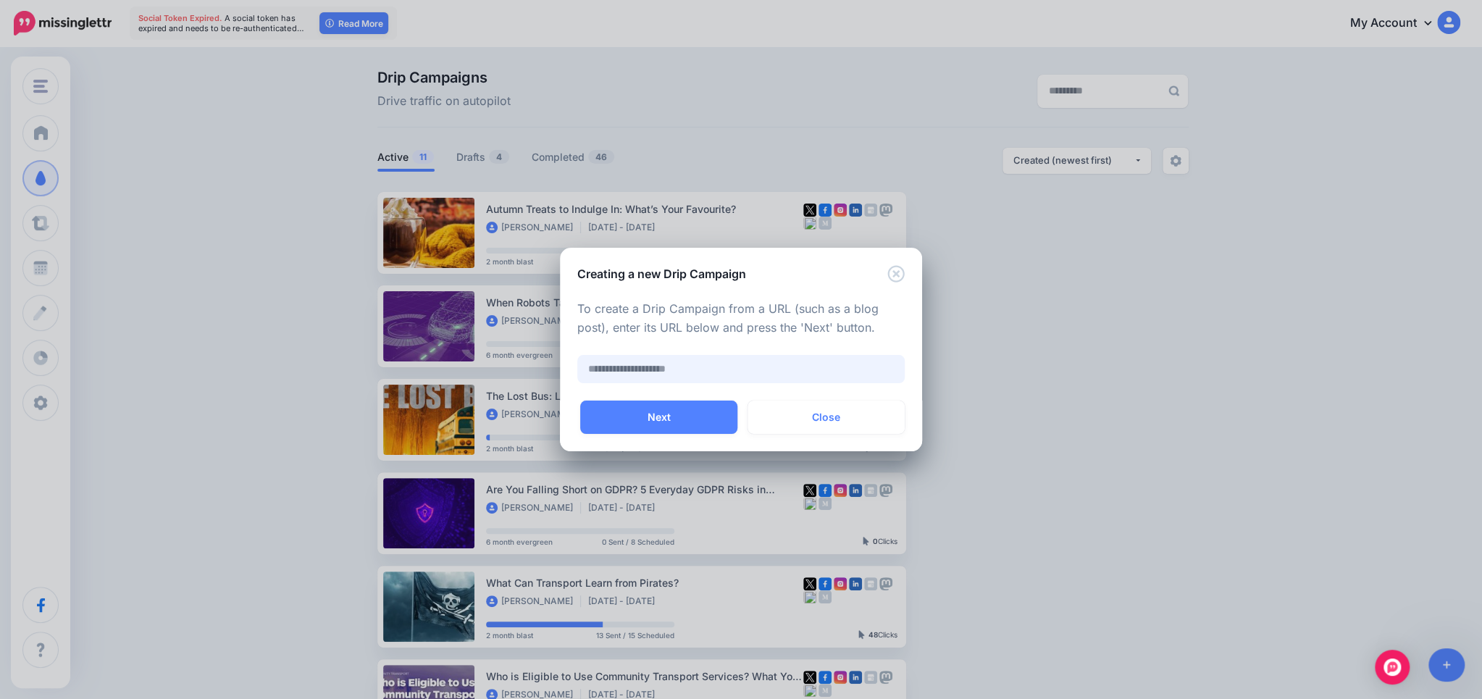
click at [686, 357] on input "text" at bounding box center [740, 369] width 327 height 28
paste input "**********"
type input "**********"
click at [696, 419] on button "Next" at bounding box center [658, 416] width 157 height 33
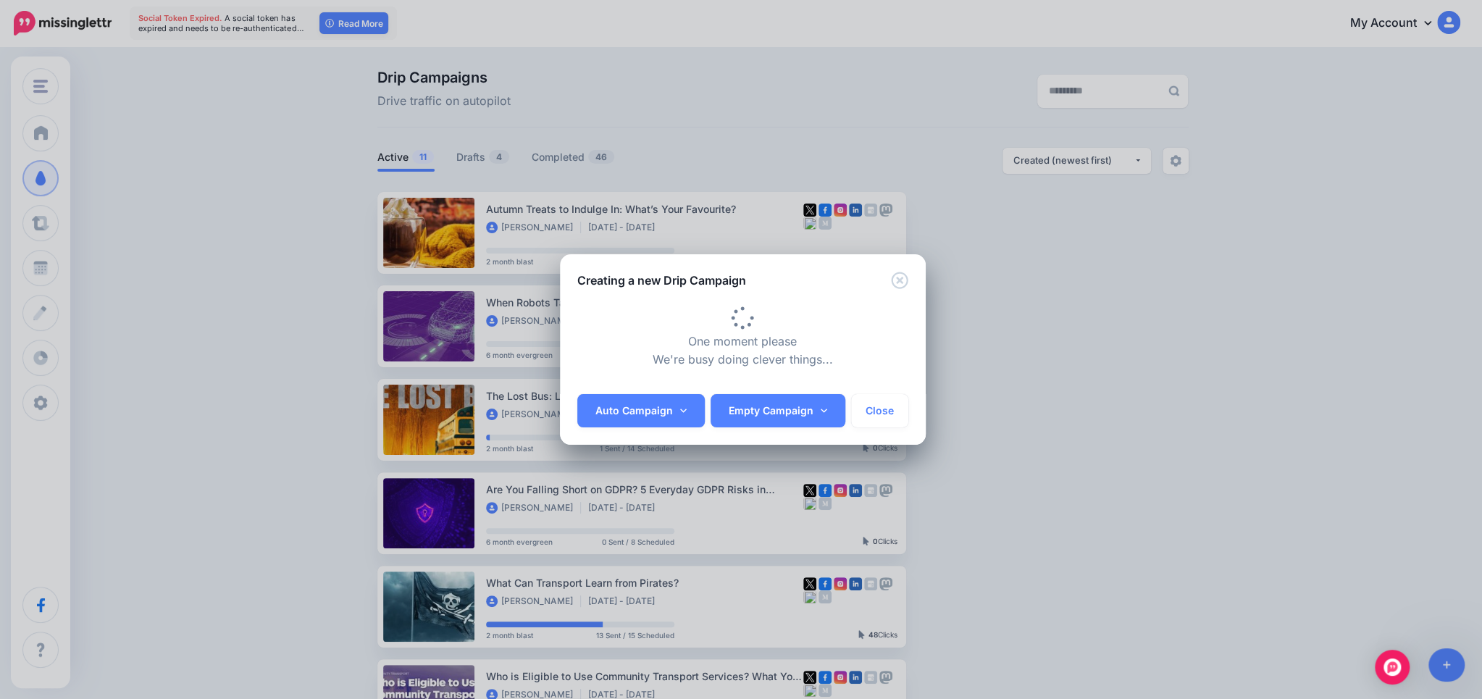
type input "**********"
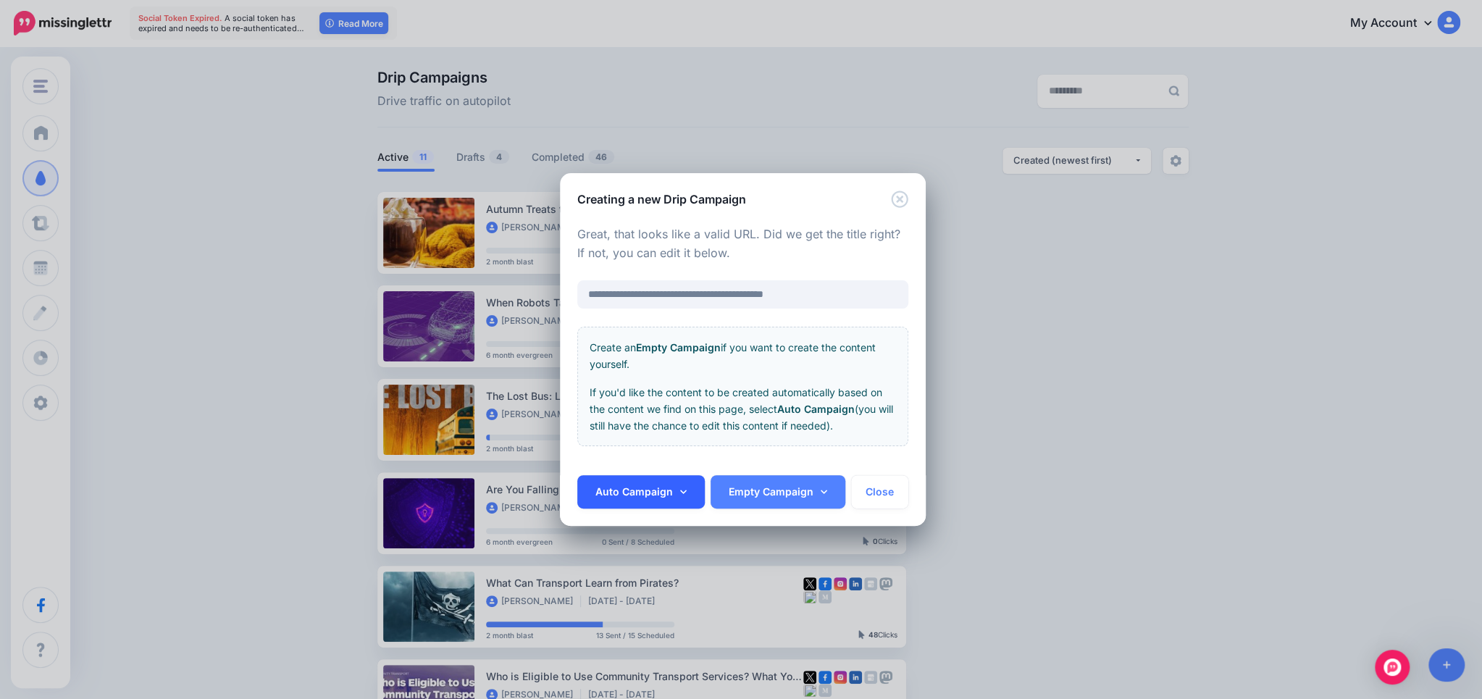
click at [644, 489] on link "Auto Campaign" at bounding box center [640, 491] width 127 height 33
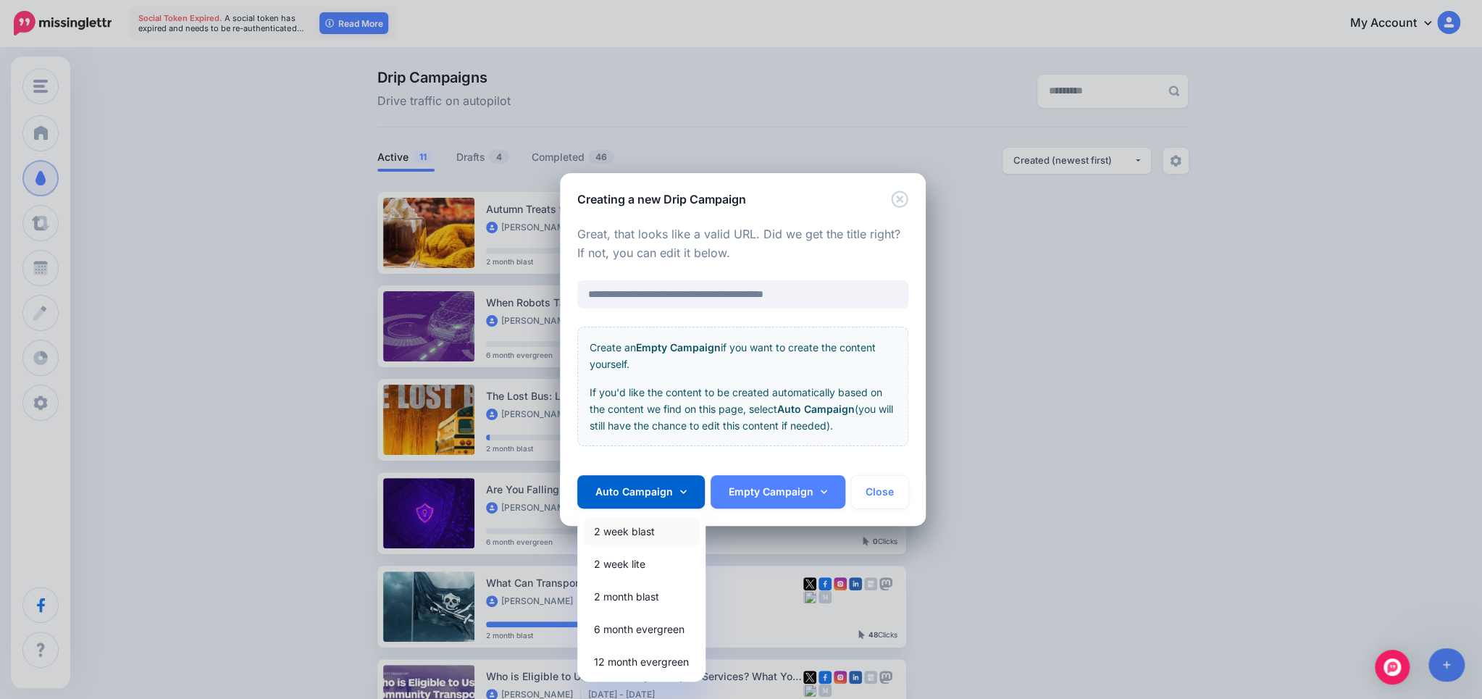
click at [626, 532] on link "2 week blast" at bounding box center [641, 531] width 117 height 28
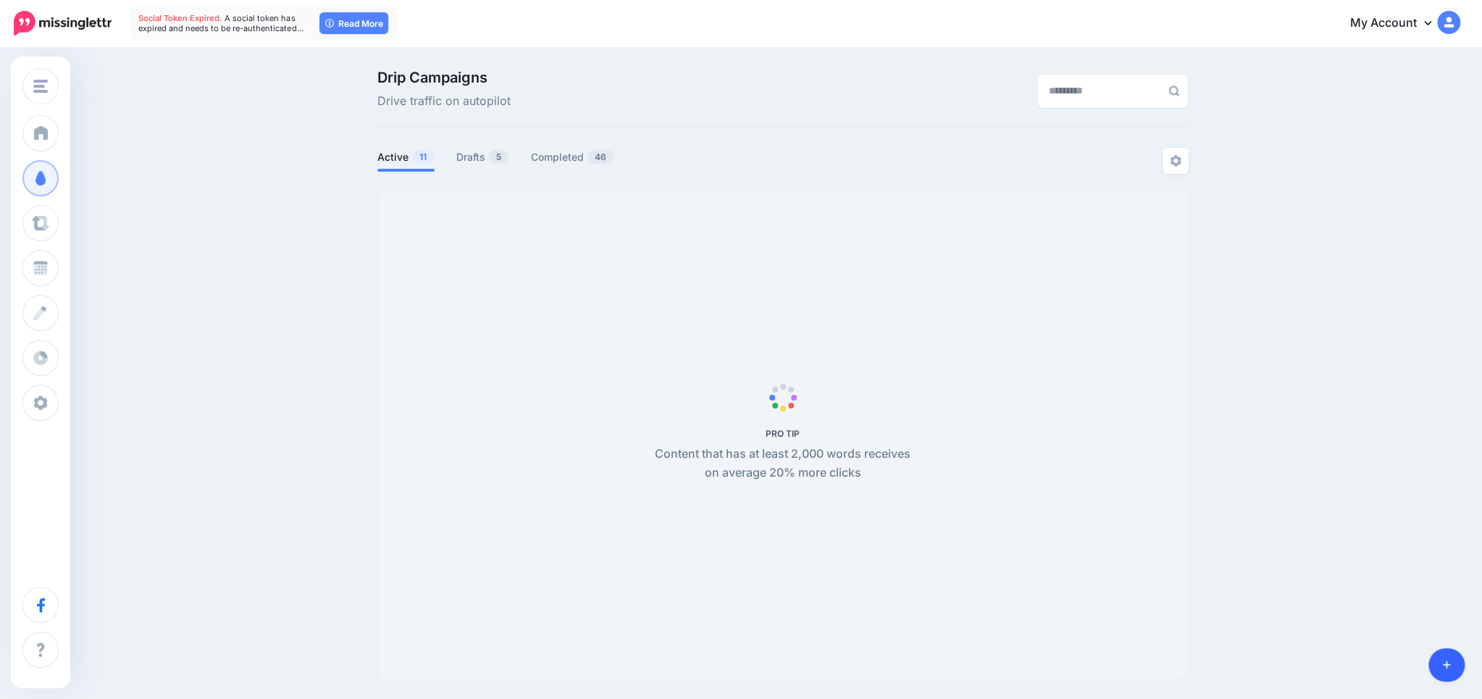
click at [1450, 662] on link at bounding box center [1446, 664] width 37 height 33
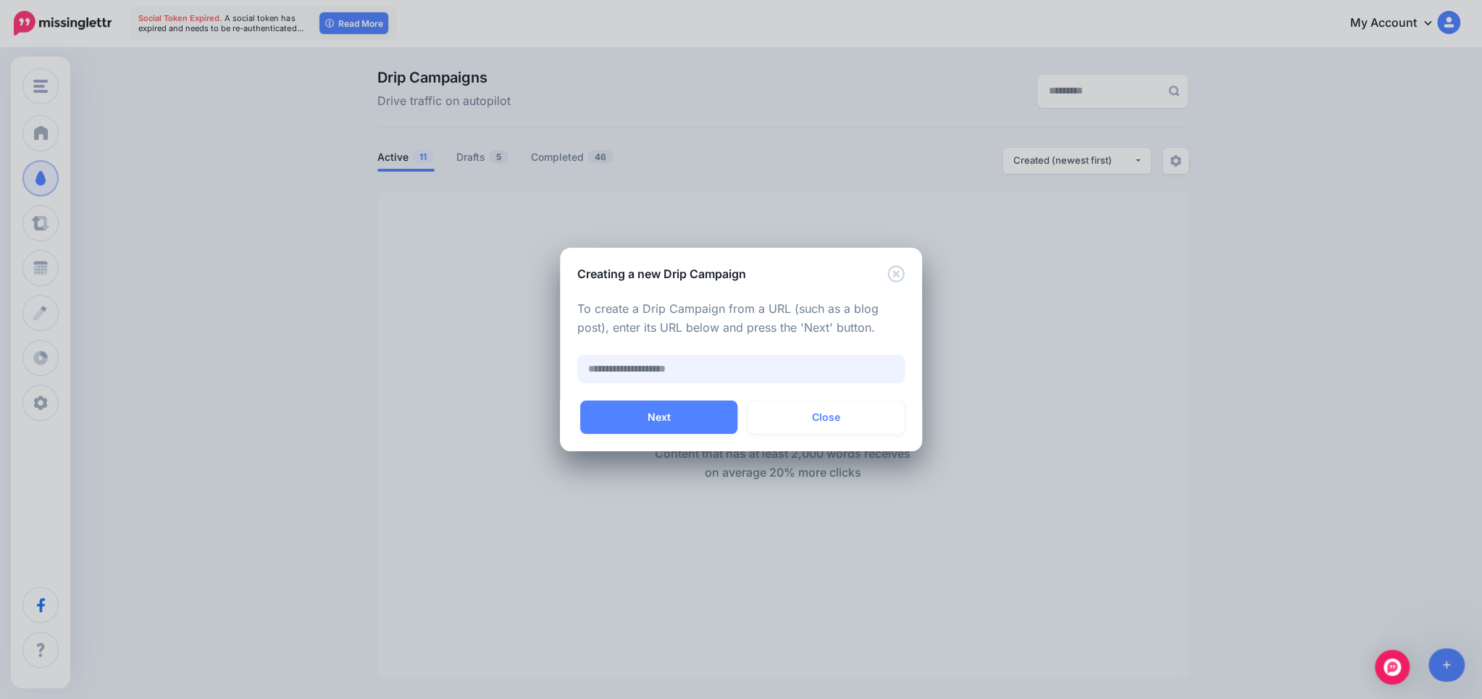
click at [765, 366] on input "text" at bounding box center [740, 369] width 327 height 28
paste input "**********"
type input "**********"
click at [691, 419] on button "Next" at bounding box center [658, 416] width 157 height 33
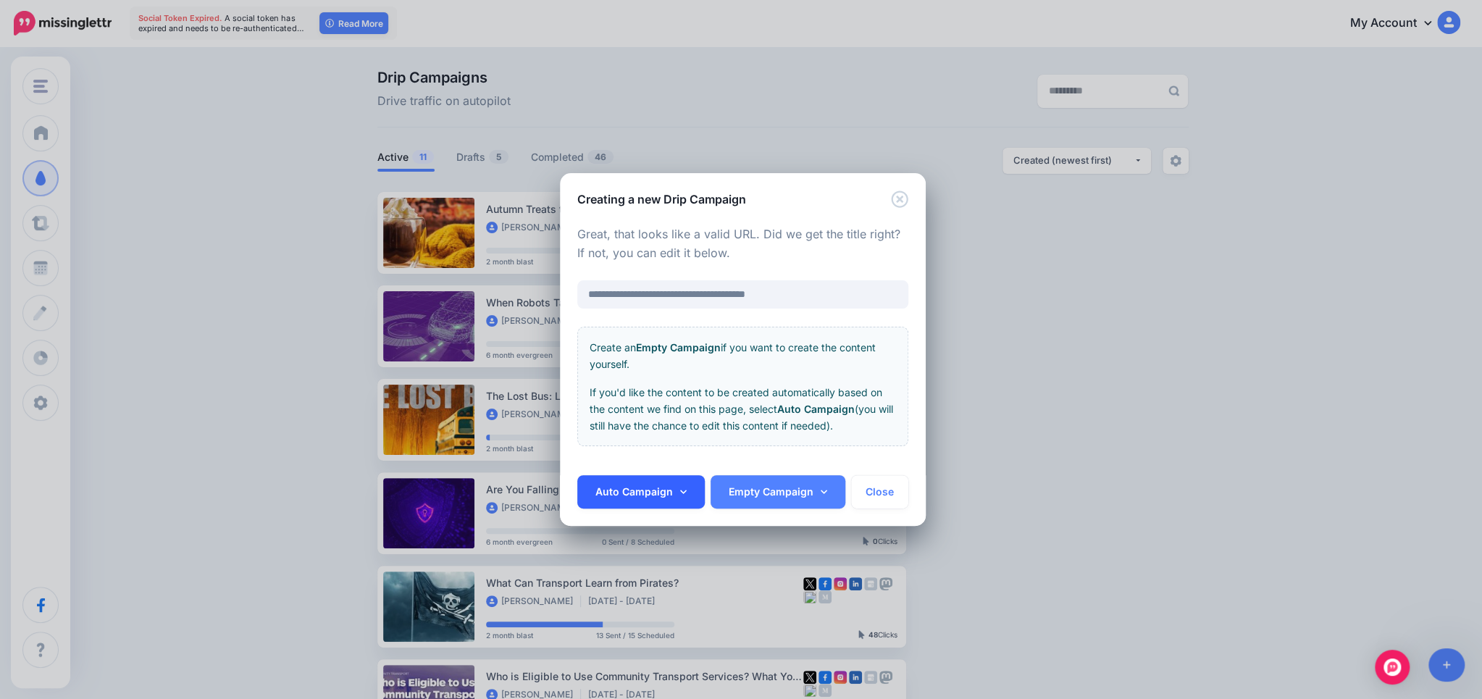
click at [661, 492] on link "Auto Campaign" at bounding box center [640, 491] width 127 height 33
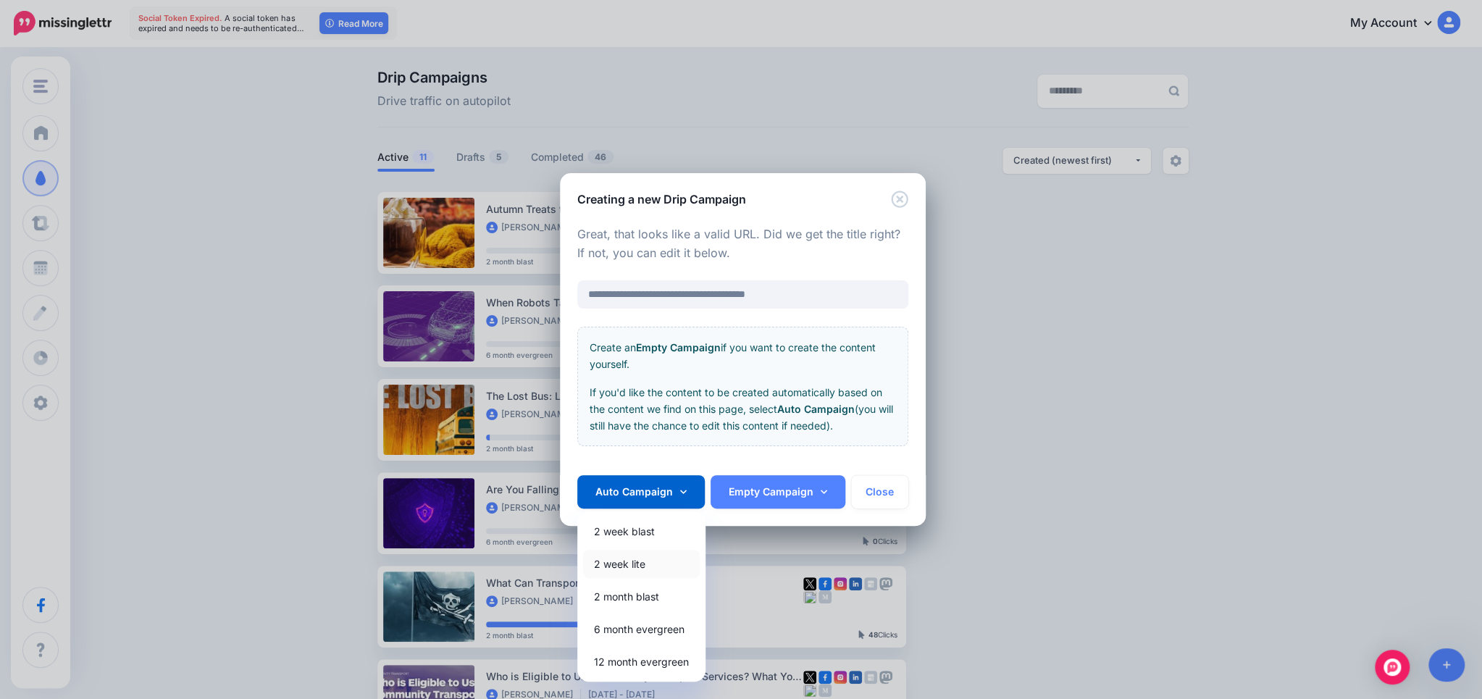
click at [642, 561] on link "2 week lite" at bounding box center [641, 564] width 117 height 28
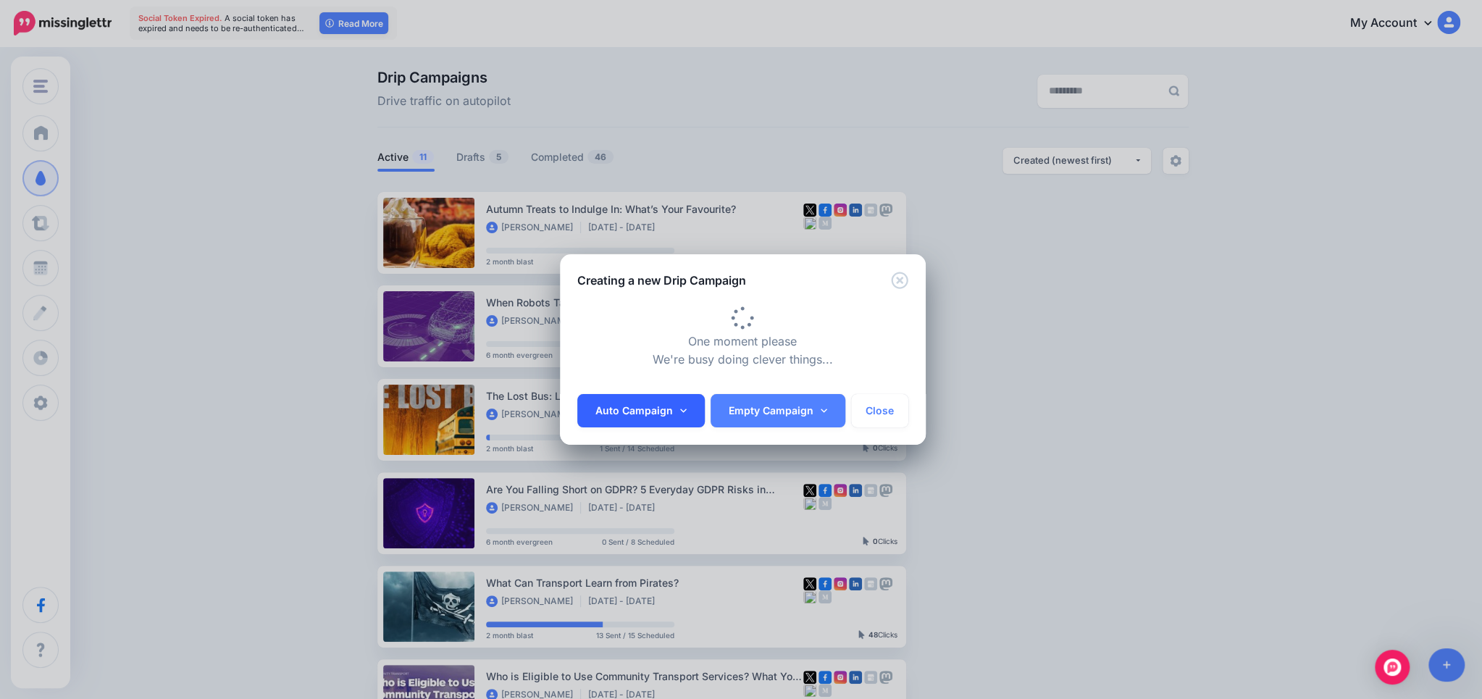
click at [656, 417] on link "Auto Campaign" at bounding box center [640, 410] width 127 height 33
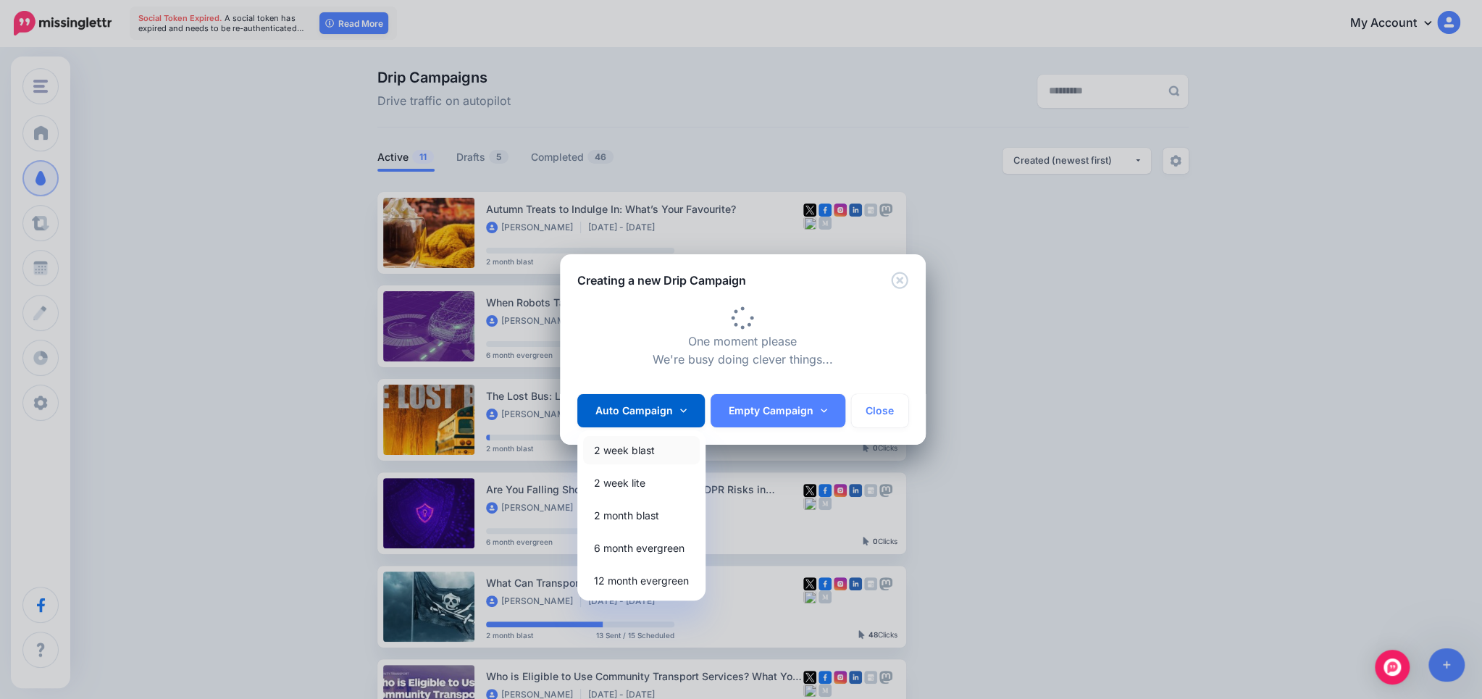
click at [636, 448] on link "2 week blast" at bounding box center [641, 450] width 117 height 28
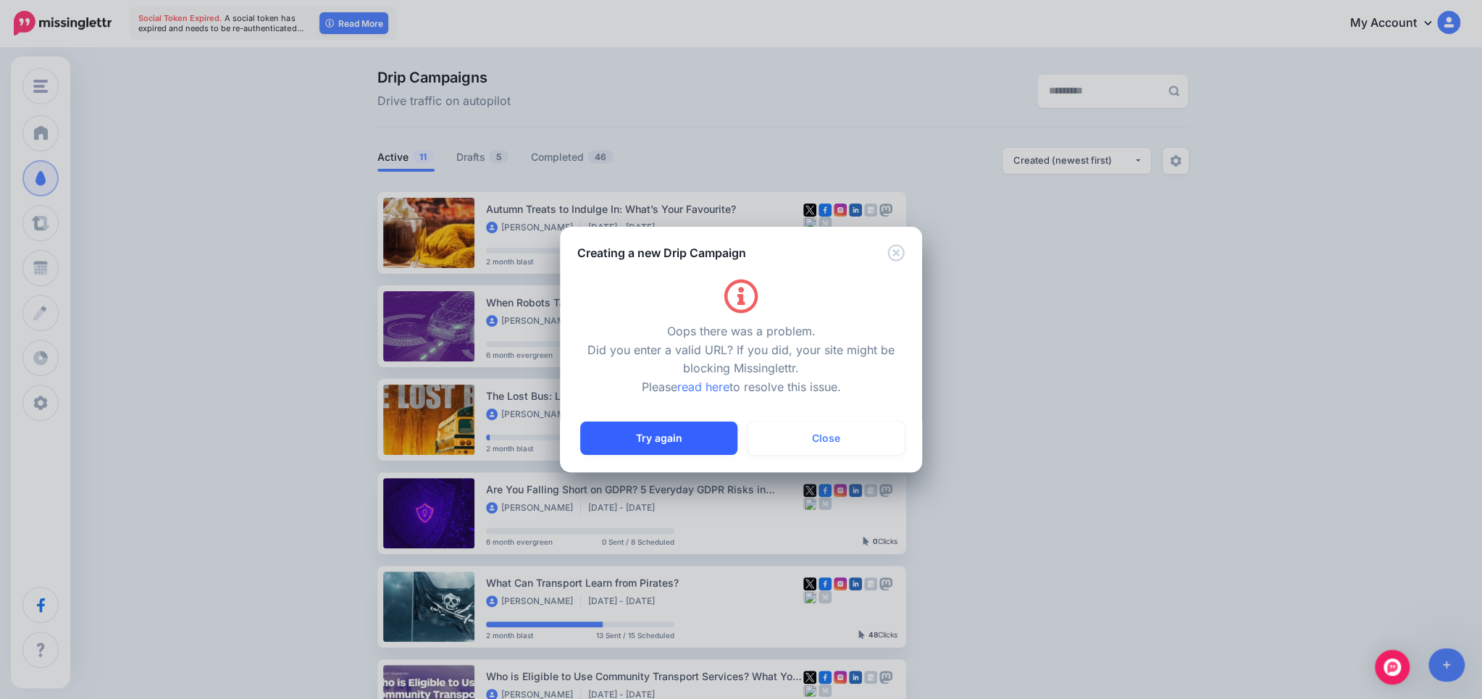
click at [689, 440] on button "Try again" at bounding box center [658, 437] width 157 height 33
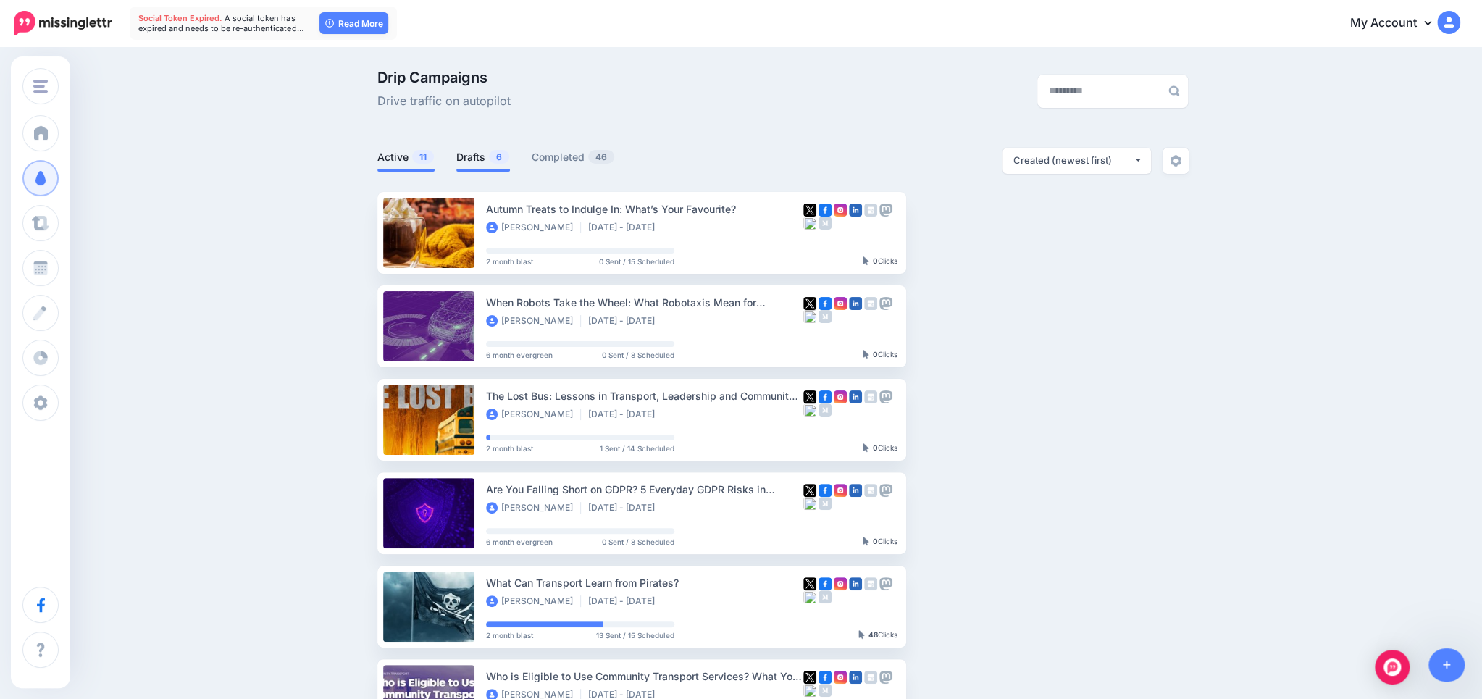
click at [469, 163] on link "Drafts 6" at bounding box center [483, 156] width 54 height 17
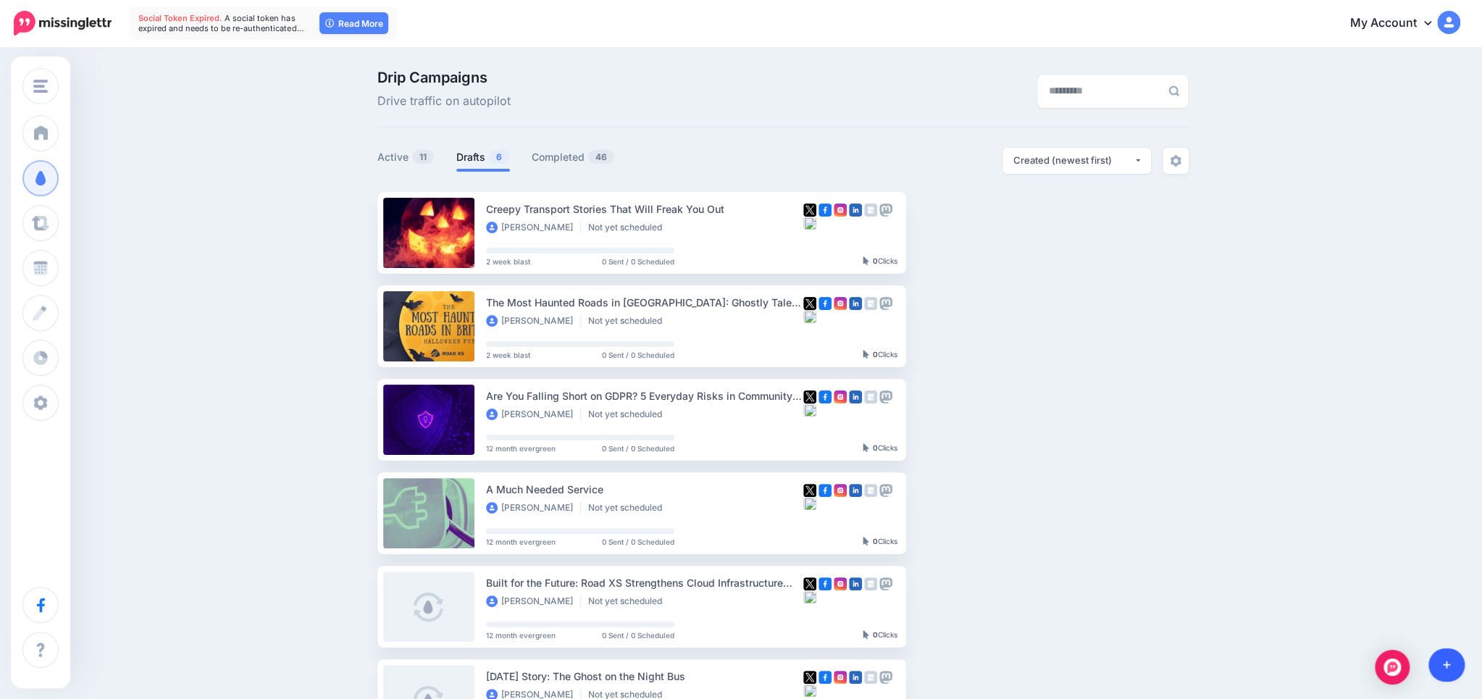
click at [1442, 661] on icon at bounding box center [1446, 665] width 8 height 10
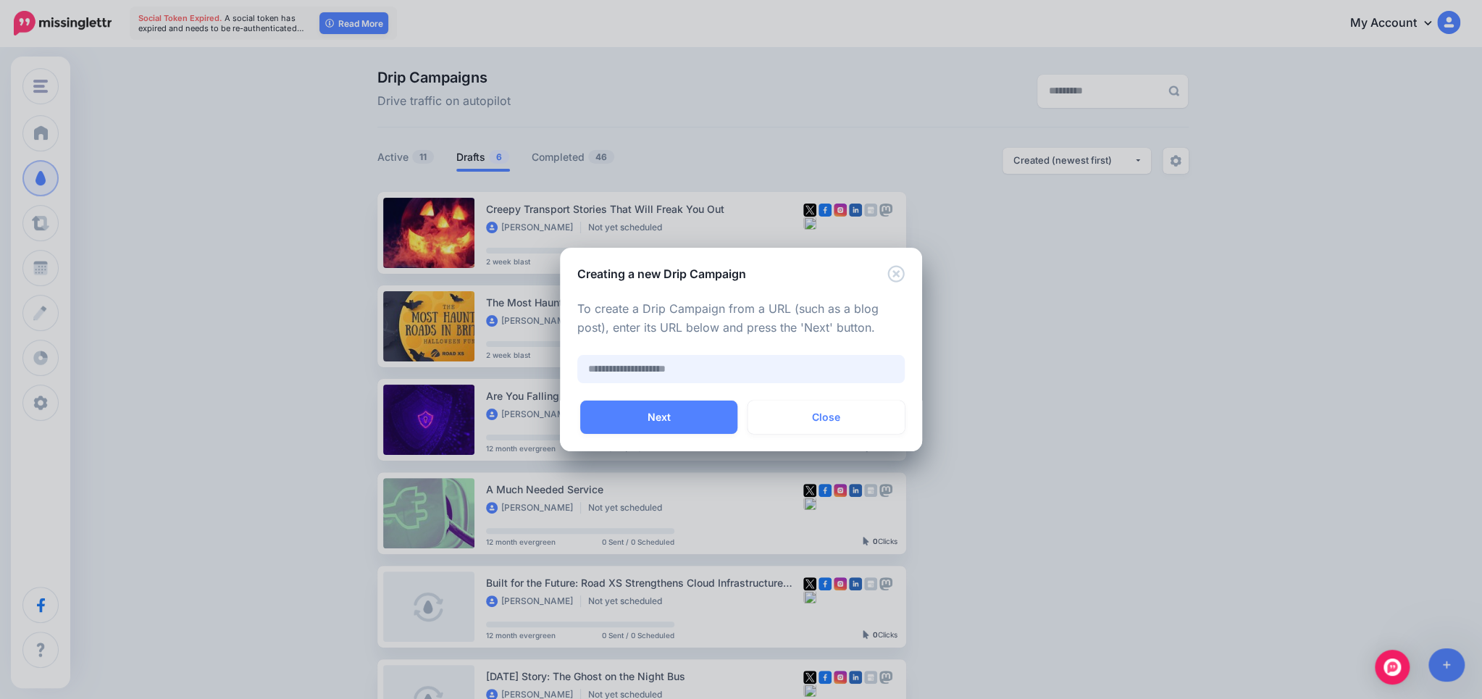
click at [850, 374] on input "text" at bounding box center [740, 369] width 327 height 28
paste input "**********"
type input "**********"
click at [702, 413] on button "Next" at bounding box center [658, 416] width 157 height 33
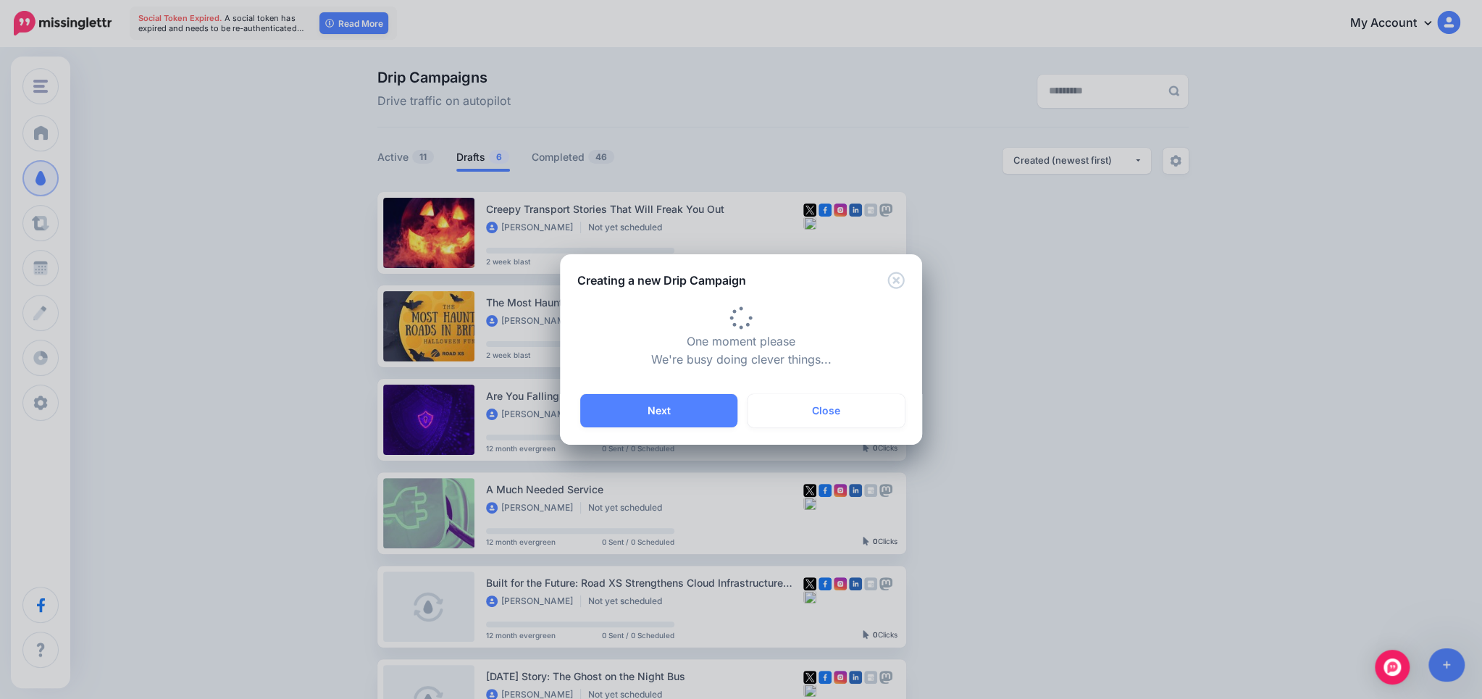
type input "**********"
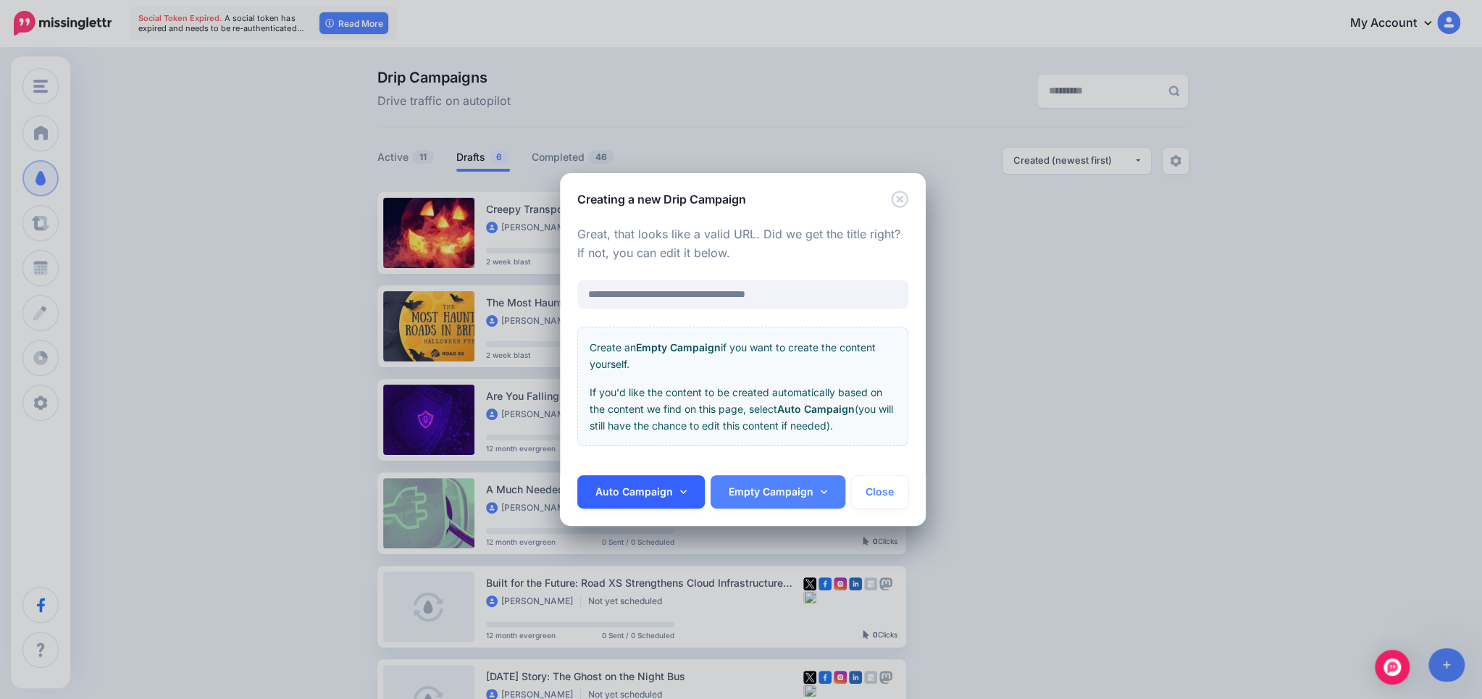
click at [644, 488] on link "Auto Campaign" at bounding box center [640, 491] width 127 height 33
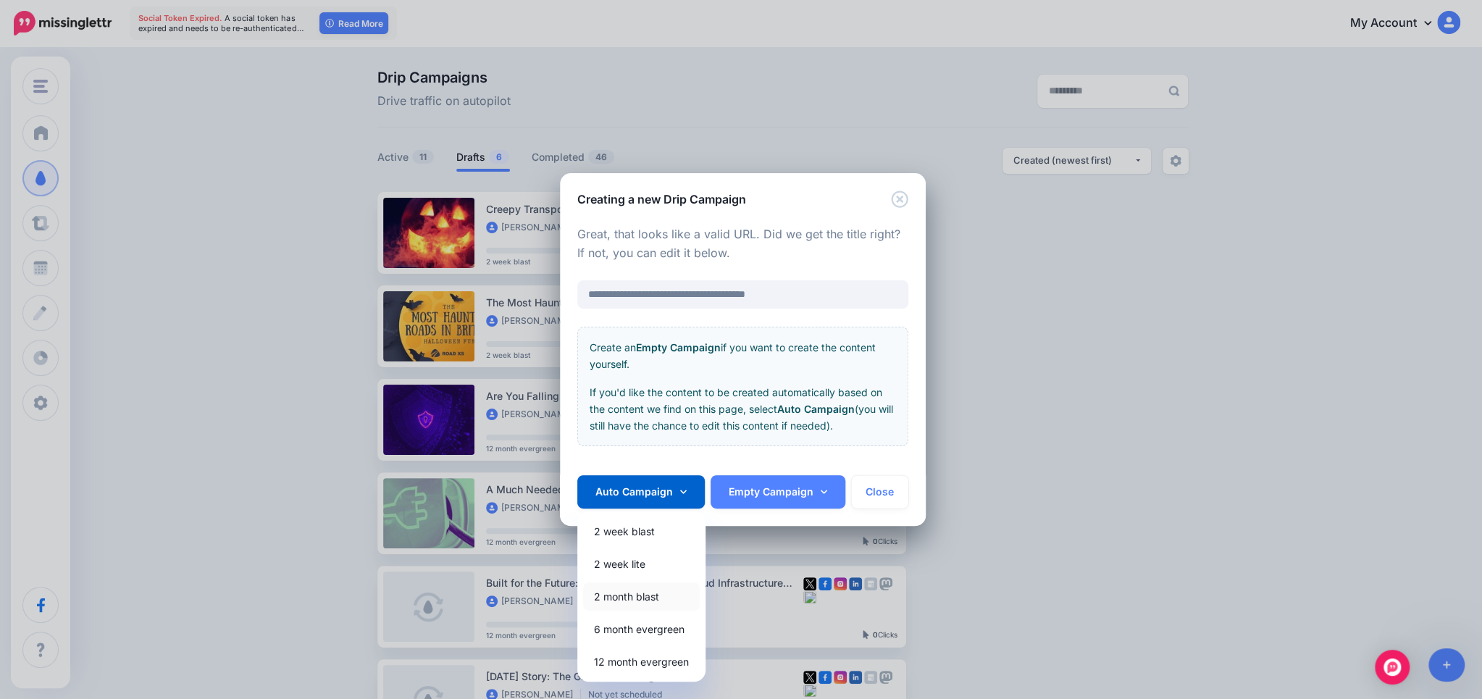
click at [631, 599] on link "2 month blast" at bounding box center [641, 596] width 117 height 28
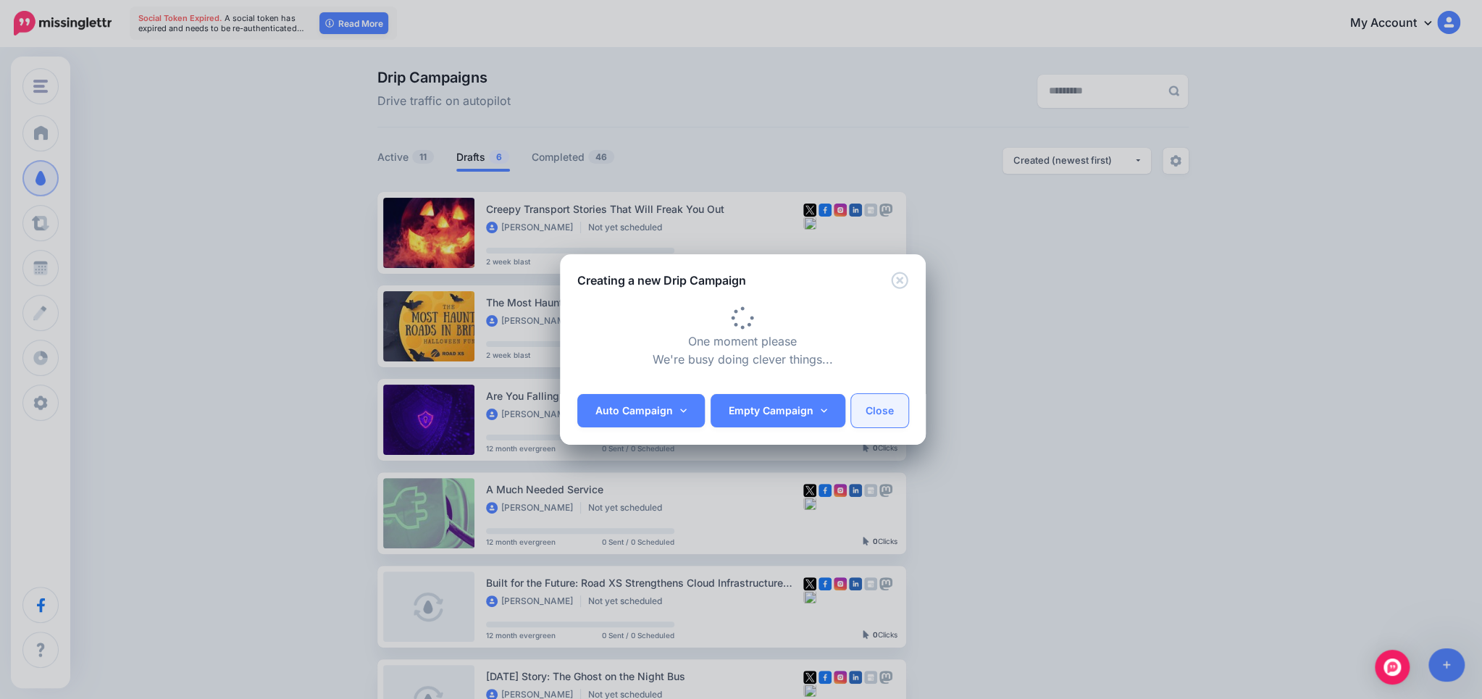
click at [875, 423] on button "Close" at bounding box center [879, 410] width 57 height 33
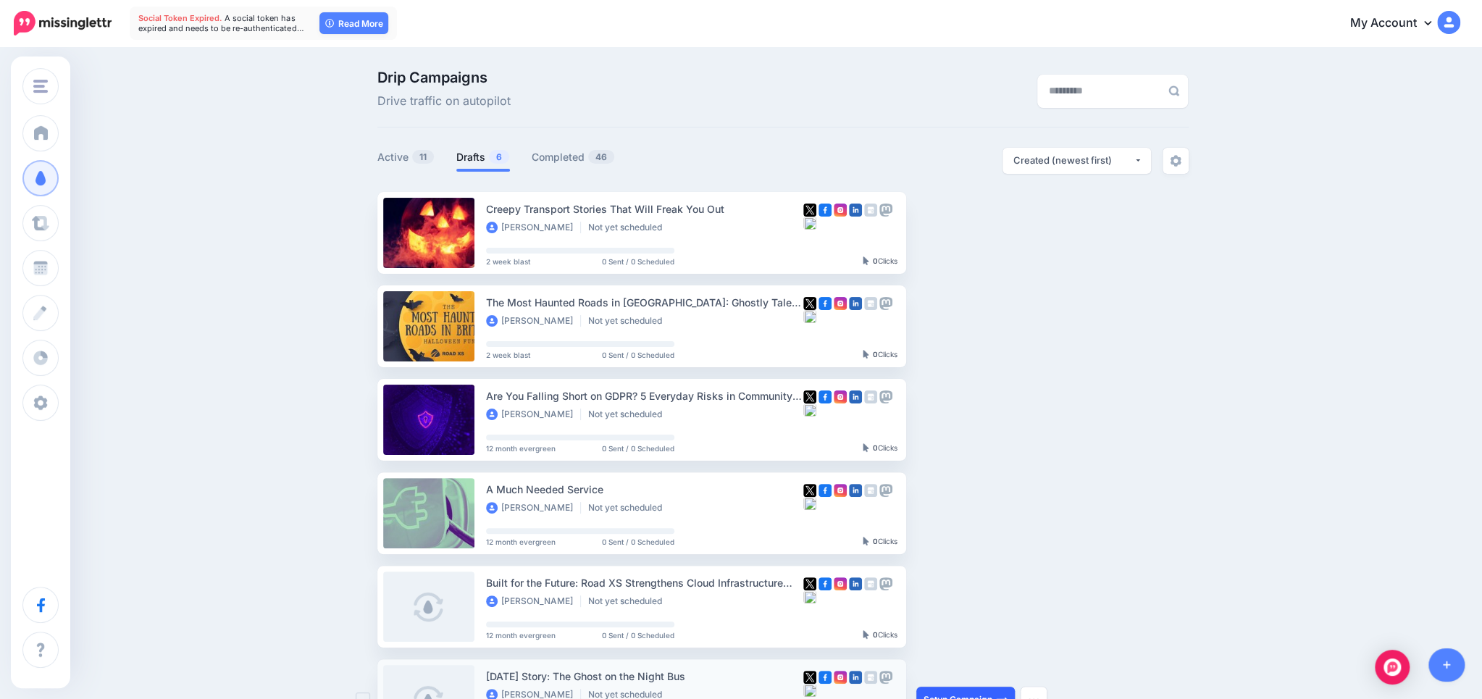
scroll to position [296, 0]
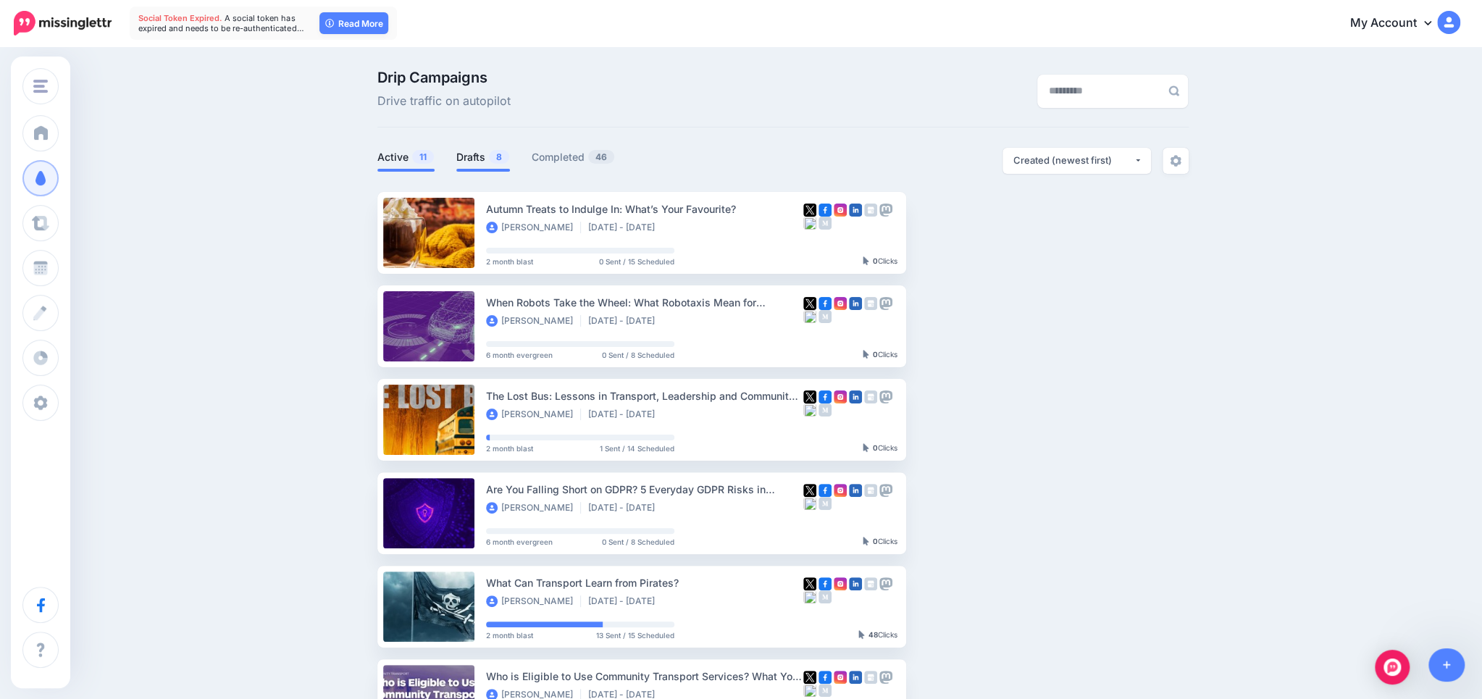
click at [479, 158] on link "Drafts 8" at bounding box center [483, 156] width 54 height 17
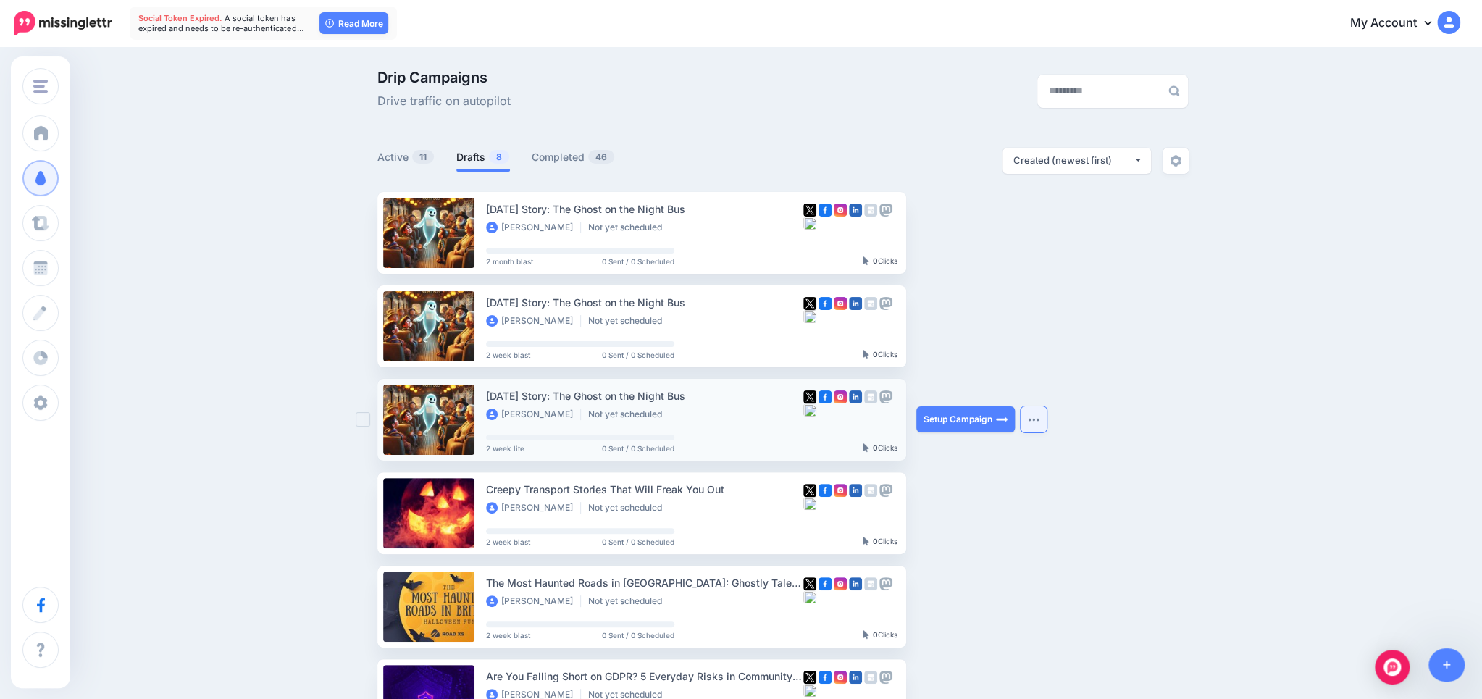
click at [1035, 423] on button "button" at bounding box center [1033, 419] width 26 height 26
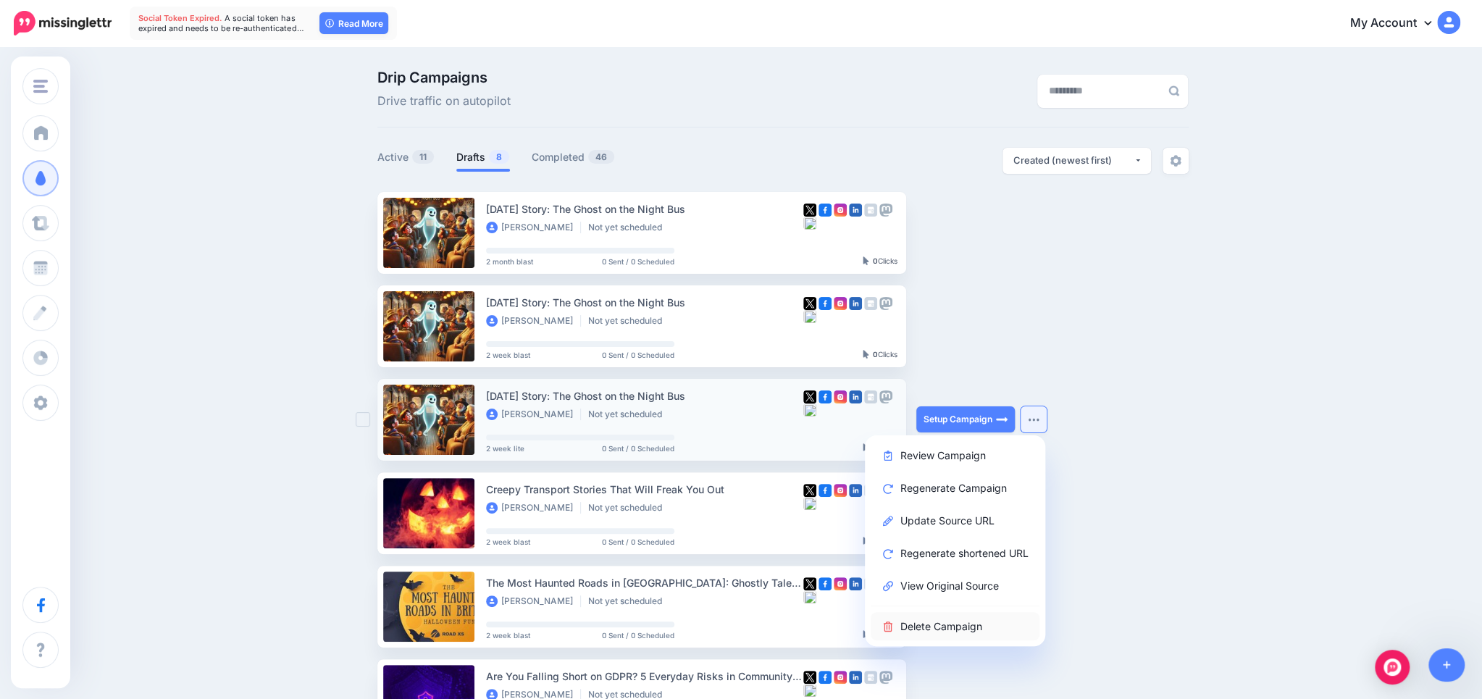
click at [966, 627] on link "Delete Campaign" at bounding box center [954, 626] width 169 height 28
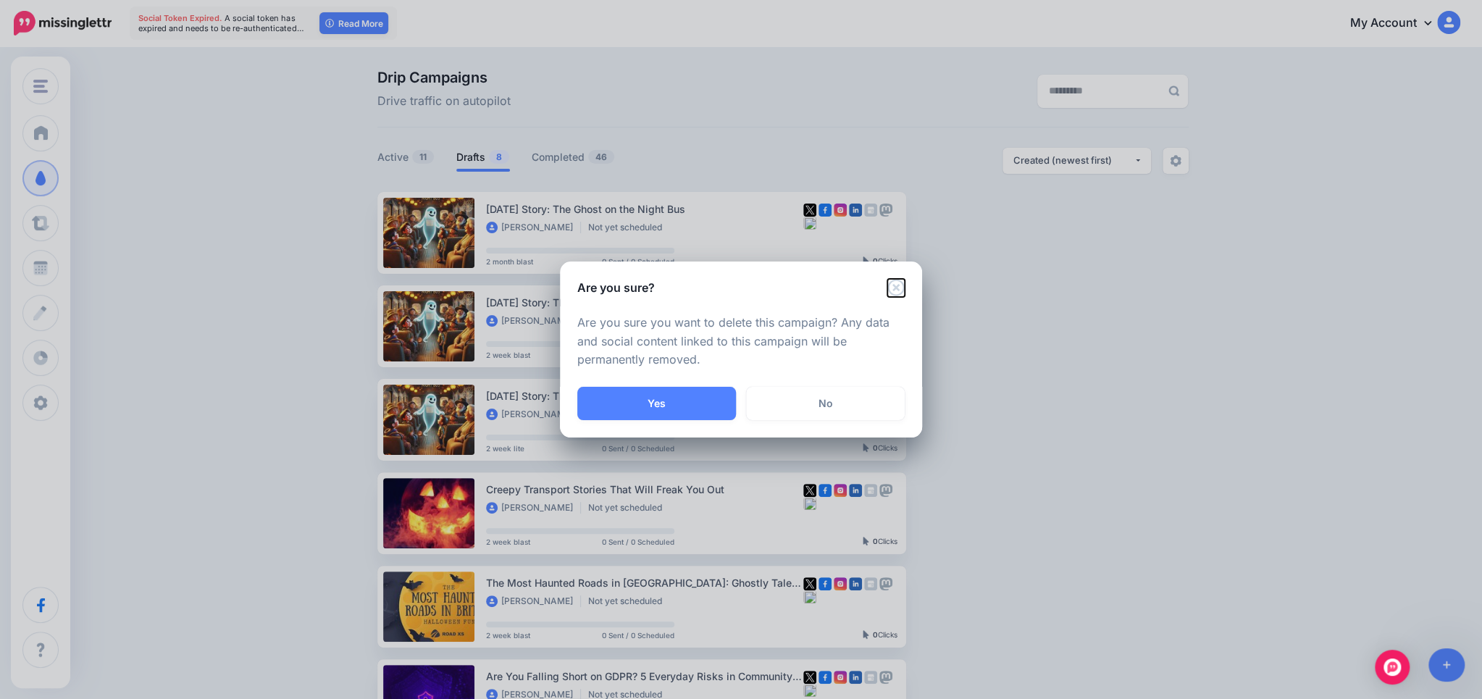
click at [899, 287] on icon "Close" at bounding box center [895, 287] width 17 height 17
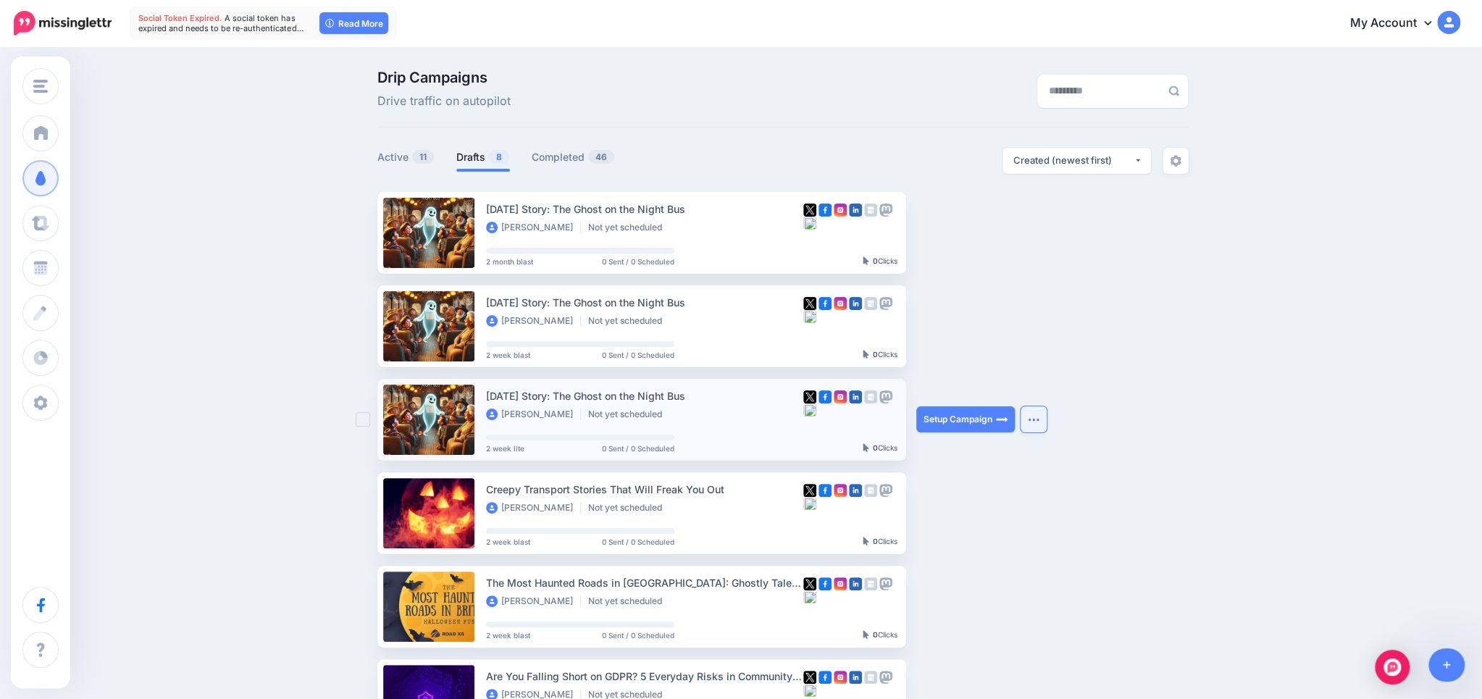
click at [1042, 421] on button "button" at bounding box center [1033, 419] width 26 height 26
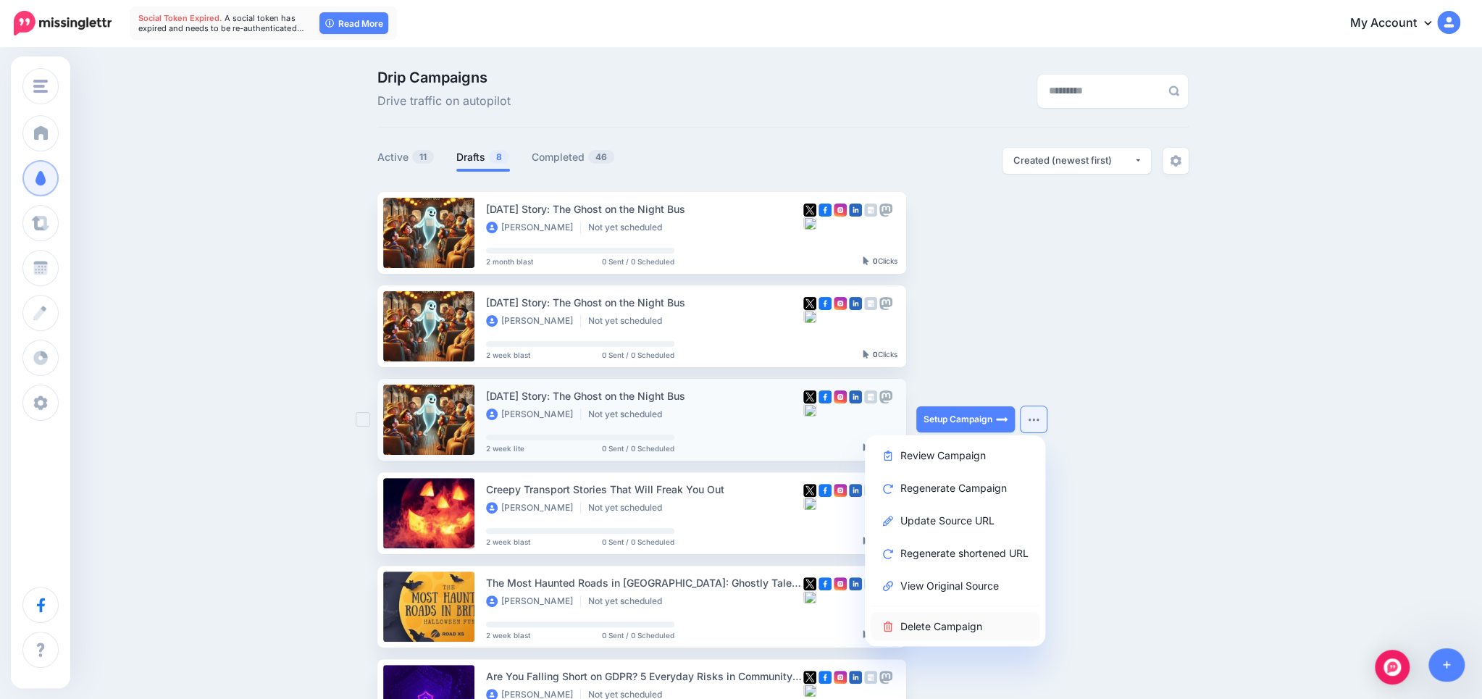
click at [925, 632] on link "Delete Campaign" at bounding box center [954, 626] width 169 height 28
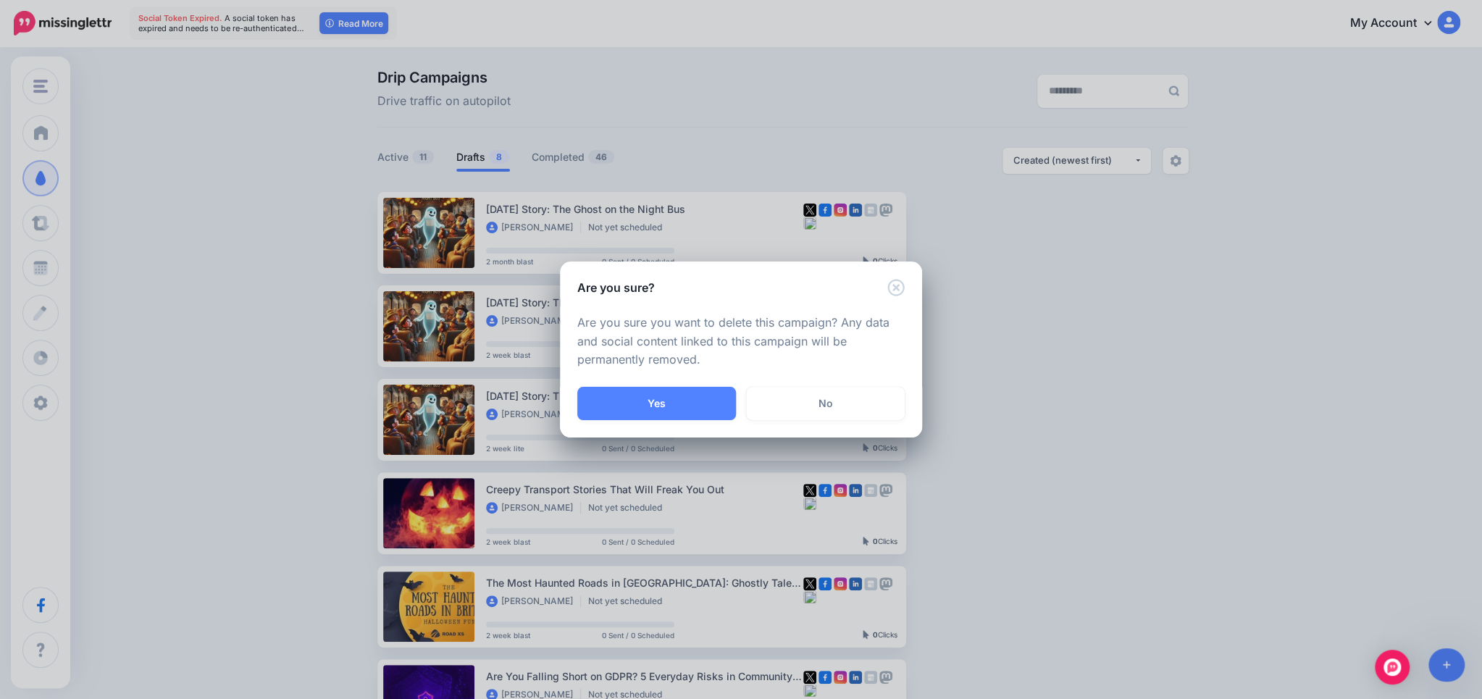
click at [699, 398] on button "Yes" at bounding box center [656, 403] width 159 height 33
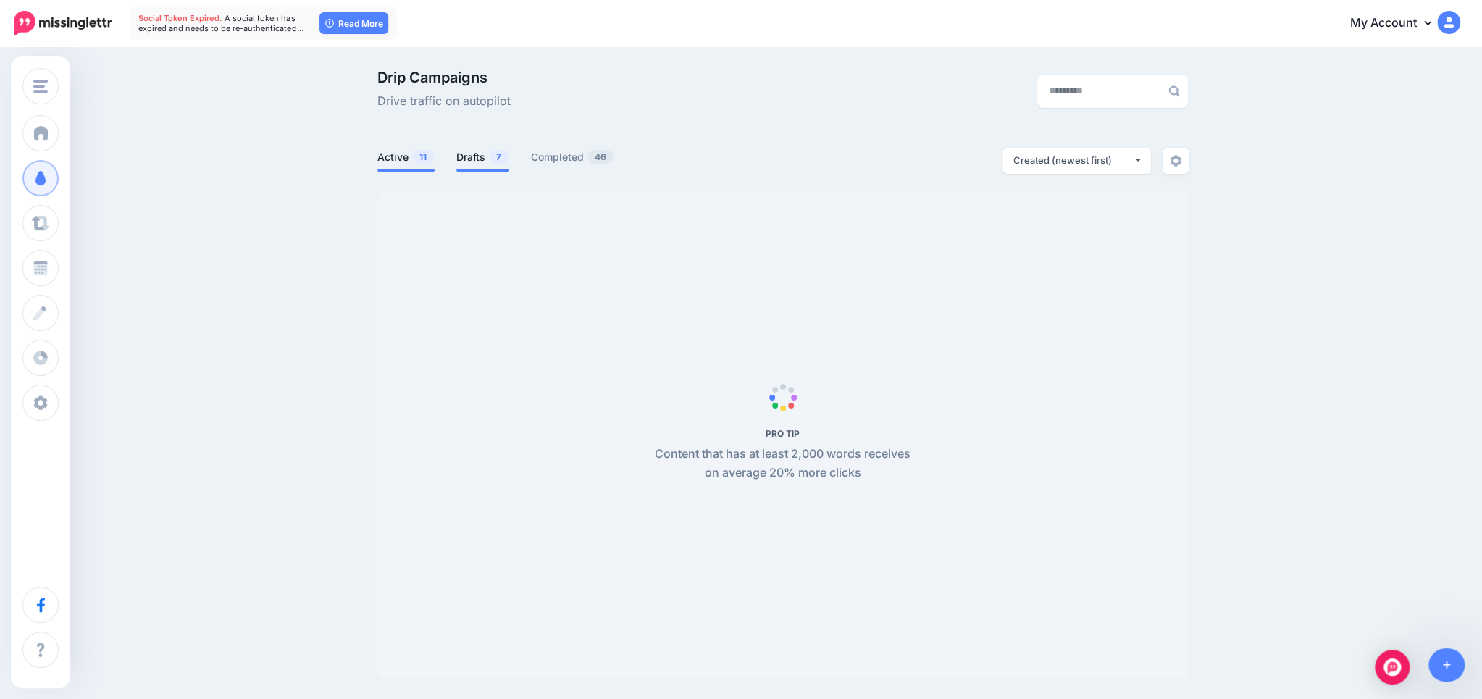
click at [476, 158] on link "Drafts 7" at bounding box center [482, 156] width 53 height 17
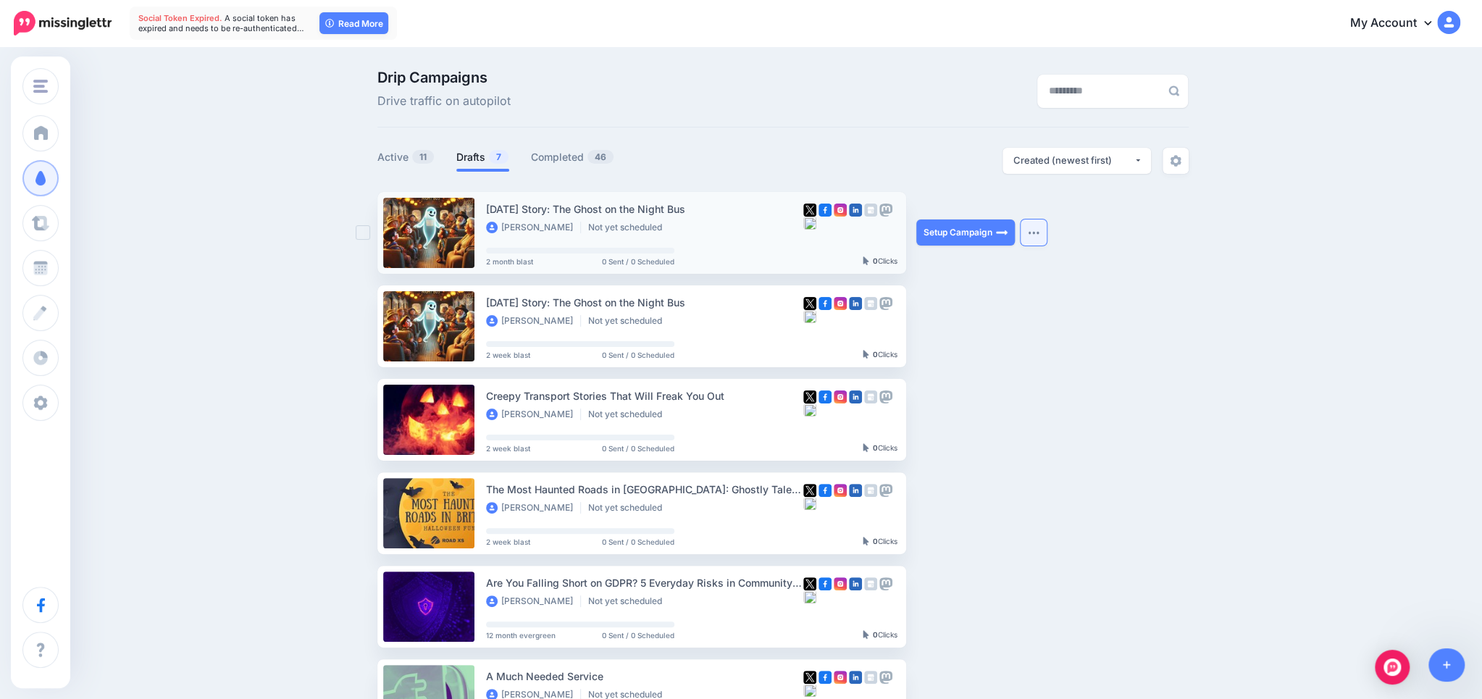
click at [1034, 229] on button "button" at bounding box center [1033, 232] width 26 height 26
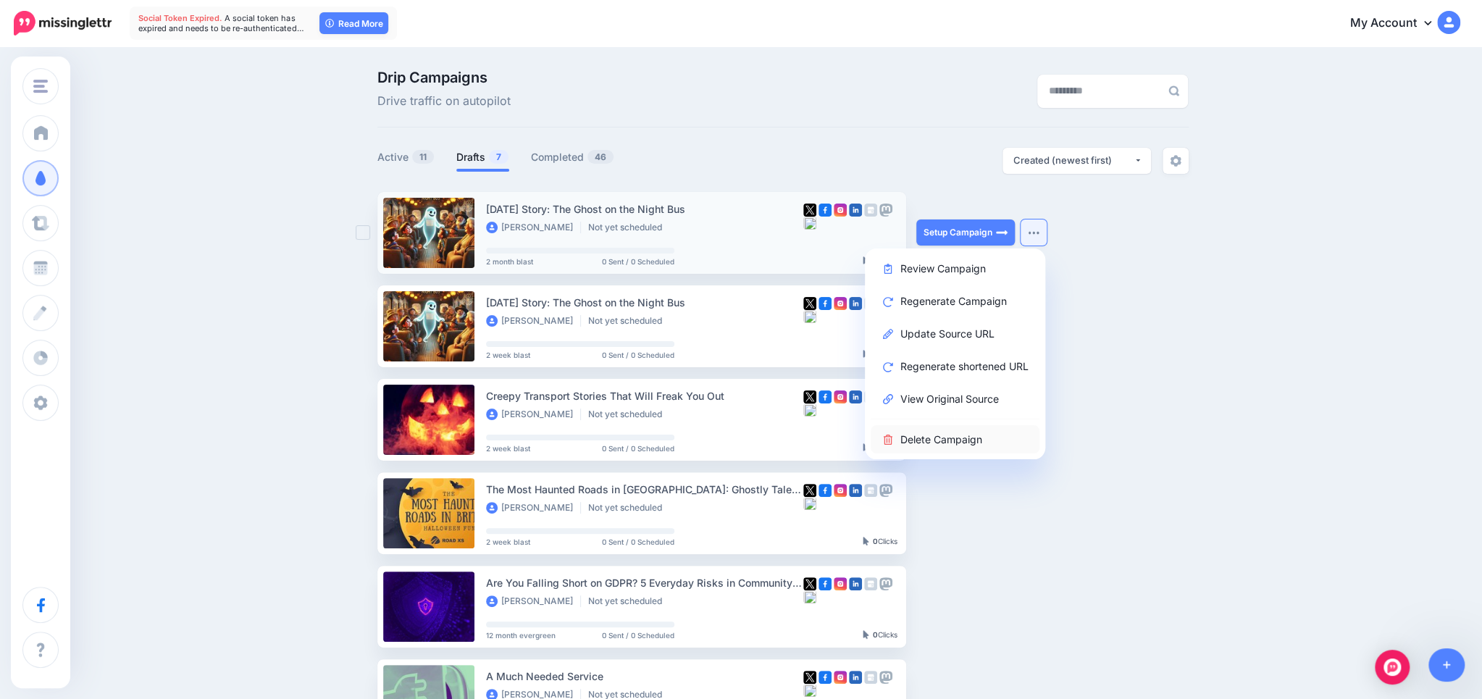
click at [937, 444] on link "Delete Campaign" at bounding box center [954, 439] width 169 height 28
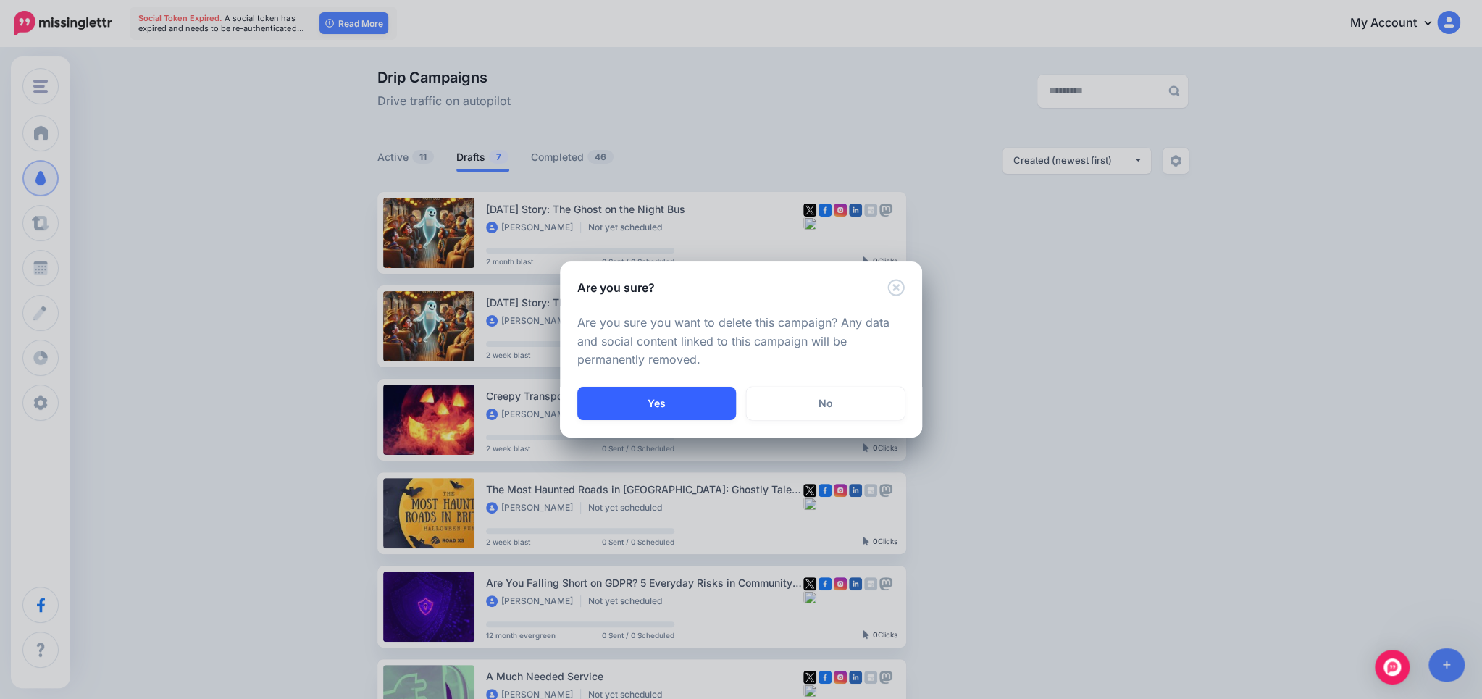
click at [662, 413] on button "Yes" at bounding box center [656, 403] width 159 height 33
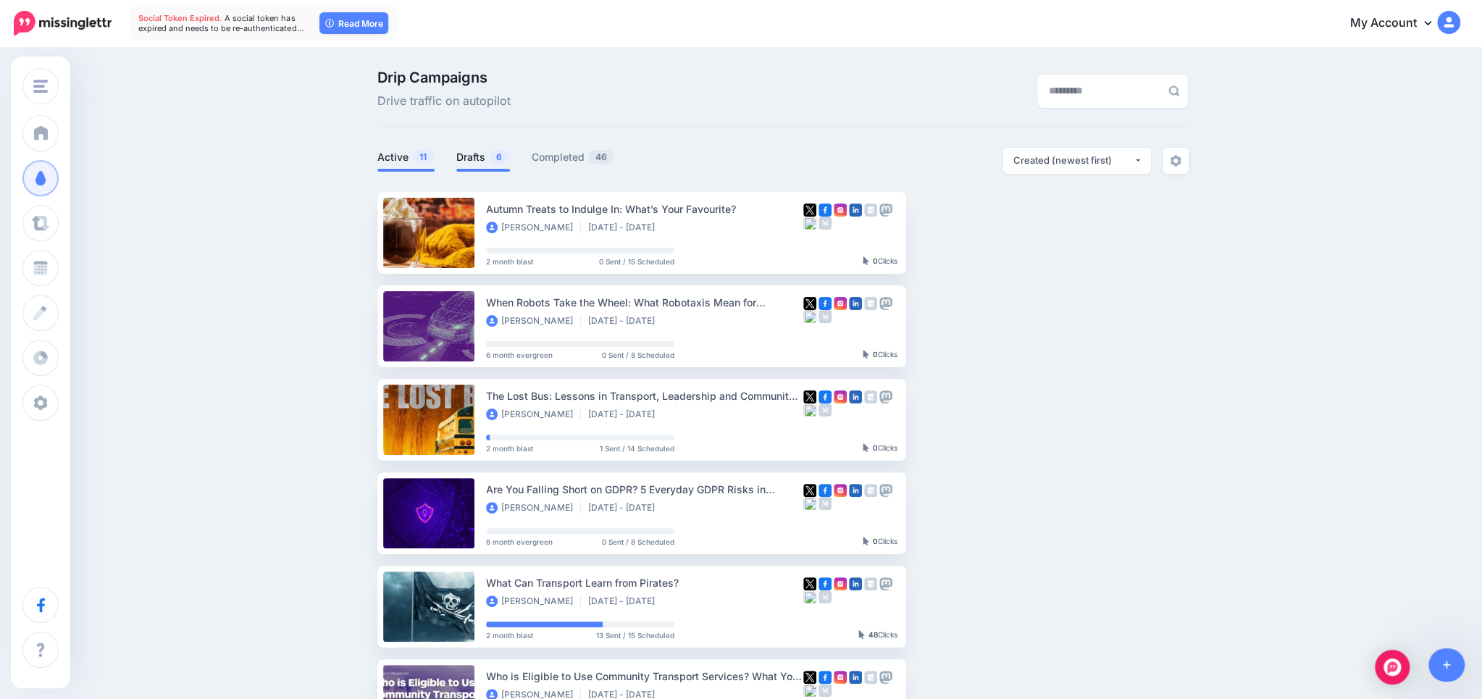
click at [489, 159] on link "Drafts 6" at bounding box center [483, 156] width 54 height 17
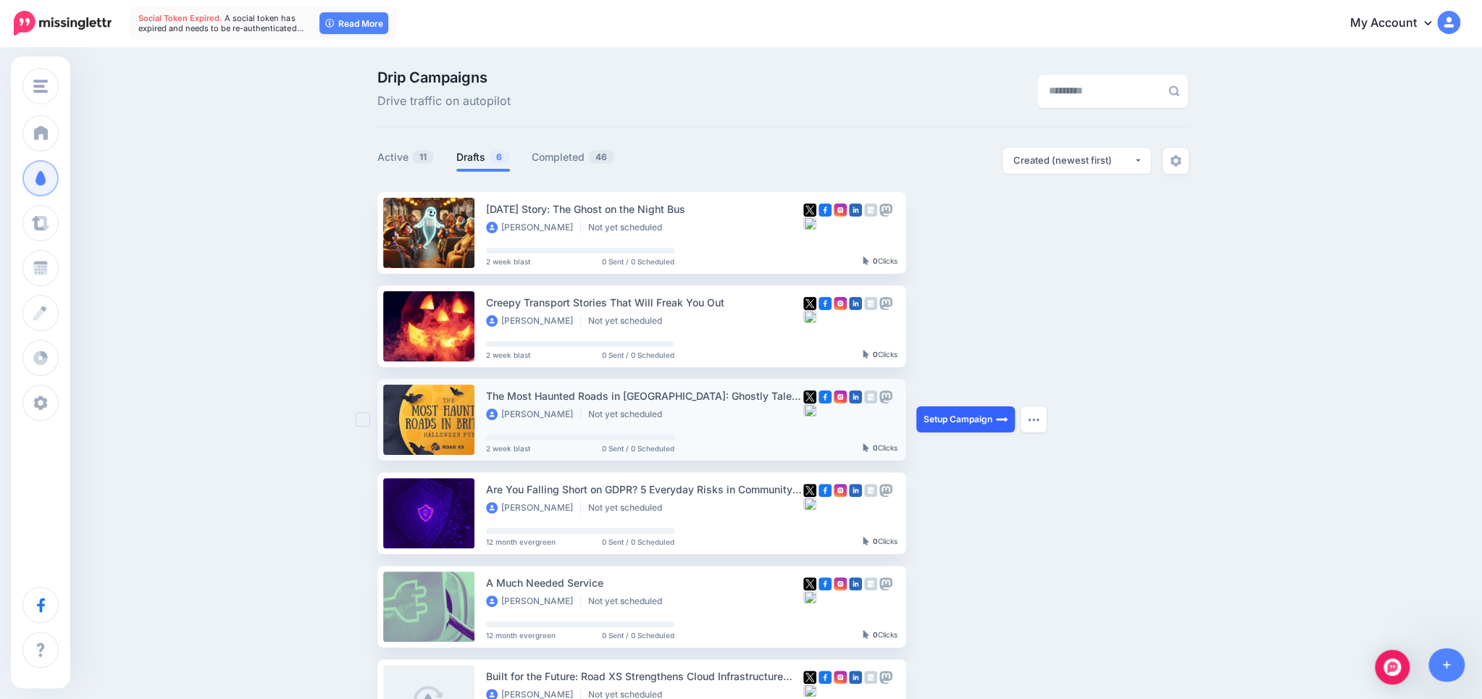
click at [978, 417] on link "Setup Campaign" at bounding box center [965, 419] width 98 height 26
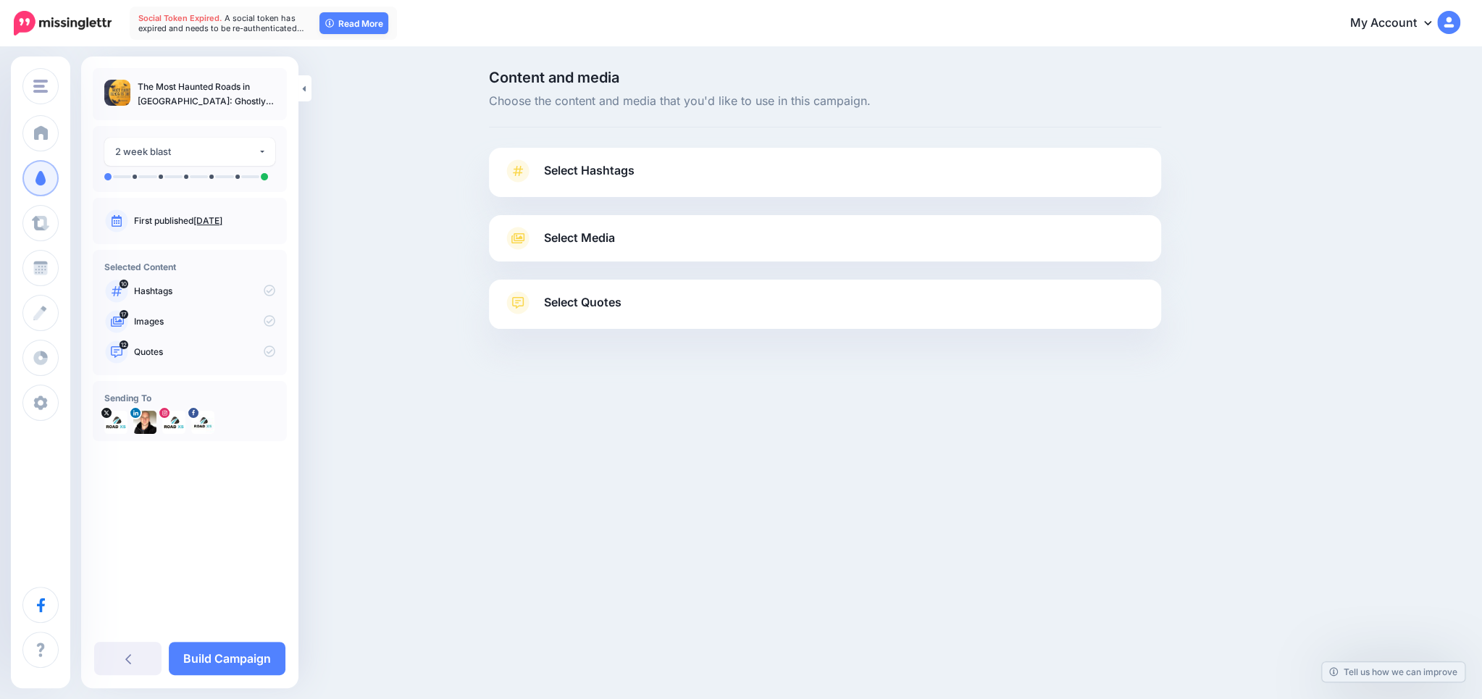
click at [632, 178] on span "Select Hashtags" at bounding box center [589, 171] width 91 height 20
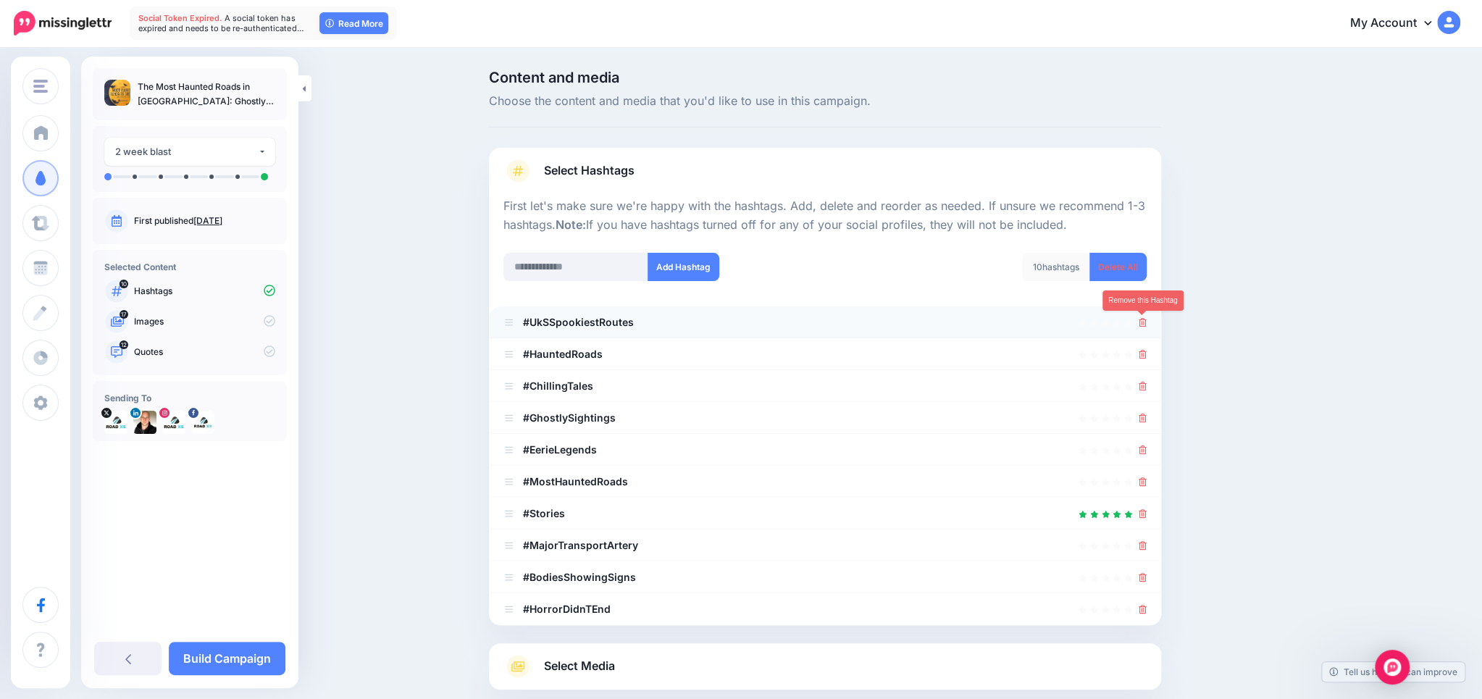
click at [1146, 322] on icon at bounding box center [1142, 322] width 8 height 9
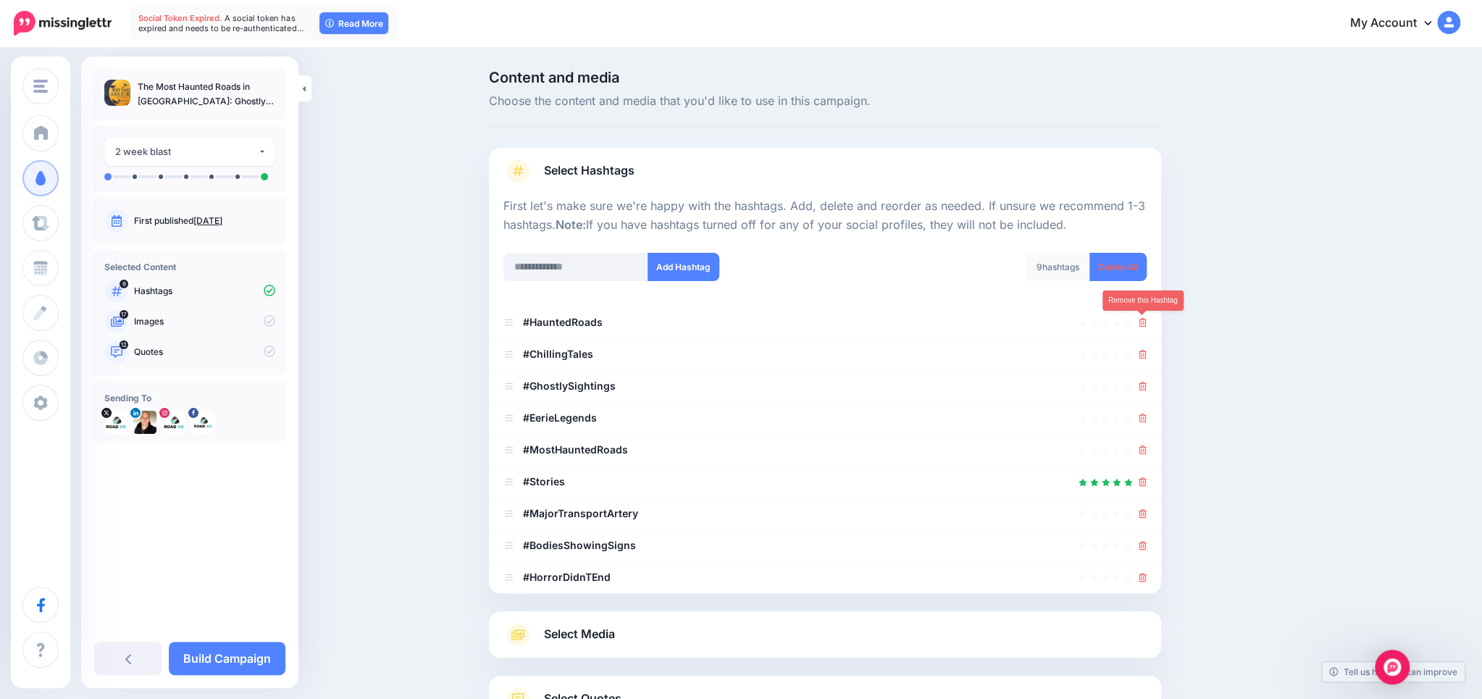
click at [1146, 322] on icon at bounding box center [1142, 322] width 8 height 9
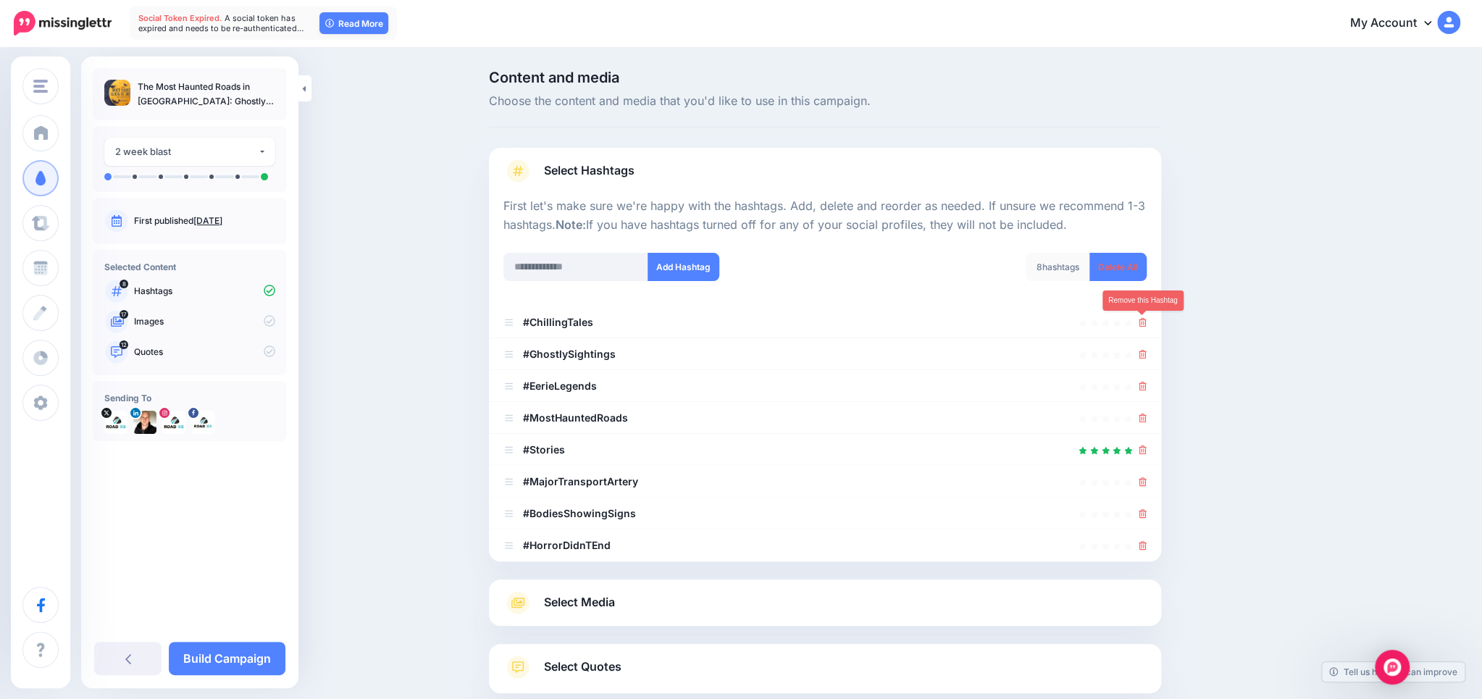
click at [1146, 322] on icon at bounding box center [1142, 322] width 8 height 9
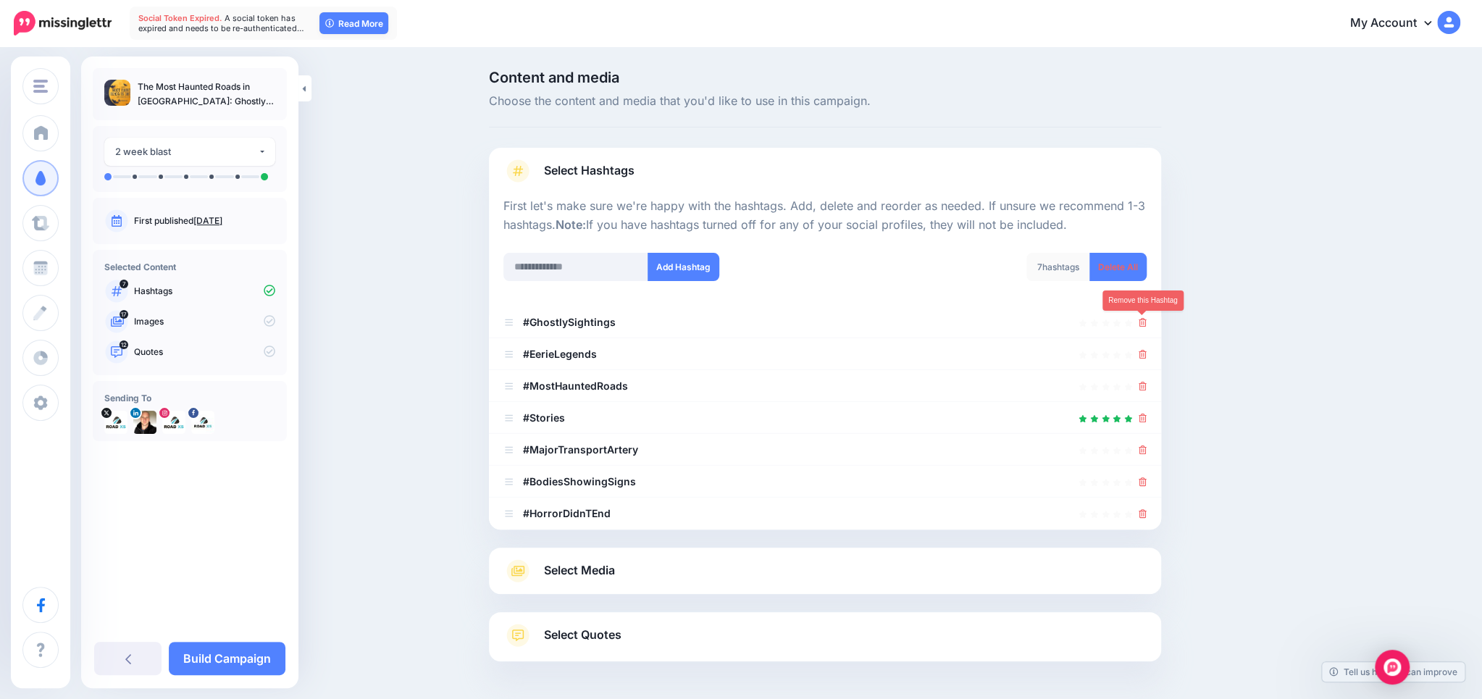
click at [1146, 322] on icon at bounding box center [1142, 322] width 8 height 9
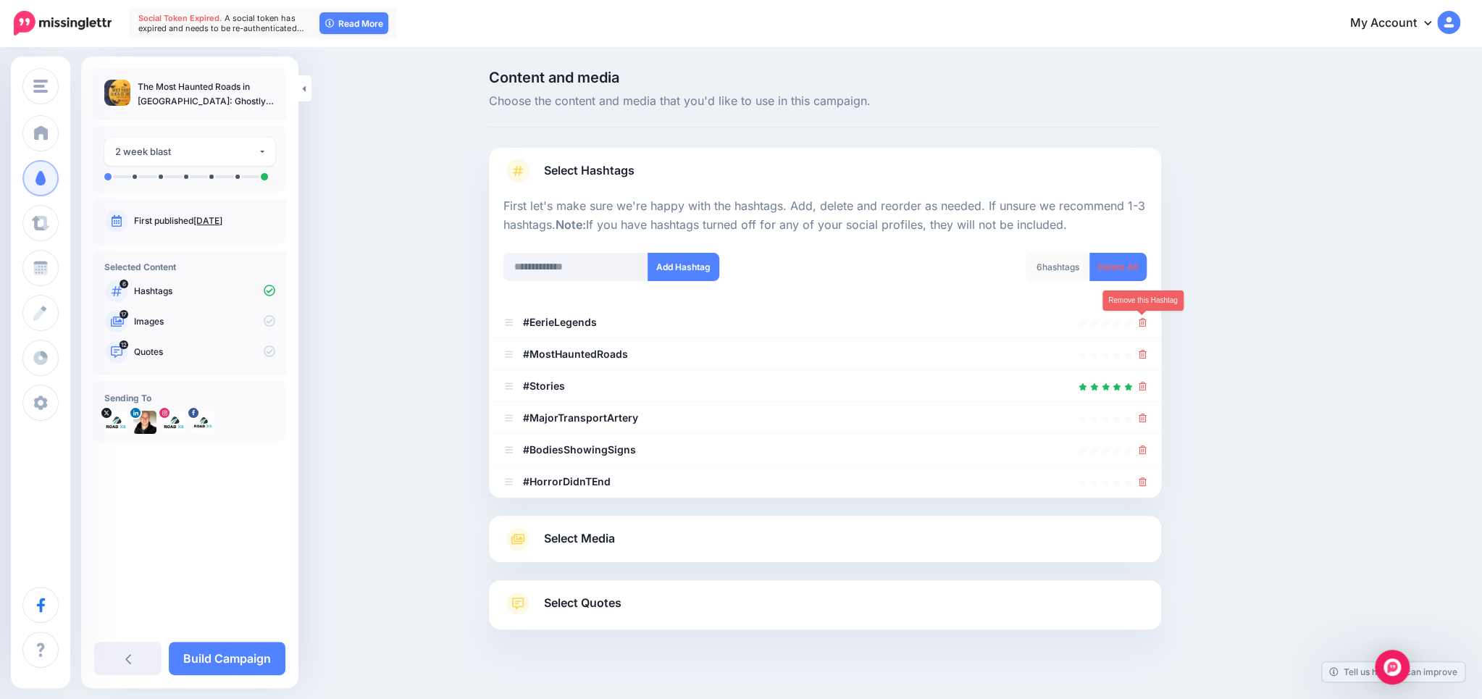
click at [1146, 322] on icon at bounding box center [1142, 322] width 8 height 9
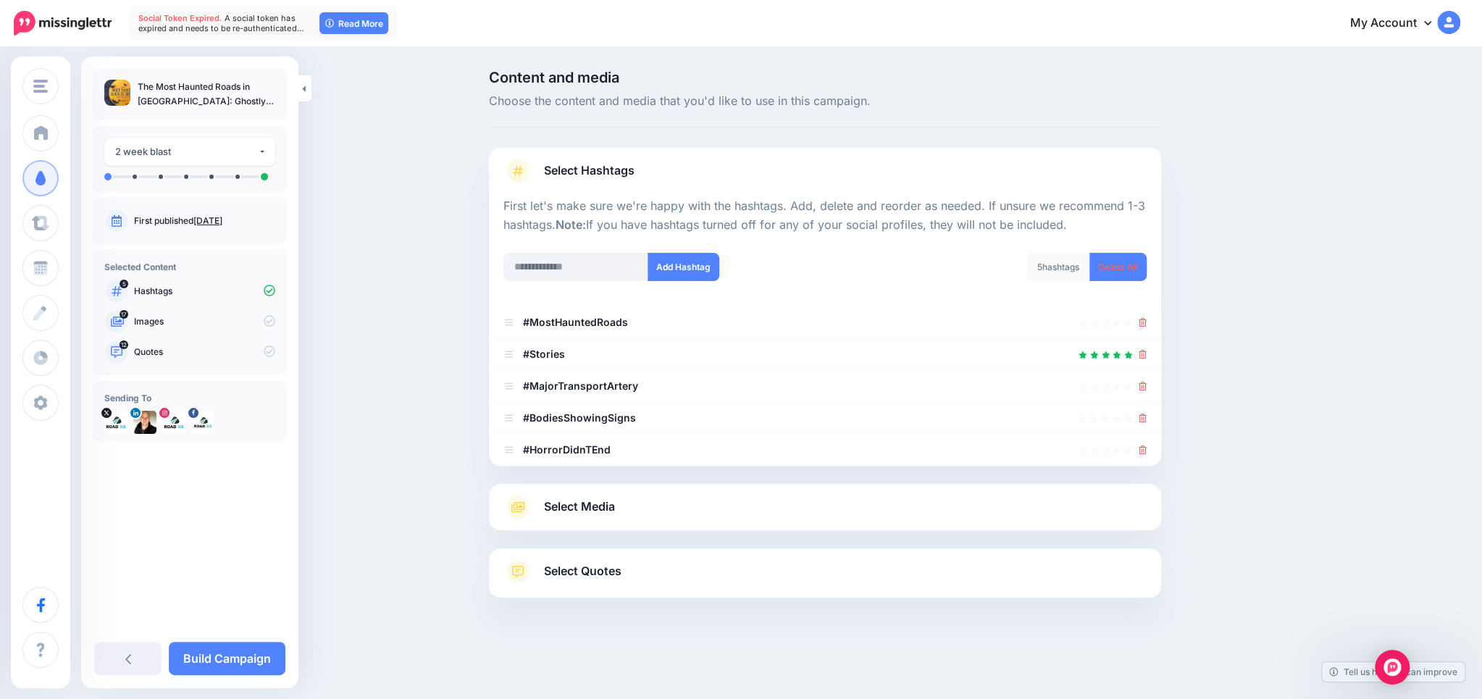
click at [1221, 303] on div "Content and media Choose the content and media that you'd like to use in this c…" at bounding box center [894, 370] width 833 height 600
click at [1140, 384] on icon at bounding box center [1142, 386] width 8 height 9
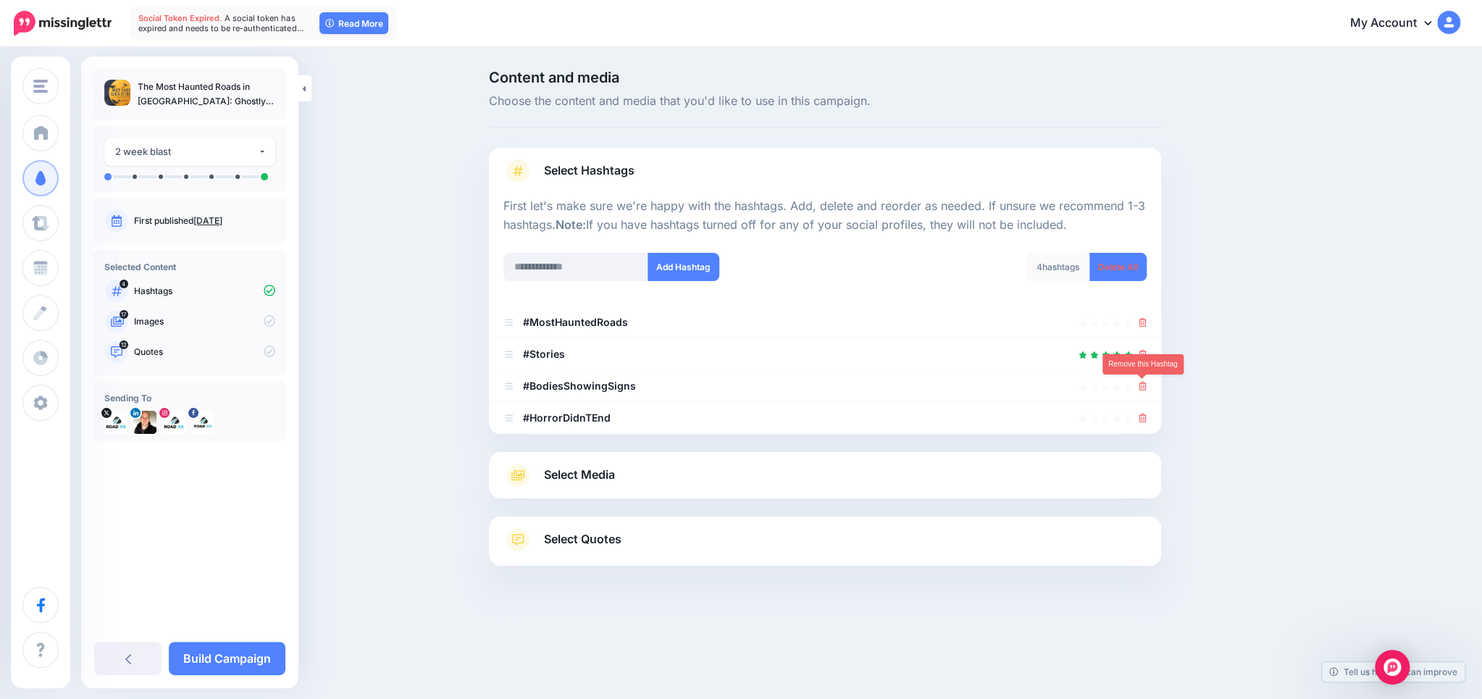
click at [1140, 384] on icon at bounding box center [1142, 386] width 8 height 9
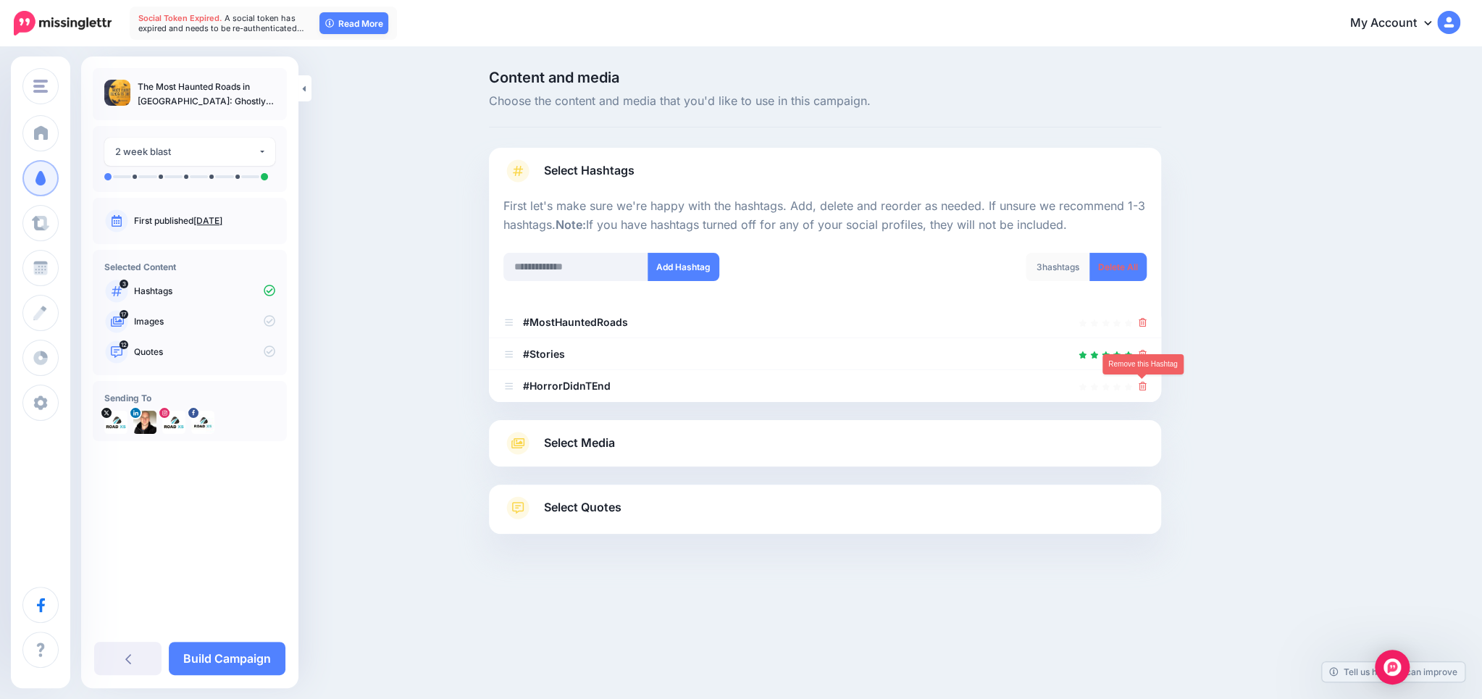
click at [1140, 384] on icon at bounding box center [1142, 386] width 8 height 9
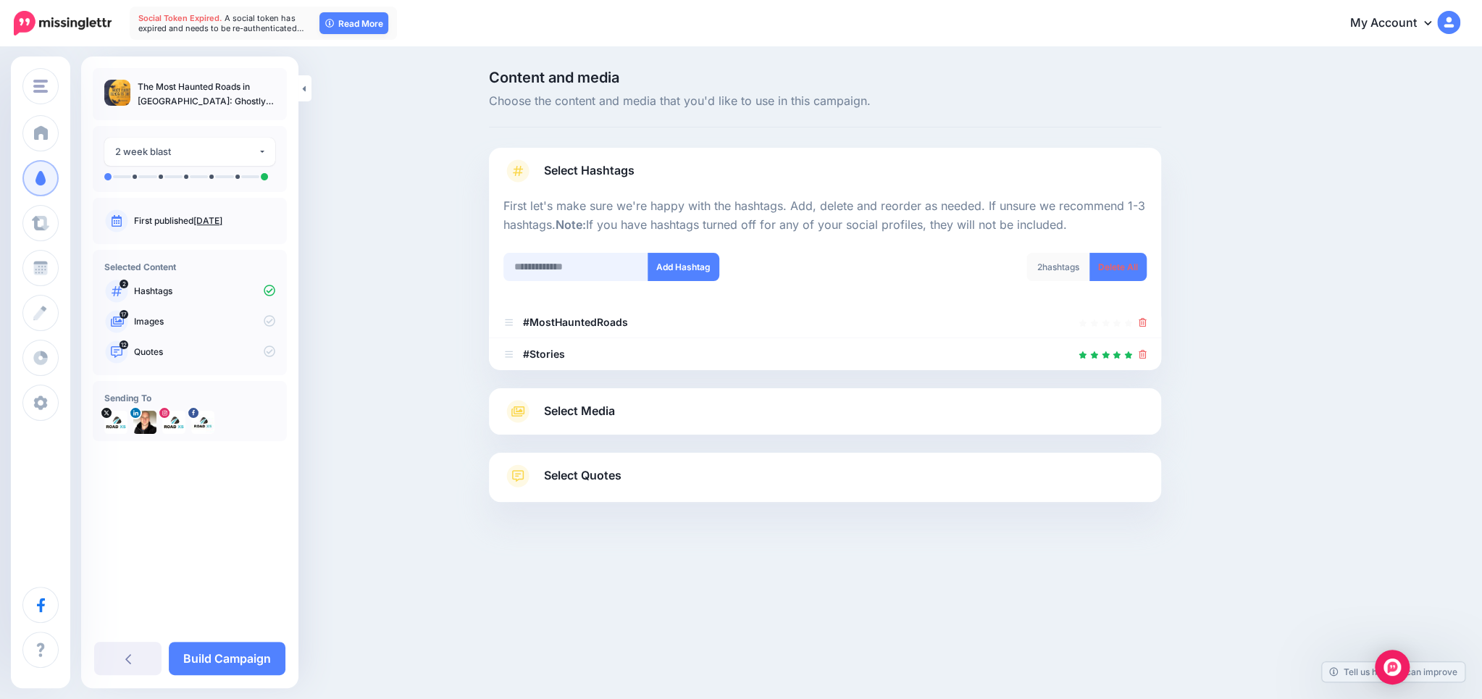
click at [566, 261] on input "text" at bounding box center [575, 267] width 145 height 28
type input "**********"
drag, startPoint x: 679, startPoint y: 259, endPoint x: 665, endPoint y: 268, distance: 17.3
click at [679, 259] on button "Add Hashtag" at bounding box center [683, 267] width 72 height 28
click at [576, 267] on input "text" at bounding box center [575, 267] width 145 height 28
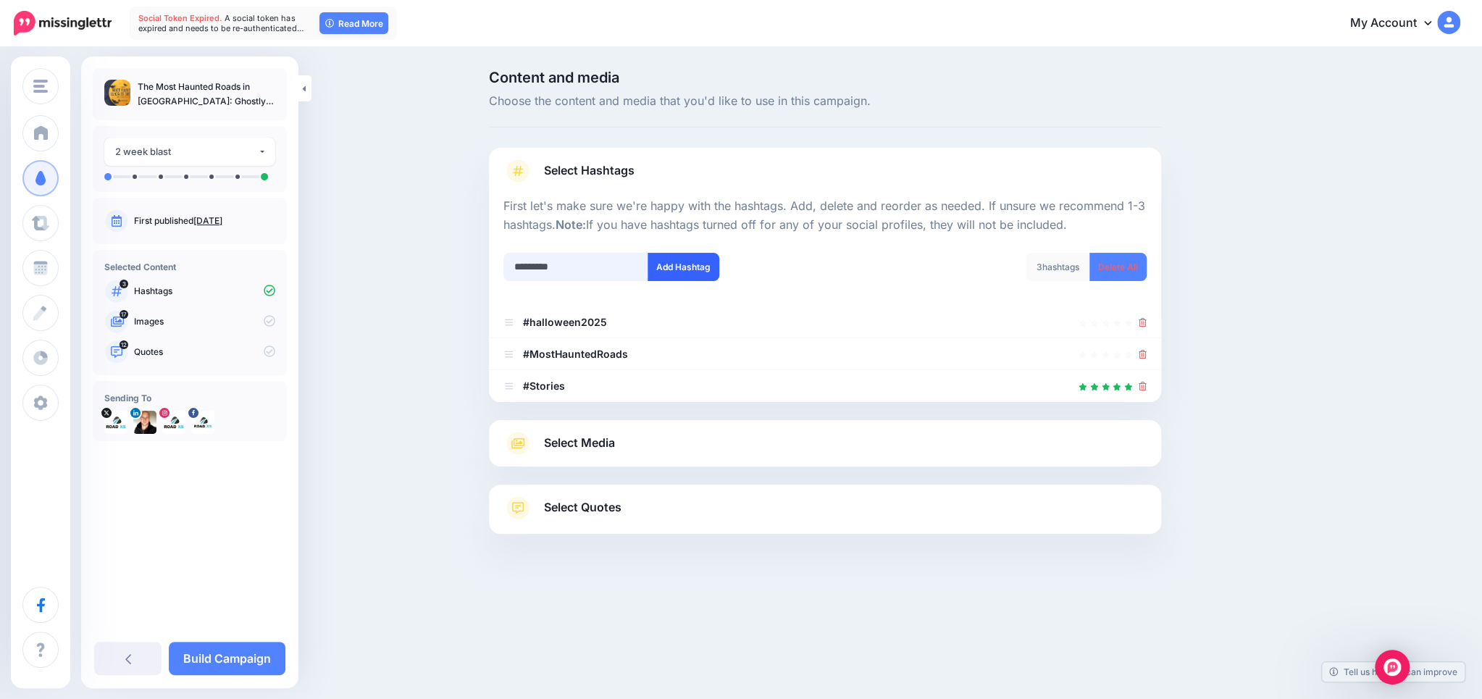
type input "*********"
click at [676, 268] on button "Add Hashtag" at bounding box center [683, 267] width 72 height 28
click at [560, 268] on input "text" at bounding box center [575, 267] width 145 height 28
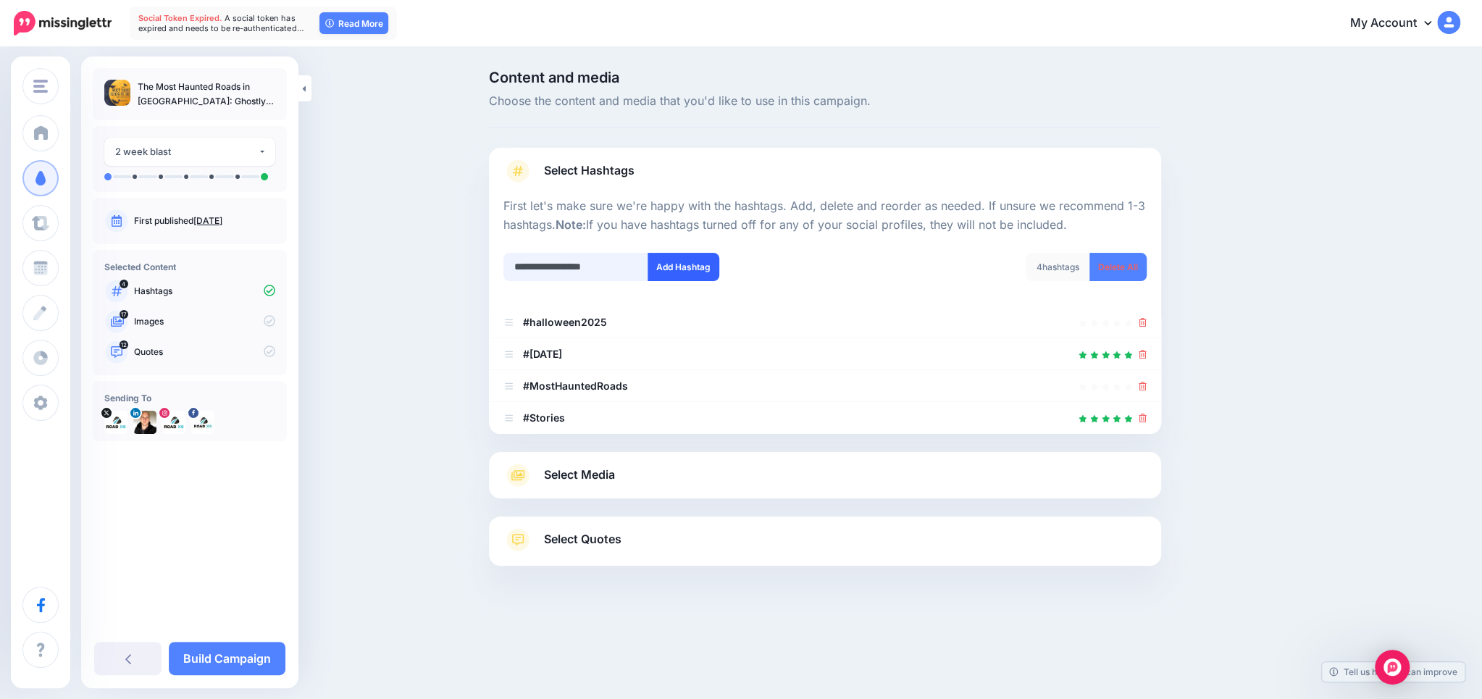
type input "**********"
click at [673, 268] on button "Add Hashtag" at bounding box center [683, 267] width 72 height 28
click at [627, 479] on link "Select Media" at bounding box center [824, 474] width 643 height 23
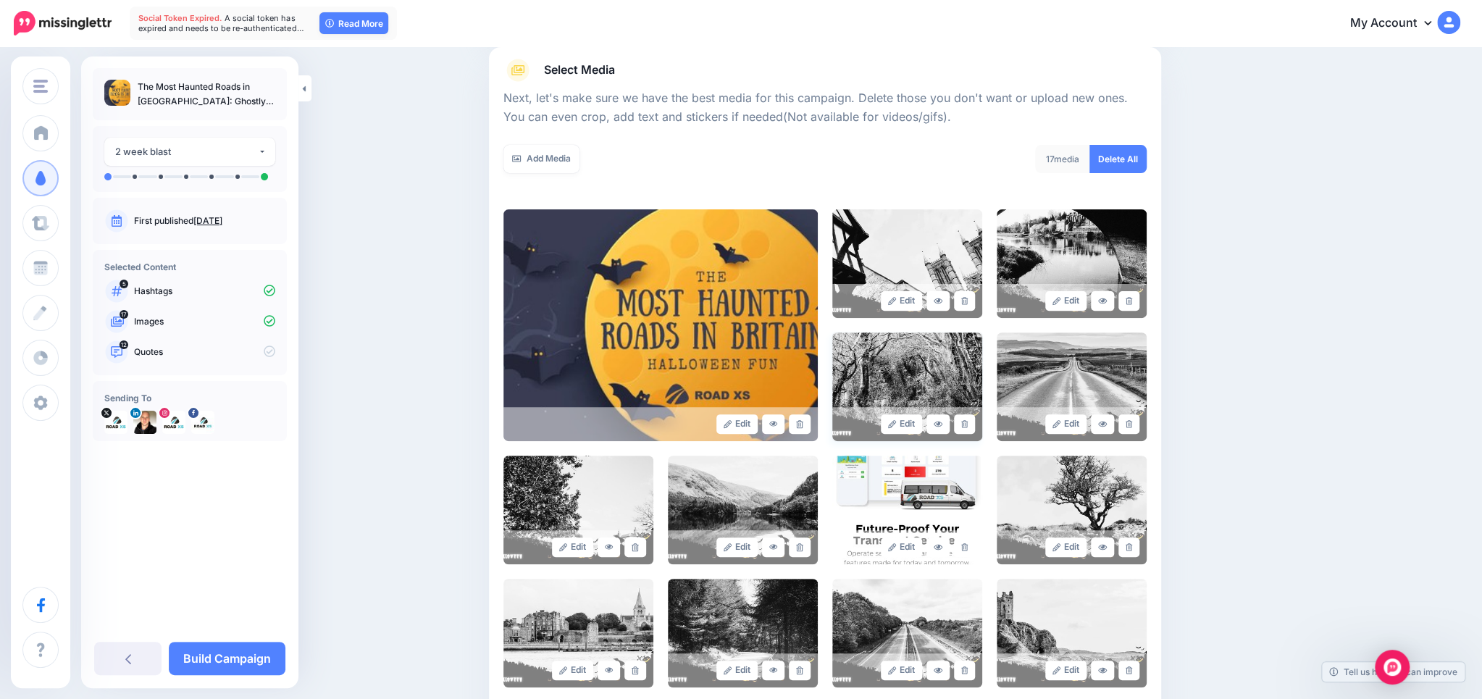
scroll to position [321, 0]
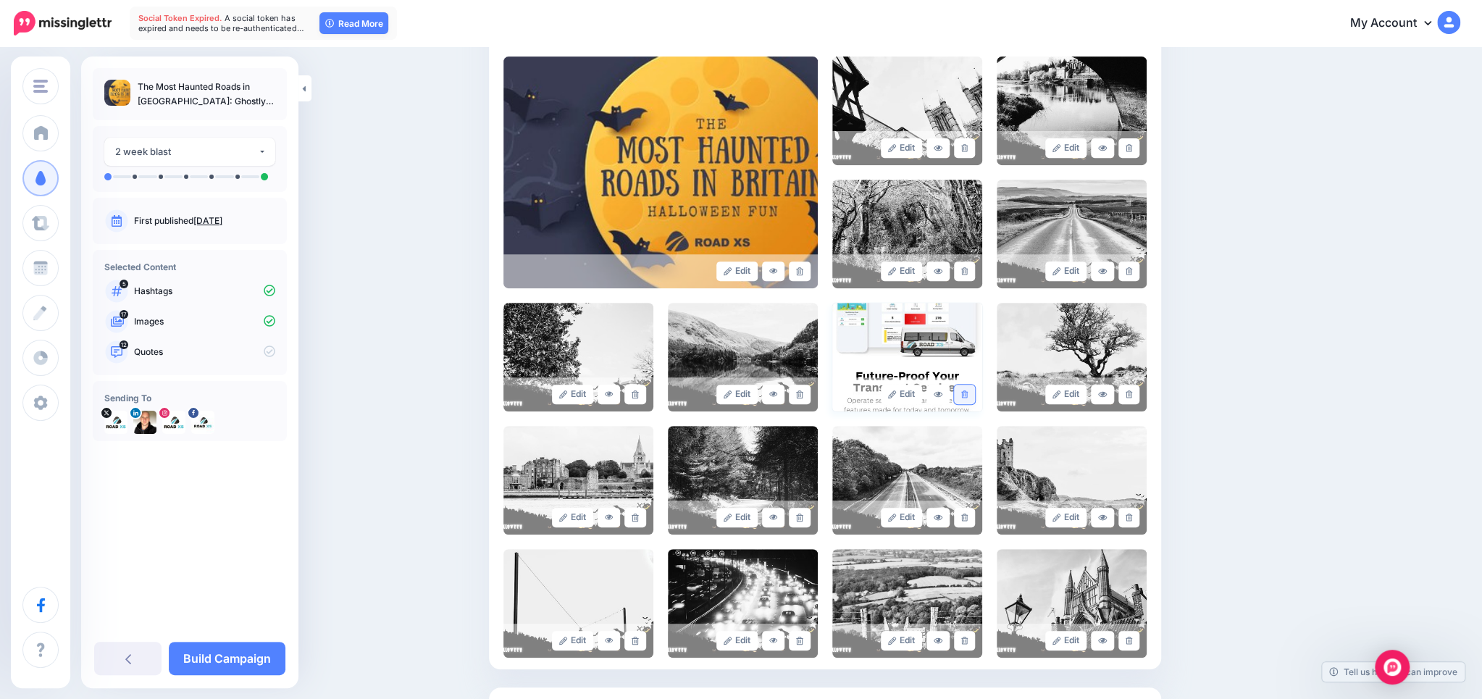
click at [962, 392] on icon at bounding box center [964, 394] width 7 height 8
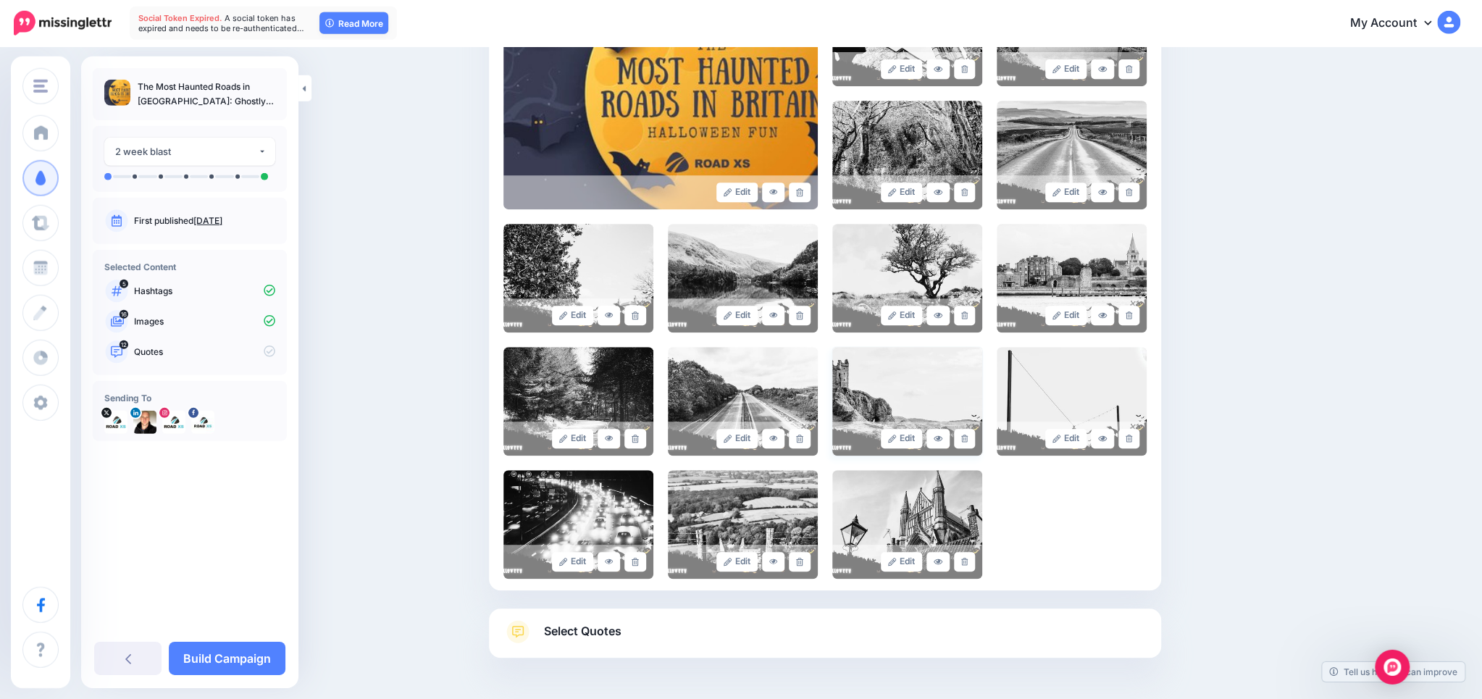
scroll to position [452, 0]
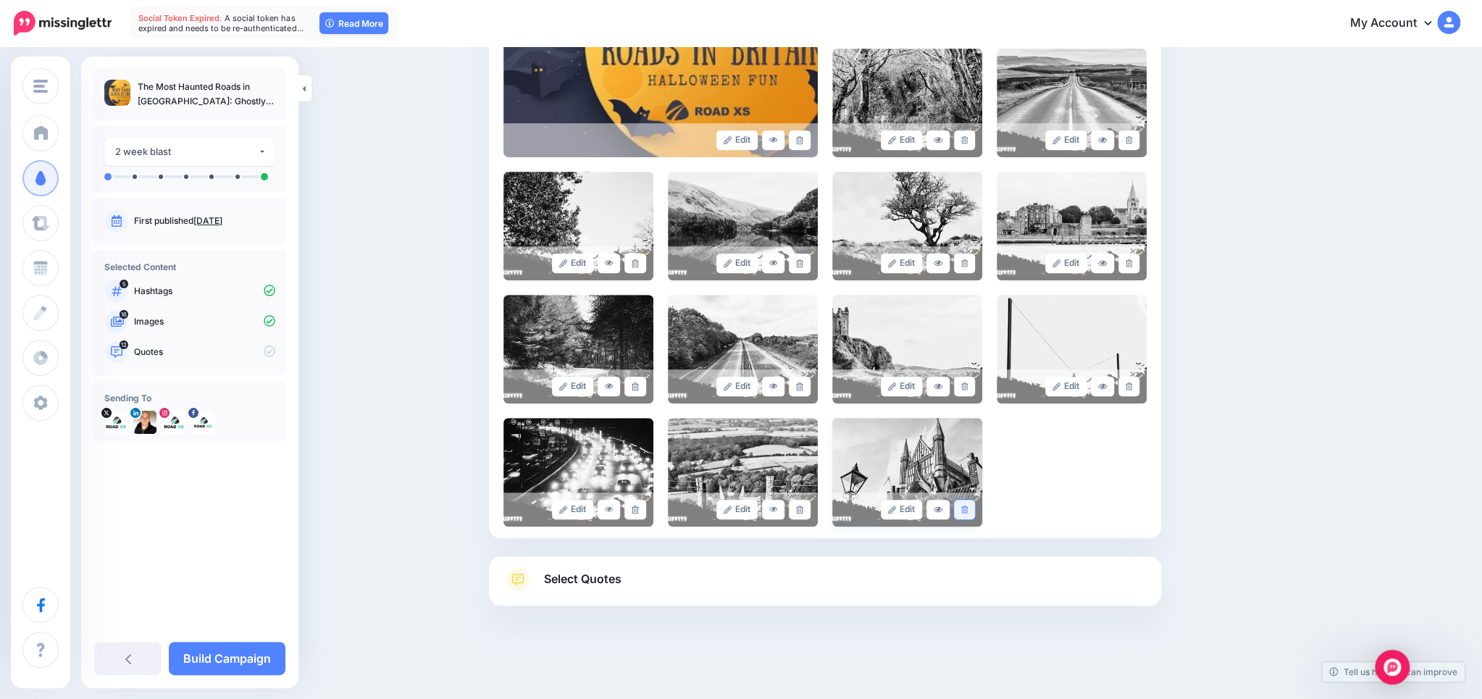
click at [963, 508] on icon at bounding box center [964, 509] width 7 height 8
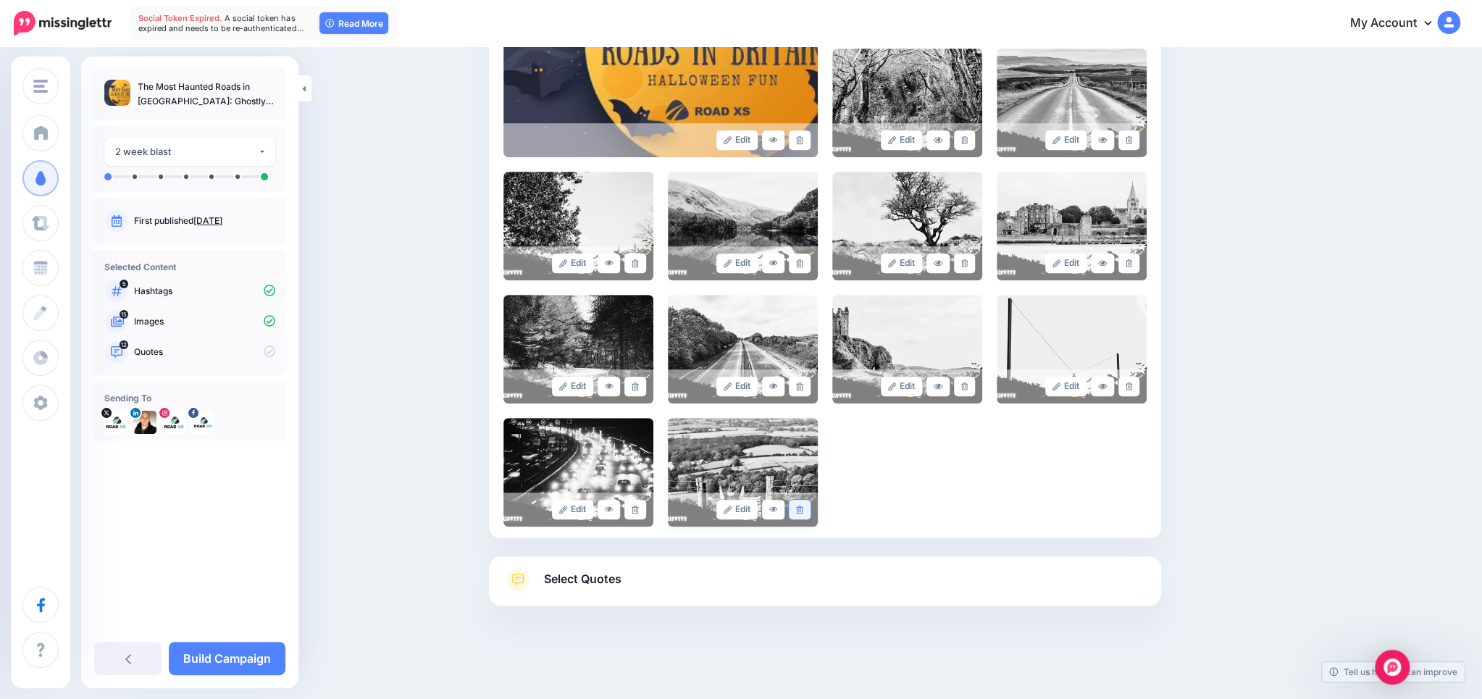
drag, startPoint x: 804, startPoint y: 510, endPoint x: 794, endPoint y: 491, distance: 22.0
click at [804, 510] on link at bounding box center [799, 510] width 21 height 20
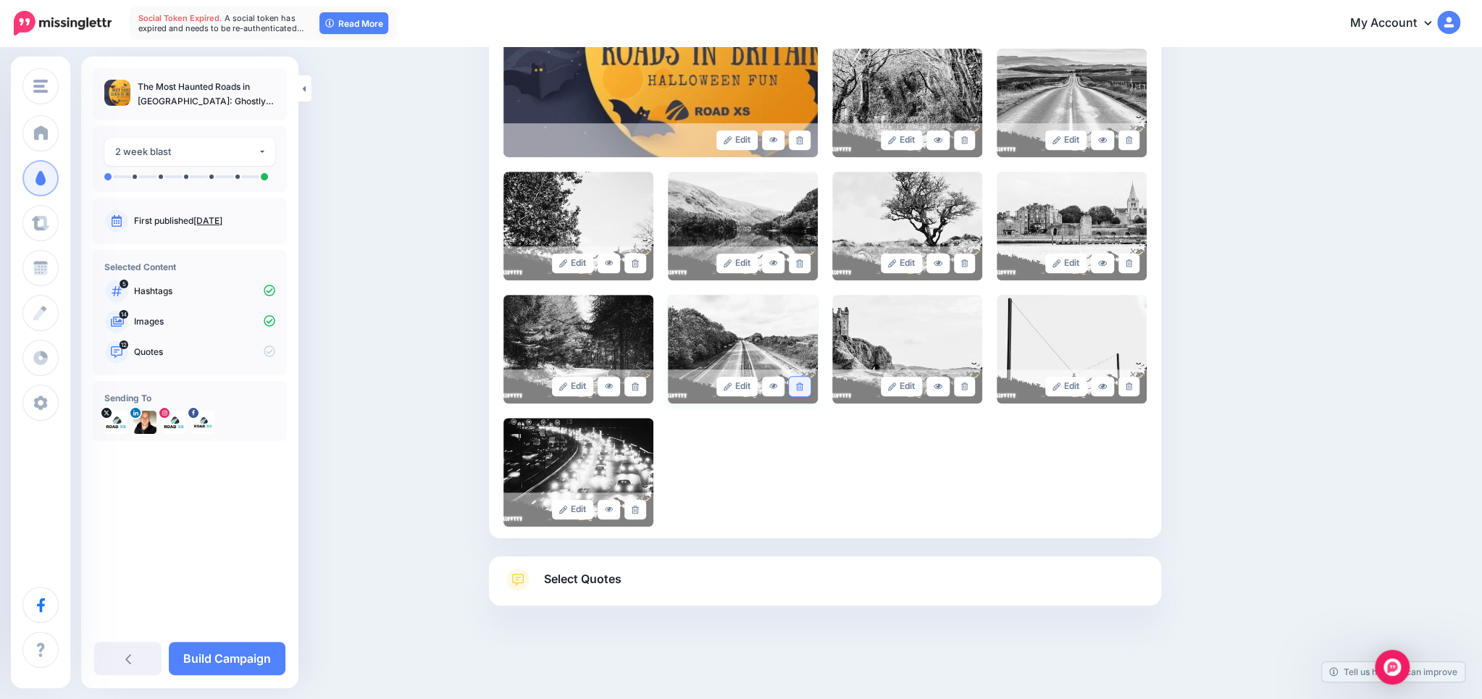
click at [798, 382] on icon at bounding box center [799, 386] width 7 height 8
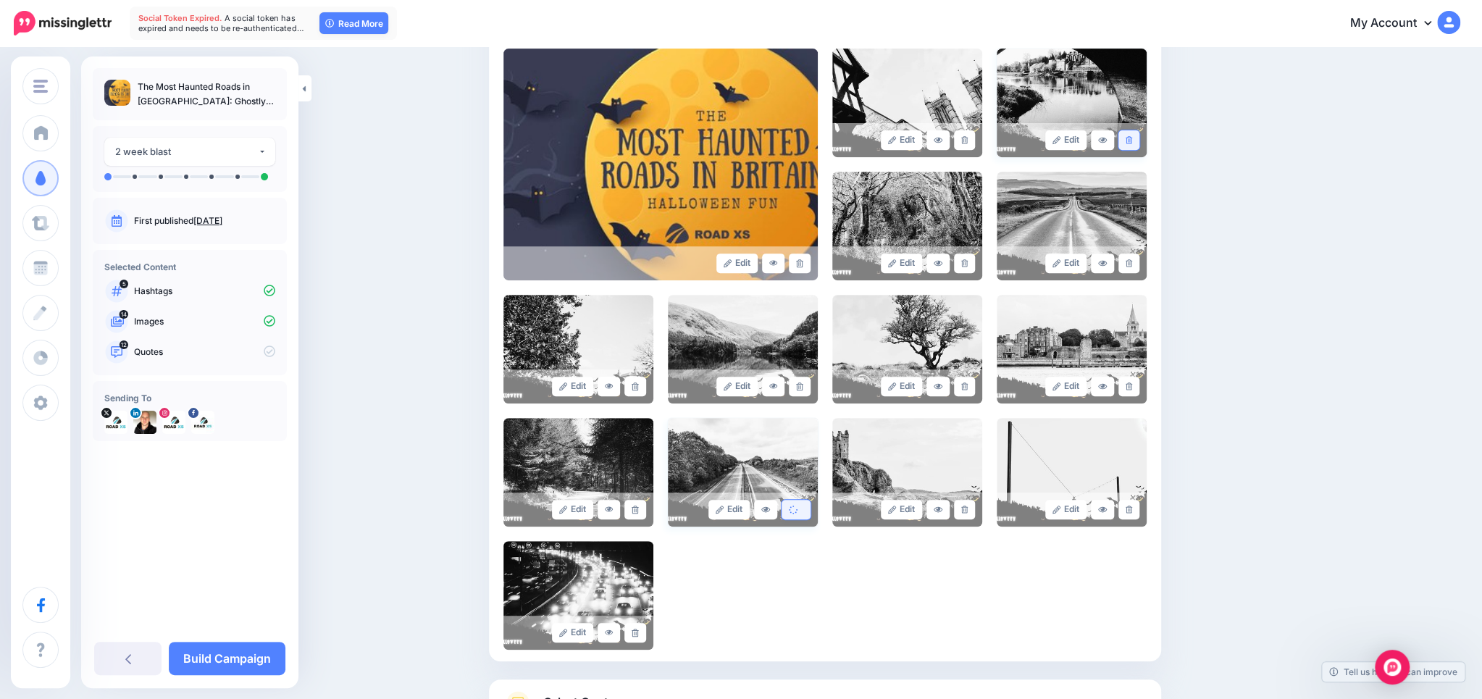
click at [1125, 138] on link at bounding box center [1128, 140] width 21 height 20
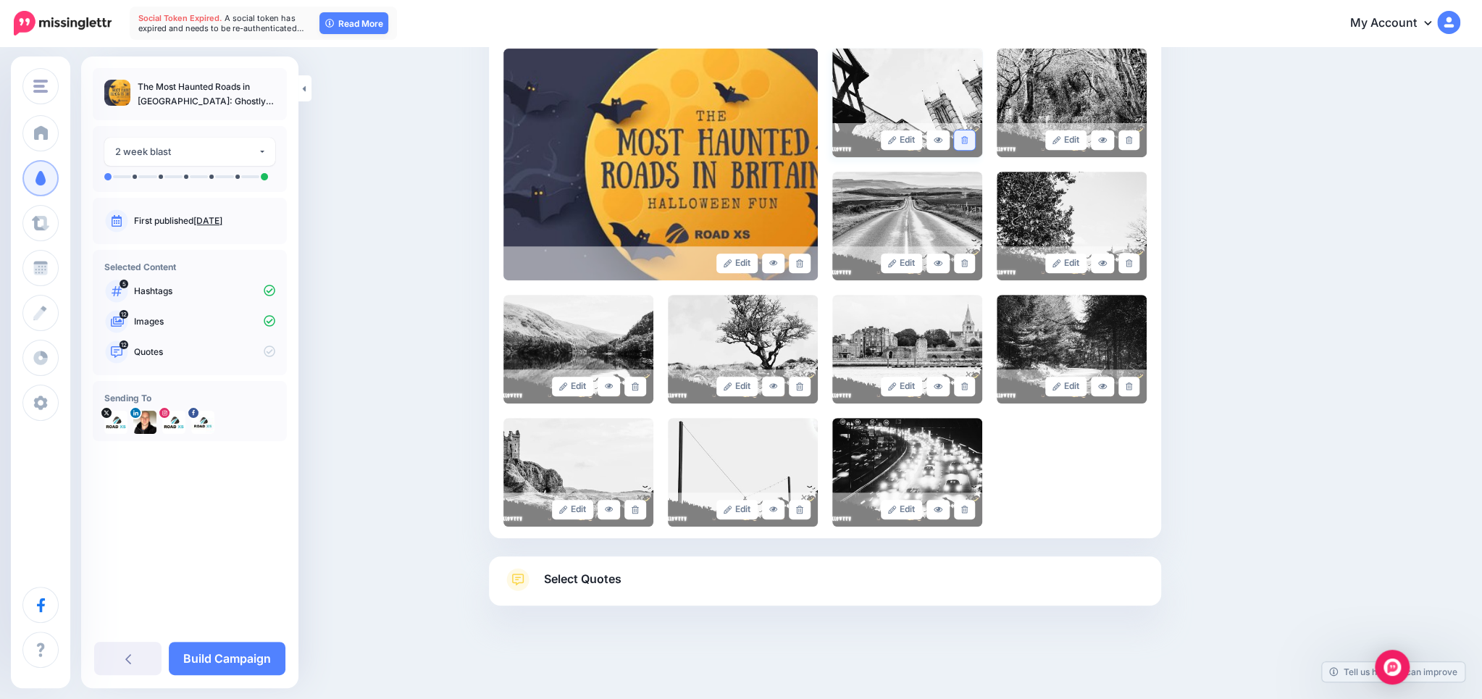
click at [965, 135] on link at bounding box center [964, 140] width 21 height 20
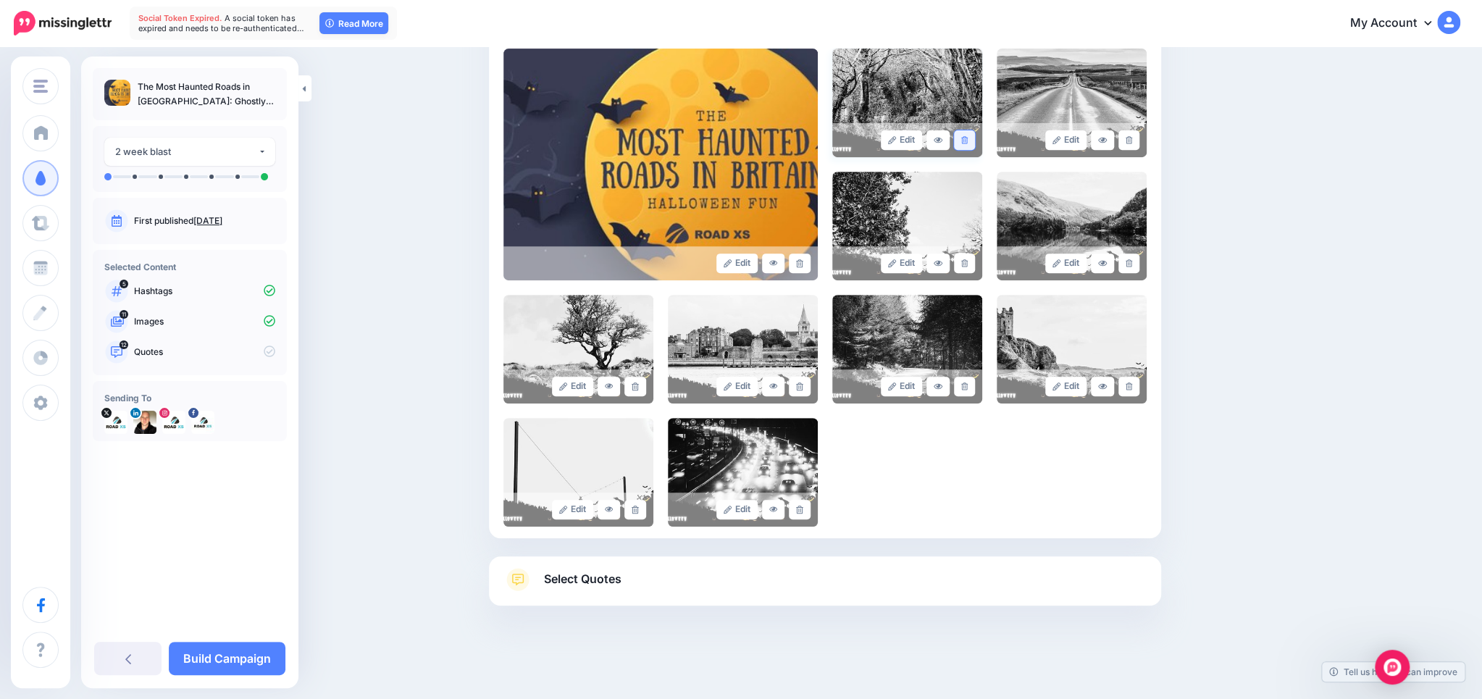
click at [966, 142] on icon at bounding box center [964, 140] width 7 height 8
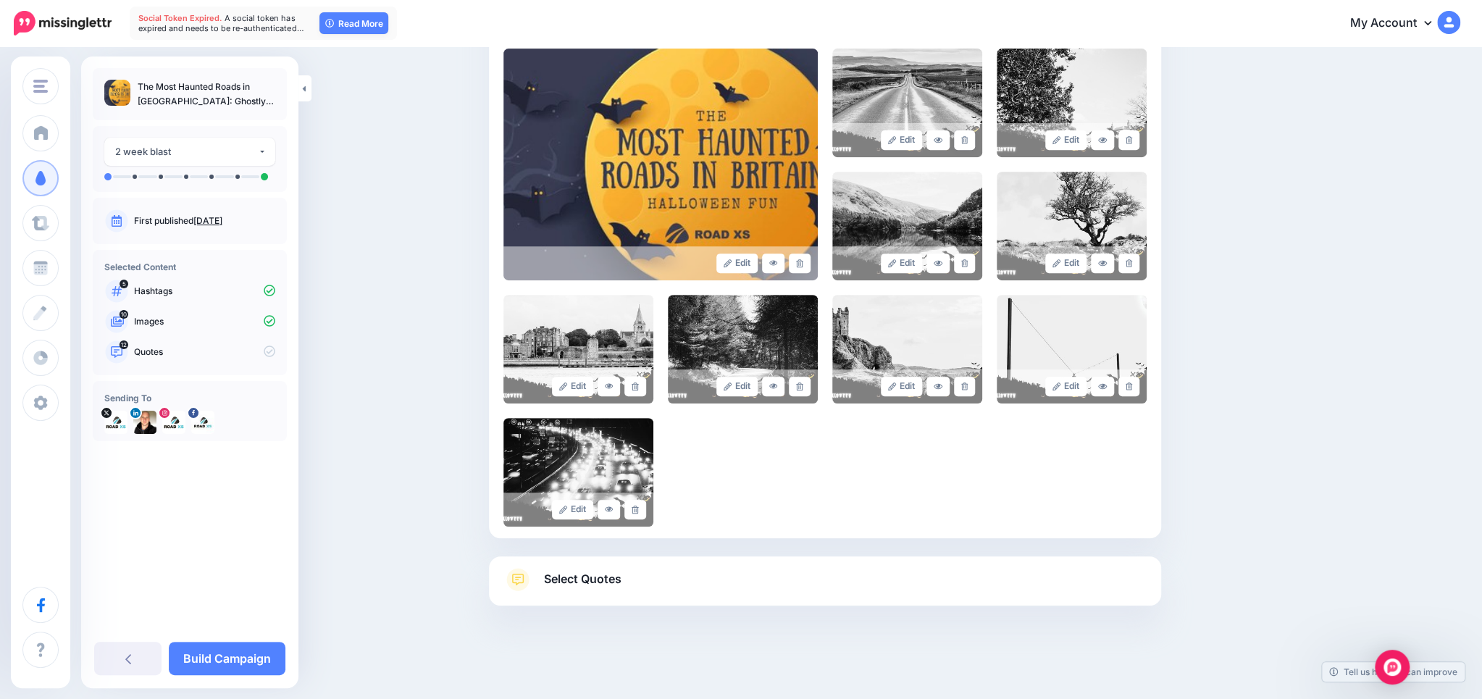
click at [966, 142] on icon at bounding box center [964, 140] width 7 height 8
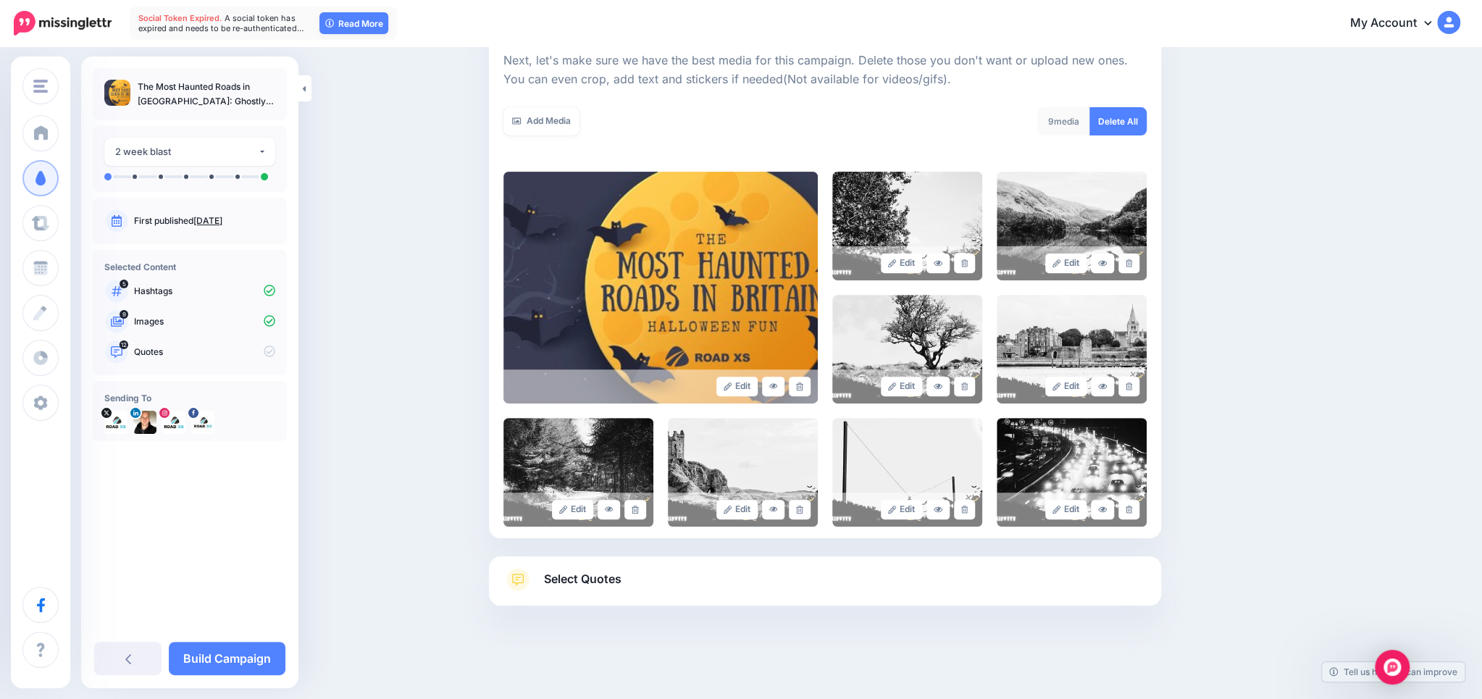
click at [966, 142] on div "9 media Delete All" at bounding box center [991, 130] width 332 height 46
click at [959, 260] on link at bounding box center [964, 263] width 21 height 20
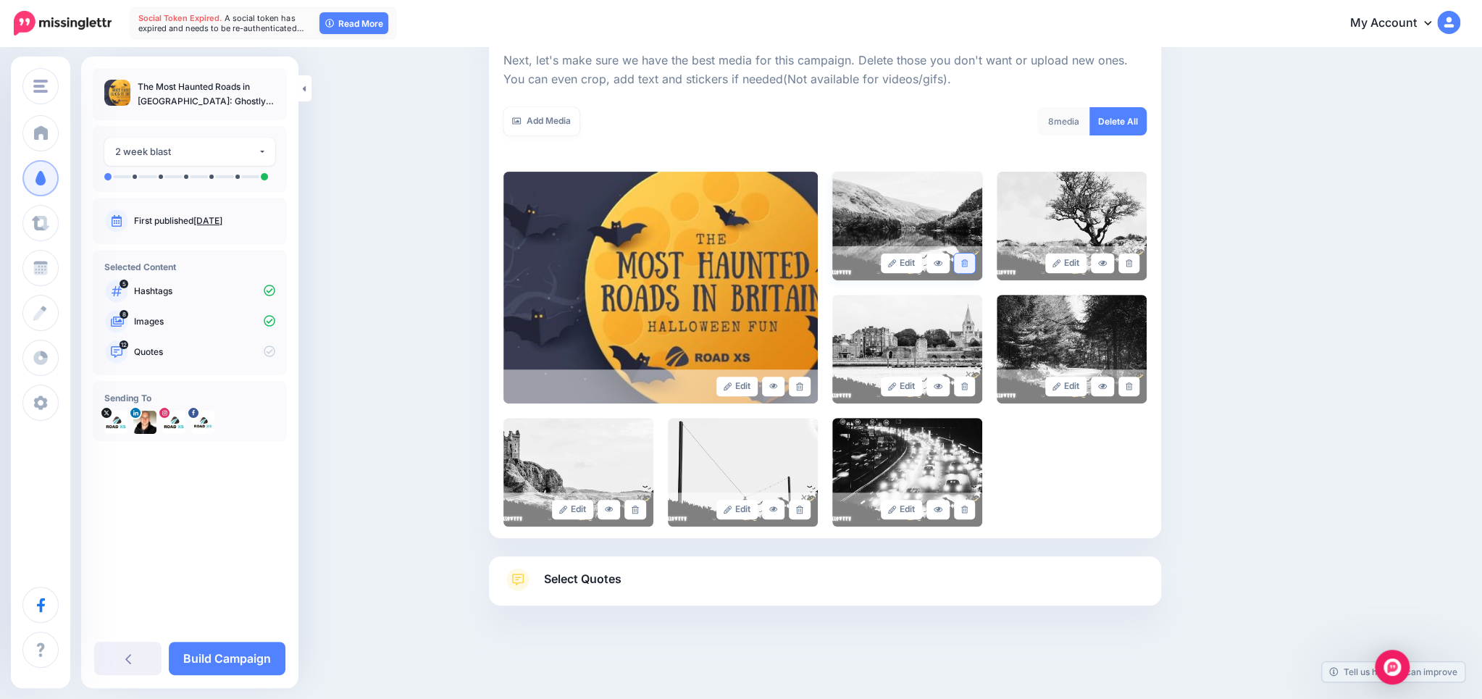
click at [962, 262] on icon at bounding box center [964, 263] width 7 height 8
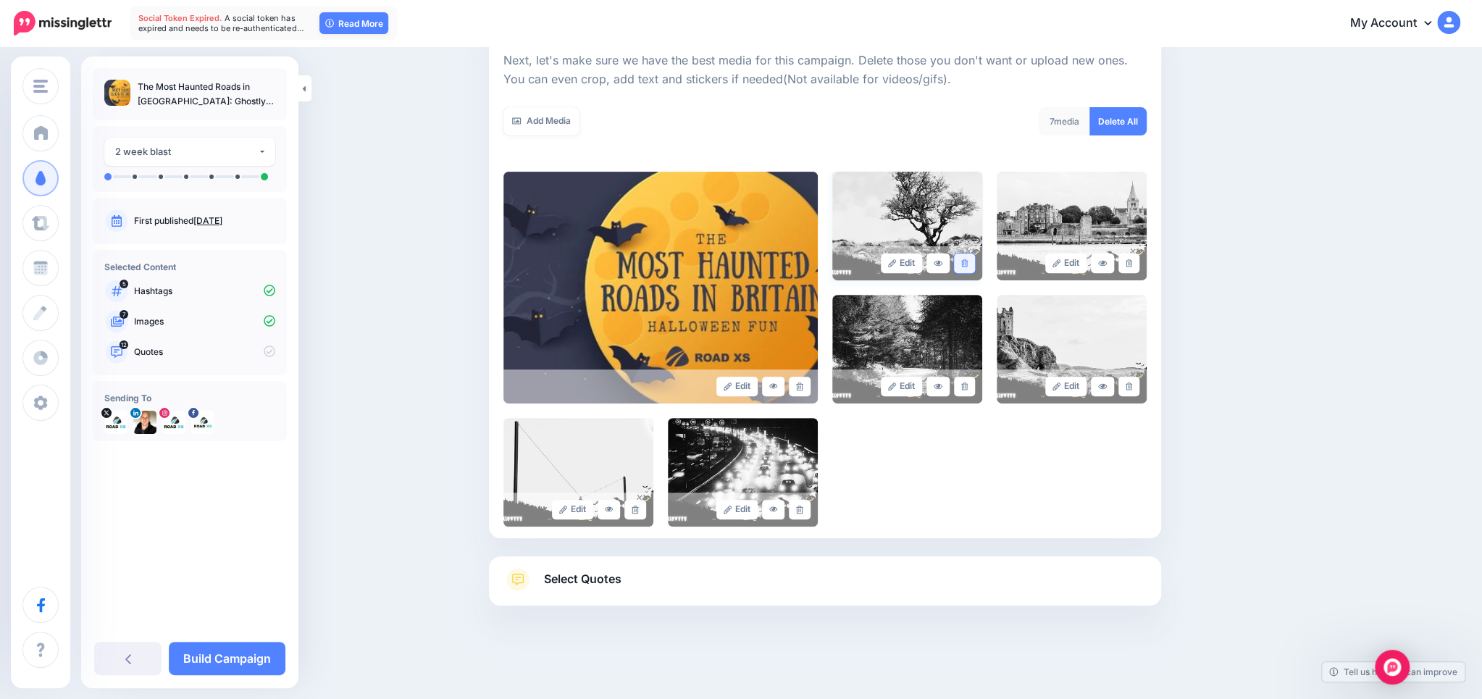
click at [965, 263] on icon at bounding box center [964, 263] width 7 height 8
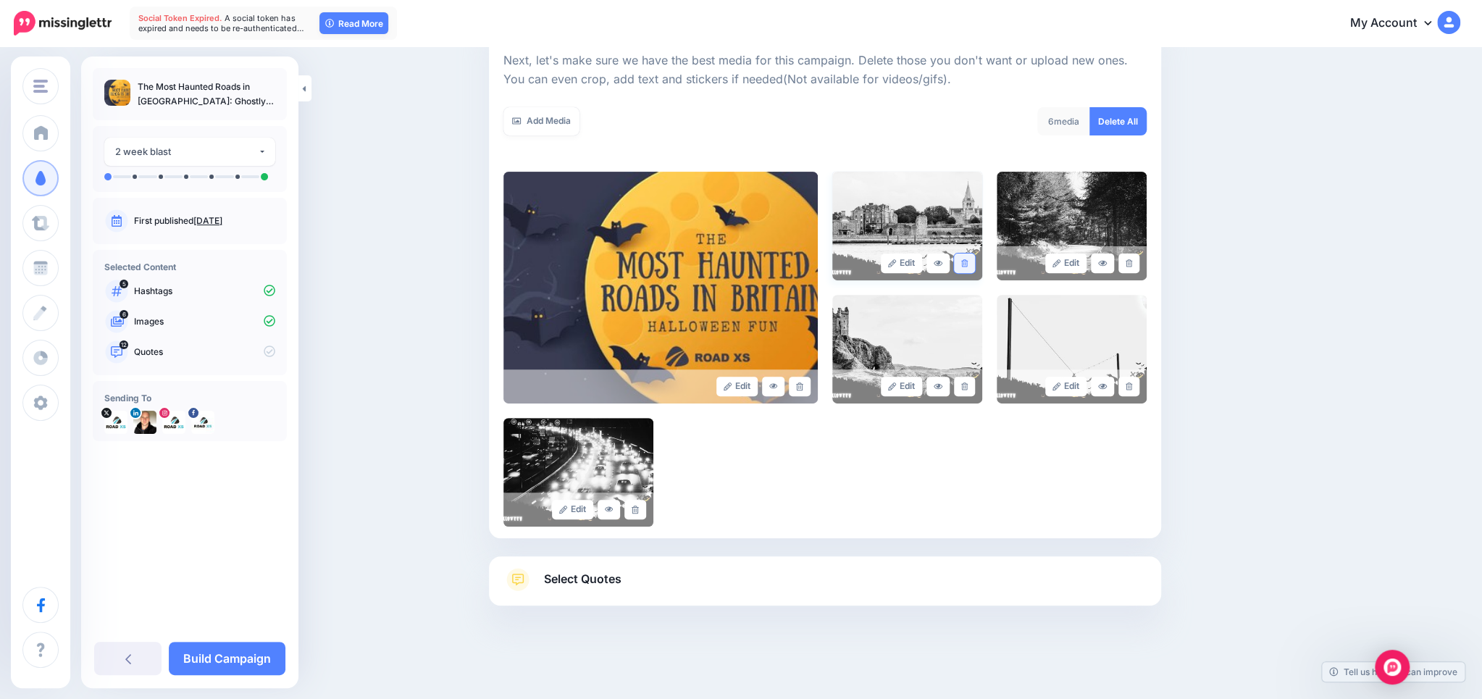
click at [965, 264] on icon at bounding box center [964, 263] width 7 height 8
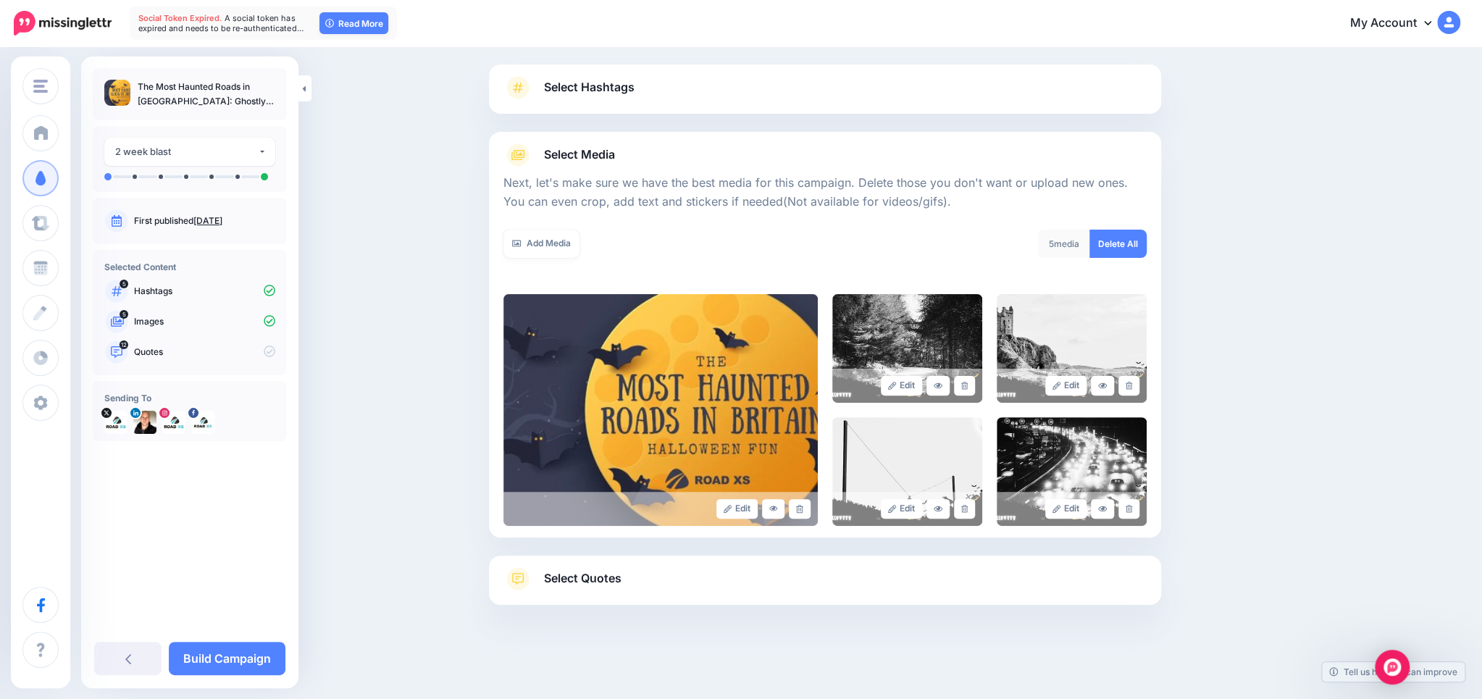
scroll to position [83, 0]
click at [965, 264] on div "5 media Delete All" at bounding box center [991, 253] width 332 height 46
click at [965, 384] on icon at bounding box center [964, 386] width 7 height 8
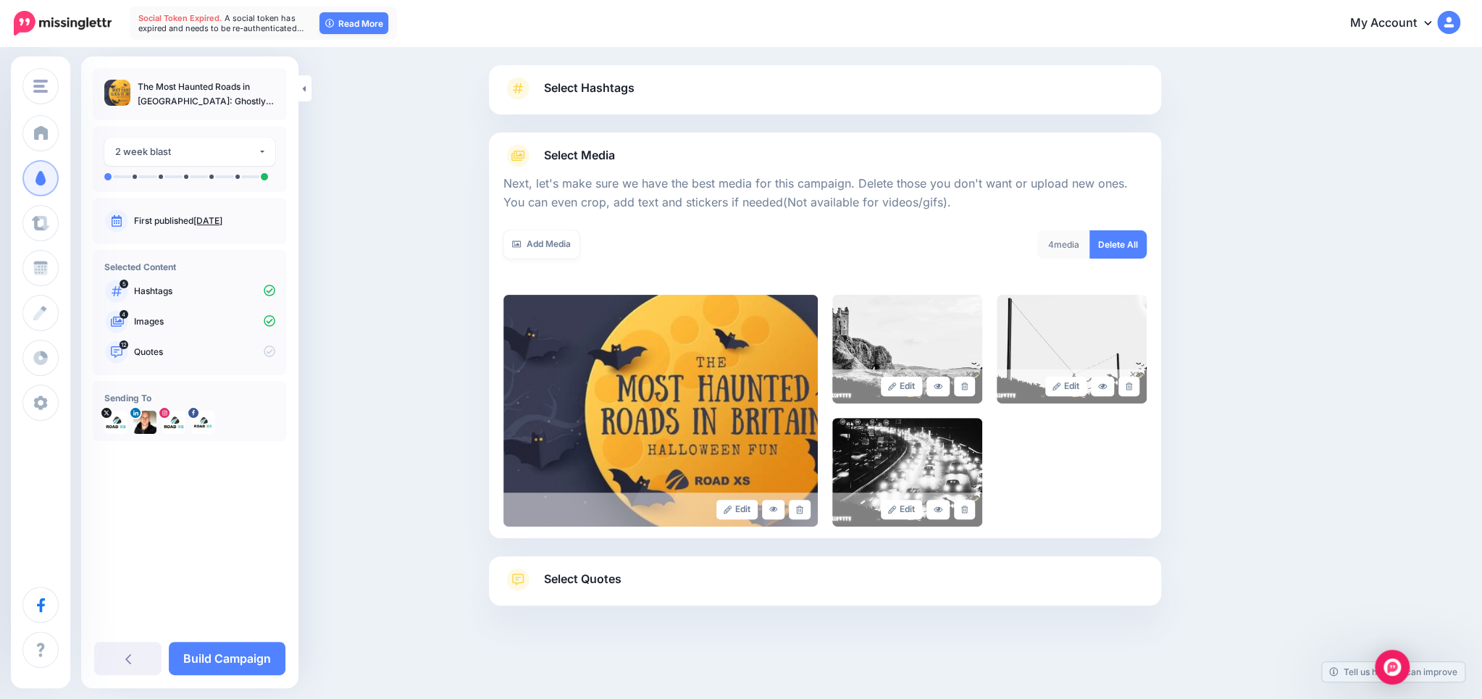
click at [965, 384] on icon at bounding box center [964, 386] width 7 height 8
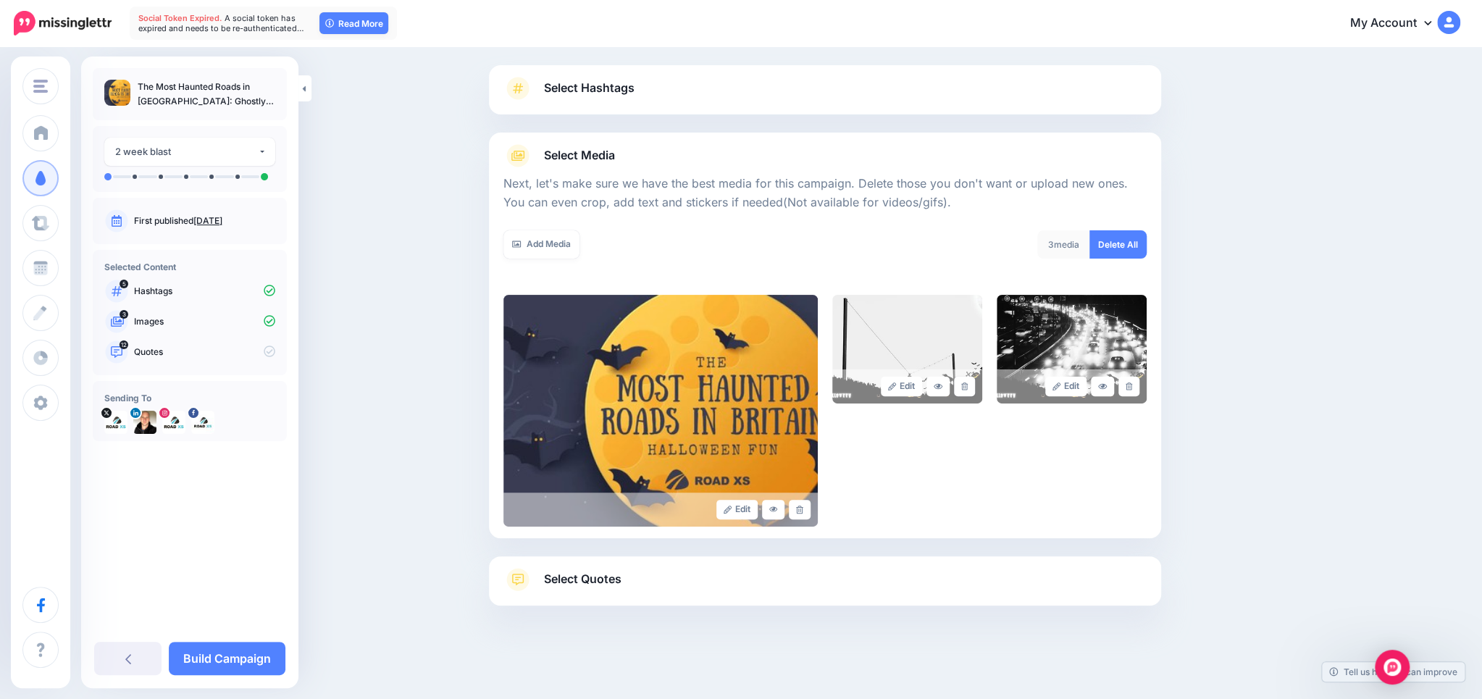
click at [965, 387] on icon at bounding box center [964, 386] width 7 height 8
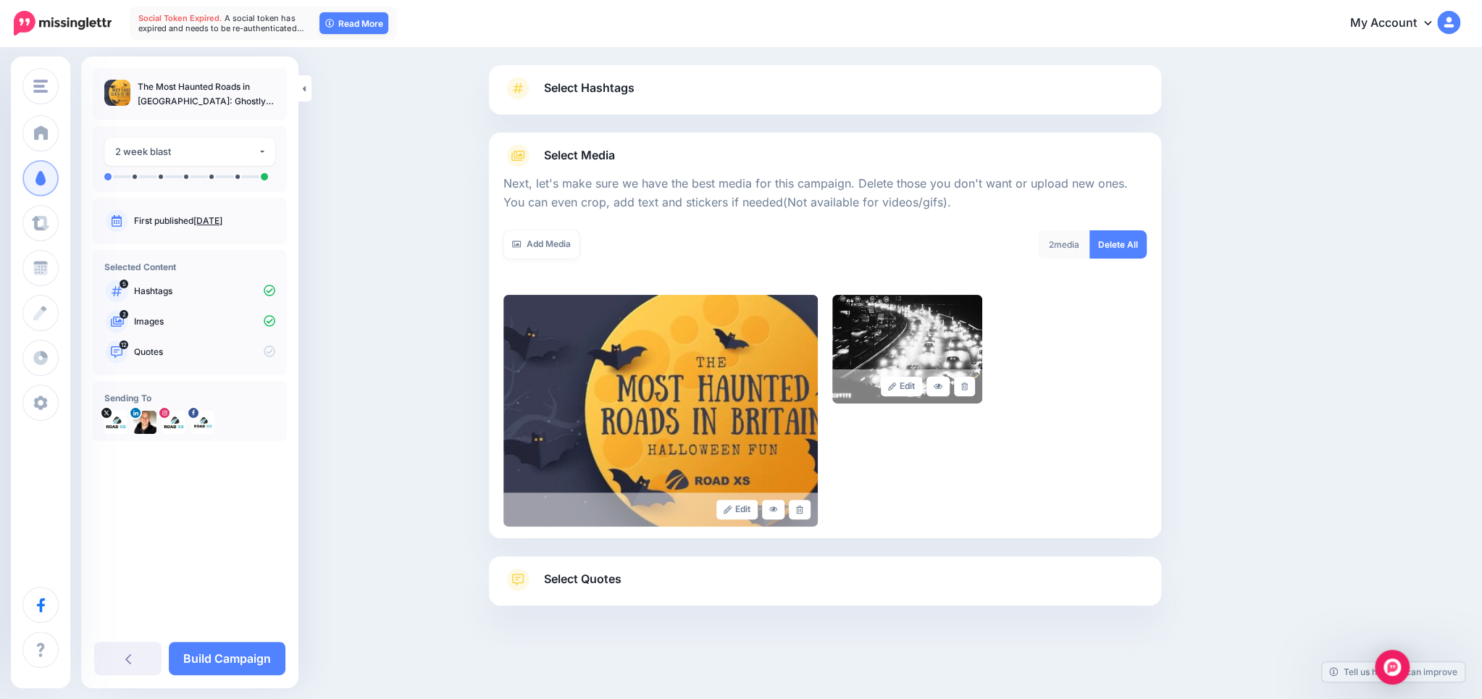
click at [965, 387] on icon at bounding box center [964, 386] width 7 height 8
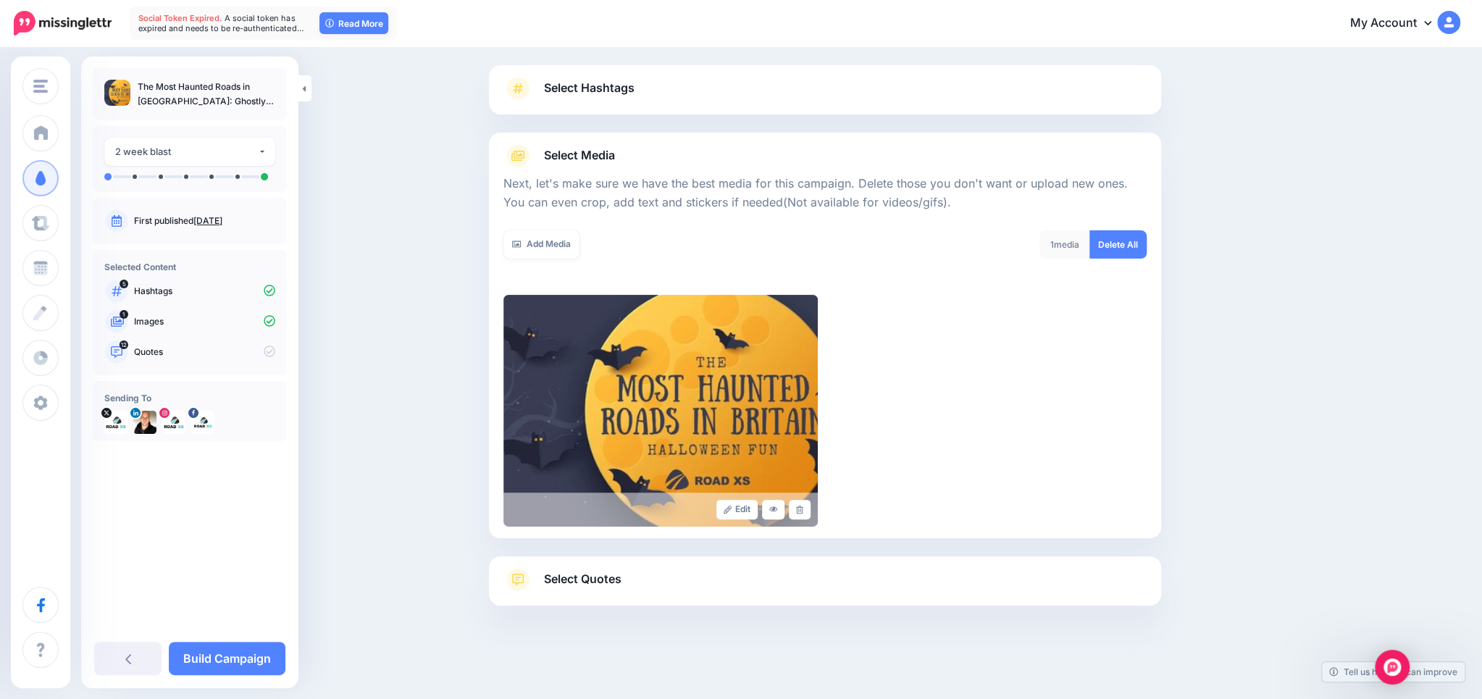
click at [681, 580] on link "Select Quotes" at bounding box center [824, 587] width 643 height 38
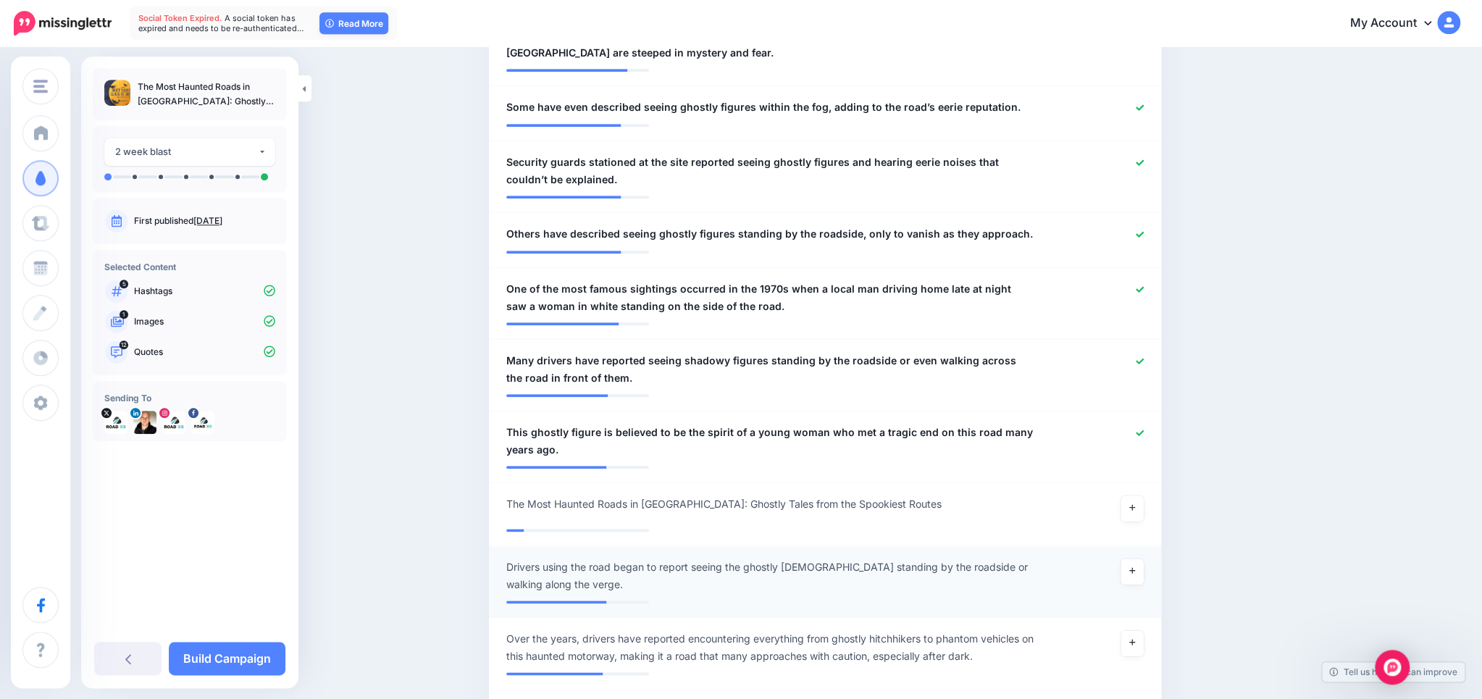
scroll to position [924, 0]
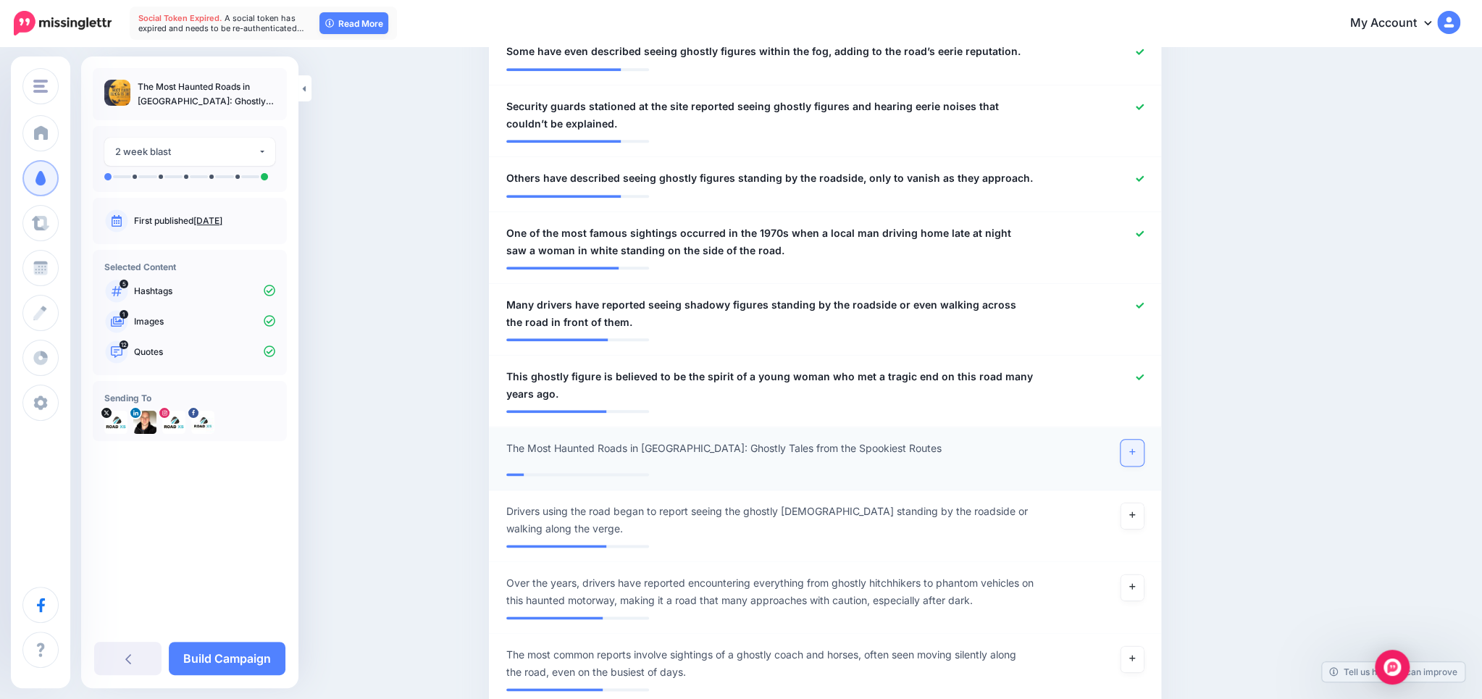
click at [1132, 447] on icon at bounding box center [1132, 451] width 6 height 8
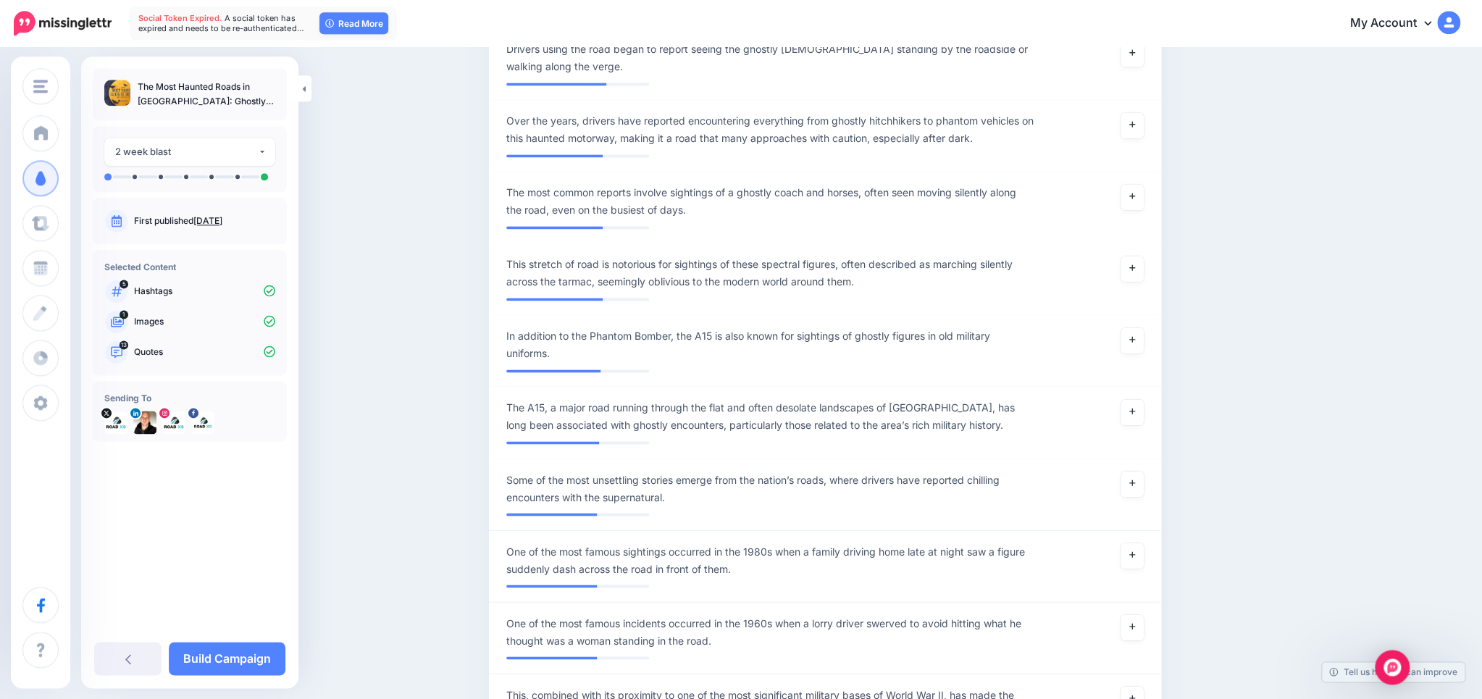
scroll to position [1459, 0]
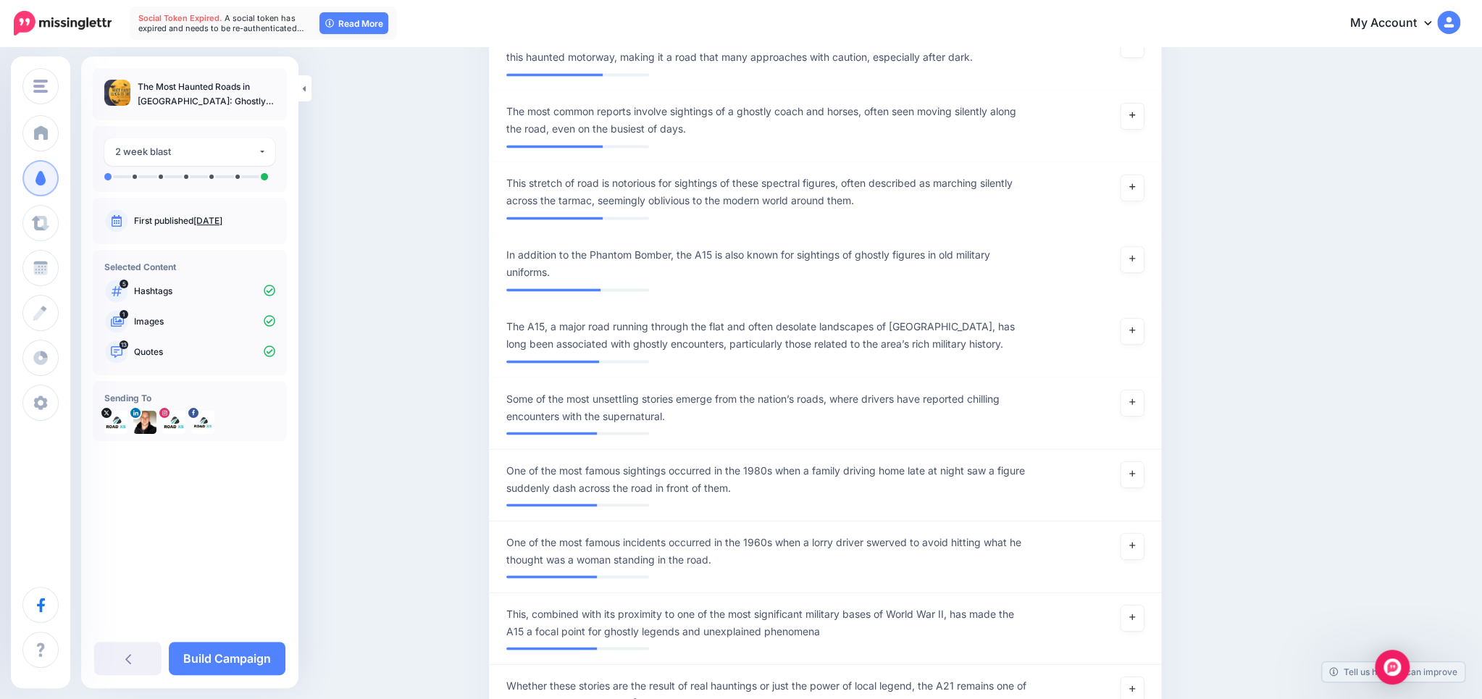
click at [222, 221] on link "Oct. 7, 2025" at bounding box center [207, 220] width 29 height 11
click at [183, 155] on div "2 week blast" at bounding box center [186, 151] width 143 height 17
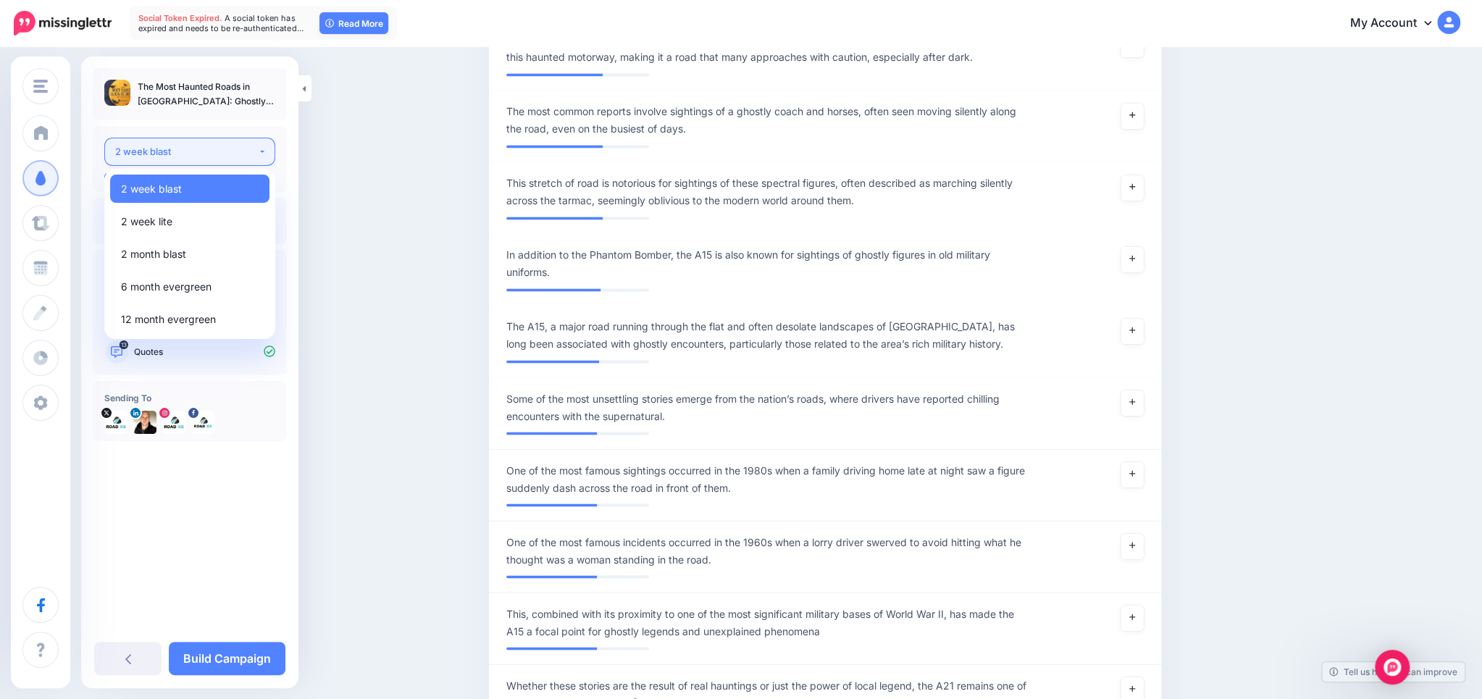
click at [182, 155] on div "2 week blast" at bounding box center [186, 151] width 143 height 17
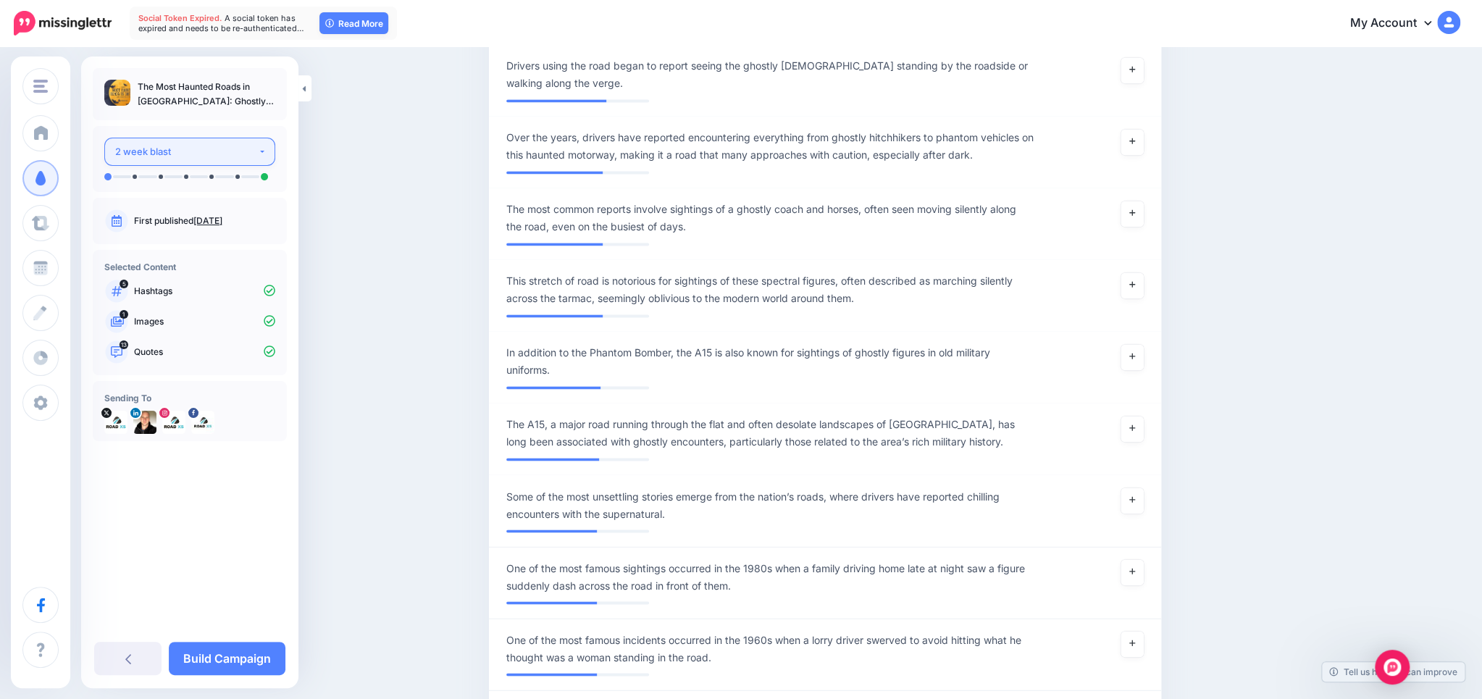
scroll to position [1382, 0]
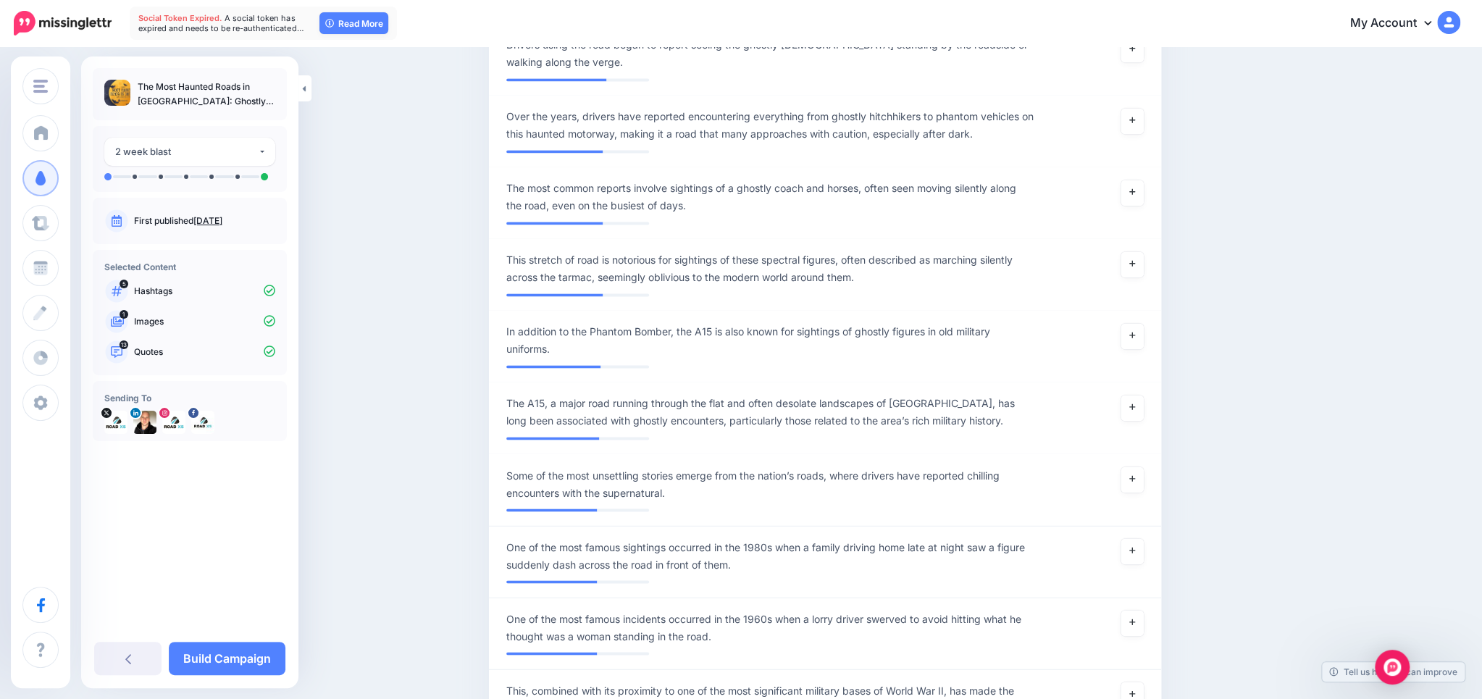
click at [122, 223] on icon at bounding box center [116, 220] width 20 height 23
click at [222, 224] on link "Oct. 7, 2025" at bounding box center [207, 220] width 29 height 11
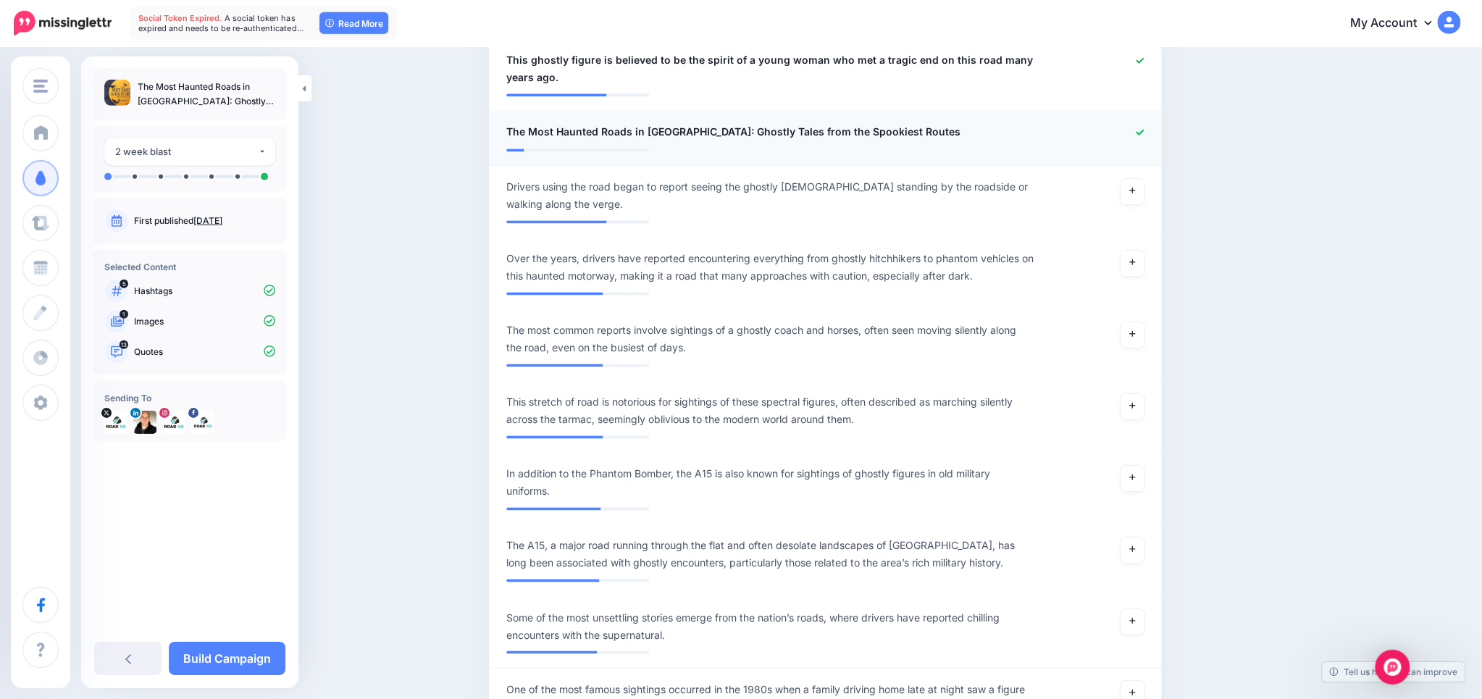
scroll to position [1230, 0]
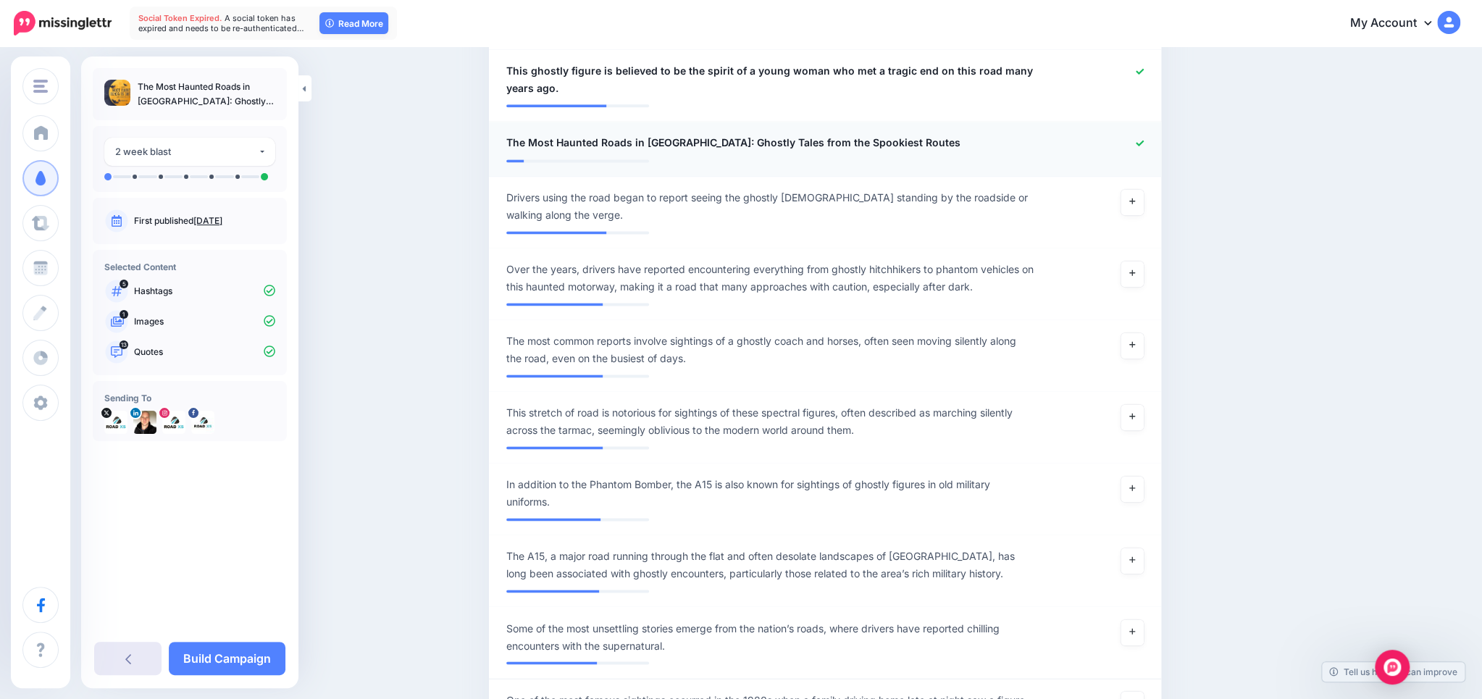
click at [135, 655] on link at bounding box center [127, 658] width 67 height 33
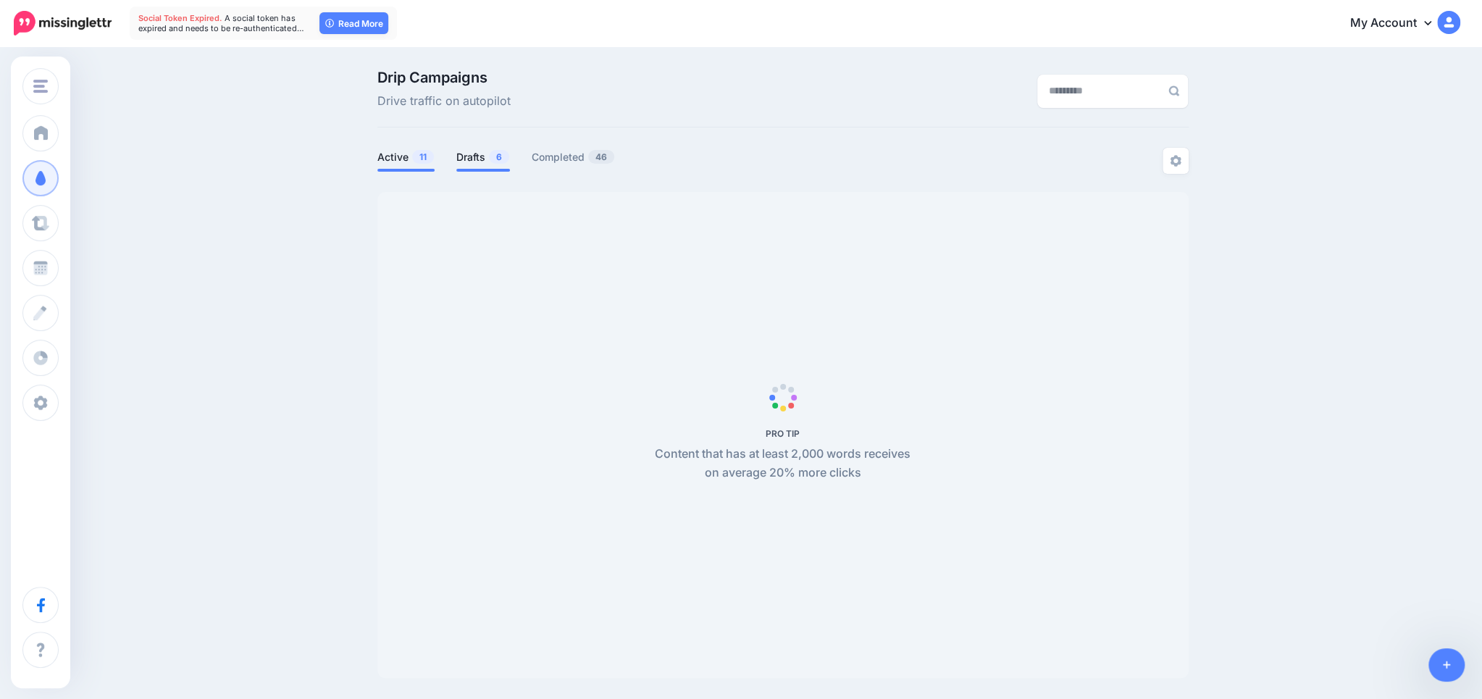
click at [506, 159] on span "6" at bounding box center [499, 157] width 20 height 14
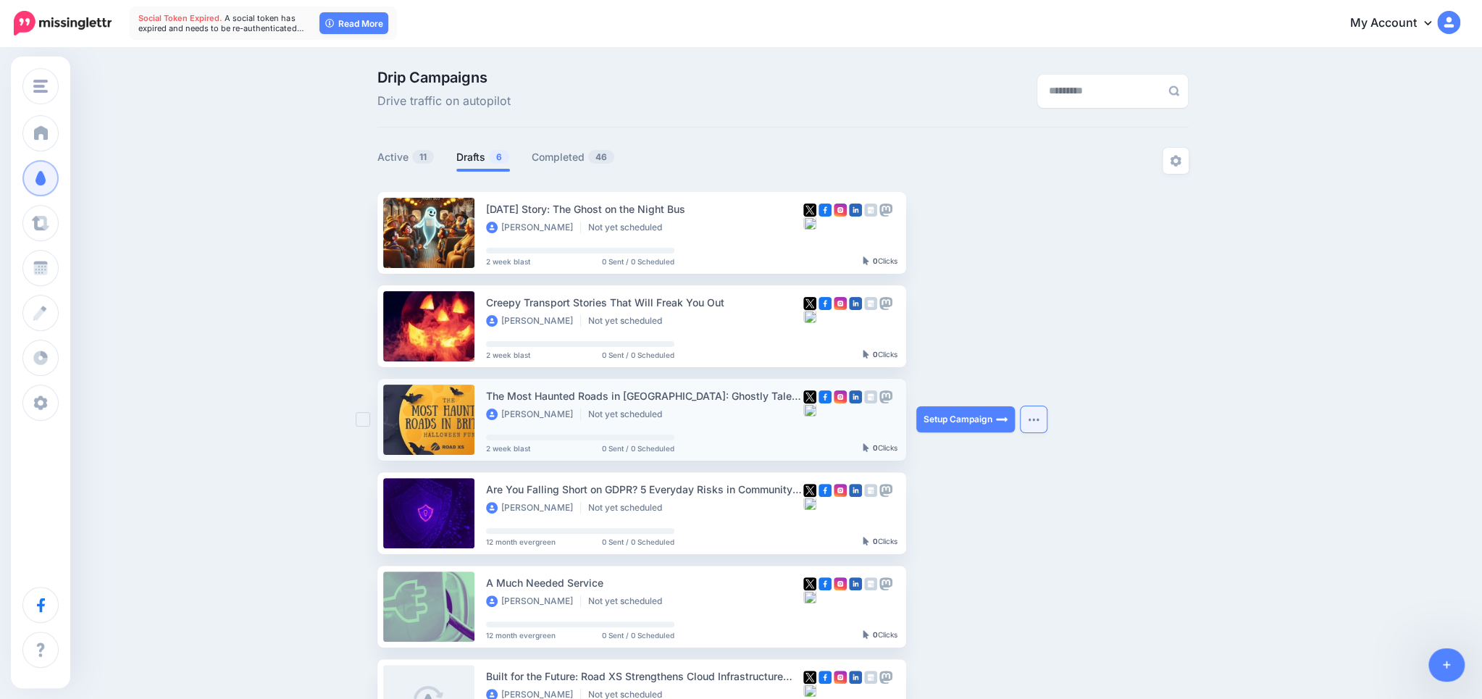
click at [1038, 419] on img "button" at bounding box center [1033, 419] width 12 height 4
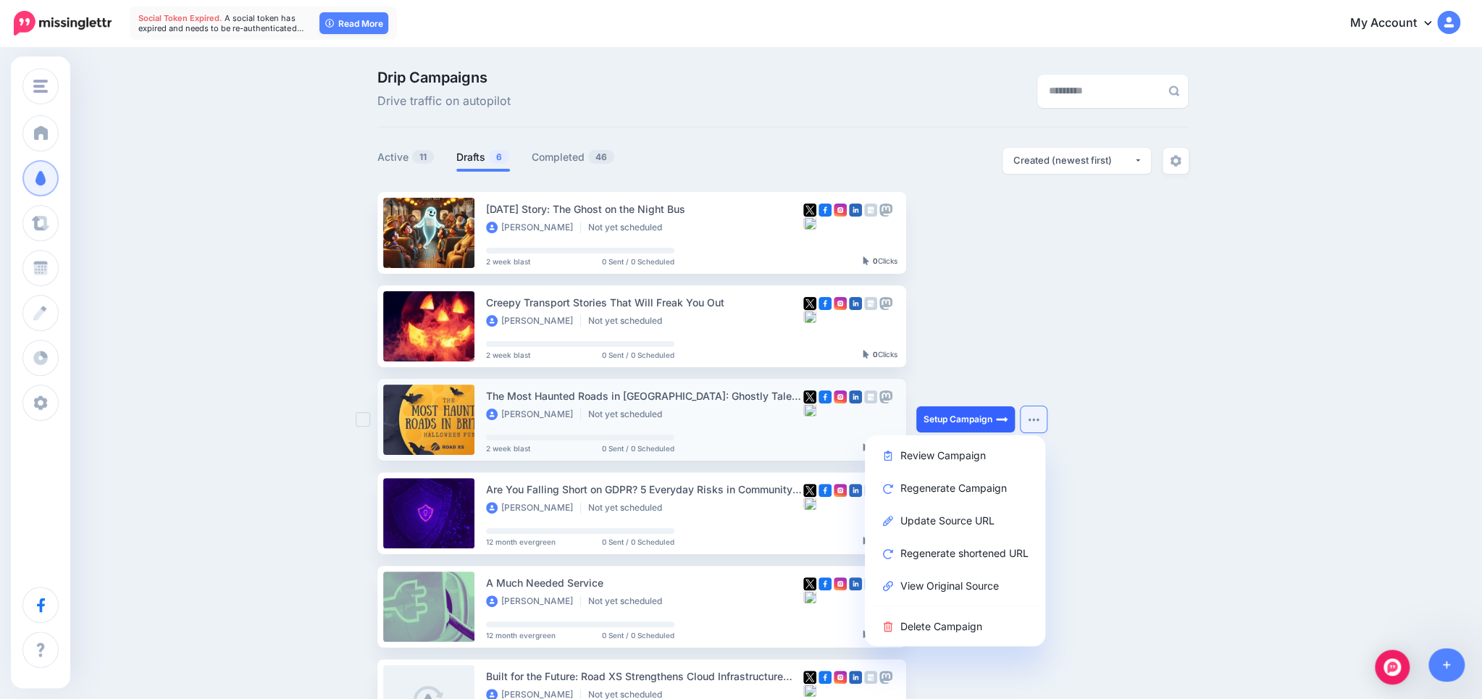
click at [975, 416] on link "Setup Campaign" at bounding box center [965, 419] width 98 height 26
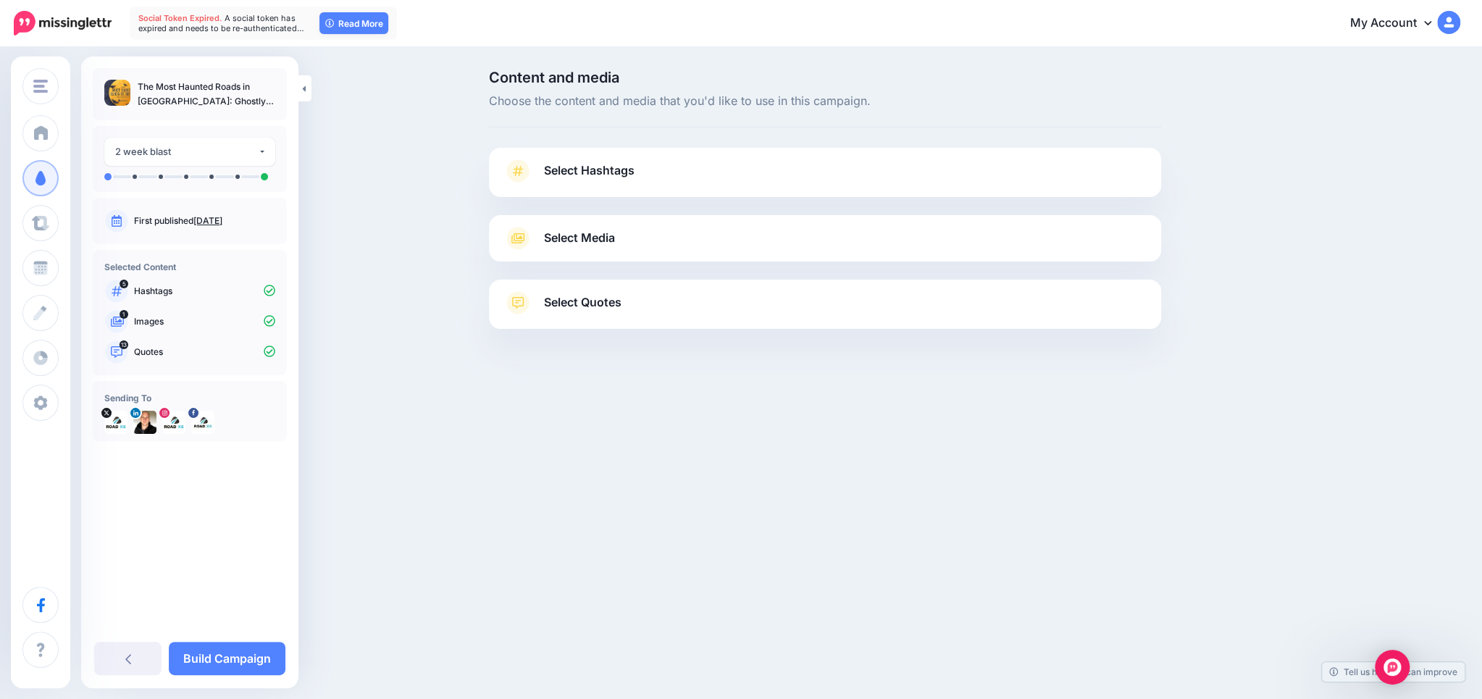
click at [566, 175] on span "Select Hashtags" at bounding box center [589, 171] width 91 height 20
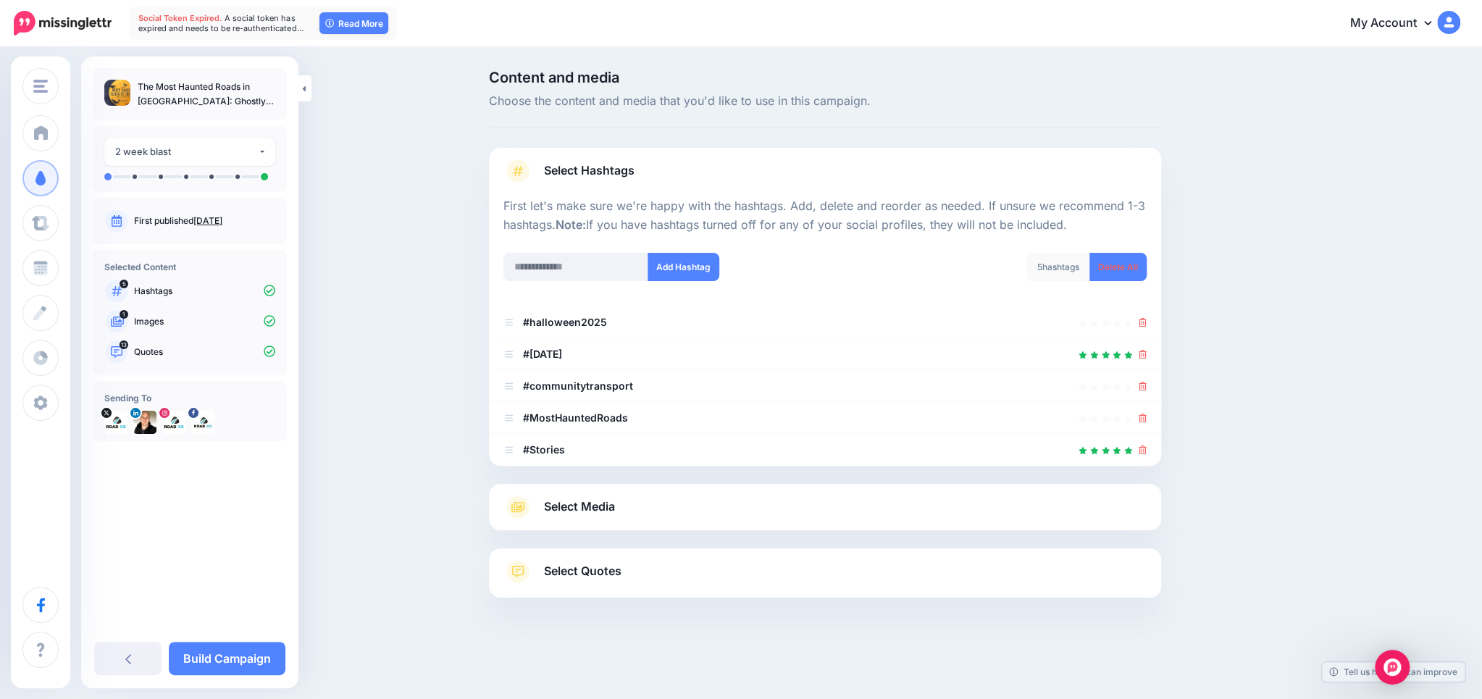
click at [566, 175] on span "Select Hashtags" at bounding box center [589, 171] width 91 height 20
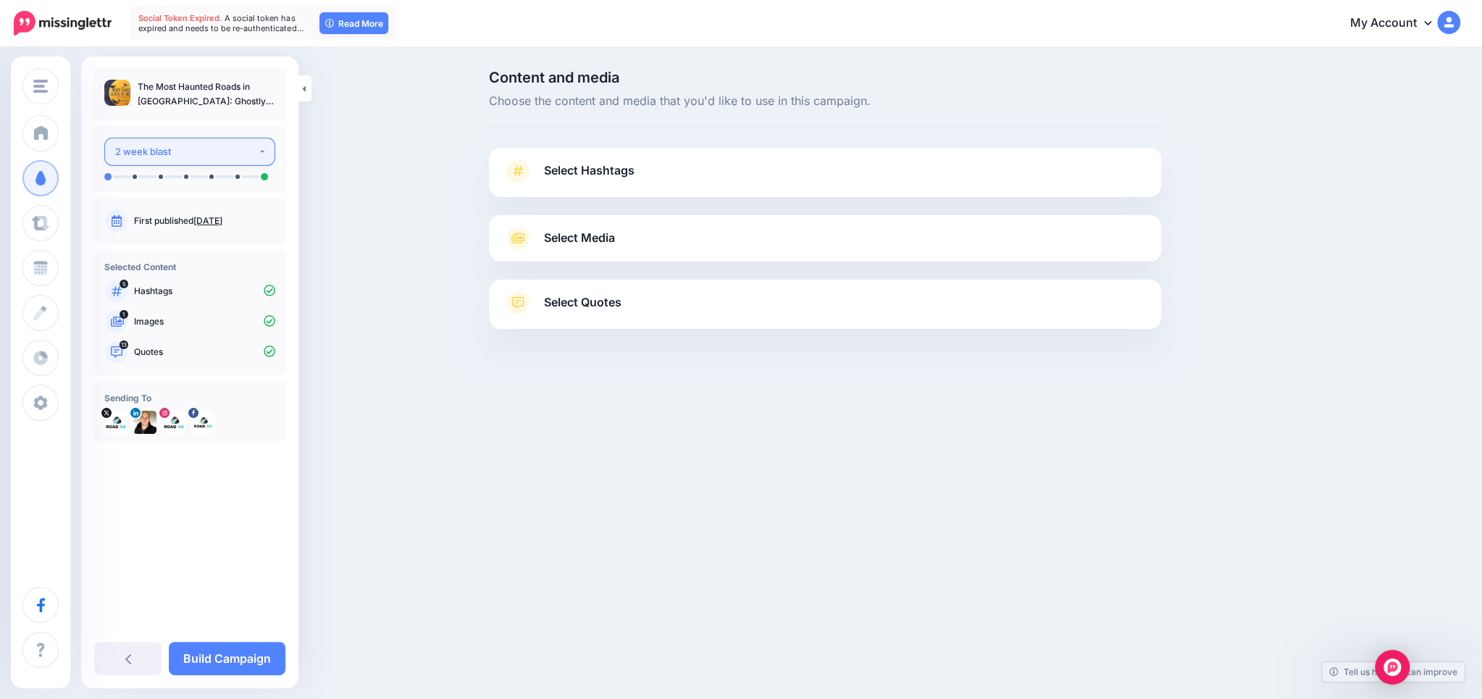
click at [179, 154] on div "2 week blast" at bounding box center [186, 151] width 143 height 17
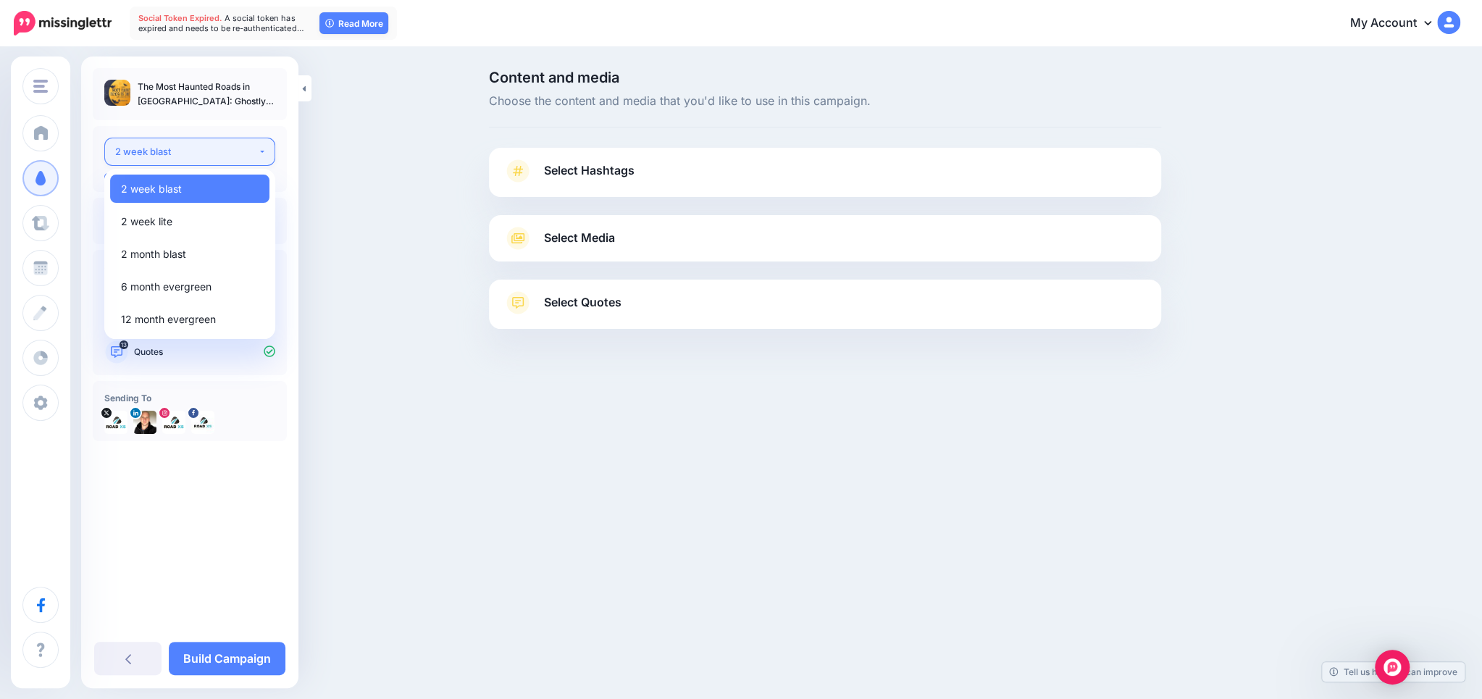
click at [179, 151] on div "2 week blast" at bounding box center [186, 151] width 143 height 17
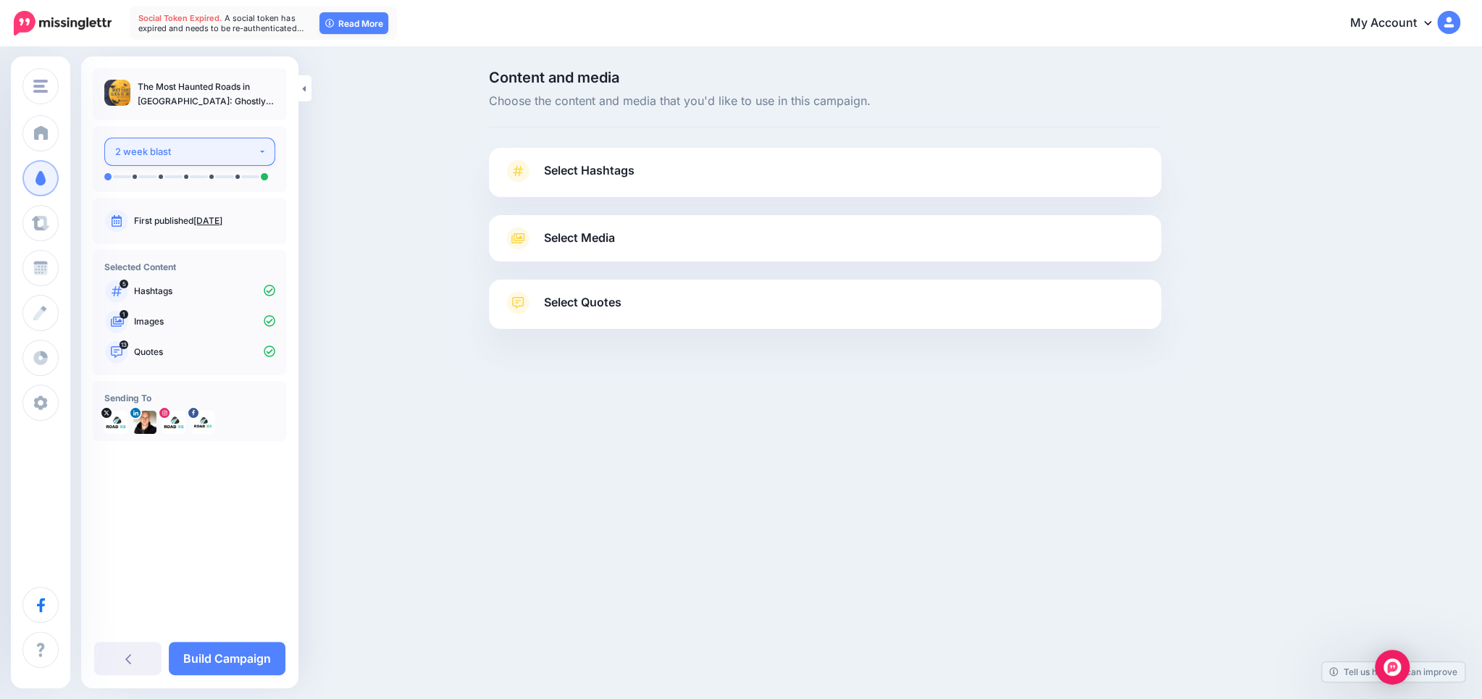
click at [261, 155] on button "2 week blast" at bounding box center [189, 152] width 171 height 28
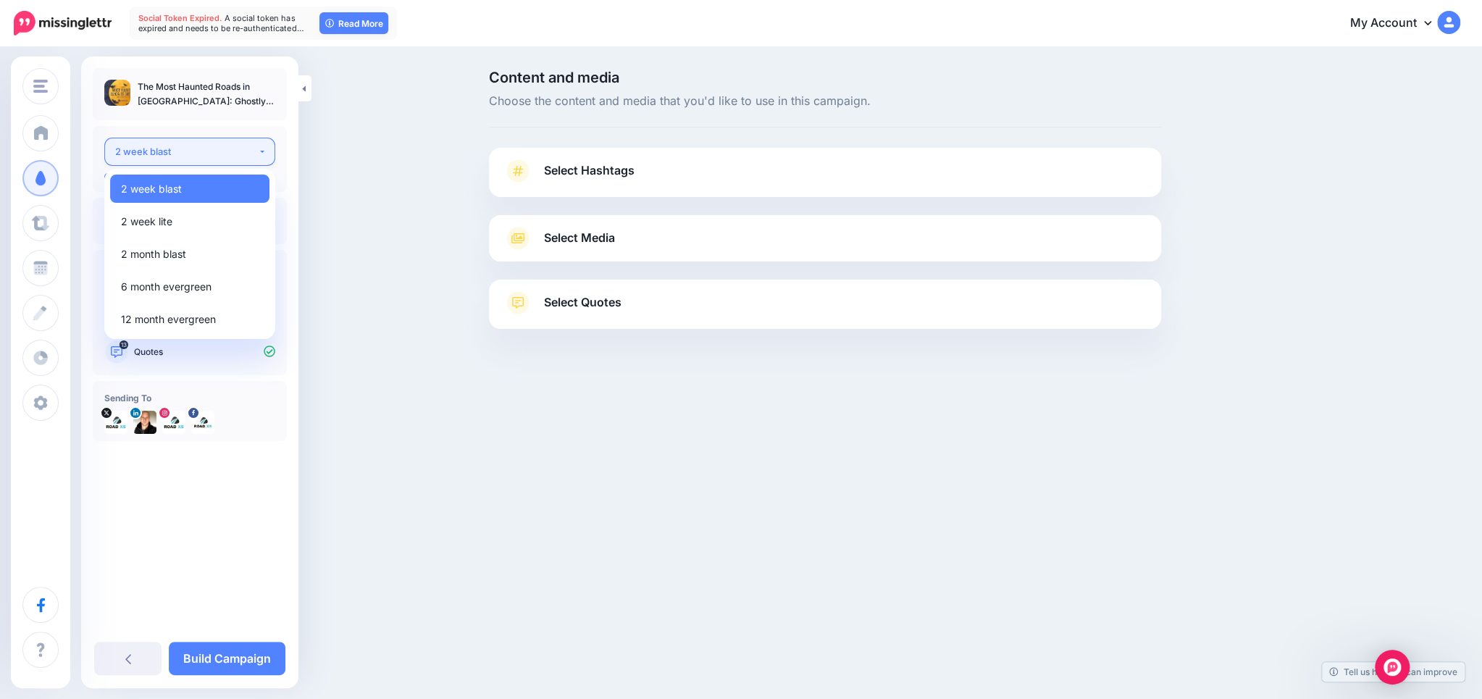
click at [262, 149] on button "2 week blast" at bounding box center [189, 152] width 171 height 28
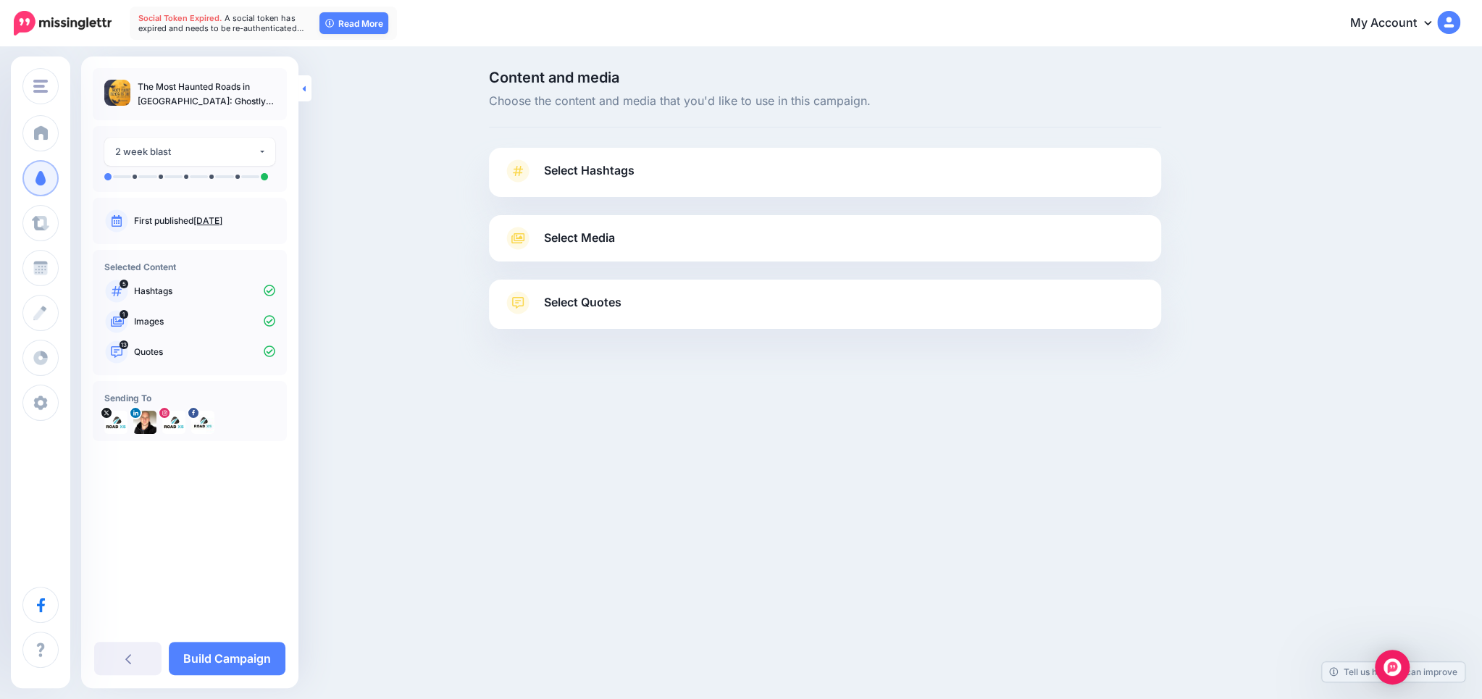
click at [300, 85] on link at bounding box center [304, 88] width 13 height 26
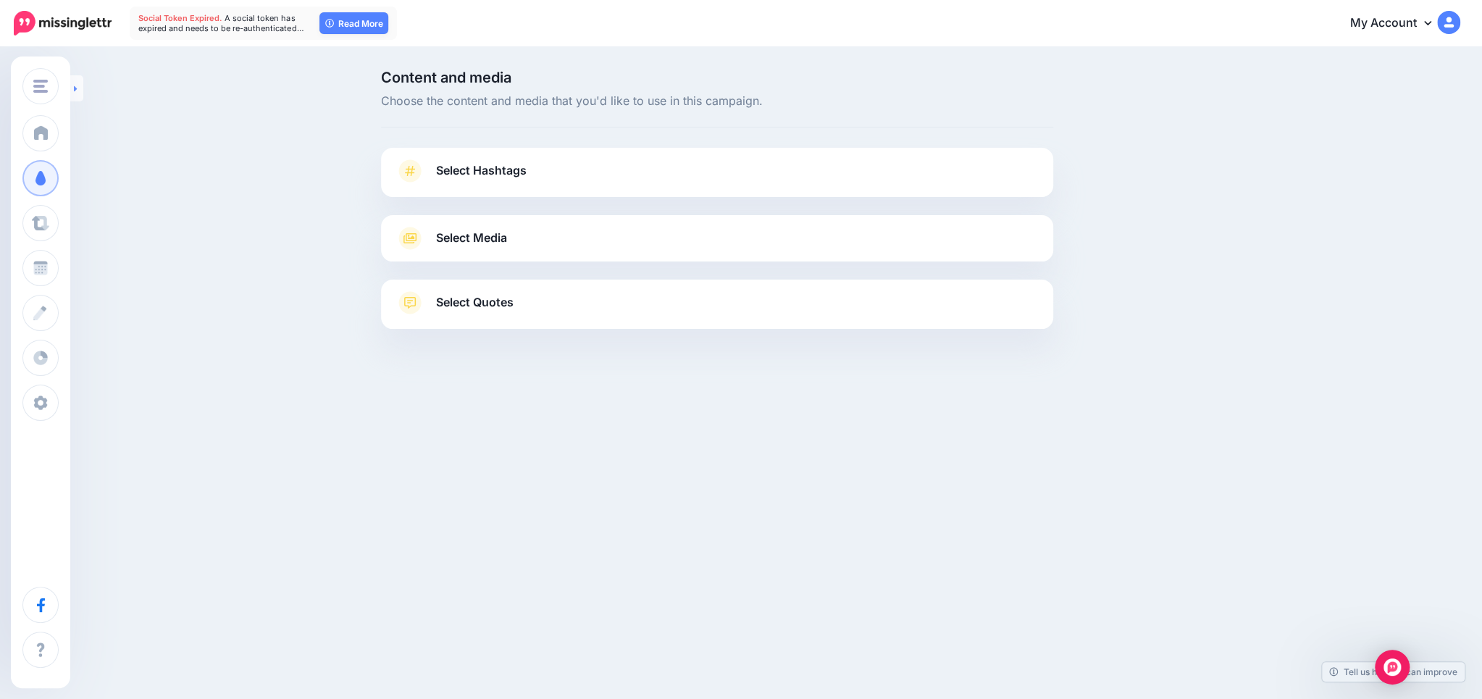
click at [76, 93] on icon at bounding box center [76, 88] width 4 height 9
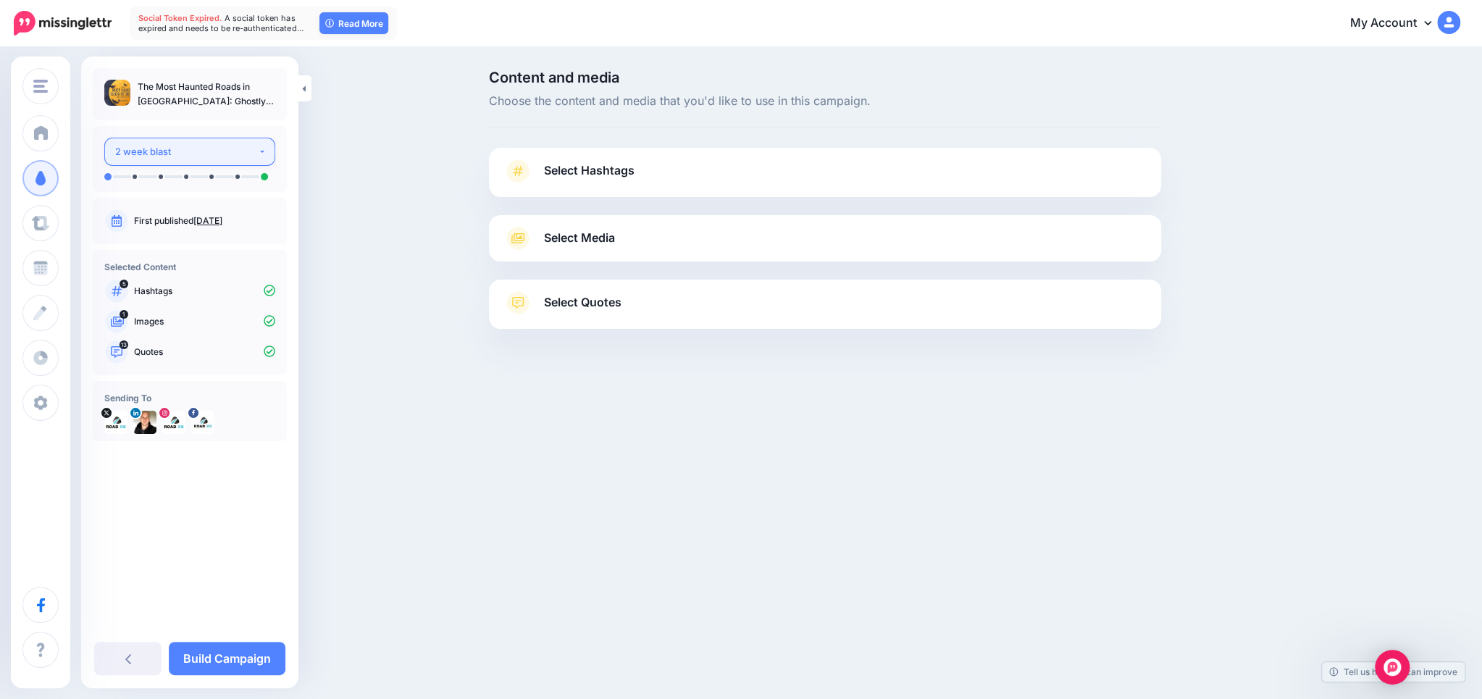
click at [155, 146] on div "2 week blast" at bounding box center [186, 151] width 143 height 17
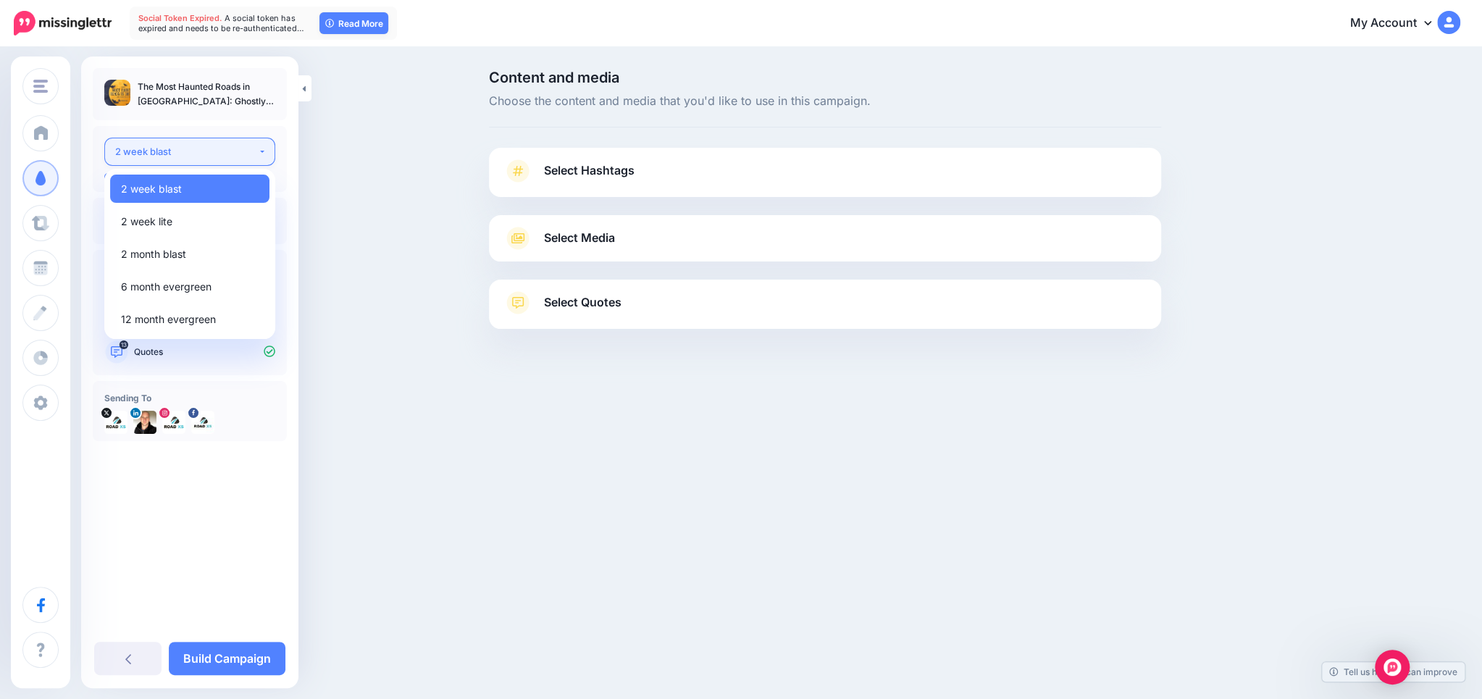
click at [155, 146] on div "2 week blast" at bounding box center [186, 151] width 143 height 17
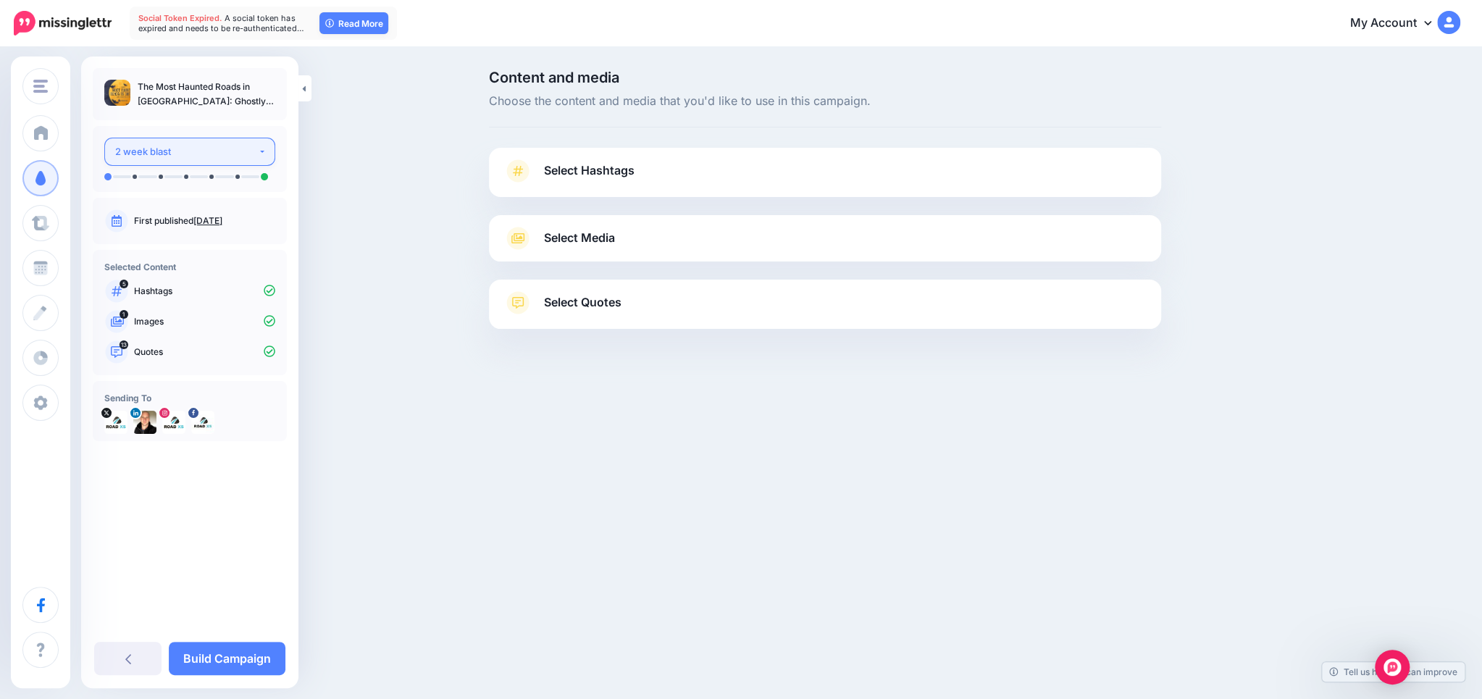
click at [143, 151] on div "2 week blast" at bounding box center [186, 151] width 143 height 17
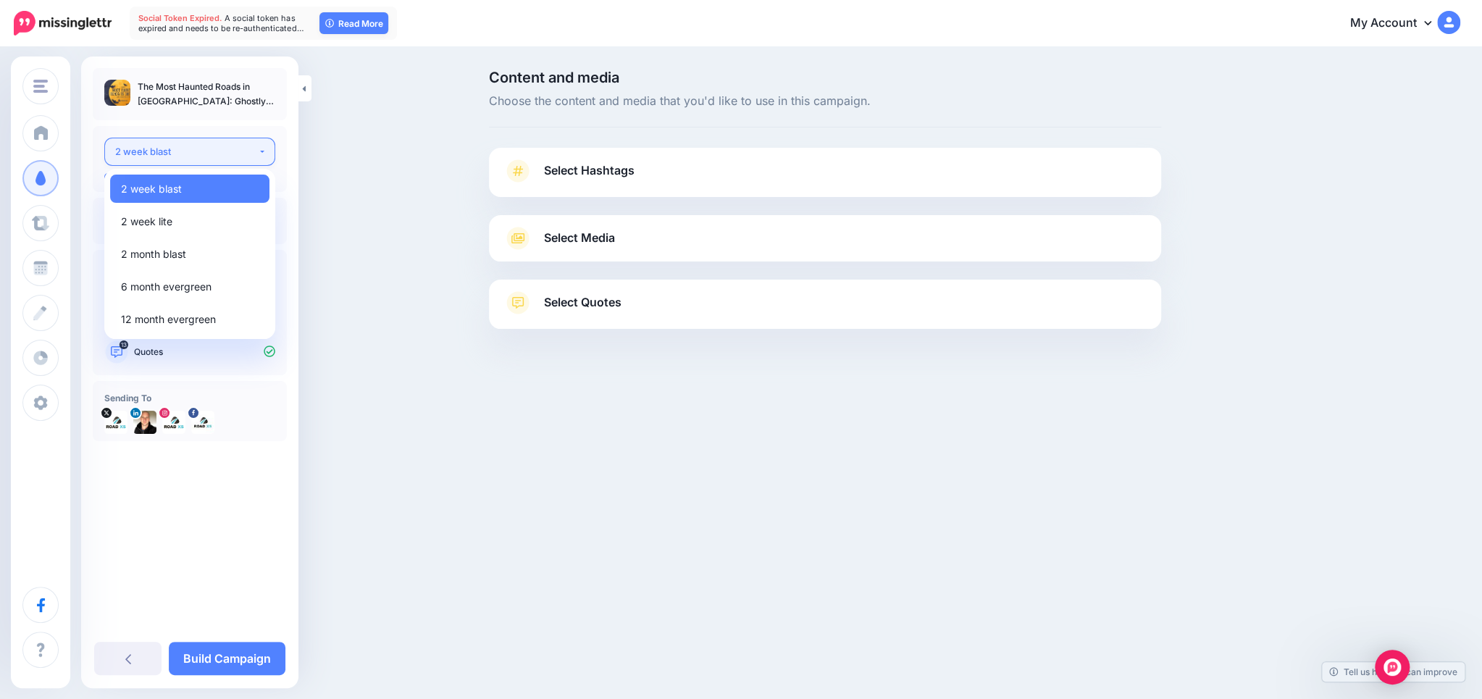
click at [143, 151] on div "2 week blast" at bounding box center [186, 151] width 143 height 17
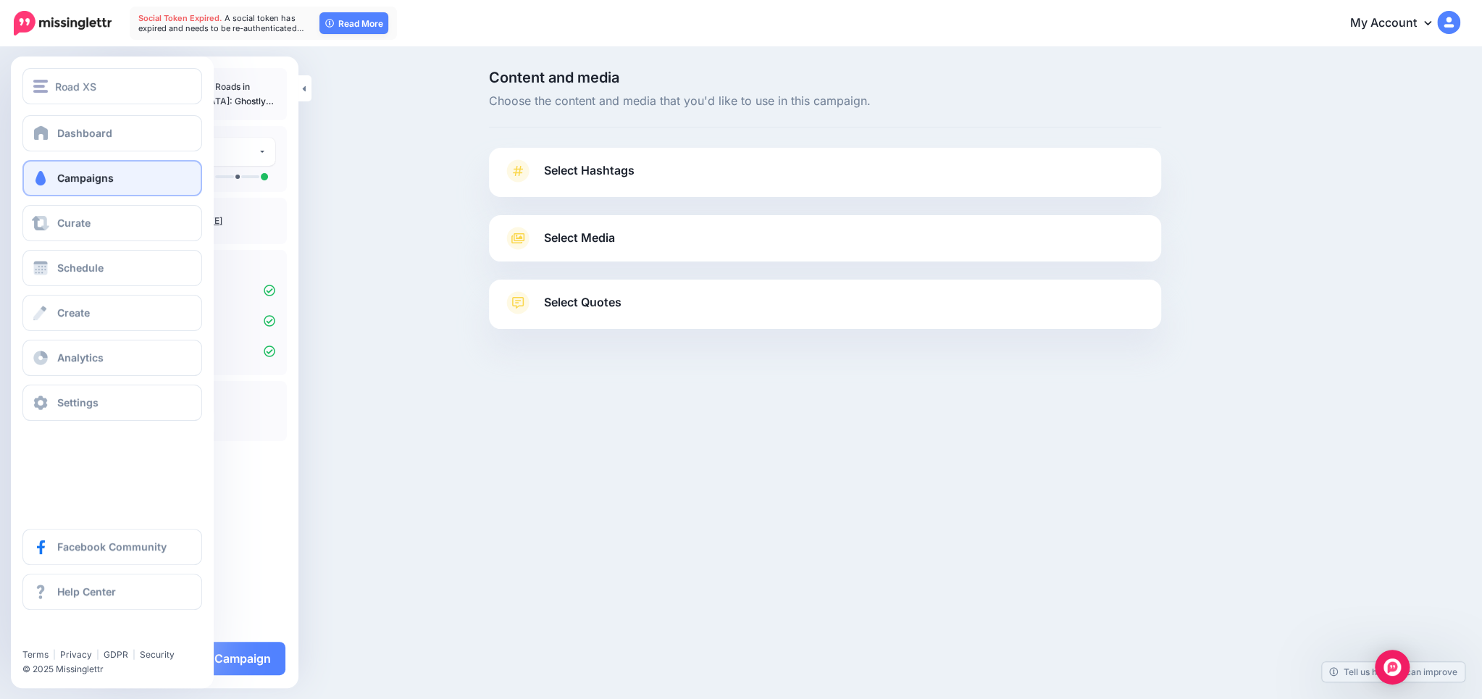
click at [101, 181] on span "Campaigns" at bounding box center [85, 178] width 56 height 12
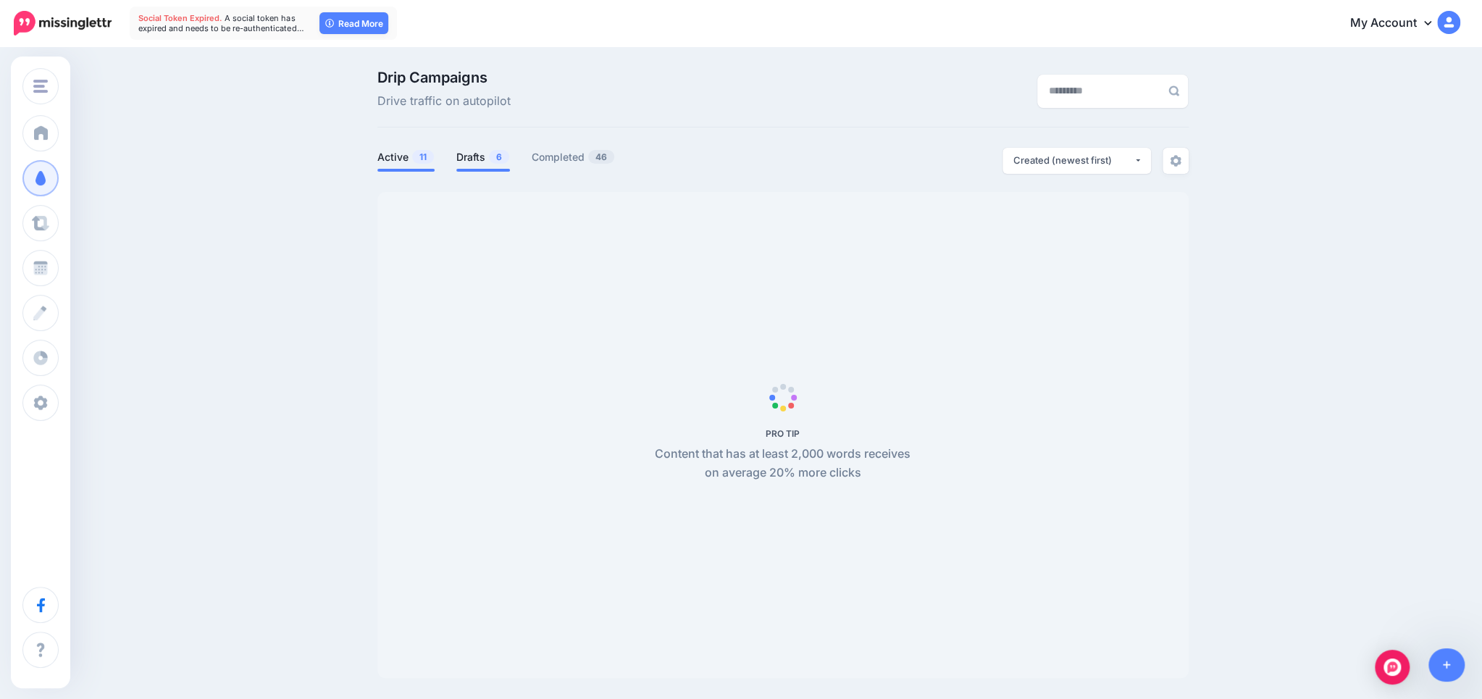
click at [489, 155] on link "Drafts 6" at bounding box center [483, 156] width 54 height 17
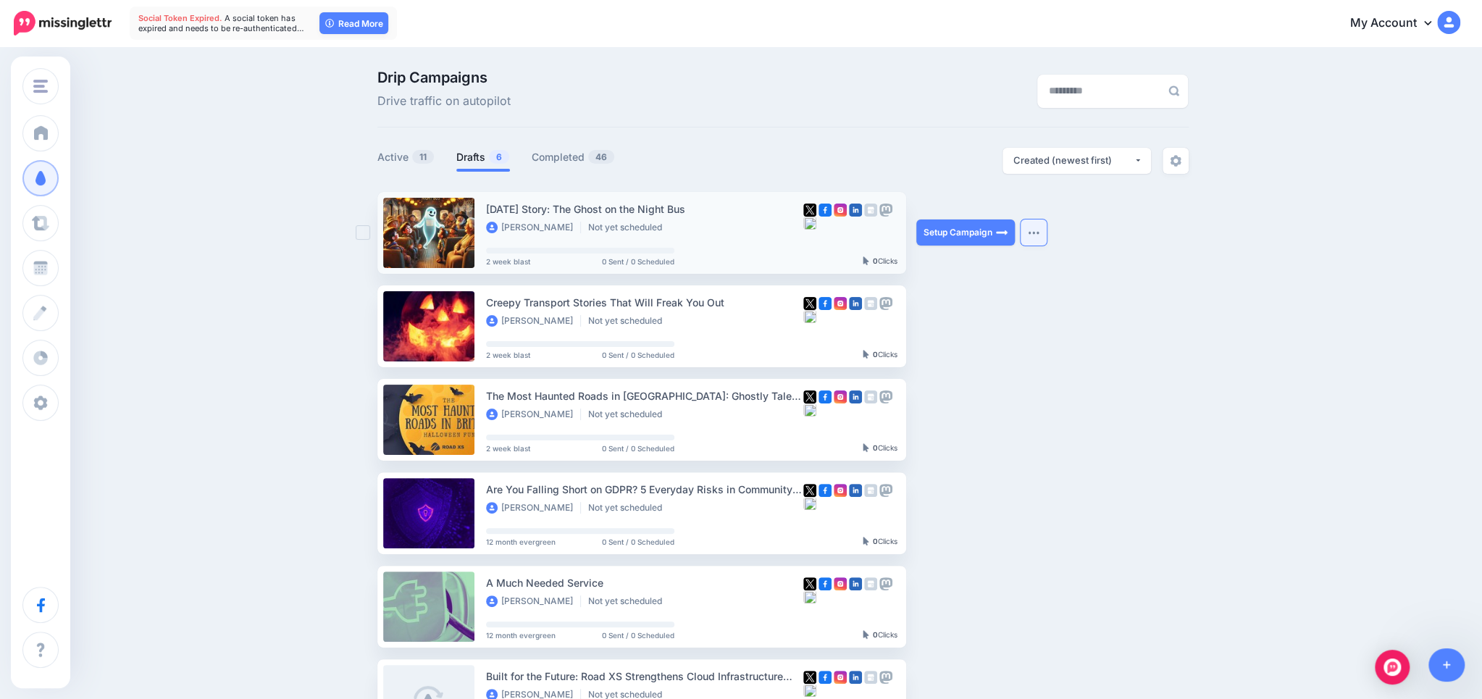
click at [1034, 233] on img "button" at bounding box center [1033, 232] width 12 height 4
